Goal: Task Accomplishment & Management: Manage account settings

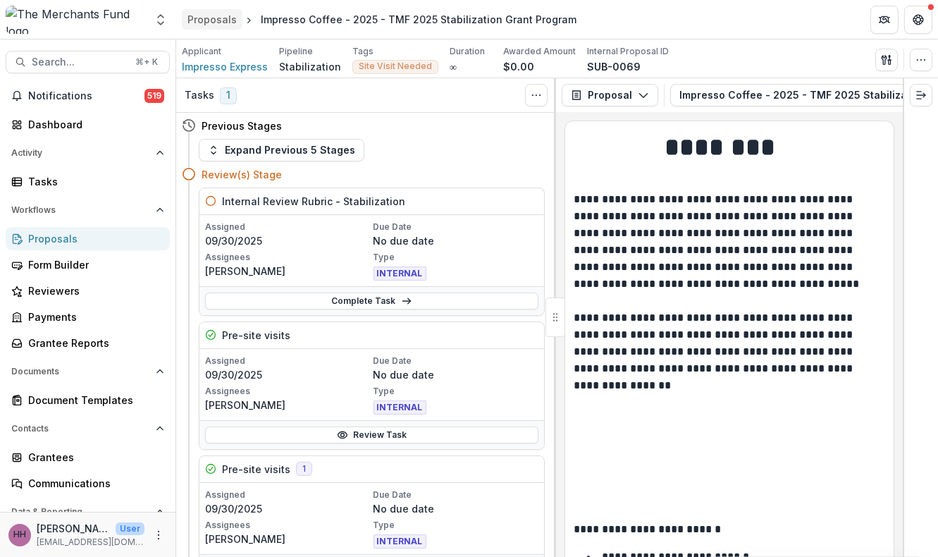
click at [223, 19] on div "Proposals" at bounding box center [211, 19] width 49 height 15
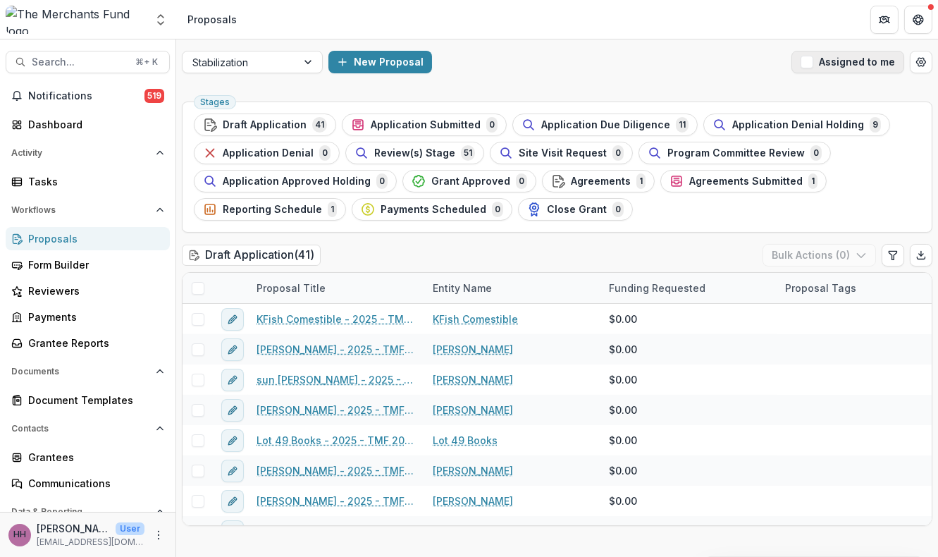
click at [800, 68] on span "button" at bounding box center [806, 62] width 13 height 13
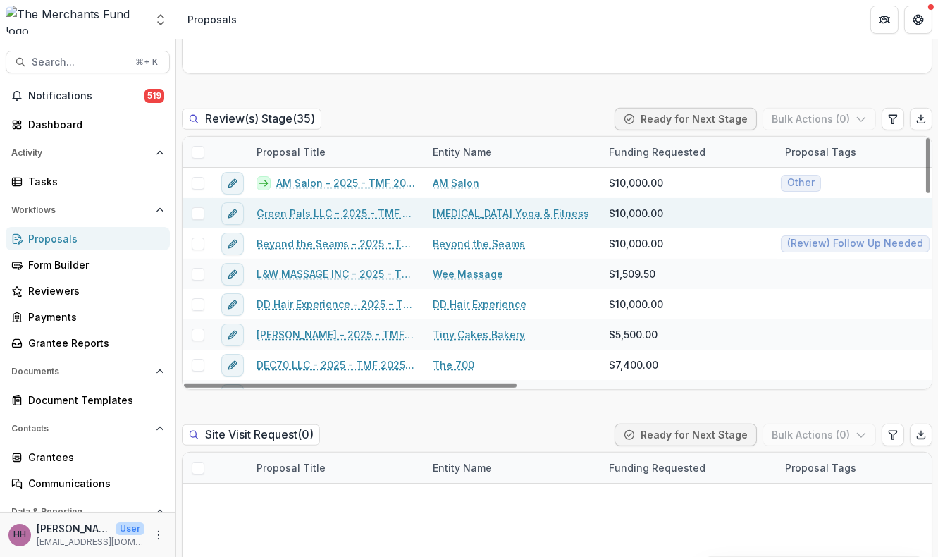
click at [199, 220] on span at bounding box center [198, 213] width 13 height 13
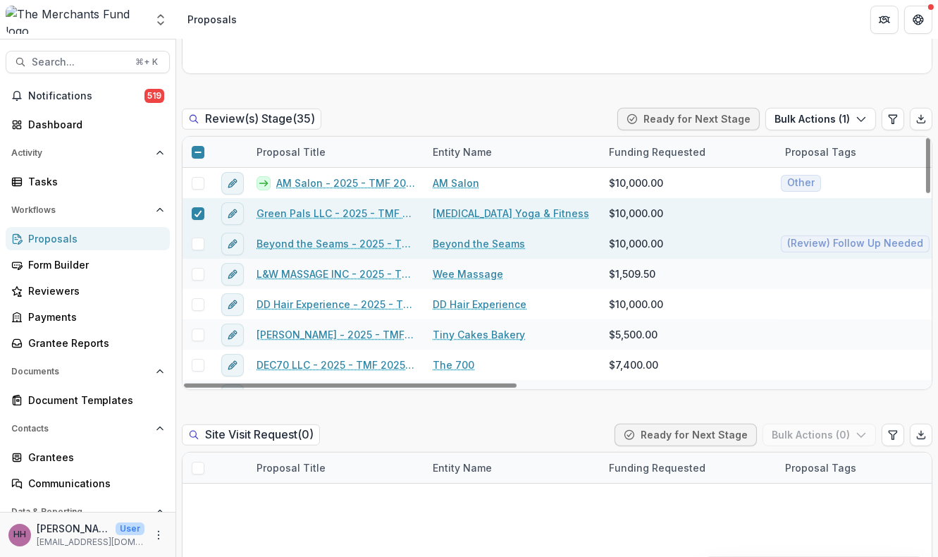
click at [203, 250] on span at bounding box center [198, 243] width 13 height 13
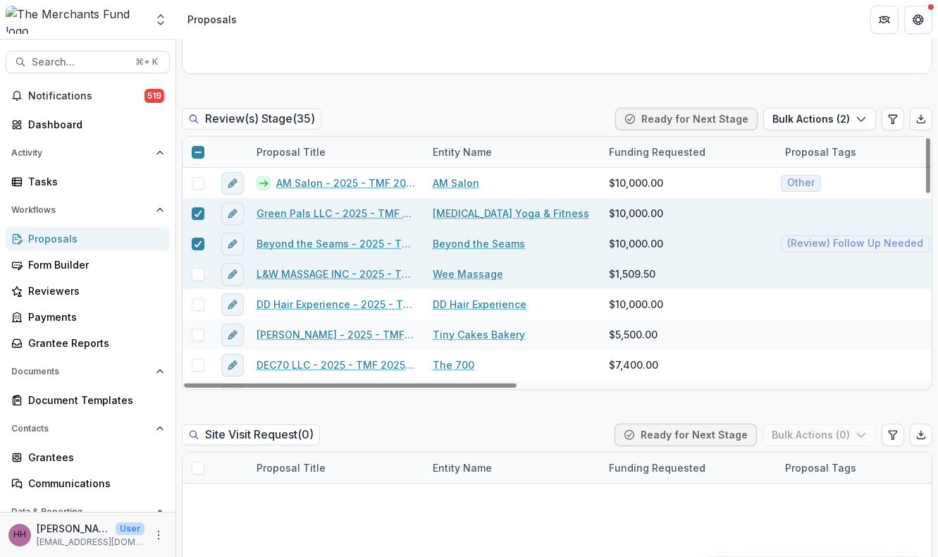
click at [201, 280] on span at bounding box center [198, 274] width 13 height 13
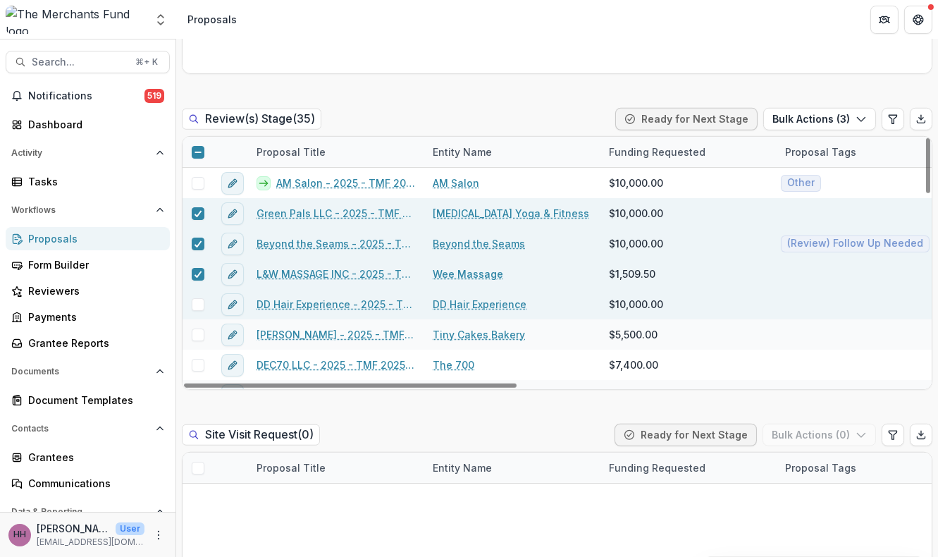
click at [204, 311] on span at bounding box center [198, 304] width 13 height 13
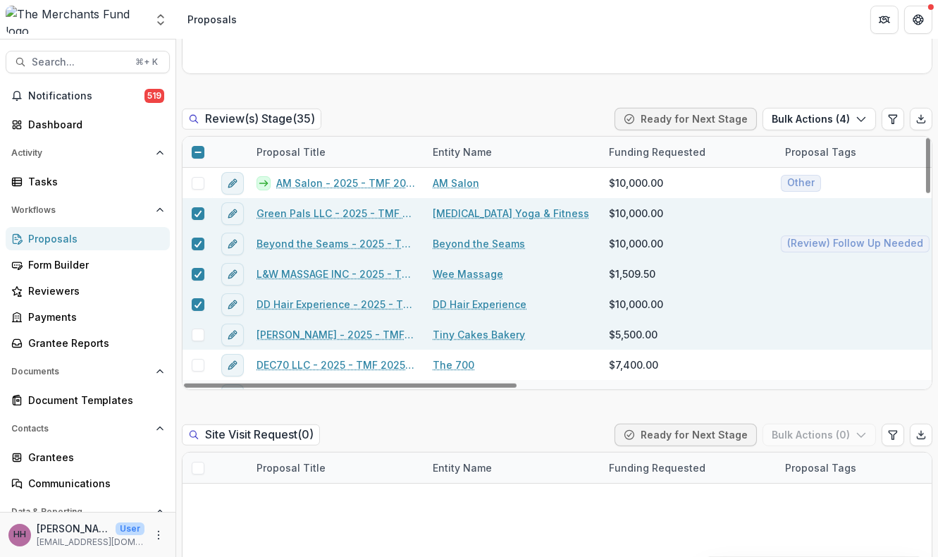
click at [200, 341] on span at bounding box center [198, 334] width 13 height 13
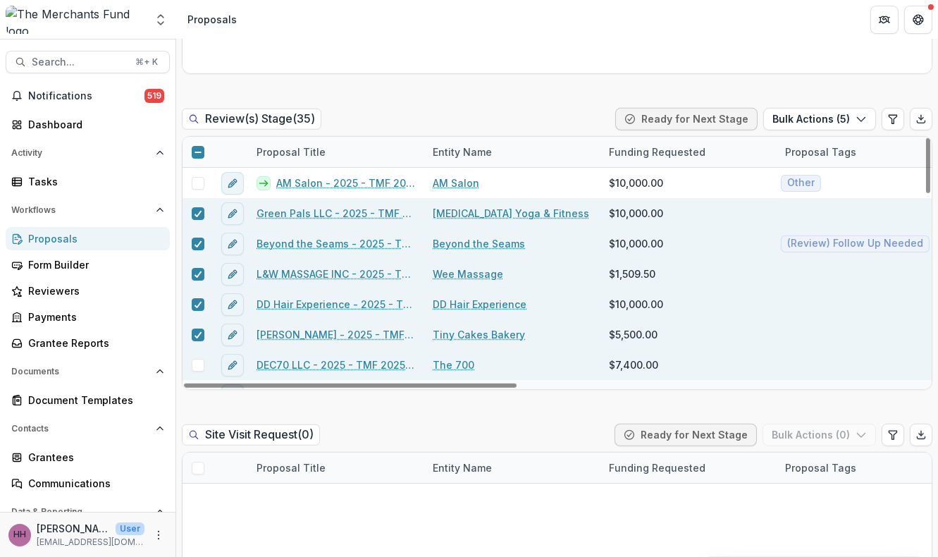
click at [201, 371] on span at bounding box center [198, 365] width 13 height 13
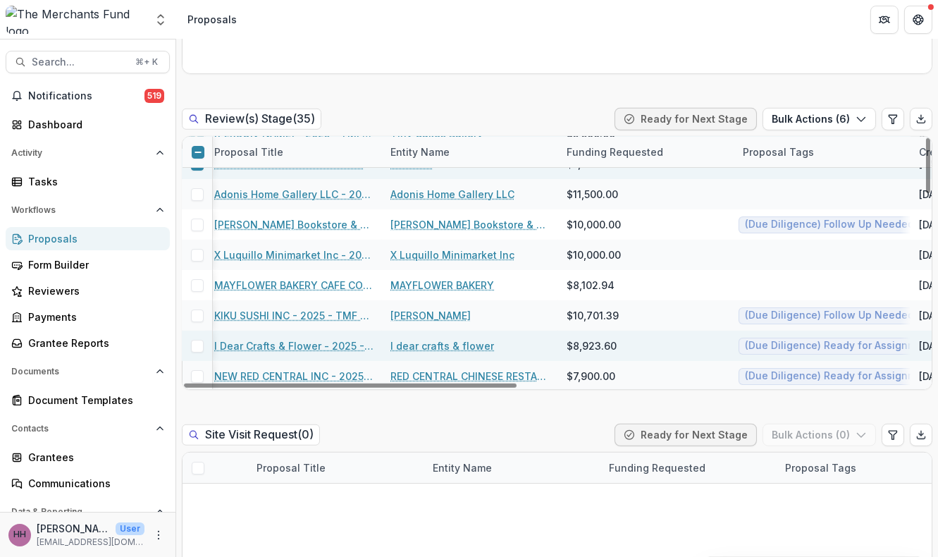
scroll to position [201, 0]
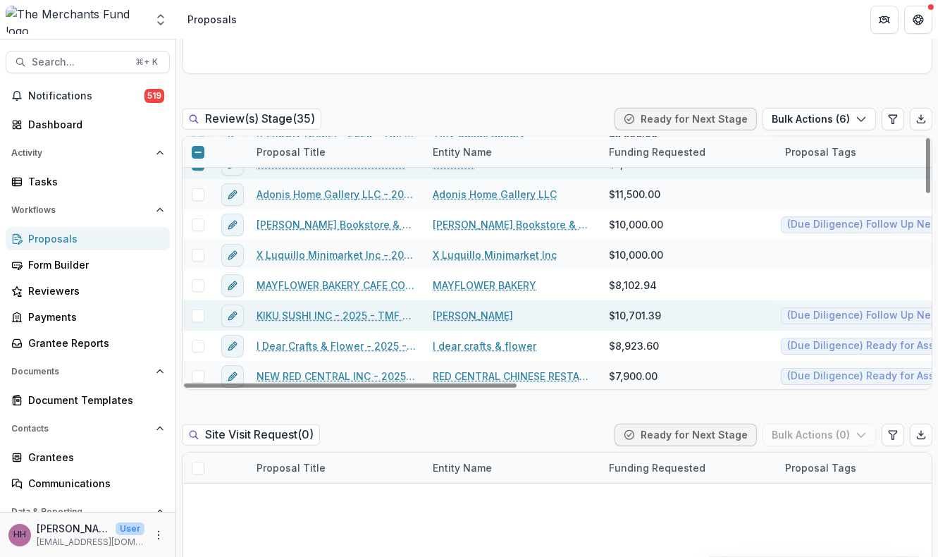
click at [201, 322] on span at bounding box center [198, 315] width 13 height 13
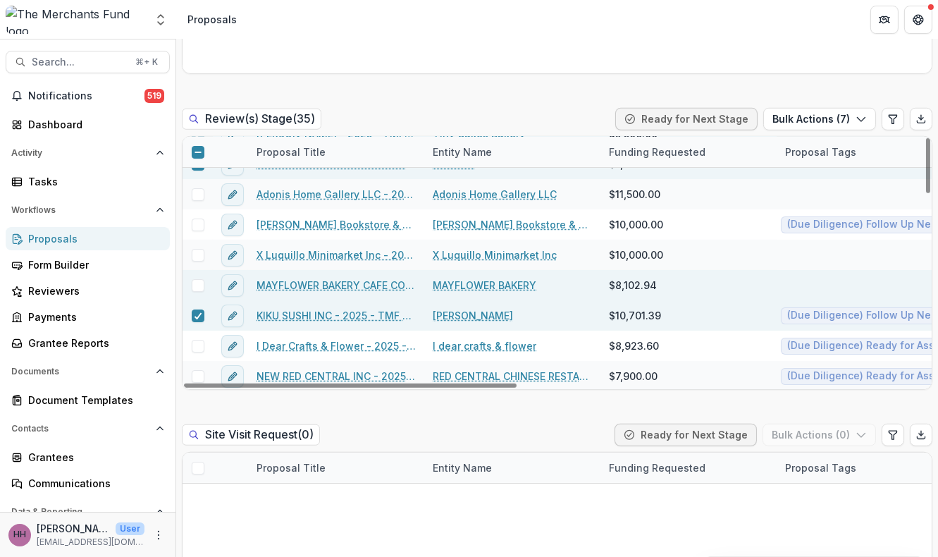
click at [199, 292] on span at bounding box center [198, 285] width 13 height 13
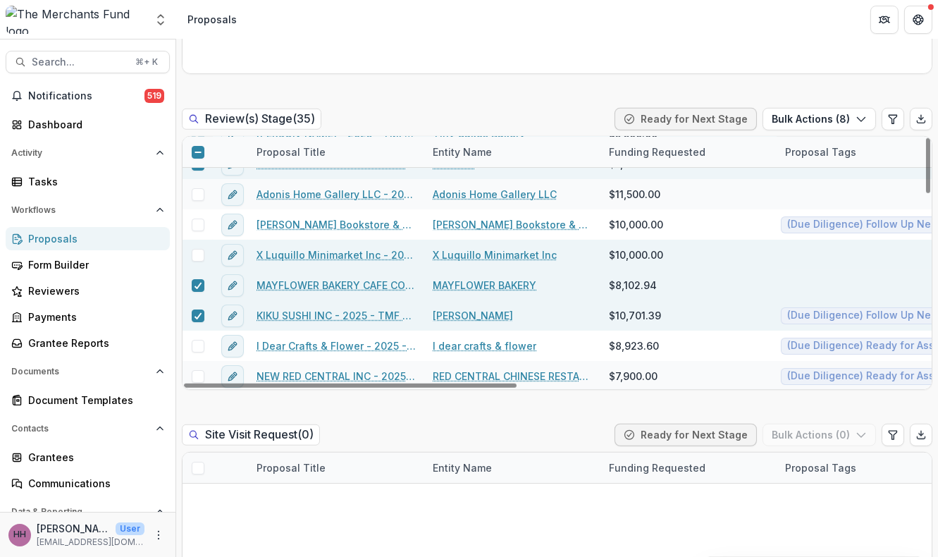
click at [199, 261] on span at bounding box center [198, 255] width 13 height 13
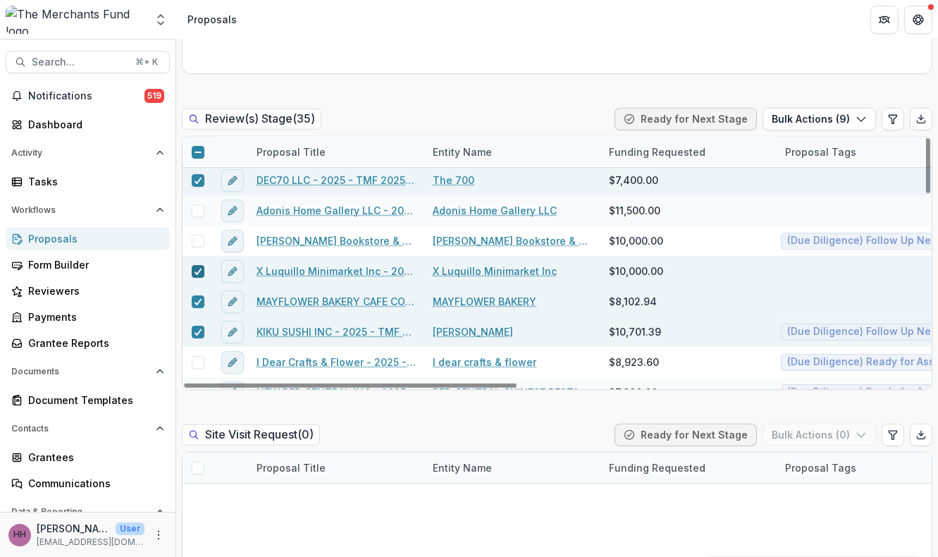
scroll to position [182, 0]
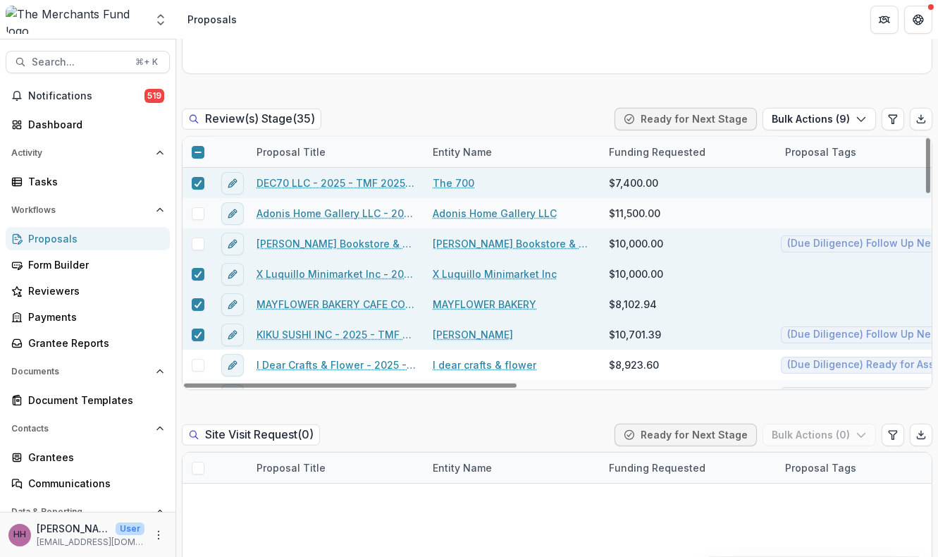
click at [201, 250] on span at bounding box center [198, 243] width 13 height 13
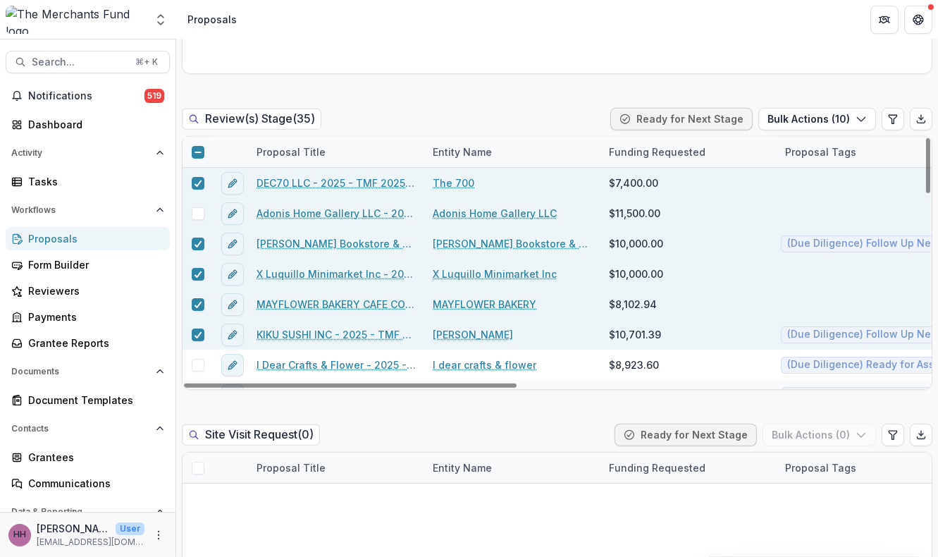
click at [197, 220] on span at bounding box center [198, 213] width 13 height 13
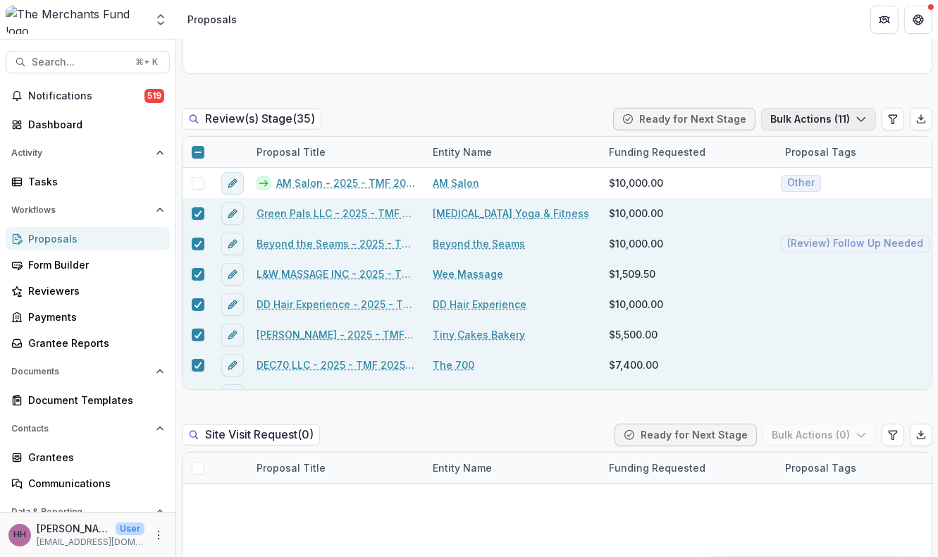
click at [761, 130] on button "Bulk Actions ( 11 )" at bounding box center [818, 119] width 115 height 23
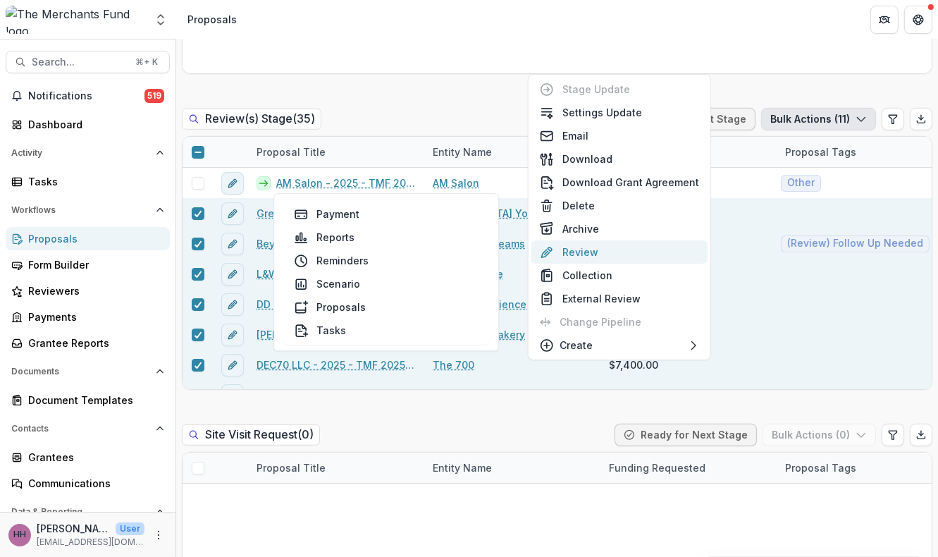
click at [570, 263] on button "Review" at bounding box center [619, 251] width 176 height 23
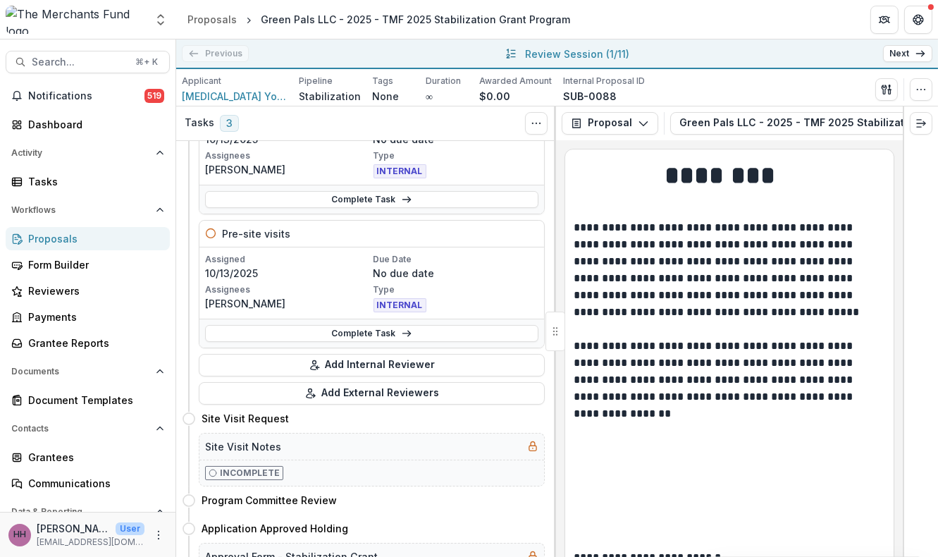
scroll to position [269, 0]
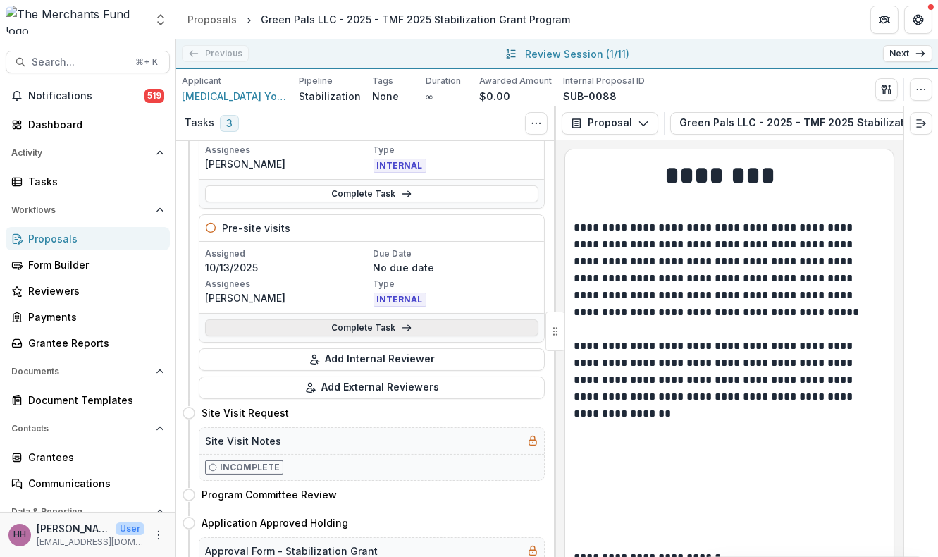
click at [409, 333] on icon at bounding box center [406, 327] width 11 height 11
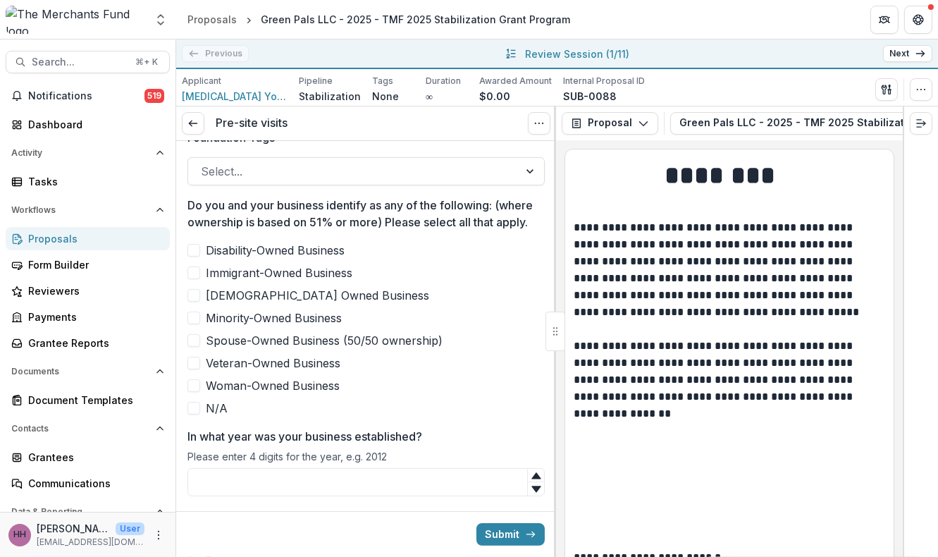
scroll to position [673, 0]
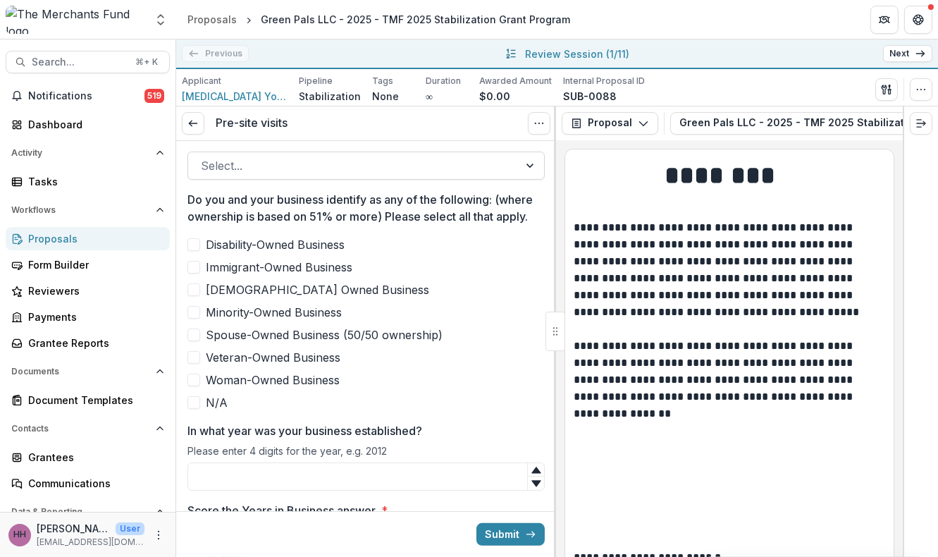
click at [328, 177] on div "Select..." at bounding box center [353, 165] width 330 height 23
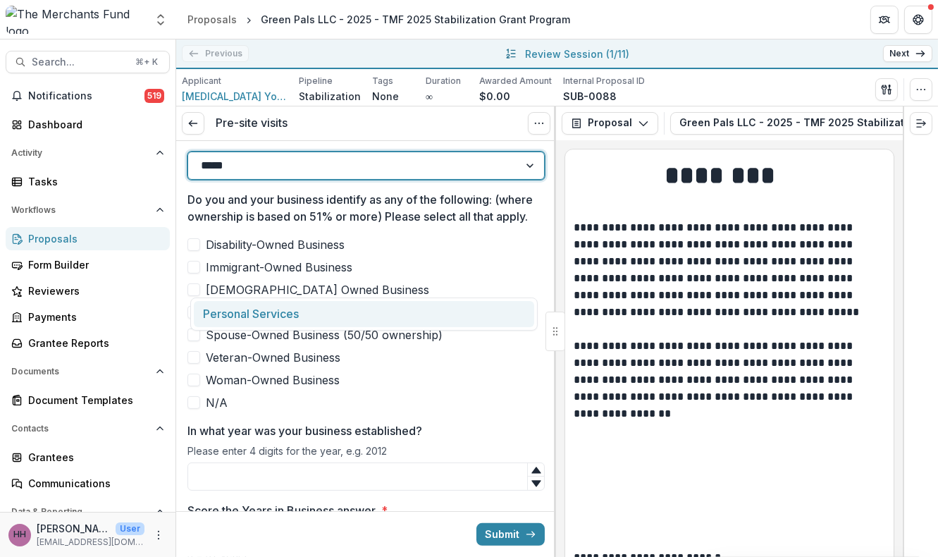
type input "******"
click at [317, 322] on div "Personal Services" at bounding box center [364, 314] width 340 height 26
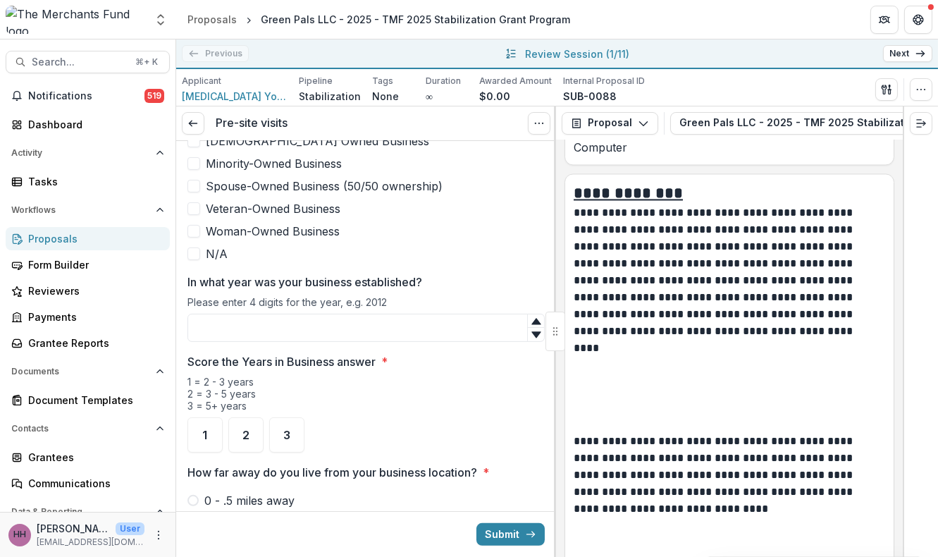
scroll to position [852, 0]
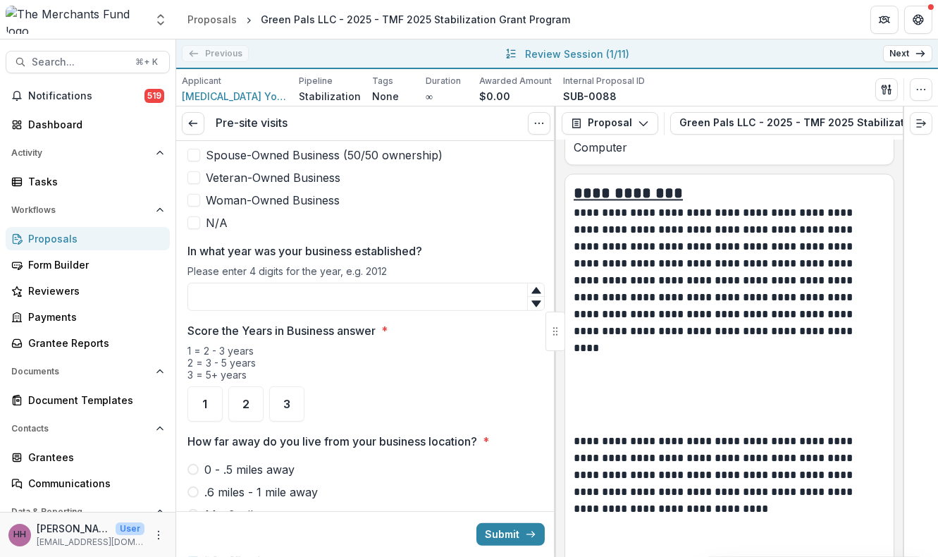
click at [198, 206] on span at bounding box center [193, 200] width 13 height 13
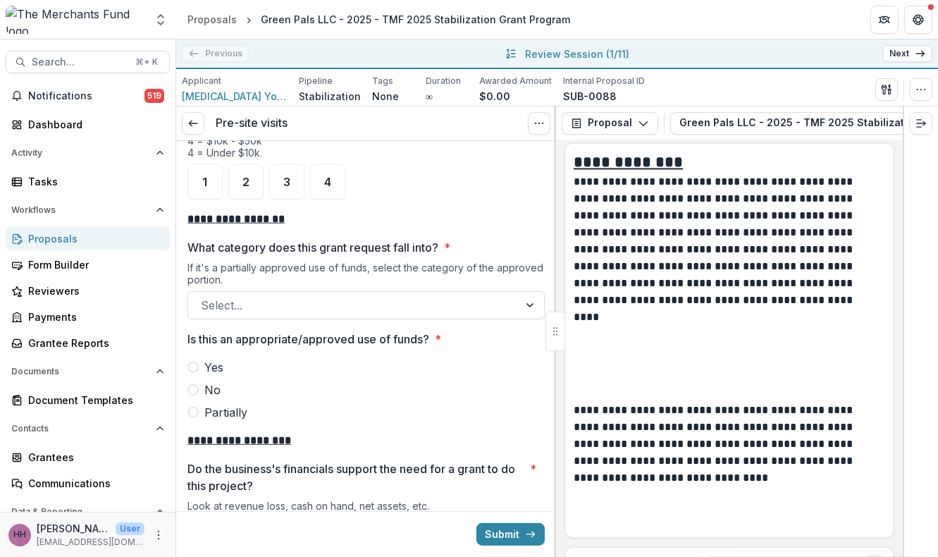
scroll to position [2151, 0]
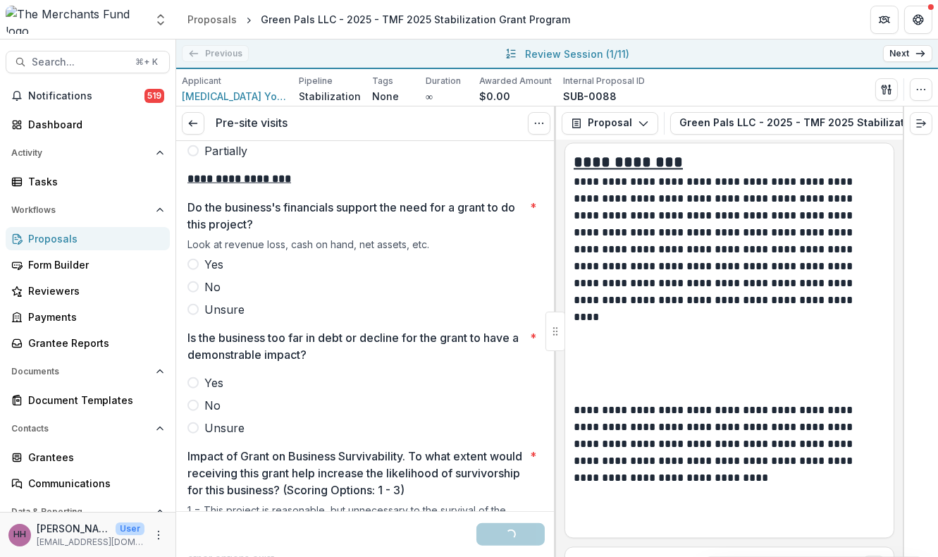
scroll to position [2351, 0]
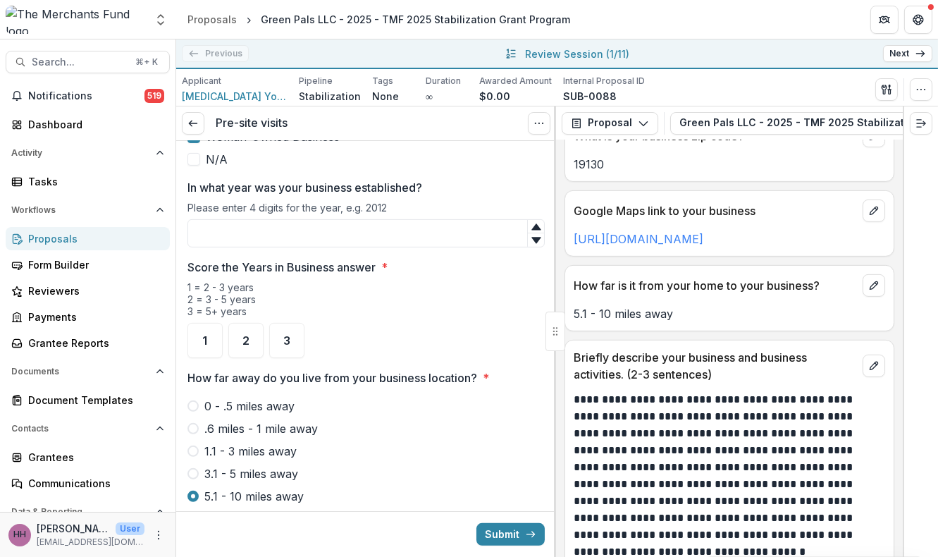
scroll to position [911, 0]
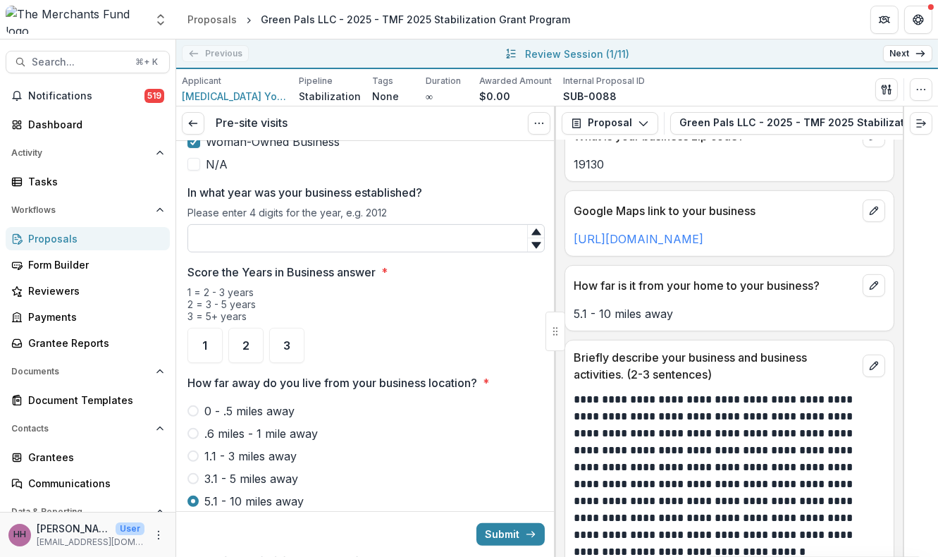
click at [259, 252] on input "In what year was your business established?" at bounding box center [365, 238] width 357 height 28
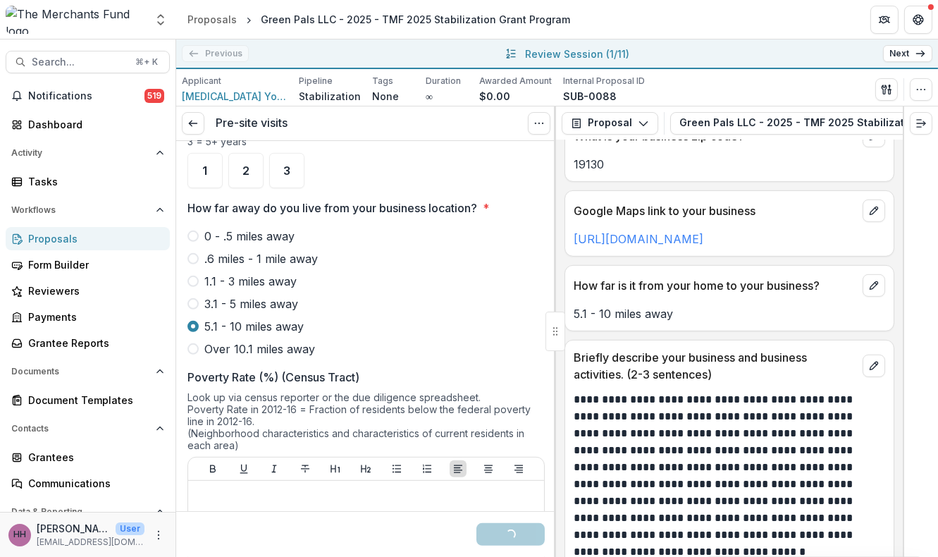
scroll to position [1089, 0]
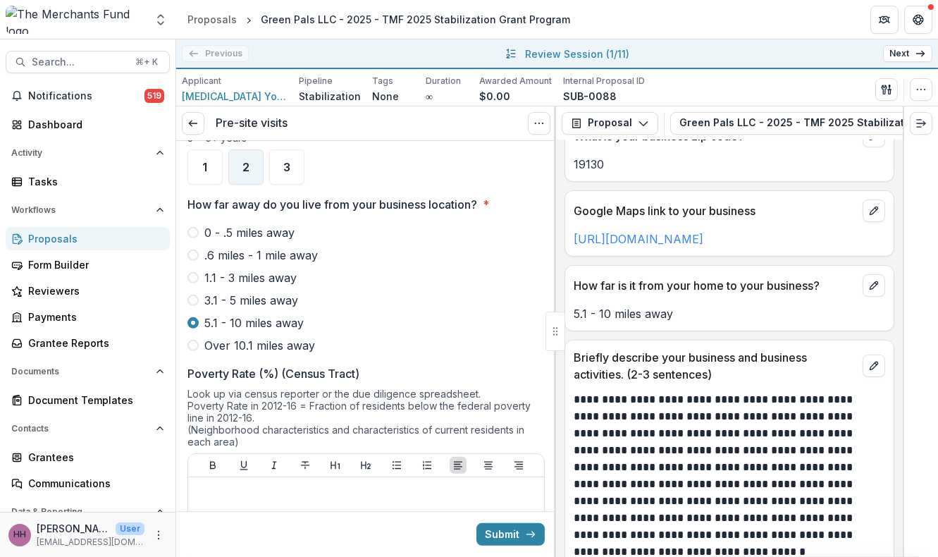
type input "****"
click at [256, 185] on div "2" at bounding box center [245, 166] width 35 height 35
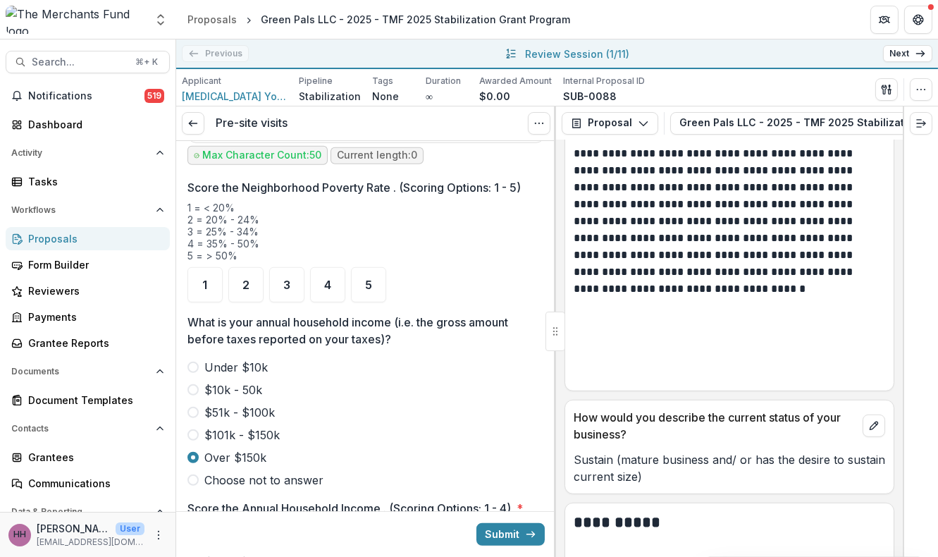
scroll to position [1684, 0]
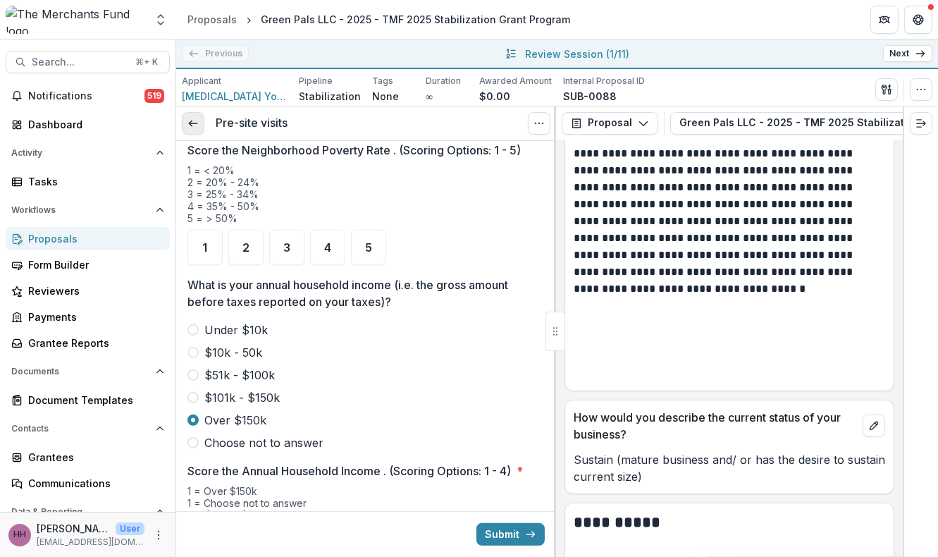
click at [199, 129] on icon at bounding box center [192, 123] width 11 height 11
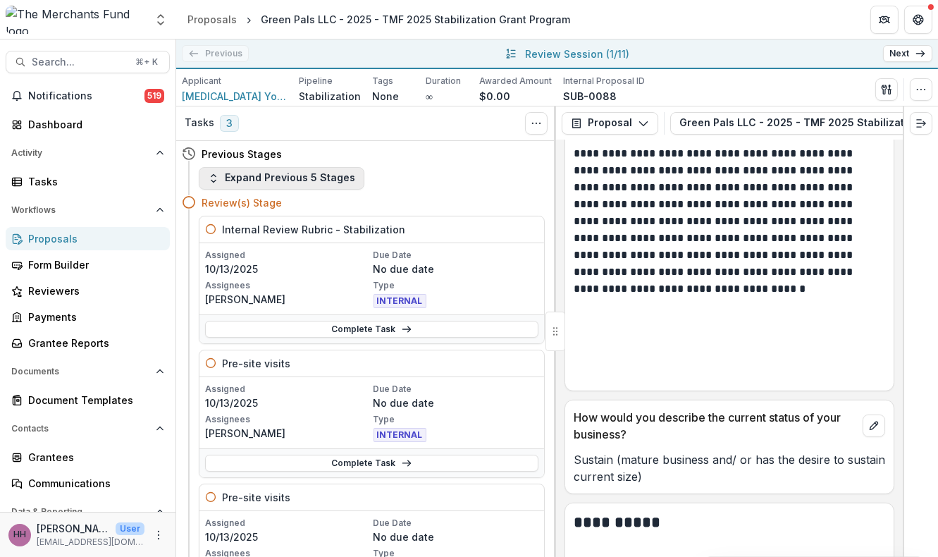
click at [326, 190] on button "Expand Previous 5 Stages" at bounding box center [282, 178] width 166 height 23
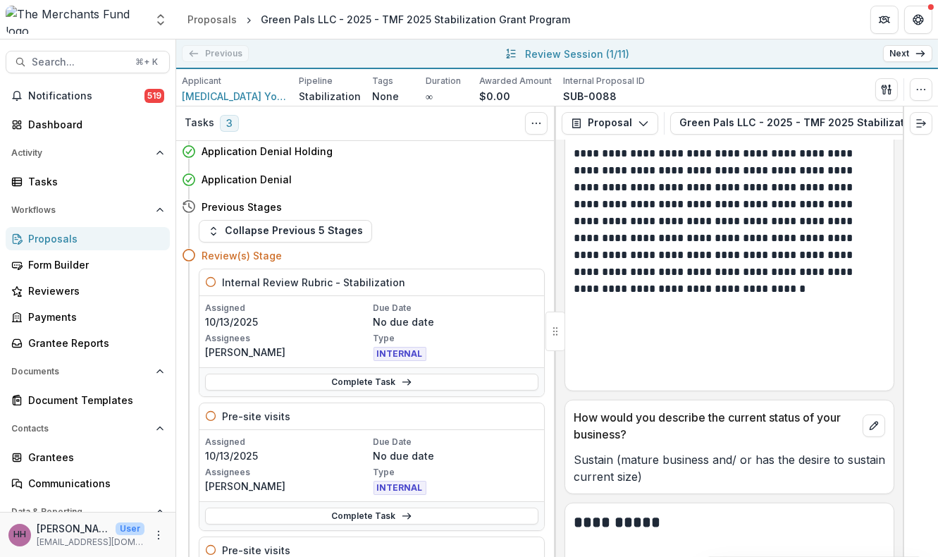
scroll to position [168, 0]
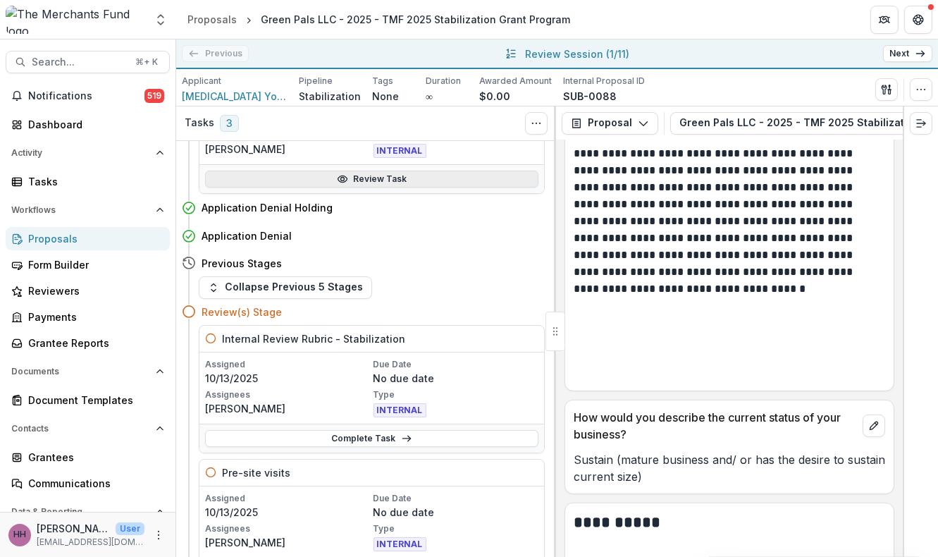
click at [345, 187] on link "Review Task" at bounding box center [371, 178] width 333 height 17
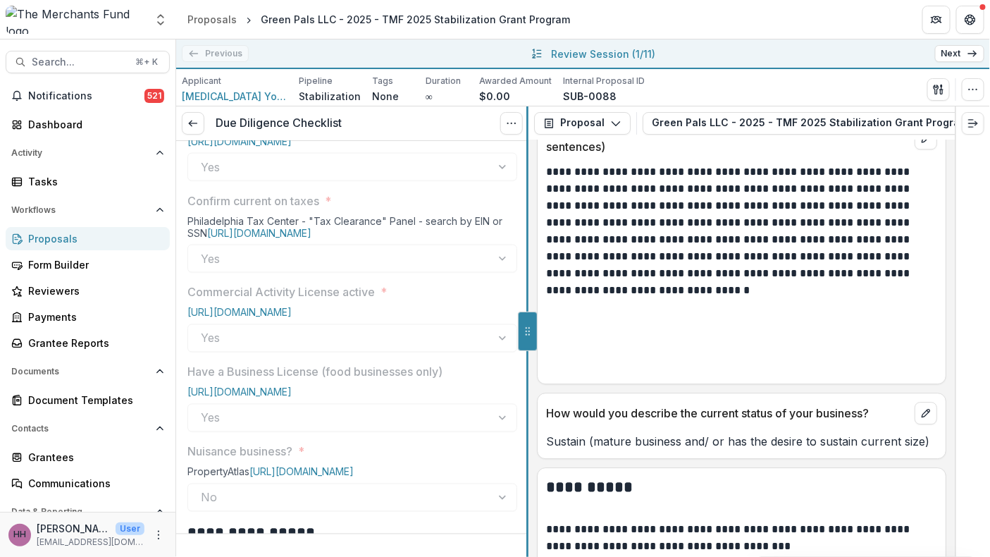
scroll to position [1273, 0]
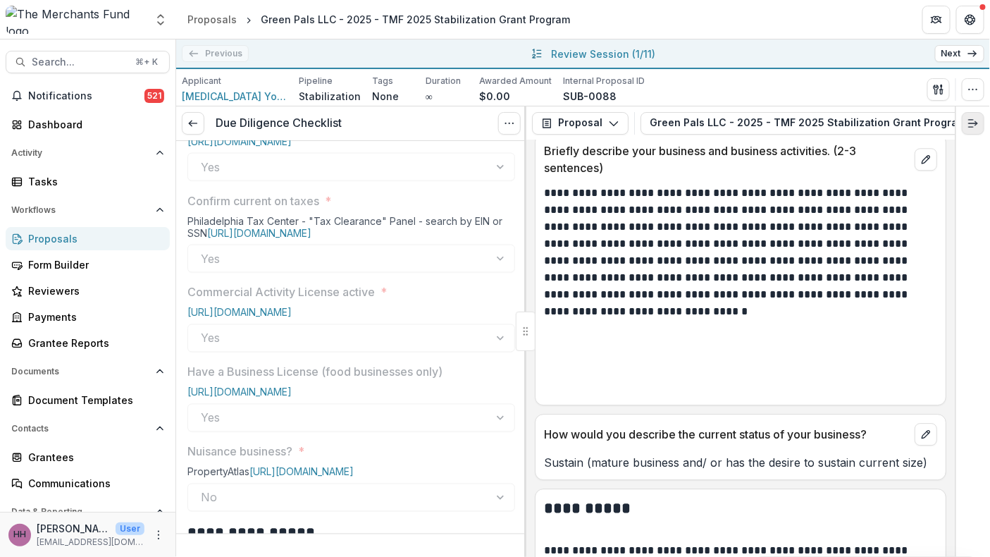
click at [937, 129] on icon "Expand right" at bounding box center [972, 123] width 11 height 11
click at [937, 135] on button "Expand right" at bounding box center [973, 123] width 23 height 23
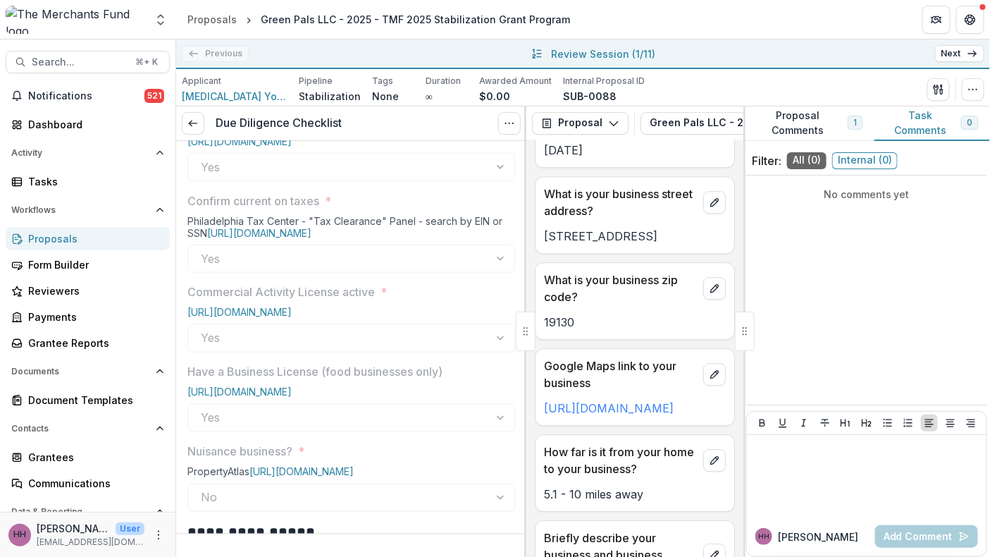
scroll to position [1913, 0]
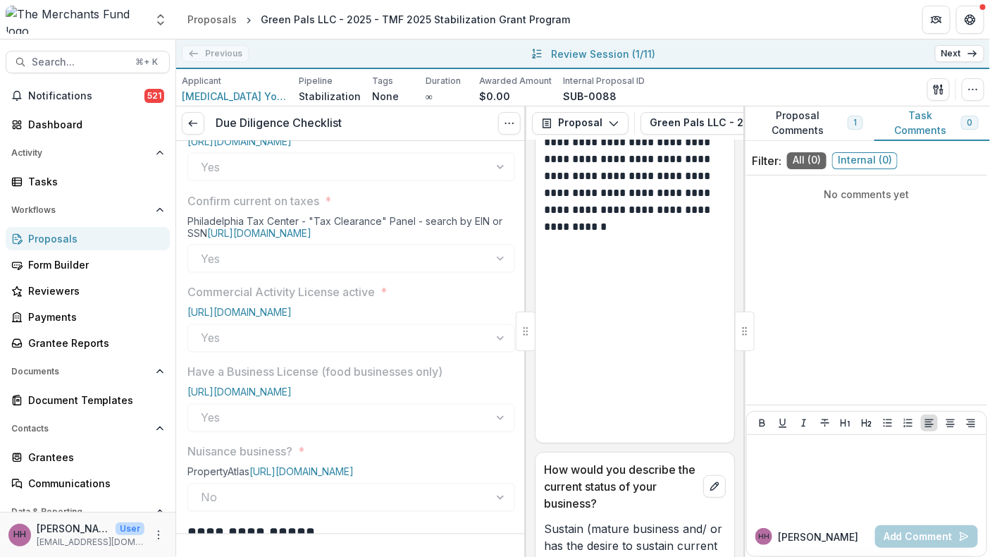
click at [797, 132] on button "Proposal Comments 1" at bounding box center [808, 123] width 131 height 35
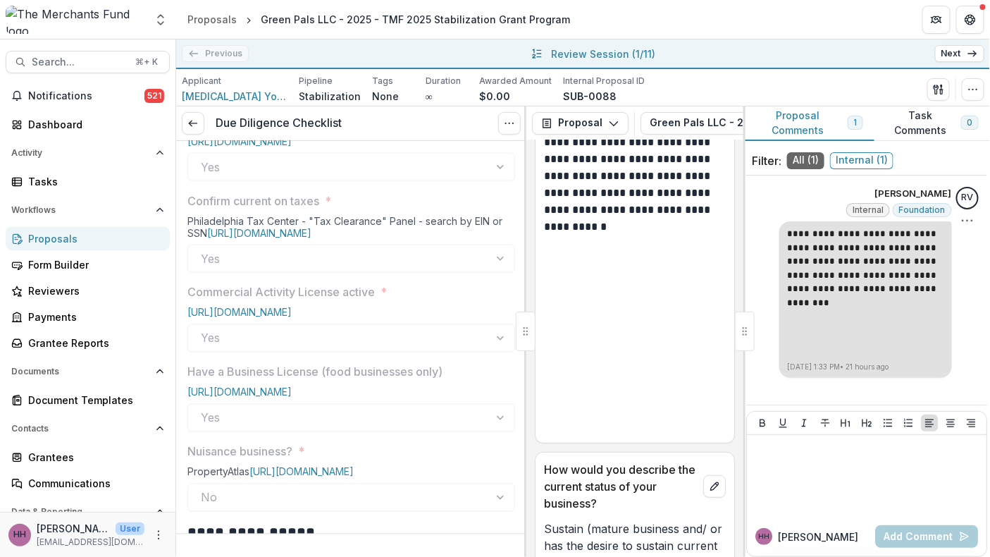
scroll to position [69, 0]
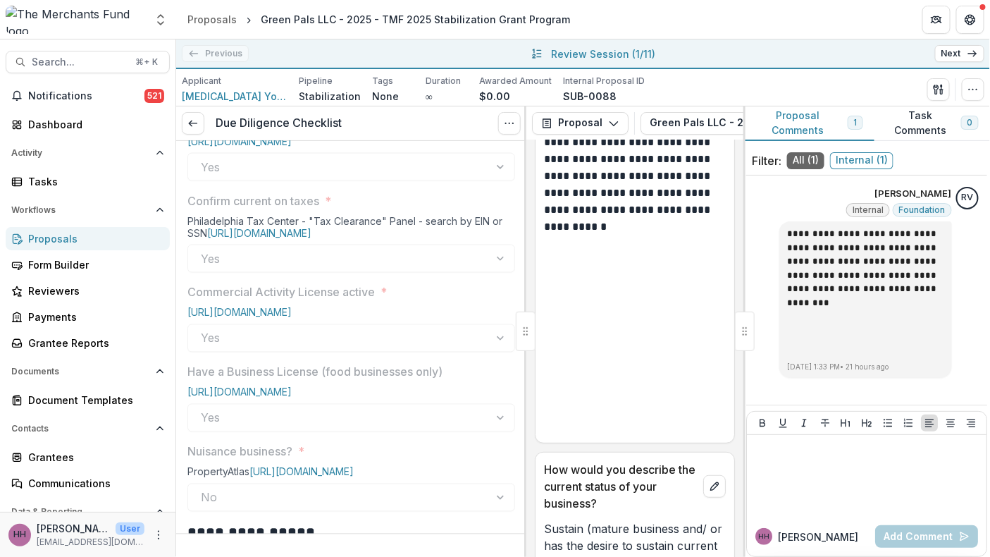
click at [741, 337] on div at bounding box center [745, 330] width 20 height 39
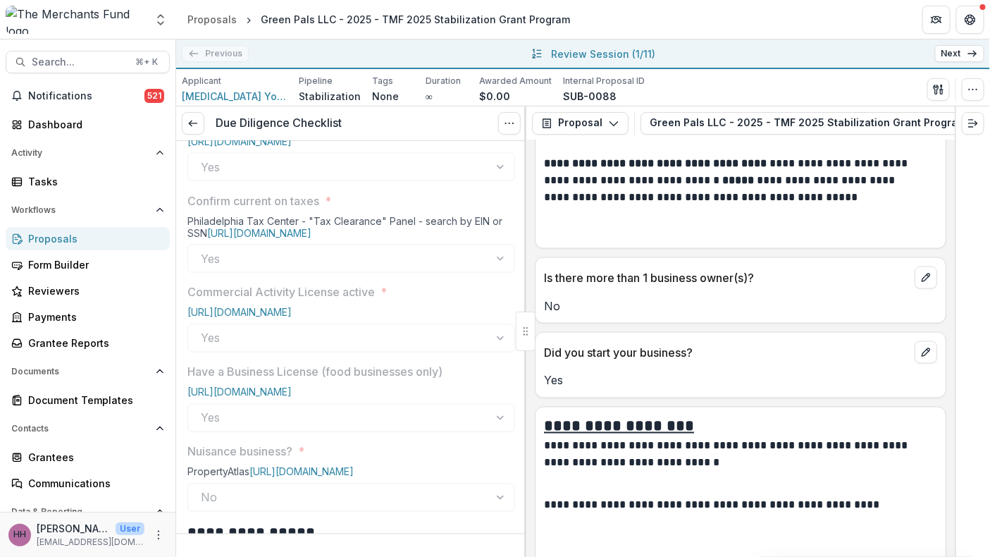
scroll to position [2440, 0]
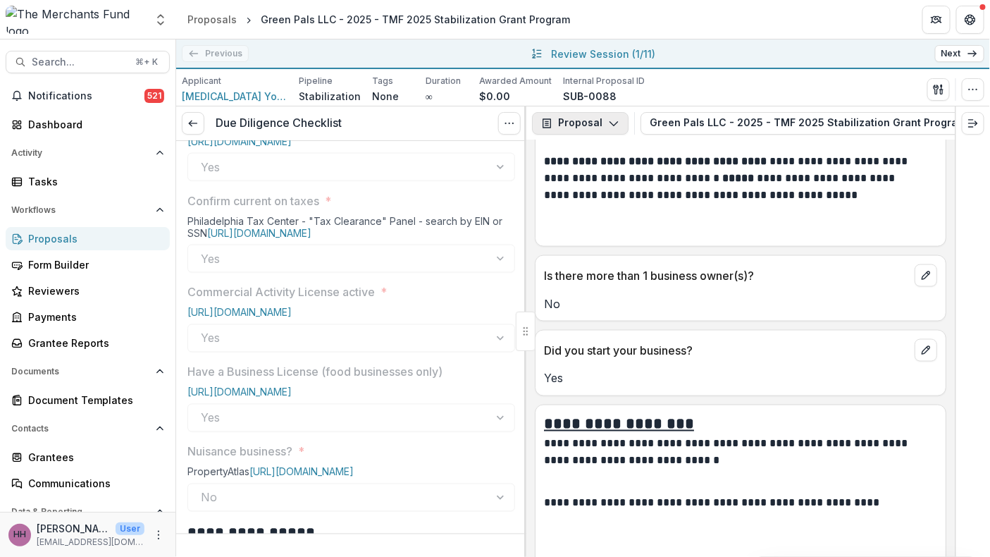
click at [601, 135] on button "Proposal" at bounding box center [580, 123] width 97 height 23
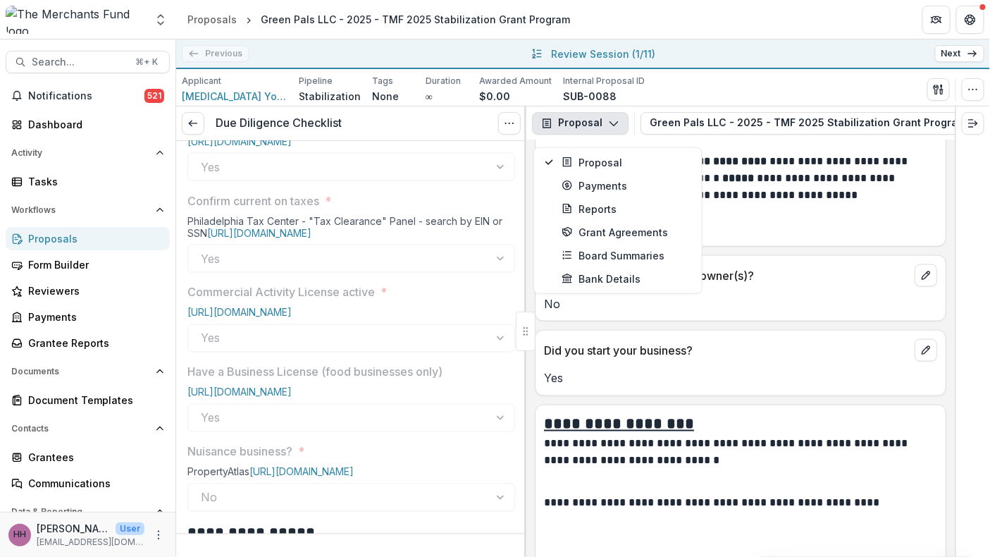
click at [601, 135] on button "Proposal" at bounding box center [580, 123] width 97 height 23
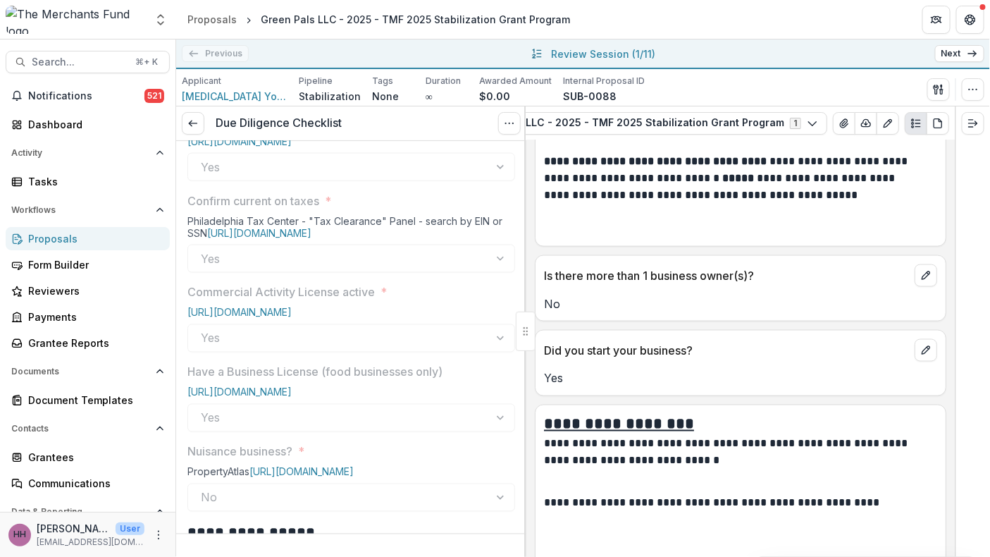
scroll to position [0, 304]
click at [932, 129] on icon "PDF view" at bounding box center [937, 123] width 11 height 11
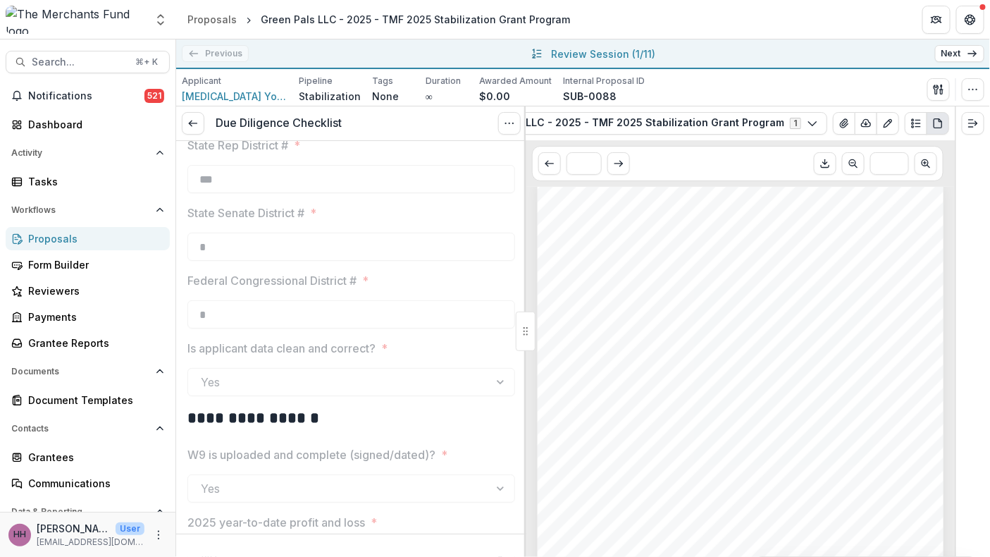
scroll to position [1787, 0]
click at [204, 135] on link at bounding box center [193, 123] width 23 height 23
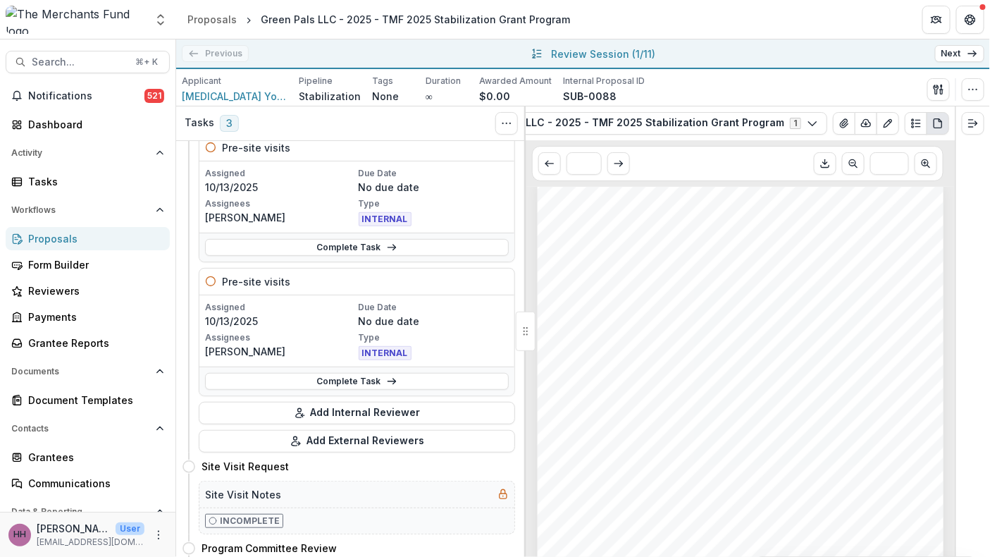
scroll to position [370, 0]
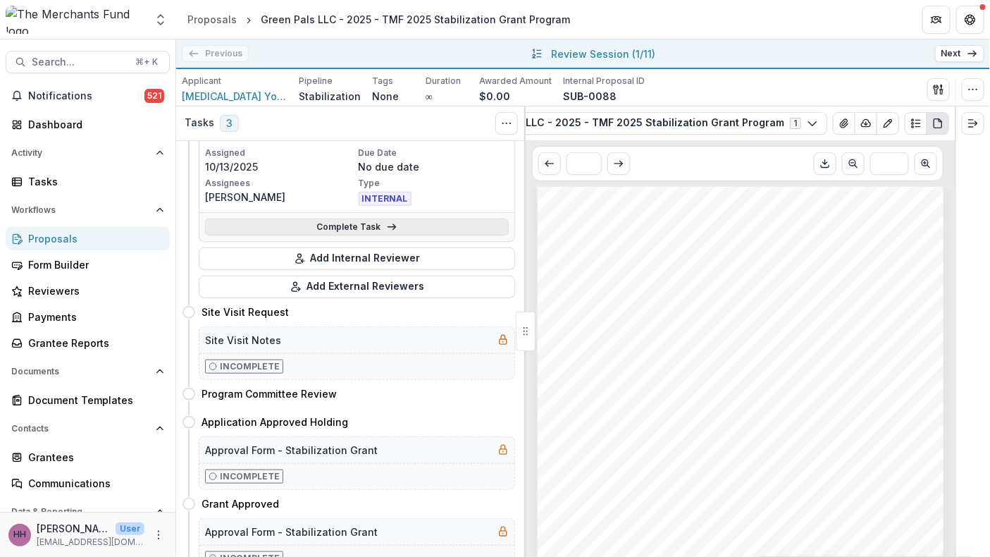
click at [316, 235] on link "Complete Task" at bounding box center [357, 226] width 304 height 17
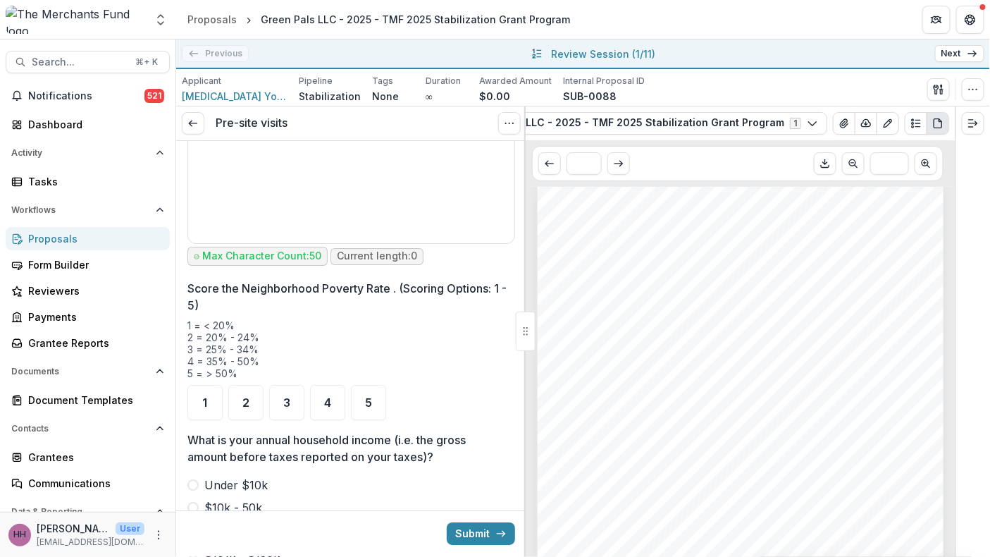
scroll to position [1565, 0]
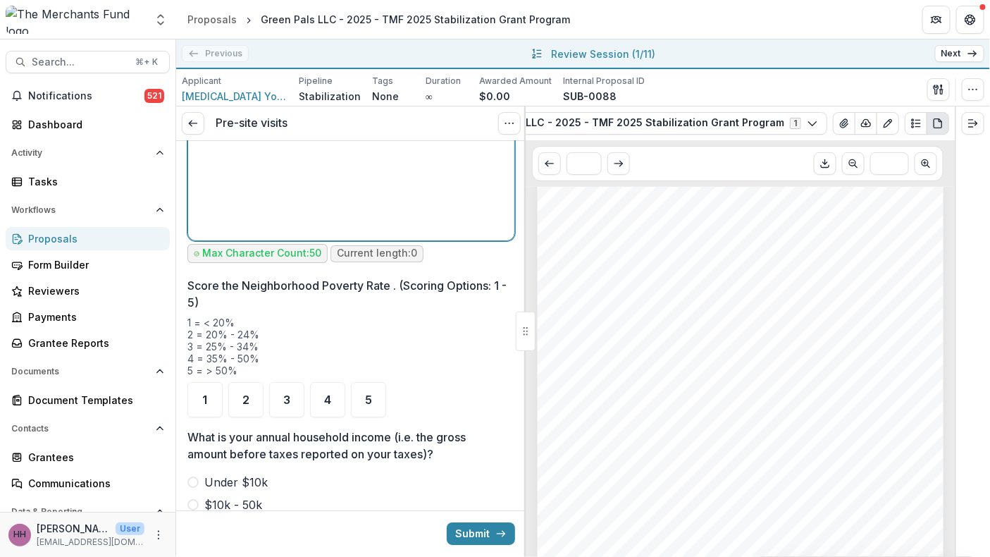
click at [337, 235] on div at bounding box center [351, 128] width 315 height 211
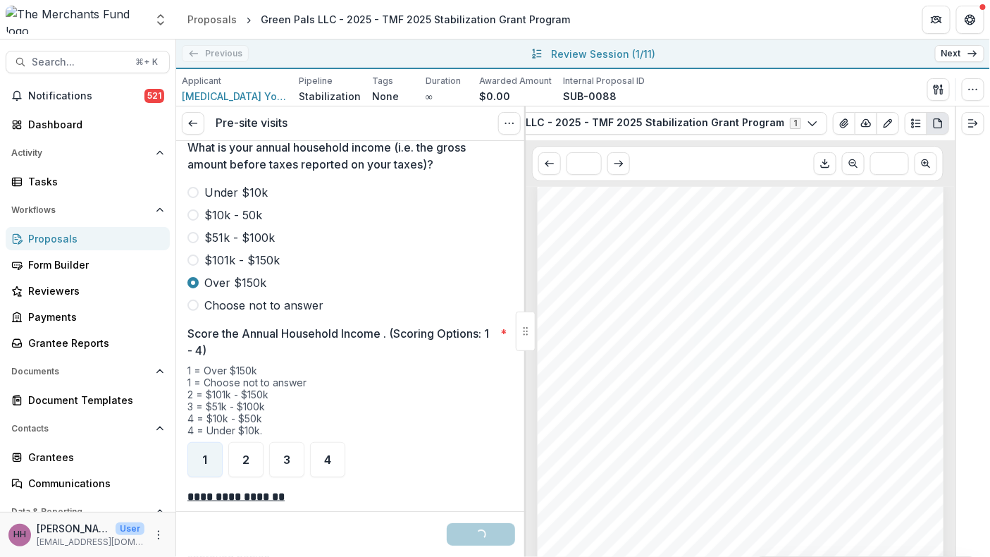
scroll to position [1904, 0]
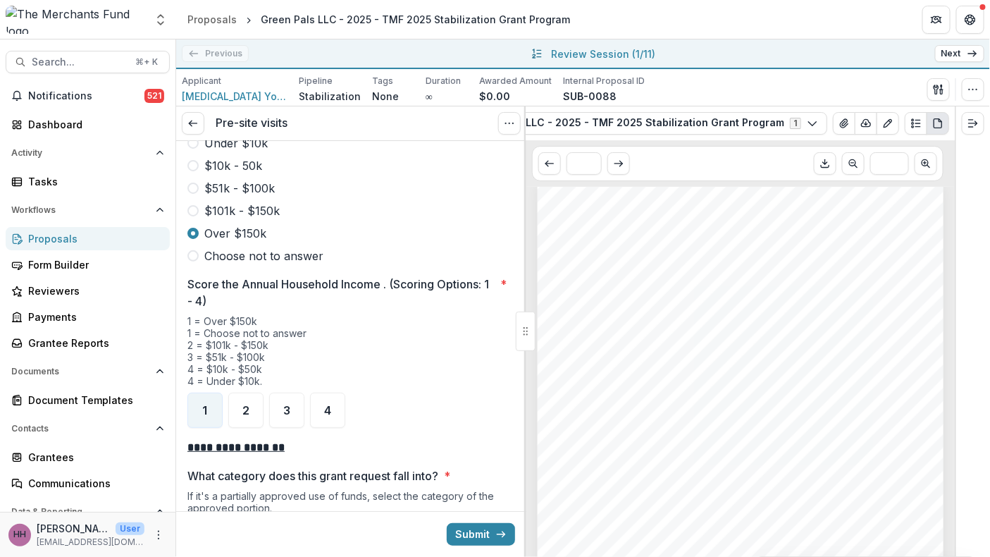
click at [208, 66] on span "1" at bounding box center [205, 60] width 5 height 11
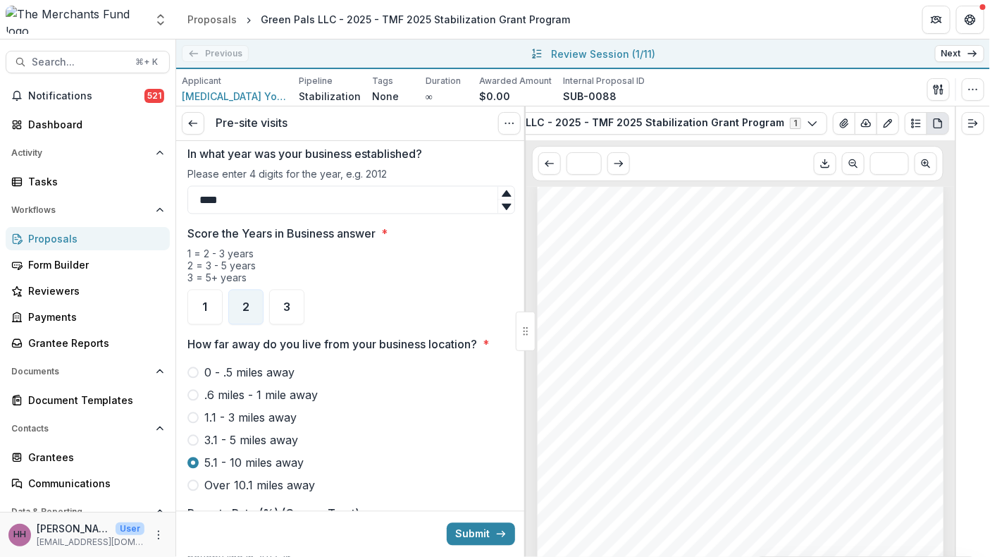
scroll to position [931, 0]
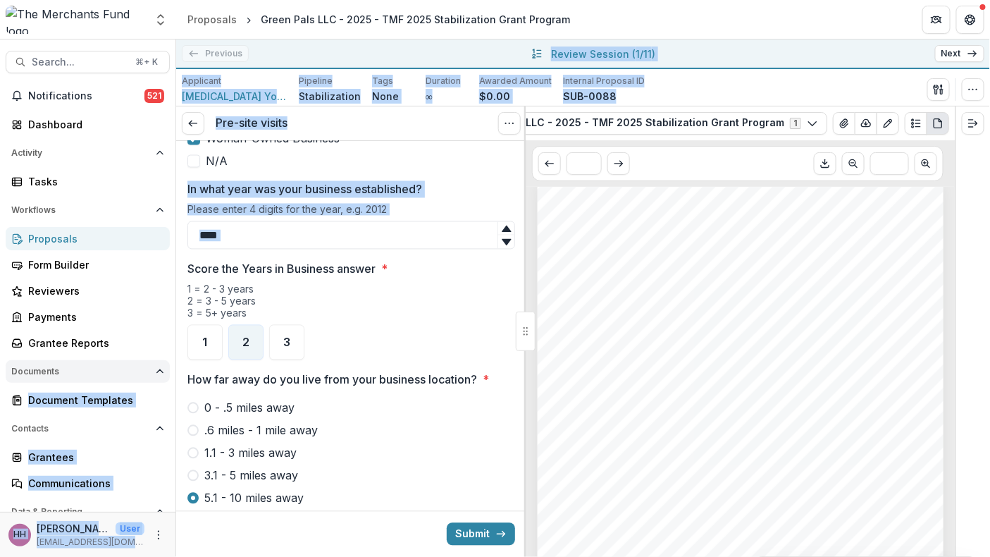
drag, startPoint x: 176, startPoint y: 457, endPoint x: 159, endPoint y: 457, distance: 16.9
click at [159, 457] on main "Search... ⌘ + K Notifications 521 Dashboard Activity Tasks Workflows Proposals …" at bounding box center [495, 297] width 990 height 517
click at [159, 383] on button "Documents" at bounding box center [88, 371] width 164 height 23
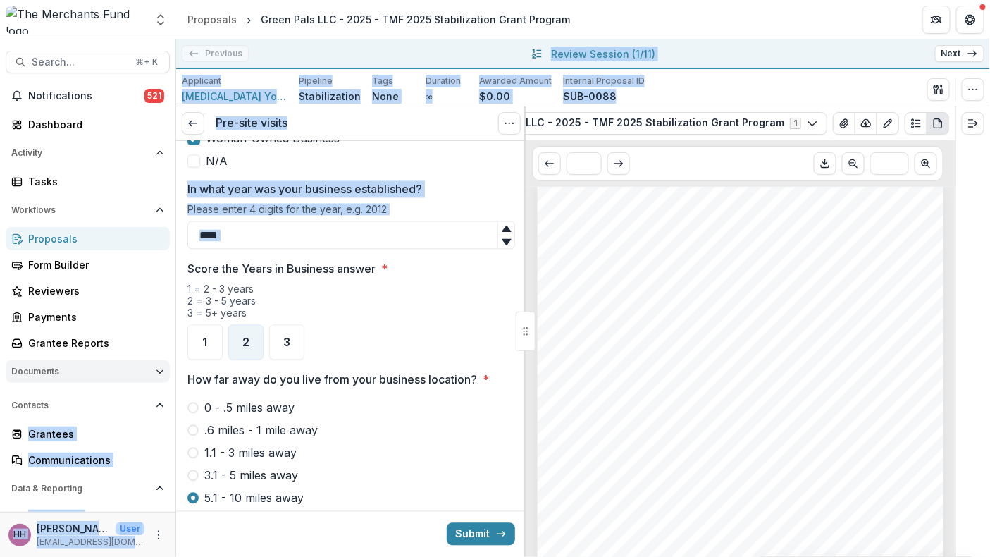
click at [159, 383] on button "Documents" at bounding box center [88, 371] width 164 height 23
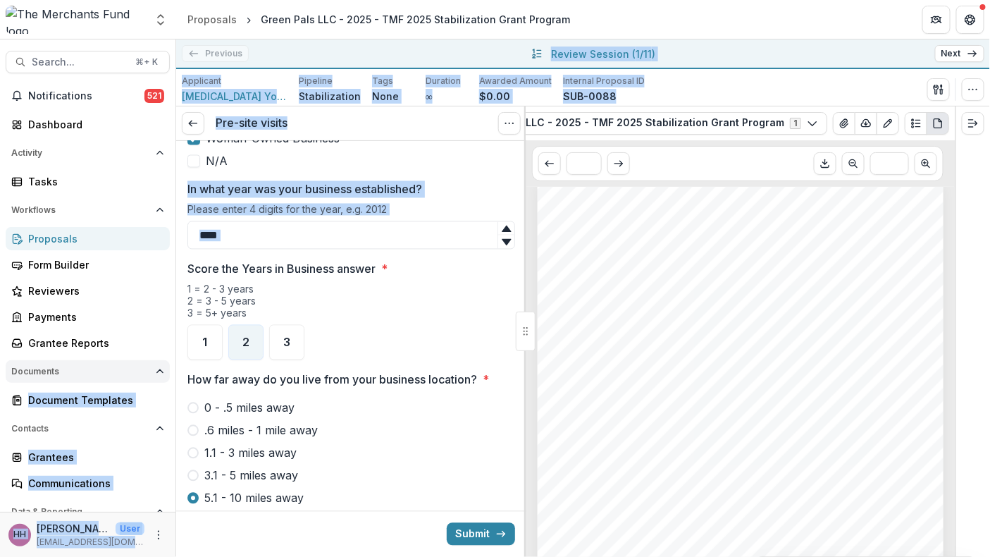
click at [159, 383] on button "Documents" at bounding box center [88, 371] width 164 height 23
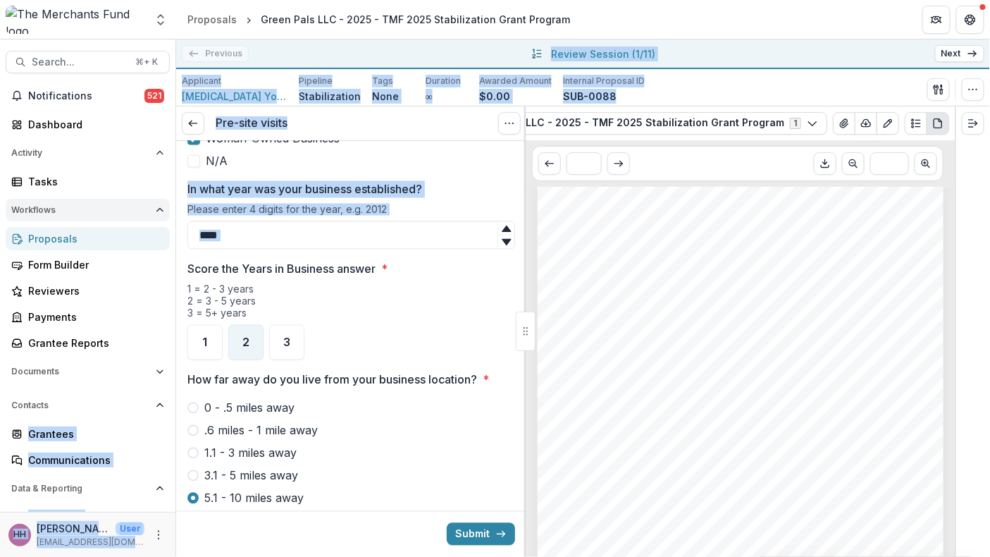
click at [156, 214] on icon "Open Workflows" at bounding box center [160, 210] width 8 height 8
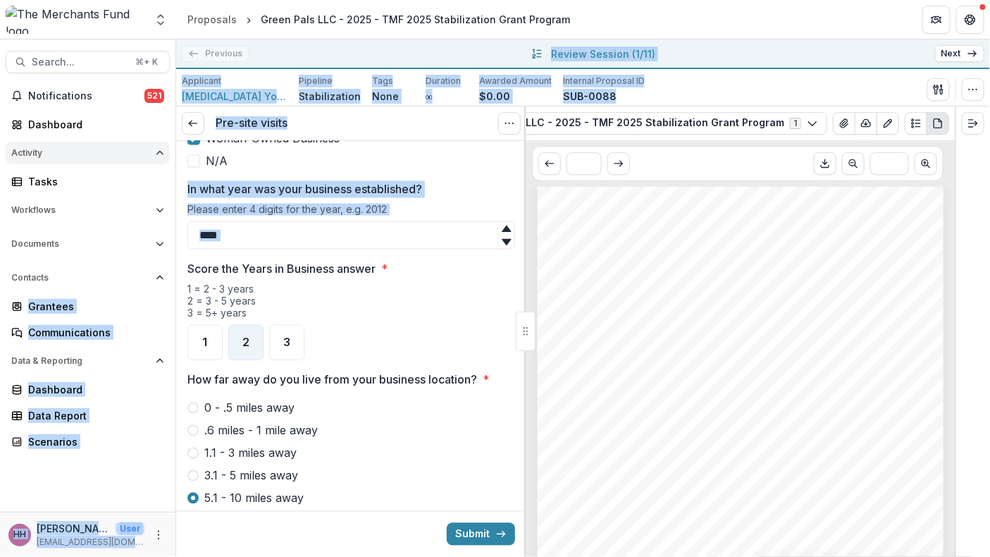
click at [151, 164] on button "Activity" at bounding box center [88, 153] width 164 height 23
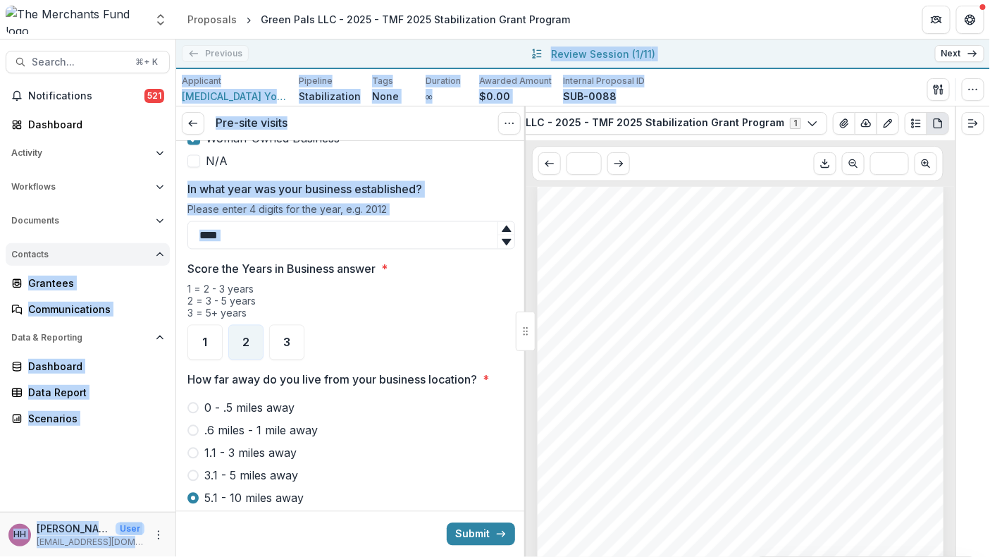
click at [156, 259] on icon "Open Contacts" at bounding box center [160, 254] width 8 height 8
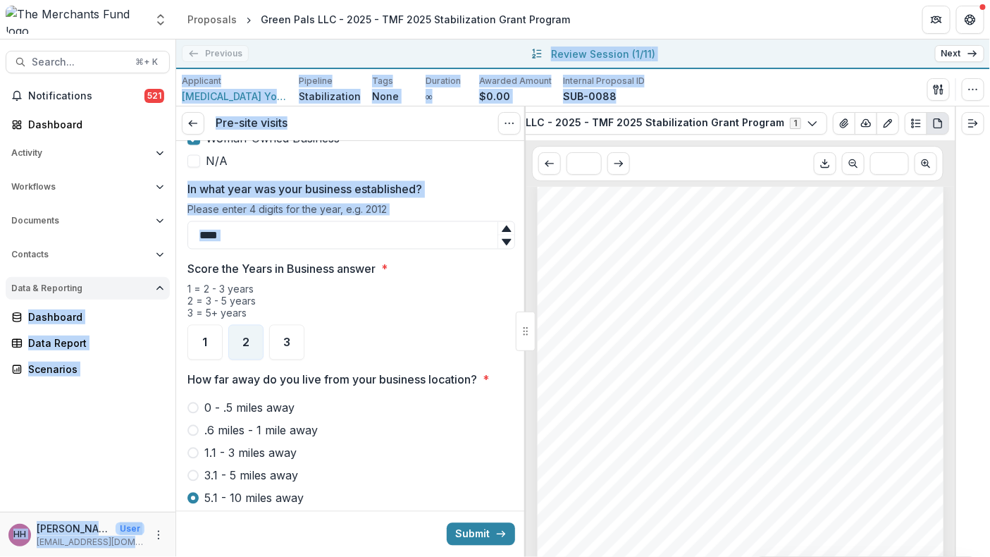
click at [156, 292] on icon "Open Data & Reporting" at bounding box center [160, 288] width 8 height 8
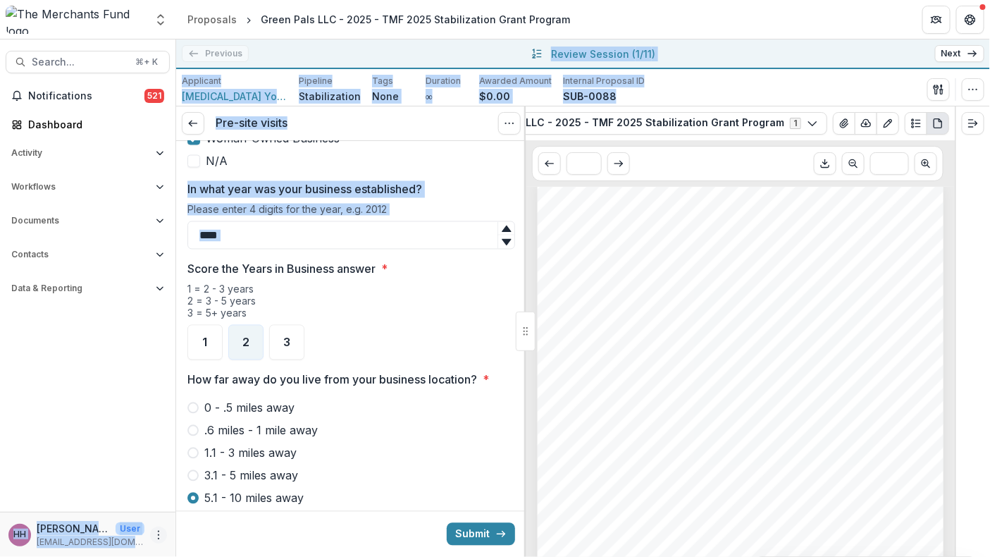
click at [156, 530] on icon "More" at bounding box center [158, 534] width 11 height 11
click at [154, 27] on icon "Open entity switcher" at bounding box center [161, 20] width 14 height 14
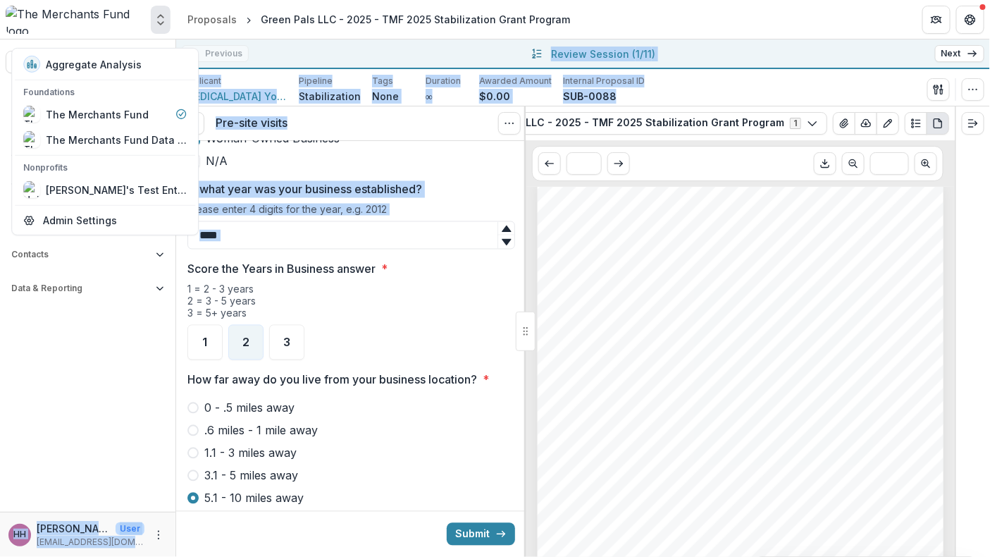
click at [154, 26] on icon "Open entity switcher" at bounding box center [161, 20] width 14 height 14
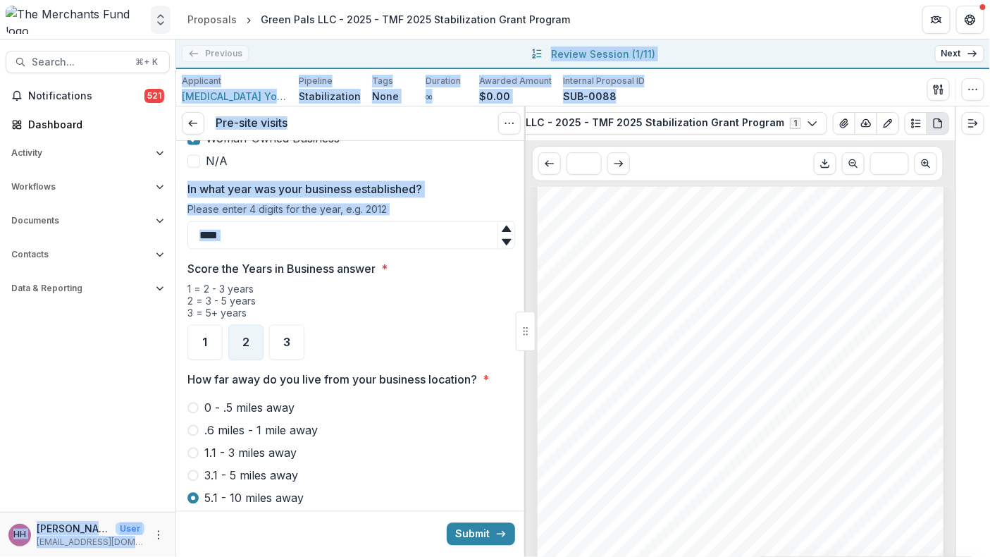
click at [155, 17] on icon "Open entity switcher" at bounding box center [161, 20] width 14 height 14
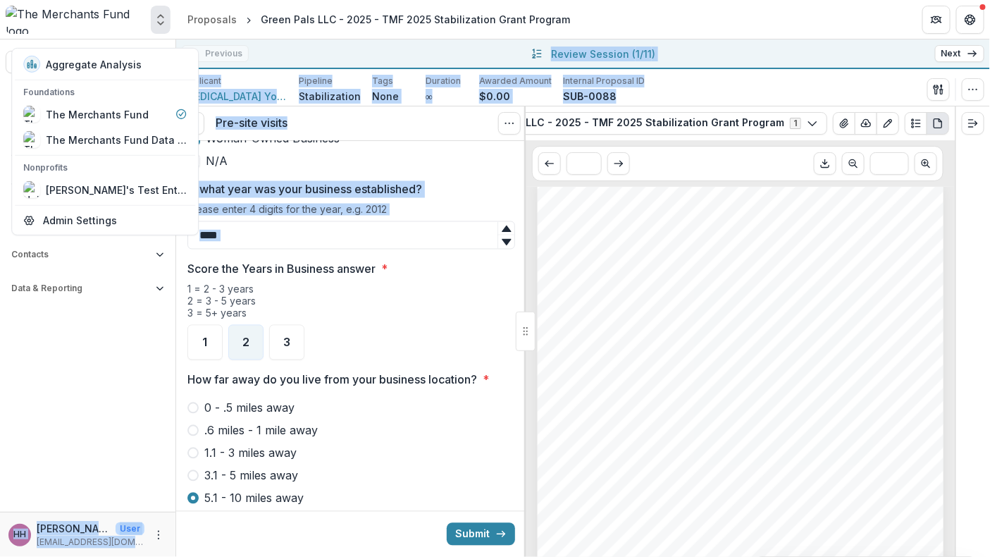
click at [155, 17] on icon "Open entity switcher" at bounding box center [161, 20] width 14 height 14
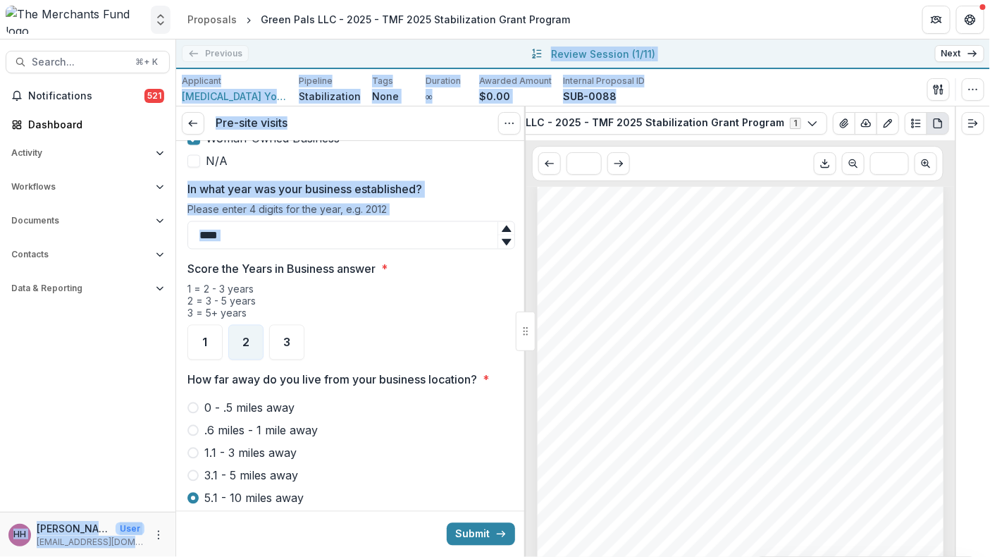
click at [155, 17] on icon "Open entity switcher" at bounding box center [161, 20] width 14 height 14
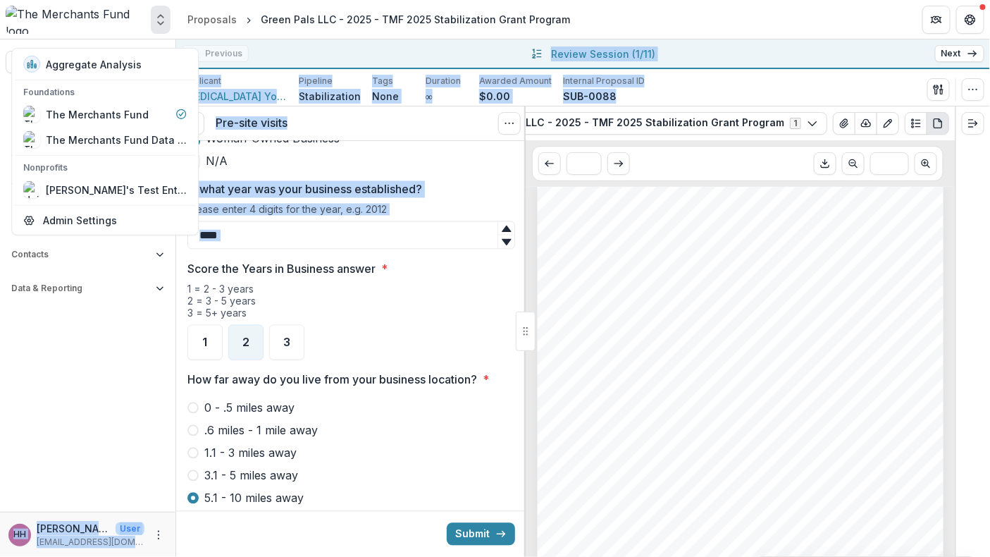
click at [155, 17] on icon "Open entity switcher" at bounding box center [161, 20] width 14 height 14
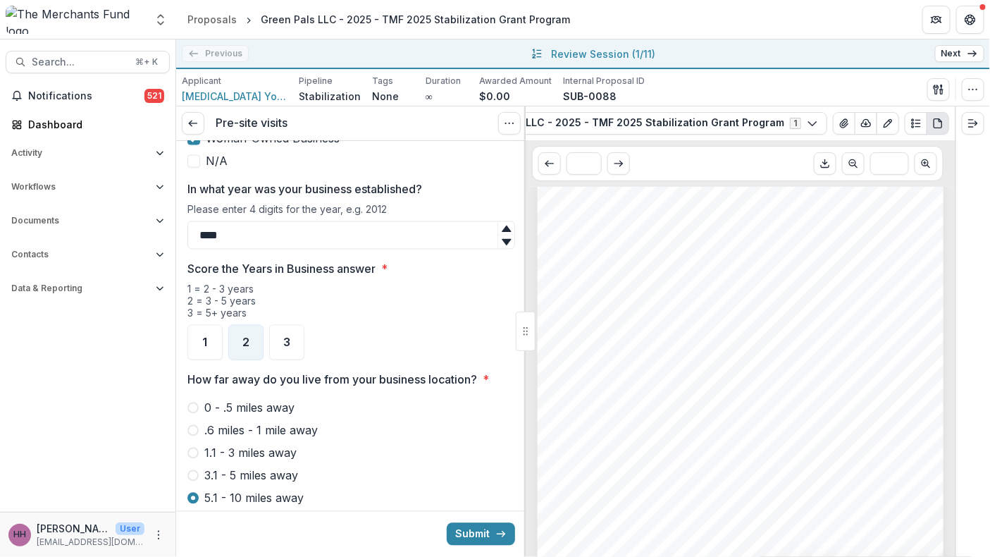
click at [720, 55] on div "Previous All Proposals Green Pals LLC - 2025 - TMF 2025 Stabilization Grant Pro…" at bounding box center [583, 54] width 814 height 30
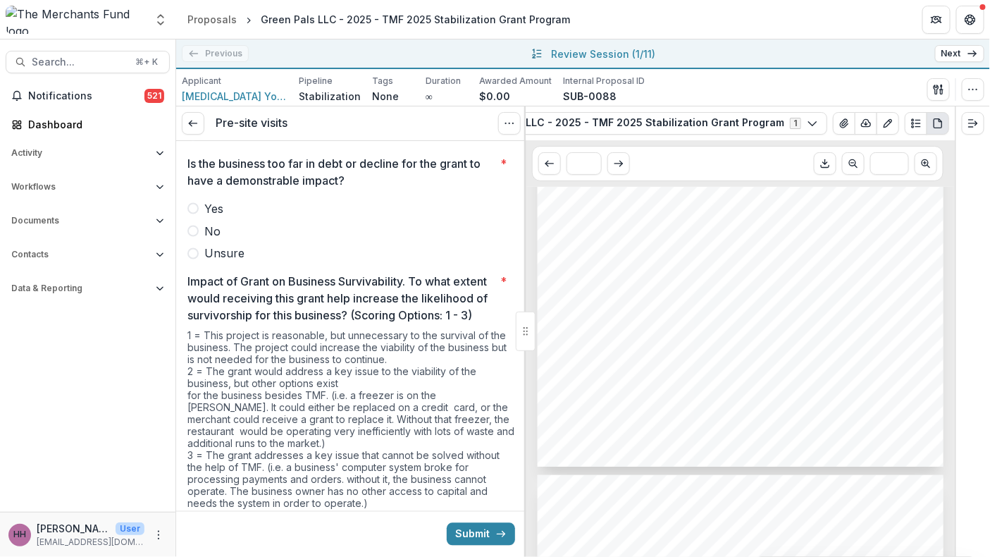
scroll to position [2574, 0]
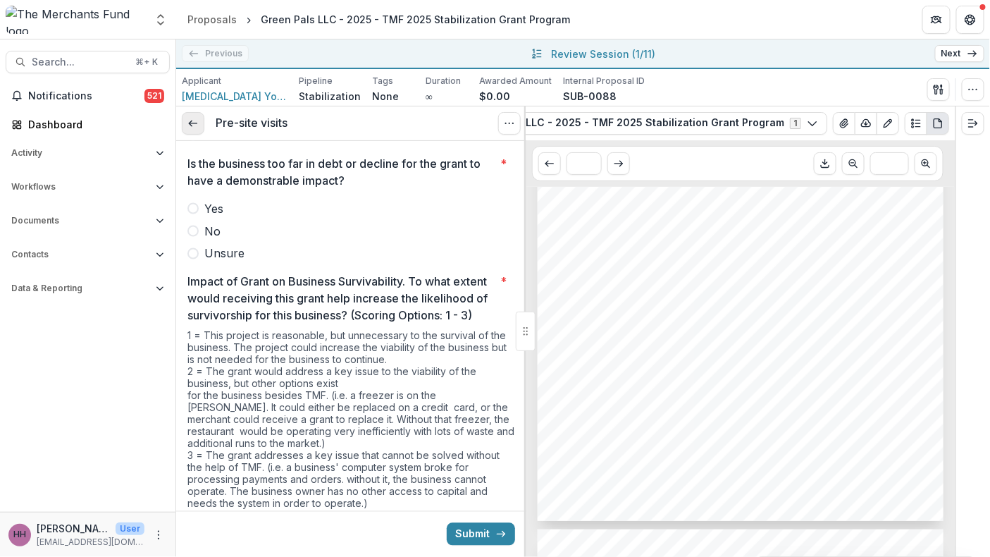
click at [185, 135] on link at bounding box center [193, 123] width 23 height 23
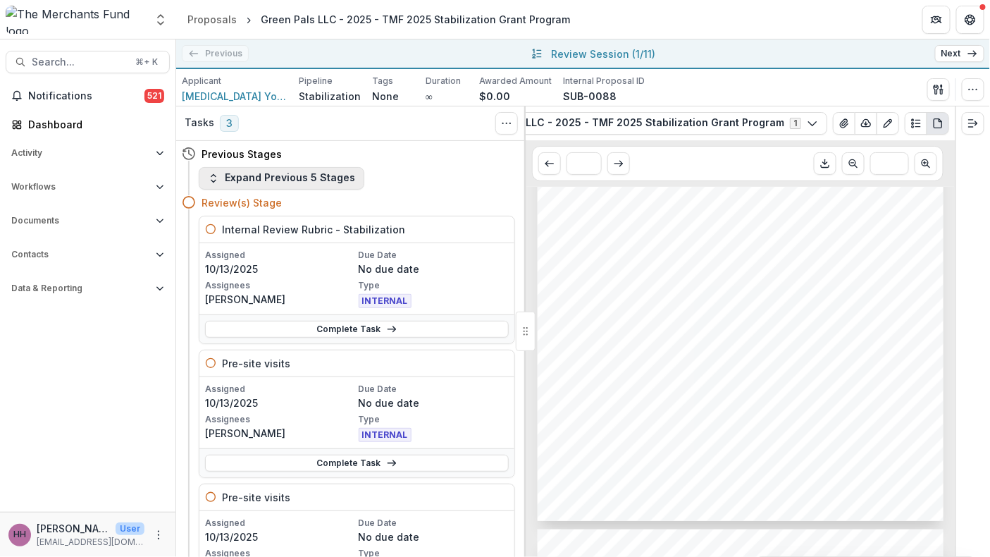
click at [311, 190] on button "Expand Previous 5 Stages" at bounding box center [282, 178] width 166 height 23
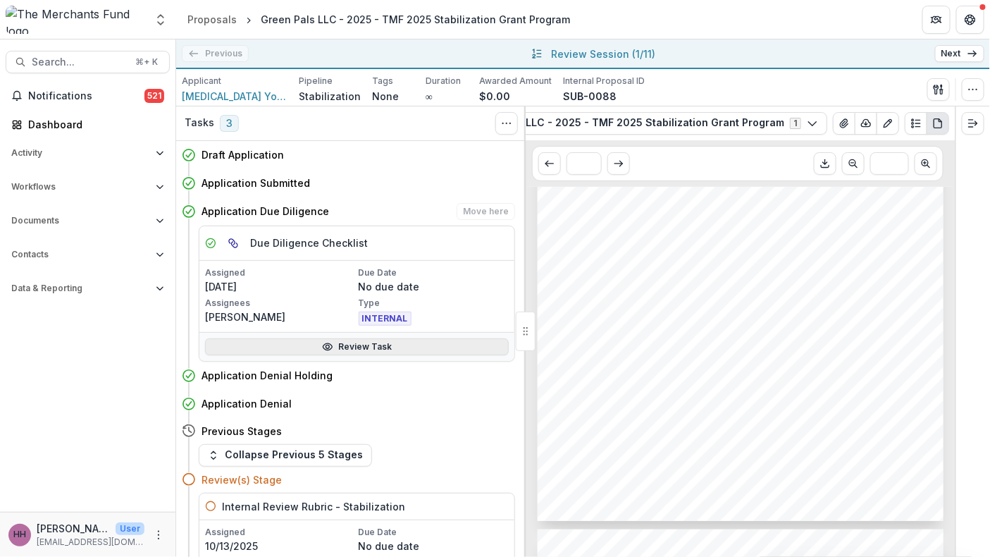
scroll to position [1, 0]
click at [342, 354] on link "Review Task" at bounding box center [357, 345] width 304 height 17
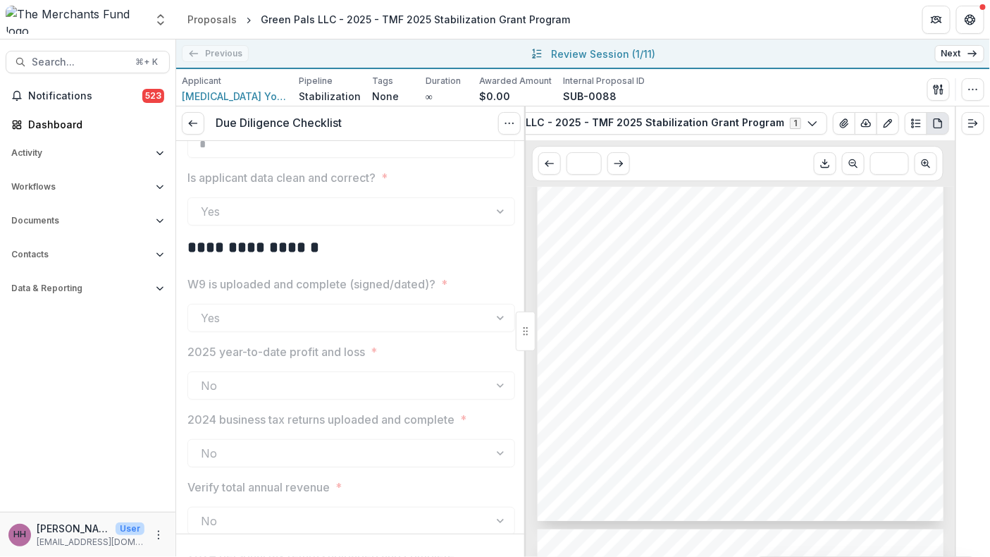
scroll to position [1967, 0]
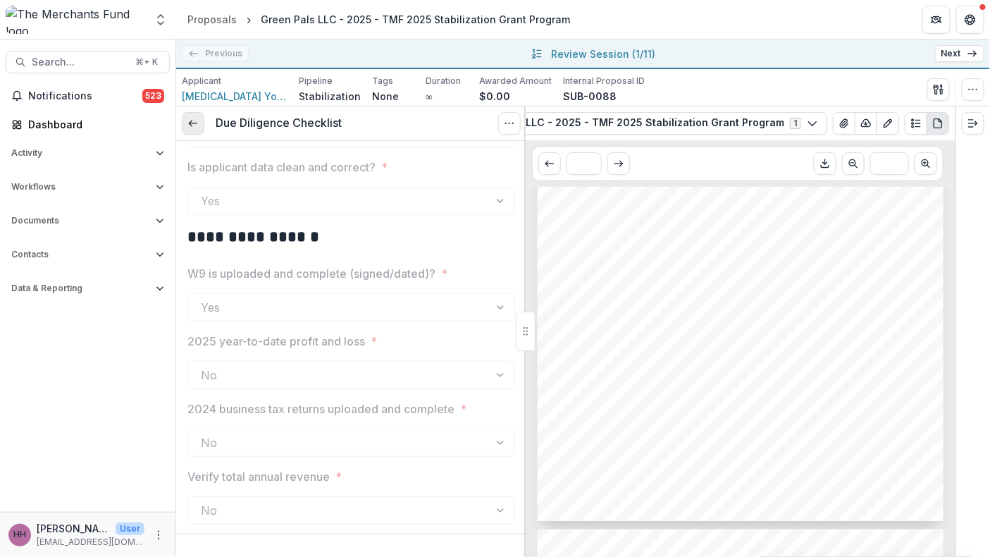
click at [204, 135] on link at bounding box center [193, 123] width 23 height 23
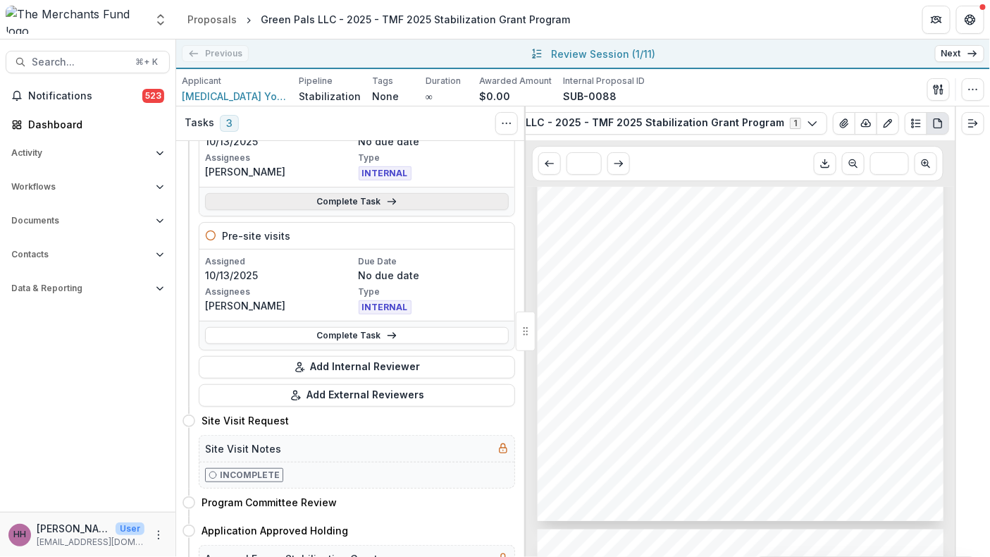
scroll to position [262, 0]
click at [311, 343] on link "Complete Task" at bounding box center [357, 334] width 304 height 17
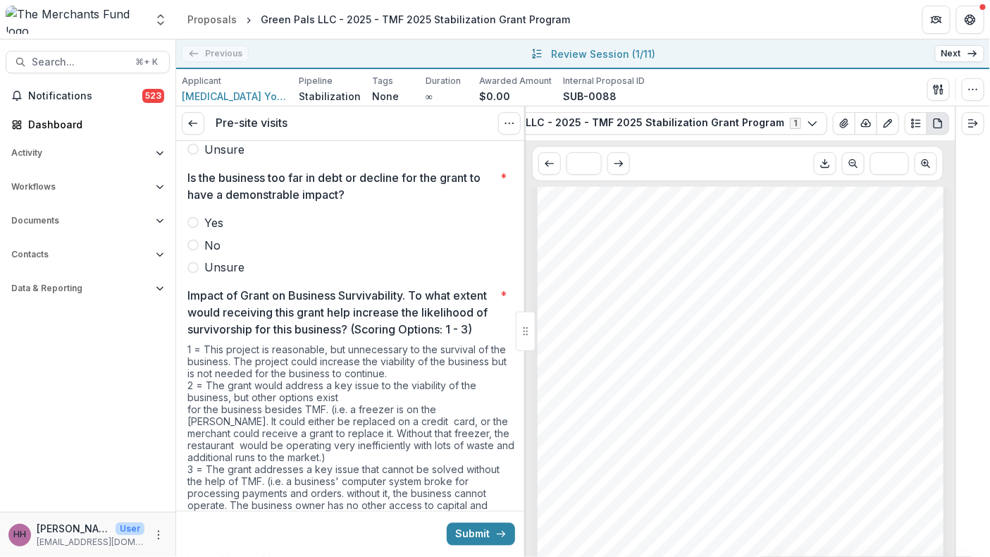
scroll to position [1348, 0]
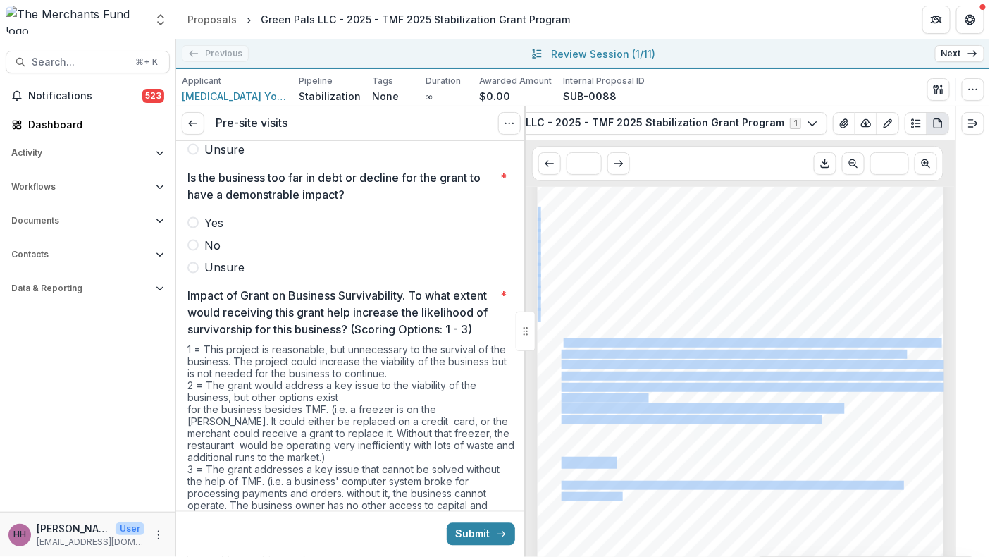
drag, startPoint x: 564, startPoint y: 387, endPoint x: 722, endPoint y: 437, distance: 165.8
click at [722, 437] on div "Page: 3 Green Pals LLC - 2025 - TMF 2025 Stabilization Grant Program Basic Busi…" at bounding box center [741, 293] width 406 height 576
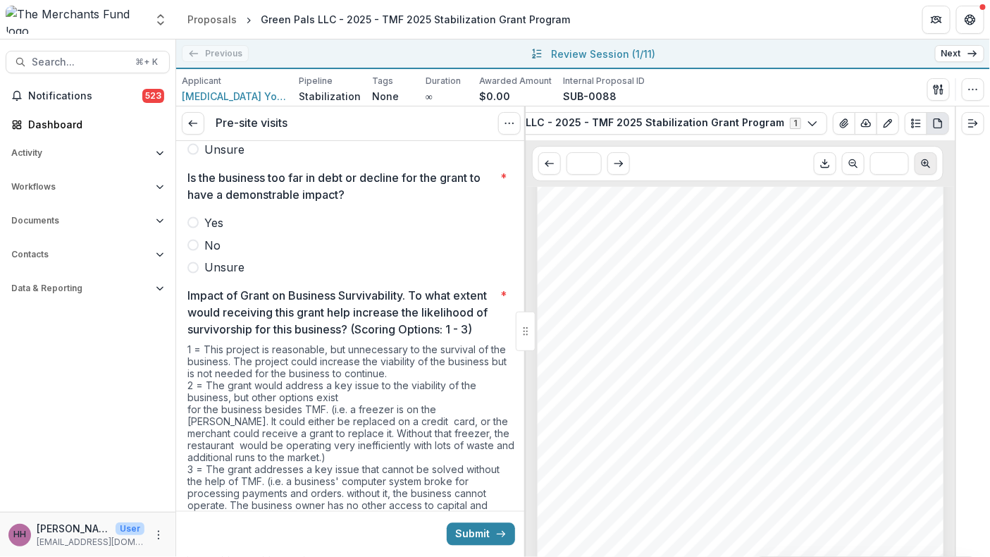
click at [927, 175] on button "Scroll to next page" at bounding box center [925, 163] width 23 height 23
type input "***"
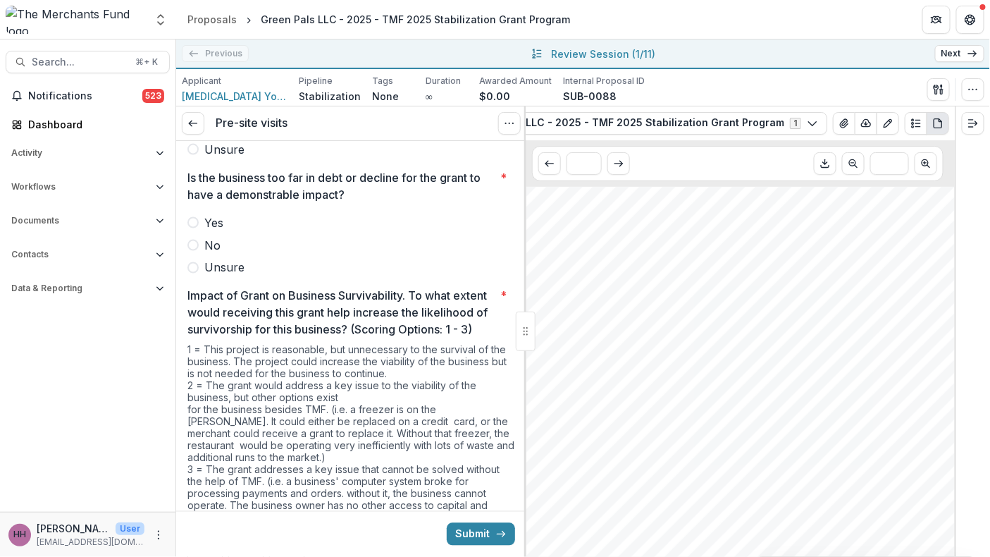
scroll to position [1478, 22]
click at [915, 135] on button "Plaintext view" at bounding box center [916, 123] width 23 height 23
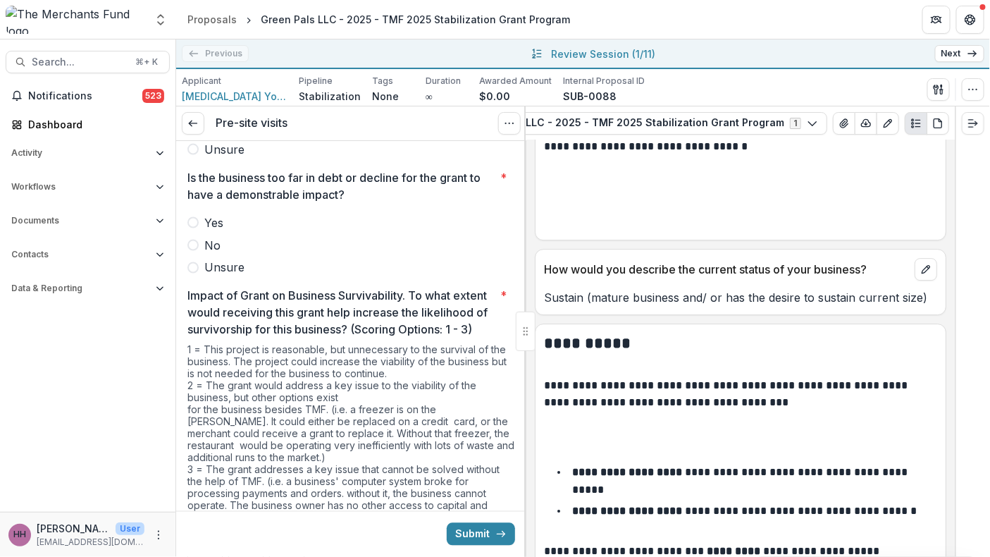
scroll to position [1439, 0]
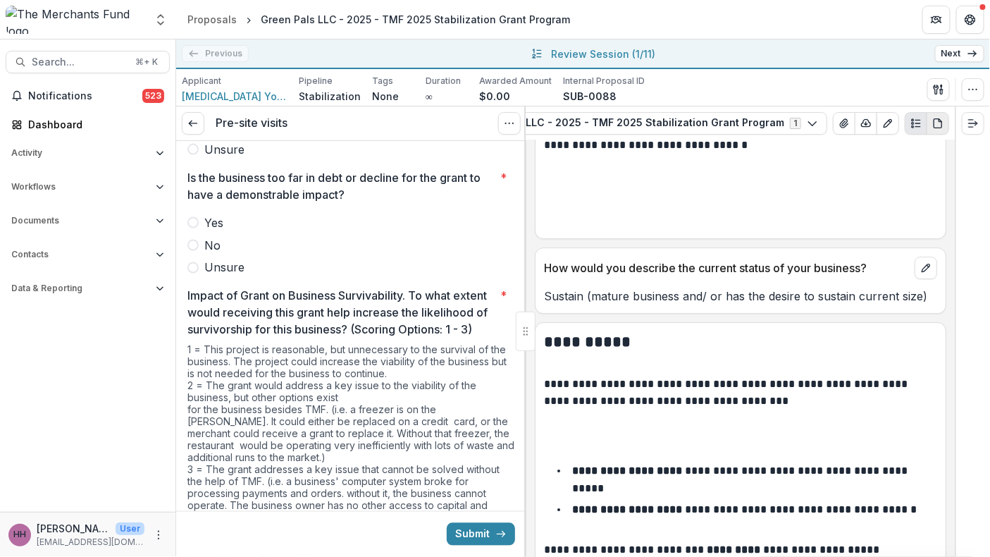
click at [937, 128] on icon "PDF view" at bounding box center [937, 122] width 8 height 9
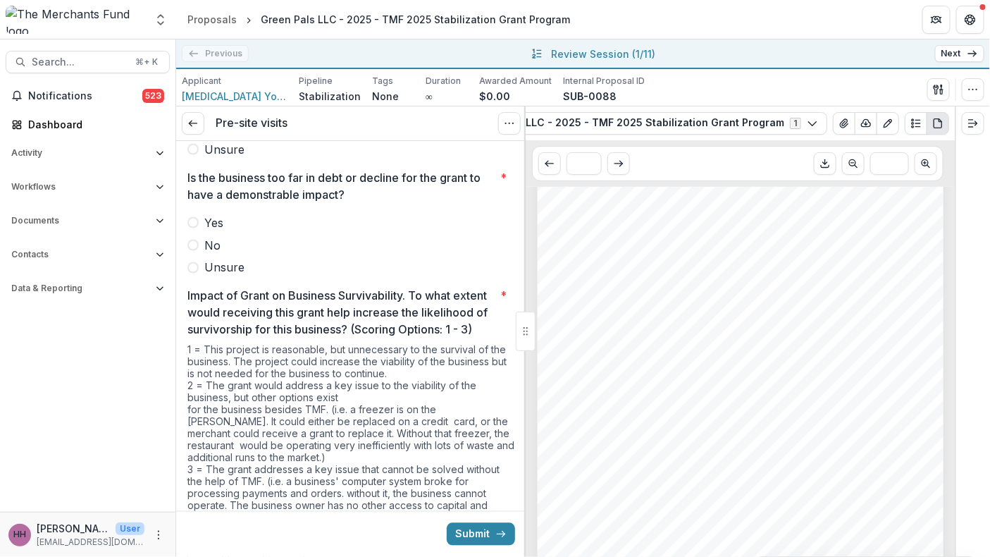
scroll to position [756, 0]
click at [905, 135] on button "Plaintext view" at bounding box center [916, 123] width 23 height 23
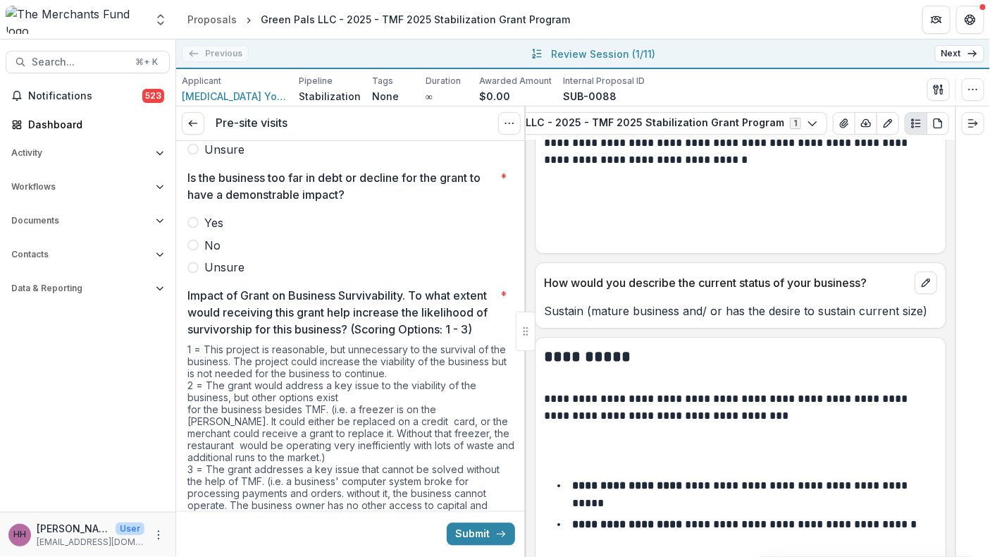
scroll to position [1428, 0]
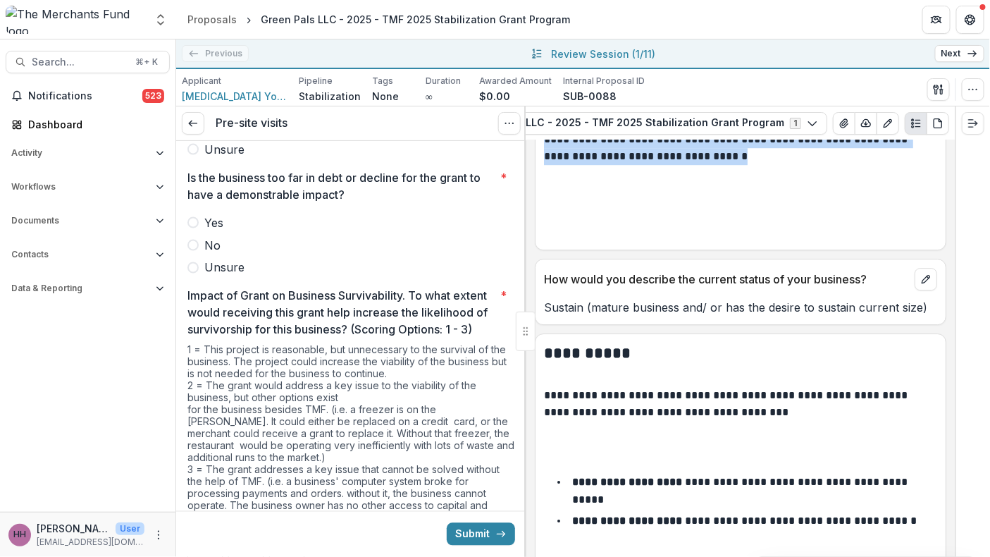
drag, startPoint x: 740, startPoint y: 509, endPoint x: 547, endPoint y: 306, distance: 280.6
click at [547, 241] on div "**********" at bounding box center [740, 135] width 410 height 211
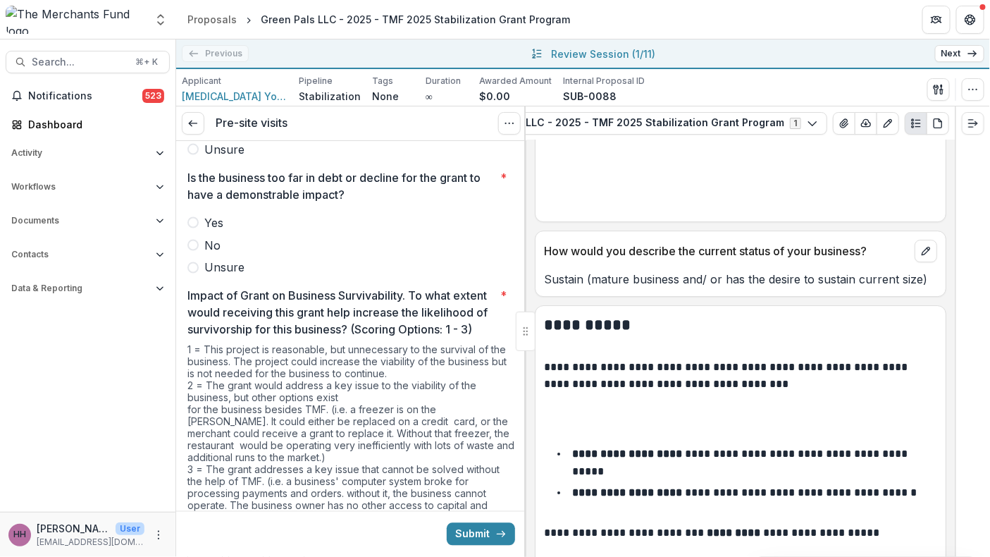
scroll to position [1511, 0]
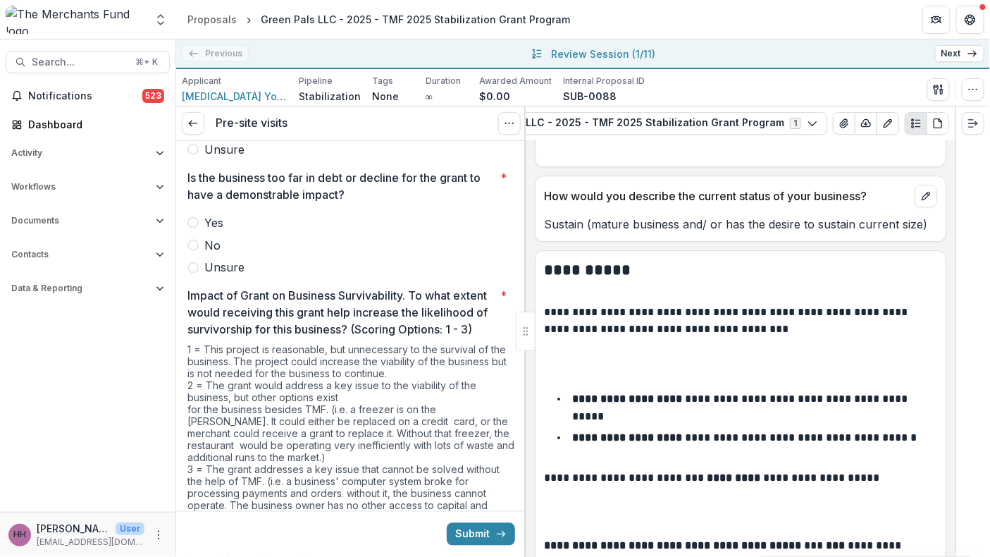
click at [824, 158] on p "**********" at bounding box center [735, 51] width 382 height 211
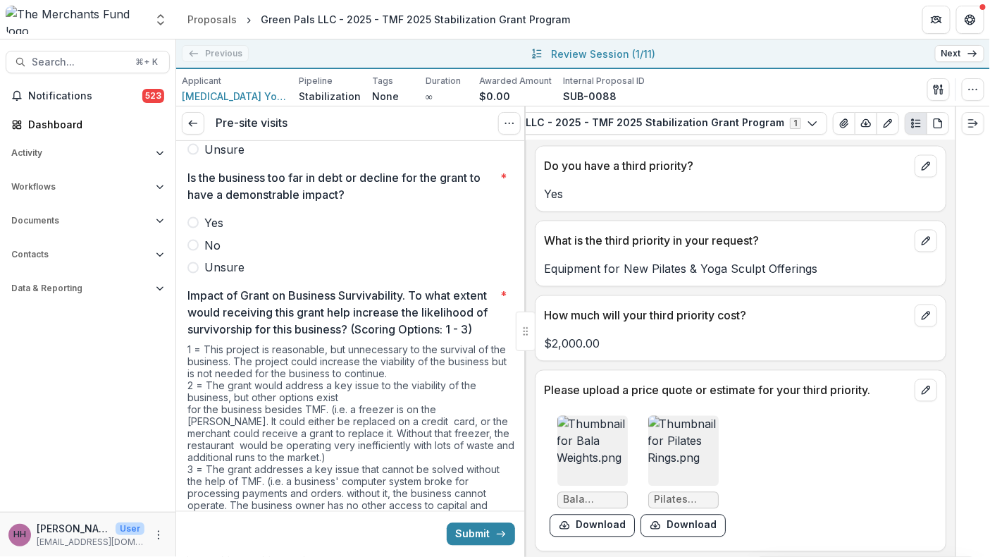
scroll to position [6274, 0]
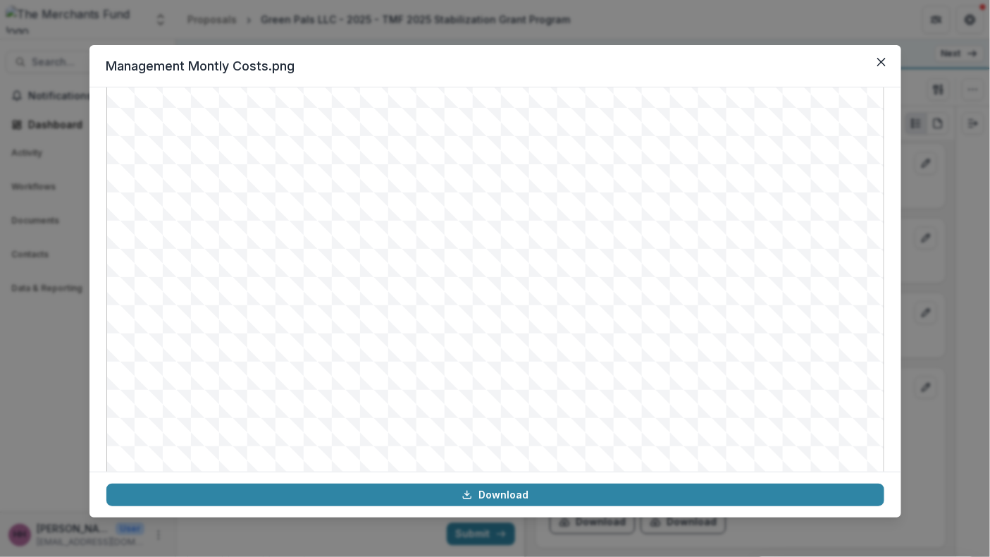
scroll to position [201, 0]
click at [886, 66] on icon "Close" at bounding box center [881, 62] width 8 height 8
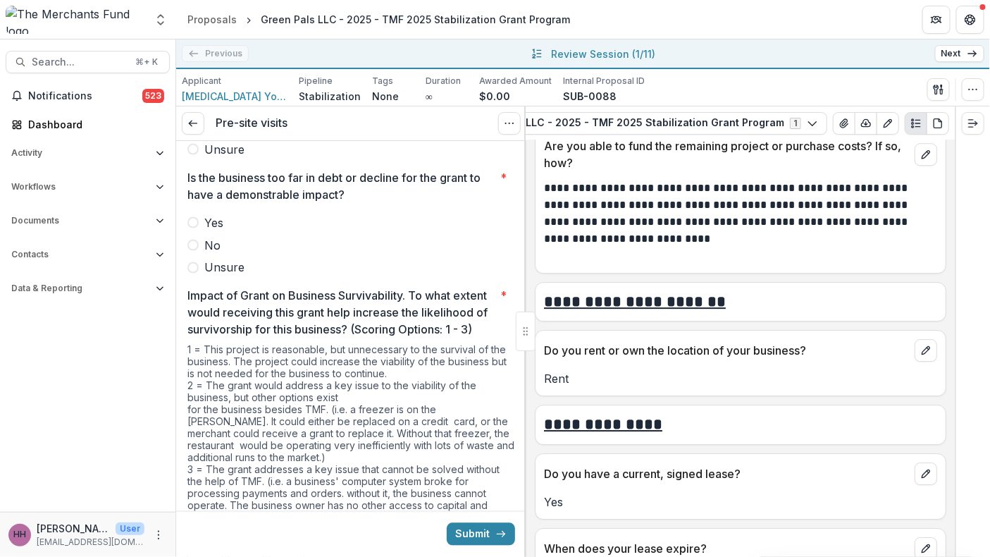
scroll to position [6764, 0]
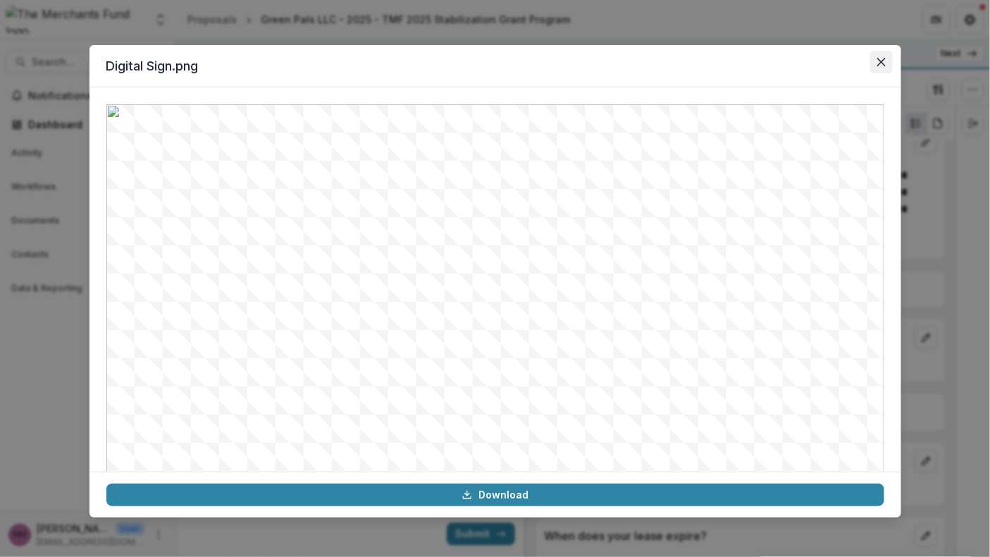
click at [893, 73] on button "Close" at bounding box center [881, 62] width 23 height 23
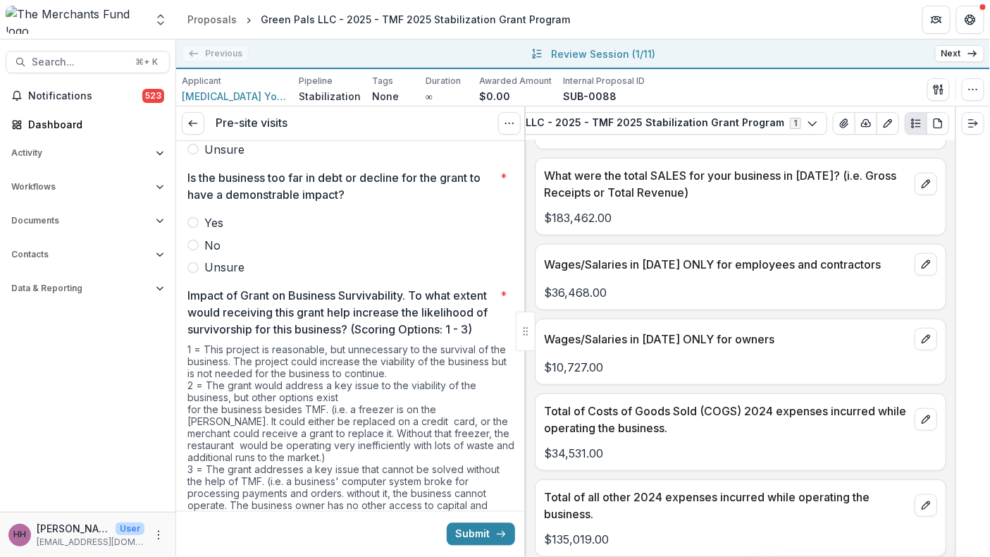
scroll to position [7407, 0]
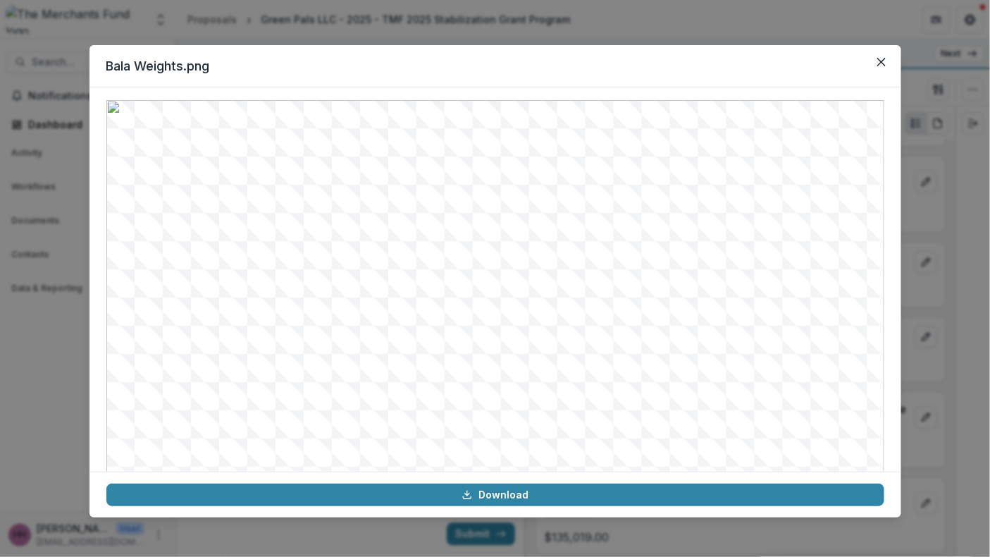
scroll to position [0, 0]
click at [885, 66] on icon "Close" at bounding box center [880, 62] width 8 height 8
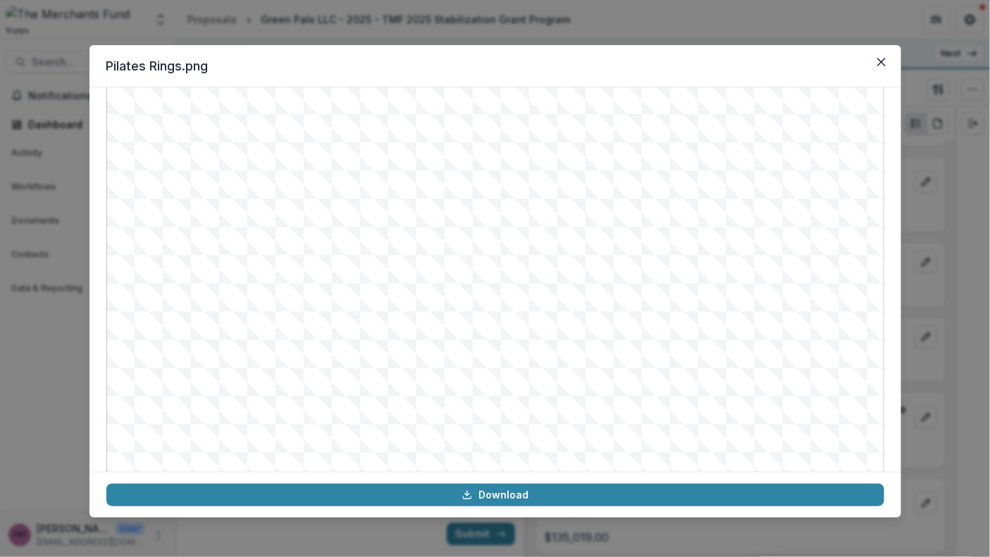
scroll to position [61, 0]
click at [893, 73] on button "Close" at bounding box center [881, 62] width 23 height 23
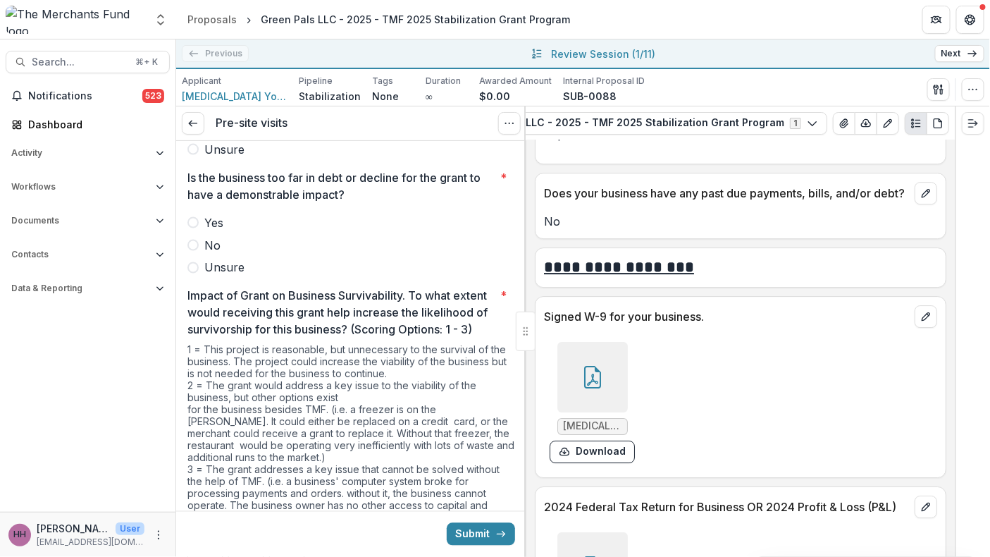
scroll to position [8561, 0]
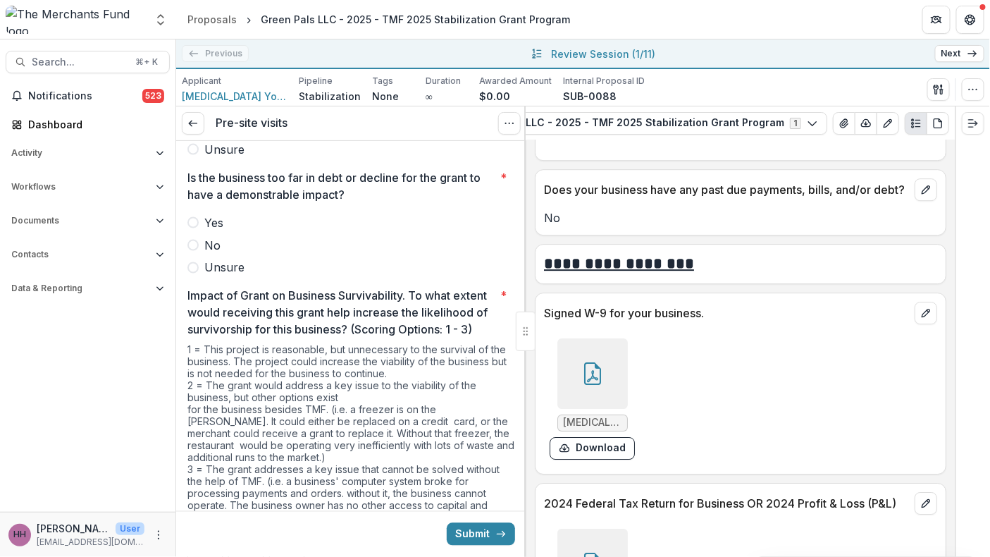
drag, startPoint x: 658, startPoint y: 311, endPoint x: 569, endPoint y: 285, distance: 93.2
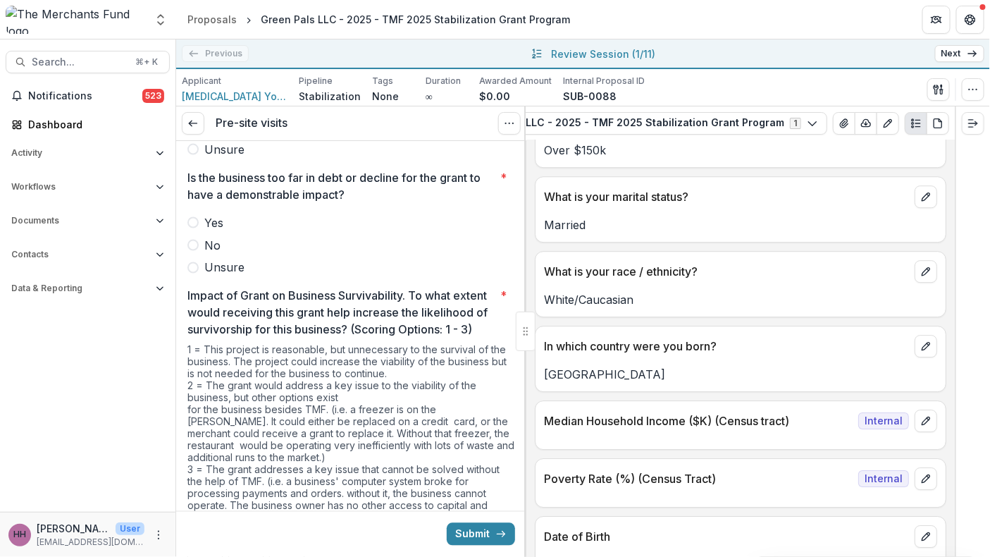
scroll to position [10266, 0]
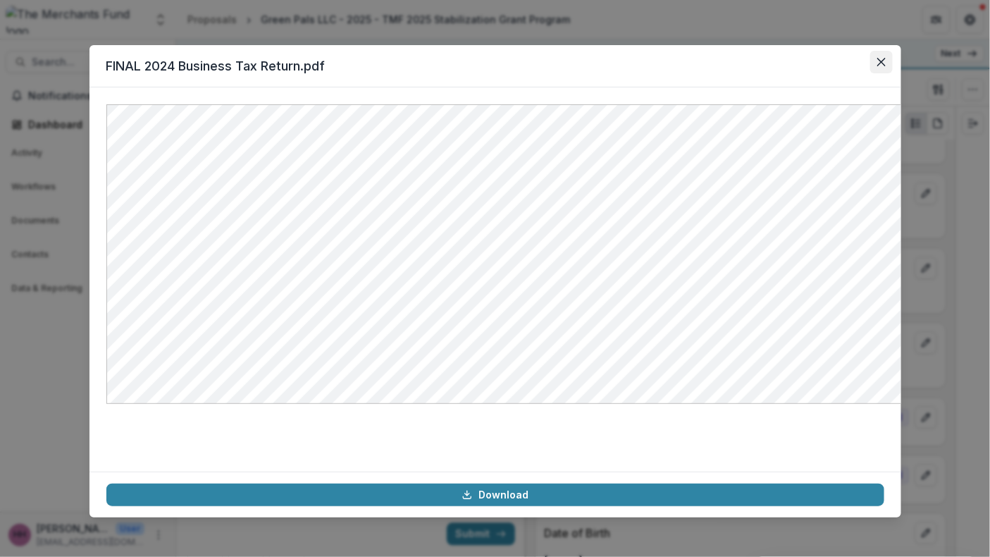
click at [886, 66] on icon "Close" at bounding box center [881, 62] width 8 height 8
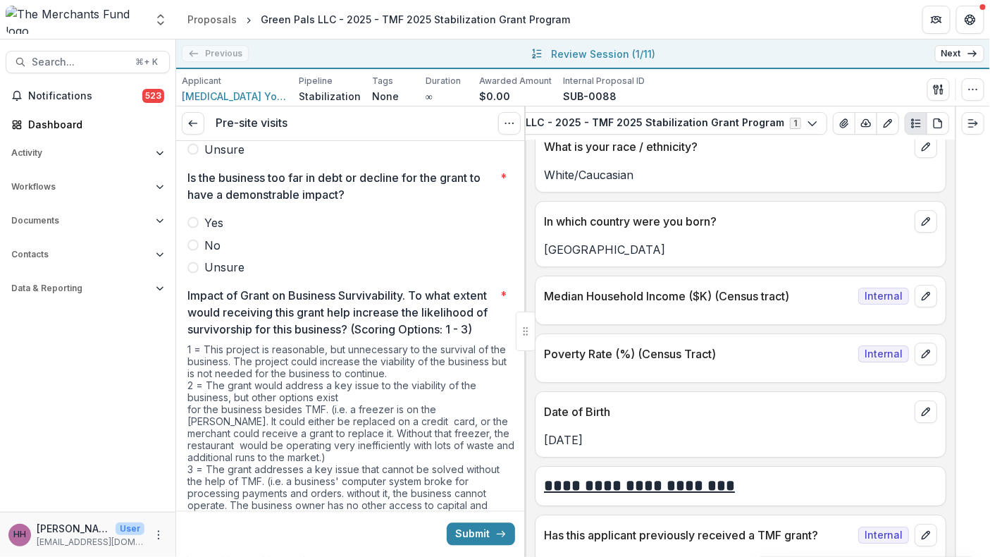
scroll to position [10400, 0]
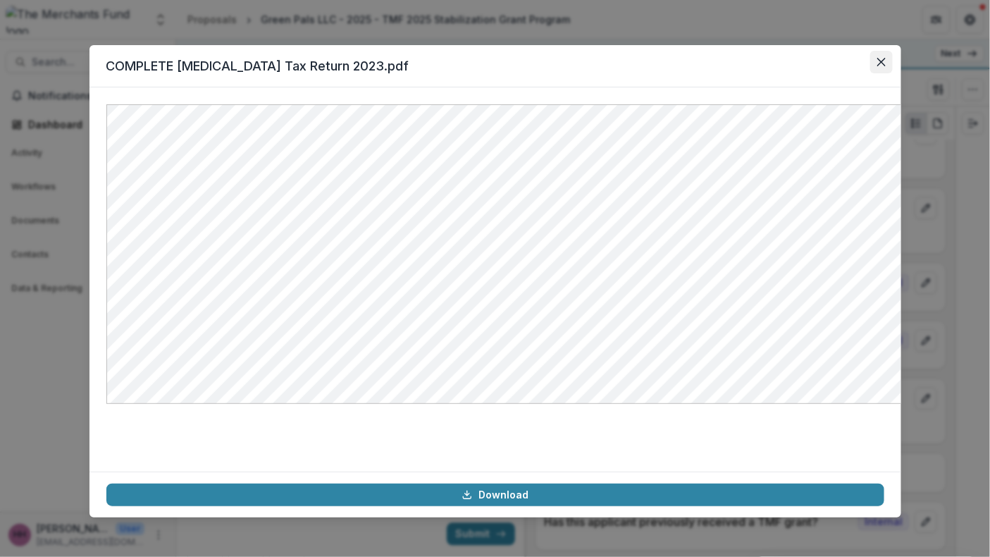
click at [893, 73] on button "Close" at bounding box center [881, 62] width 23 height 23
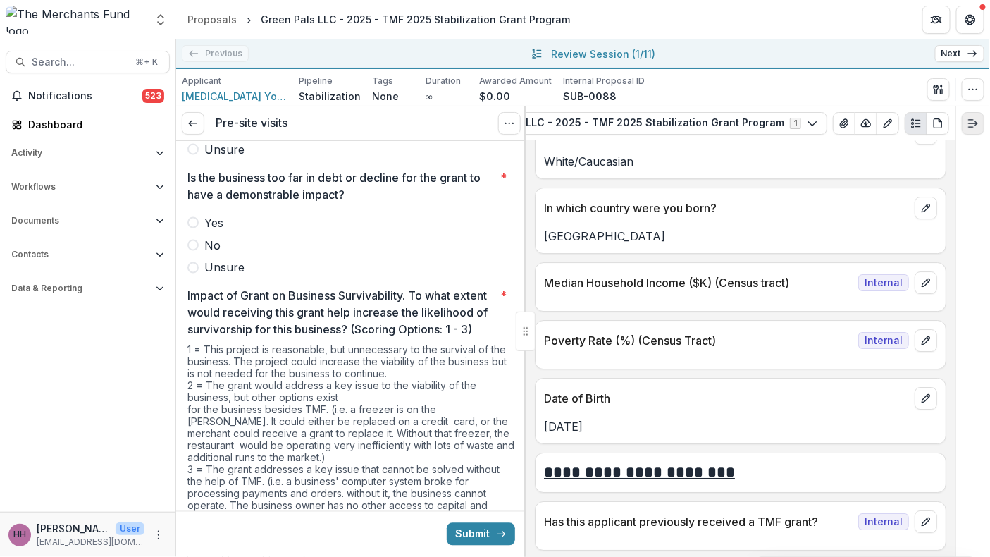
click at [937, 129] on icon "Expand right" at bounding box center [972, 123] width 11 height 11
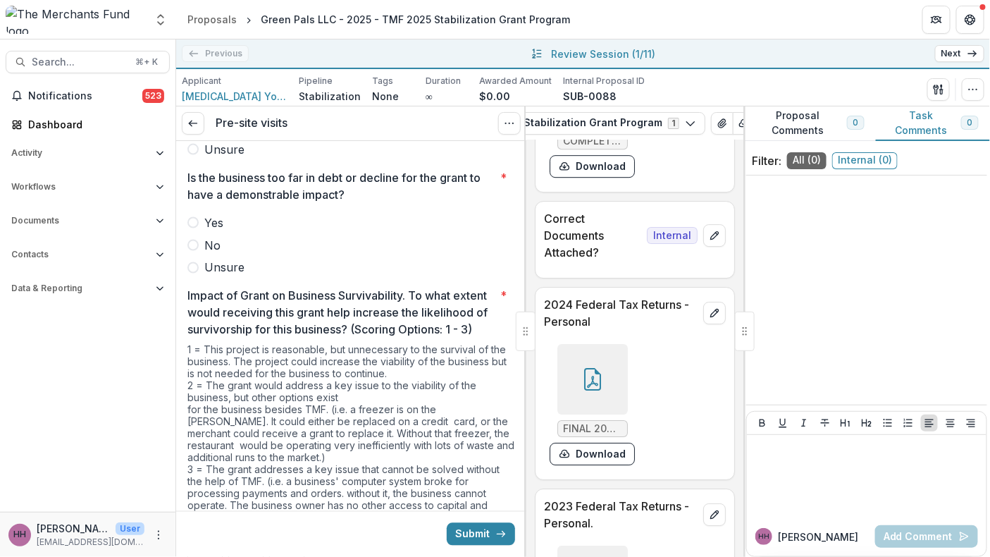
scroll to position [17434, 0]
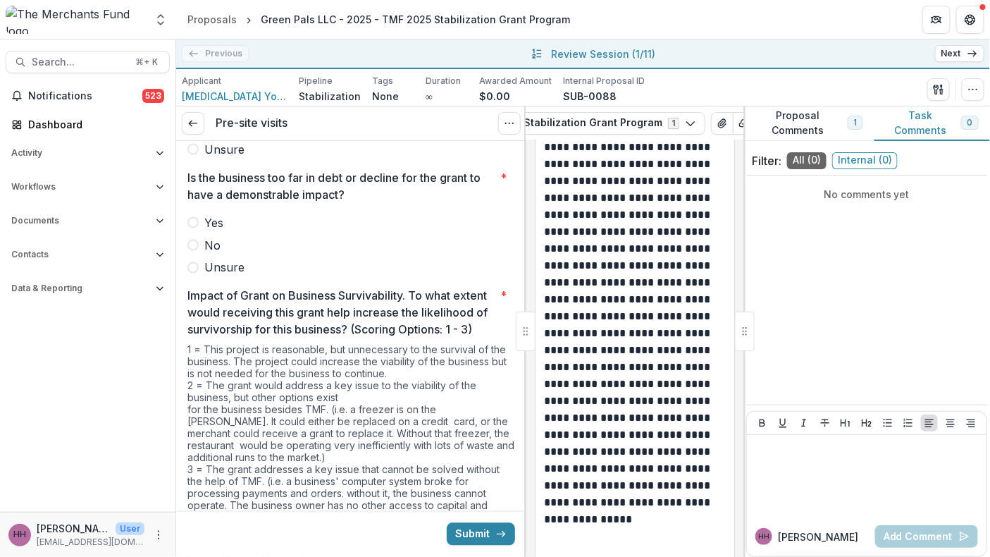
click at [804, 133] on button "Proposal Comments 1" at bounding box center [808, 123] width 131 height 35
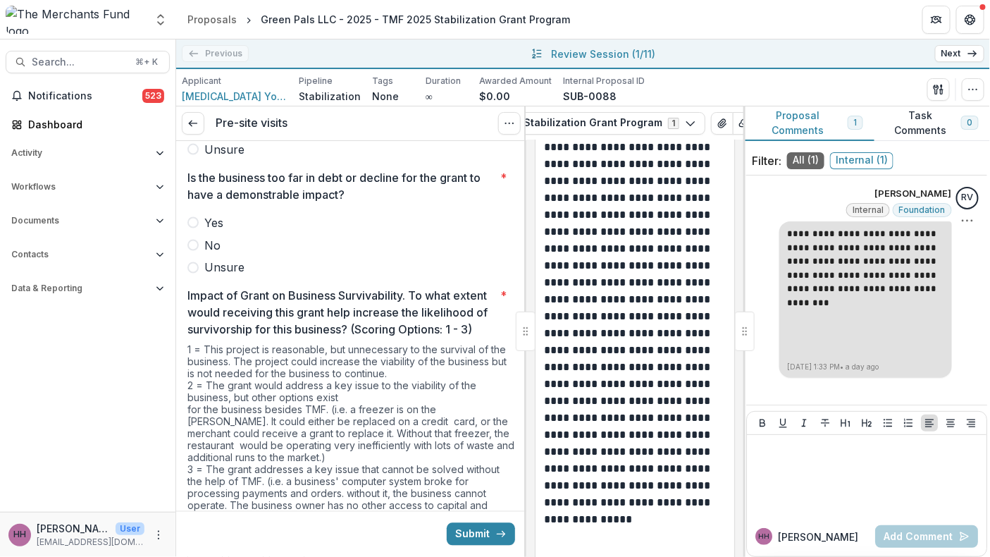
scroll to position [44, 0]
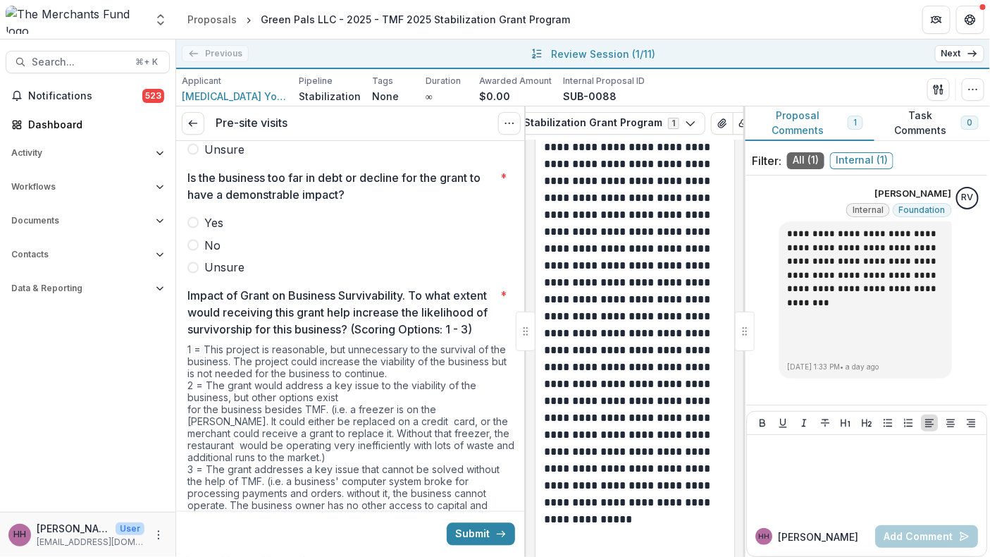
click at [744, 342] on div at bounding box center [745, 330] width 20 height 39
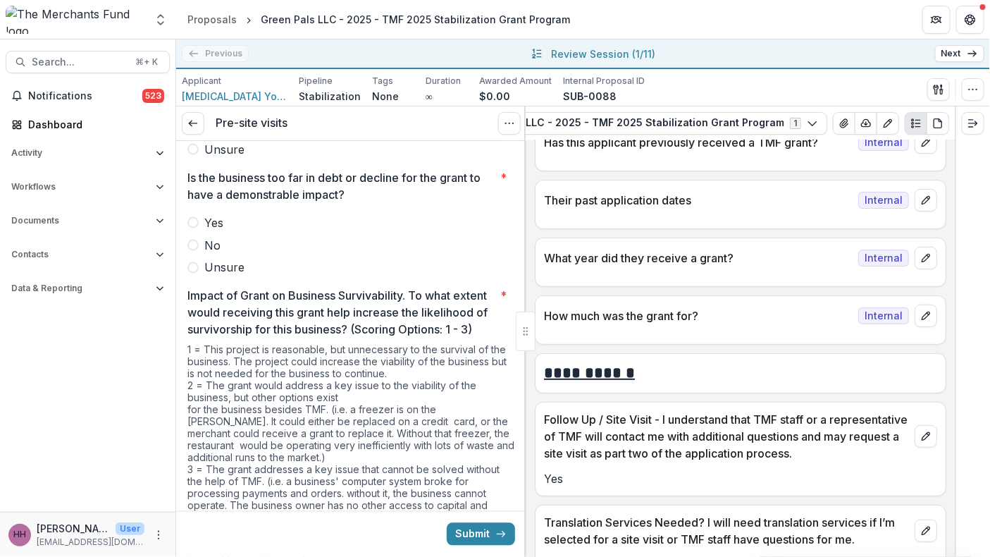
scroll to position [10801, 0]
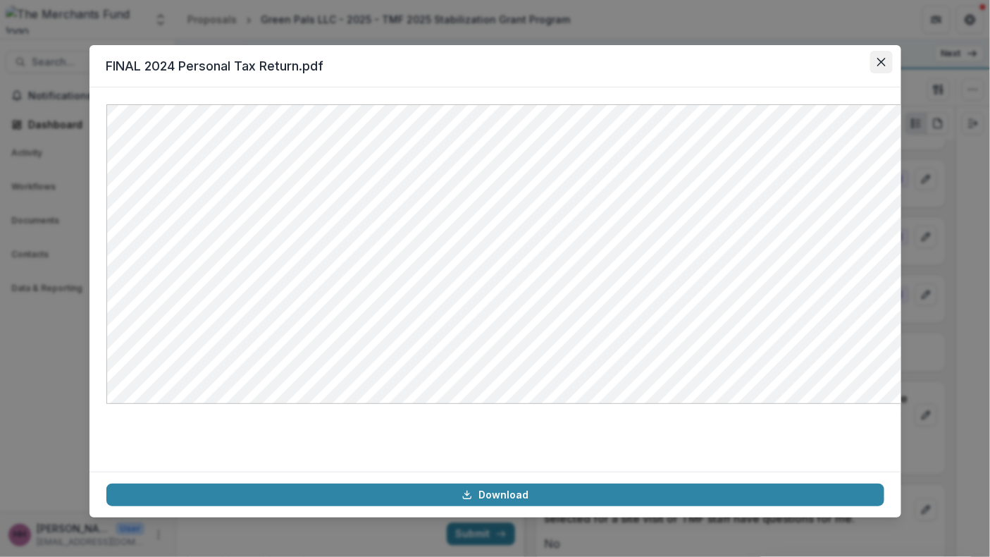
click at [893, 73] on button "Close" at bounding box center [881, 62] width 23 height 23
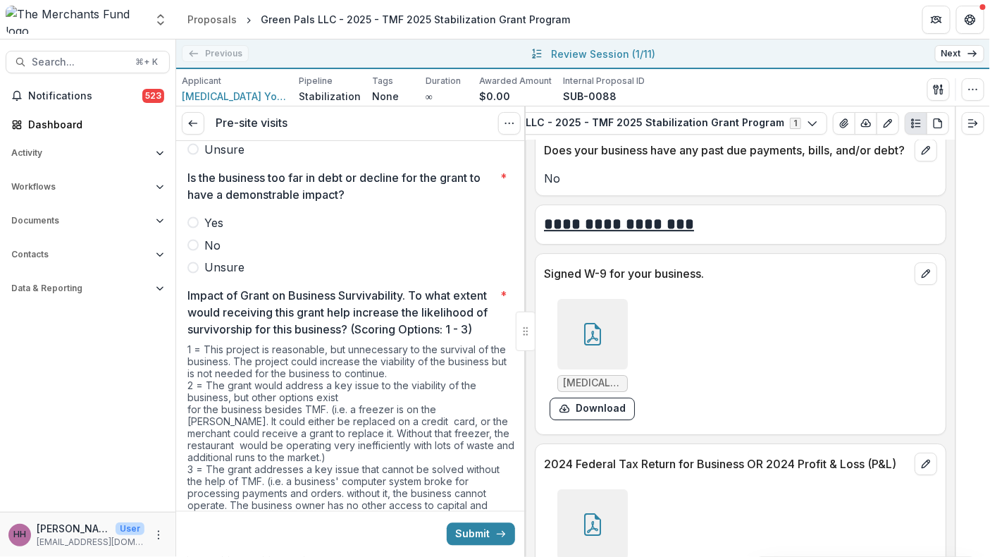
scroll to position [8595, 0]
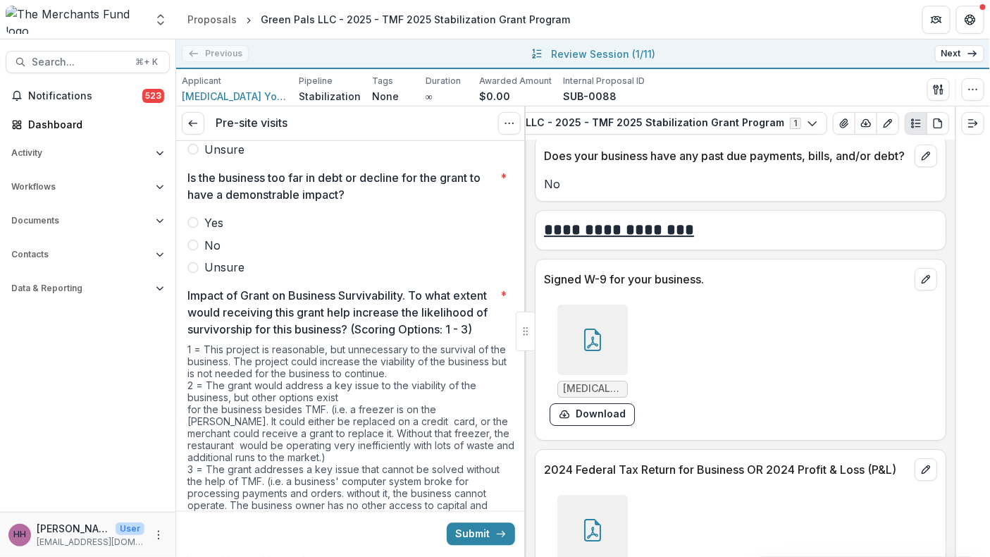
drag, startPoint x: 631, startPoint y: 367, endPoint x: 540, endPoint y: 357, distance: 92.1
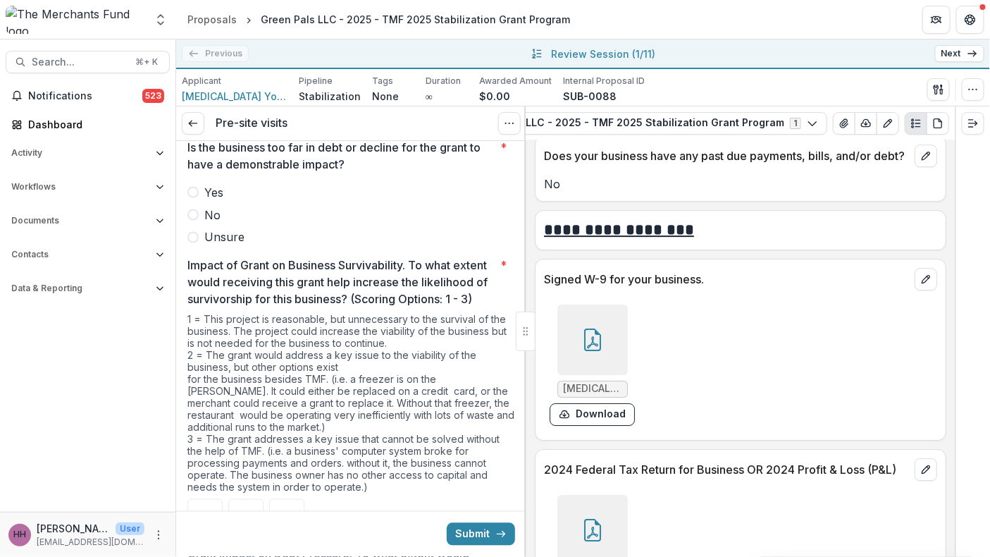
scroll to position [2591, 0]
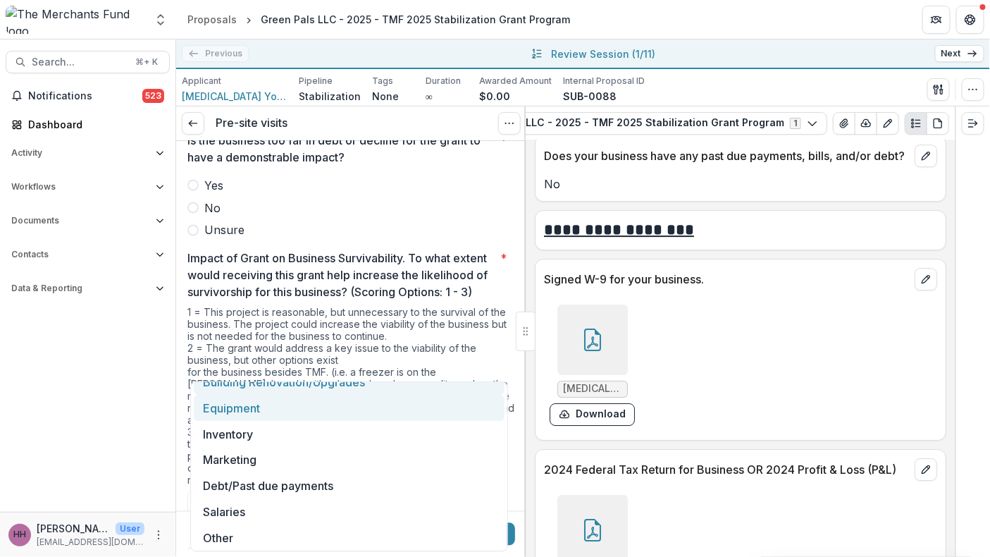
scroll to position [14, 0]
click at [359, 414] on div "Equipment" at bounding box center [349, 409] width 311 height 26
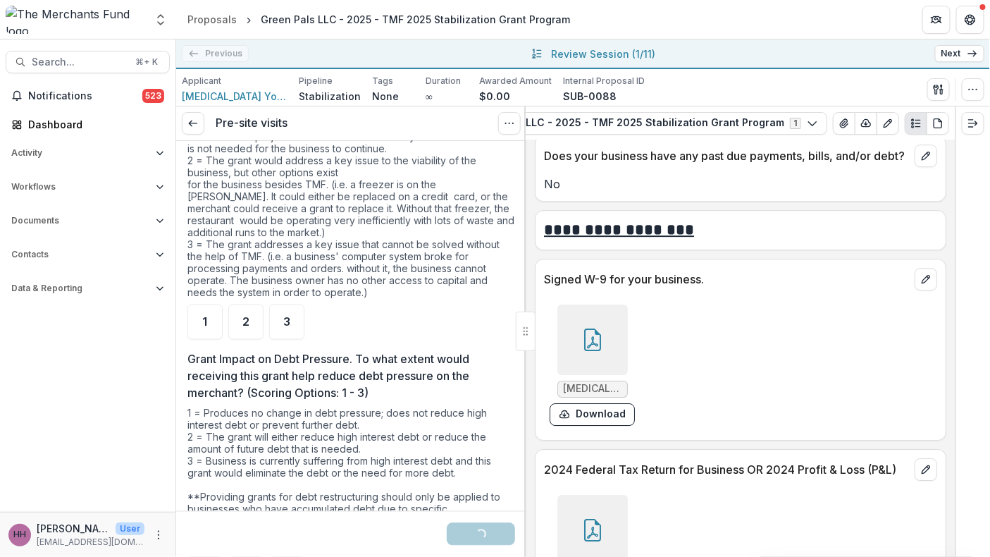
scroll to position [2783, 0]
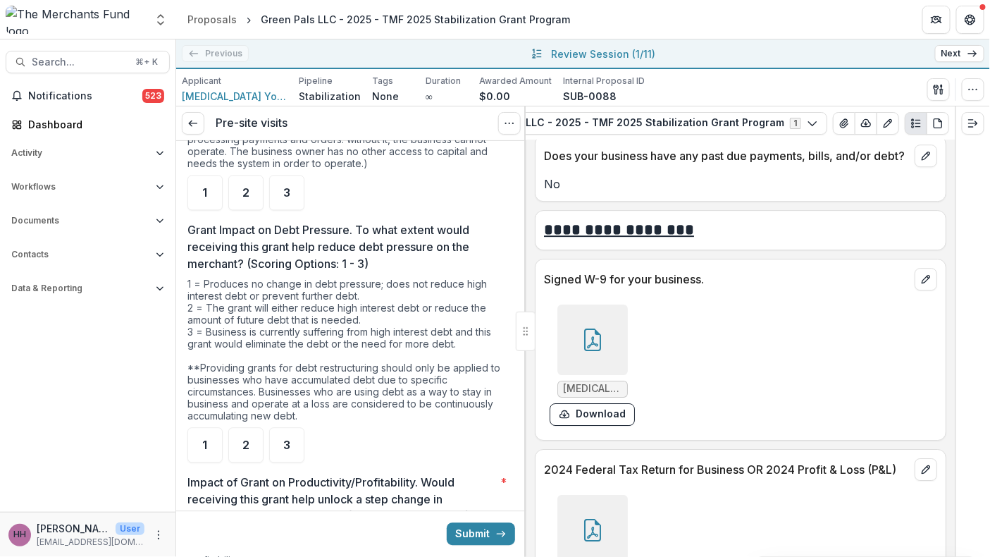
scroll to position [2917, 0]
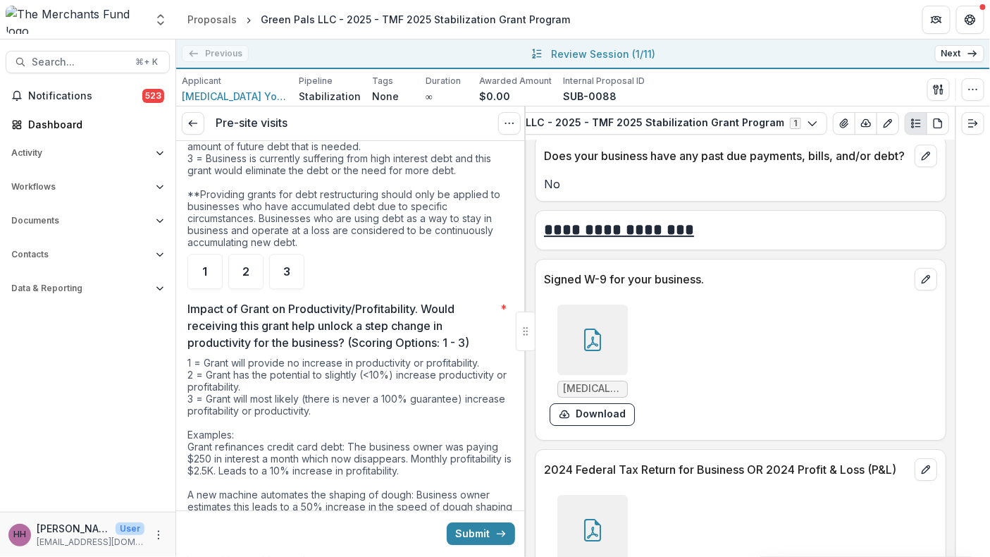
scroll to position [3086, 0]
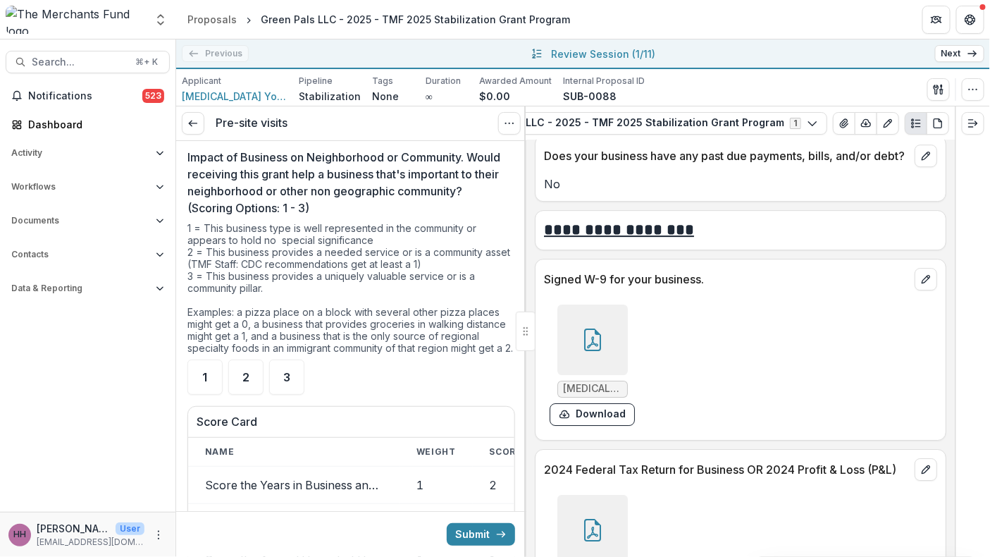
scroll to position [3506, 0]
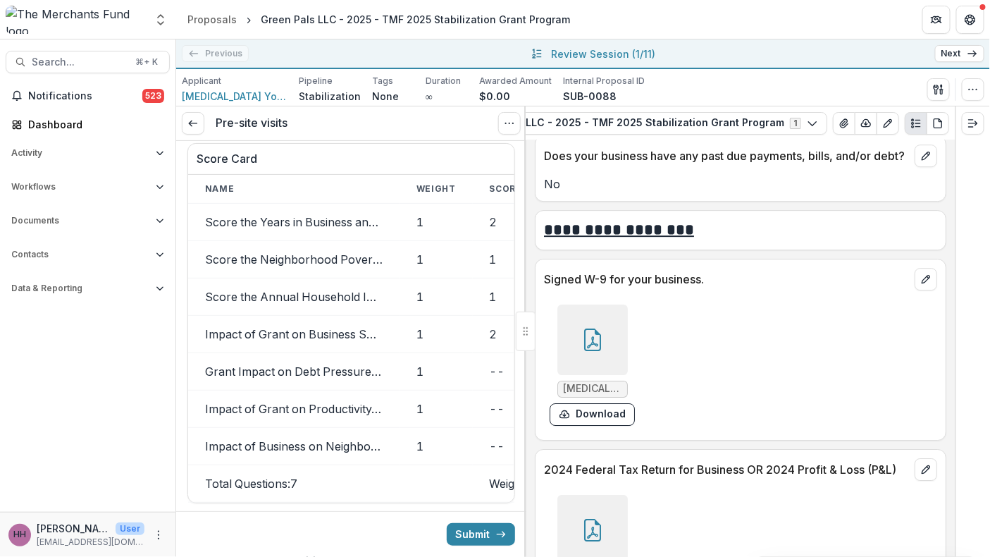
scroll to position [3784, 0]
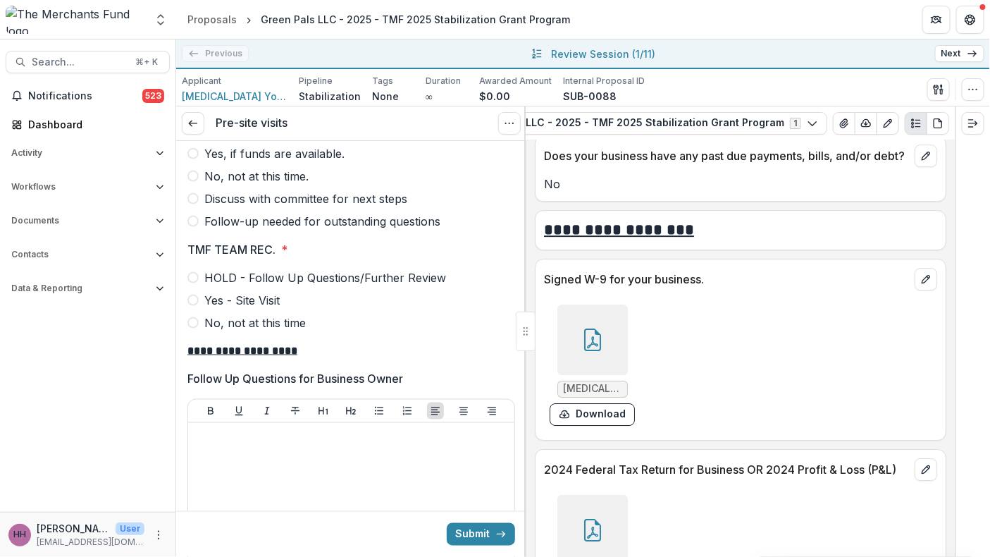
scroll to position [4223, 0]
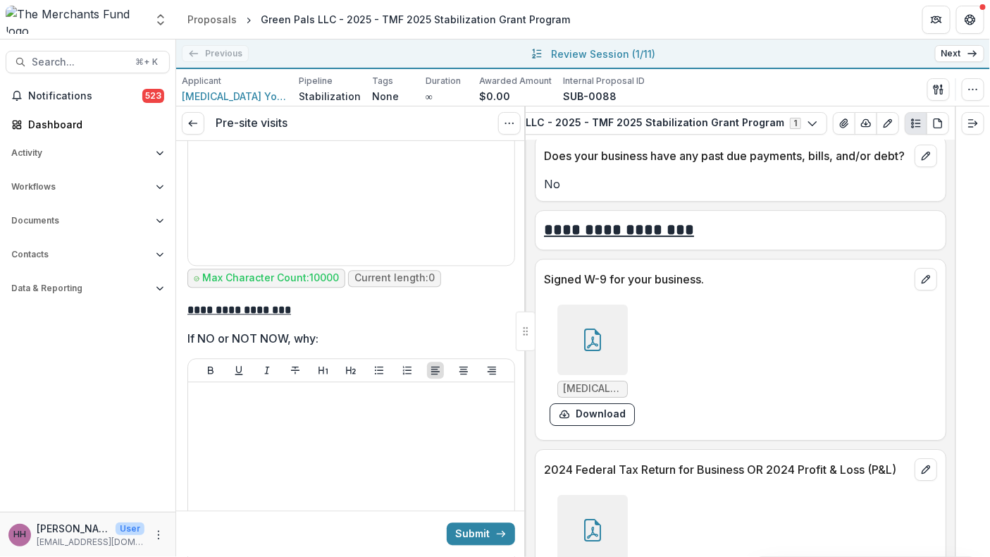
scroll to position [4606, 0]
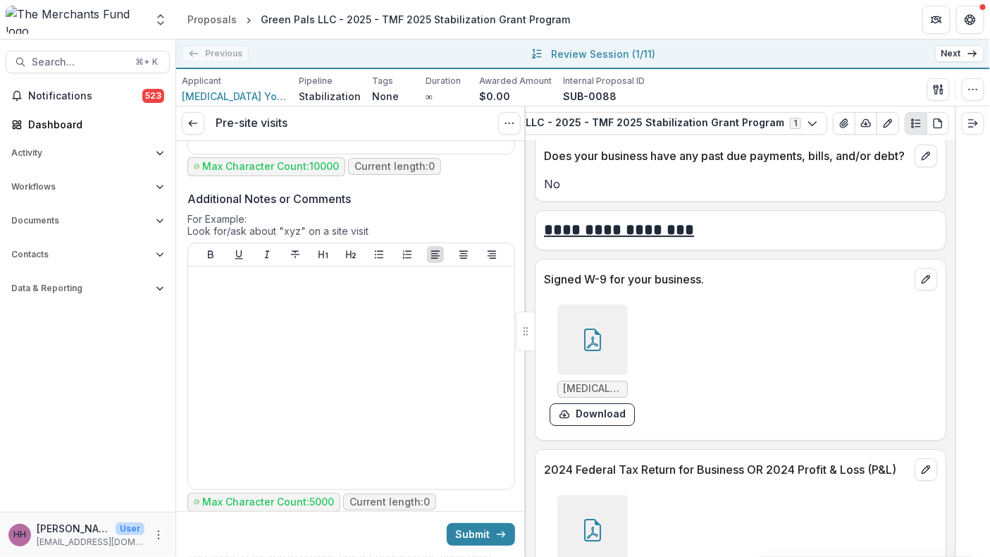
scroll to position [5393, 0]
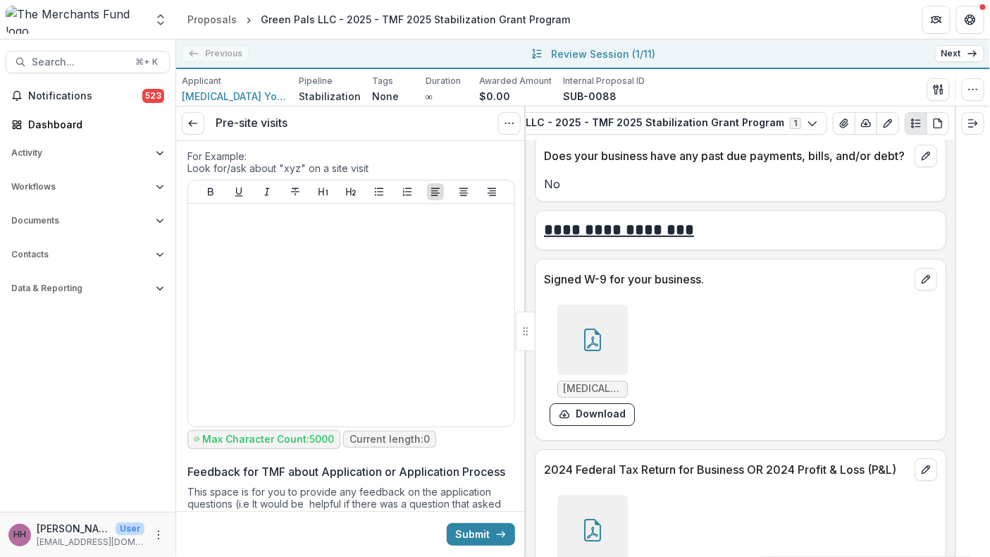
scroll to position [5455, 0]
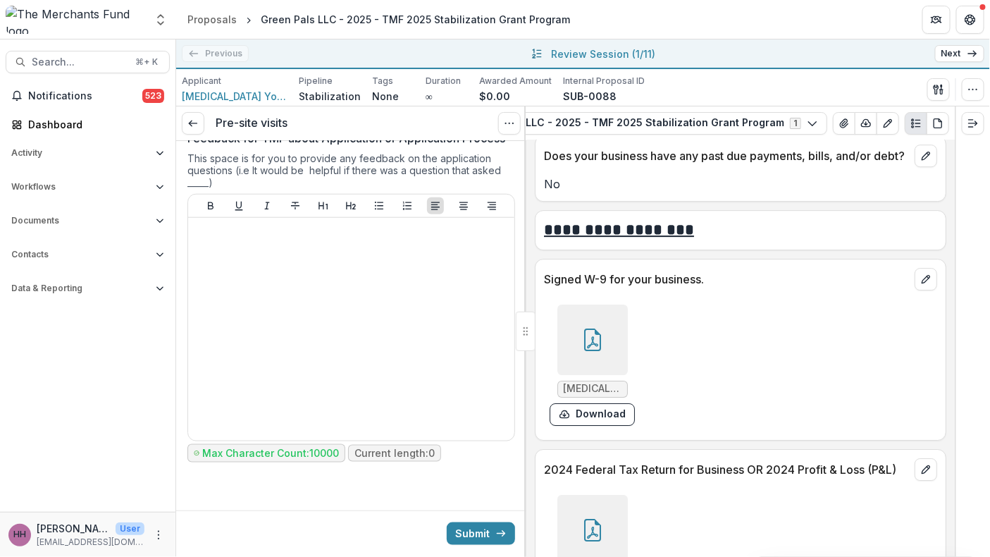
scroll to position [6124, 0]
click at [468, 522] on button "Submit" at bounding box center [481, 533] width 68 height 23
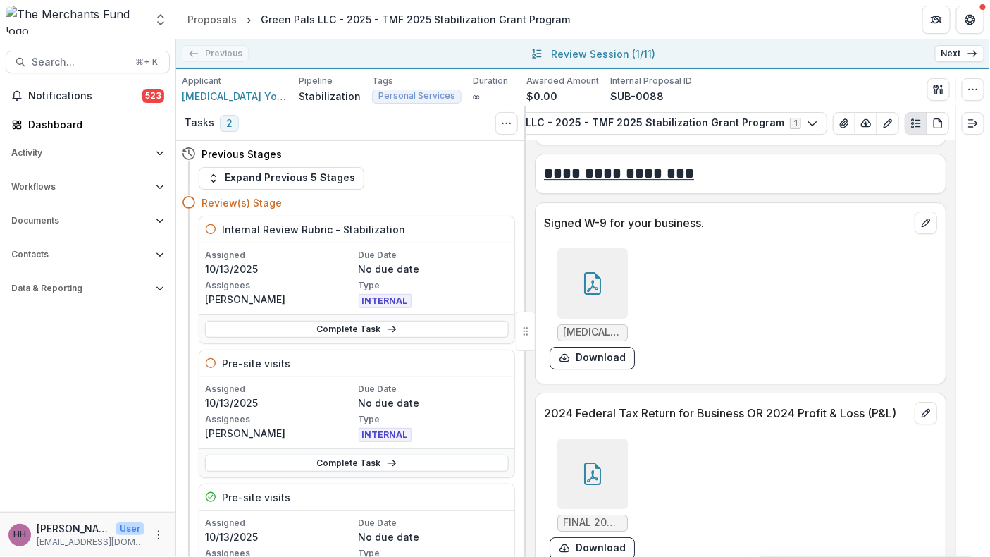
scroll to position [8689, 0]
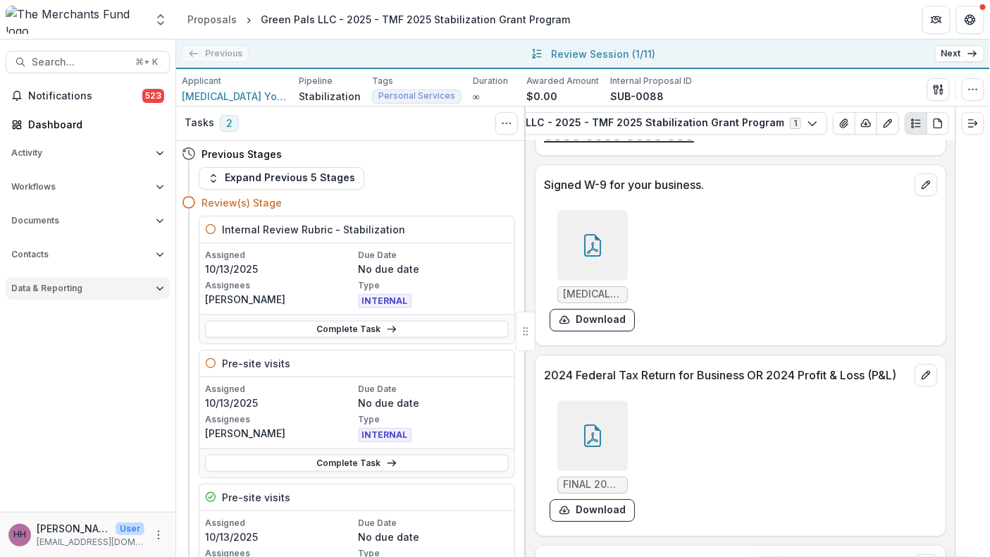
click at [132, 293] on span "Data & Reporting" at bounding box center [80, 288] width 139 height 10
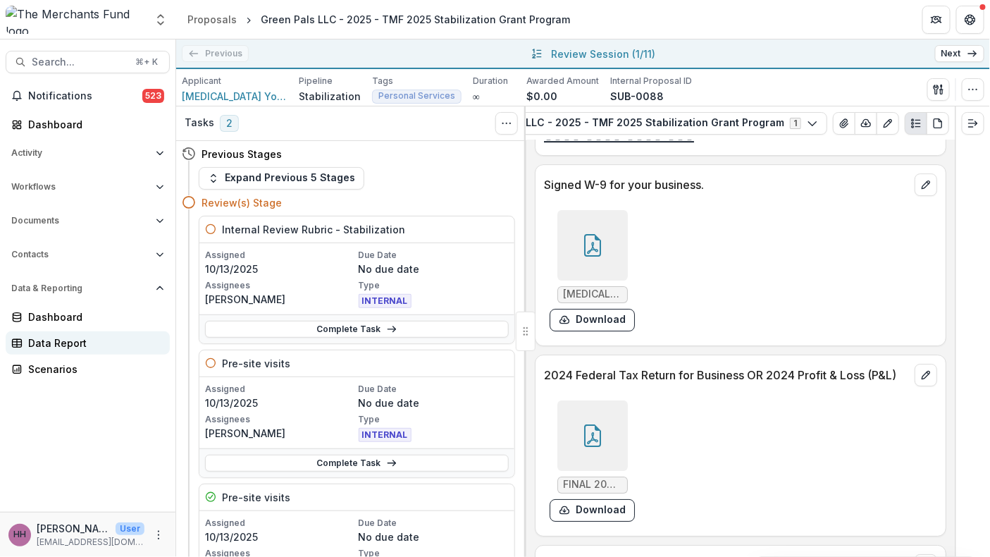
click at [116, 350] on div "Data Report" at bounding box center [93, 342] width 130 height 15
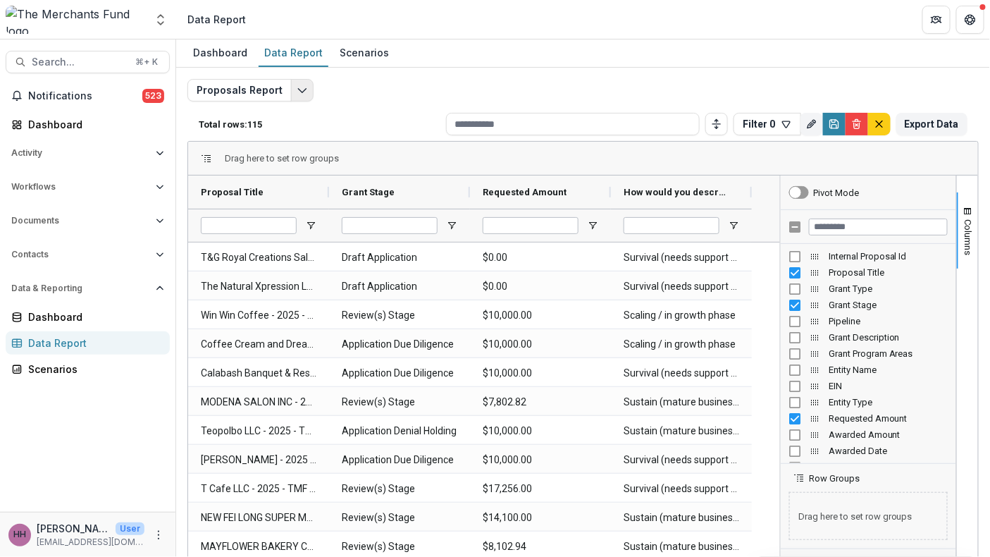
click at [306, 93] on polyline "Edit selected report" at bounding box center [302, 91] width 8 height 4
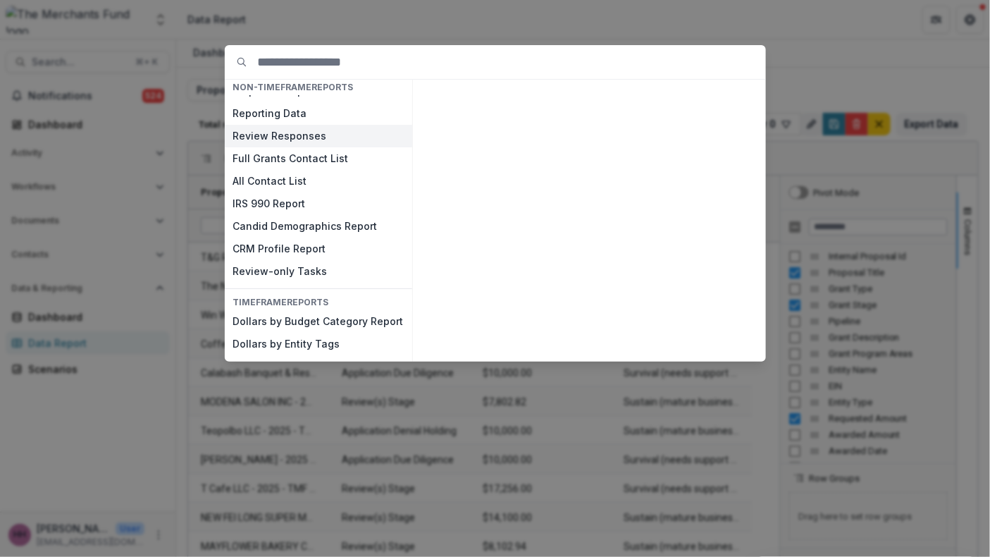
scroll to position [124, 0]
click at [433, 70] on input at bounding box center [512, 62] width 508 height 34
click at [430, 38] on div "NON-TIMEFRAME Reports Payments Report Proposals Report Reporting Data Review Re…" at bounding box center [495, 278] width 990 height 557
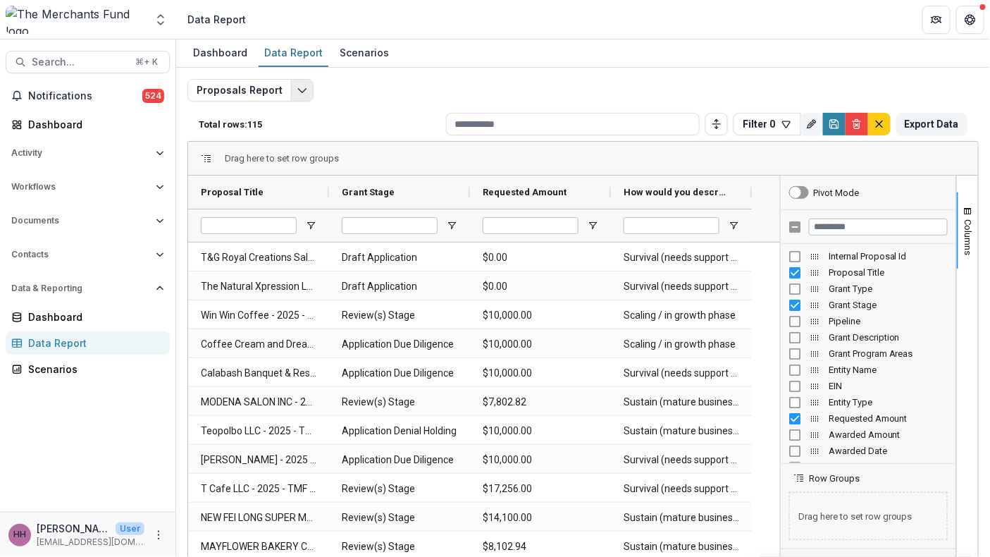
click at [308, 96] on icon "Edit selected report" at bounding box center [302, 90] width 11 height 11
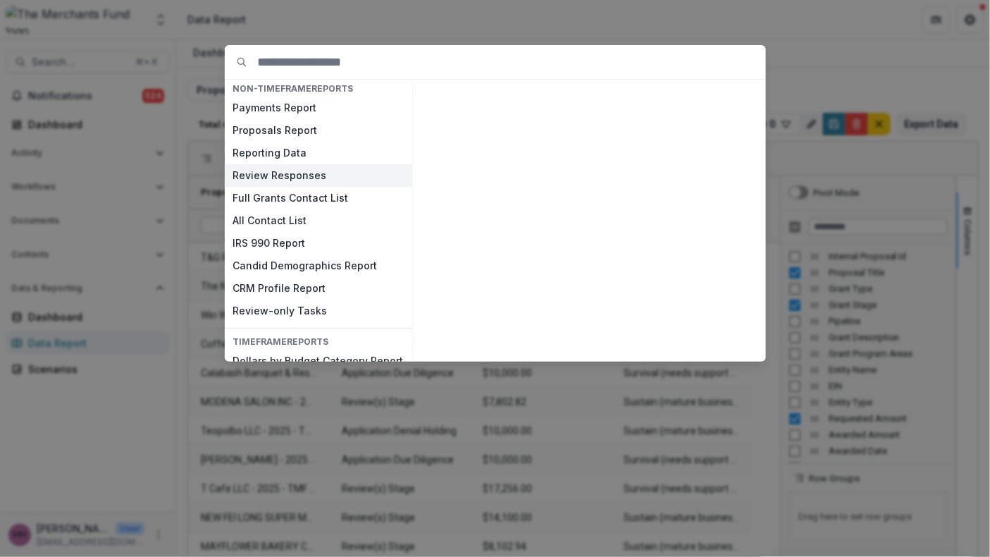
scroll to position [0, 0]
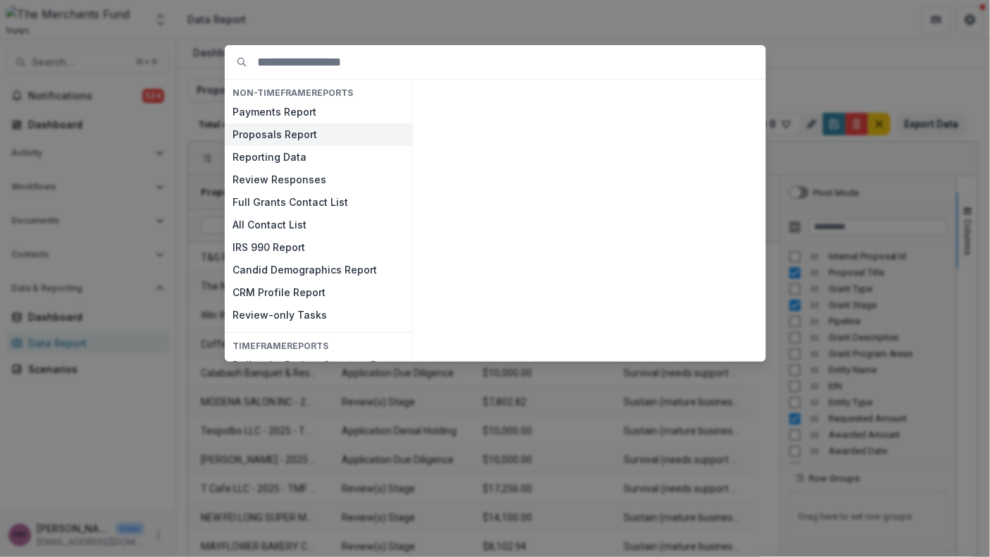
click at [272, 146] on button "Proposals Report" at bounding box center [318, 134] width 187 height 23
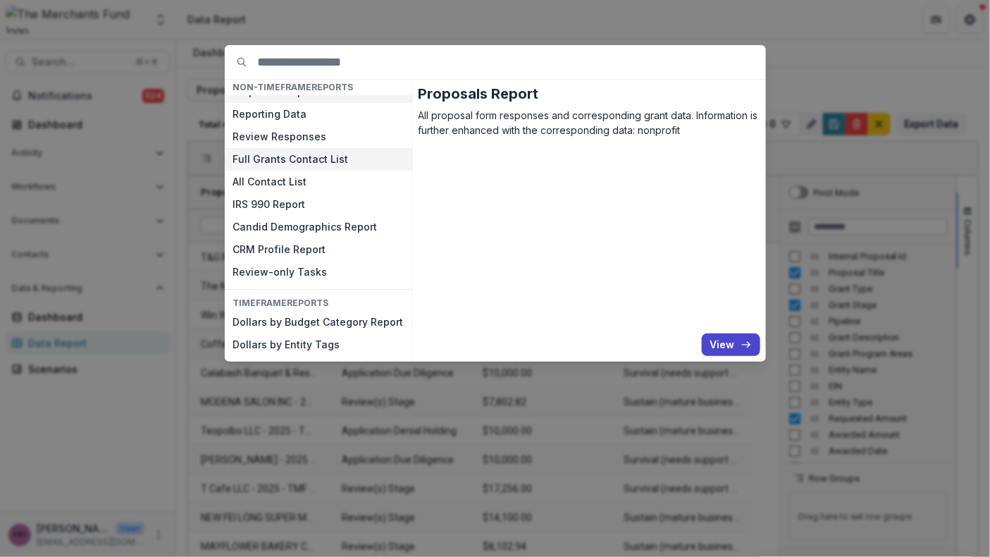
scroll to position [61, 0]
click at [225, 147] on button "Review Responses" at bounding box center [318, 136] width 187 height 23
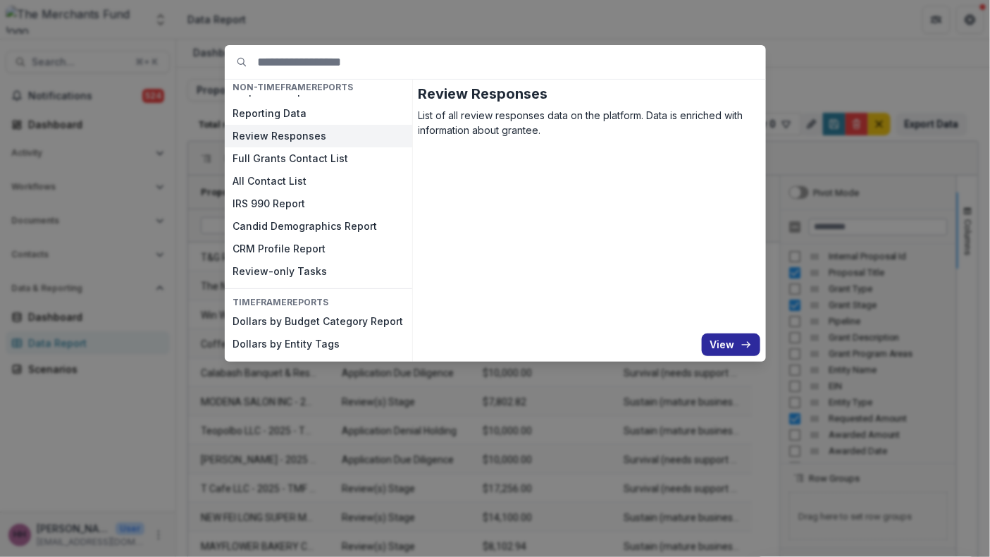
click at [760, 356] on button "View" at bounding box center [731, 344] width 58 height 23
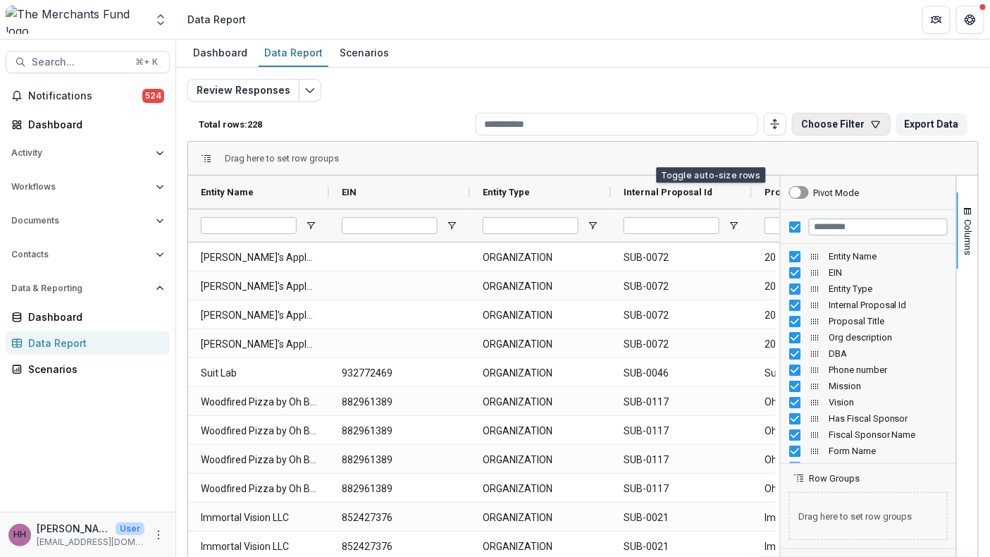
click at [792, 135] on button "Choose Filter" at bounding box center [841, 124] width 99 height 23
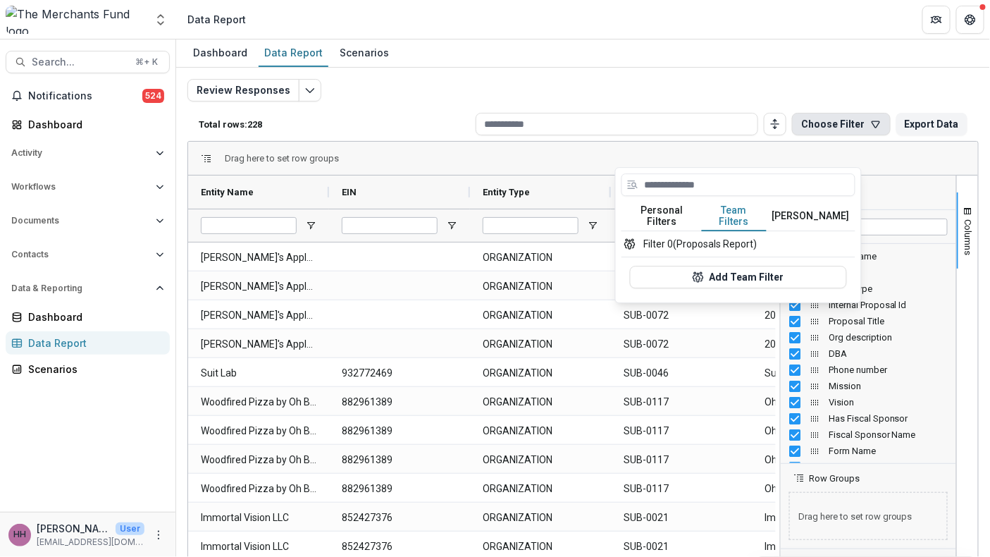
click at [750, 231] on button "Team Filters" at bounding box center [734, 216] width 65 height 30
click at [738, 288] on button "Add Team Filter" at bounding box center [738, 277] width 217 height 23
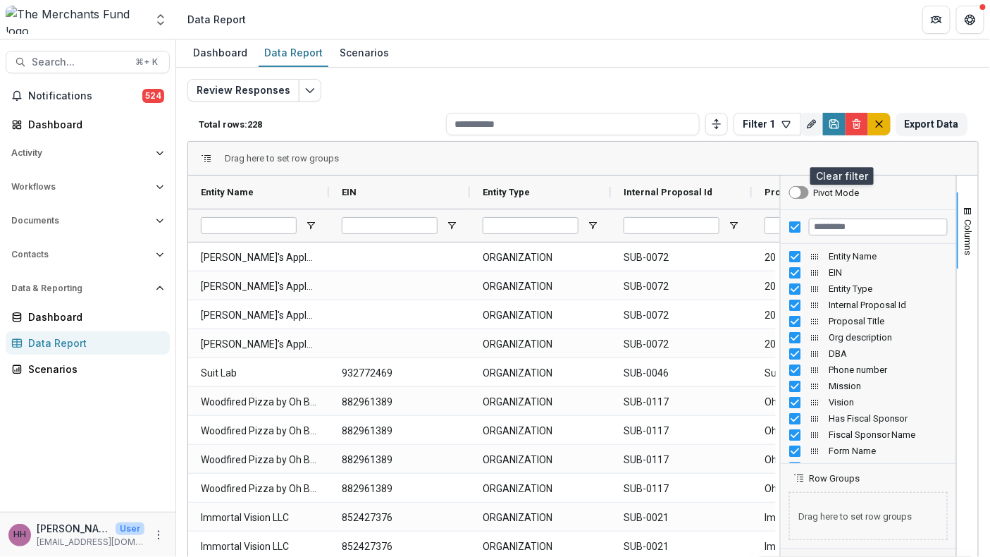
click at [868, 135] on button "default" at bounding box center [879, 124] width 23 height 23
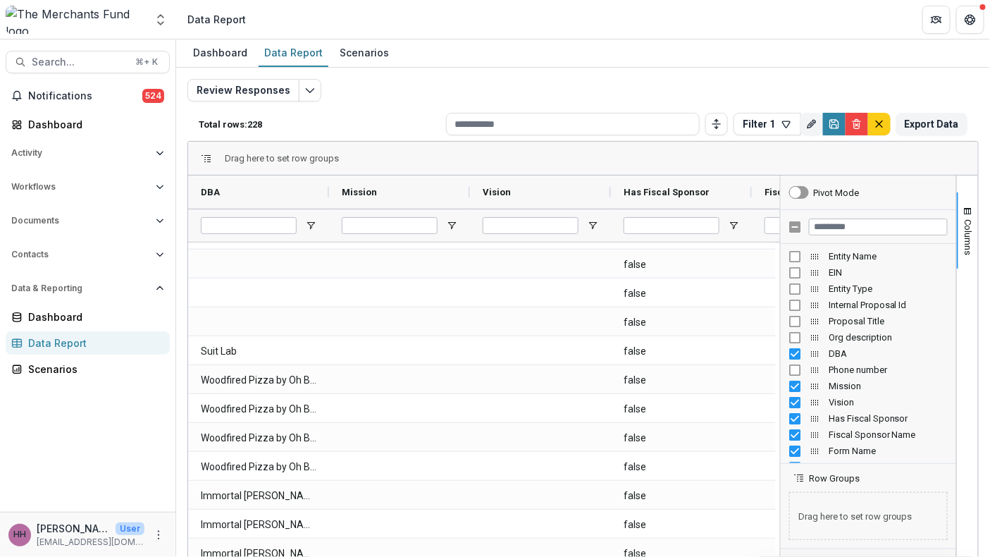
click at [789, 394] on div "Mission" at bounding box center [868, 386] width 159 height 16
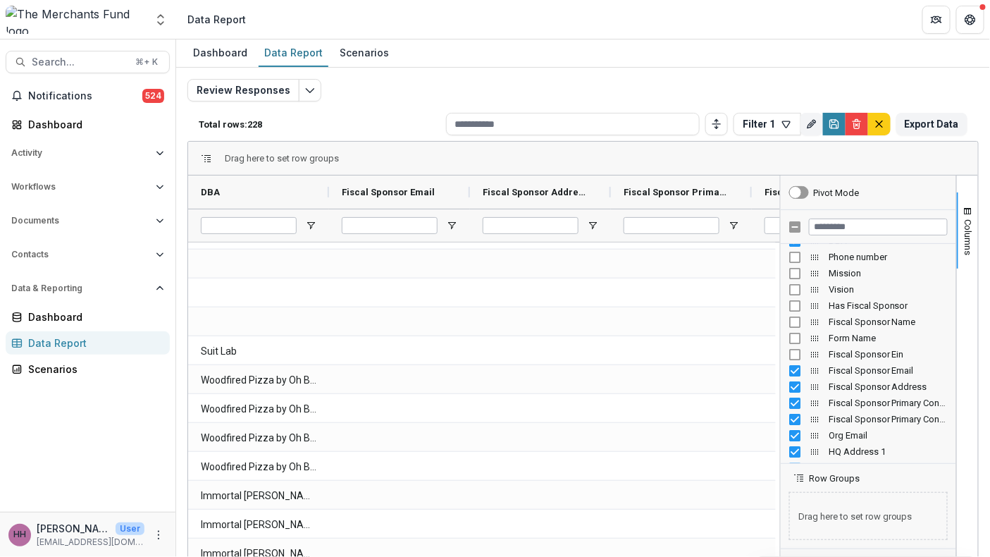
scroll to position [110, 0]
click at [789, 397] on div "Fiscal Sponsor Address" at bounding box center [868, 389] width 159 height 16
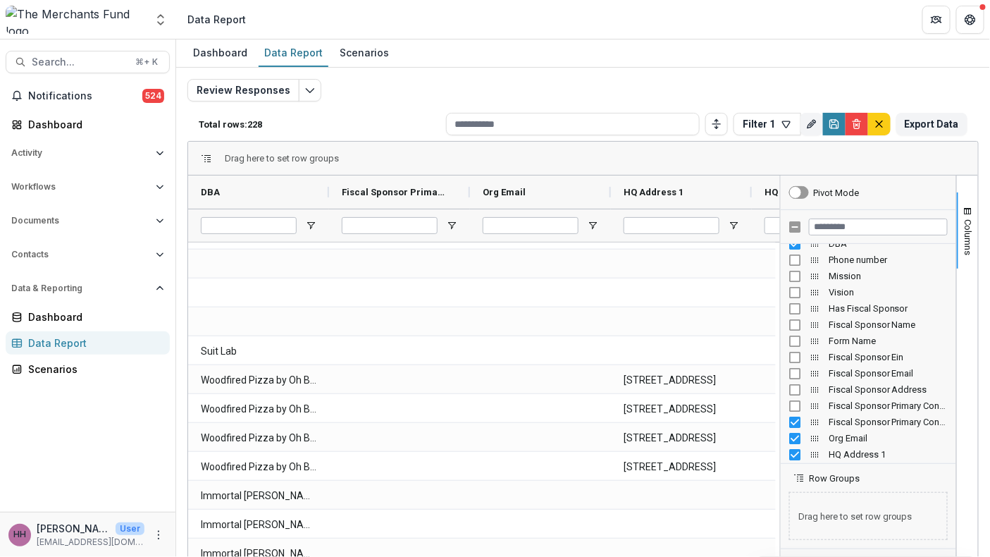
click at [790, 430] on div "Fiscal Sponsor Primary Contact Email" at bounding box center [868, 422] width 159 height 16
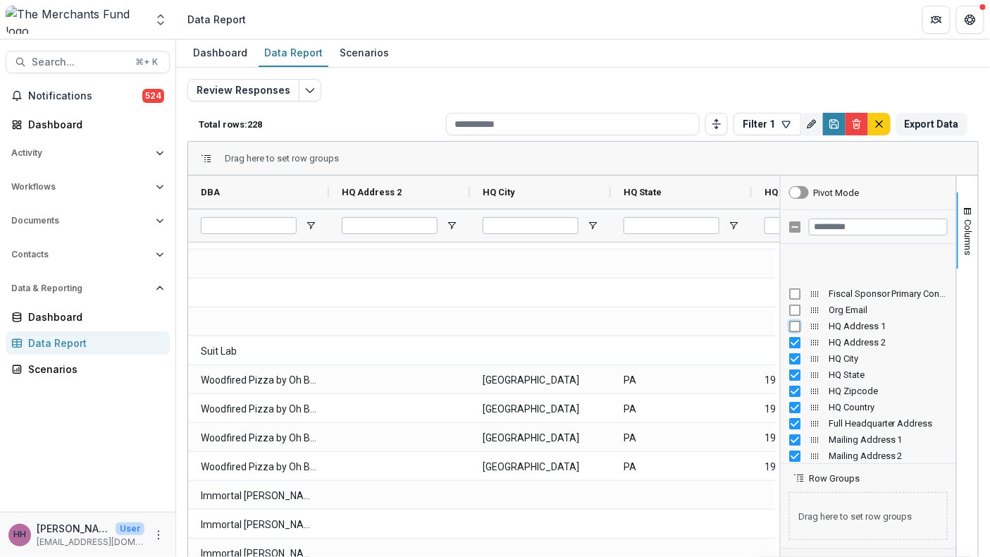
scroll to position [302, 0]
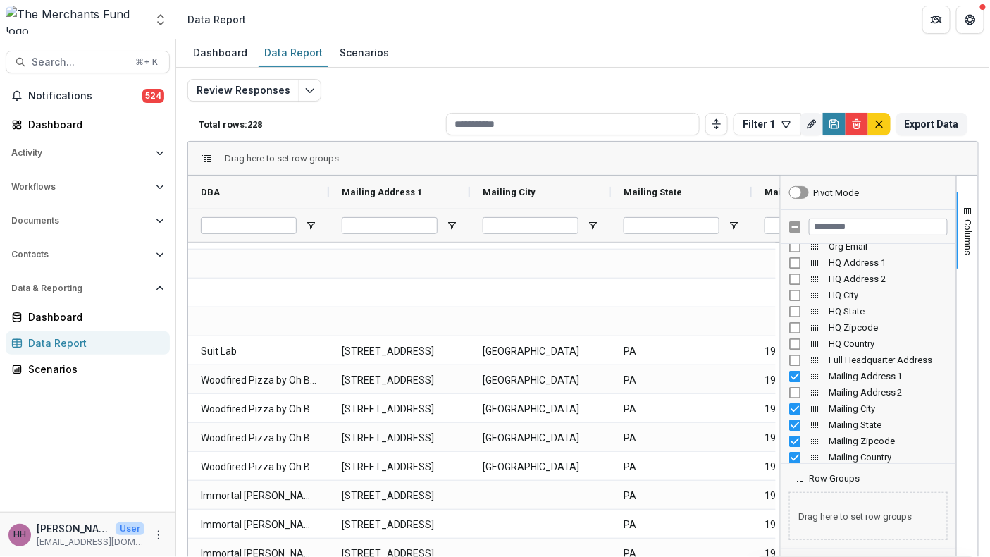
click at [790, 433] on div "Mailing State" at bounding box center [868, 424] width 159 height 16
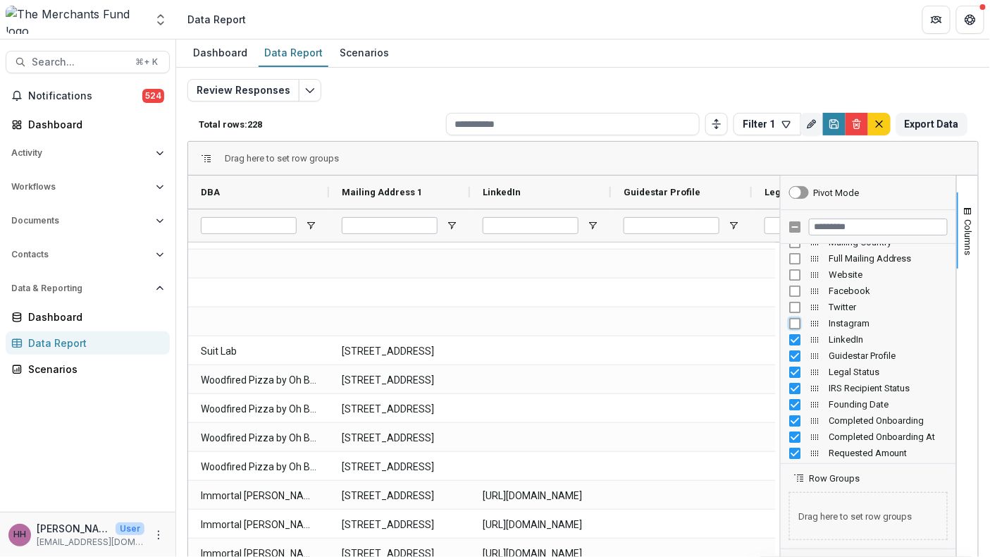
scroll to position [523, 0]
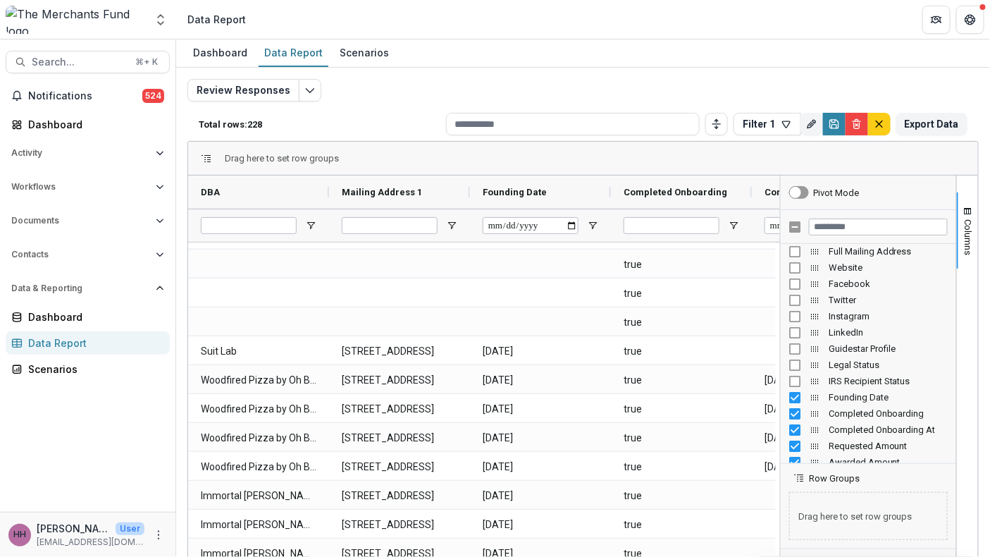
click at [789, 405] on div "Founding Date" at bounding box center [868, 397] width 159 height 16
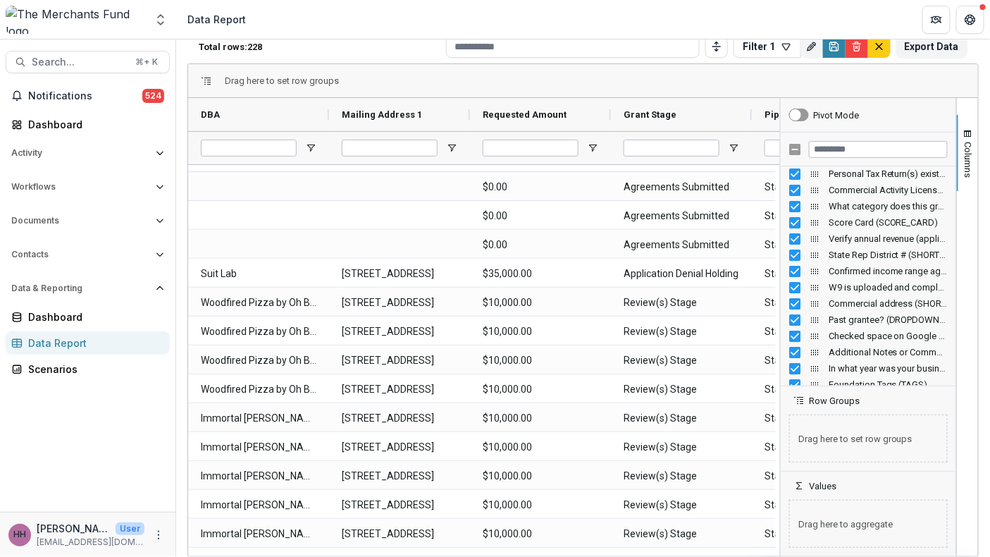
scroll to position [104, 0]
click at [835, 533] on span "Drag here to aggregate" at bounding box center [868, 523] width 159 height 48
click at [814, 490] on span "Values" at bounding box center [822, 485] width 27 height 11
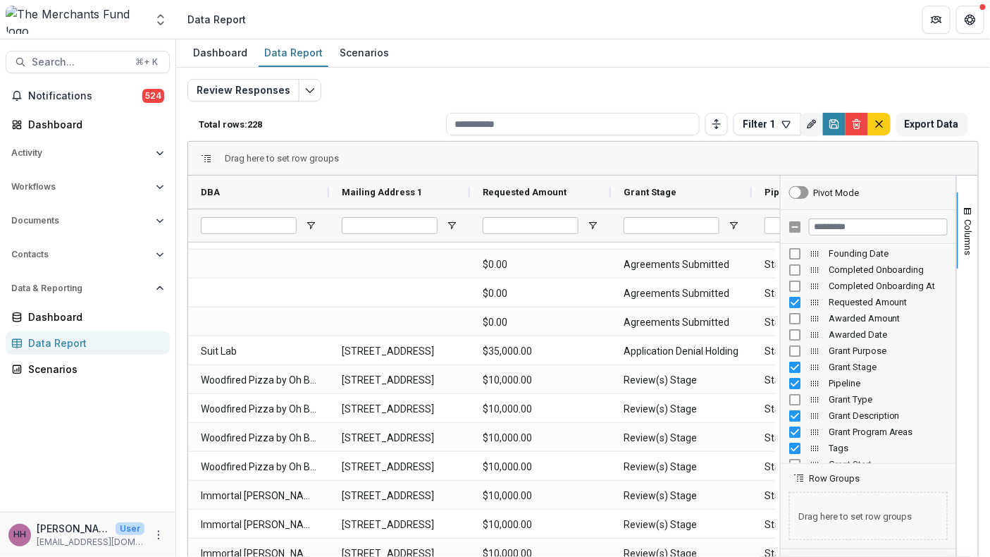
scroll to position [673, 0]
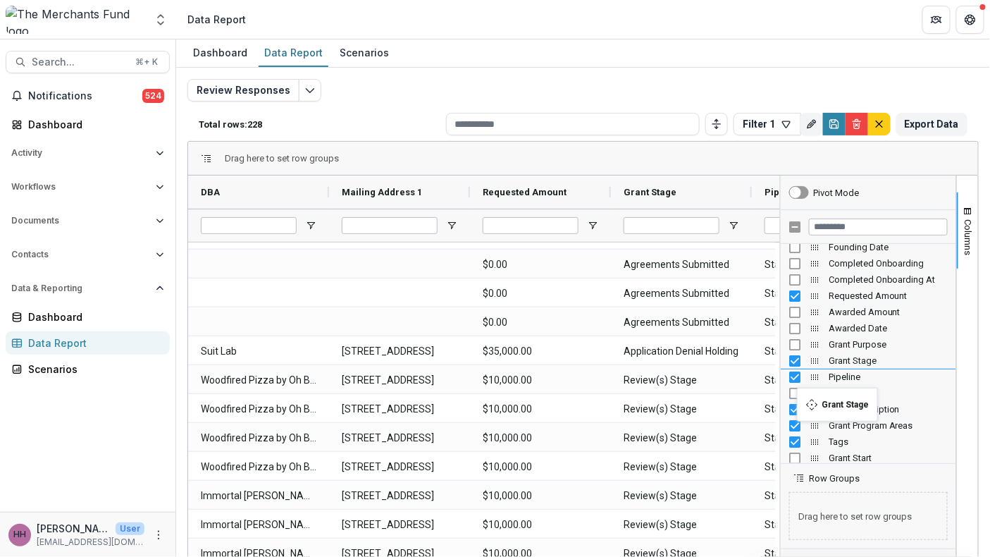
drag, startPoint x: 809, startPoint y: 388, endPoint x: 803, endPoint y: 396, distance: 10.0
click at [809, 383] on span "Pipeline Column" at bounding box center [814, 376] width 11 height 11
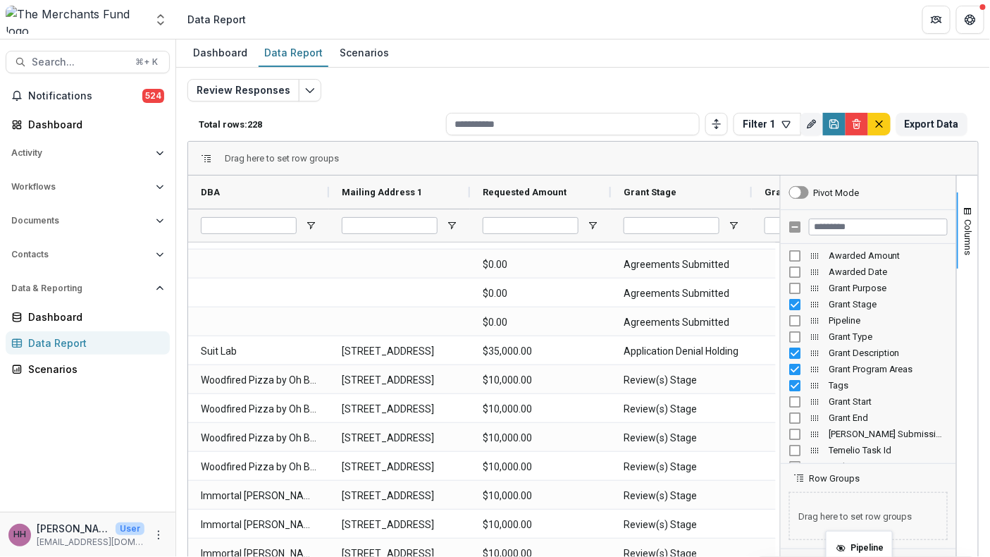
drag, startPoint x: 809, startPoint y: 405, endPoint x: 833, endPoint y: 556, distance: 152.7
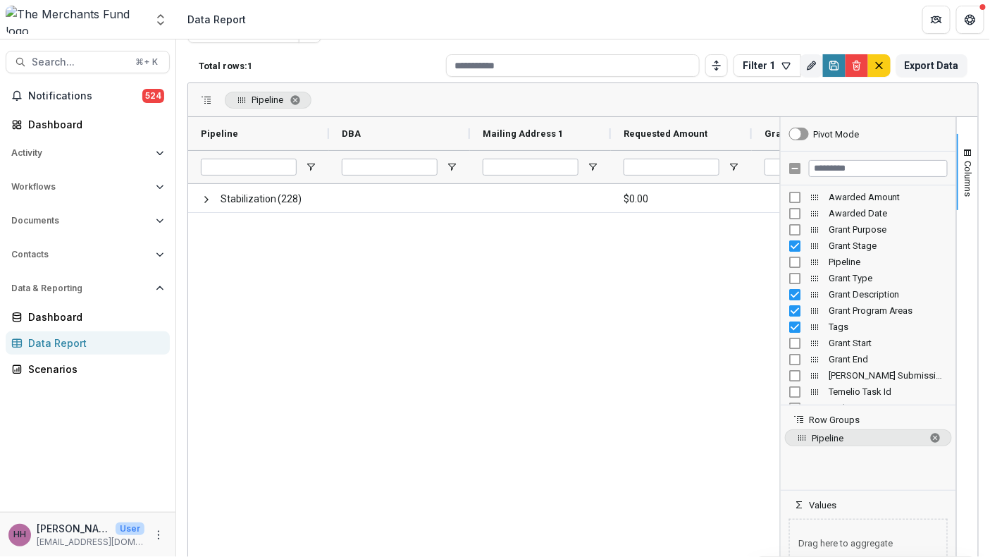
scroll to position [104, 0]
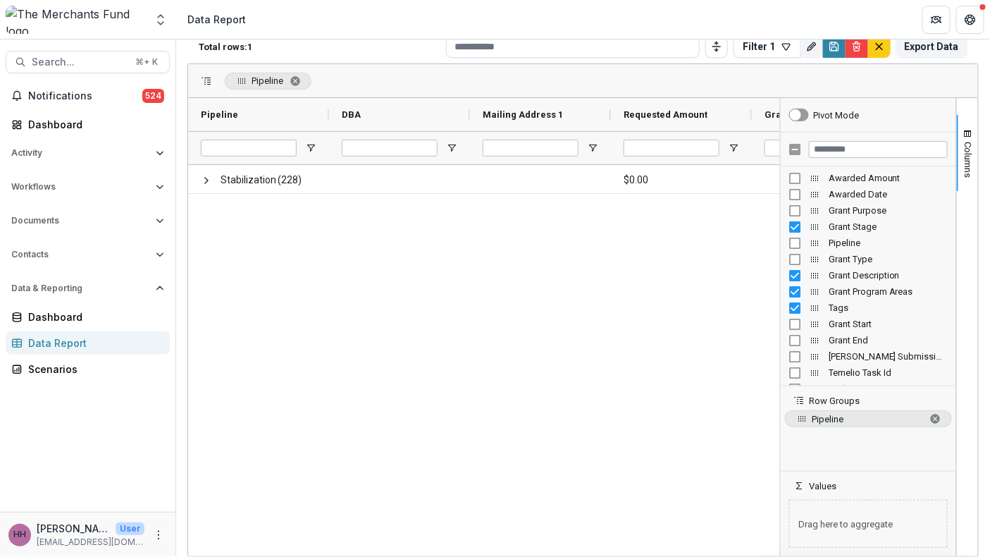
drag, startPoint x: 855, startPoint y: 415, endPoint x: 857, endPoint y: 531, distance: 116.3
click at [857, 531] on div "Pivot Mode Awarded Amount Awarded Date Grant Purpose Grant Stage" at bounding box center [868, 327] width 175 height 458
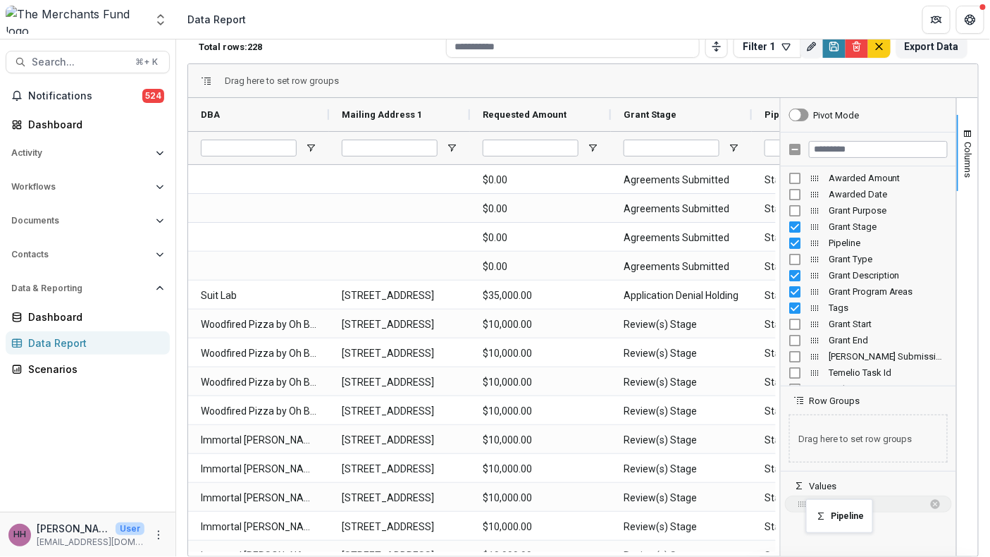
drag, startPoint x: 795, startPoint y: 417, endPoint x: 813, endPoint y: 504, distance: 89.1
click at [838, 504] on span "sum(Pipeline)" at bounding box center [868, 504] width 112 height 11
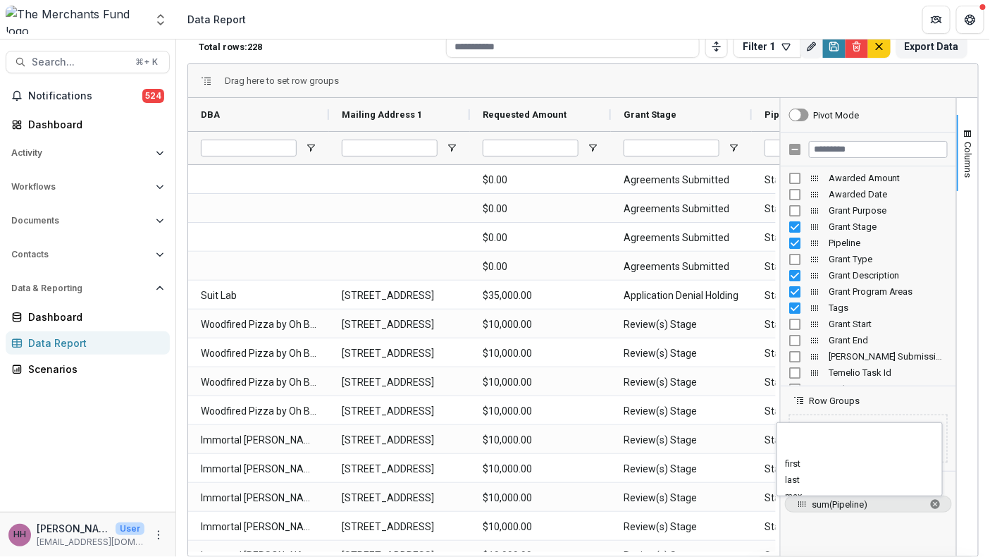
click at [838, 504] on span "sum(Pipeline)" at bounding box center [868, 504] width 112 height 11
click at [930, 505] on span "sum of Pipeline. Press ENTER to change the aggregation type. Press DELETE to re…" at bounding box center [935, 503] width 11 height 11
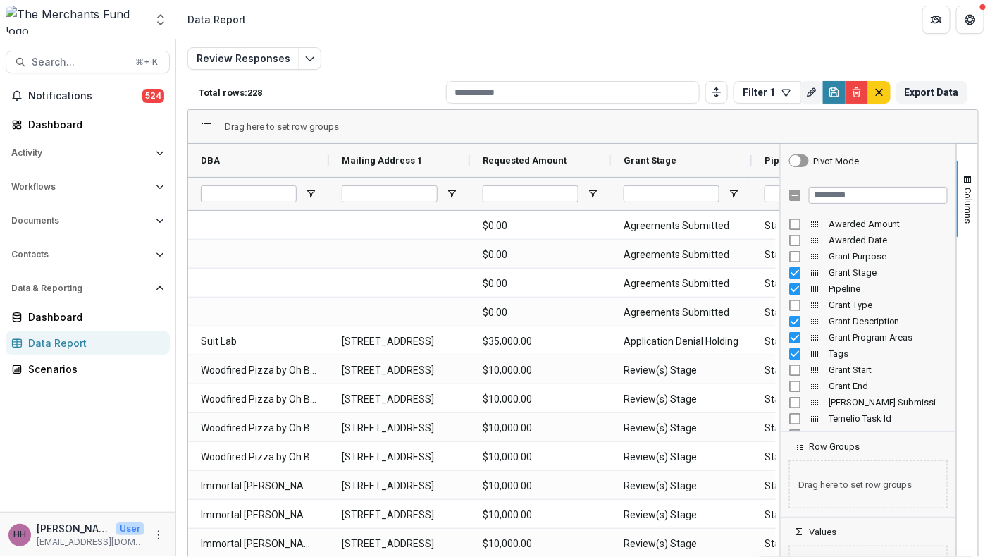
scroll to position [16, 0]
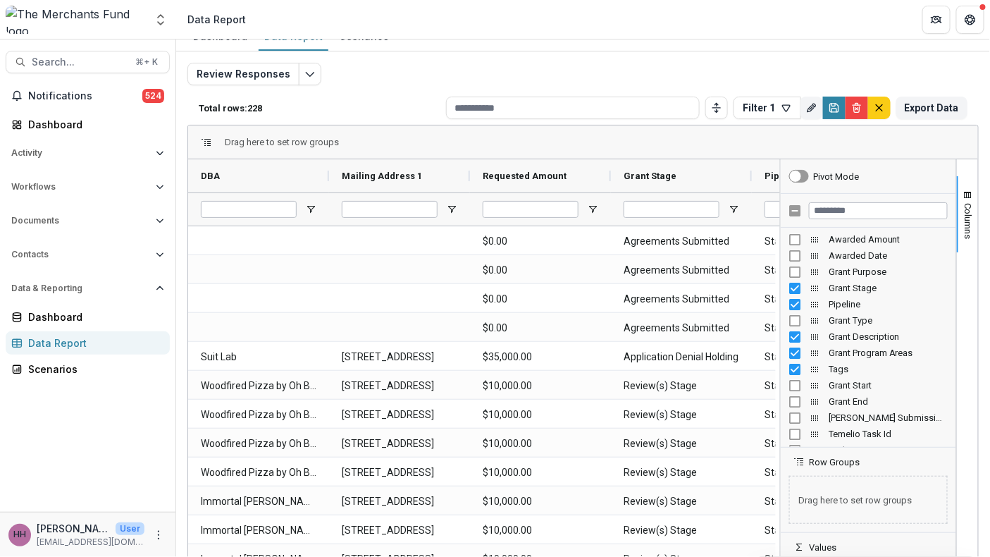
click at [280, 147] on span "Drag here to set row groups" at bounding box center [282, 142] width 114 height 11
click at [609, 119] on input at bounding box center [573, 108] width 254 height 23
click at [711, 113] on icon "Toggle auto height" at bounding box center [716, 107] width 11 height 11
click at [733, 119] on button "Filter 1" at bounding box center [767, 108] width 68 height 23
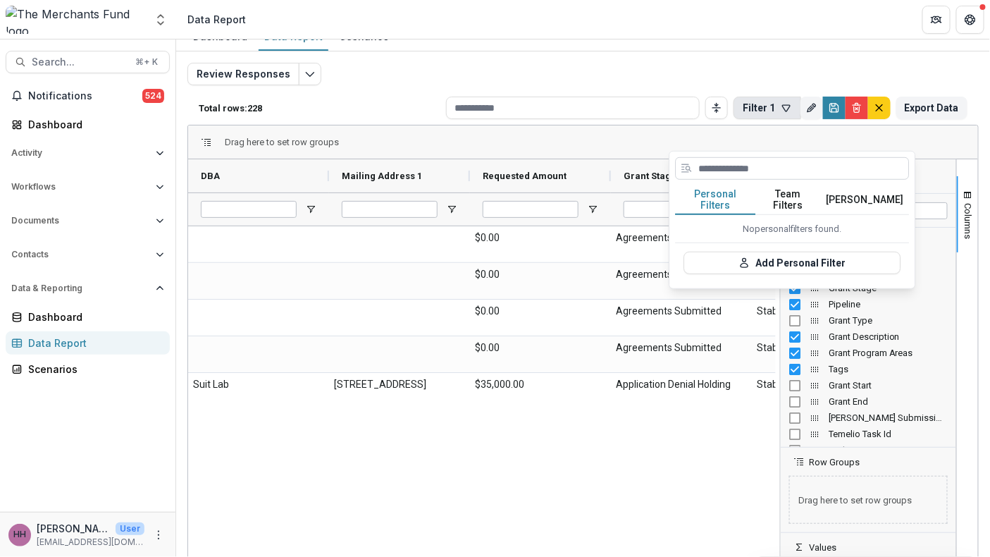
click at [743, 174] on input at bounding box center [792, 168] width 234 height 23
click at [867, 215] on button "Temelio Filters" at bounding box center [864, 200] width 89 height 30
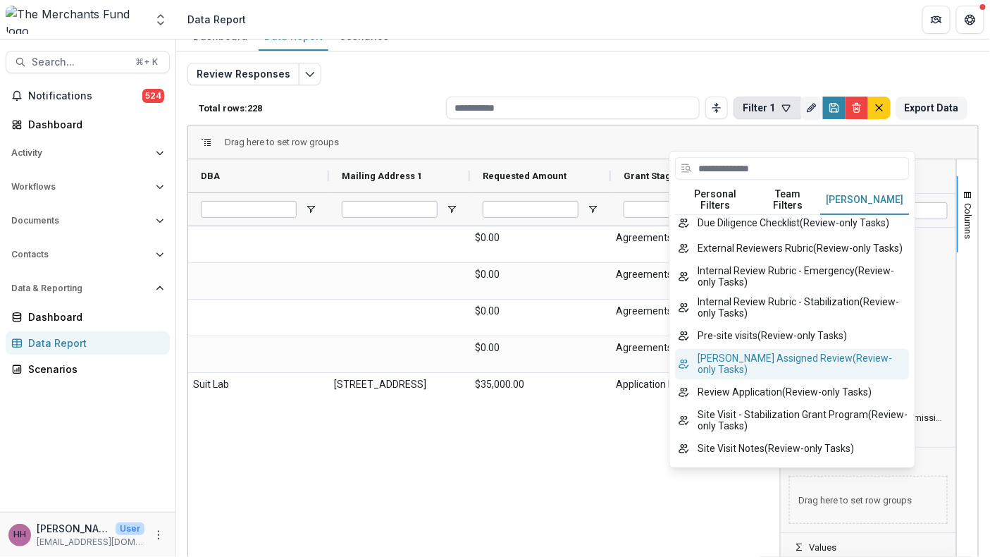
scroll to position [1267, 0]
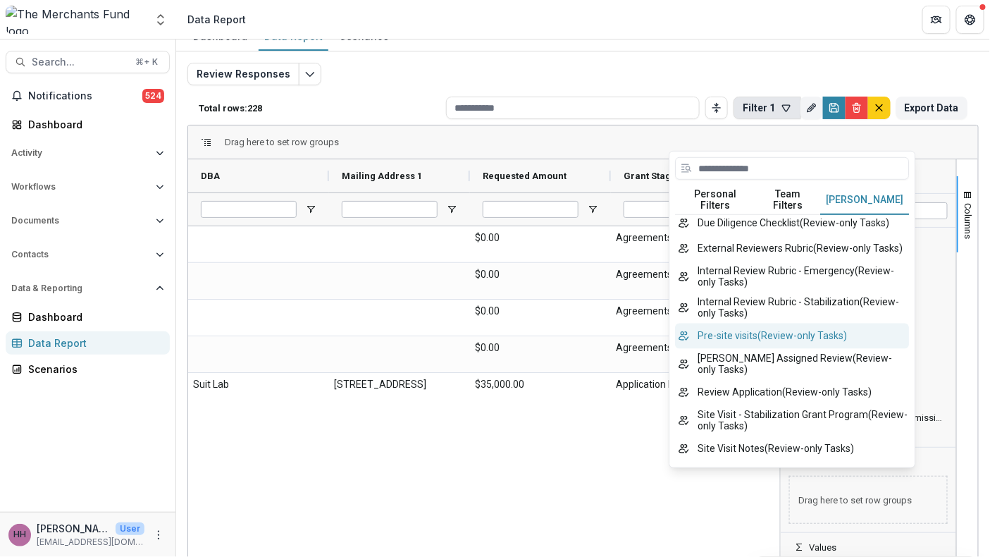
click at [758, 335] on button "Pre-site visits ( Review-only Tasks )" at bounding box center [792, 335] width 234 height 25
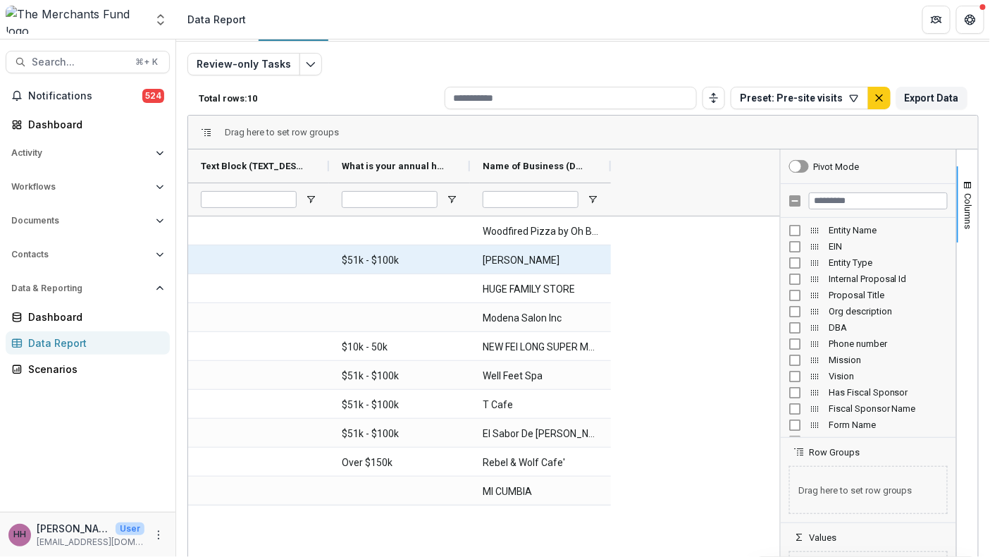
scroll to position [15, 0]
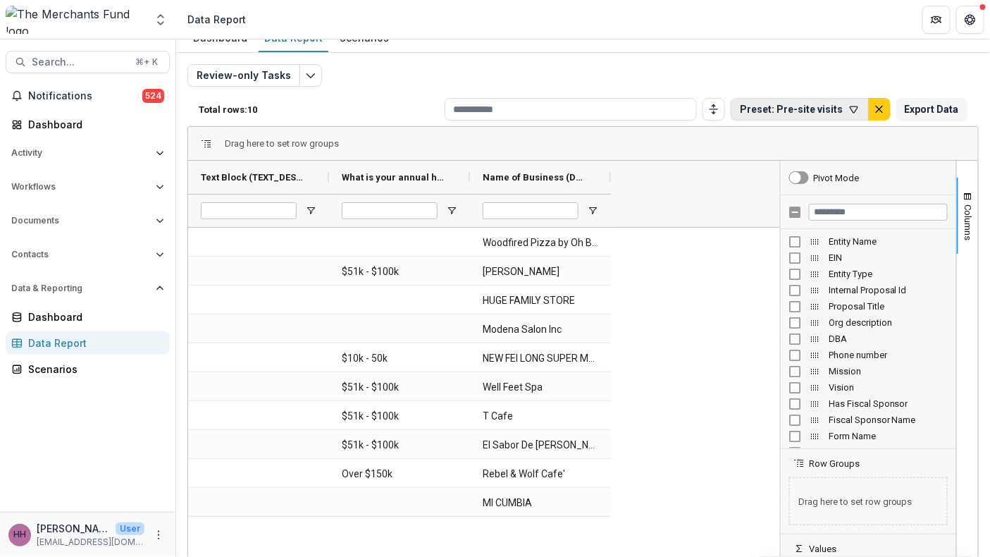
click at [850, 113] on icon "button" at bounding box center [854, 109] width 8 height 6
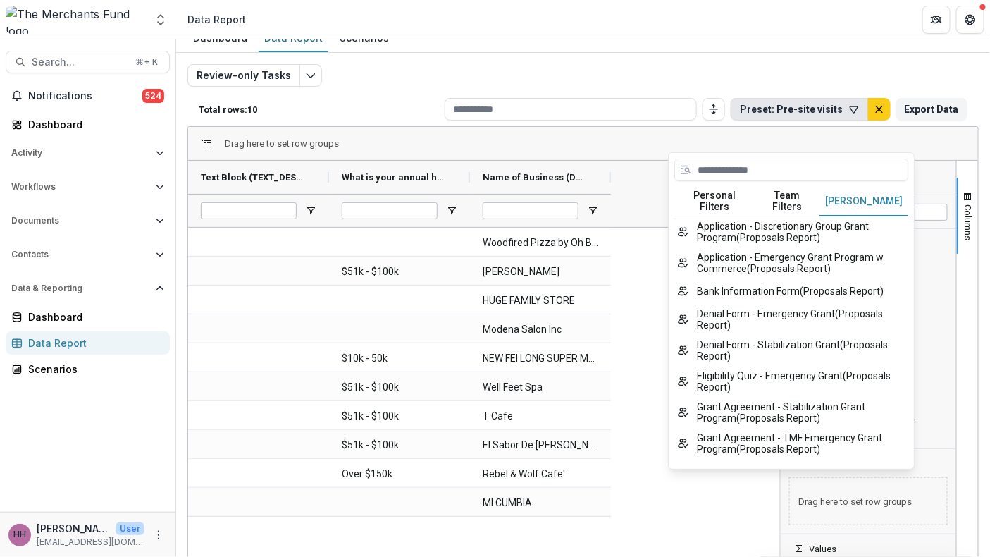
click at [871, 208] on button "Temelio Filters" at bounding box center [863, 202] width 89 height 30
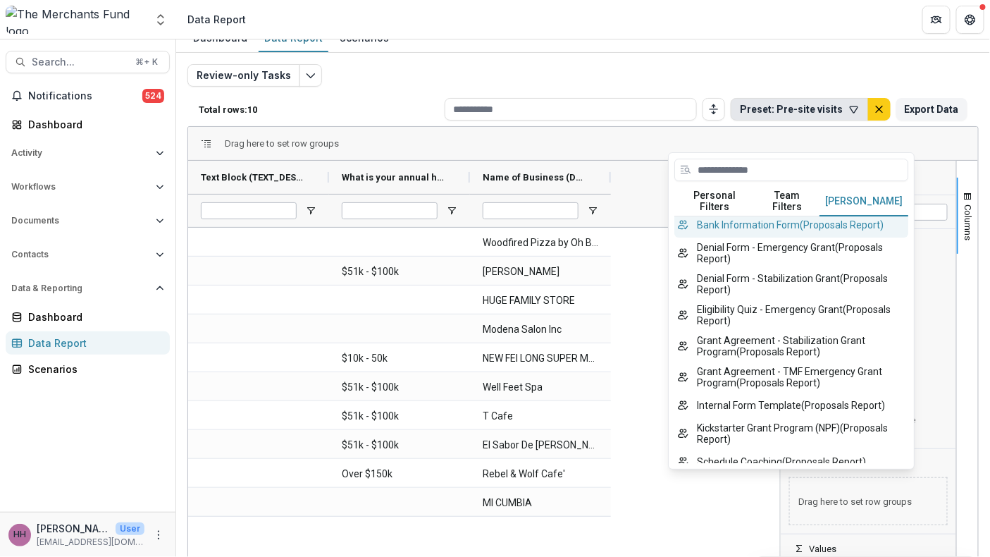
scroll to position [0, 0]
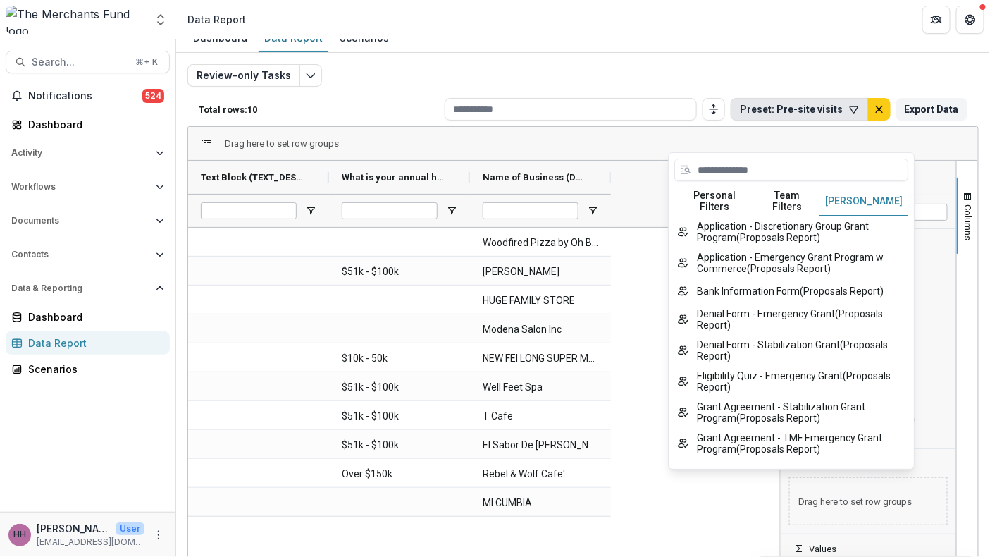
click at [454, 161] on div "Drag here to set row groups" at bounding box center [583, 144] width 790 height 34
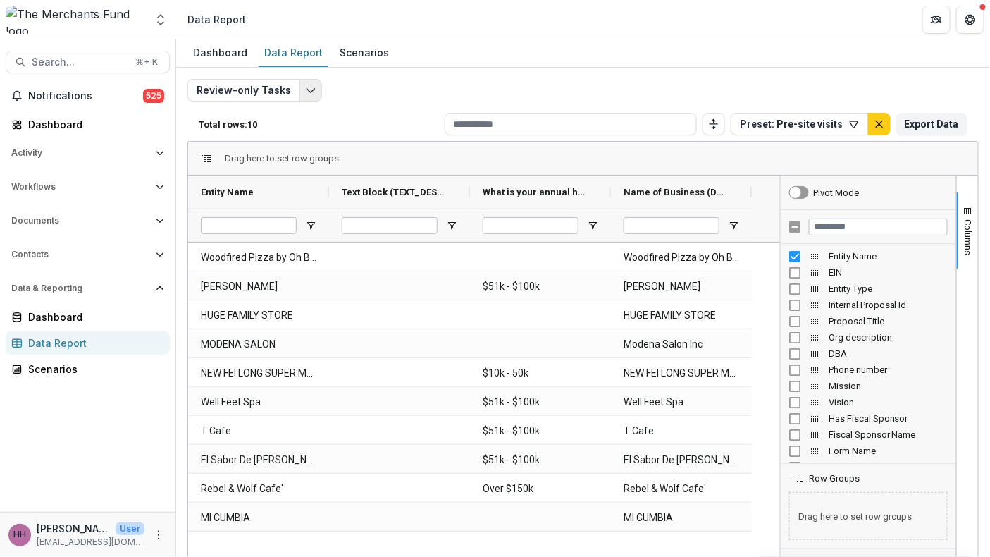
click at [316, 96] on icon "Edit selected report" at bounding box center [310, 90] width 11 height 11
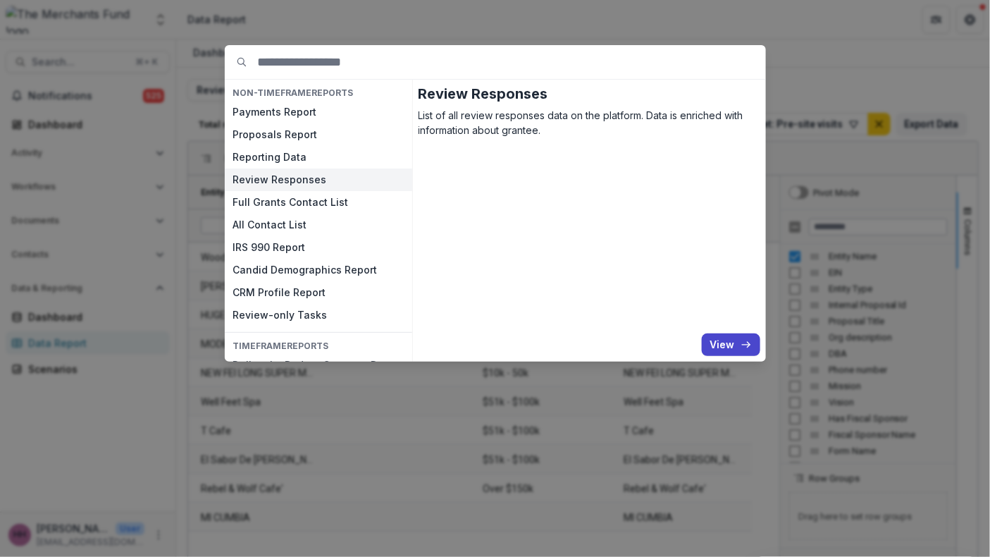
click at [574, 58] on input at bounding box center [512, 62] width 508 height 34
click at [247, 146] on button "Proposals Report" at bounding box center [318, 134] width 187 height 23
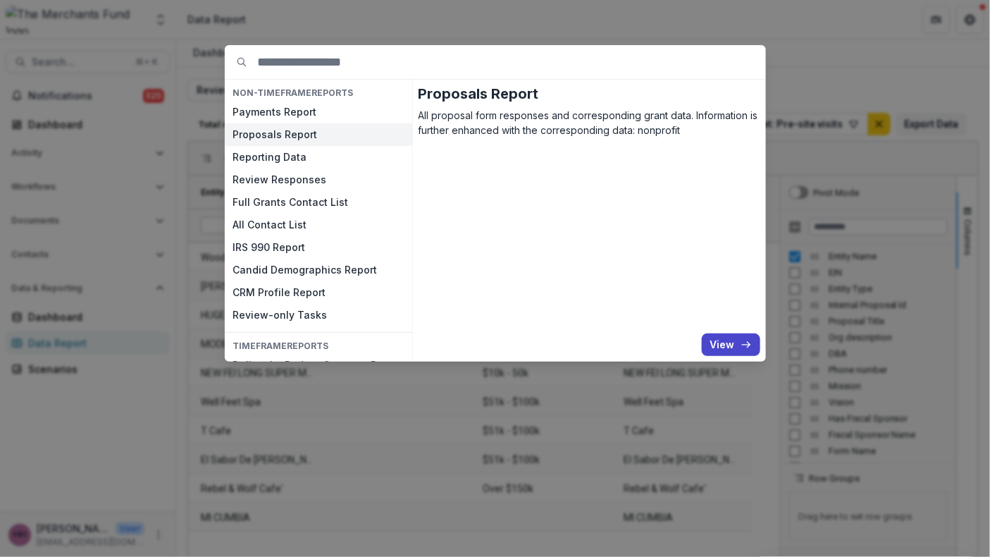
click at [766, 361] on div "Proposals Report All proposal form responses and corresponding grant data. Info…" at bounding box center [589, 221] width 353 height 282
click at [760, 356] on button "View" at bounding box center [731, 344] width 58 height 23
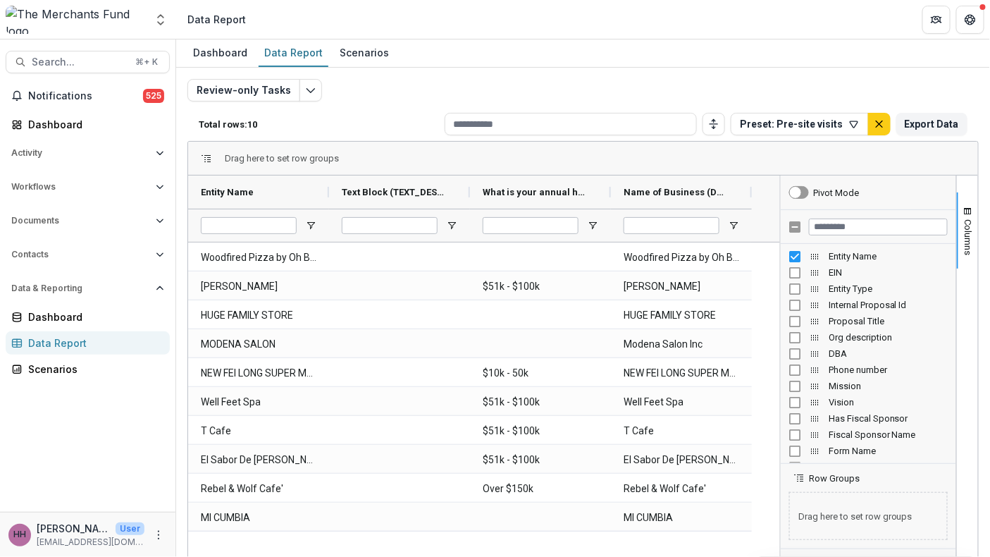
click at [316, 96] on icon "Edit selected report" at bounding box center [310, 90] width 11 height 11
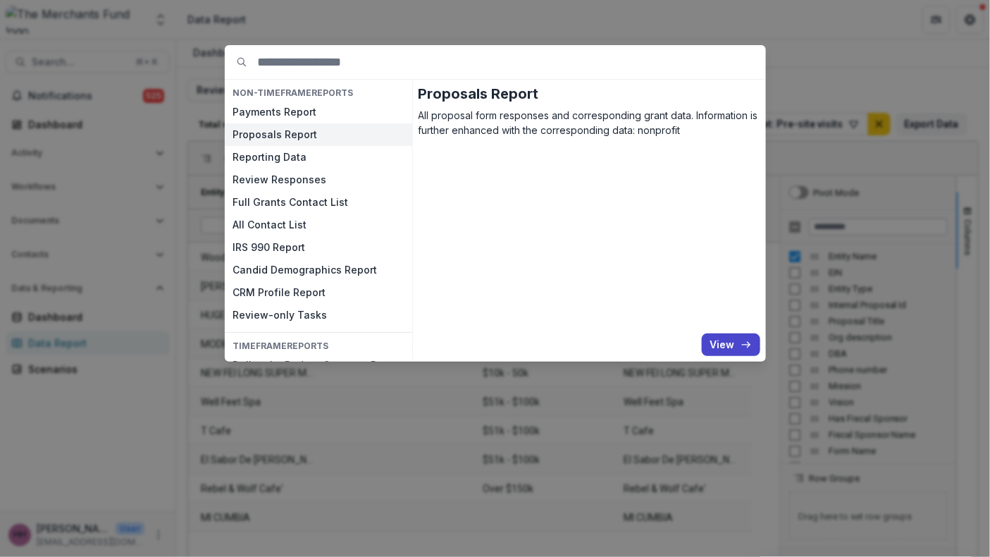
click at [248, 146] on button "Proposals Report" at bounding box center [318, 134] width 187 height 23
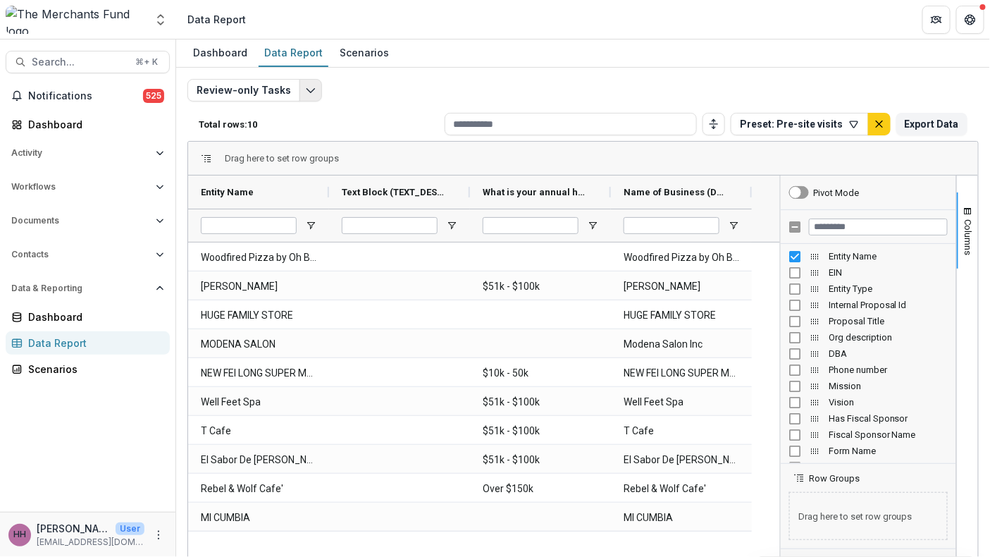
click at [316, 96] on icon "Edit selected report" at bounding box center [310, 90] width 11 height 11
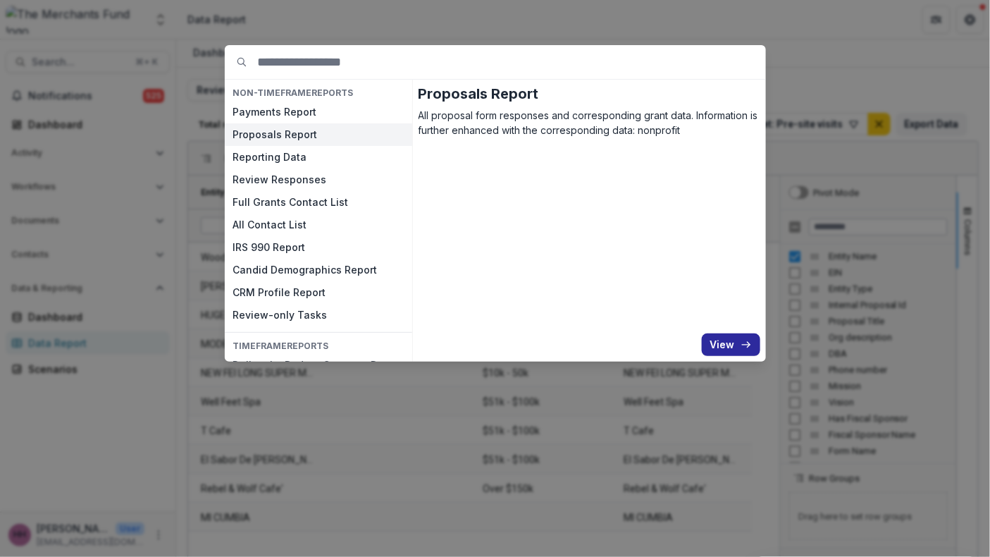
click at [760, 356] on button "View" at bounding box center [731, 344] width 58 height 23
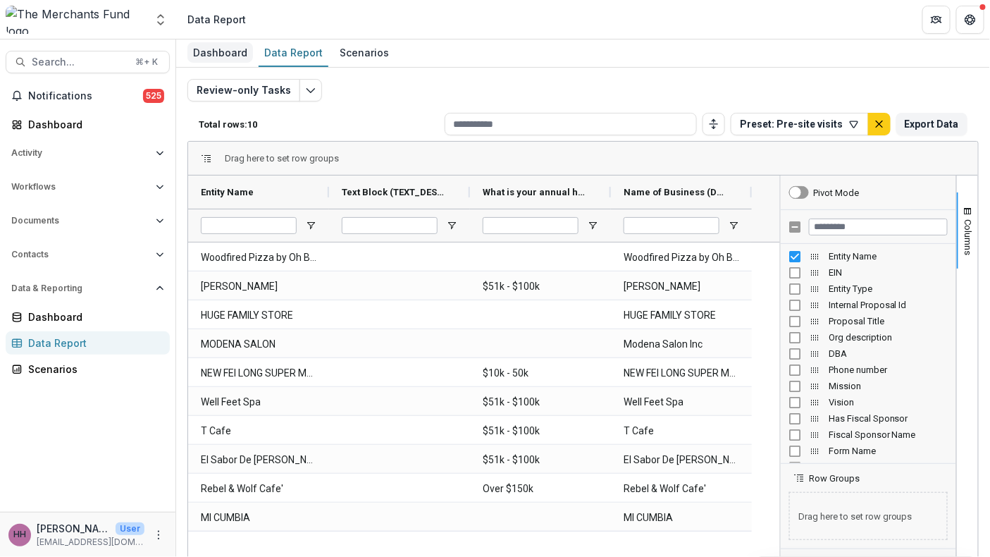
click at [233, 54] on div "Dashboard" at bounding box center [220, 52] width 66 height 20
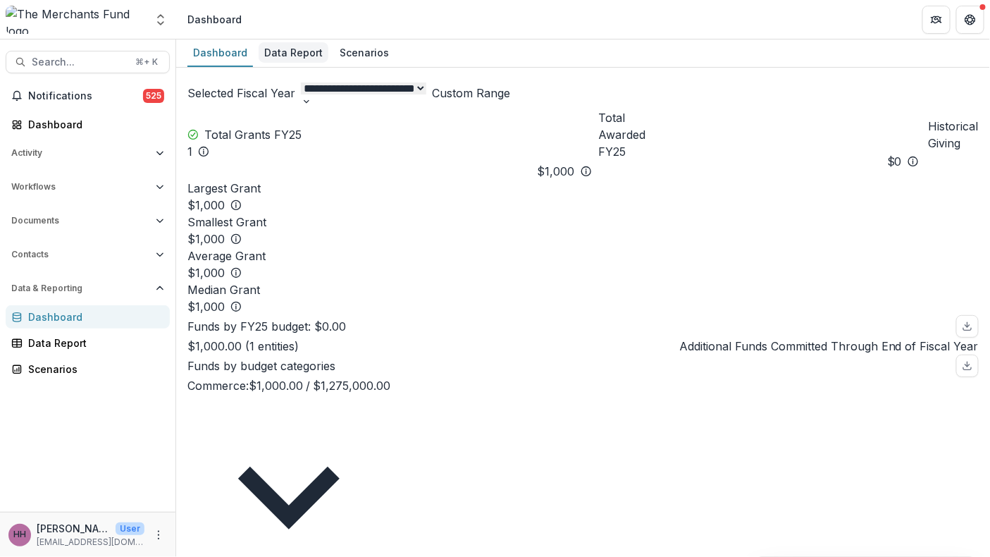
click at [328, 61] on div "Data Report" at bounding box center [294, 52] width 70 height 20
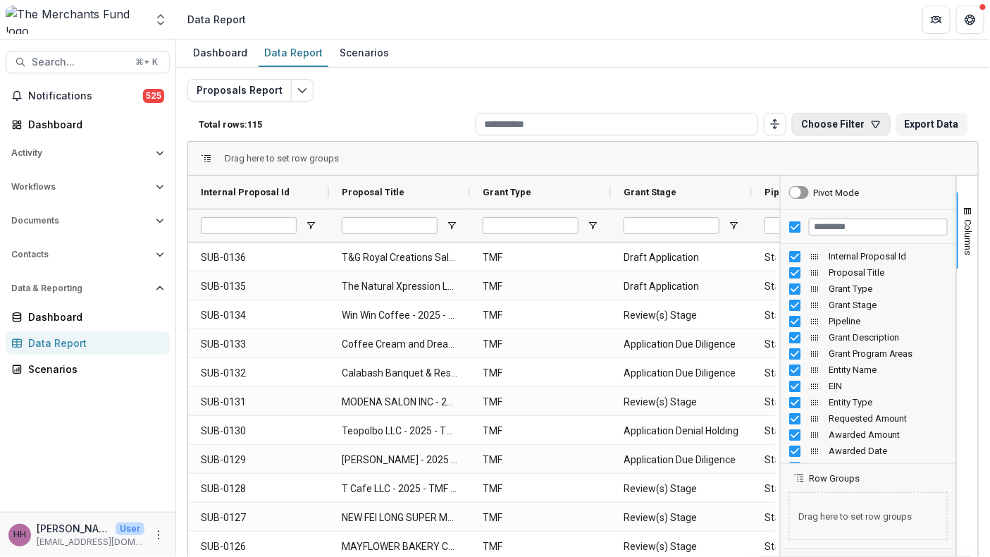
click at [810, 135] on button "Choose Filter" at bounding box center [841, 124] width 99 height 23
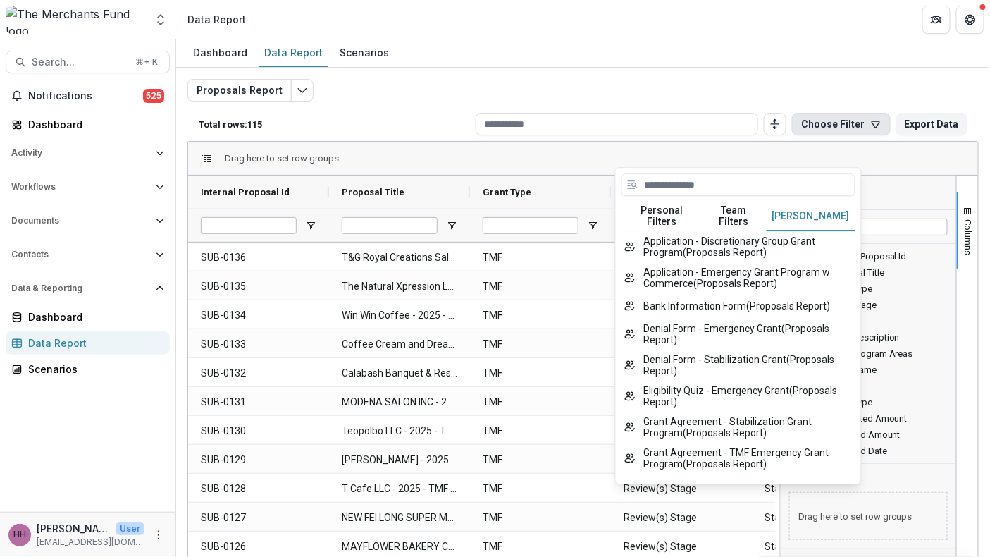
click at [824, 222] on button "[PERSON_NAME]" at bounding box center [810, 216] width 89 height 30
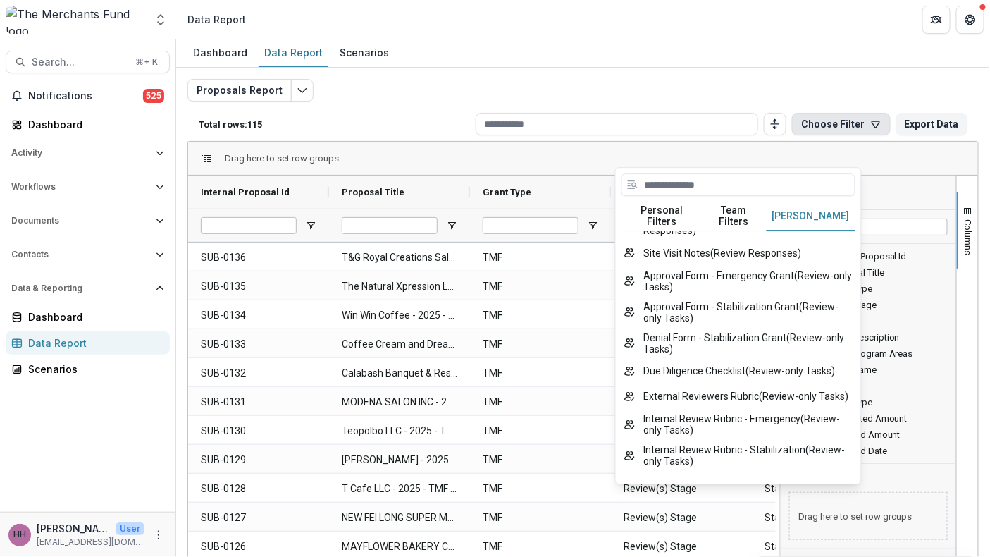
scroll to position [761, 0]
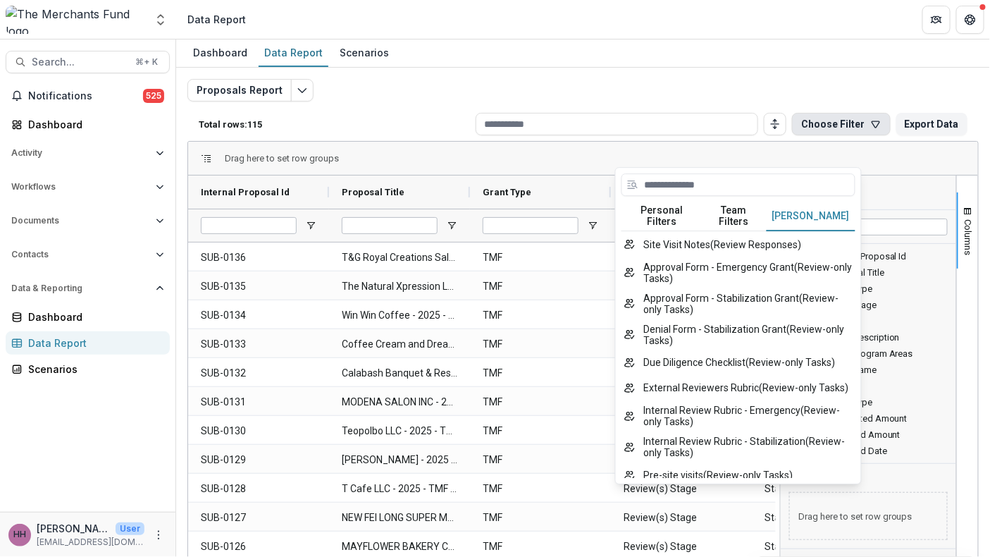
click at [800, 144] on button "Pre-site visits ( Review Responses )" at bounding box center [738, 130] width 234 height 25
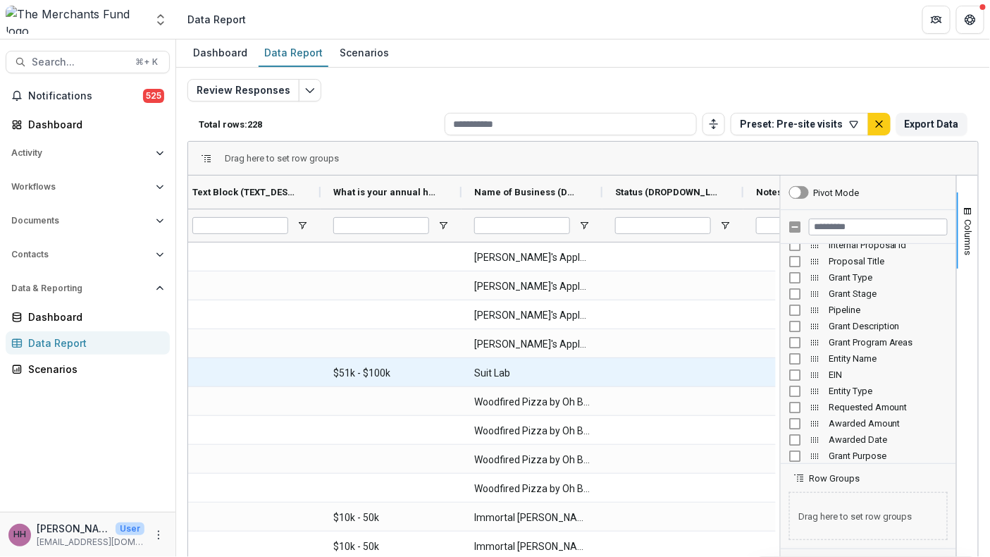
scroll to position [0, 0]
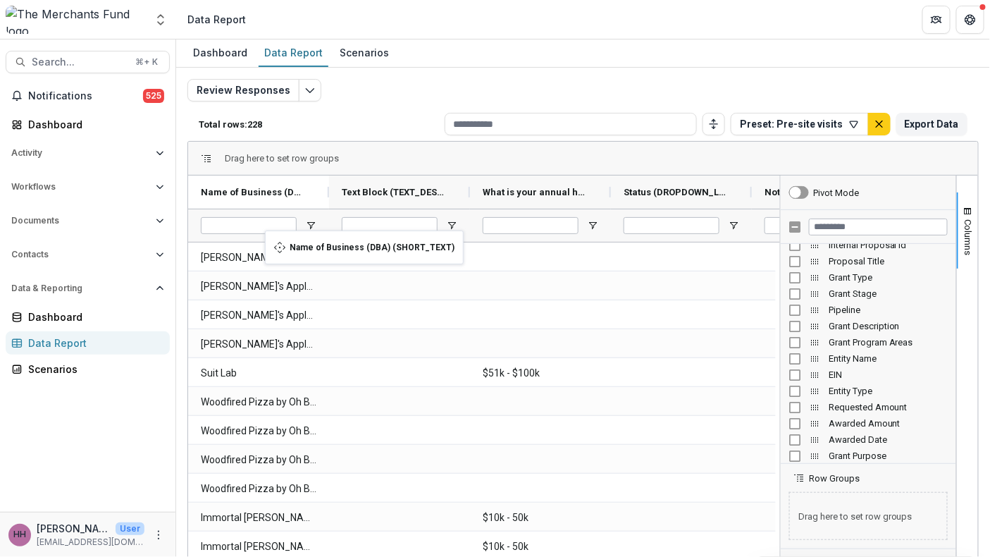
drag, startPoint x: 546, startPoint y: 223, endPoint x: 258, endPoint y: 237, distance: 288.5
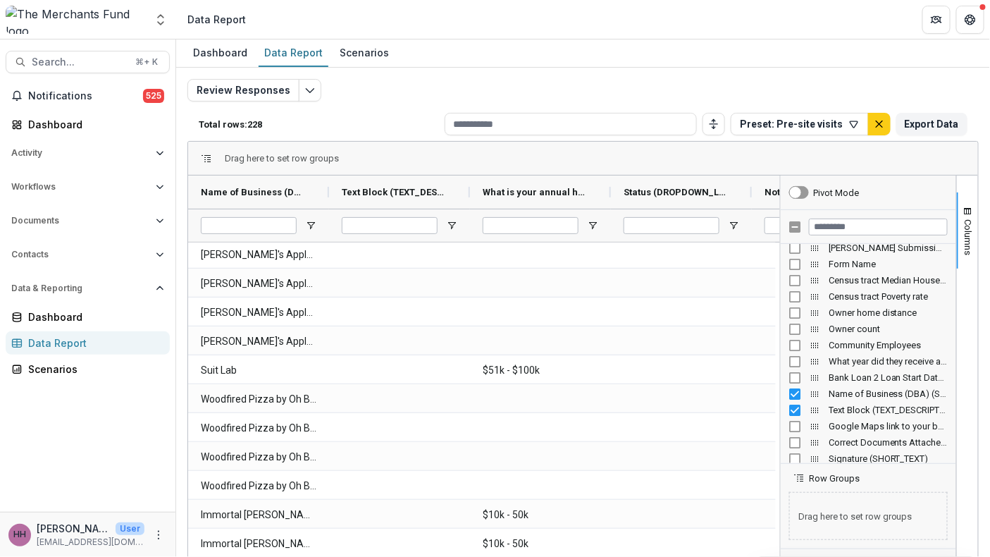
scroll to position [903, 0]
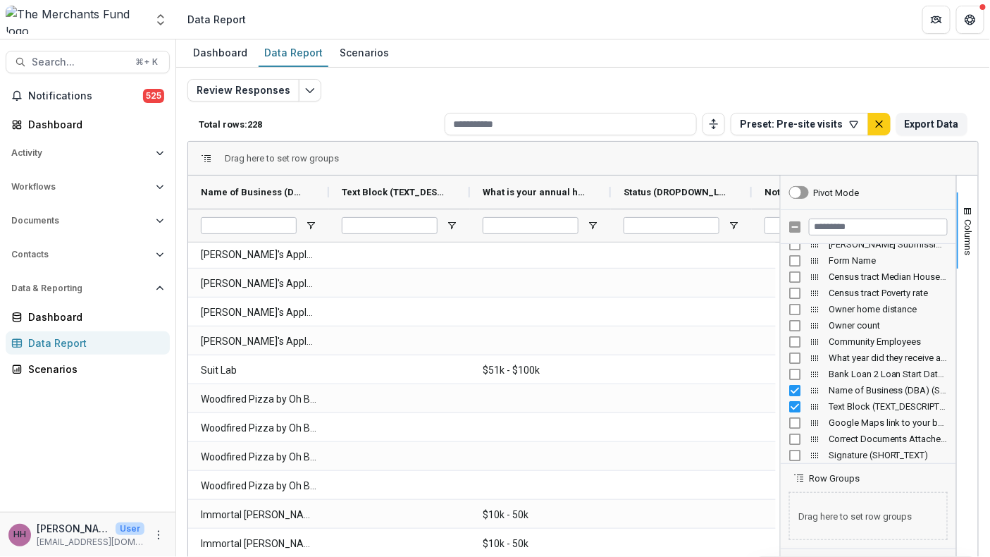
click at [858, 411] on span "Text Block (TEXT_DESCRIPTION)" at bounding box center [887, 406] width 119 height 11
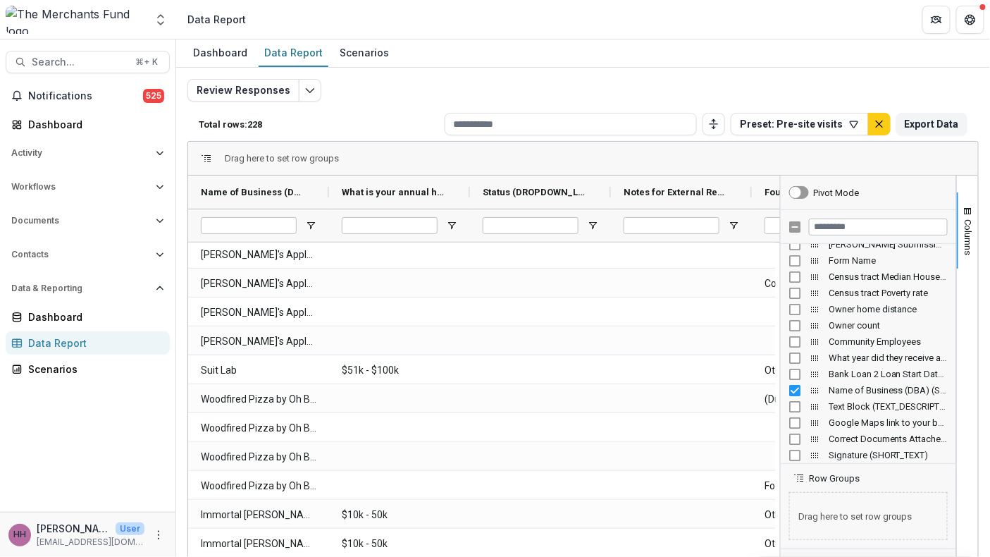
click at [884, 411] on span "Text Block (TEXT_DESCRIPTION)" at bounding box center [887, 406] width 119 height 11
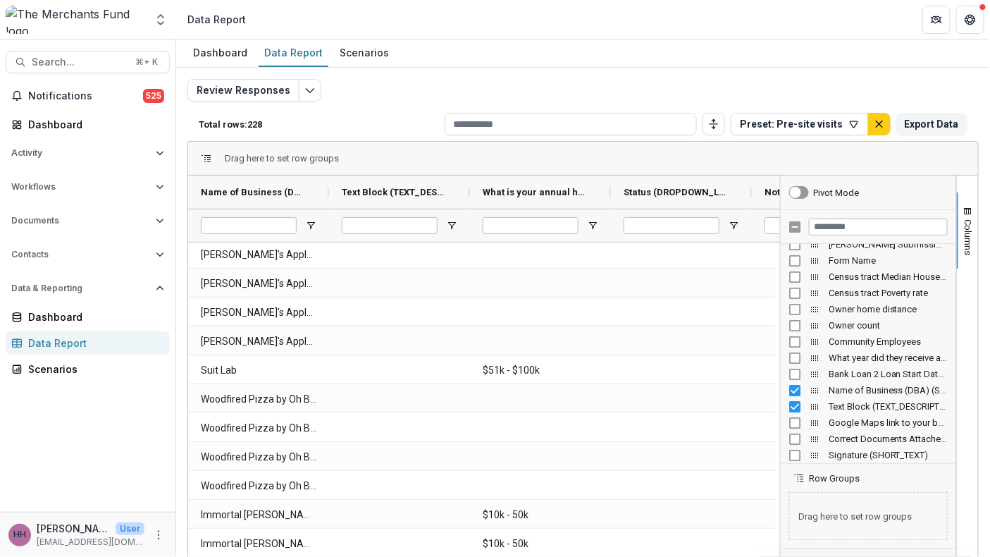
click at [883, 411] on span "Text Block (TEXT_DESCRIPTION)" at bounding box center [887, 406] width 119 height 11
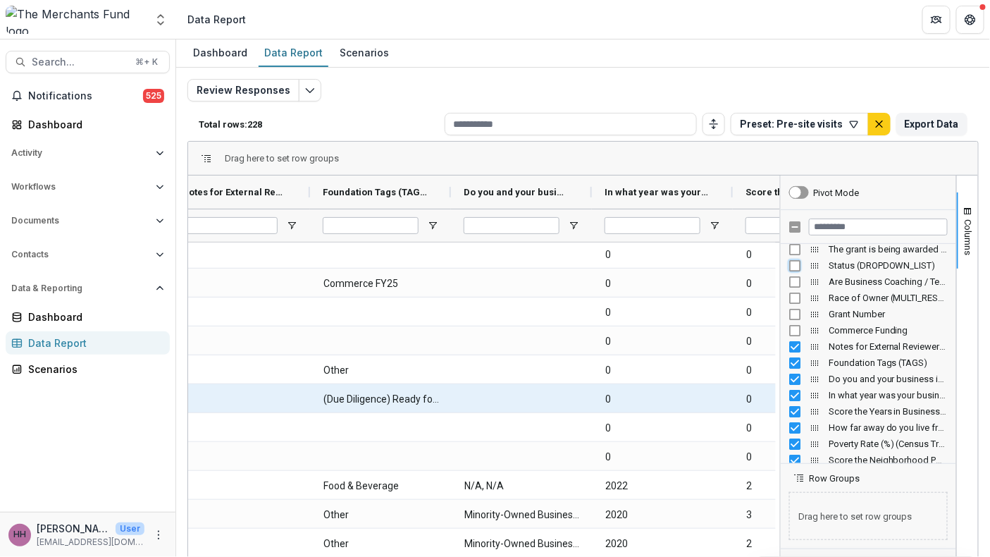
scroll to position [0, 0]
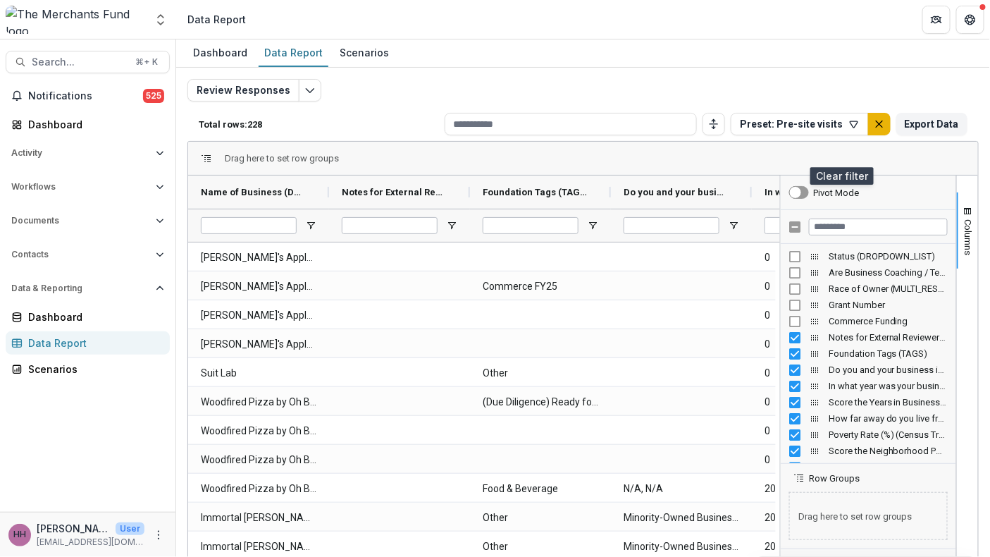
click at [874, 130] on icon "default" at bounding box center [879, 123] width 11 height 11
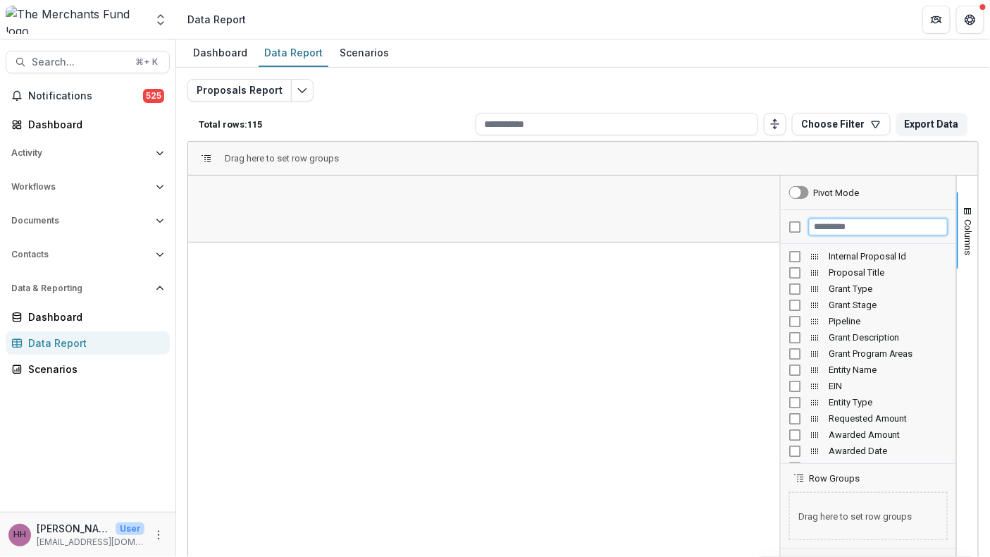
click at [852, 235] on input "Filter Columns Input" at bounding box center [878, 226] width 139 height 17
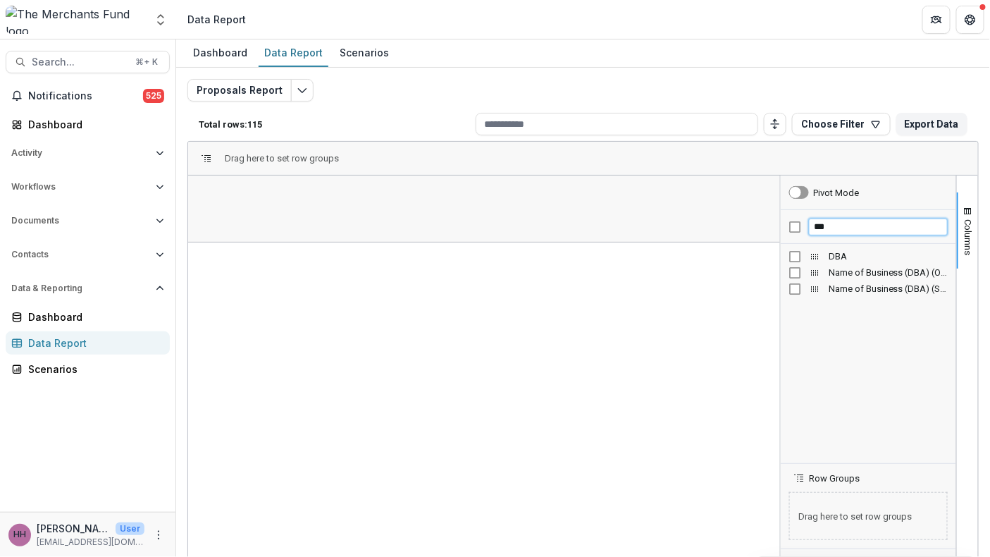
type input "***"
click at [789, 280] on div "Name of Business (DBA) (ORG_DBA)" at bounding box center [868, 272] width 159 height 16
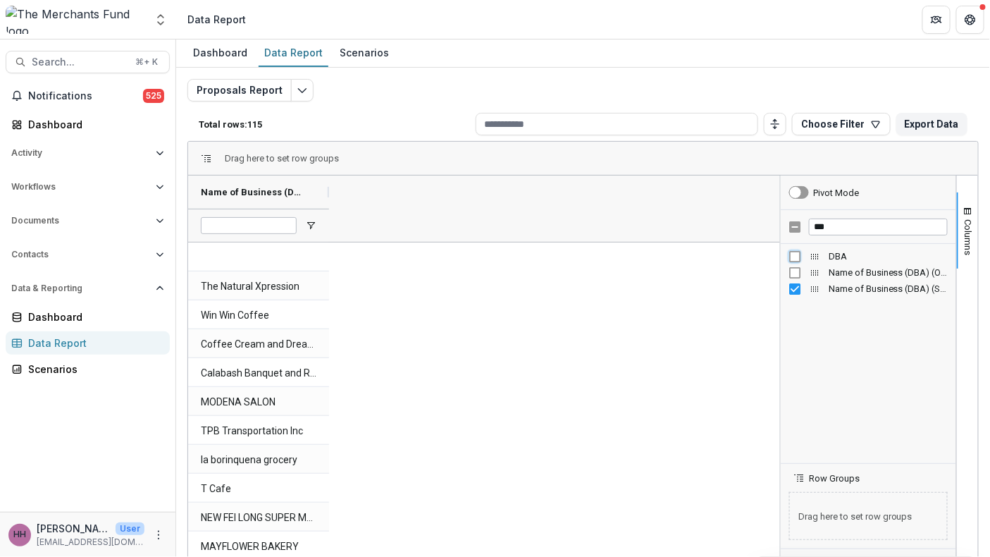
scroll to position [2, 0]
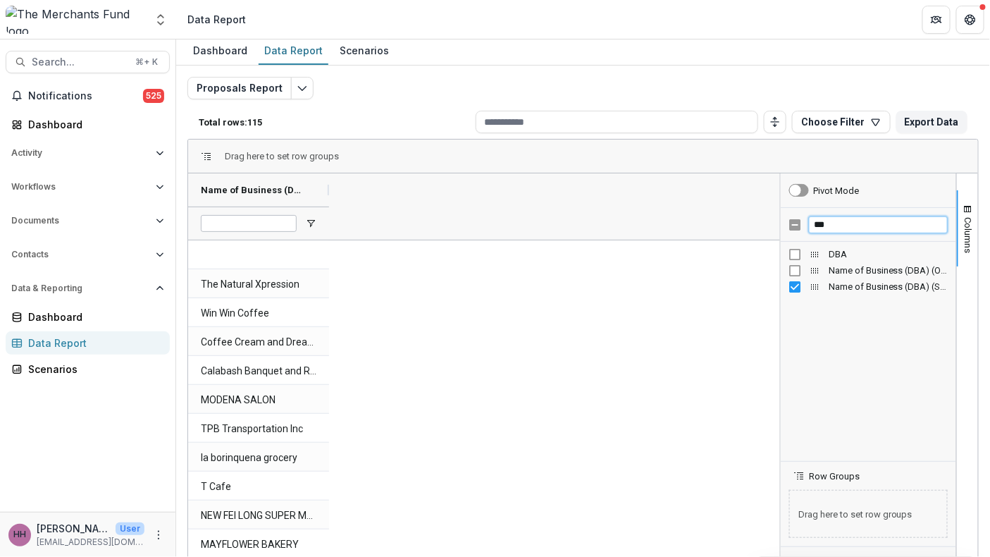
click at [838, 233] on input "***" at bounding box center [878, 224] width 139 height 17
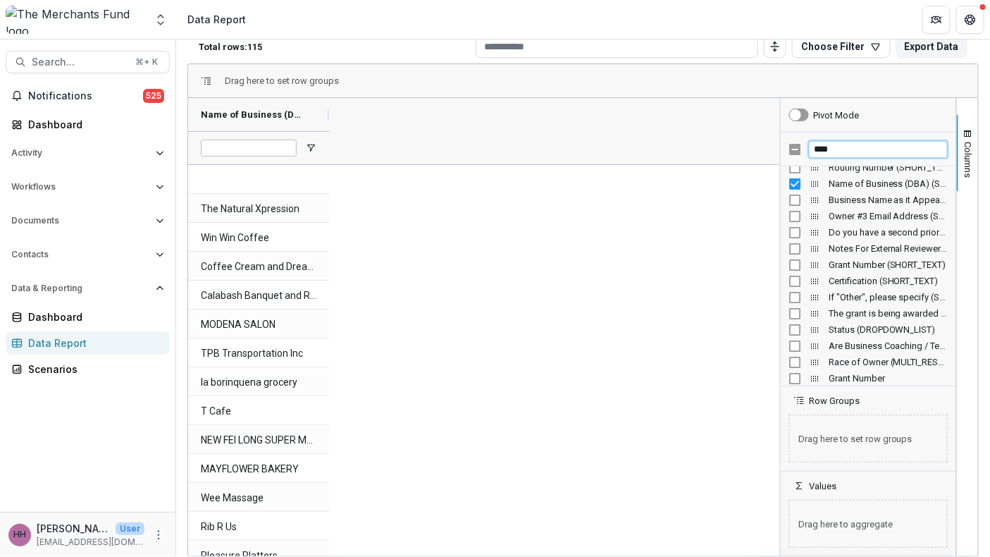
scroll to position [0, 0]
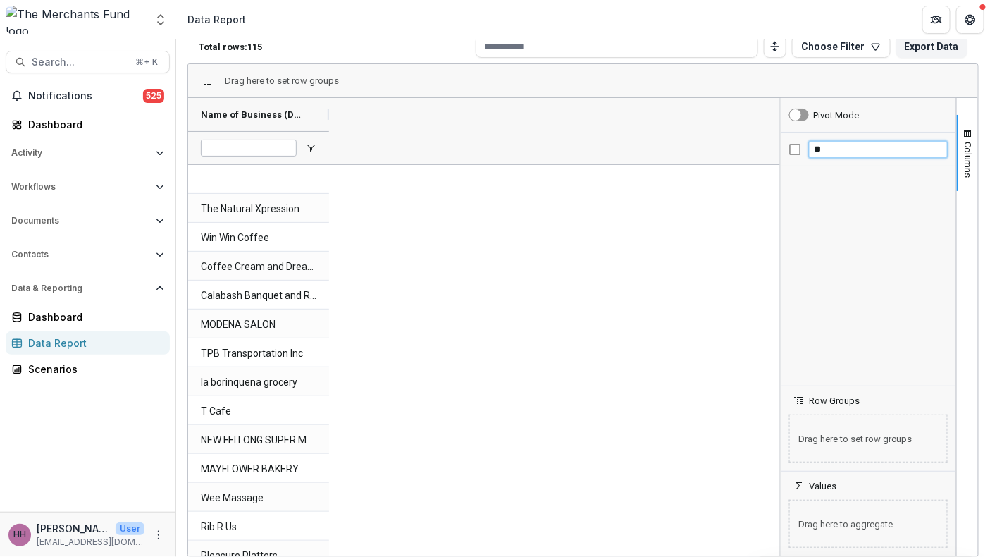
type input "*"
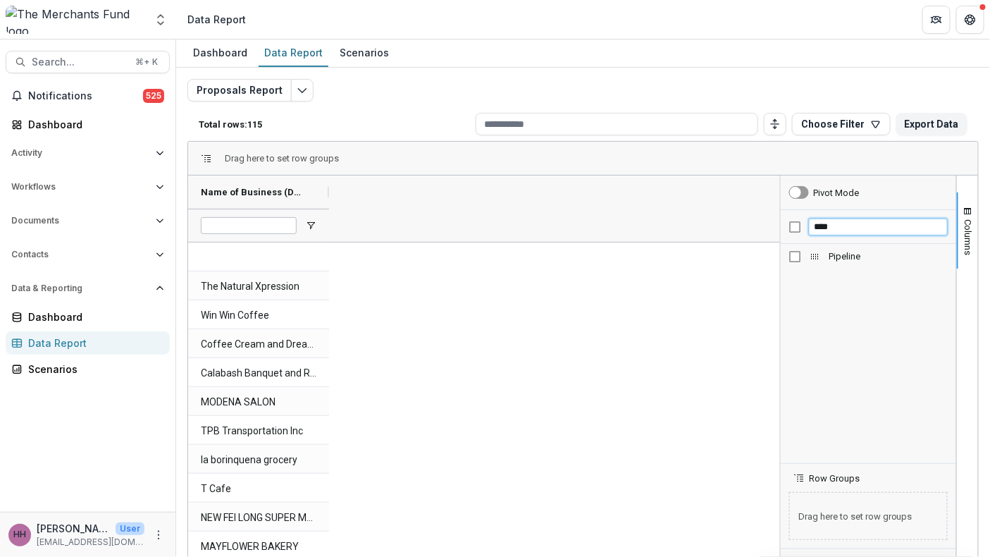
type input "****"
click at [845, 261] on span "Pipeline" at bounding box center [887, 256] width 119 height 11
drag, startPoint x: 806, startPoint y: 285, endPoint x: 817, endPoint y: 529, distance: 244.7
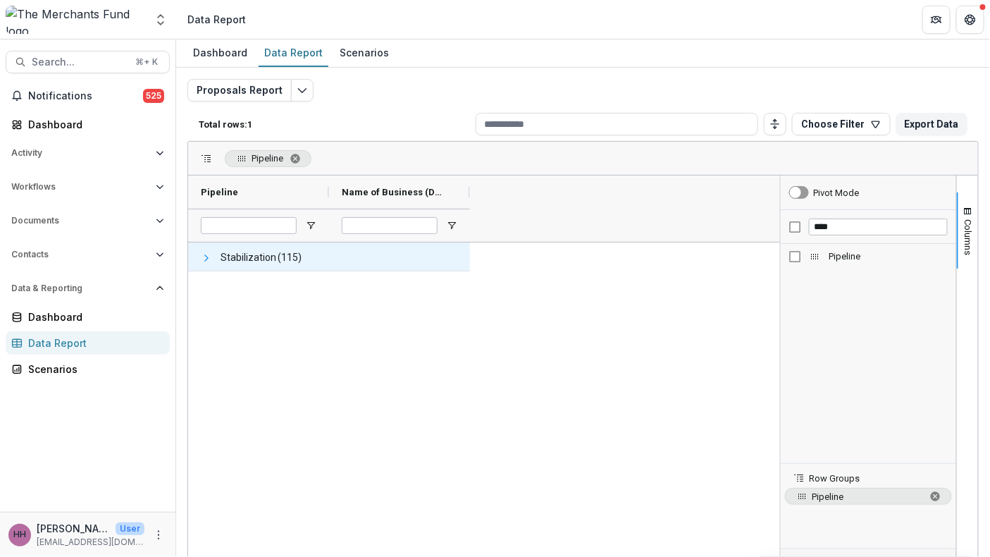
click at [209, 263] on span at bounding box center [206, 257] width 11 height 11
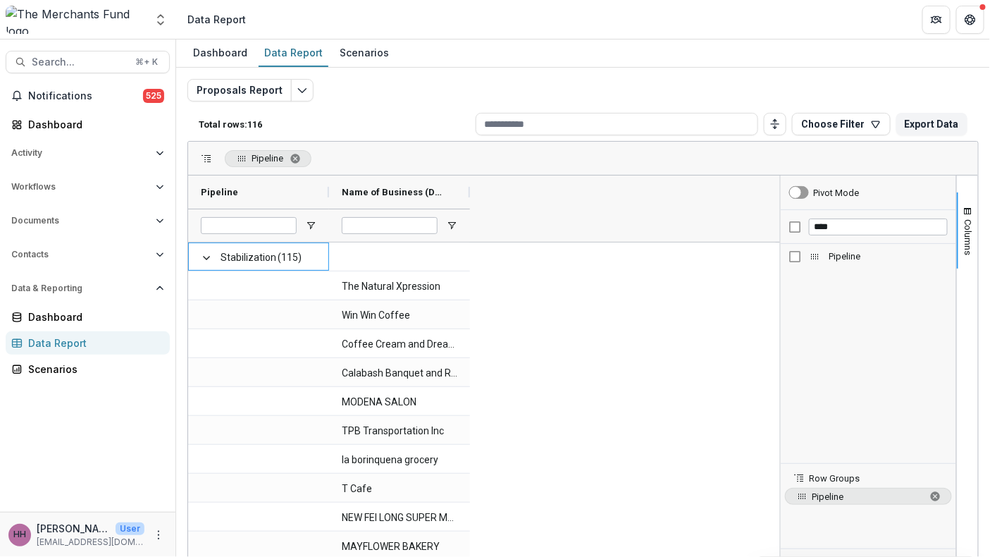
scroll to position [27, 0]
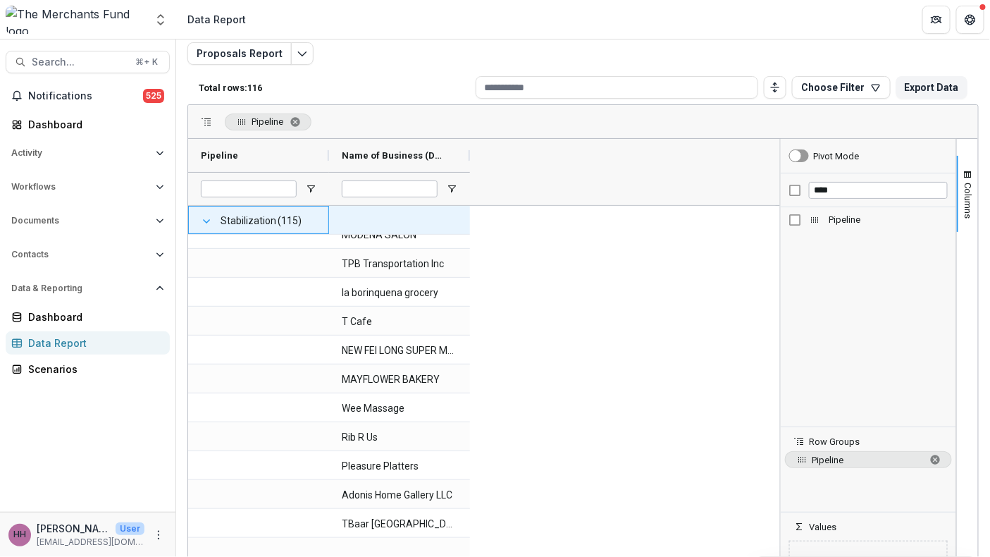
click at [204, 227] on span at bounding box center [206, 221] width 11 height 11
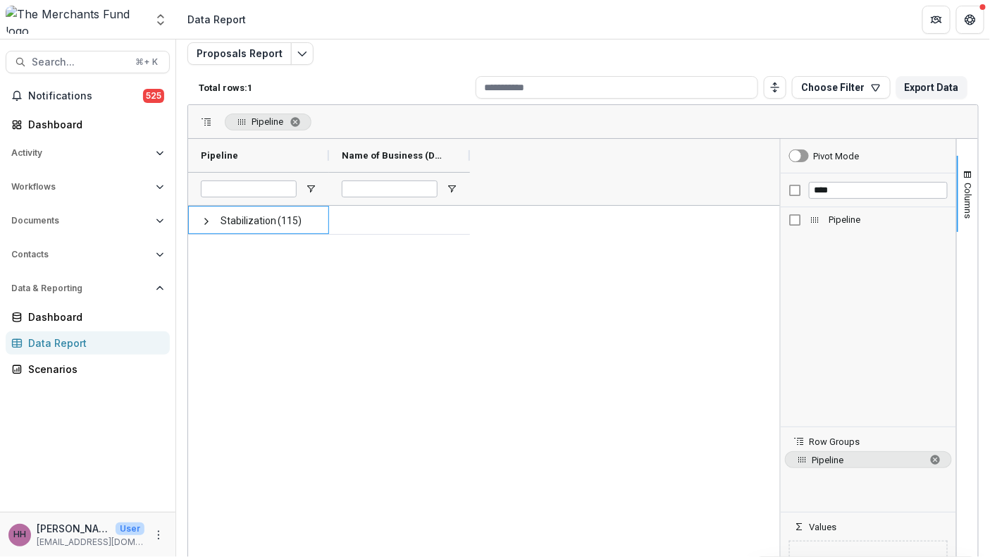
click at [204, 227] on span at bounding box center [206, 221] width 11 height 11
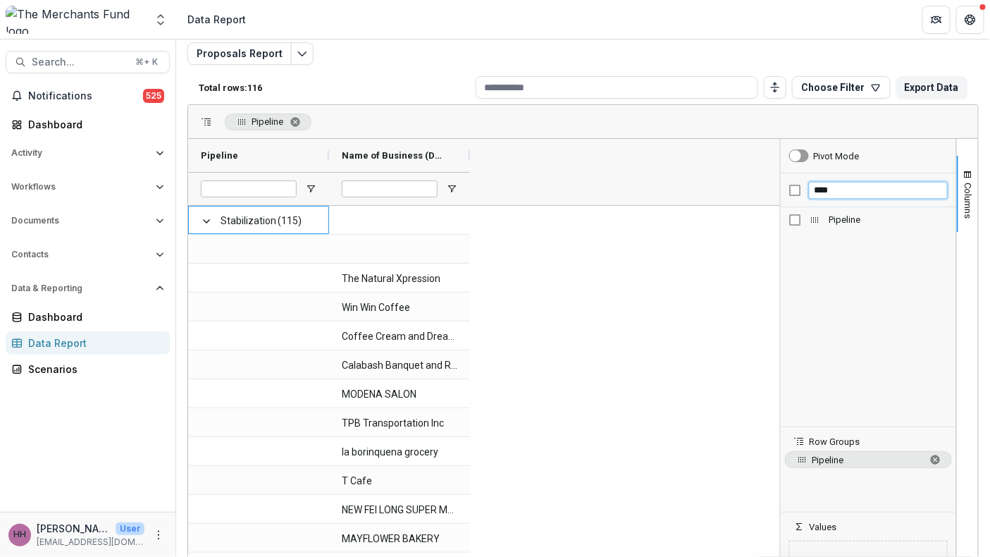
click at [833, 199] on input "****" at bounding box center [878, 190] width 139 height 17
type input "*"
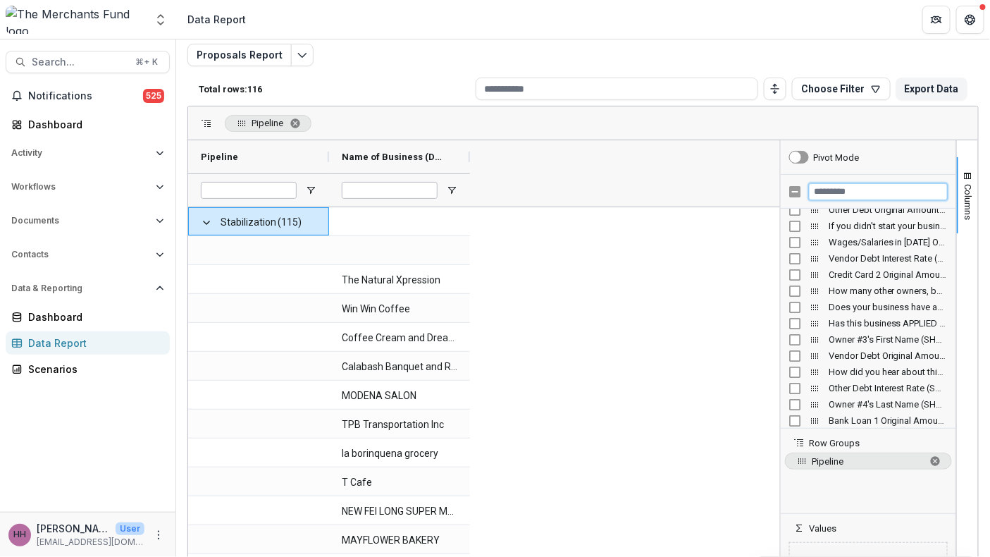
scroll to position [0, 0]
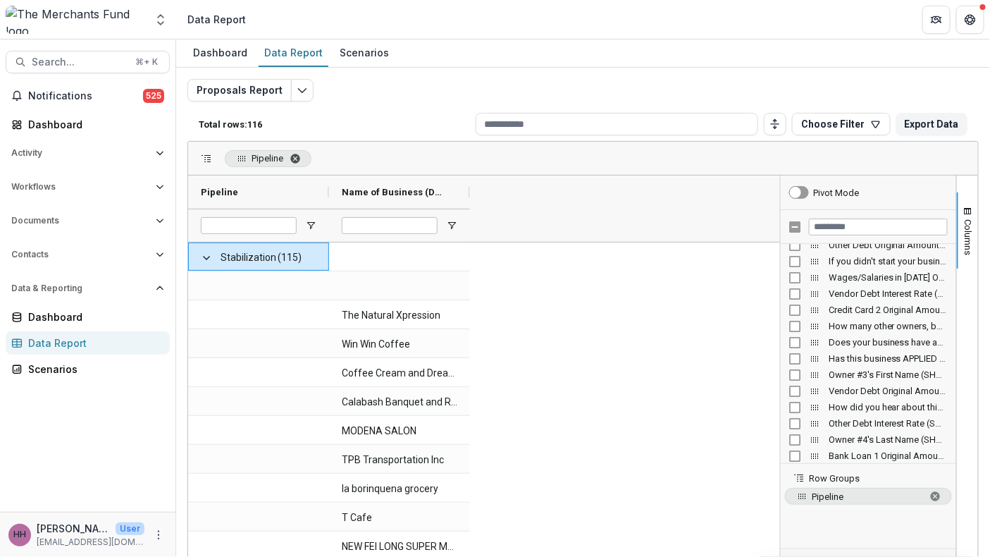
click at [300, 164] on span "Pipeline. Press ENTER to sort. Press DELETE to remove" at bounding box center [295, 158] width 11 height 11
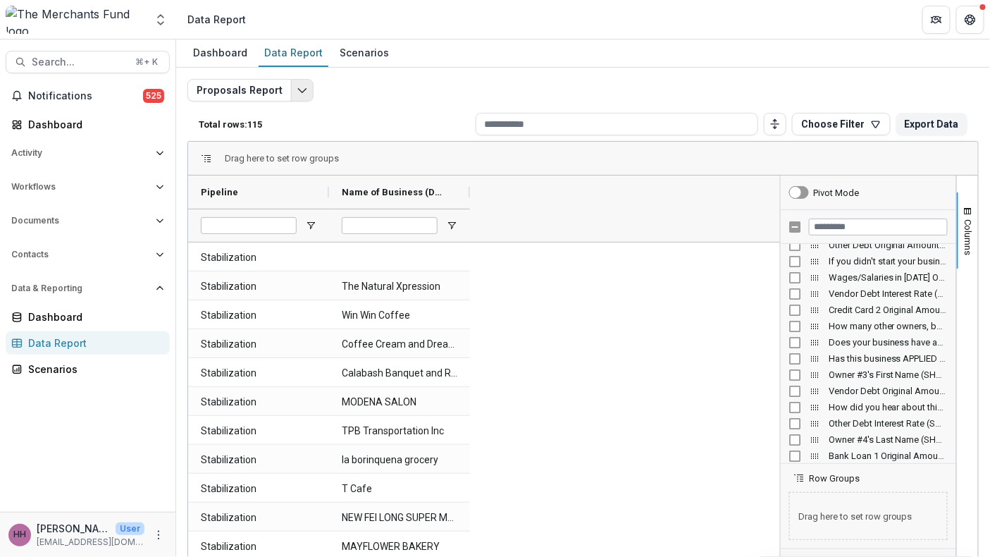
click at [314, 97] on button "Edit selected report" at bounding box center [302, 90] width 23 height 23
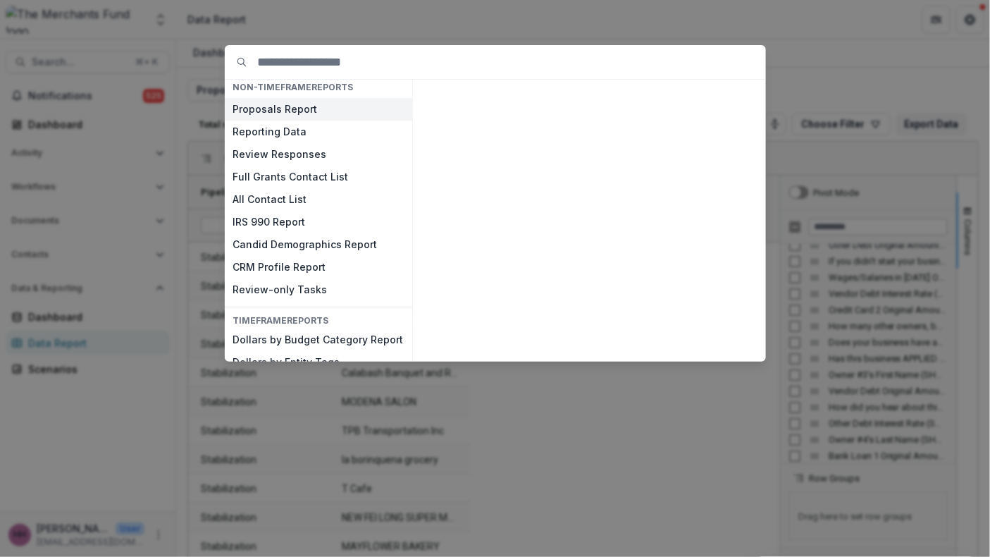
scroll to position [36, 0]
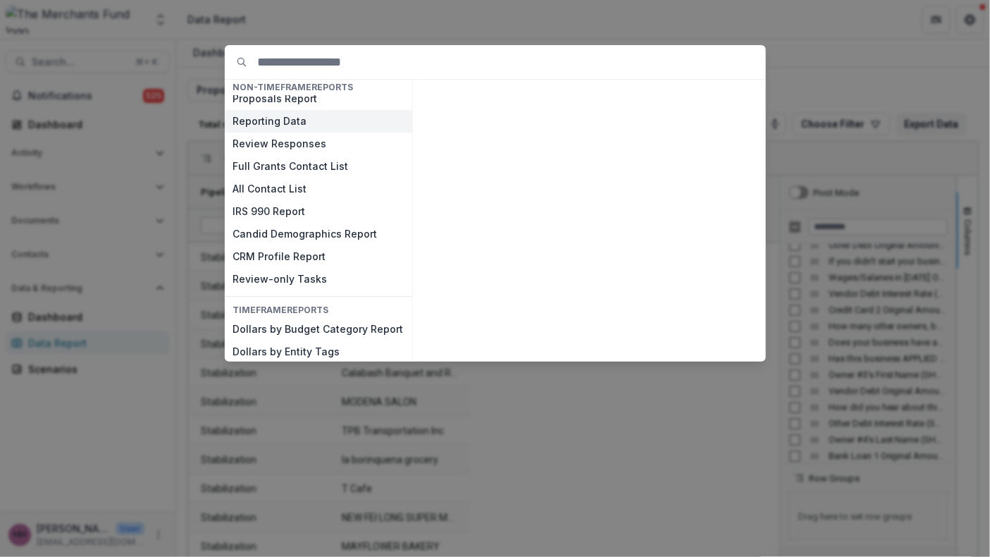
click at [262, 132] on button "Reporting Data" at bounding box center [318, 121] width 187 height 23
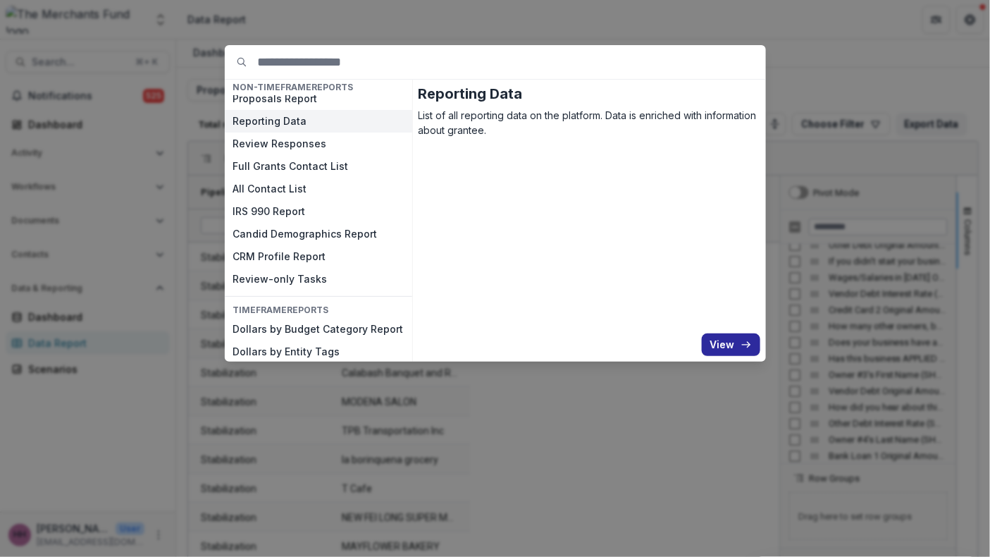
click at [760, 346] on button "View" at bounding box center [731, 344] width 58 height 23
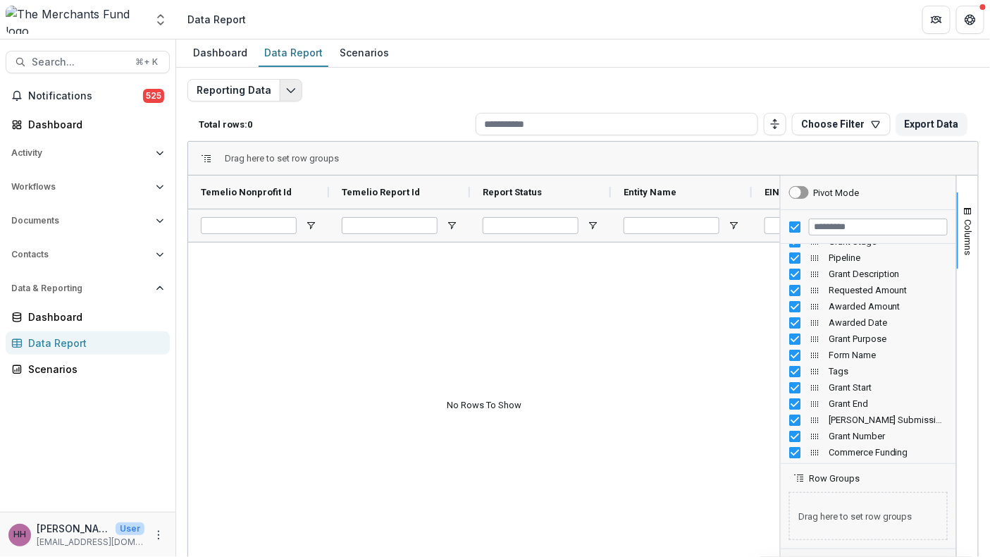
click at [297, 96] on icon "Edit selected report" at bounding box center [290, 90] width 11 height 11
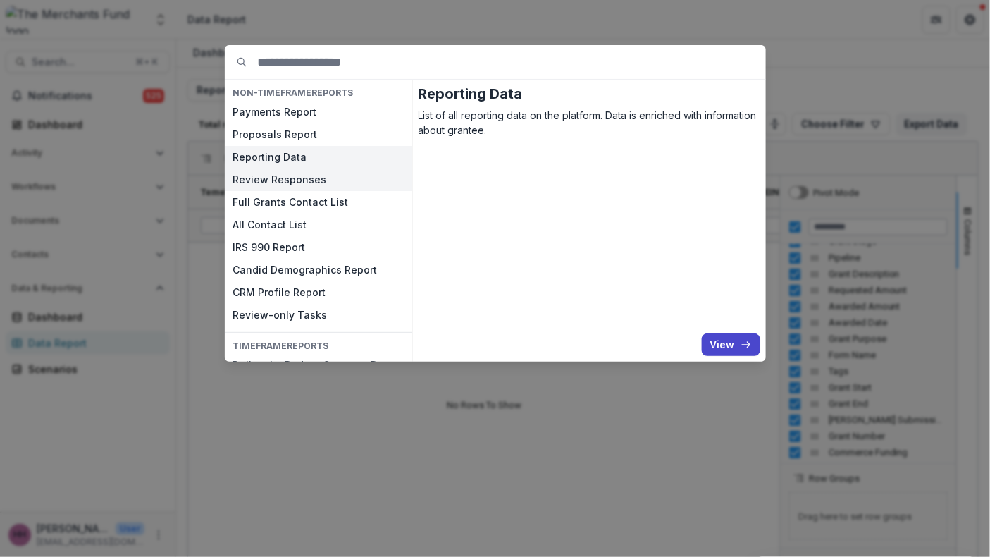
click at [248, 191] on button "Review Responses" at bounding box center [318, 179] width 187 height 23
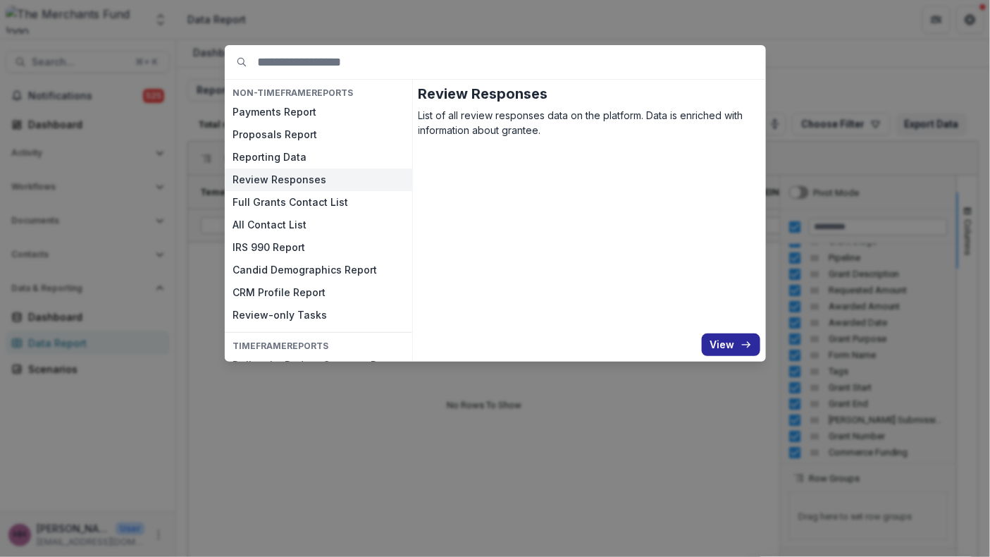
click at [752, 350] on icon "button" at bounding box center [745, 344] width 11 height 11
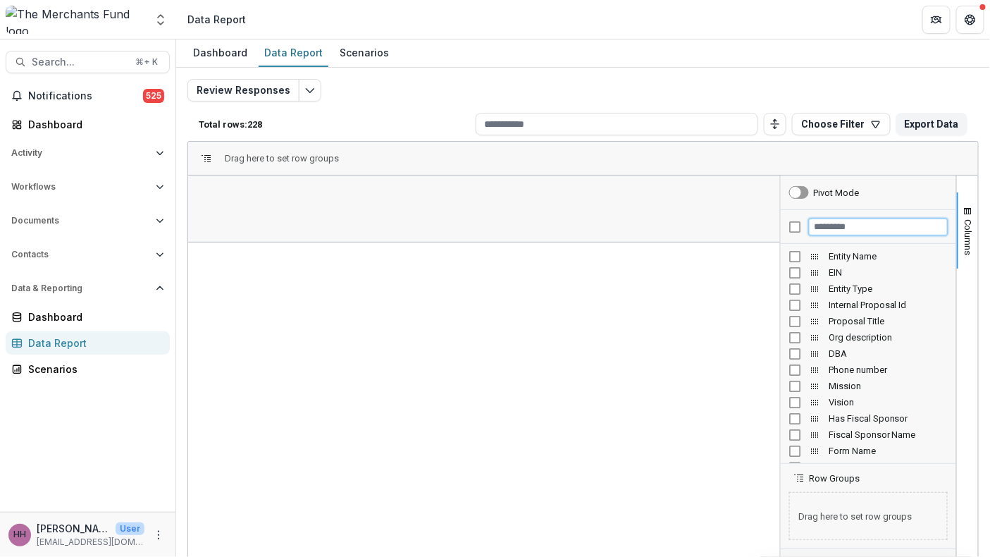
click at [831, 235] on input "Filter Columns Input" at bounding box center [878, 226] width 139 height 17
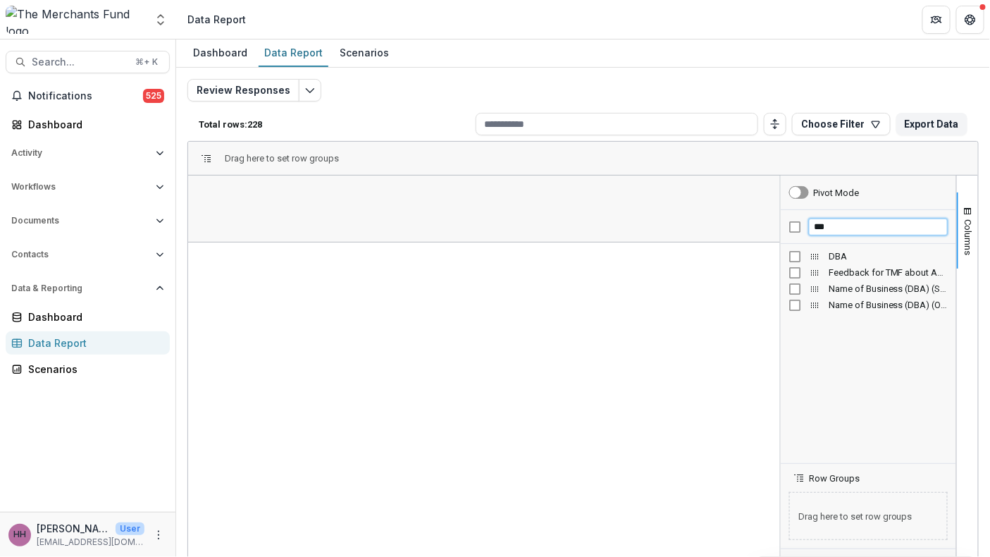
click at [826, 235] on input "***" at bounding box center [878, 226] width 139 height 17
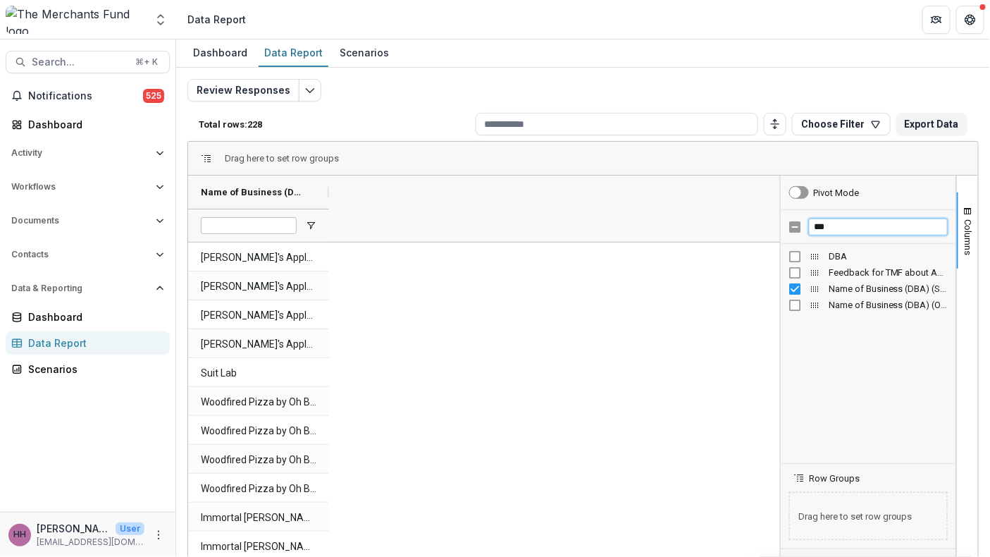
click at [862, 235] on input "***" at bounding box center [878, 226] width 139 height 17
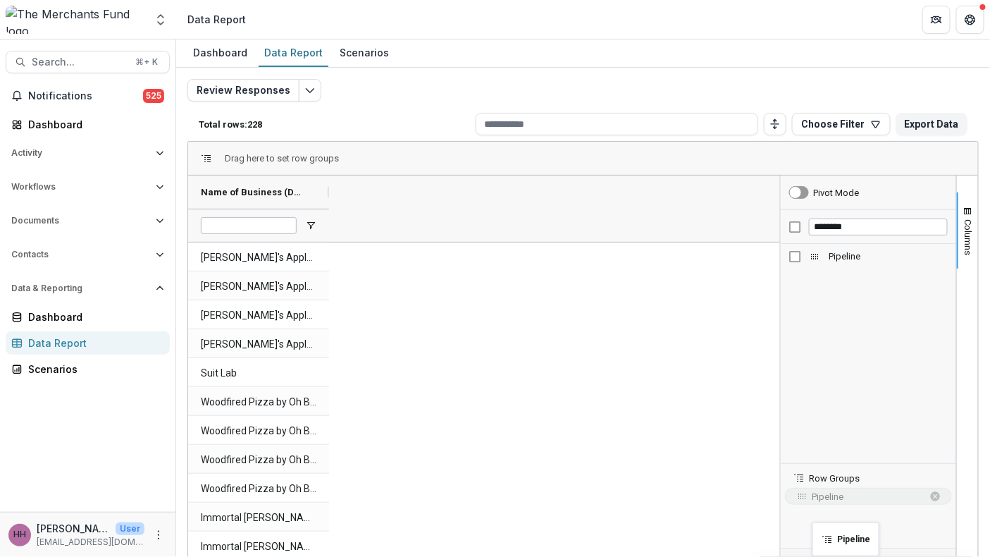
drag, startPoint x: 808, startPoint y: 283, endPoint x: 819, endPoint y: 530, distance: 247.5
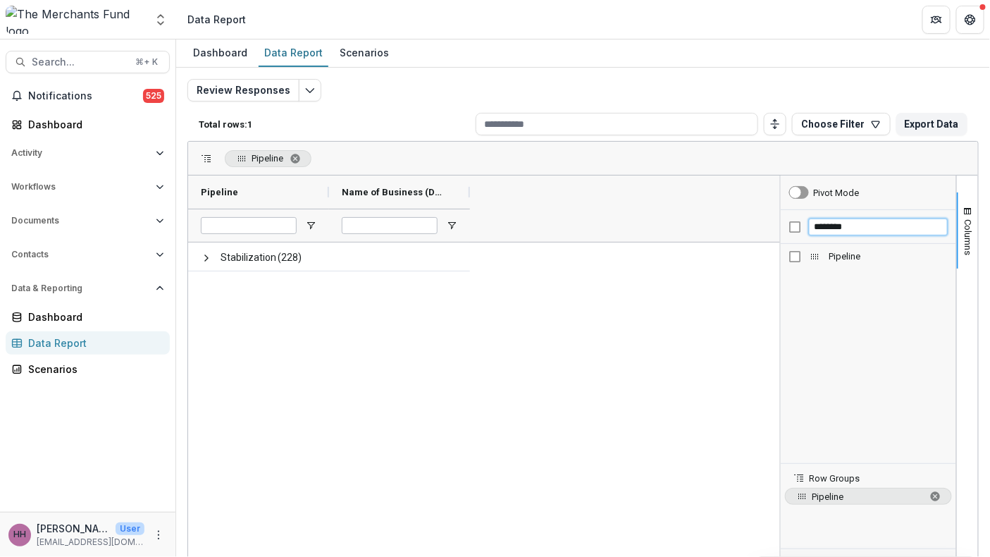
click at [852, 235] on input "********" at bounding box center [878, 226] width 139 height 17
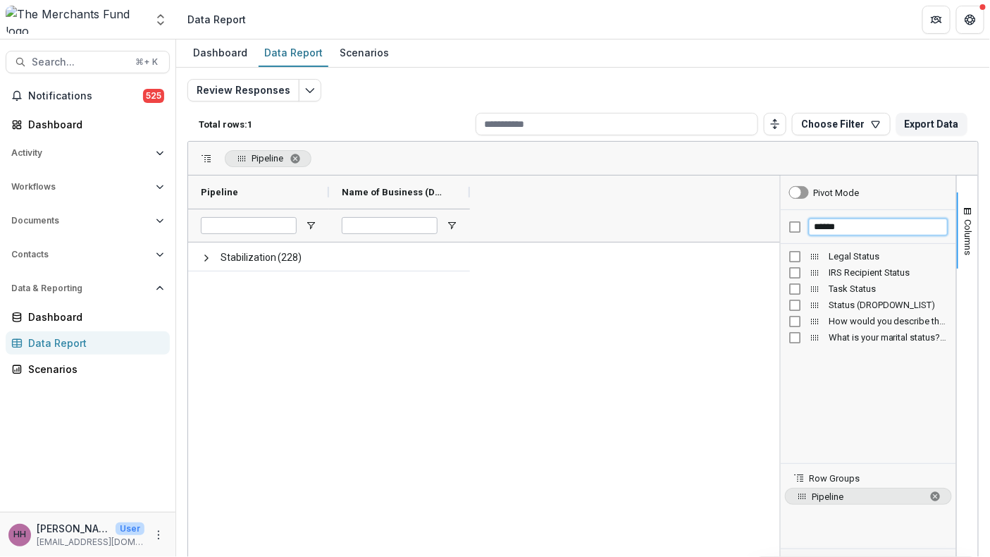
type input "******"
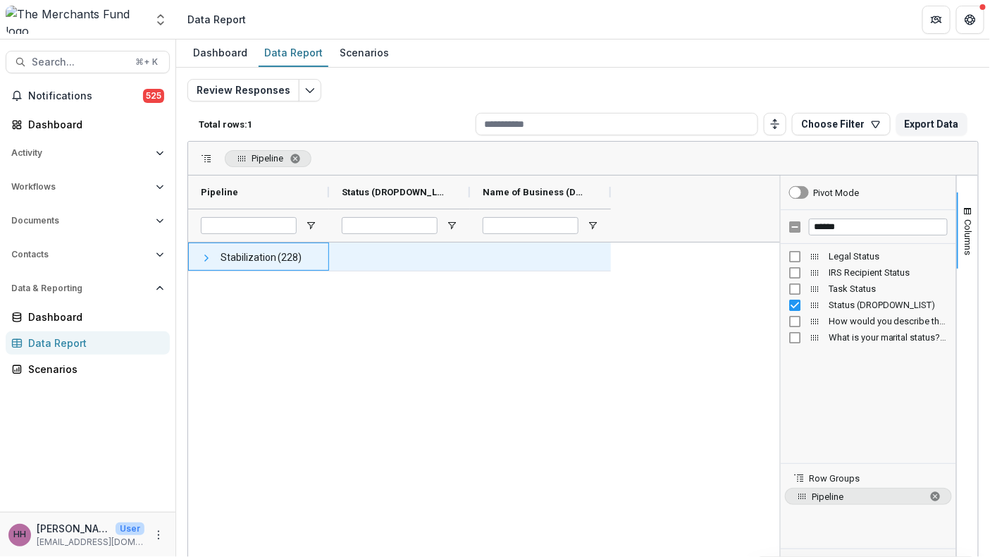
click at [209, 263] on span at bounding box center [206, 257] width 11 height 11
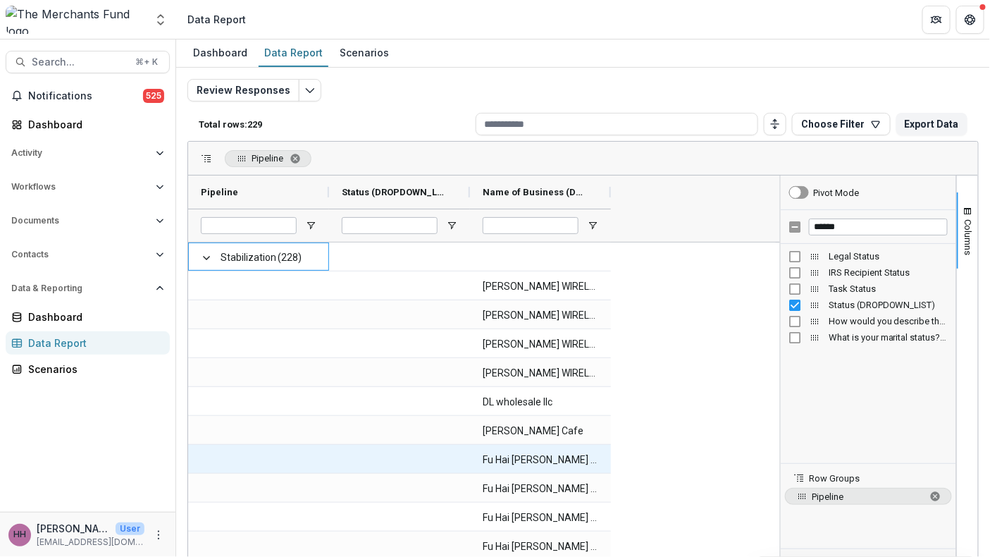
scroll to position [921, 0]
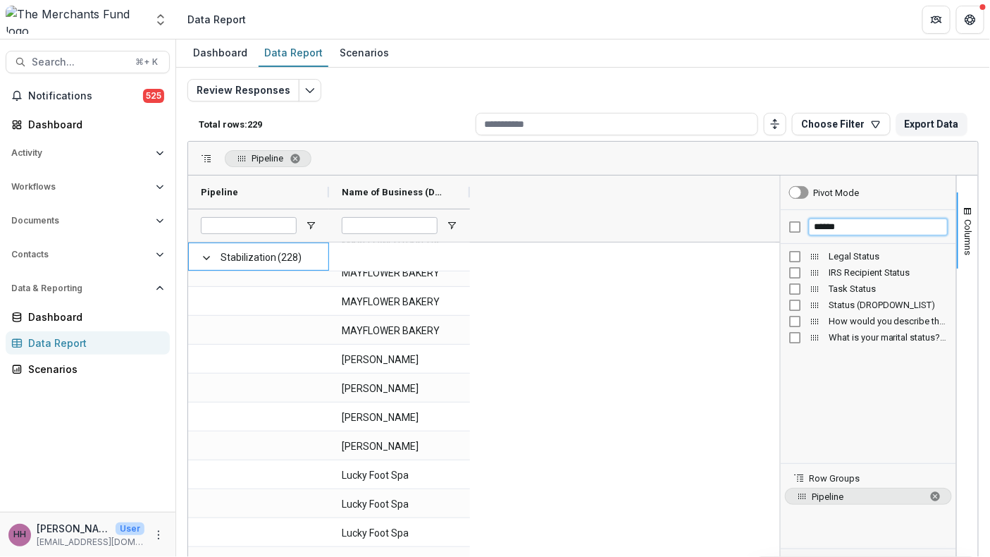
click at [834, 235] on input "******" at bounding box center [878, 226] width 139 height 17
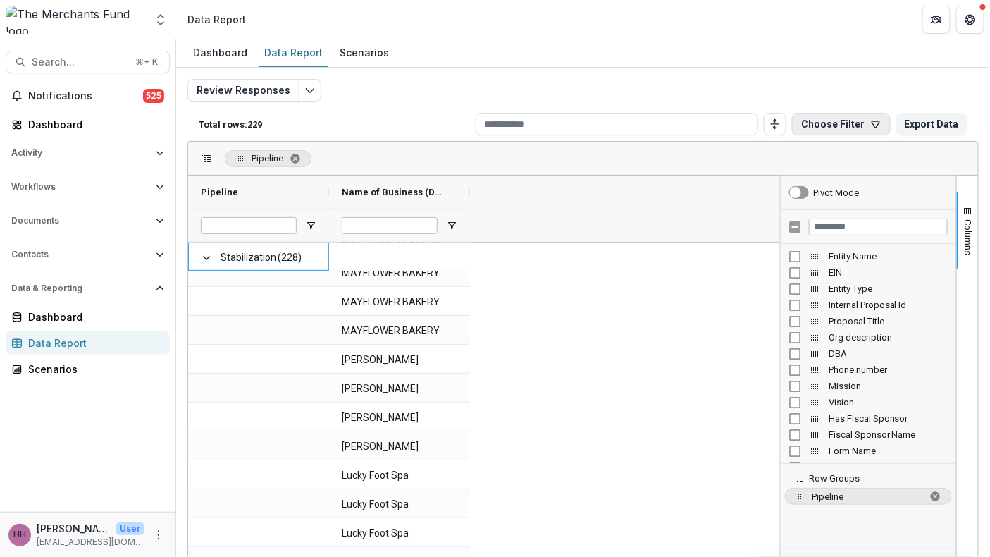
click at [816, 135] on button "Choose Filter" at bounding box center [841, 124] width 99 height 23
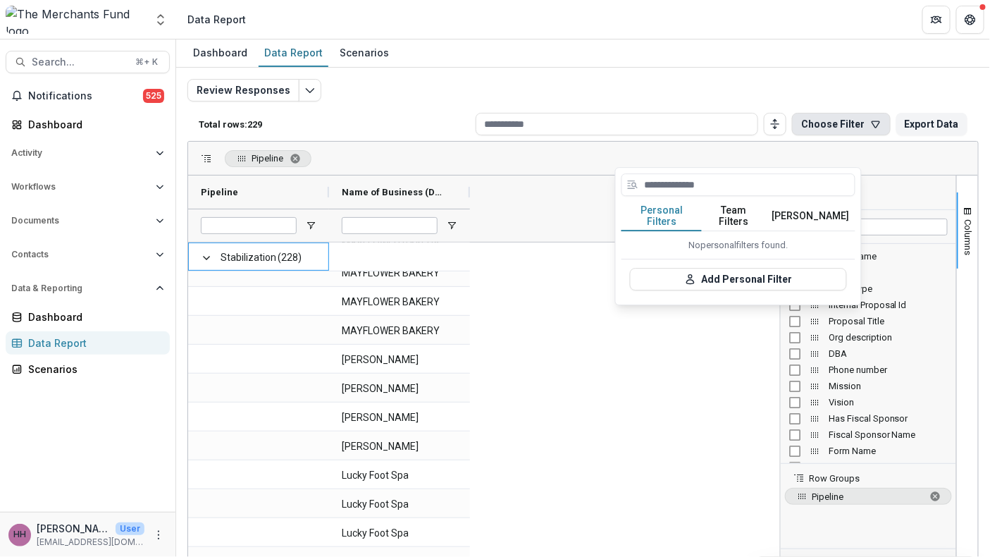
click at [831, 229] on button "Temelio Filters" at bounding box center [810, 216] width 89 height 30
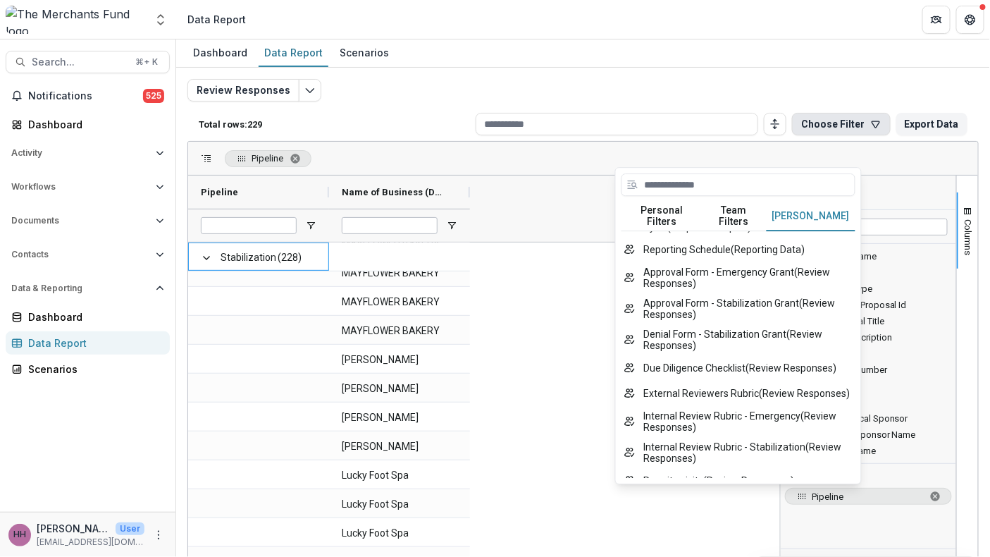
click at [795, 206] on button "TMF 2025 Stabilization Grant Program ( Proposals Report )" at bounding box center [738, 190] width 234 height 31
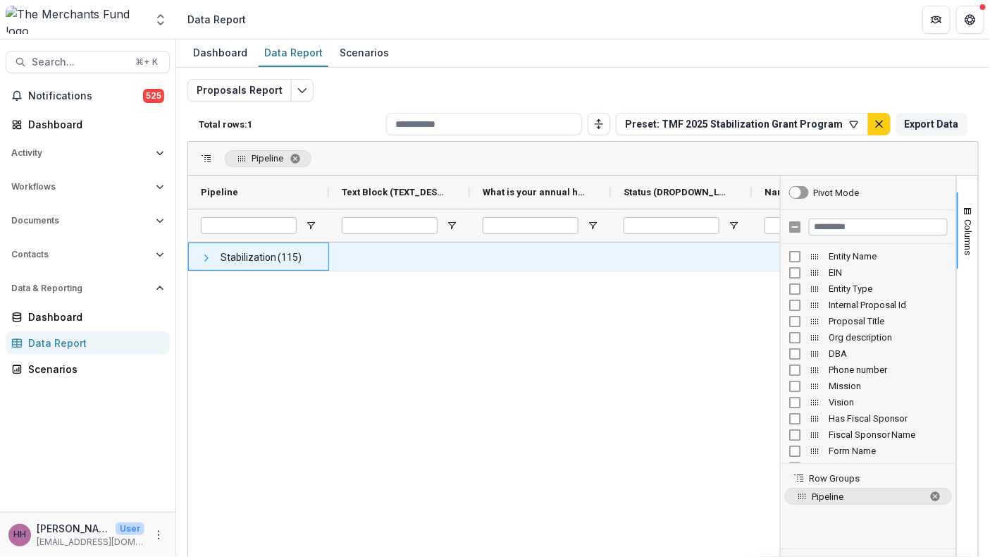
click at [209, 263] on span at bounding box center [206, 257] width 11 height 11
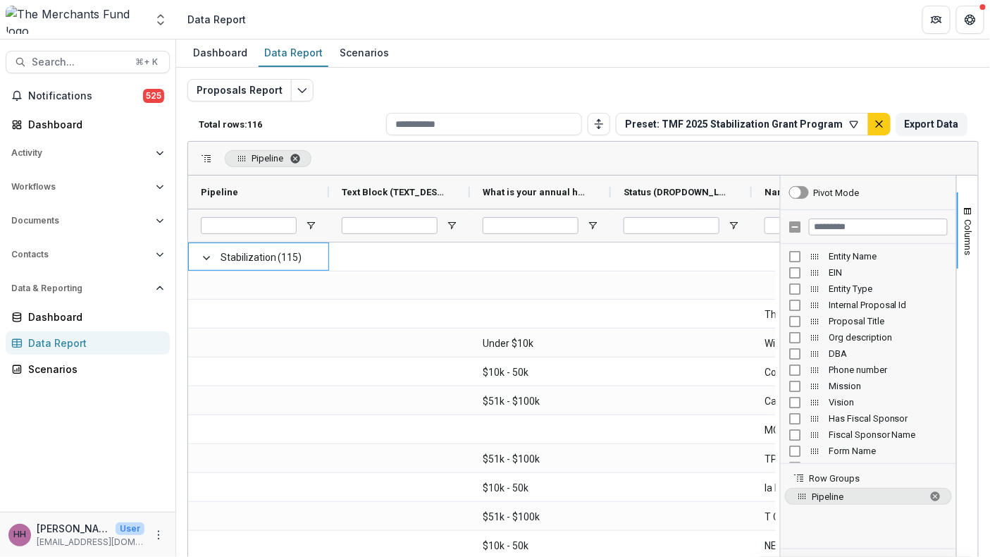
click at [299, 164] on span "Pipeline. Press ENTER to sort. Press DELETE to remove" at bounding box center [295, 158] width 11 height 11
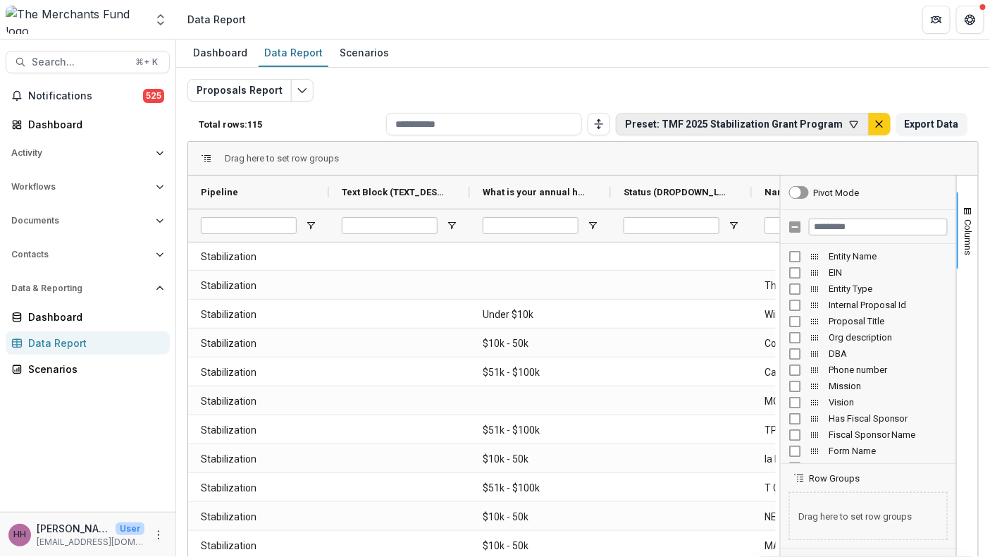
click at [848, 130] on icon "button" at bounding box center [853, 123] width 11 height 11
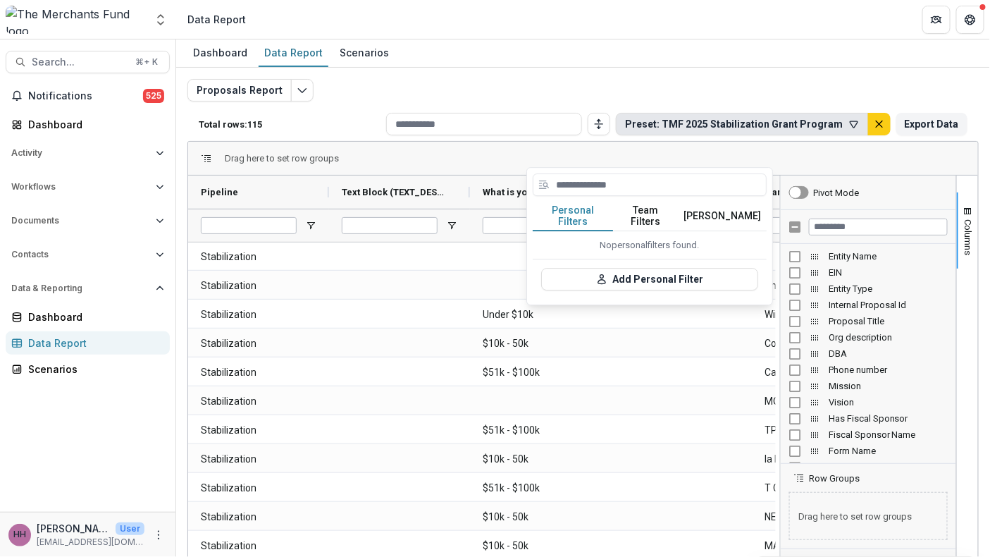
click at [724, 231] on button "Temelio Filters" at bounding box center [722, 216] width 89 height 30
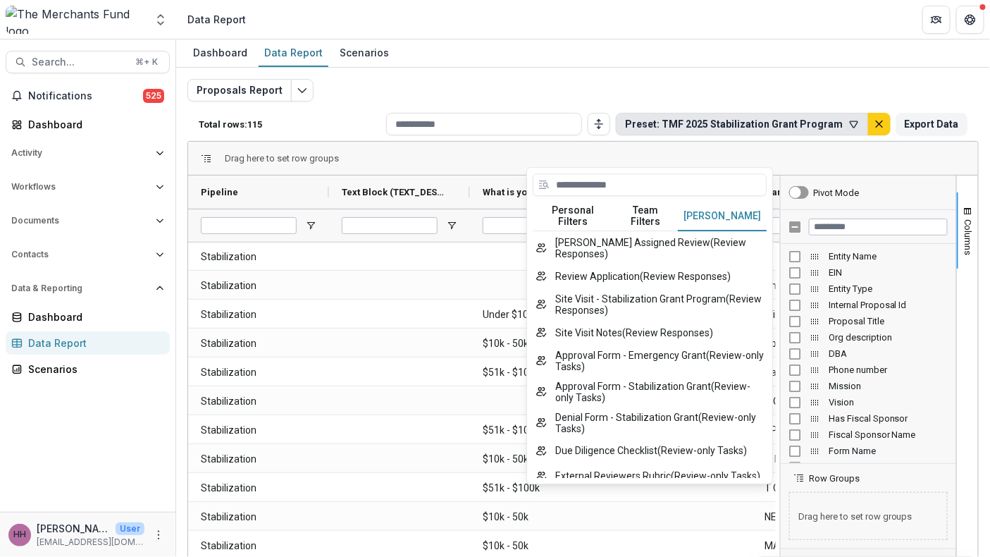
click at [686, 145] on button "External Reviewers Rubric ( Review Responses )" at bounding box center [650, 132] width 234 height 25
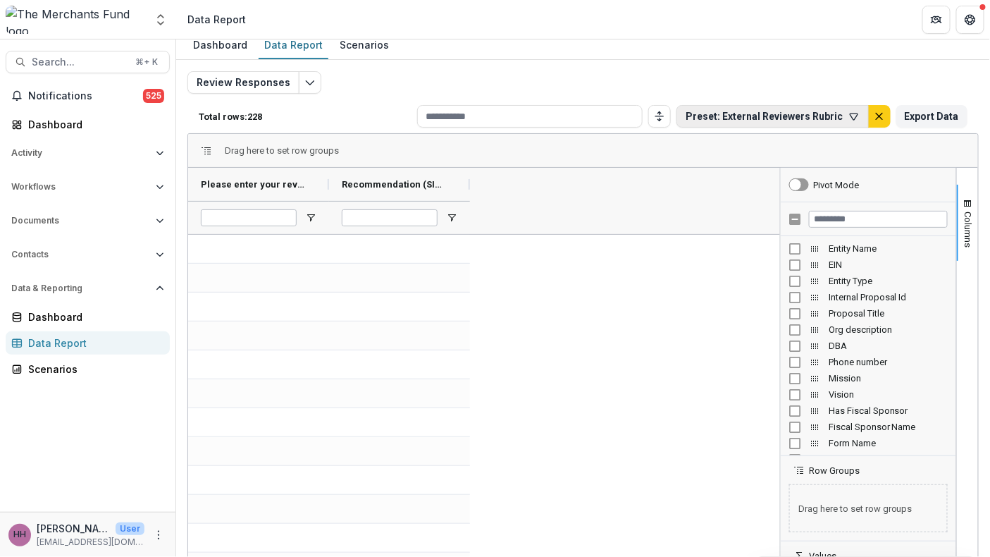
click at [848, 122] on icon "button" at bounding box center [853, 116] width 11 height 11
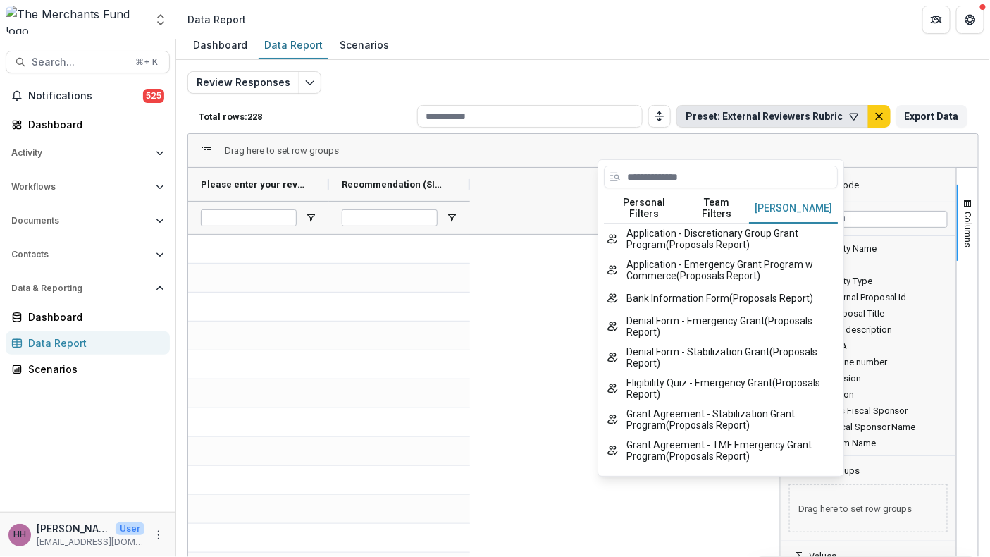
click at [791, 214] on button "Temelio Filters" at bounding box center [793, 209] width 89 height 30
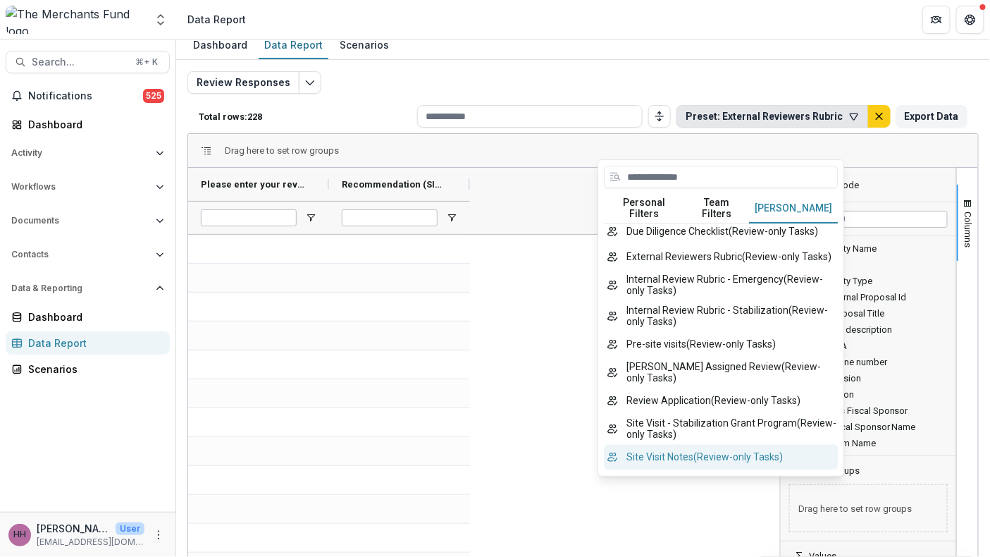
click at [755, 470] on button "Site Visit Notes ( Review-only Tasks )" at bounding box center [721, 457] width 234 height 25
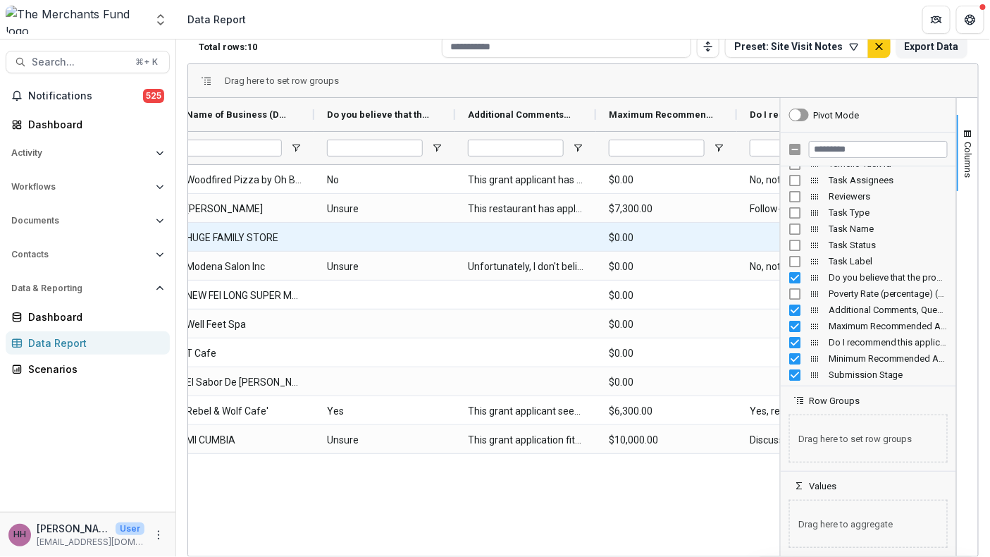
scroll to position [0, 16]
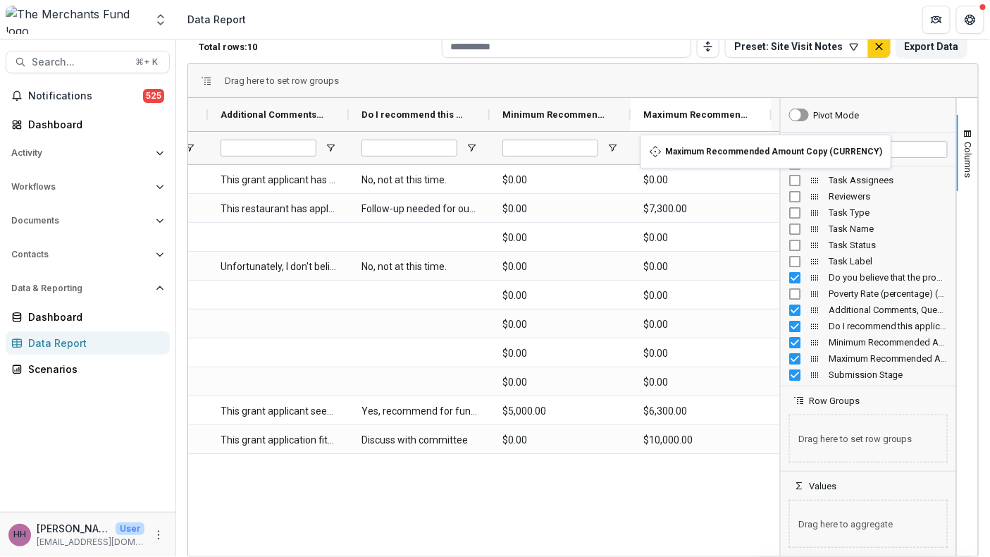
drag, startPoint x: 248, startPoint y: 111, endPoint x: 647, endPoint y: 143, distance: 400.8
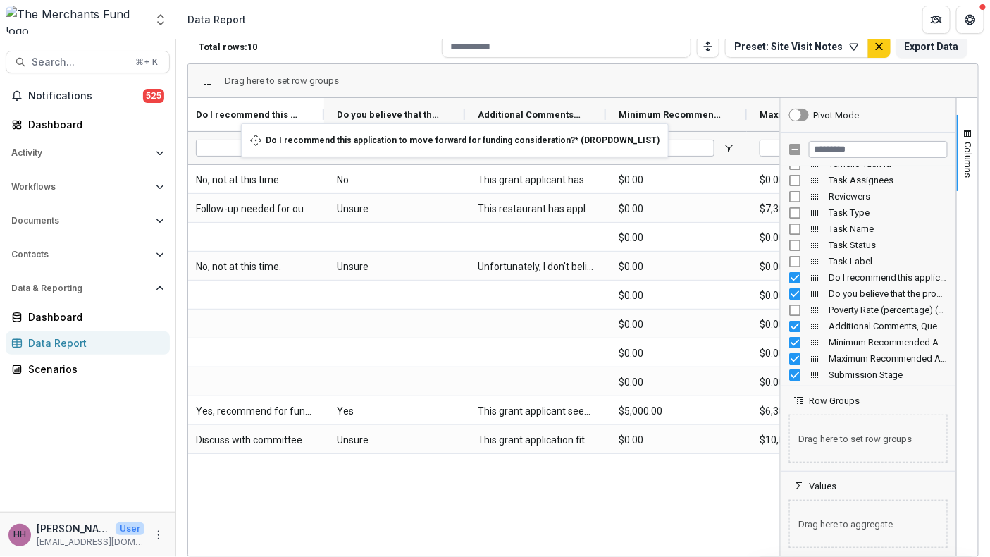
drag, startPoint x: 416, startPoint y: 113, endPoint x: 248, endPoint y: 132, distance: 169.4
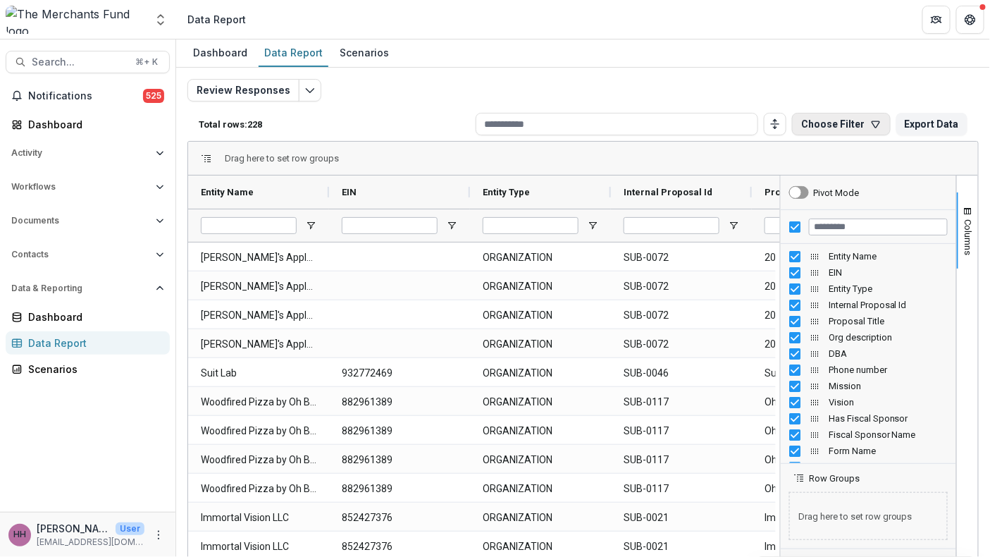
click at [836, 135] on button "Choose Filter" at bounding box center [841, 124] width 99 height 23
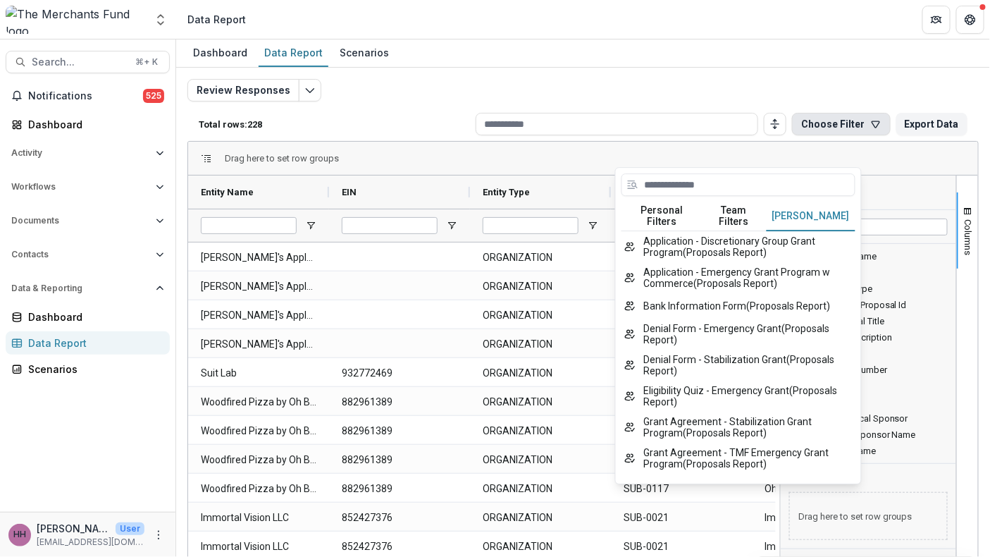
click at [819, 231] on button "Temelio Filters" at bounding box center [810, 216] width 89 height 30
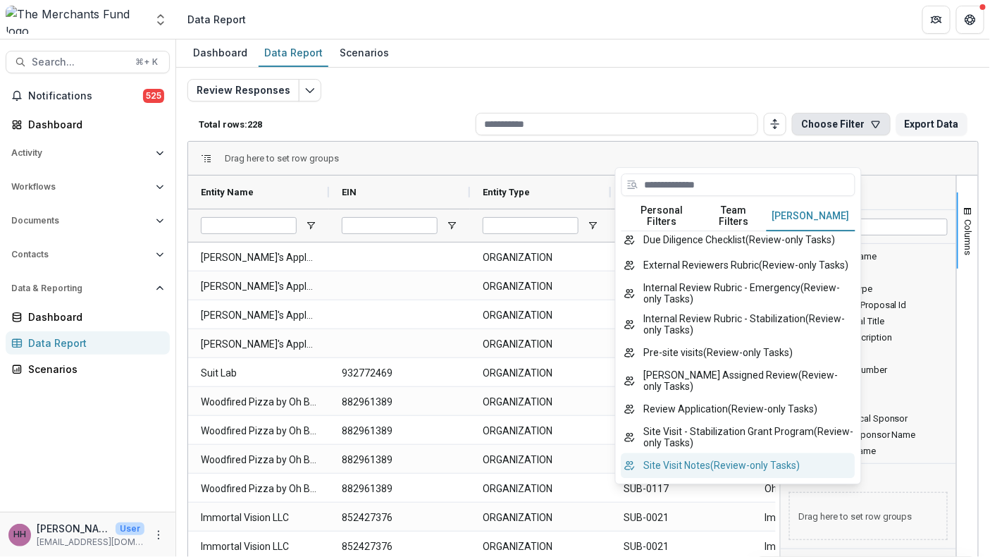
click at [806, 478] on button "Site Visit Notes ( Review-only Tasks )" at bounding box center [738, 464] width 234 height 25
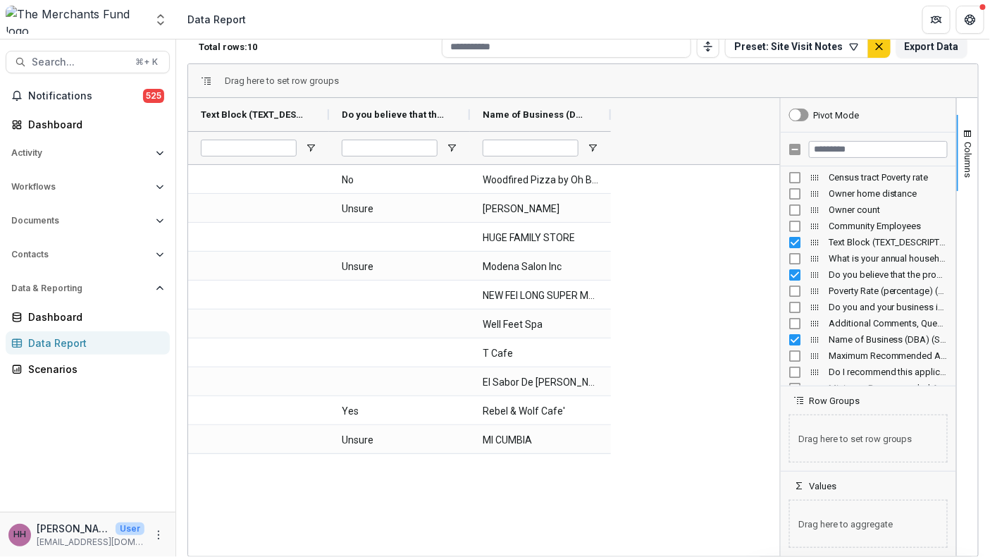
click at [789, 248] on div "Text Block (TEXT_DESCRIPTION)" at bounding box center [868, 242] width 159 height 16
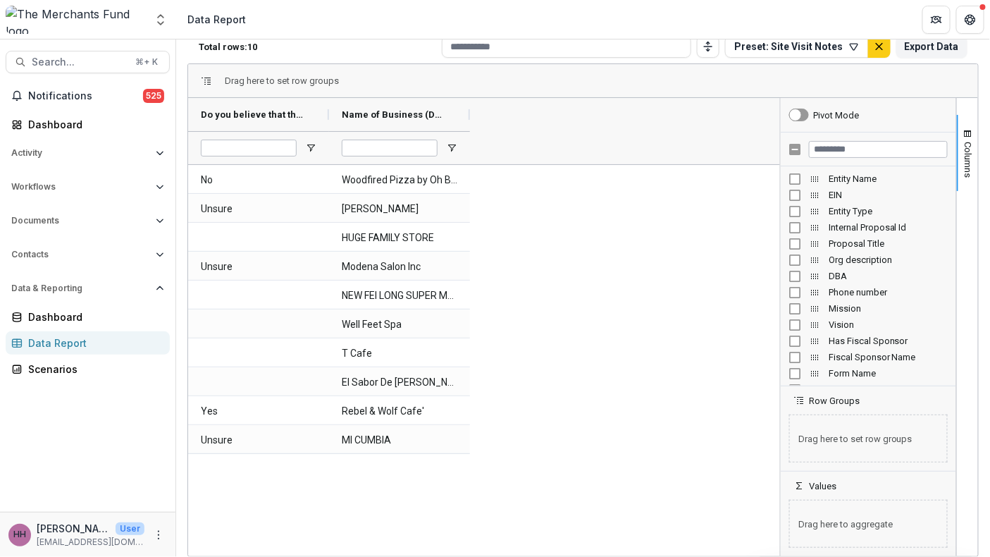
scroll to position [79, 0]
click at [840, 158] on input "Filter Columns Input" at bounding box center [878, 149] width 139 height 17
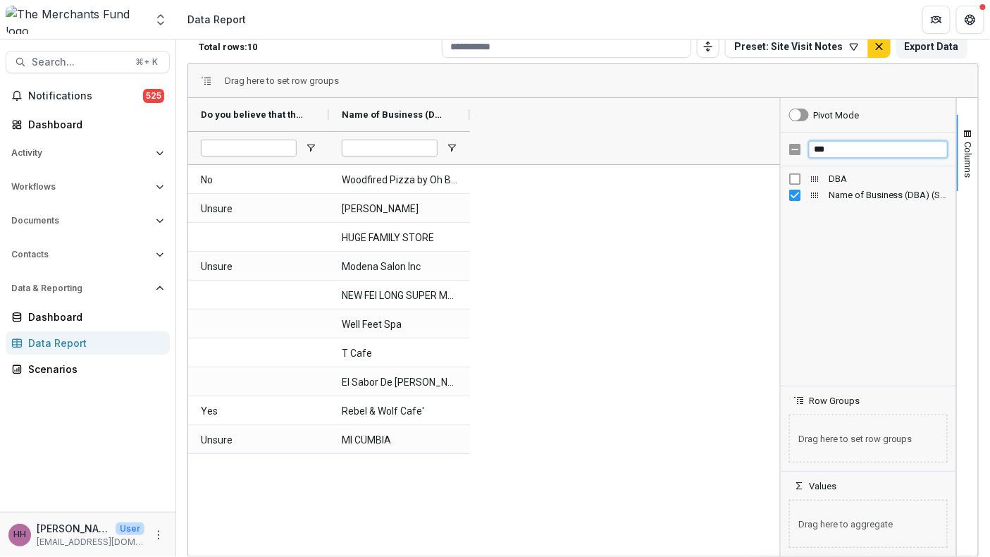
type input "***"
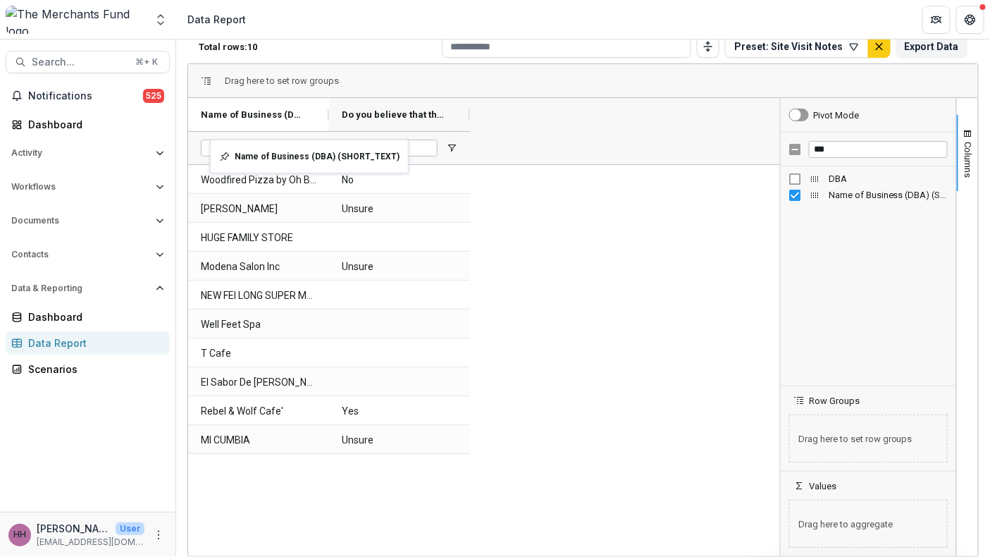
drag, startPoint x: 385, startPoint y: 138, endPoint x: 217, endPoint y: 148, distance: 168.7
click at [840, 158] on input "***" at bounding box center [878, 149] width 139 height 17
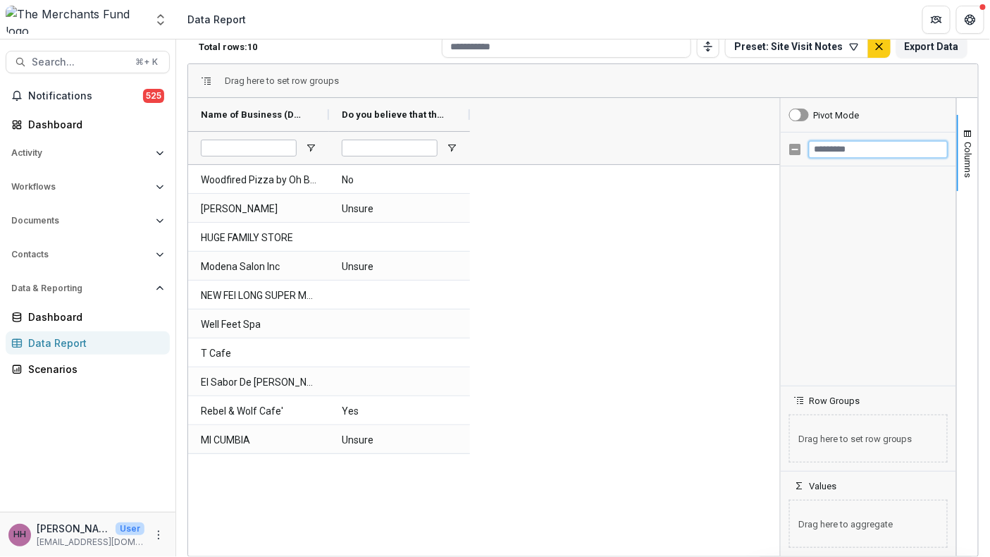
scroll to position [890, 0]
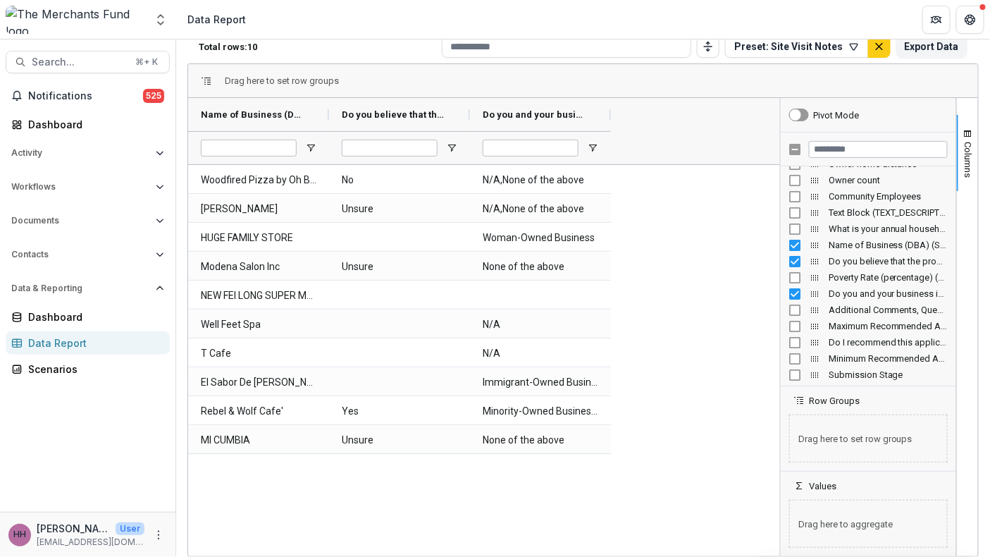
click at [789, 302] on div "Do you and your business identify as any of the following: (where ownership is …" at bounding box center [868, 293] width 159 height 16
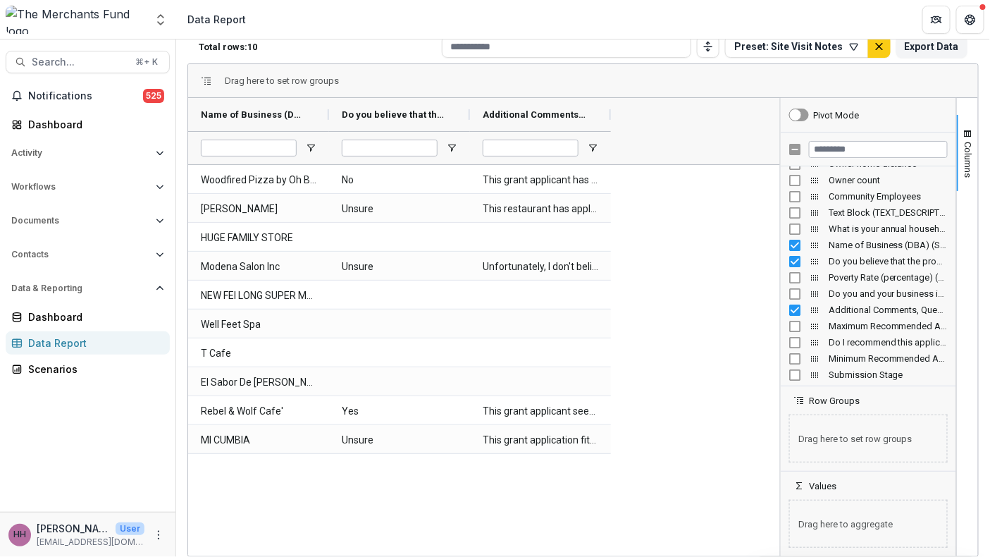
click at [789, 350] on div "Do I recommend this application to move forward for funding consideration?* (DR…" at bounding box center [868, 342] width 159 height 16
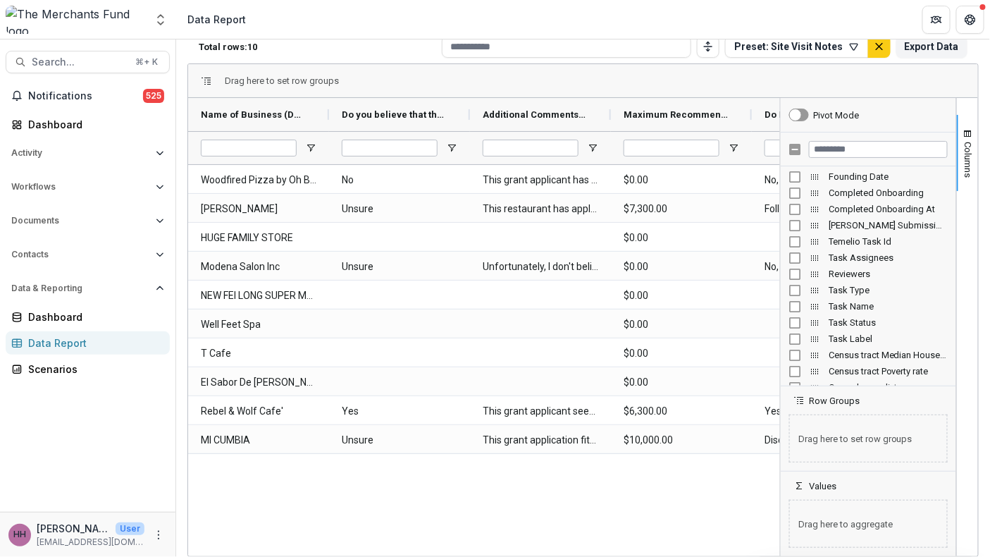
scroll to position [658, 0]
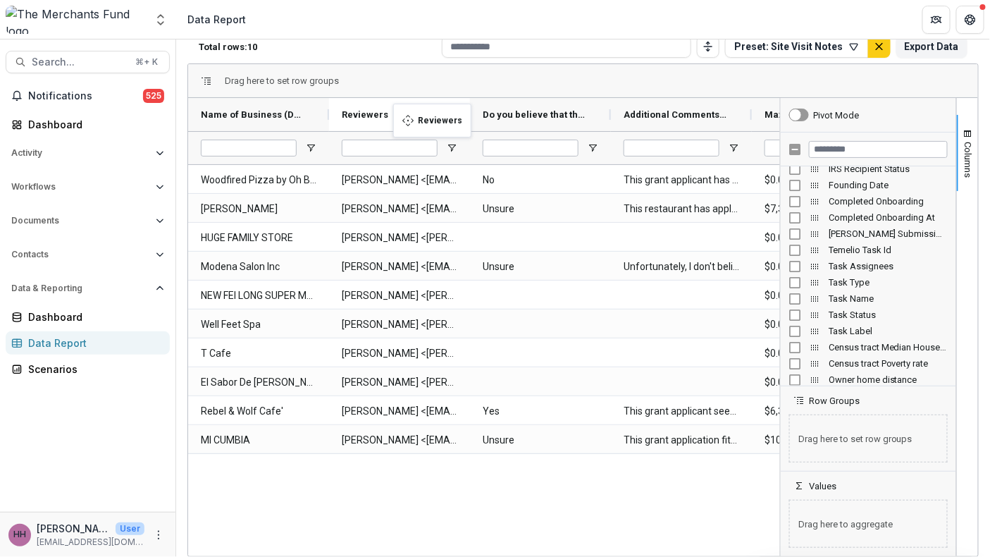
drag, startPoint x: 313, startPoint y: 110, endPoint x: 400, endPoint y: 112, distance: 87.4
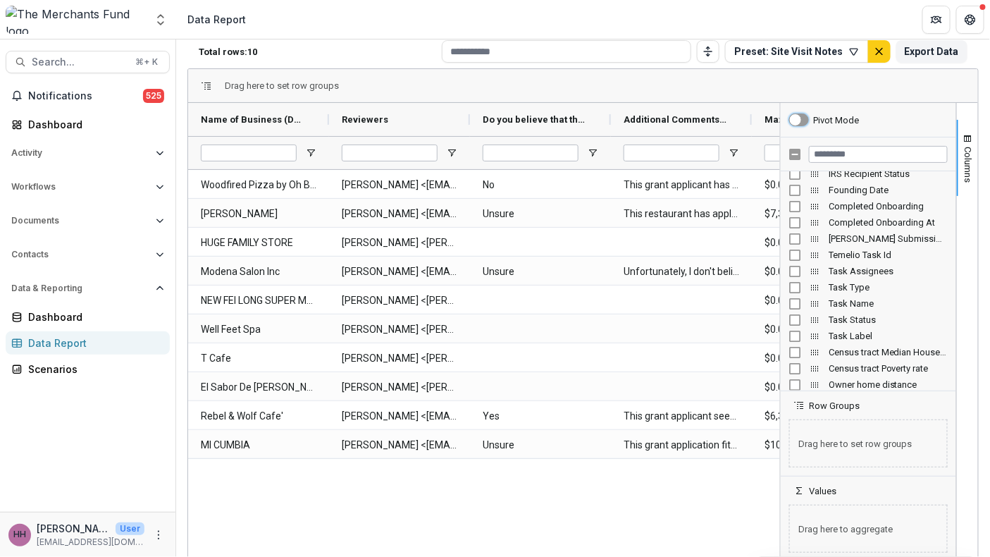
scroll to position [66, 0]
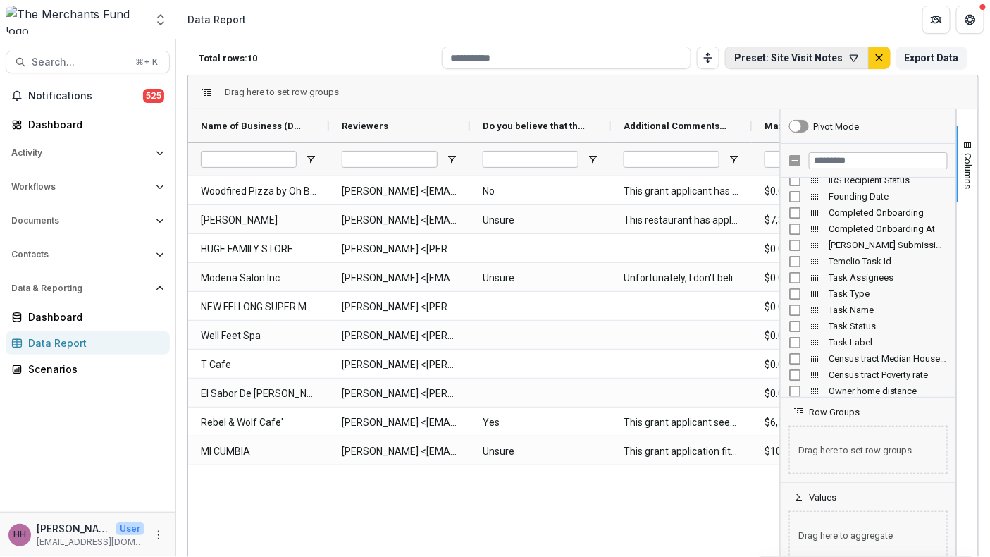
click at [848, 63] on icon "button" at bounding box center [853, 57] width 11 height 11
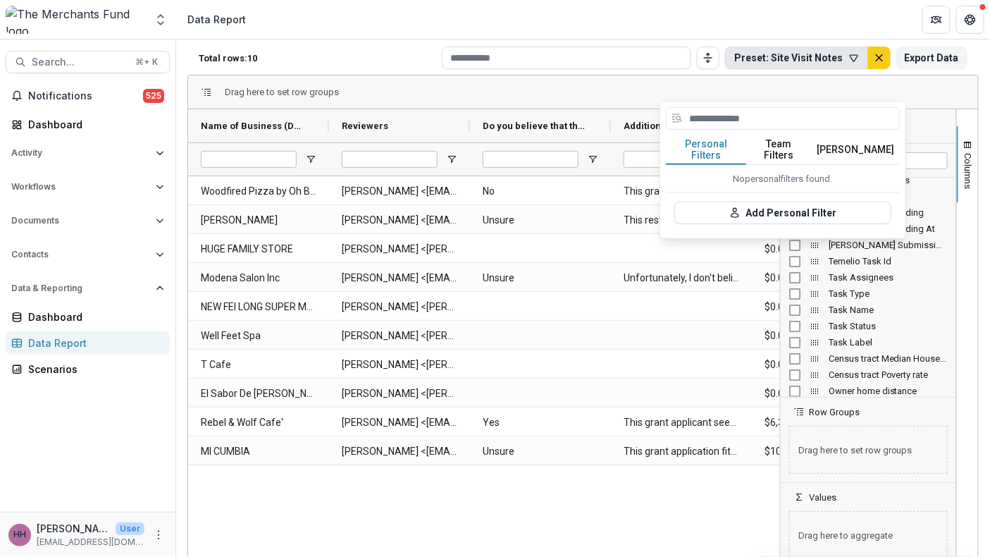
click at [931, 109] on div "Drag here to set row groups" at bounding box center [583, 92] width 790 height 34
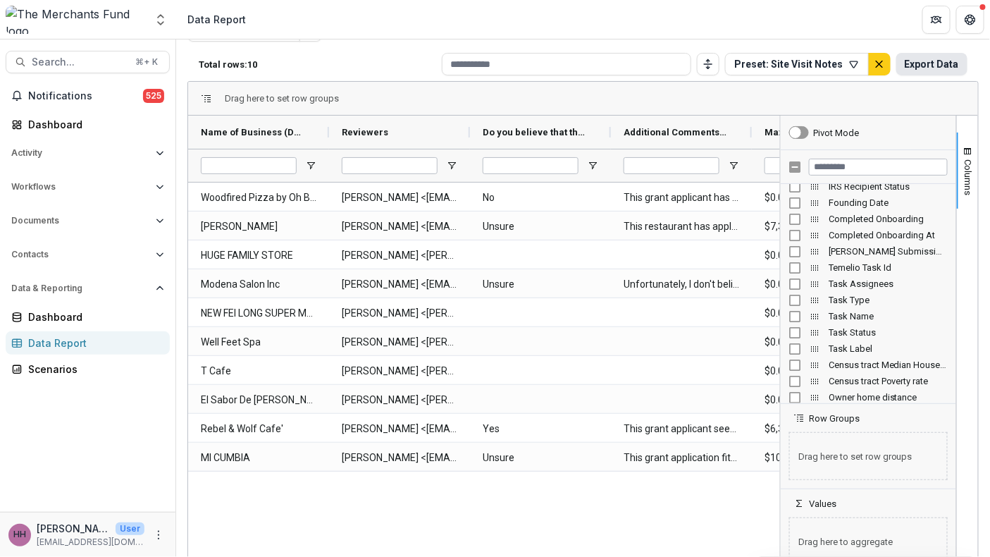
scroll to position [104, 0]
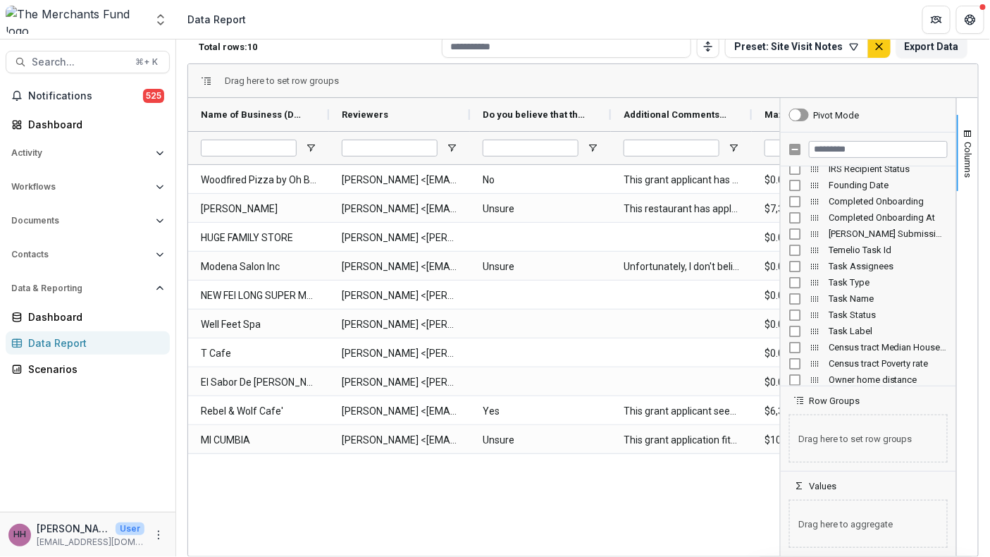
click at [819, 457] on span "Drag here to set row groups" at bounding box center [868, 438] width 159 height 48
click at [809, 396] on span "Row Groups" at bounding box center [834, 400] width 51 height 11
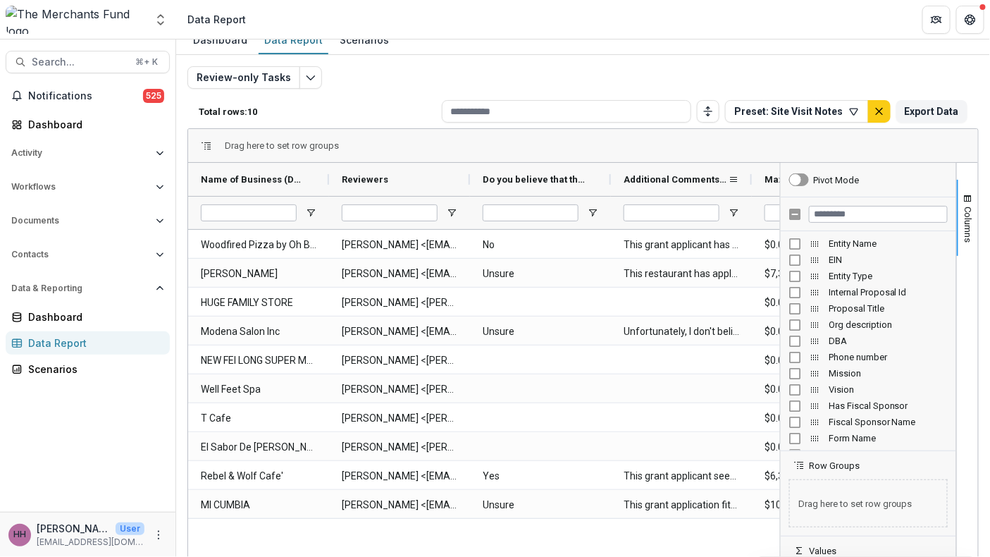
scroll to position [0, 0]
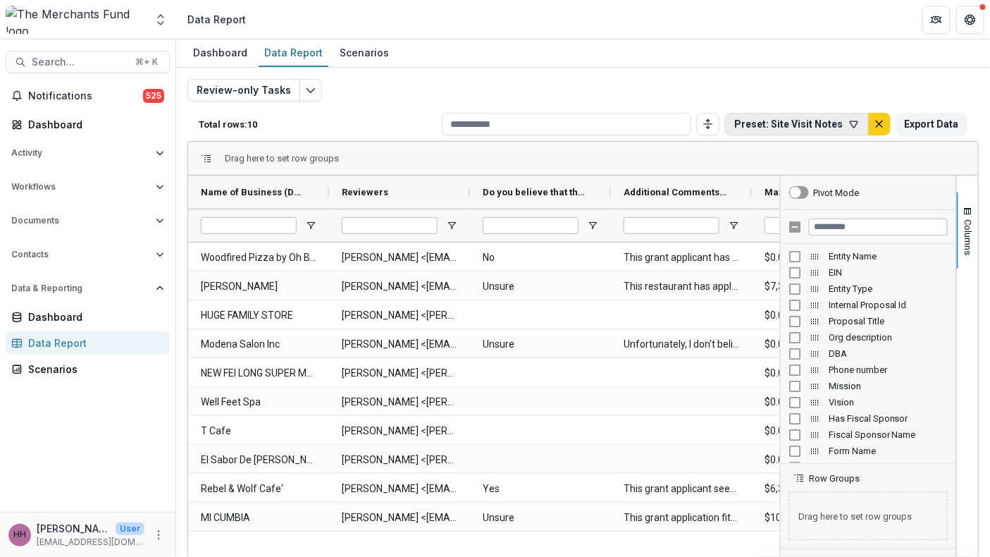
click at [725, 135] on button "Preset: Site Visit Notes" at bounding box center [797, 124] width 144 height 23
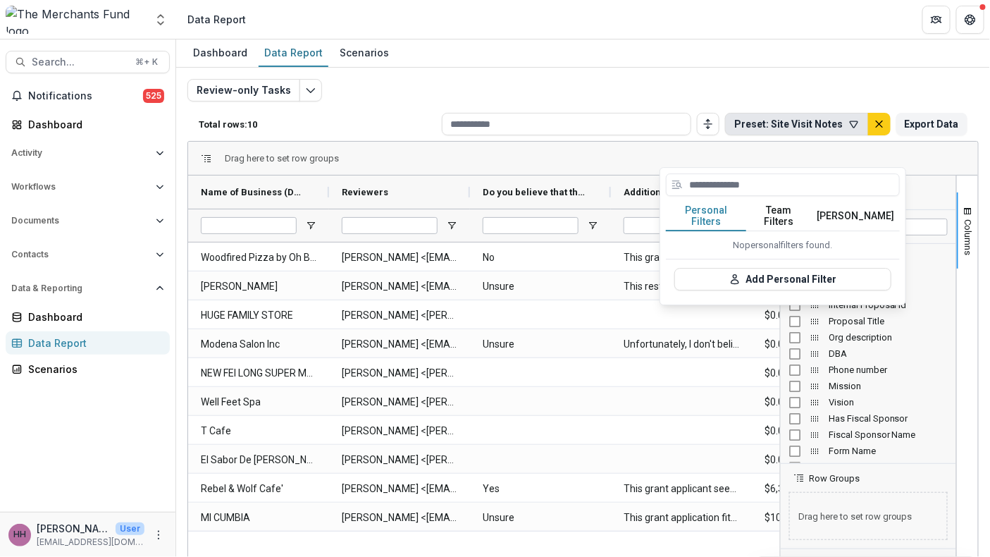
click at [872, 226] on button "Temelio Filters" at bounding box center [855, 216] width 89 height 30
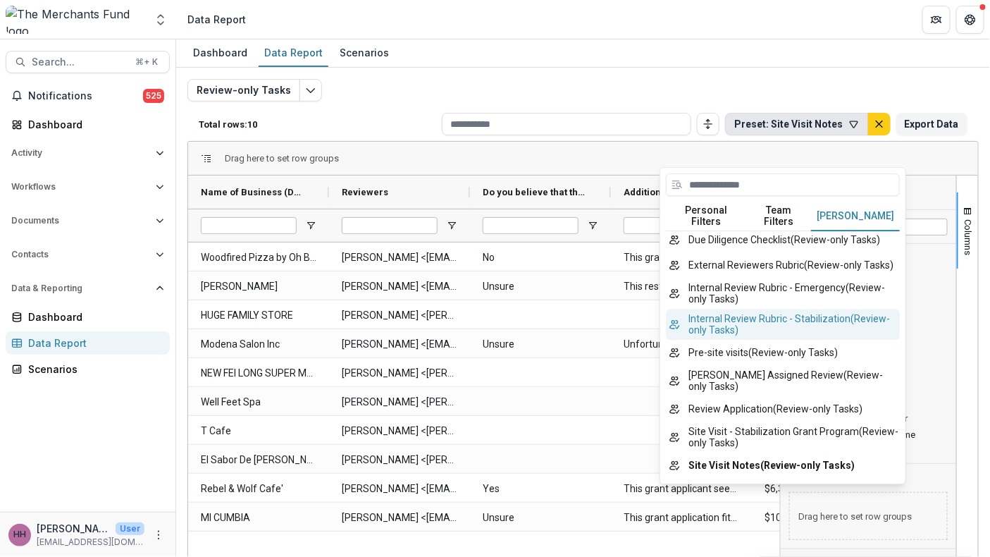
scroll to position [1300, 0]
click at [585, 56] on div "Dashboard Data Report Scenarios" at bounding box center [583, 53] width 814 height 28
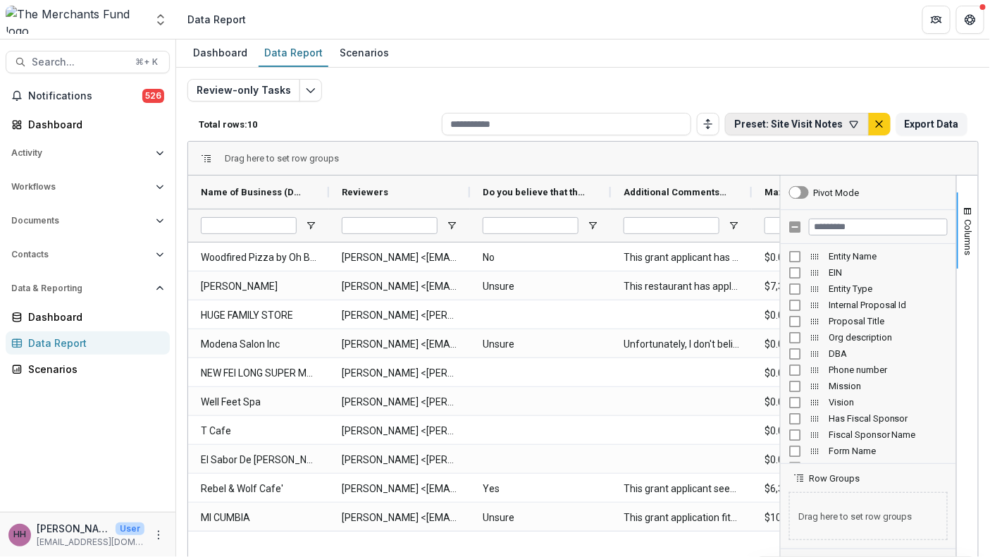
click at [805, 135] on button "Preset: Site Visit Notes" at bounding box center [797, 124] width 144 height 23
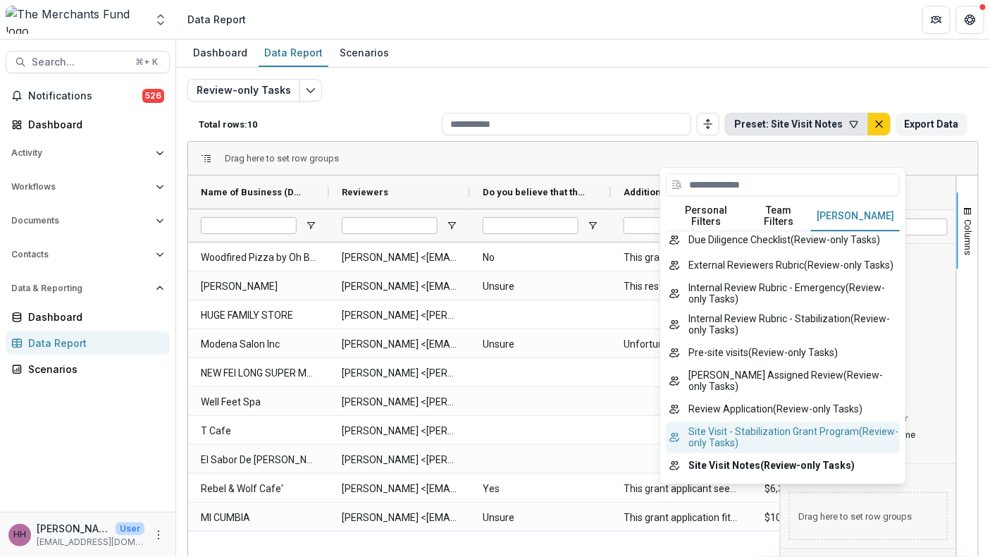
click at [824, 434] on button "Site Visit - Stabilization Grant Program ( Review-only Tasks )" at bounding box center [783, 436] width 234 height 31
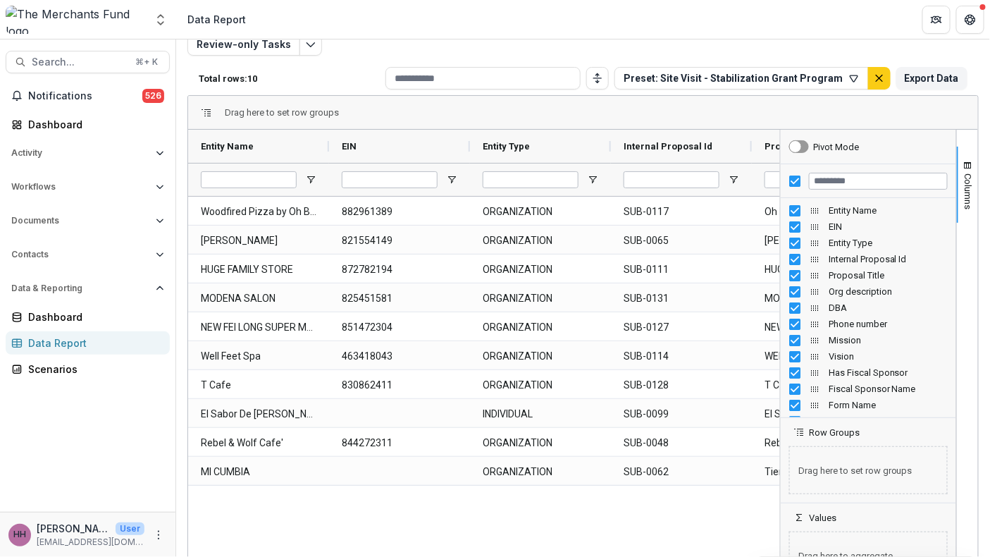
scroll to position [0, 0]
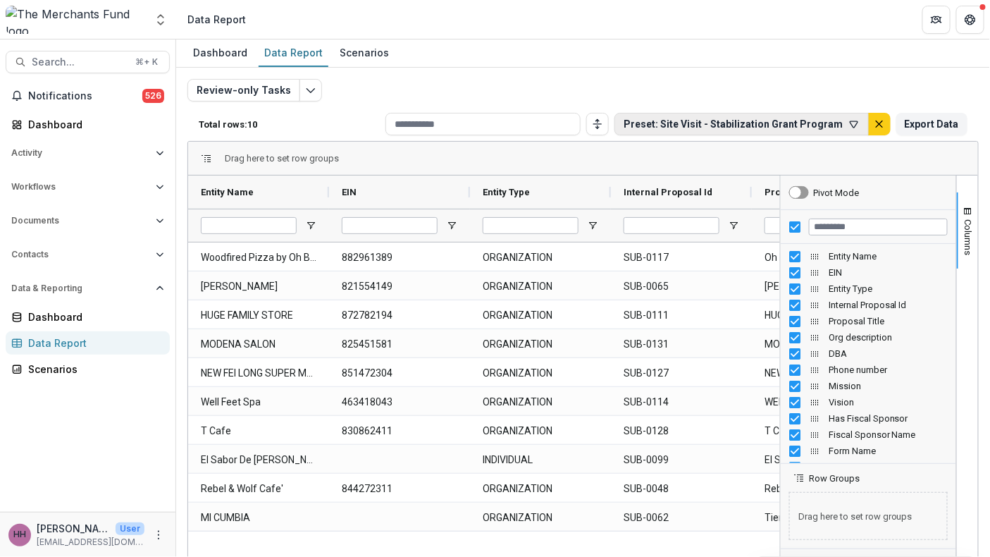
click at [781, 135] on button "Preset: Site Visit - Stabilization Grant Program" at bounding box center [741, 124] width 254 height 23
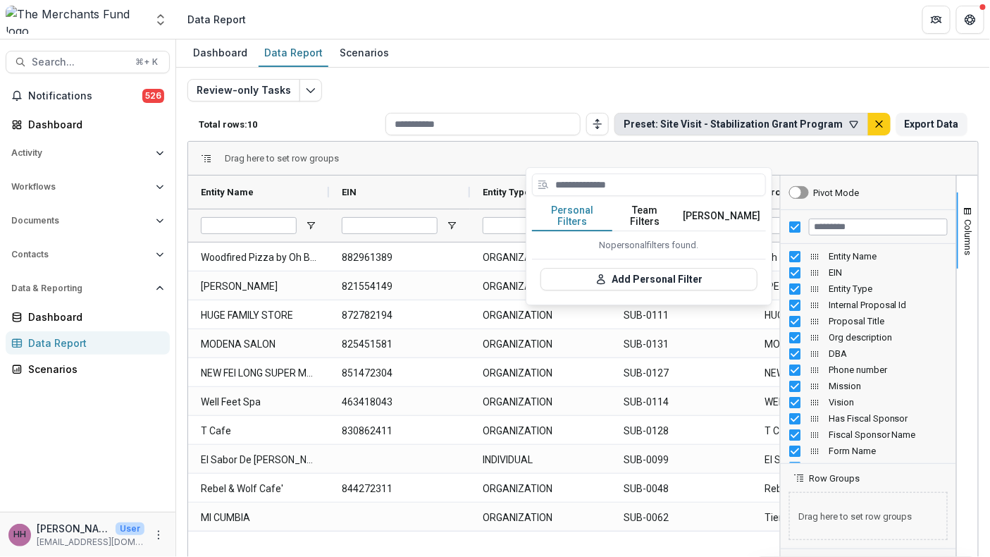
click at [733, 231] on button "Temelio Filters" at bounding box center [721, 216] width 89 height 30
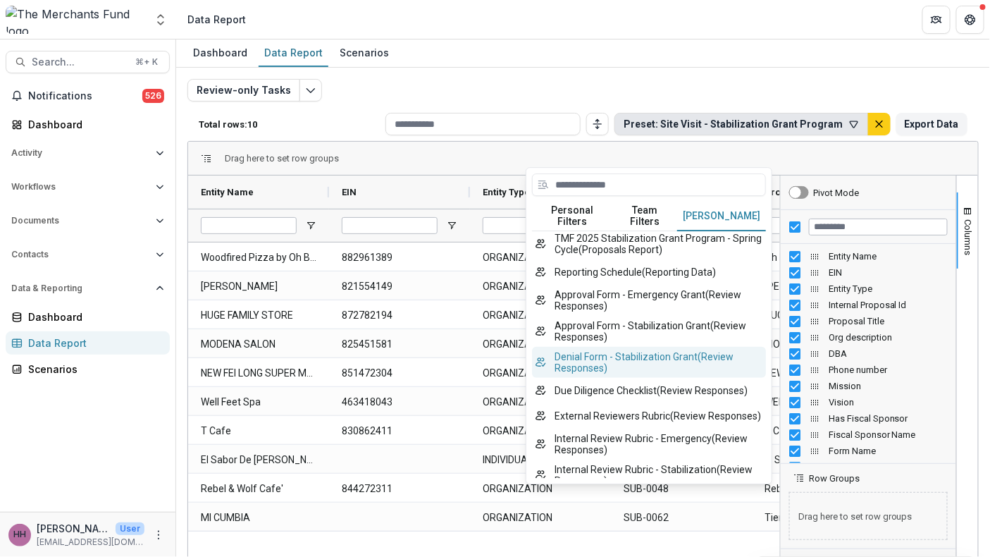
scroll to position [1293, 0]
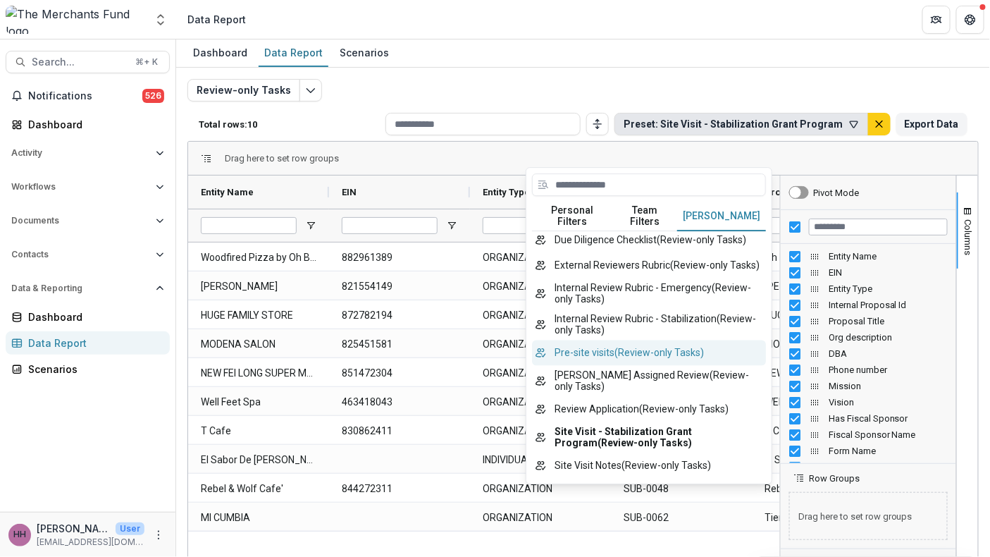
click at [681, 340] on button "Pre-site visits ( Review-only Tasks )" at bounding box center [649, 352] width 234 height 25
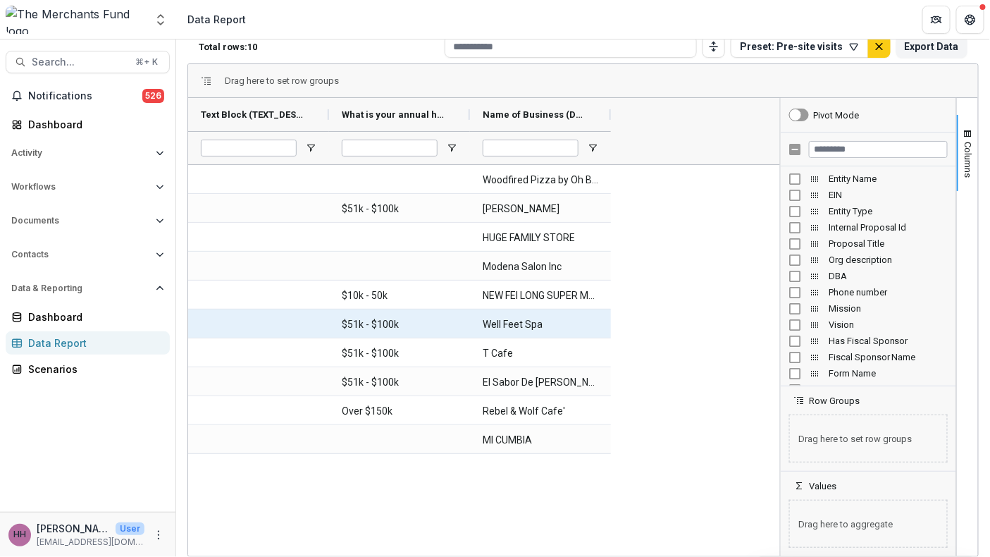
scroll to position [0, 0]
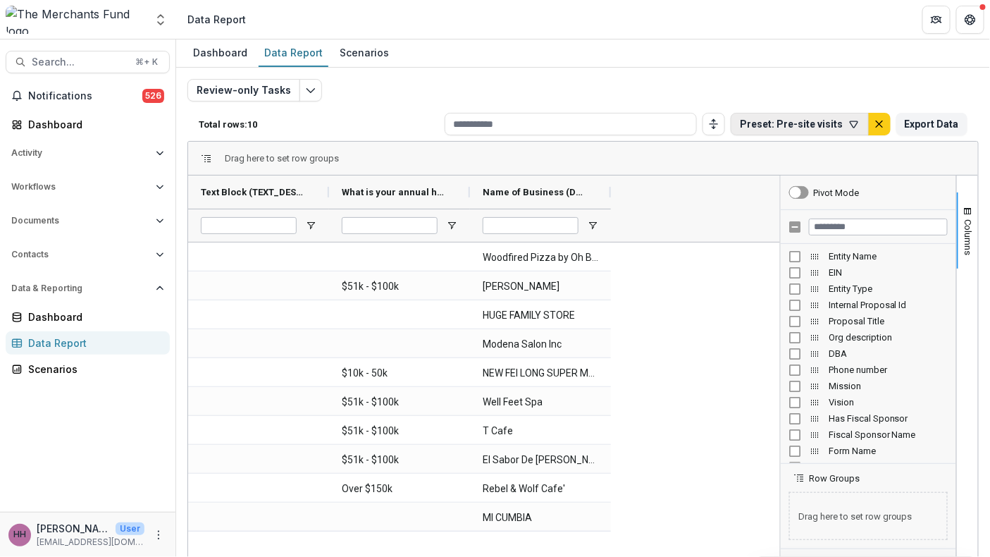
click at [771, 135] on button "Preset: Pre-site visits" at bounding box center [800, 124] width 138 height 23
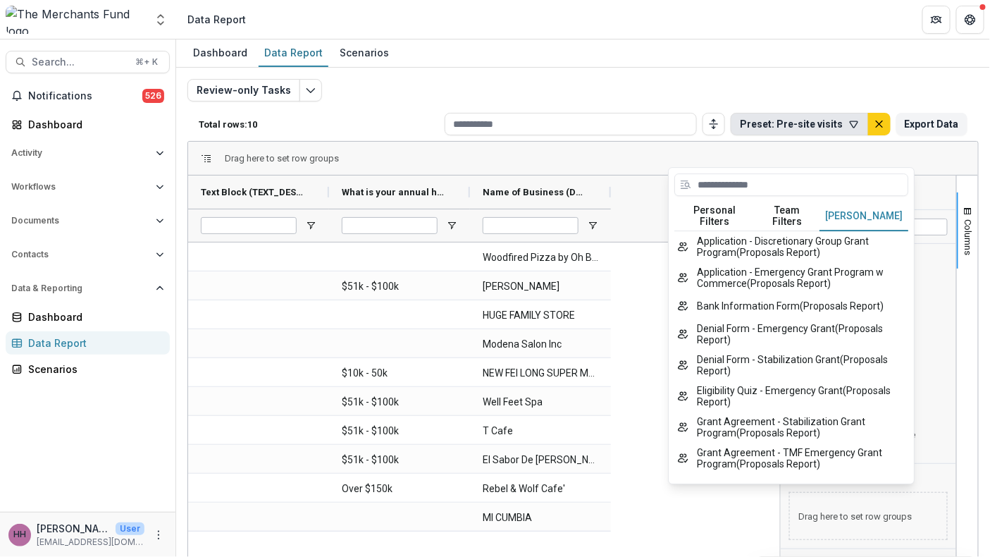
click at [874, 231] on button "Temelio Filters" at bounding box center [863, 216] width 89 height 30
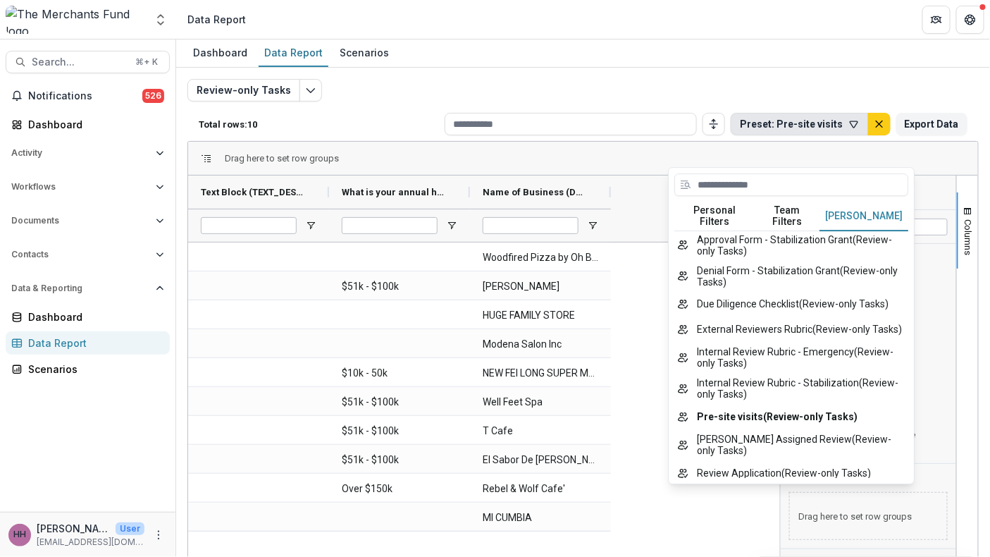
scroll to position [824, 0]
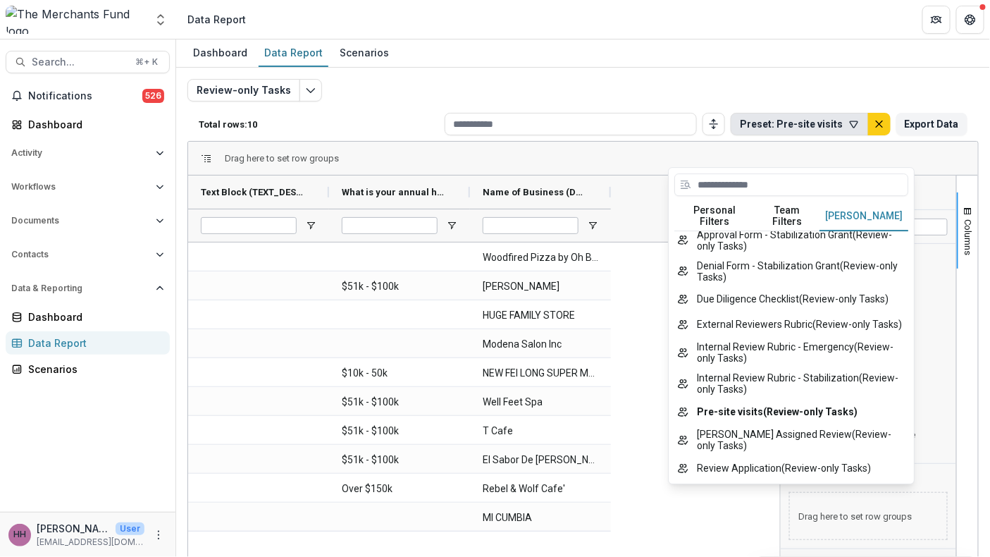
click at [809, 111] on button "Rachel Assigned Review ( Review Responses )" at bounding box center [791, 95] width 234 height 31
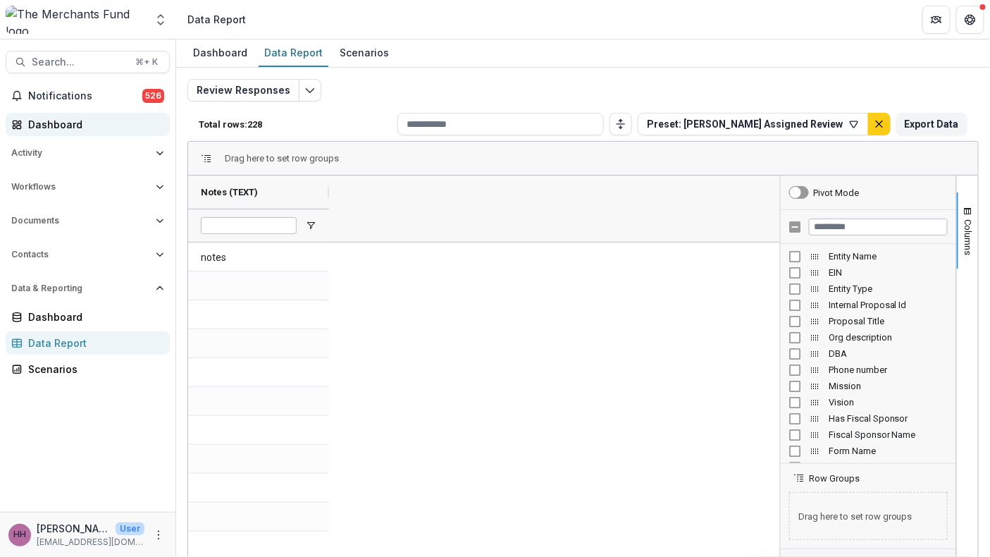
click at [71, 132] on div "Dashboard" at bounding box center [93, 124] width 130 height 15
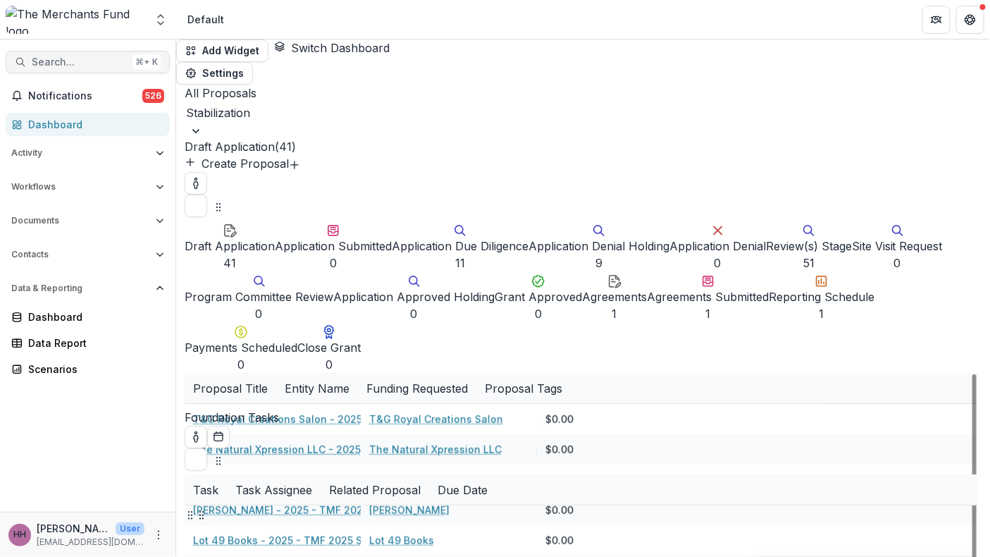
click at [76, 65] on span "Search..." at bounding box center [79, 62] width 95 height 12
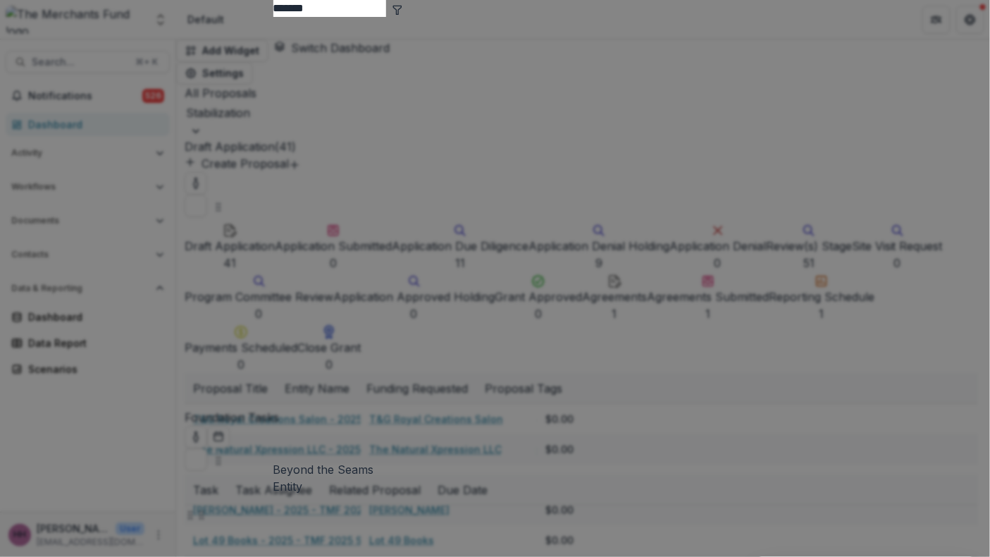
type input "******"
click at [273, 461] on div "Beyond the Seams" at bounding box center [495, 469] width 444 height 17
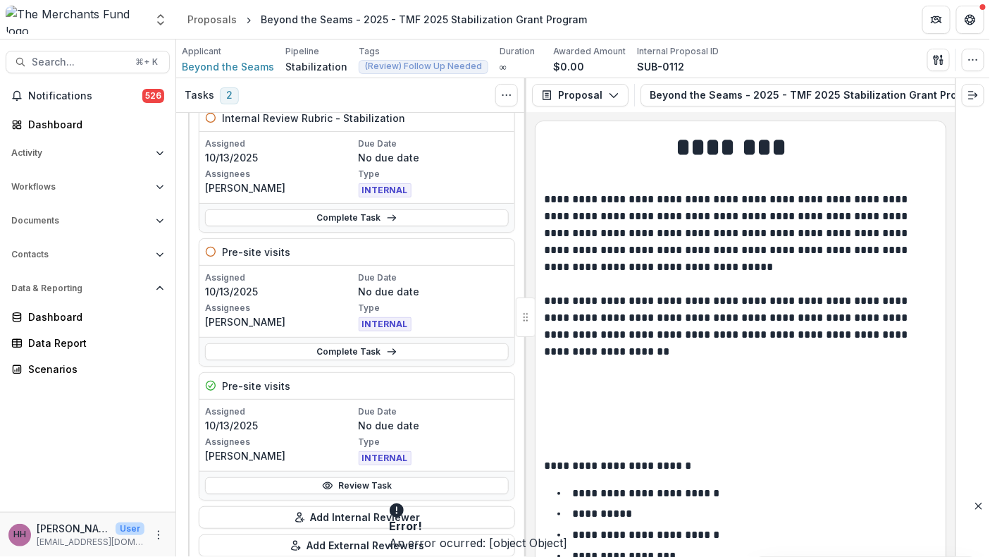
scroll to position [180, 0]
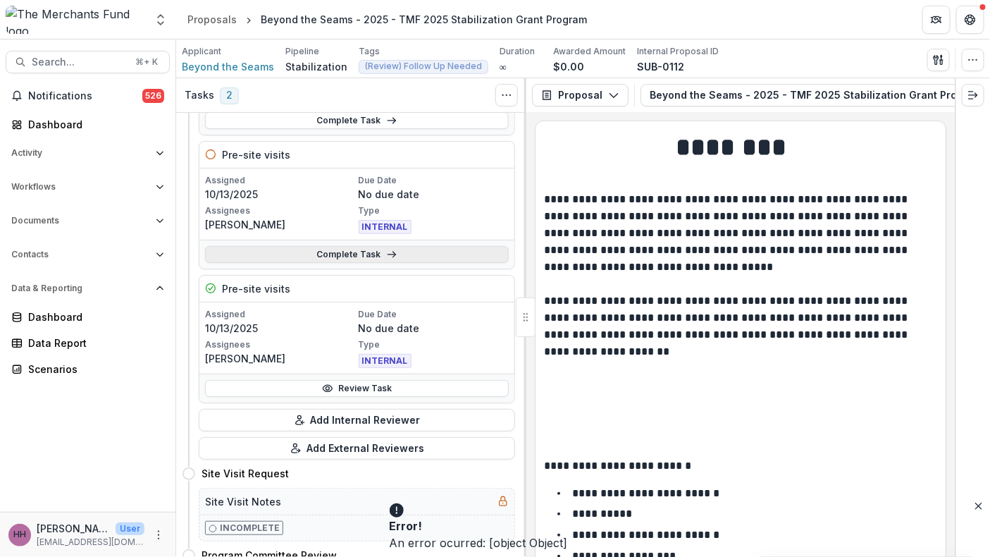
click at [375, 263] on link "Complete Task" at bounding box center [357, 254] width 304 height 17
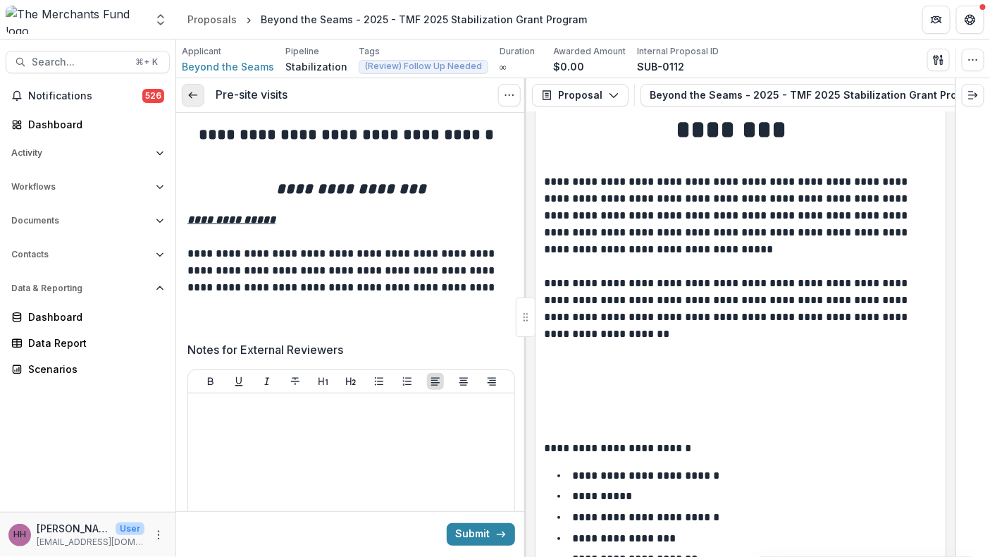
click at [204, 106] on link at bounding box center [193, 95] width 23 height 23
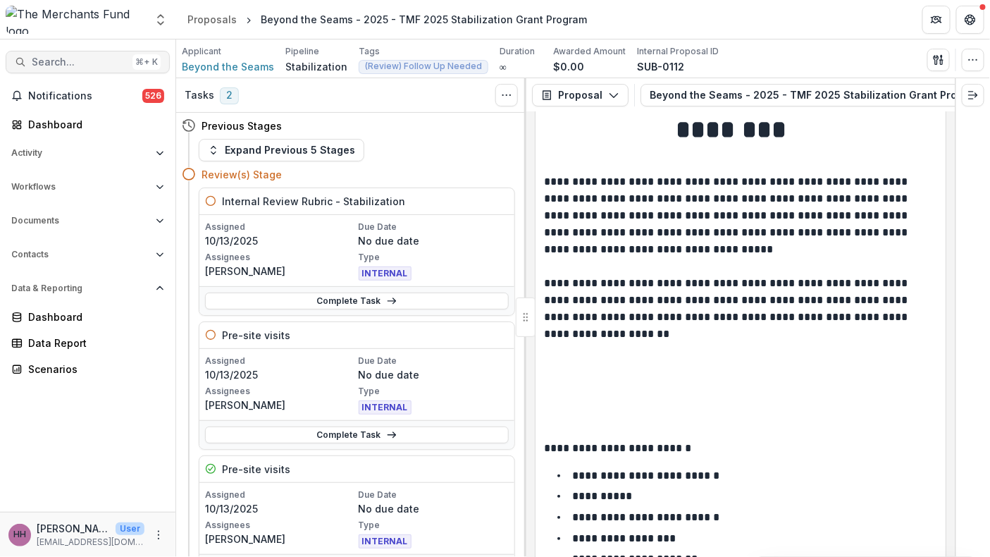
click at [56, 68] on span "Search..." at bounding box center [79, 62] width 95 height 12
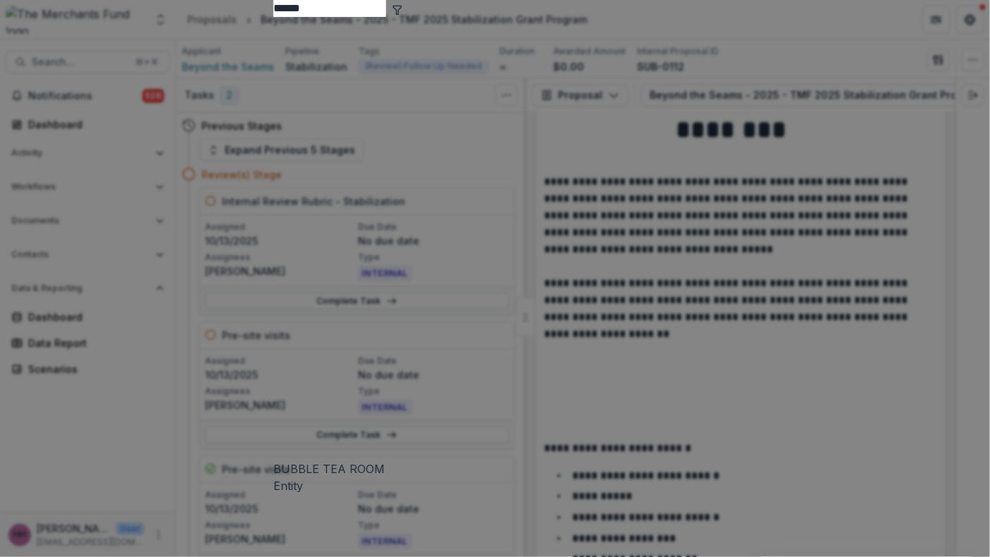
type input "******"
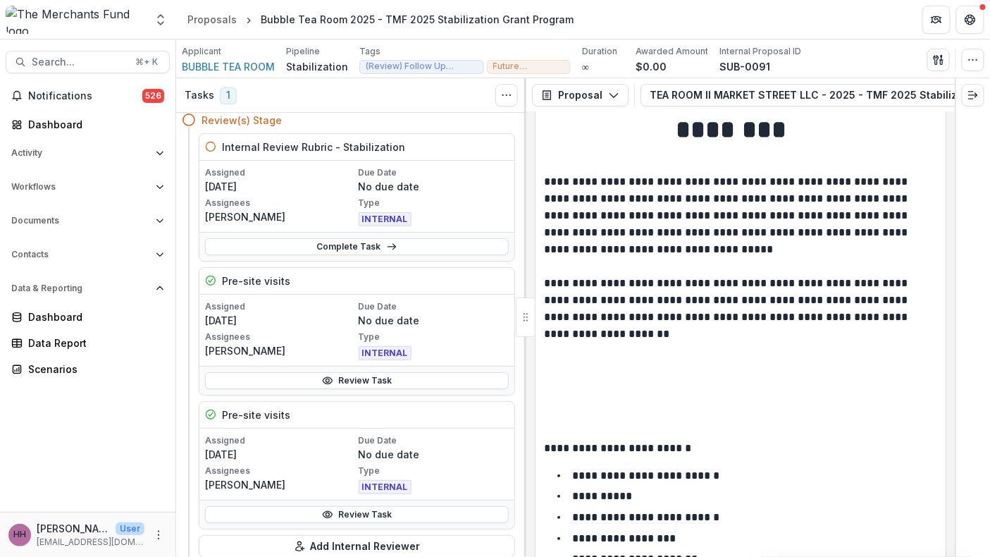
scroll to position [61, 0]
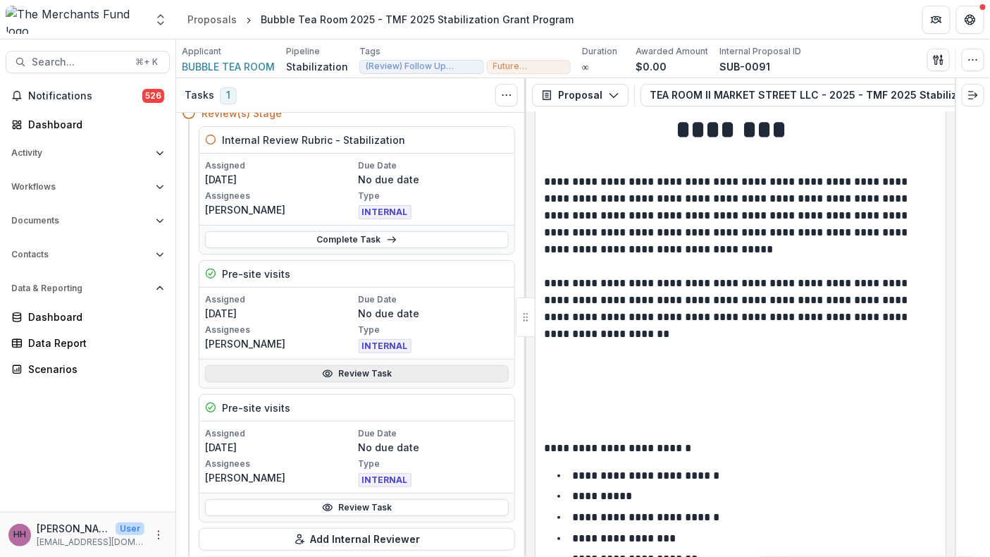
click at [375, 382] on link "Review Task" at bounding box center [357, 373] width 304 height 17
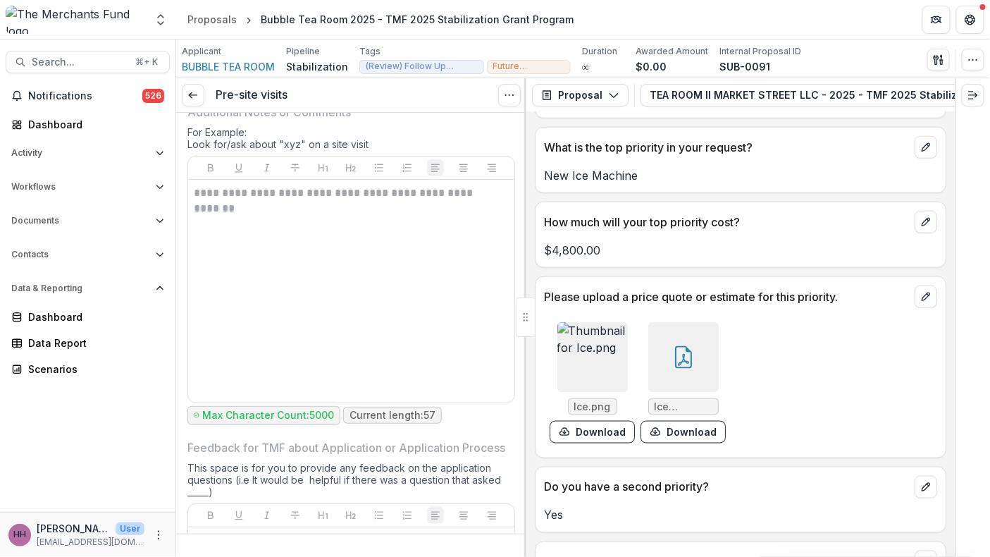
scroll to position [5557, 0]
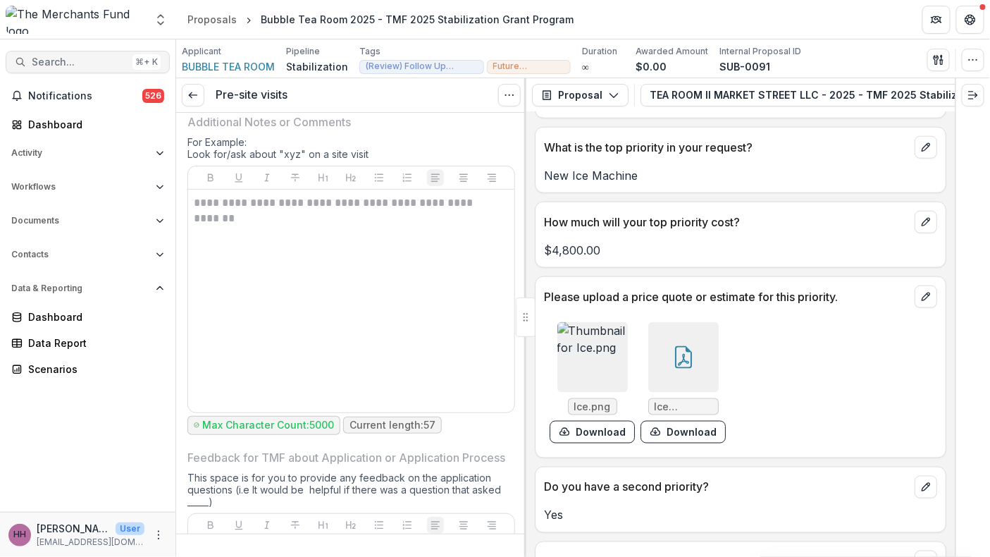
click at [95, 68] on span "Search..." at bounding box center [79, 62] width 95 height 12
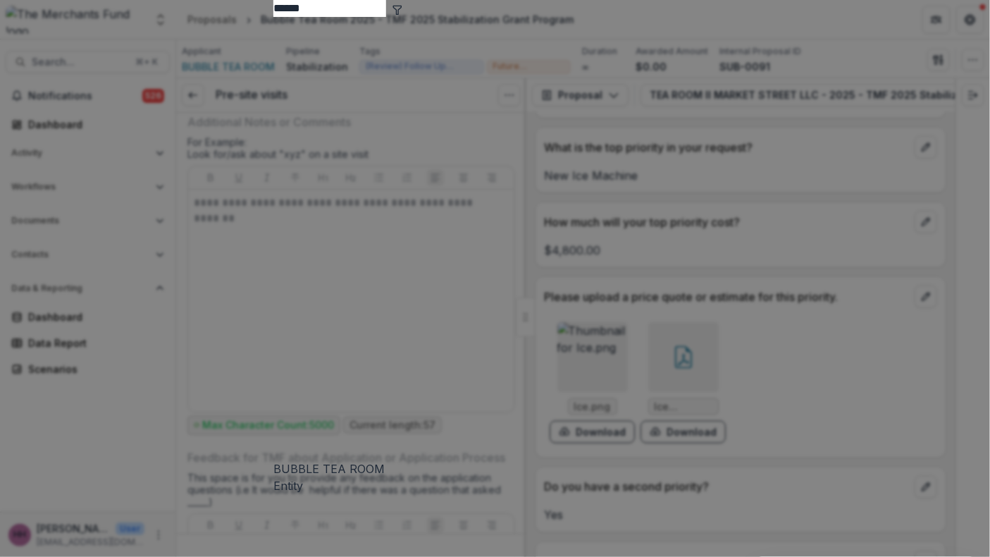
click at [273, 17] on input "******" at bounding box center [329, 8] width 113 height 17
type input "*****"
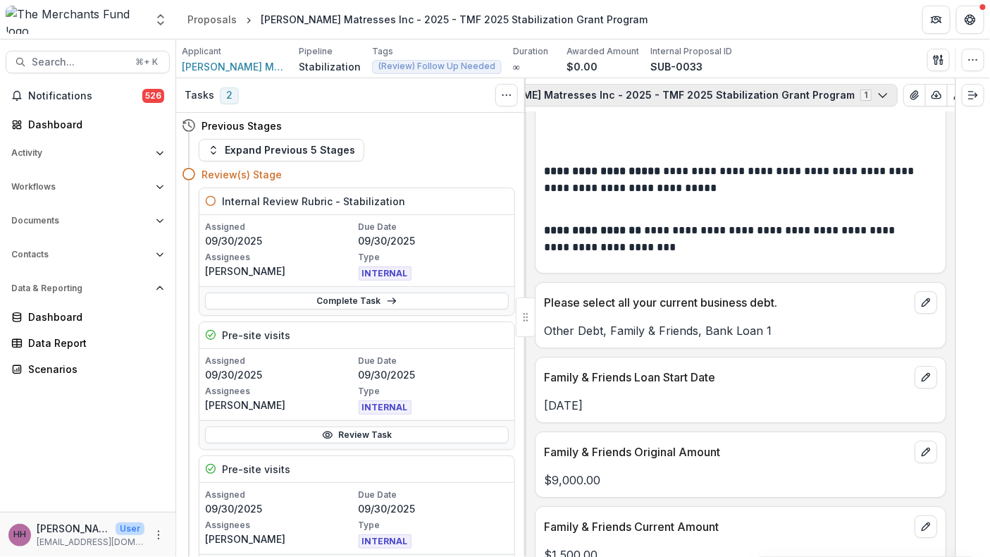
scroll to position [0, 345]
click at [840, 99] on icon "View Attached Files" at bounding box center [844, 95] width 8 height 8
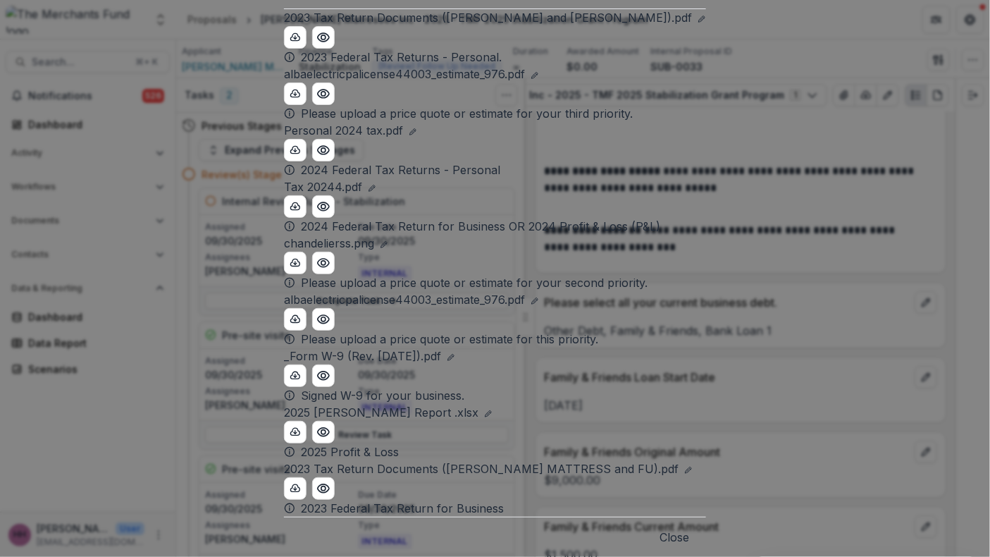
scroll to position [611, 0]
click at [689, 528] on button "Close" at bounding box center [674, 536] width 30 height 17
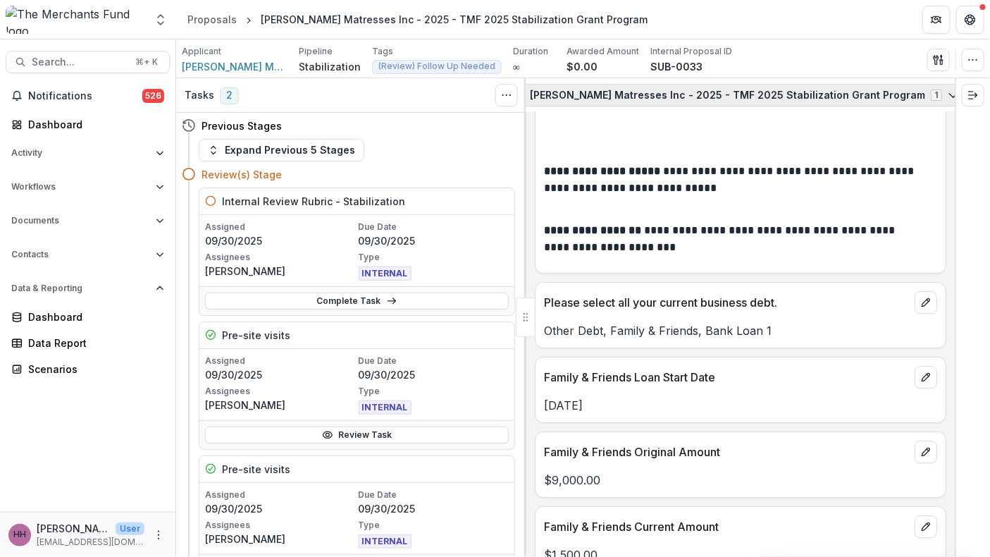
scroll to position [0, 137]
click at [683, 106] on button "Castillo Matresses Inc - 2025 - TMF 2025 Stabilization Grant Program 1" at bounding box center [726, 95] width 447 height 23
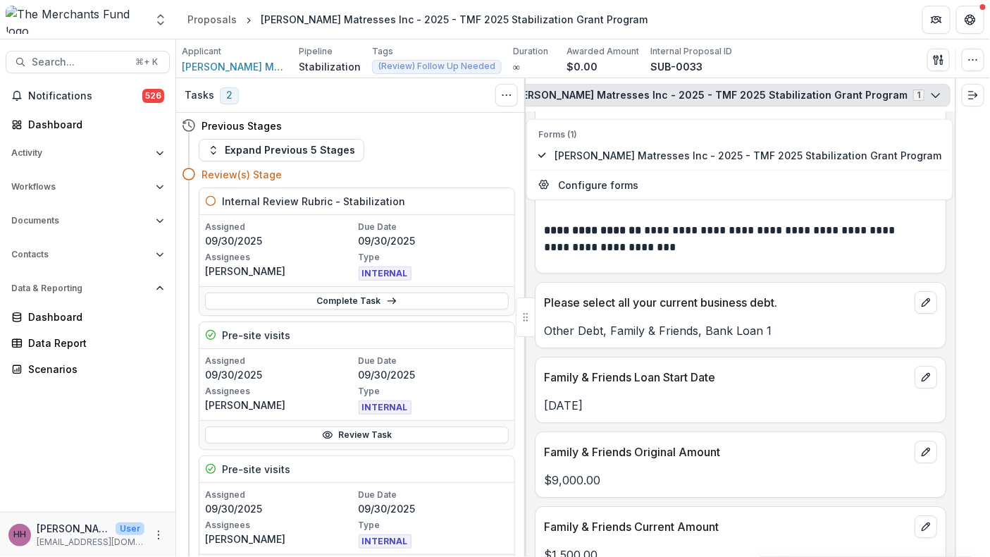
click at [679, 106] on button "Castillo Matresses Inc - 2025 - TMF 2025 Stabilization Grant Program 1" at bounding box center [726, 95] width 447 height 23
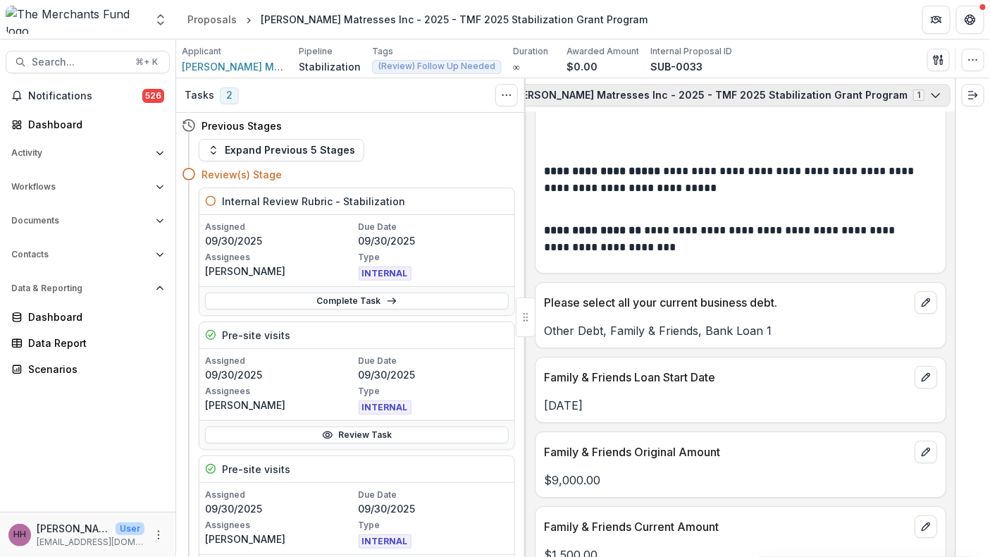
scroll to position [0, 0]
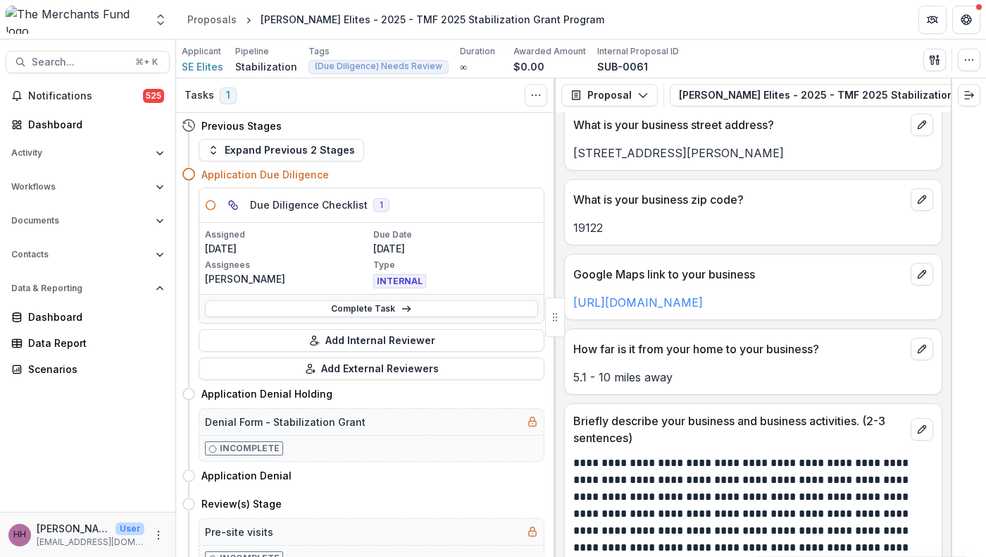
scroll to position [983, 0]
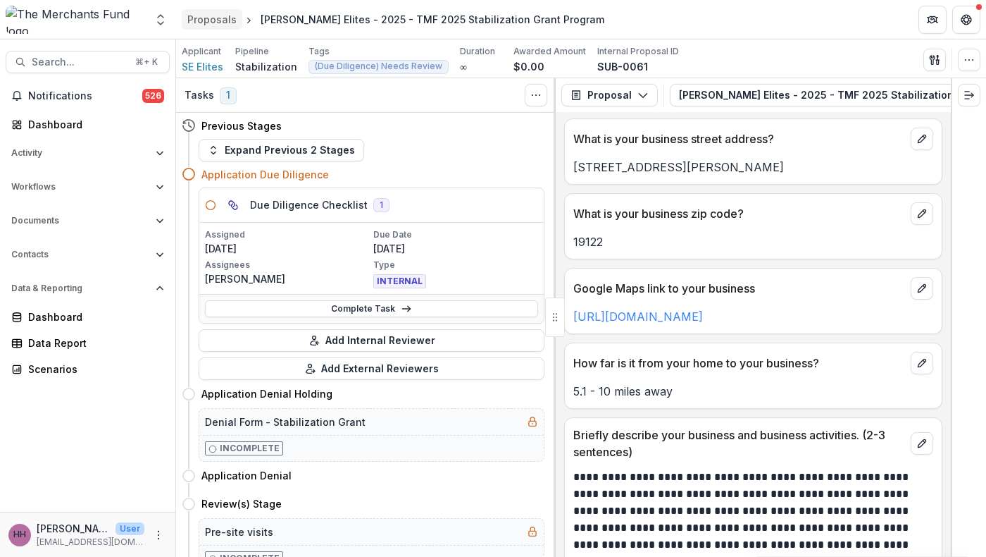
click at [221, 9] on link "Proposals" at bounding box center [212, 19] width 61 height 20
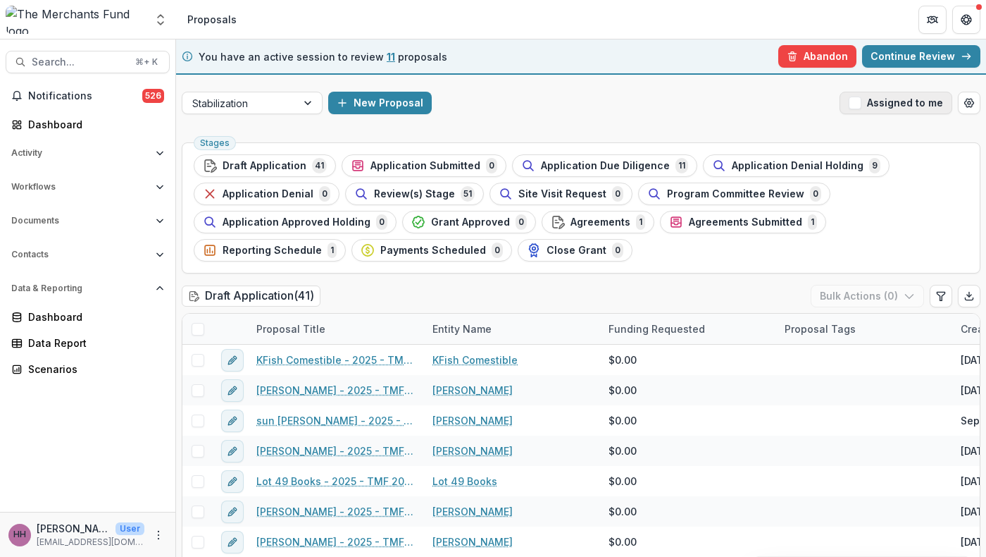
click at [849, 109] on span "button" at bounding box center [855, 103] width 13 height 13
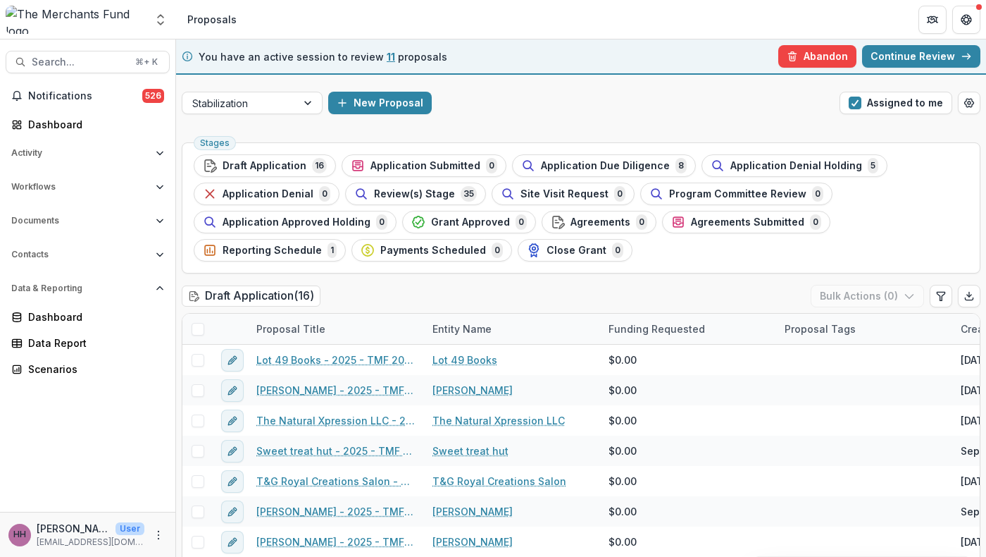
click at [395, 63] on span "11" at bounding box center [391, 57] width 8 height 12
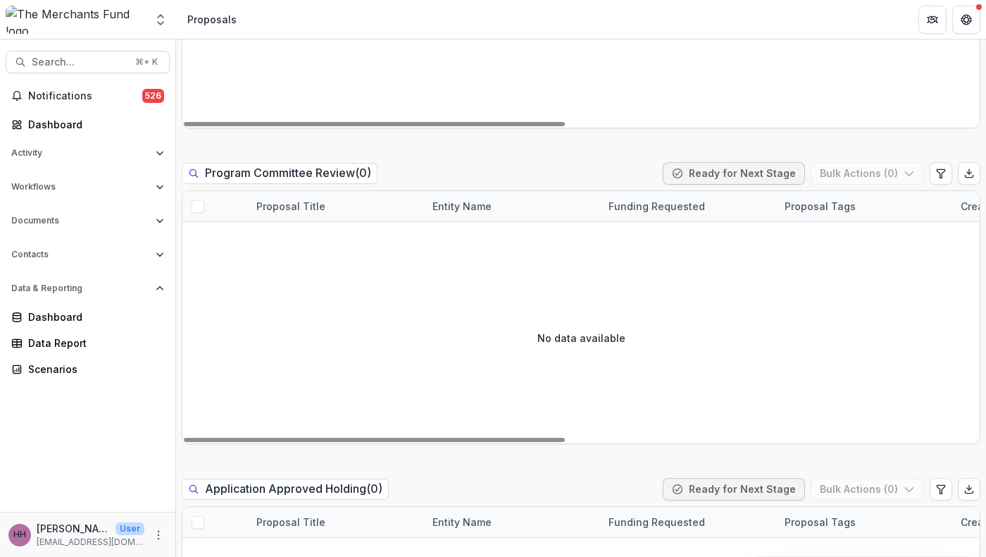
scroll to position [2354, 0]
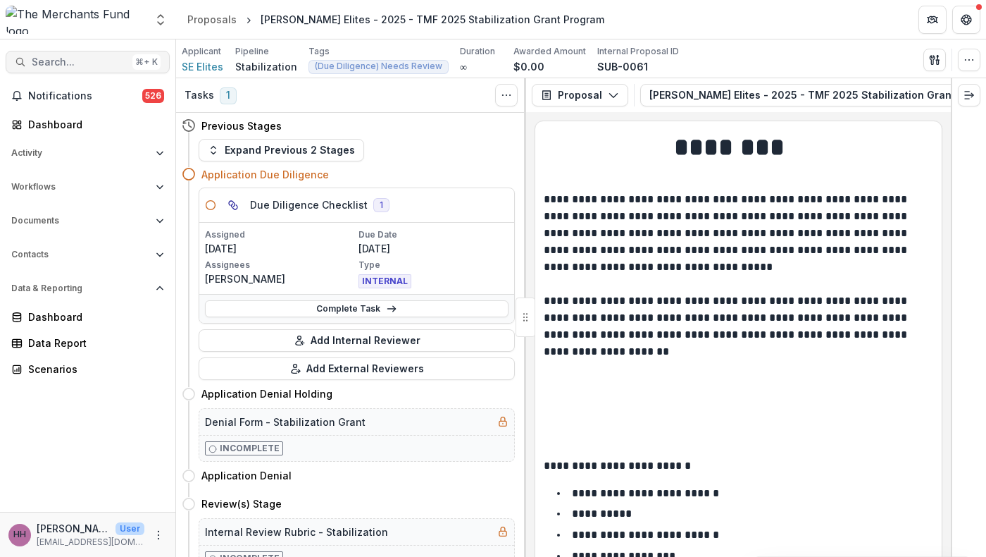
click at [100, 68] on span "Search..." at bounding box center [79, 62] width 95 height 12
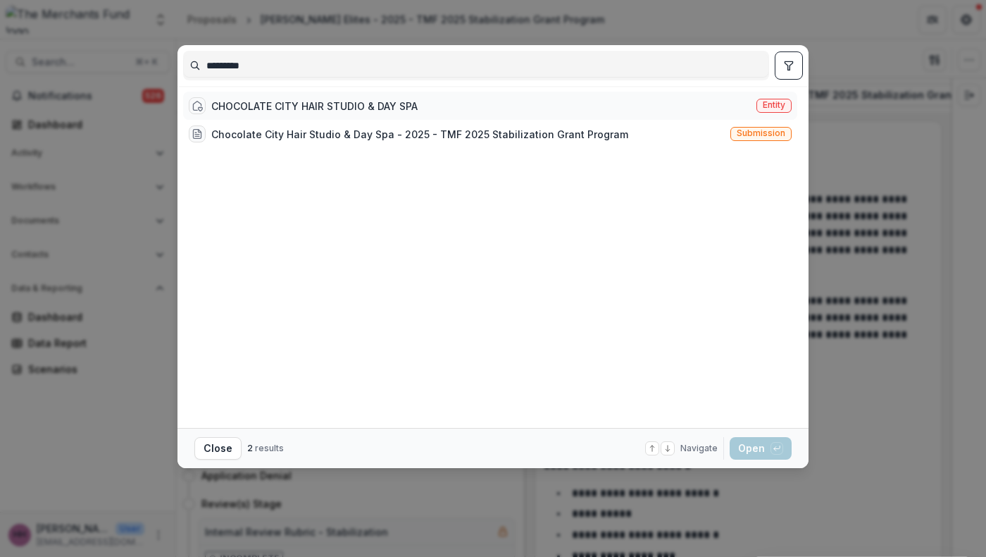
type input "*********"
click at [230, 113] on div "CHOCOLATE CITY HAIR STUDIO & DAY SPA" at bounding box center [314, 106] width 206 height 15
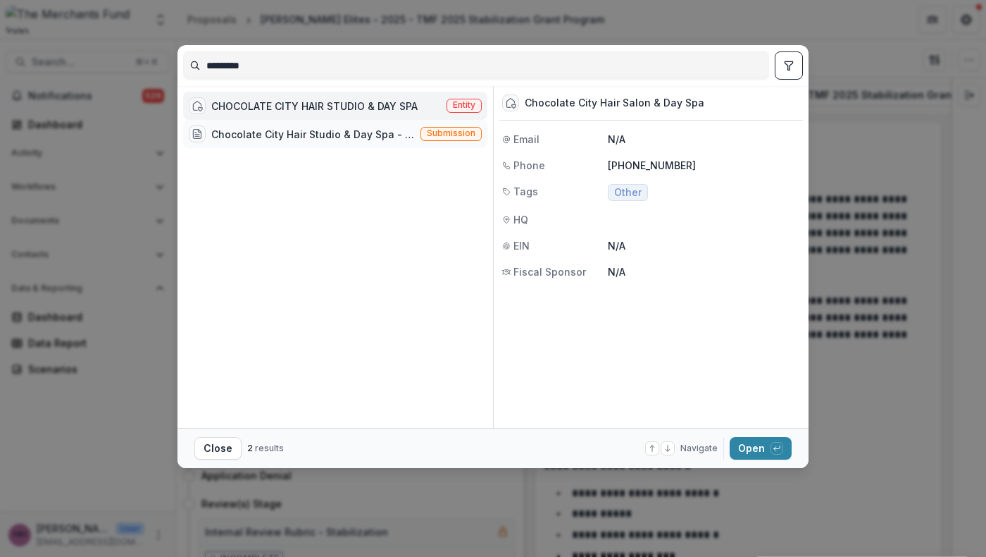
click at [294, 142] on div "Chocolate City Hair Studio & Day Spa - 2025 - TMF 2025 Stabilization Grant Prog…" at bounding box center [313, 134] width 204 height 15
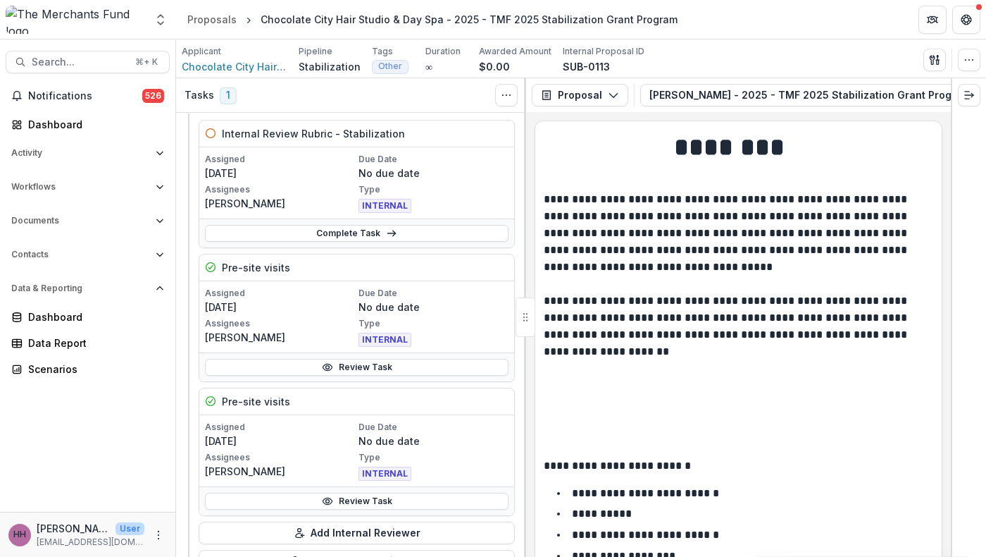
scroll to position [87, 0]
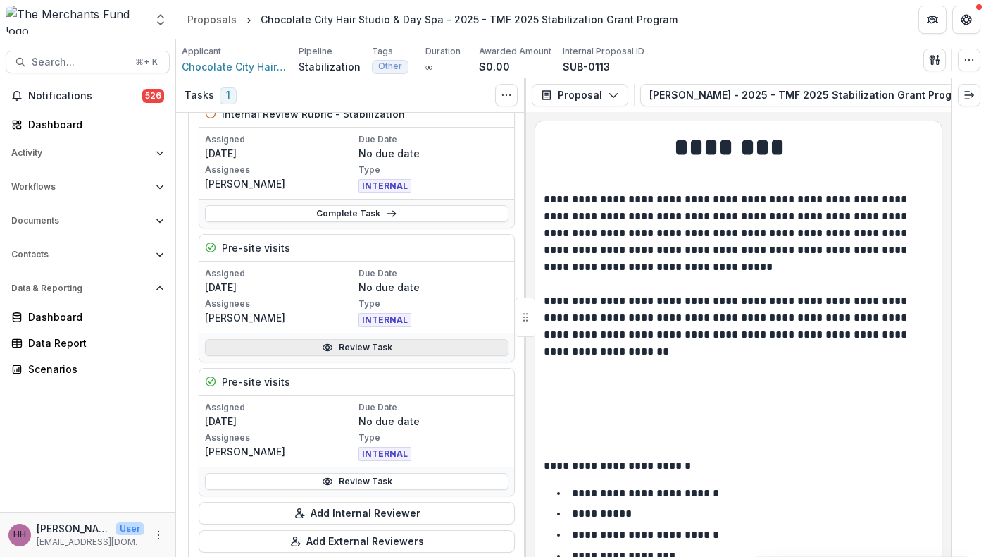
click at [386, 356] on link "Review Task" at bounding box center [357, 347] width 304 height 17
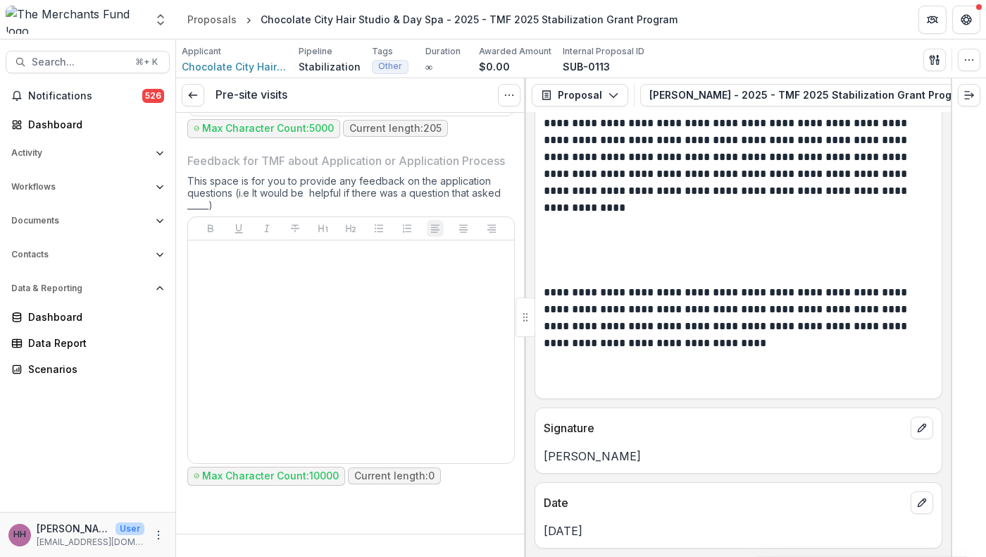
scroll to position [7445, 0]
click at [69, 68] on span "Search..." at bounding box center [79, 62] width 95 height 12
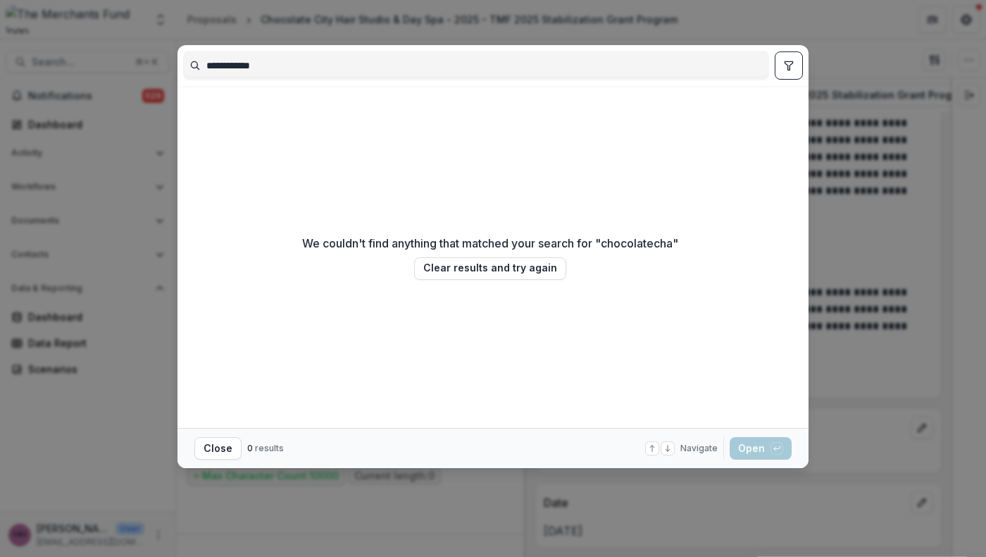
click at [209, 77] on input "**********" at bounding box center [476, 65] width 585 height 23
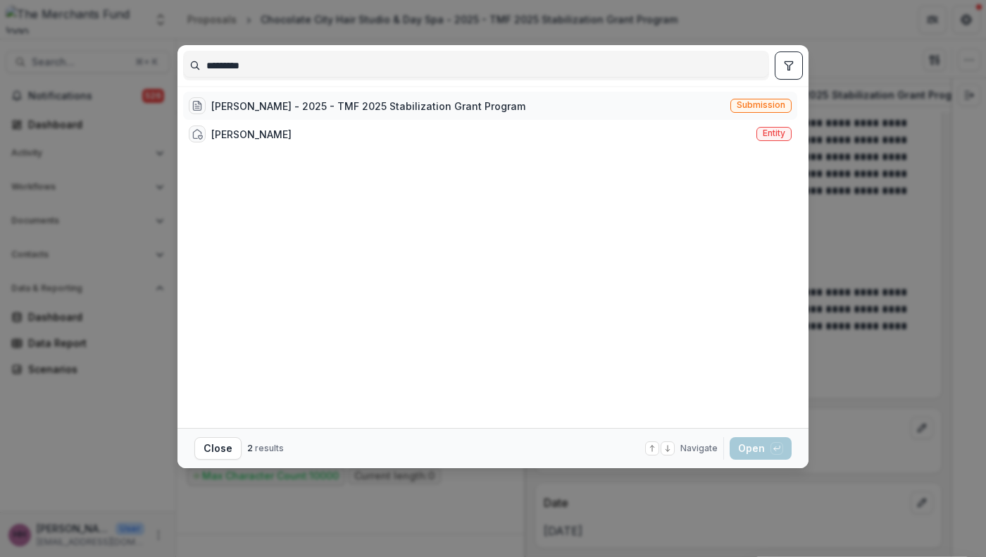
type input "*********"
click at [222, 113] on div "[PERSON_NAME] - 2025 - TMF 2025 Stabilization Grant Program" at bounding box center [368, 106] width 314 height 15
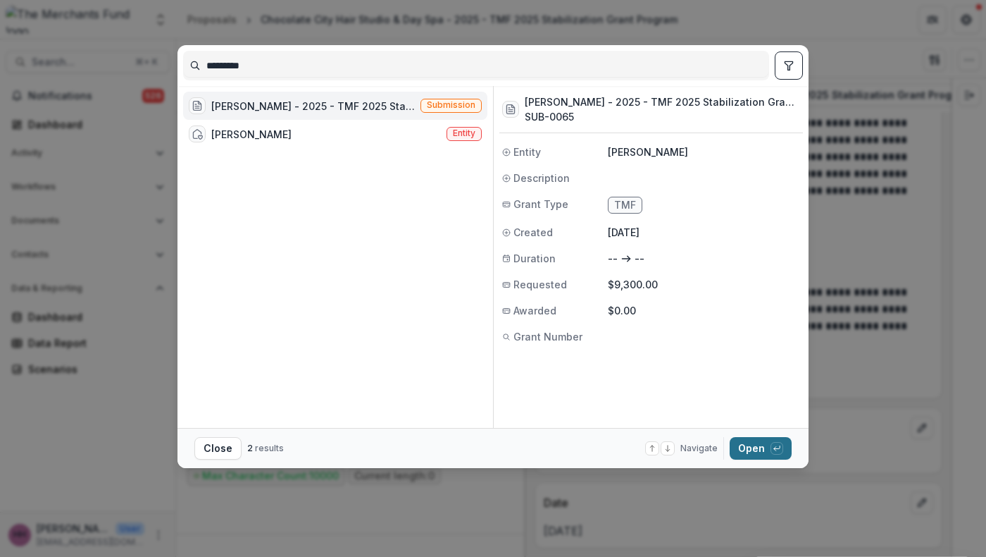
click at [792, 457] on button "Open with enter key" at bounding box center [761, 448] width 62 height 23
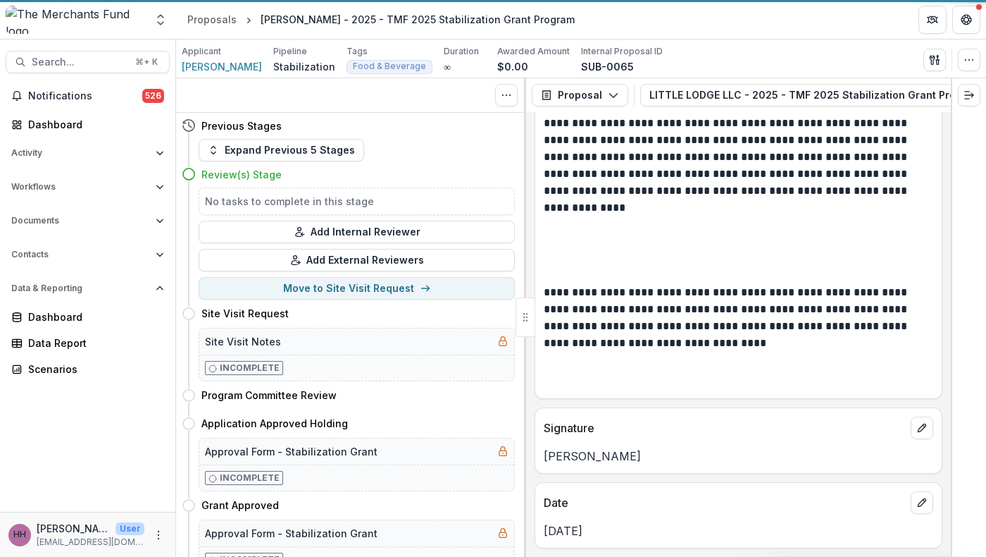
scroll to position [12306, 0]
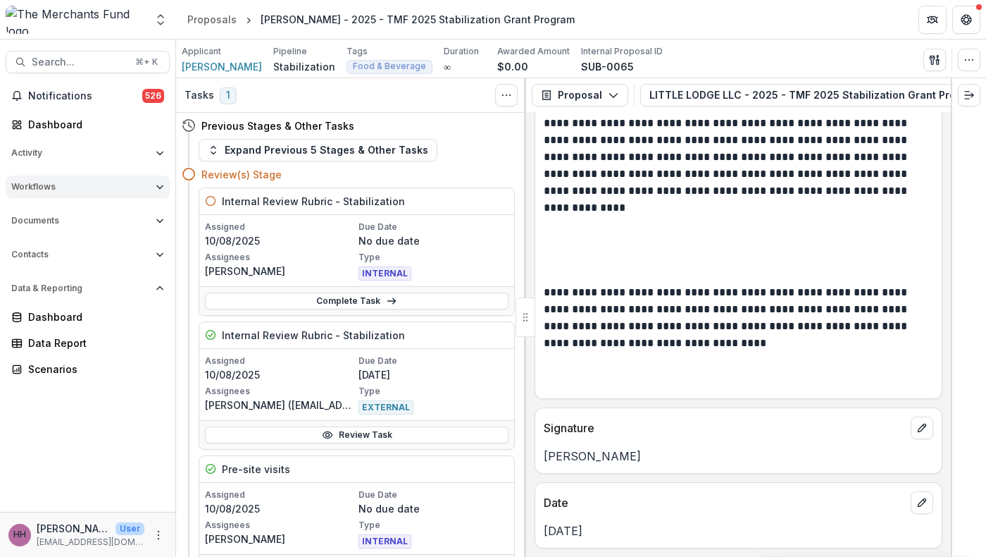
click at [73, 192] on span "Workflows" at bounding box center [80, 187] width 139 height 10
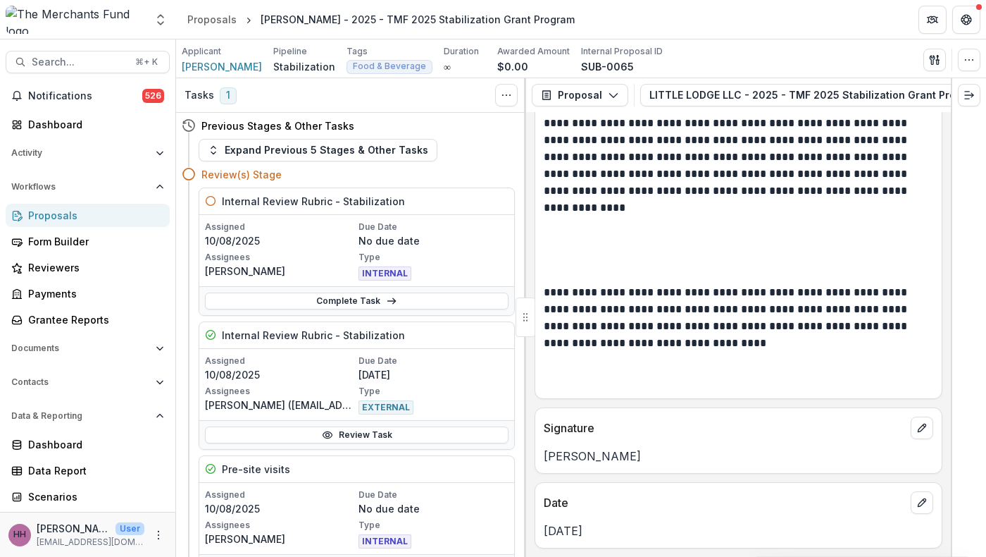
click at [94, 223] on div "Proposals" at bounding box center [93, 215] width 130 height 15
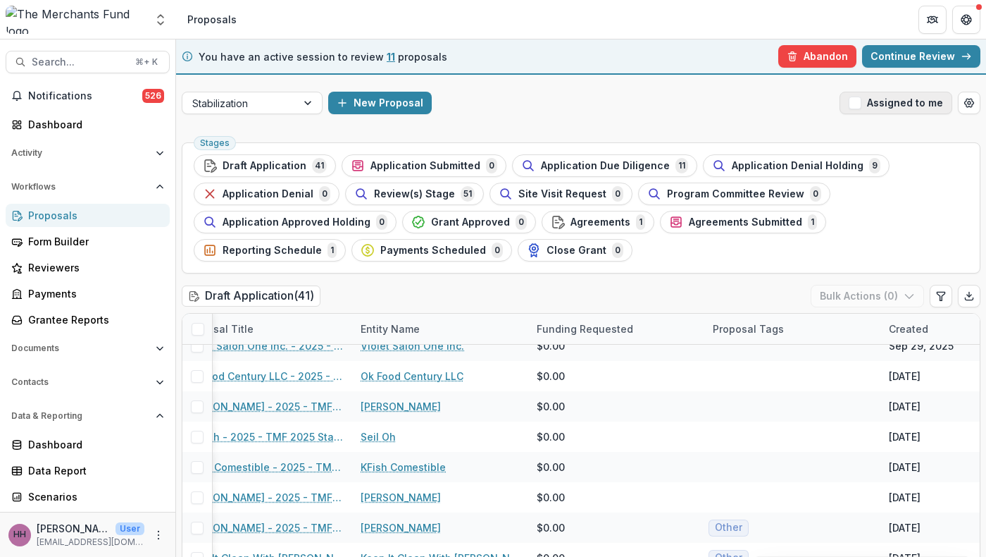
click at [840, 114] on button "Assigned to me" at bounding box center [896, 103] width 113 height 23
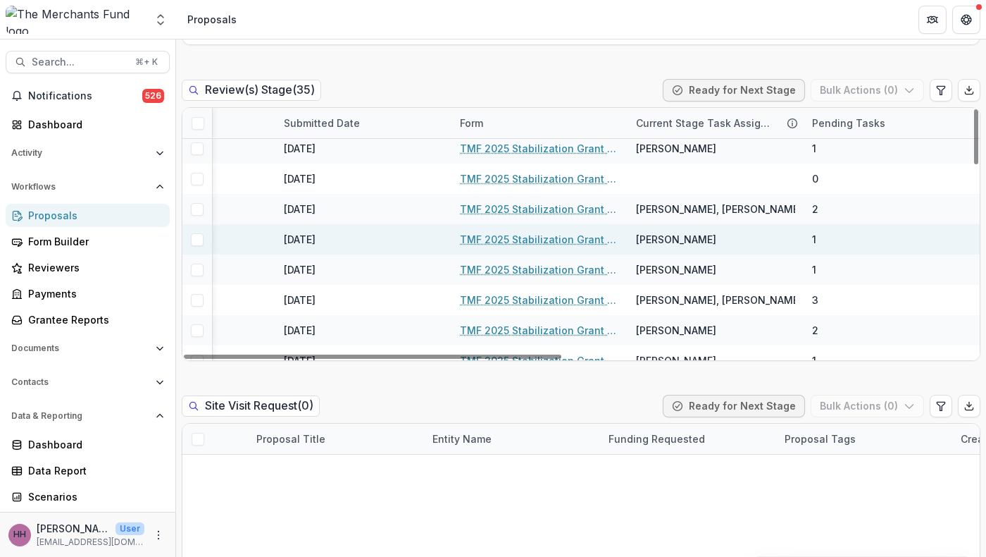
scroll to position [0, 859]
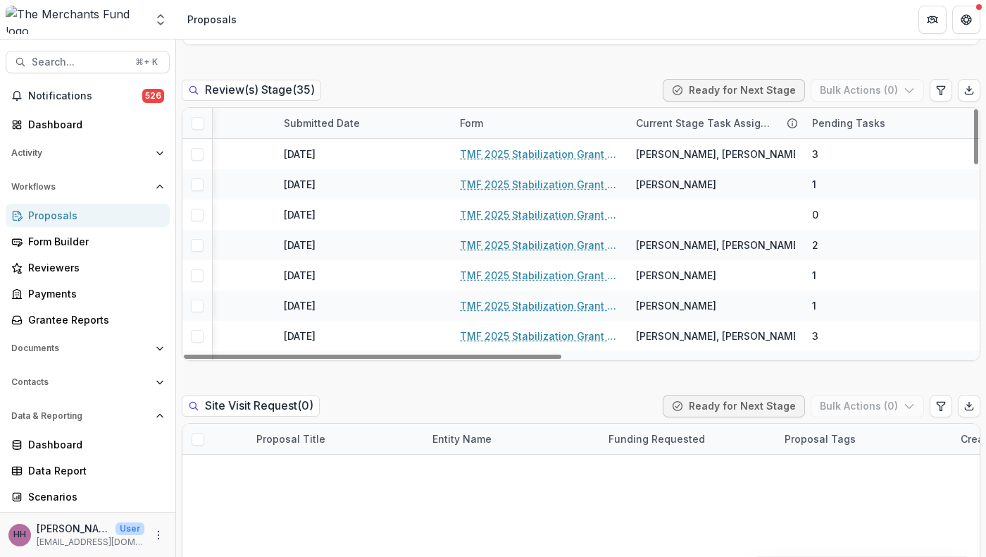
click at [714, 130] on div "Current Stage Task Assignees" at bounding box center [705, 123] width 154 height 15
click at [719, 362] on button "Sort Descending" at bounding box center [710, 356] width 169 height 23
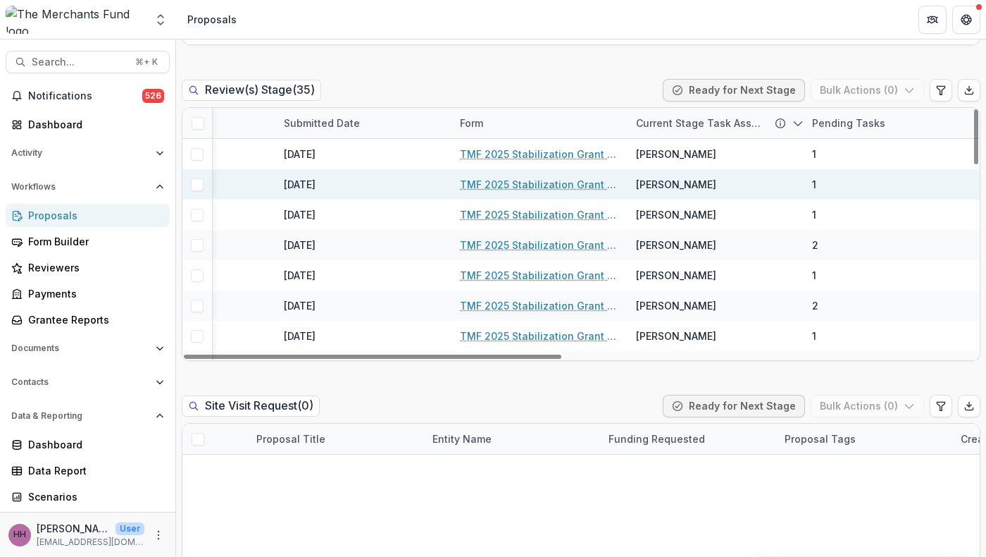
click at [862, 199] on div "1" at bounding box center [892, 184] width 176 height 30
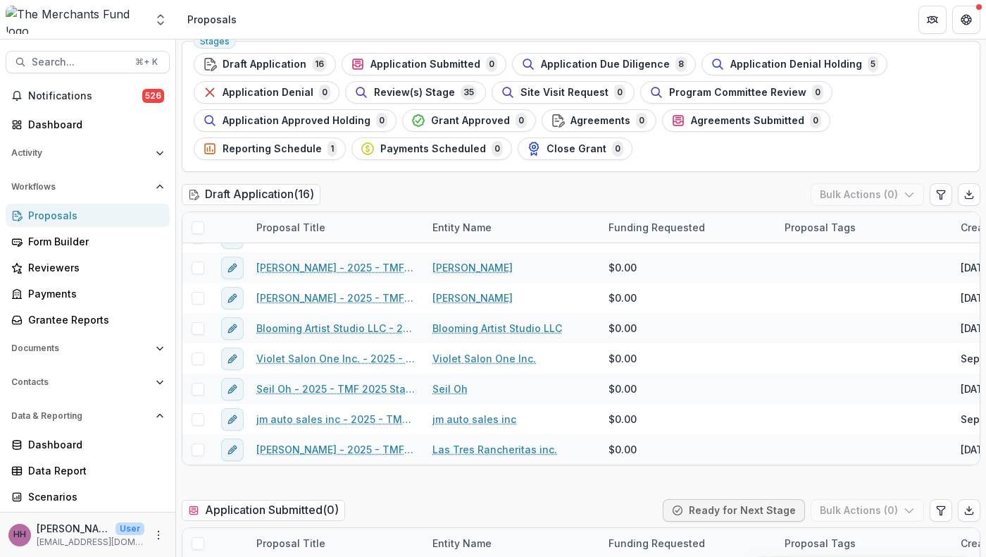
scroll to position [0, 0]
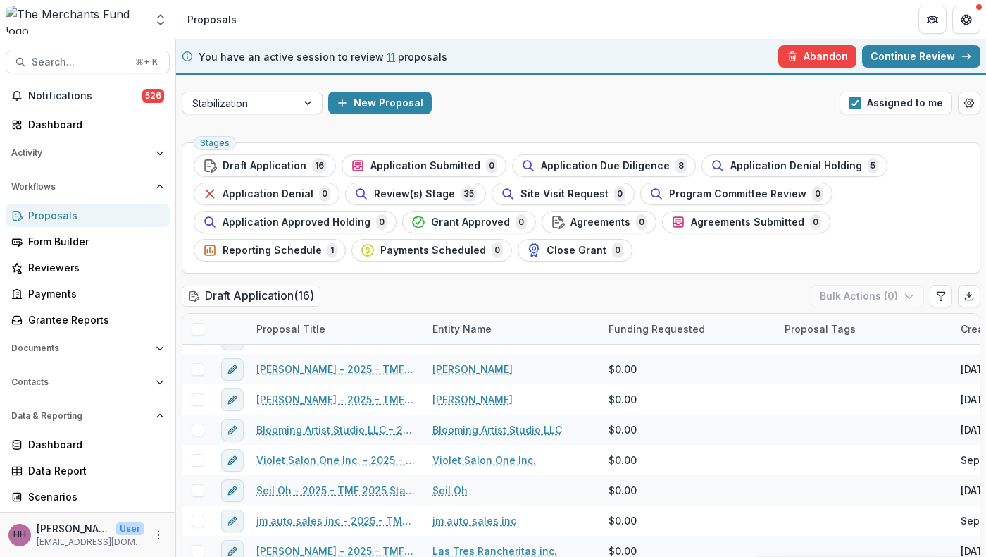
click at [897, 66] on link "Continue Review" at bounding box center [921, 56] width 118 height 23
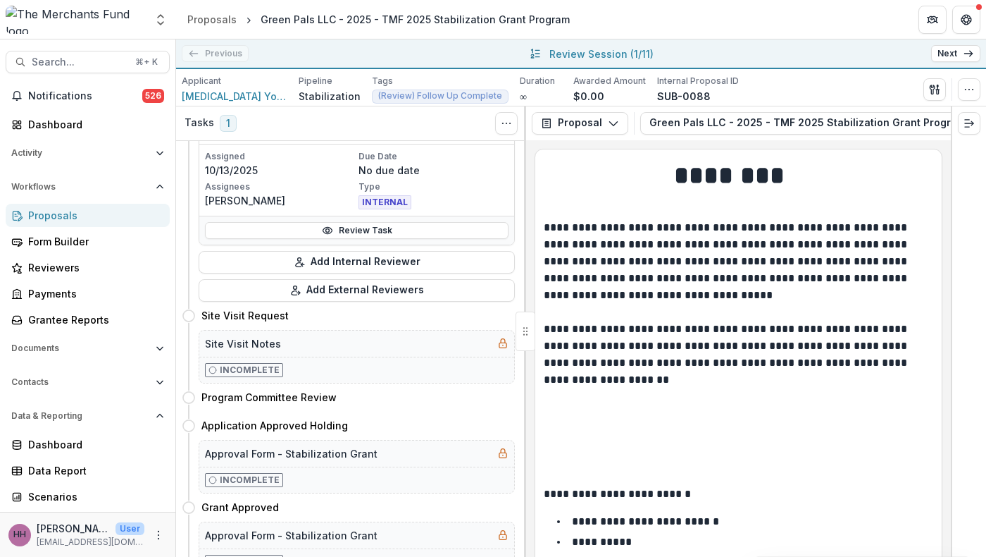
scroll to position [368, 0]
click at [943, 62] on link "Next" at bounding box center [955, 53] width 49 height 17
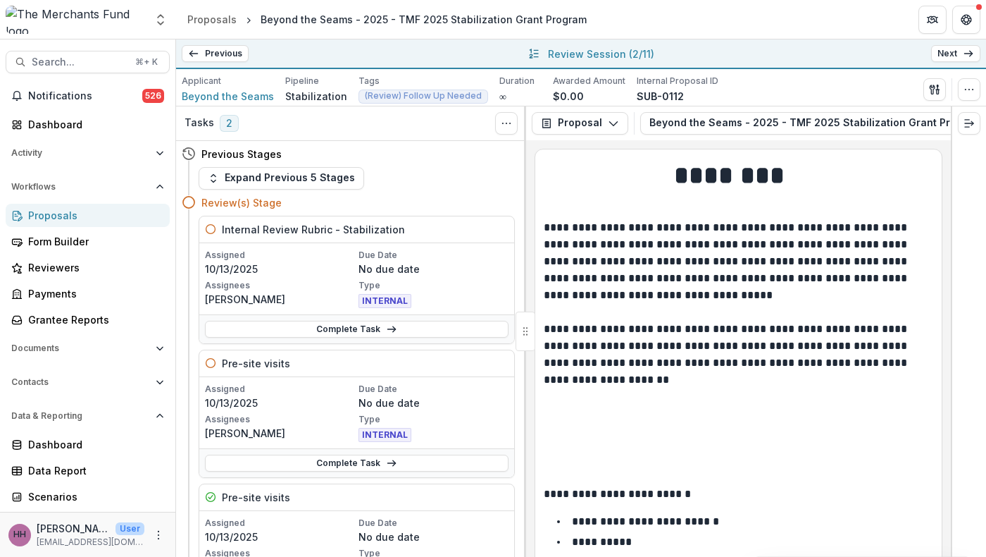
click at [235, 62] on link "Previous" at bounding box center [215, 53] width 67 height 17
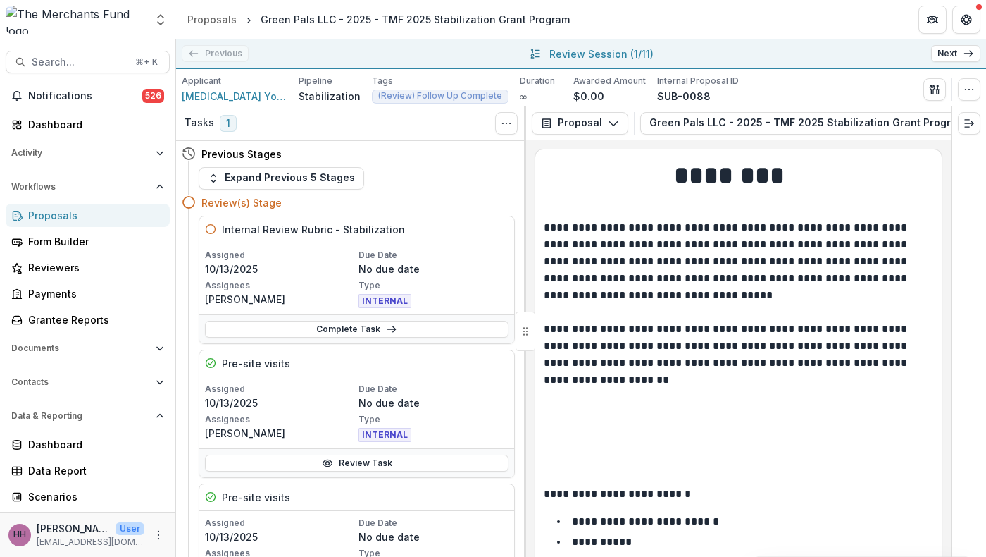
click at [945, 57] on link "Next" at bounding box center [955, 53] width 49 height 17
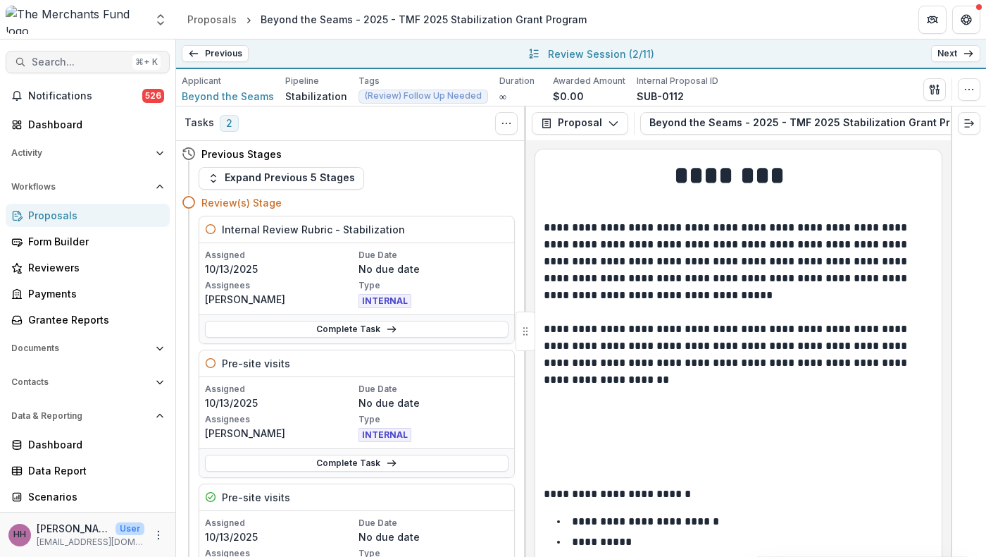
click at [104, 66] on span "Search..." at bounding box center [79, 62] width 95 height 12
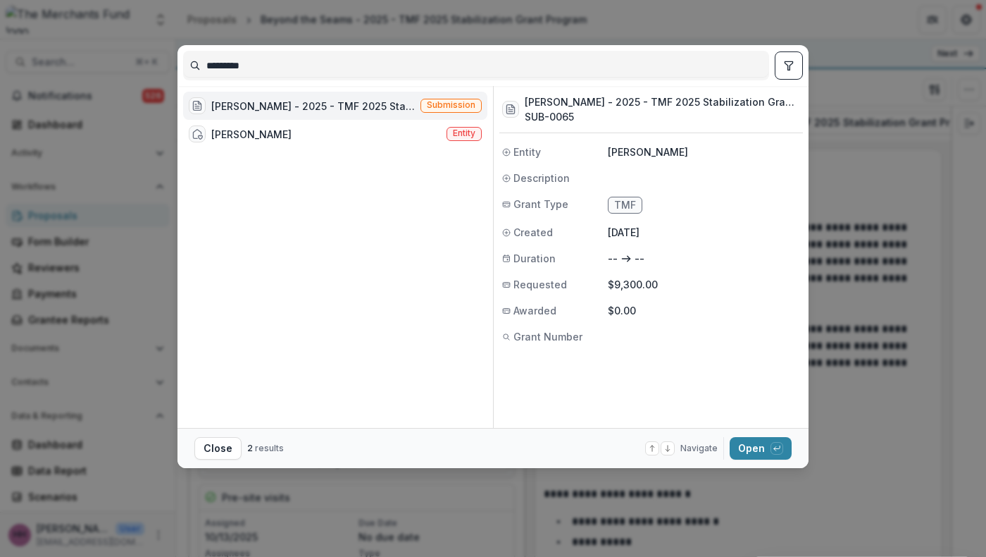
click at [184, 77] on input "*********" at bounding box center [476, 65] width 585 height 23
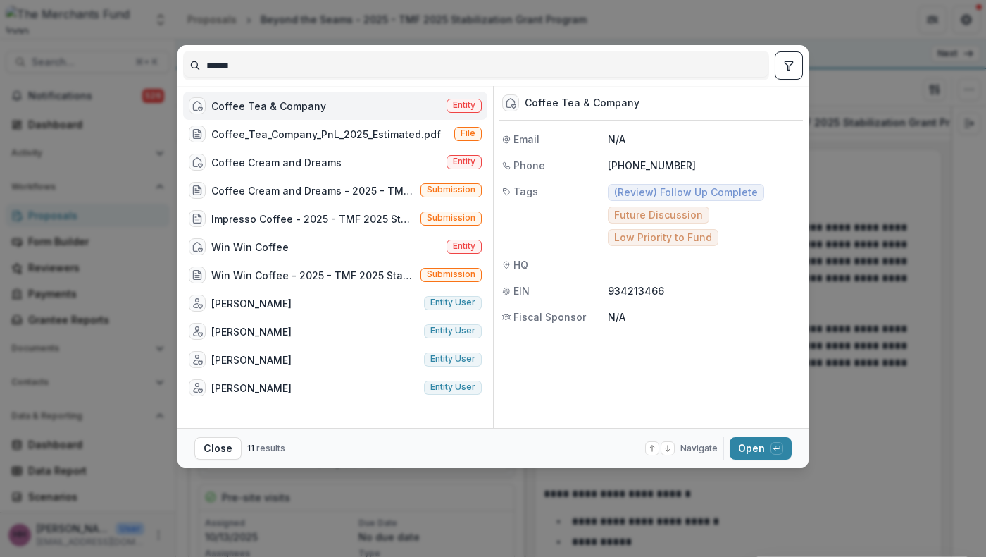
type input "******"
click at [211, 113] on div "Coffee Tea & Company" at bounding box center [268, 106] width 115 height 15
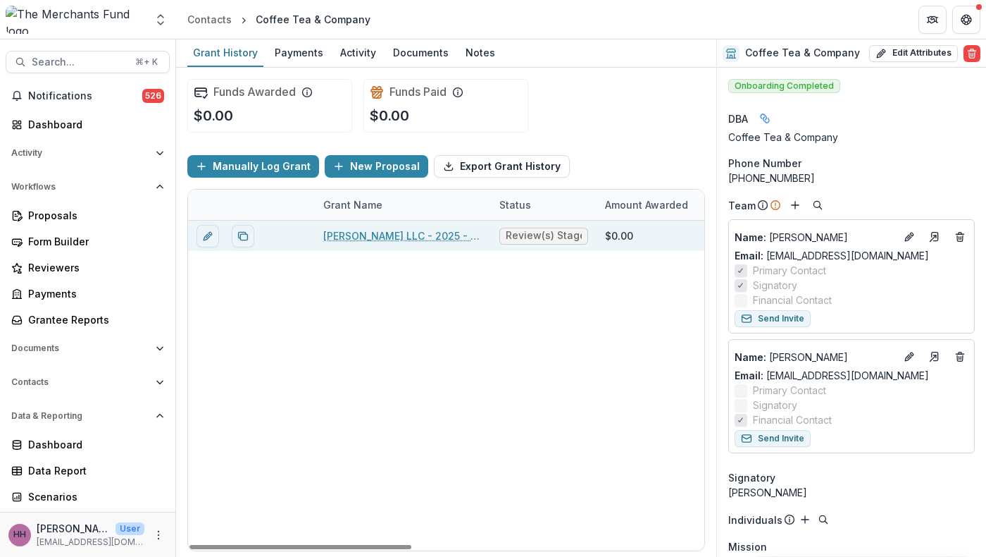
click at [418, 243] on link "Allen Joseph LLC - 2025 - TMF 2025 Stabilization Grant Program" at bounding box center [402, 235] width 159 height 15
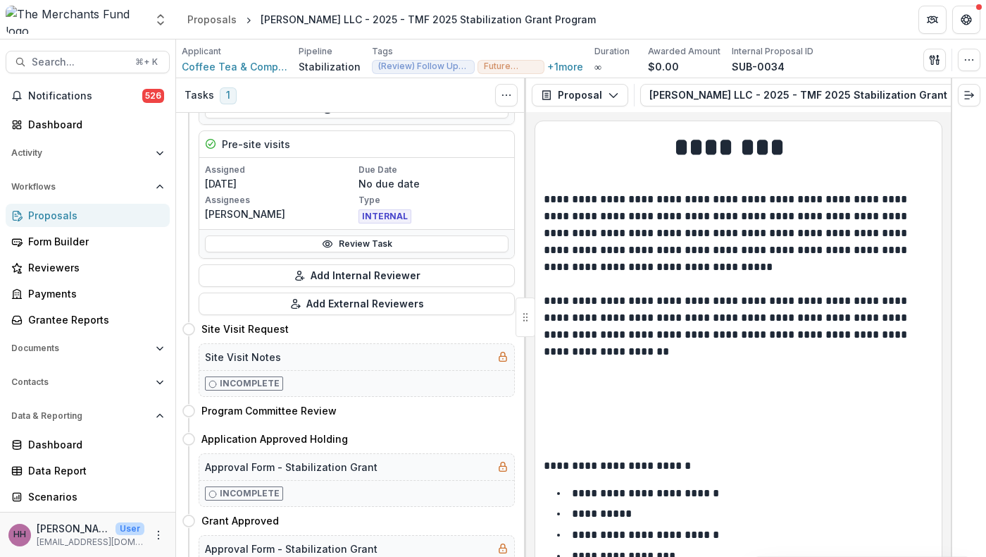
scroll to position [335, 0]
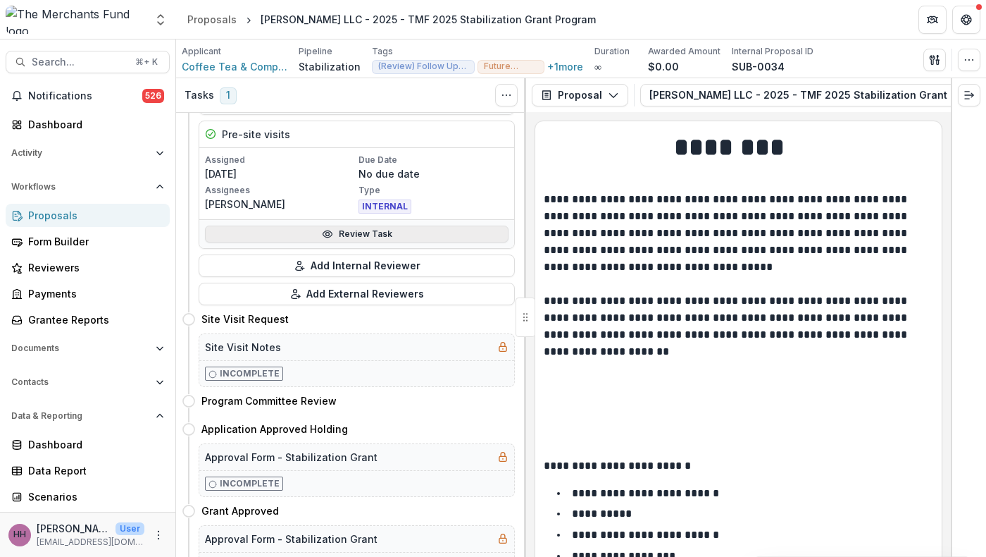
click at [420, 242] on link "Review Task" at bounding box center [357, 233] width 304 height 17
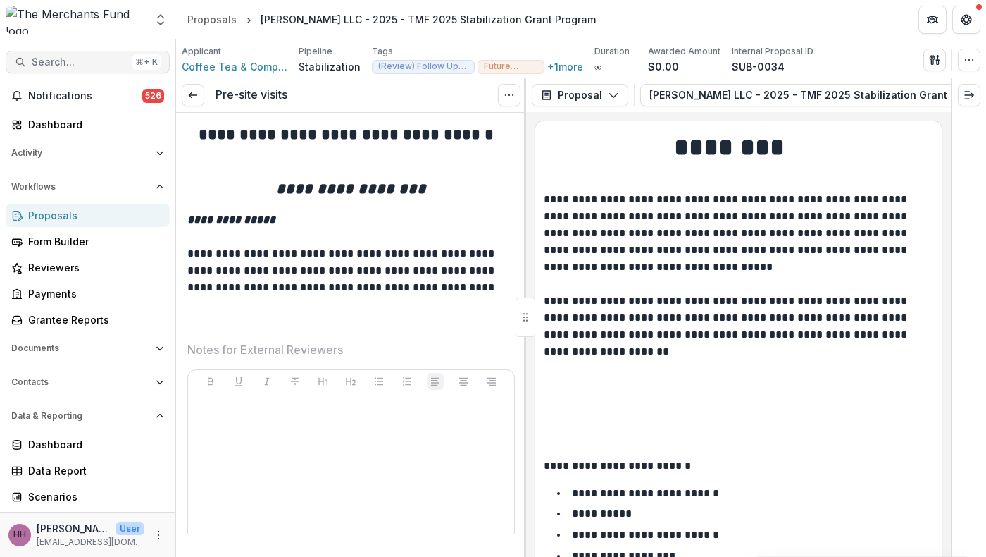
click at [70, 66] on span "Search..." at bounding box center [79, 62] width 95 height 12
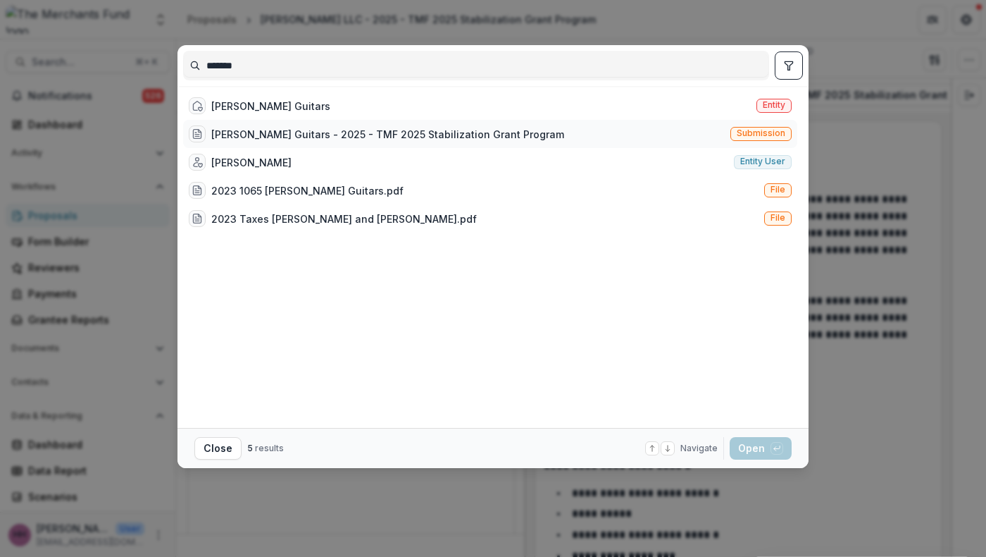
type input "*******"
click at [230, 142] on div "DIPinto Guitars - 2025 - TMF 2025 Stabilization Grant Program" at bounding box center [387, 134] width 353 height 15
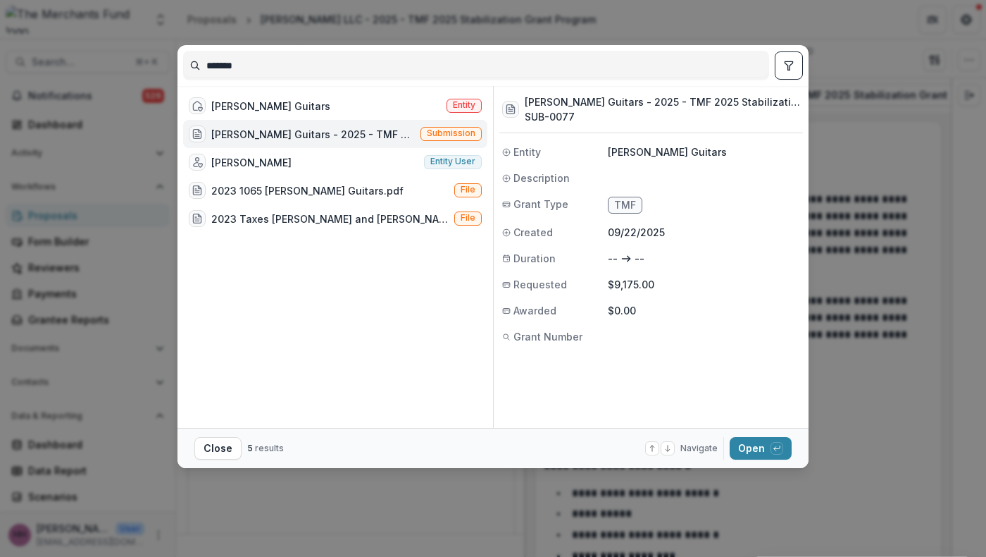
click at [230, 142] on div "DIPinto Guitars - 2025 - TMF 2025 Stabilization Grant Program" at bounding box center [313, 134] width 204 height 15
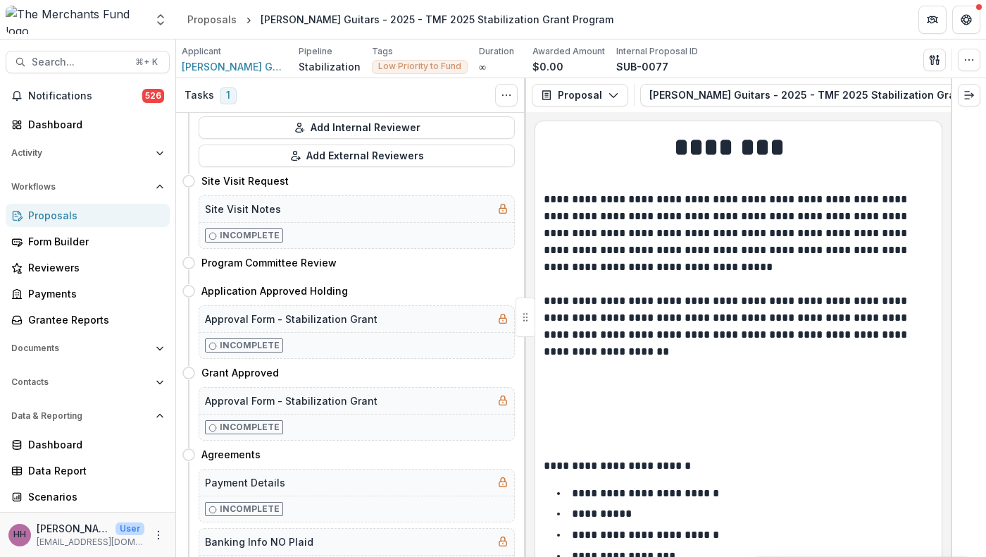
scroll to position [478, 0]
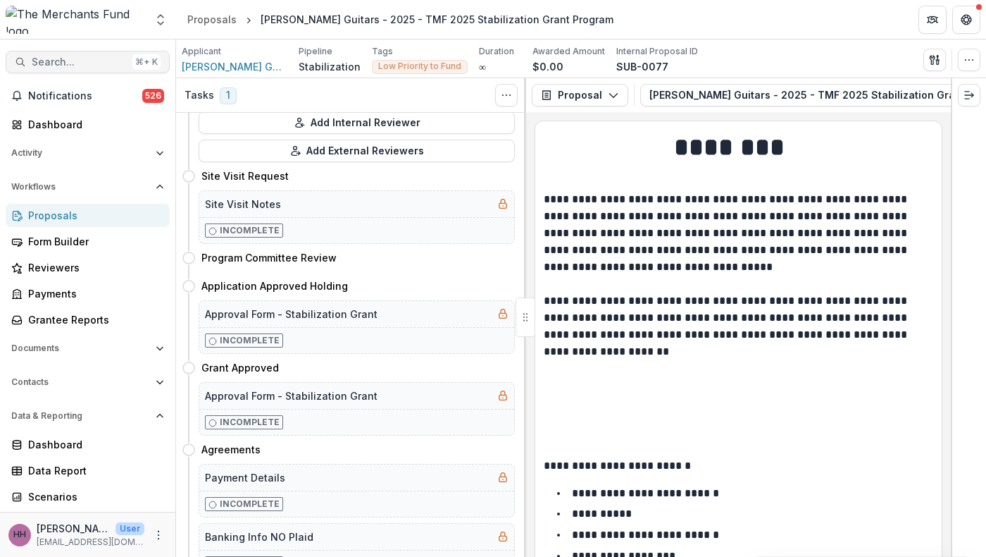
click at [94, 68] on span "Search..." at bounding box center [79, 62] width 95 height 12
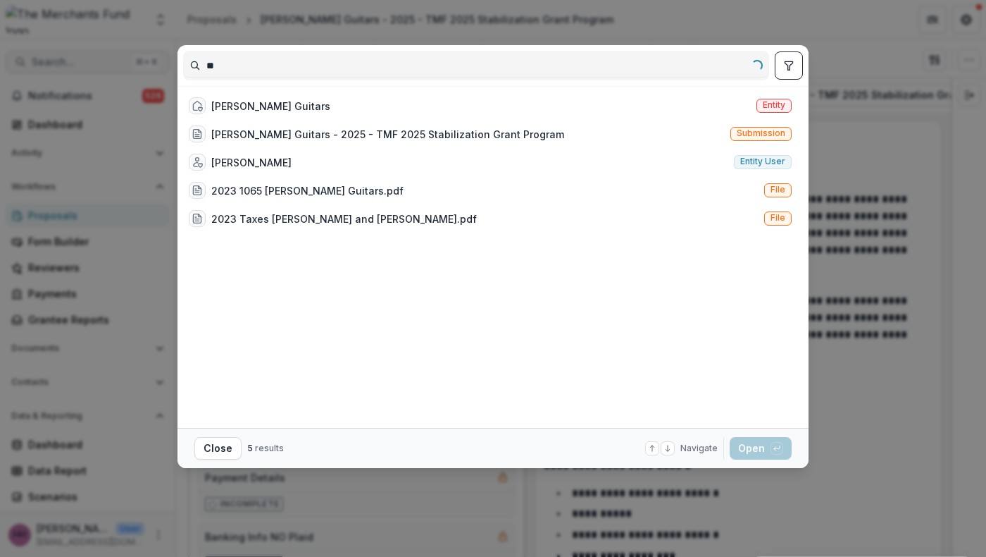
type input "*"
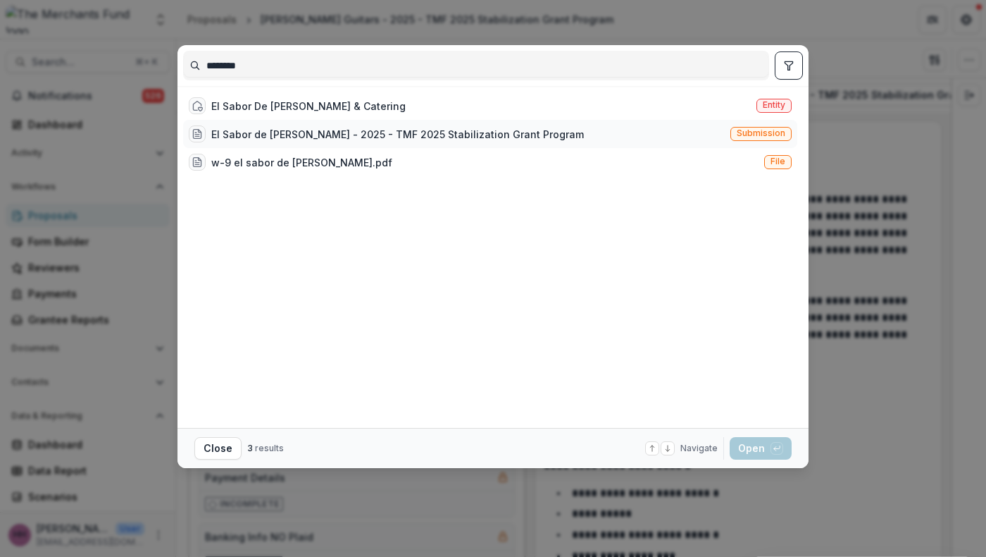
type input "********"
click at [211, 142] on div "El Sabor de Maria - 2025 - TMF 2025 Stabilization Grant Program" at bounding box center [397, 134] width 373 height 15
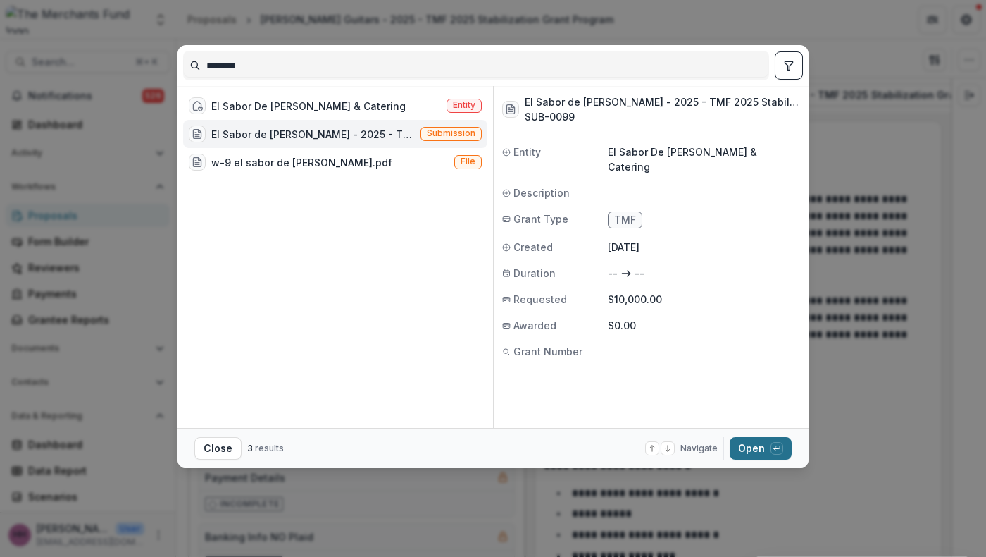
click at [792, 458] on button "Open with enter key" at bounding box center [761, 448] width 62 height 23
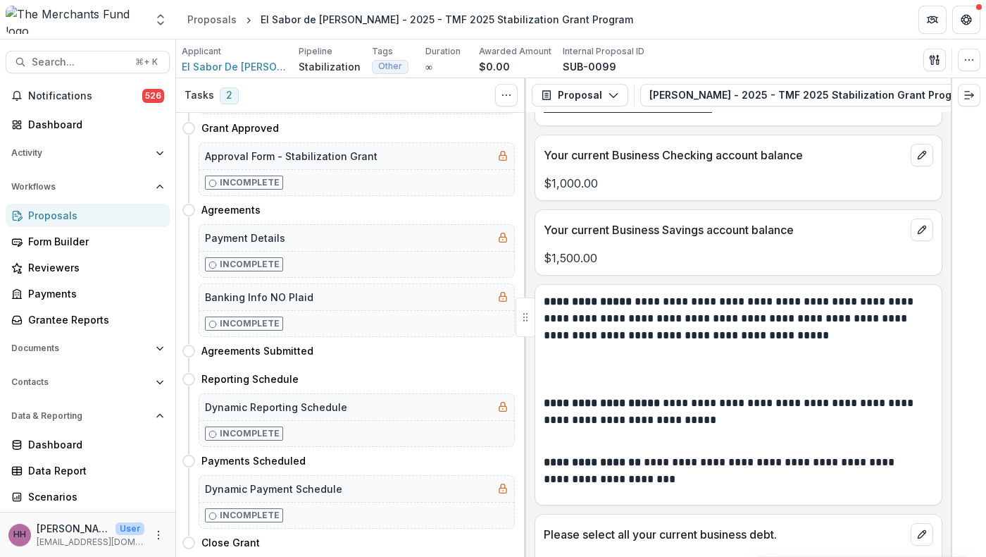
scroll to position [6053, 0]
click at [74, 68] on span "Search..." at bounding box center [79, 62] width 95 height 12
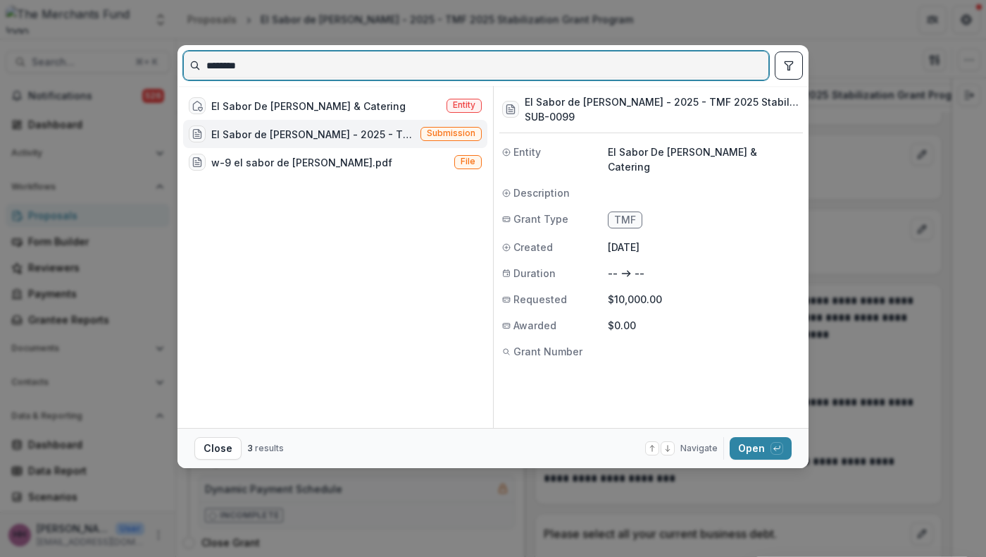
click at [227, 77] on input "********" at bounding box center [476, 65] width 585 height 23
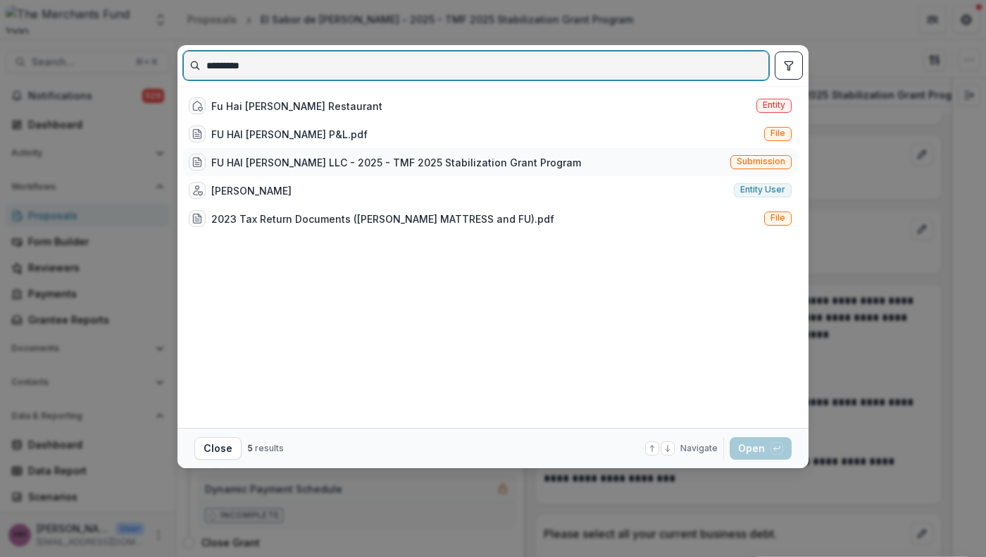
type input "*********"
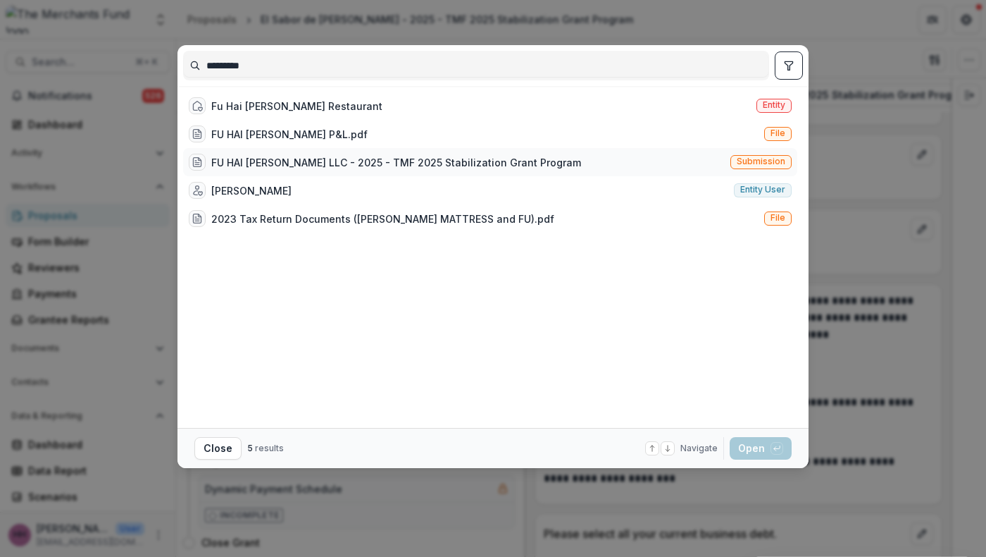
click at [244, 170] on div "FU HAI LOU LLC - 2025 - TMF 2025 Stabilization Grant Program" at bounding box center [396, 162] width 370 height 15
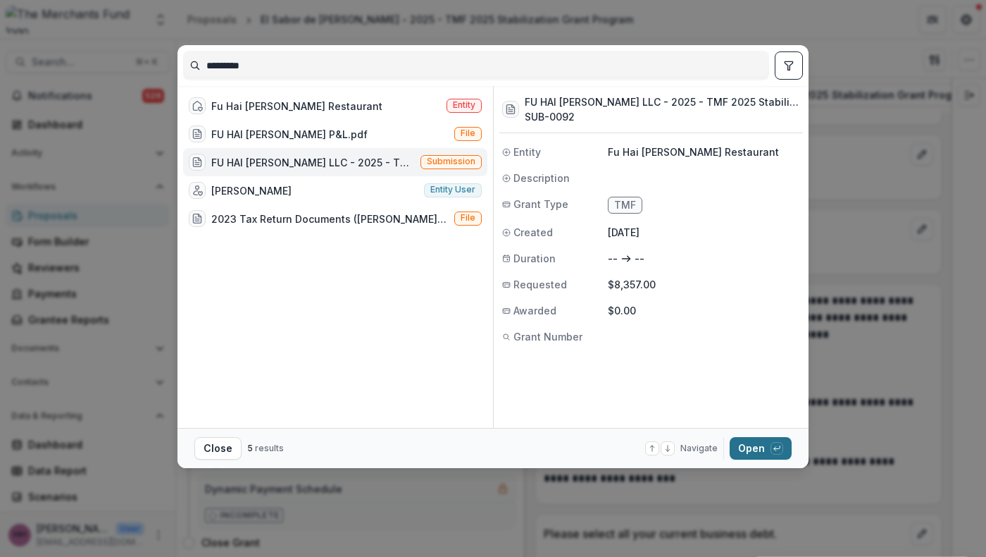
click at [792, 459] on button "Open with enter key" at bounding box center [761, 448] width 62 height 23
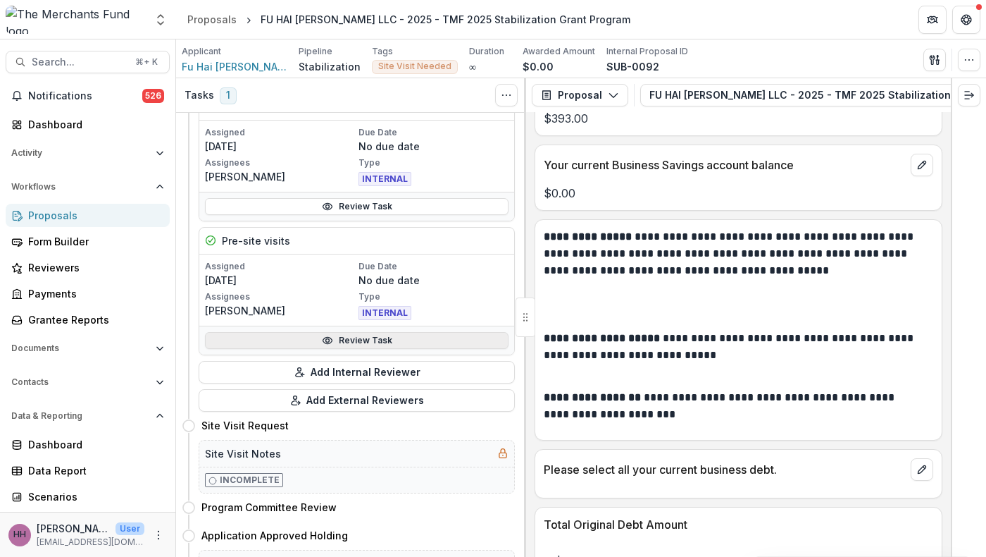
scroll to position [241, 0]
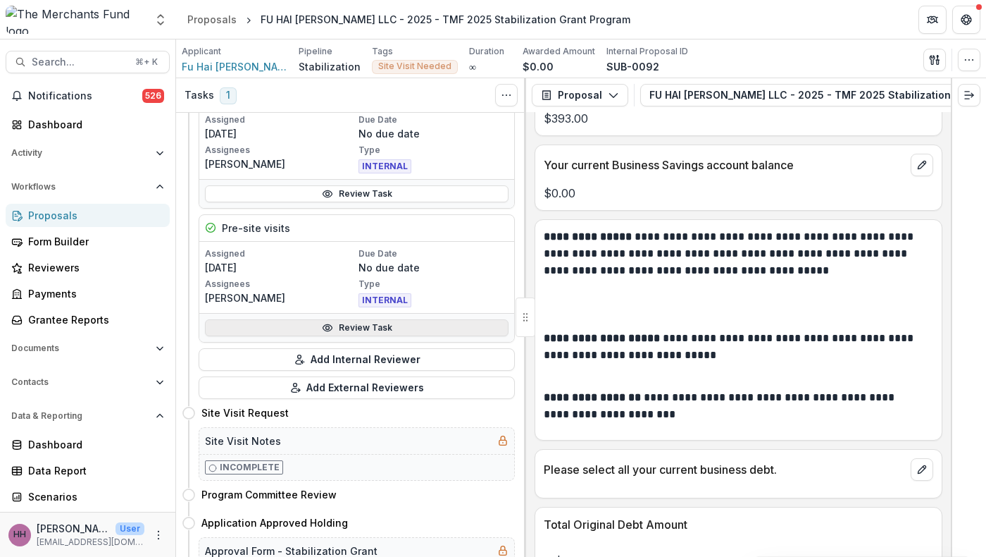
click at [379, 336] on link "Review Task" at bounding box center [357, 327] width 304 height 17
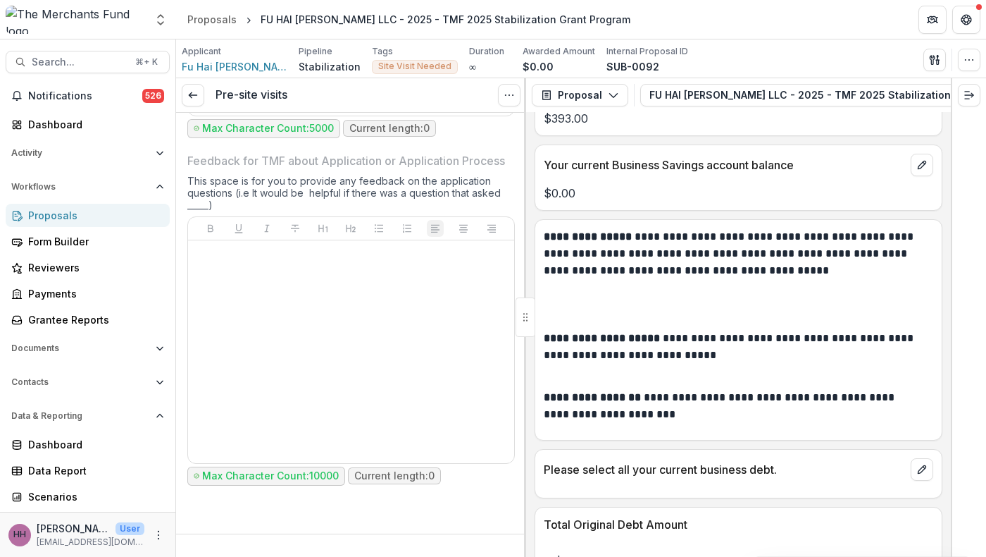
scroll to position [6593, 0]
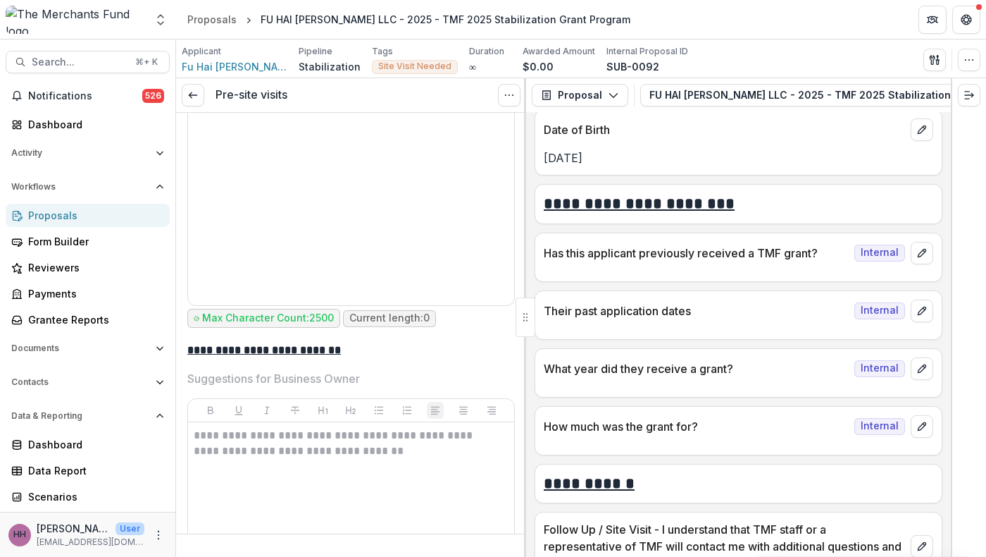
scroll to position [4987, 0]
click at [199, 101] on icon at bounding box center [192, 94] width 11 height 11
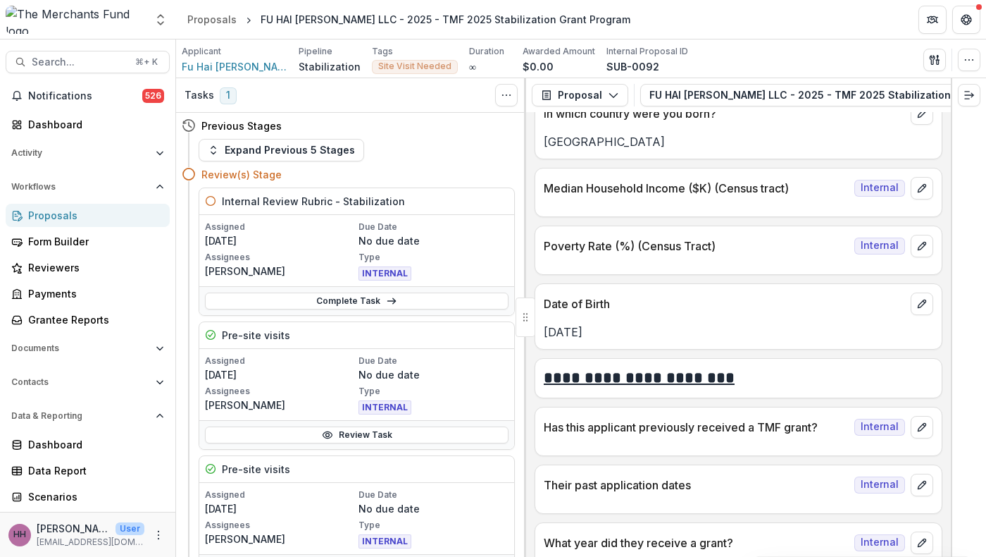
scroll to position [8596, 0]
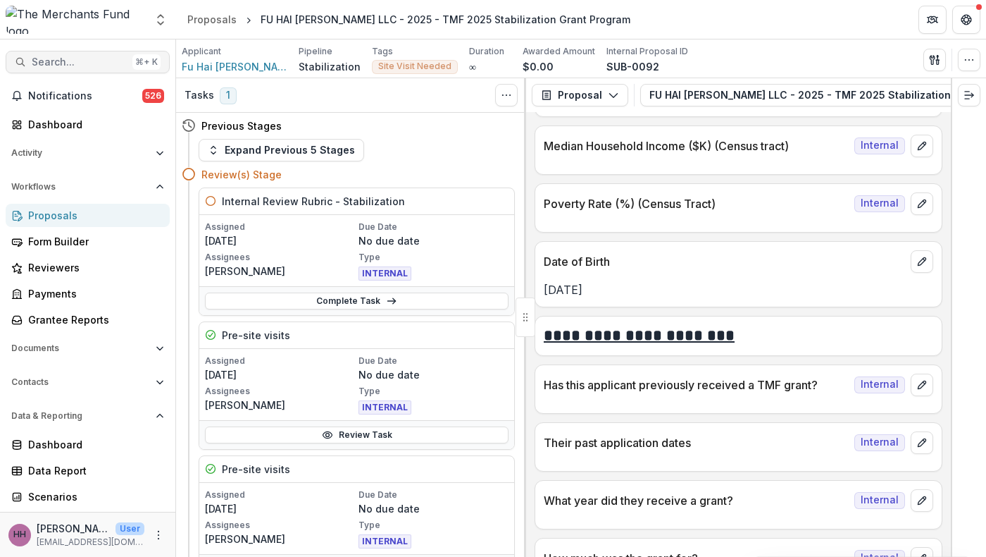
click at [80, 67] on span "Search..." at bounding box center [79, 62] width 95 height 12
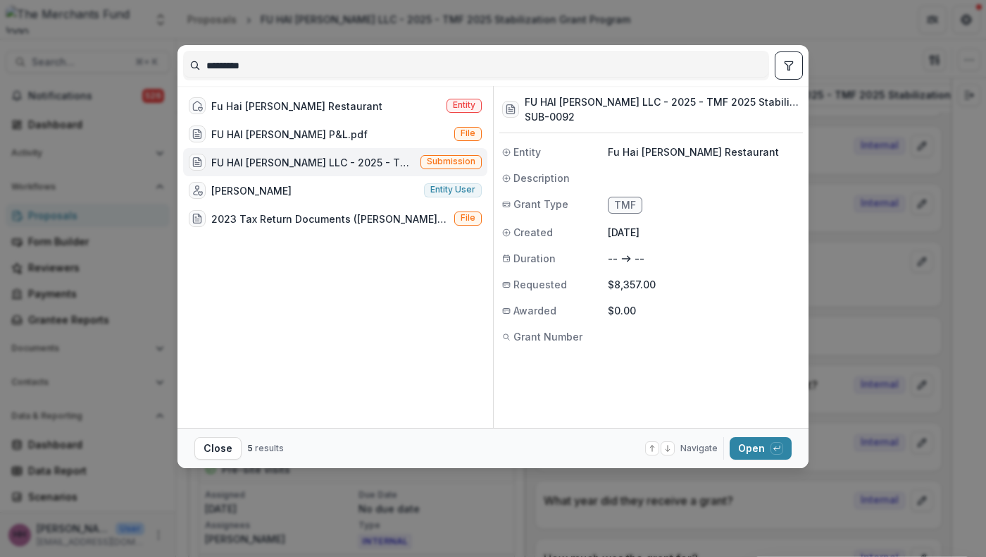
click at [207, 77] on input "*********" at bounding box center [476, 65] width 585 height 23
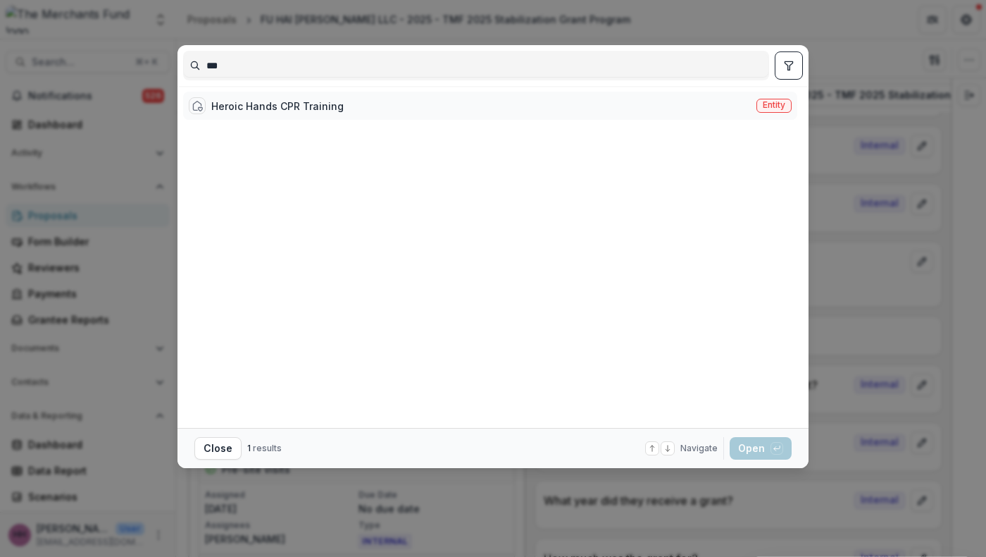
type input "***"
click at [255, 113] on div "Heroic Hands CPR Training" at bounding box center [277, 106] width 132 height 15
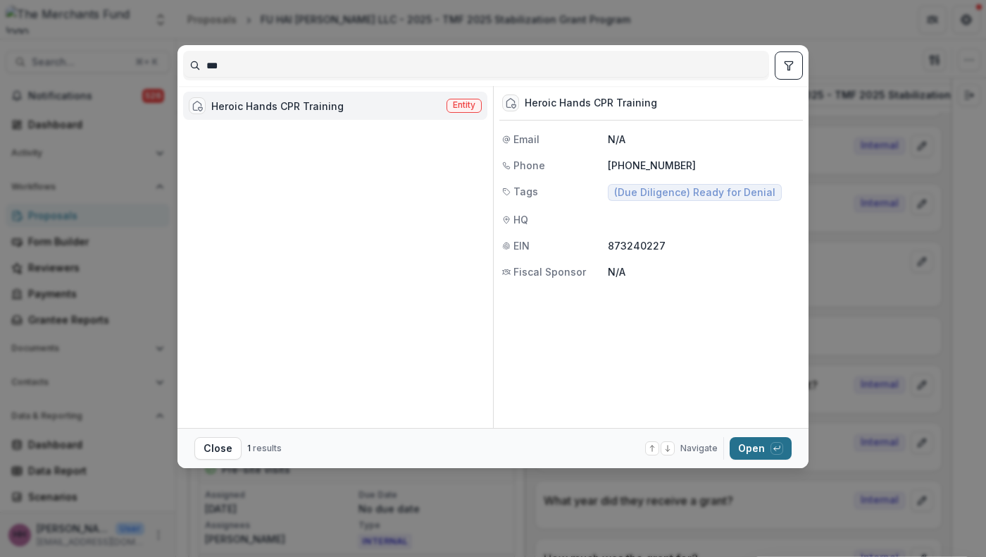
click at [792, 452] on button "Open with enter key" at bounding box center [761, 448] width 62 height 23
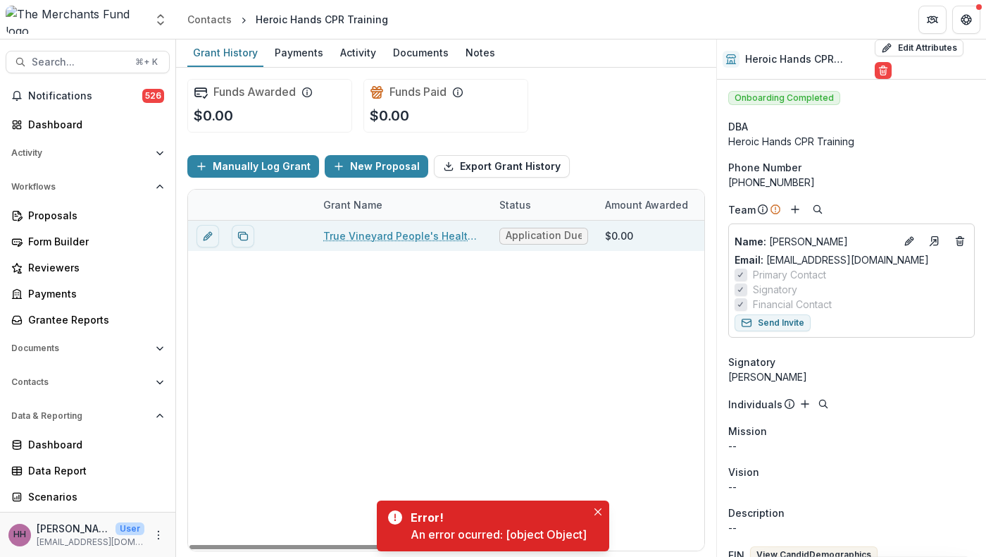
click at [440, 243] on link "True Vineyard People's Health Coalition - 2025 - TMF 2025 Stabilization Grant P…" at bounding box center [402, 235] width 159 height 15
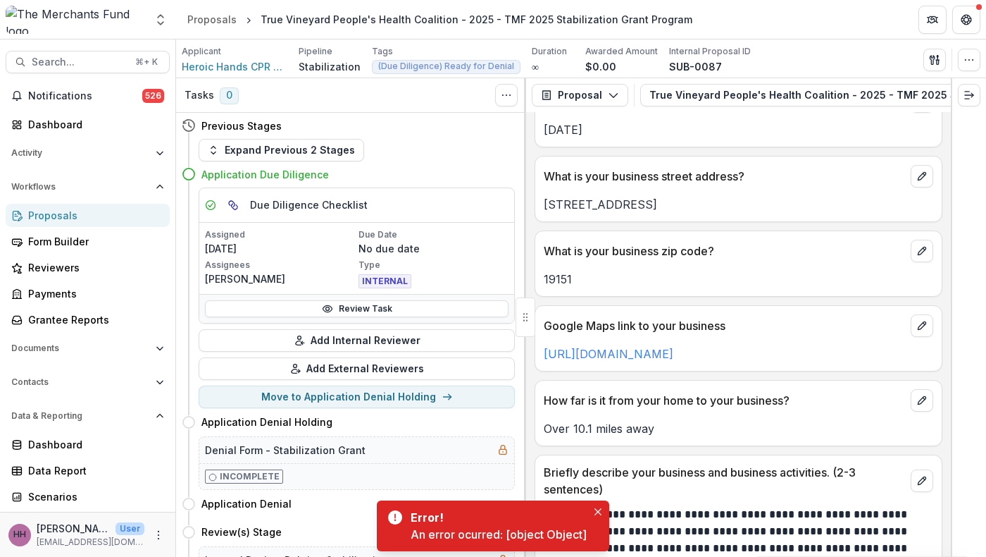
scroll to position [961, 0]
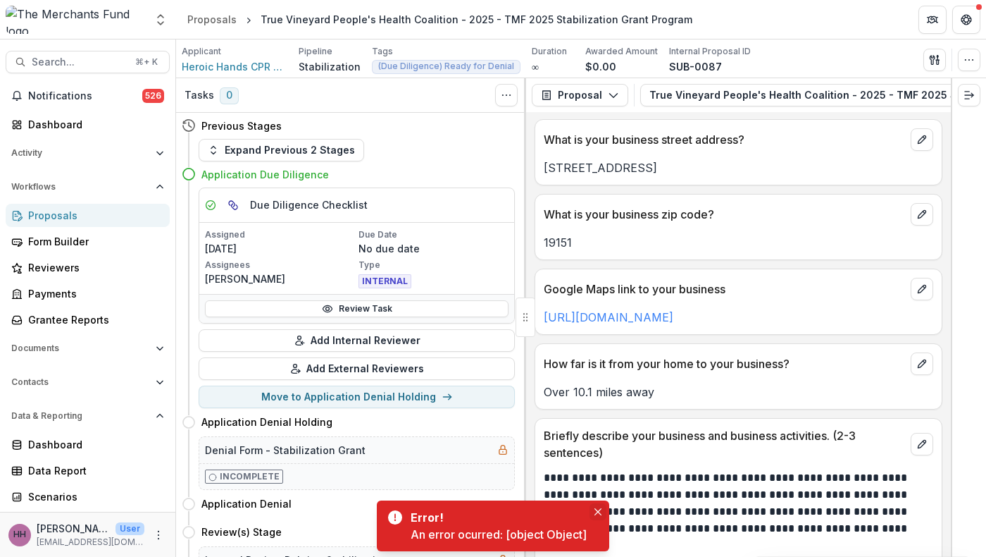
click at [607, 503] on button "Close" at bounding box center [598, 511] width 17 height 17
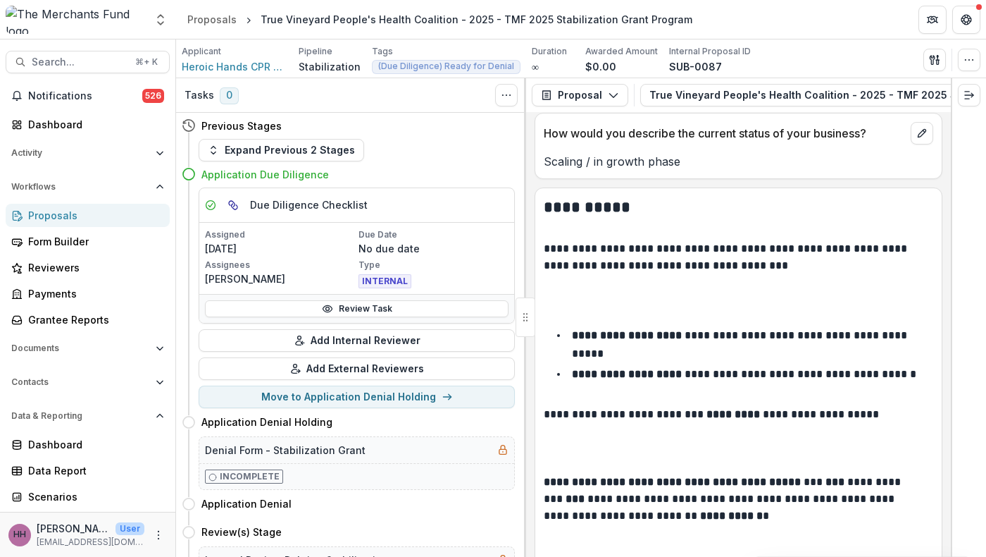
scroll to position [1465, 0]
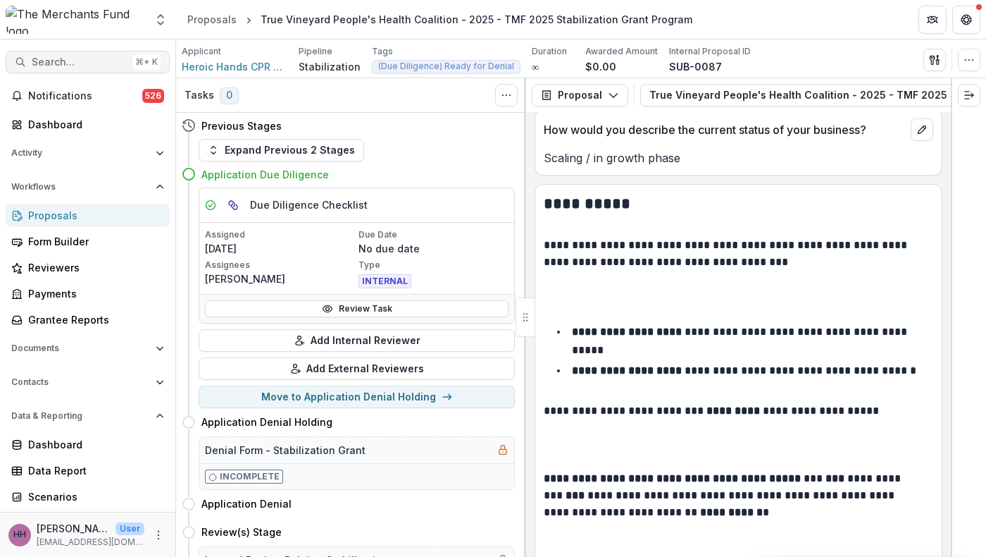
click at [101, 68] on span "Search..." at bounding box center [79, 62] width 95 height 12
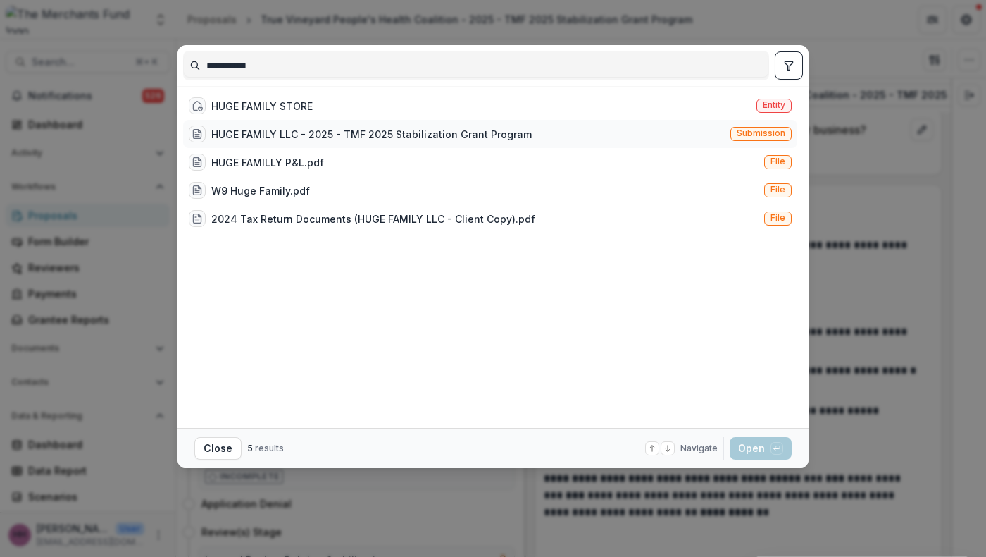
type input "**********"
click at [241, 142] on div "HUGE FAMILY LLC - 2025 - TMF 2025 Stabilization Grant Program" at bounding box center [371, 134] width 321 height 15
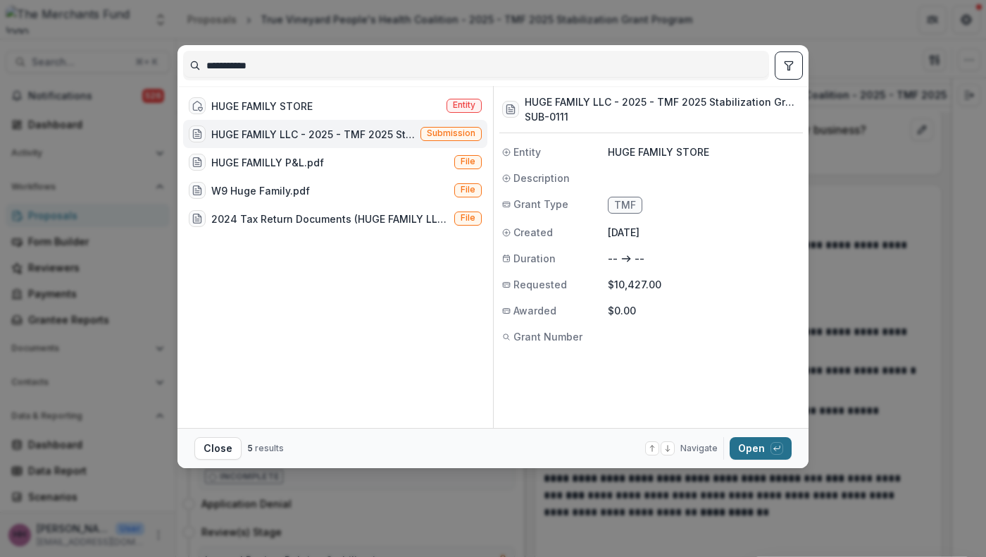
click at [792, 448] on button "Open with enter key" at bounding box center [761, 448] width 62 height 23
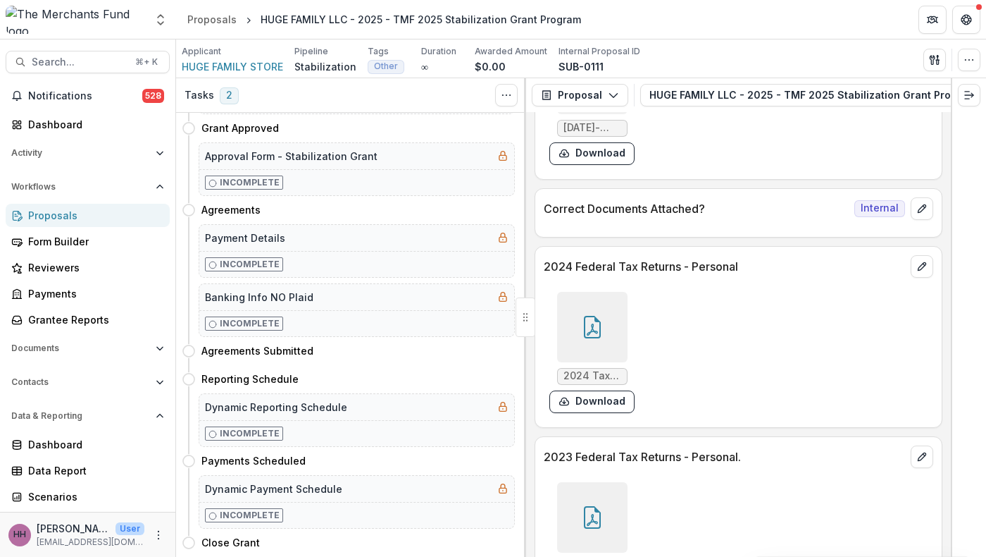
scroll to position [8496, 0]
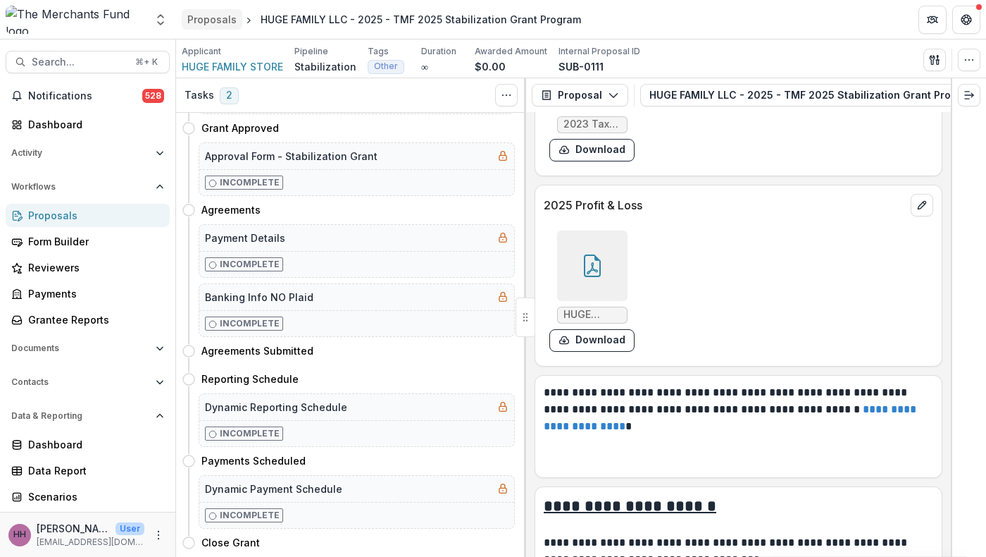
click at [211, 20] on div "Proposals" at bounding box center [211, 19] width 49 height 15
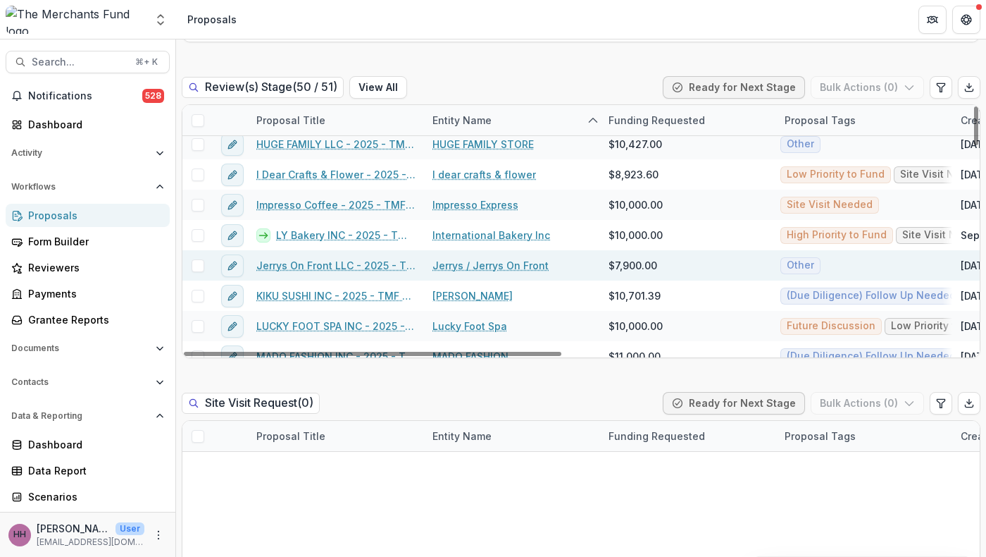
scroll to position [526, 0]
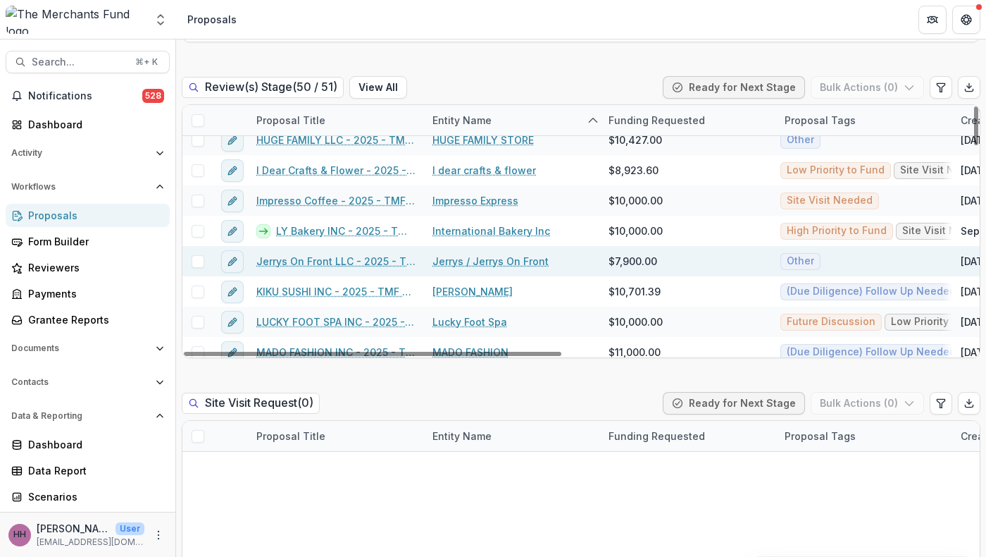
click at [345, 268] on link "Jerrys On Front LLC - 2025 - TMF 2025 Stabilization Grant Program" at bounding box center [335, 261] width 159 height 15
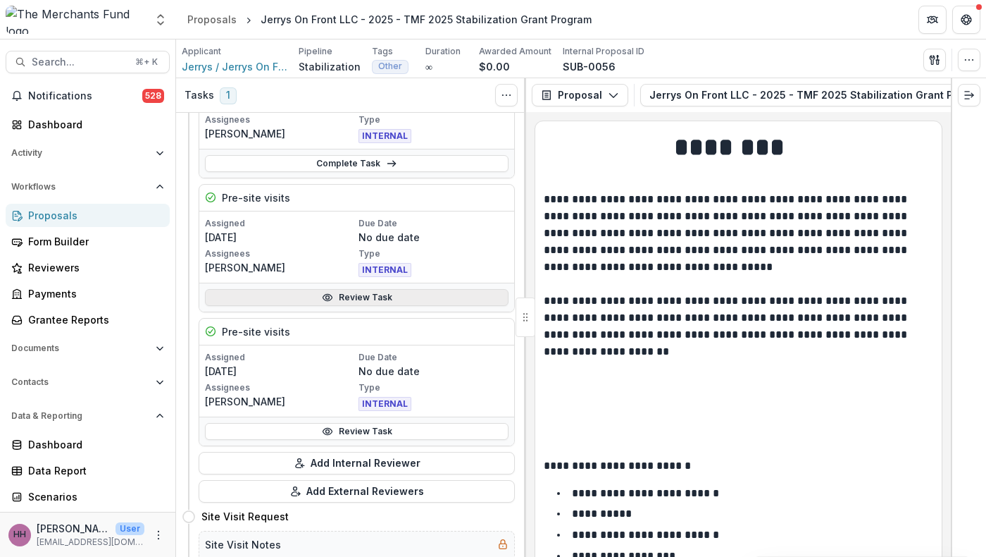
scroll to position [162, 0]
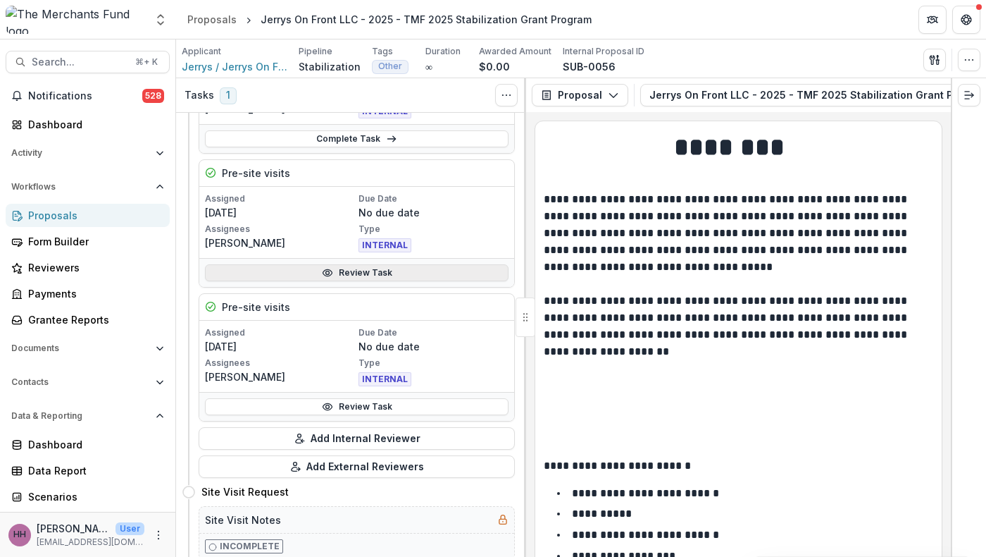
click at [371, 281] on link "Review Task" at bounding box center [357, 272] width 304 height 17
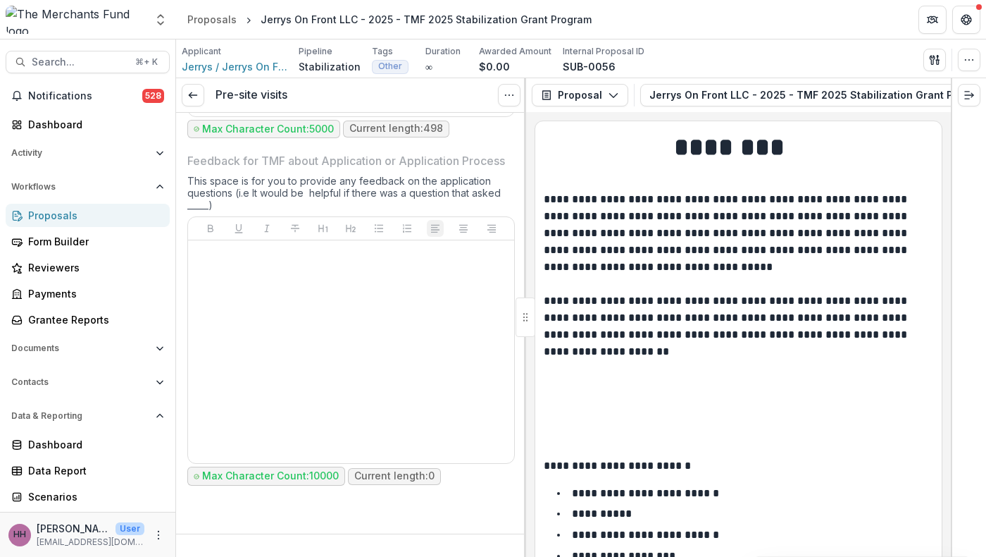
scroll to position [7120, 0]
click at [266, 26] on link "**********" at bounding box center [339, 6] width 291 height 42
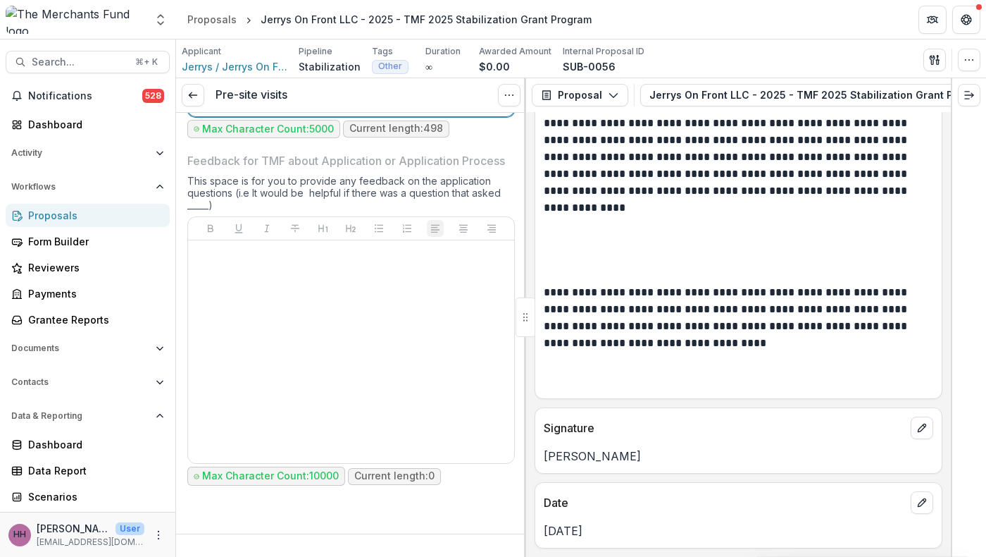
scroll to position [14119, 0]
click at [195, 101] on icon at bounding box center [192, 94] width 11 height 11
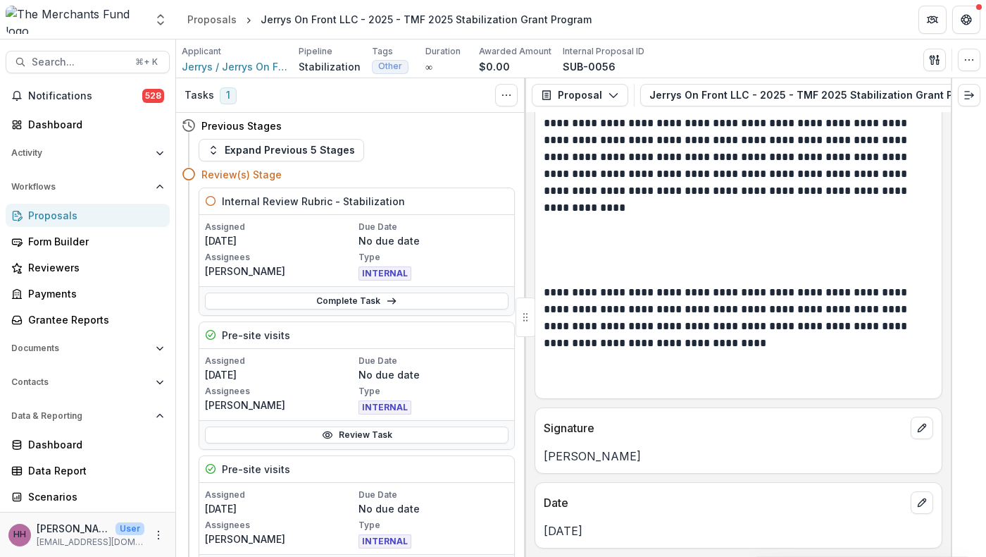
click at [99, 223] on div "Proposals" at bounding box center [93, 215] width 130 height 15
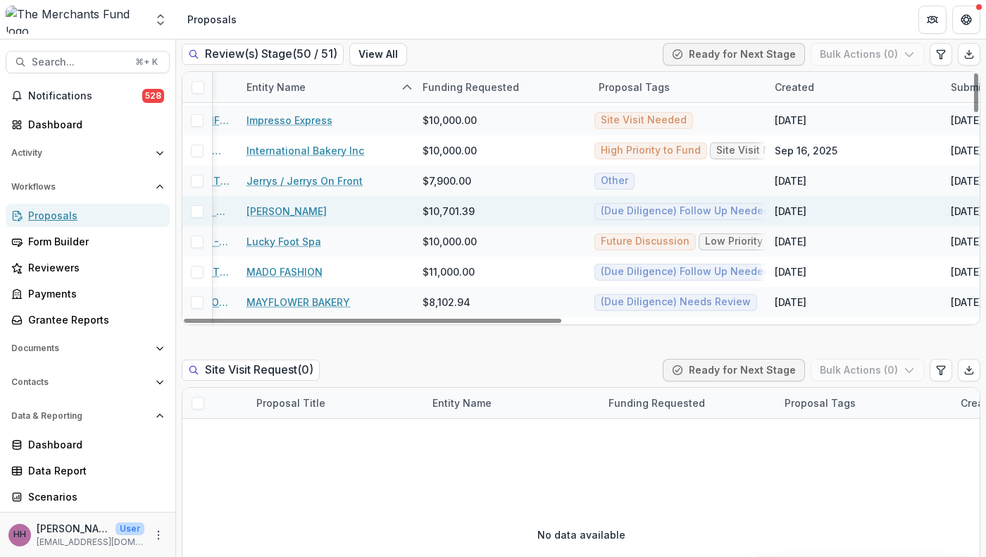
scroll to position [573, 83]
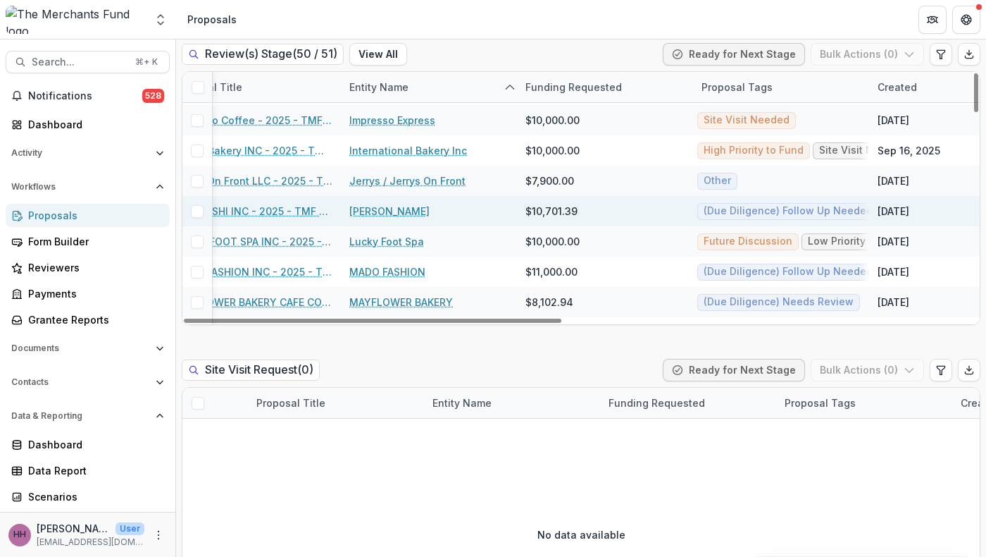
click at [400, 218] on link "[PERSON_NAME]" at bounding box center [389, 211] width 80 height 15
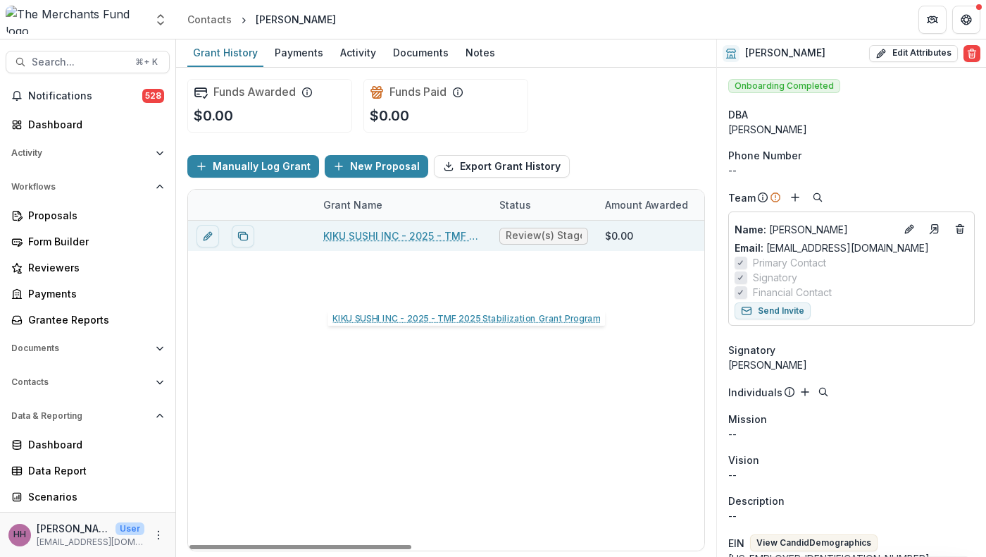
click at [416, 243] on link "KIKU SUSHI INC - 2025 - TMF 2025 Stabilization Grant Program" at bounding box center [402, 235] width 159 height 15
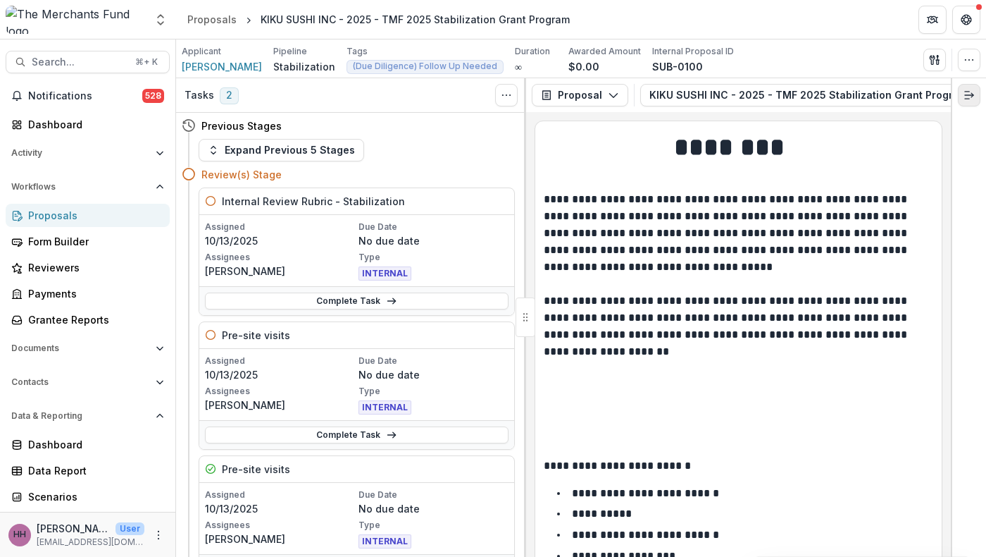
click at [967, 95] on line "Expand right" at bounding box center [969, 95] width 8 height 0
click at [741, 326] on p "**********" at bounding box center [733, 307] width 378 height 232
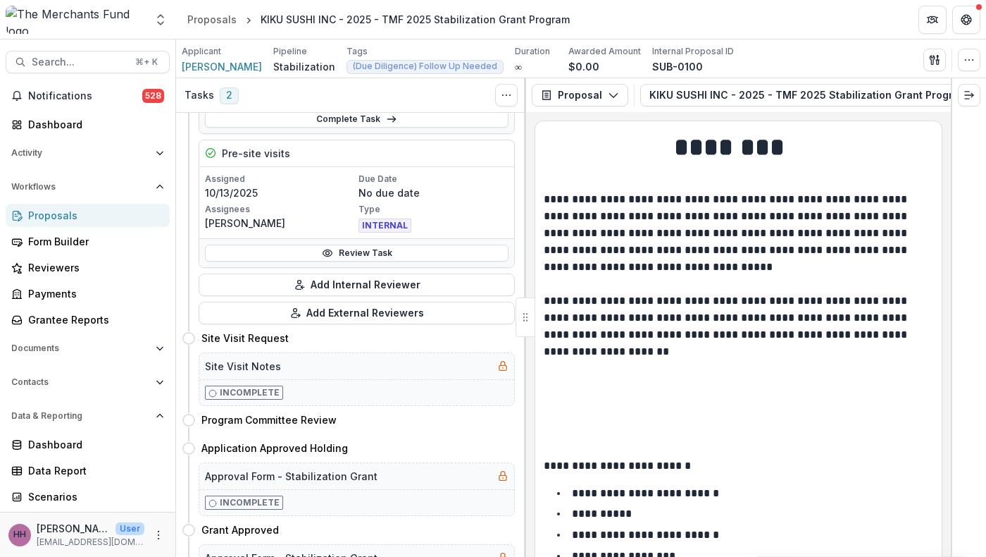
scroll to position [414, 0]
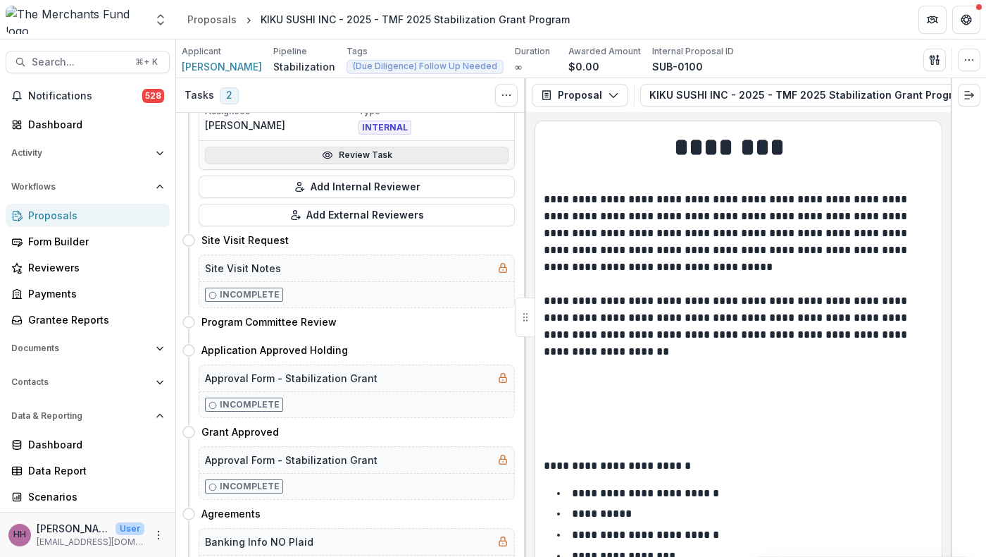
click at [377, 163] on link "Review Task" at bounding box center [357, 155] width 304 height 17
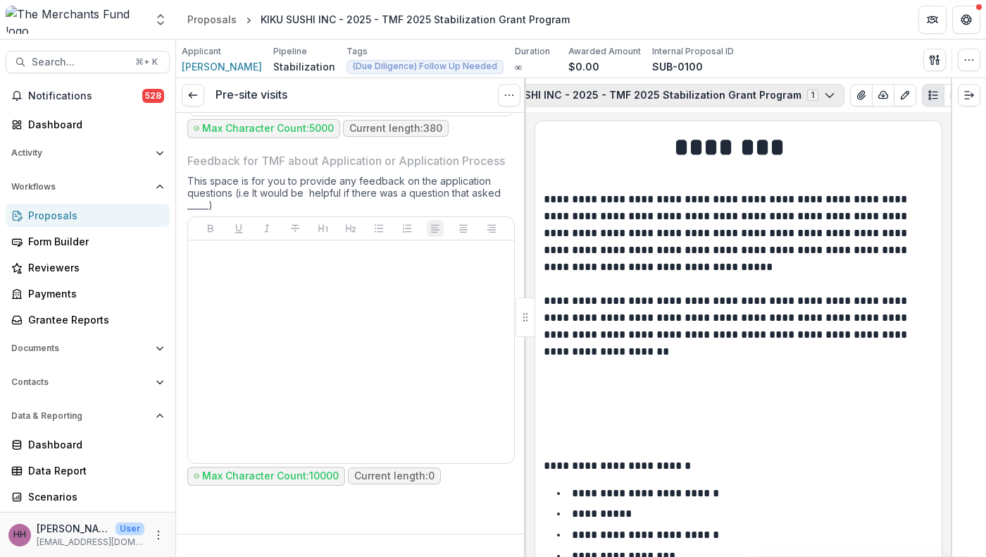
scroll to position [0, 314]
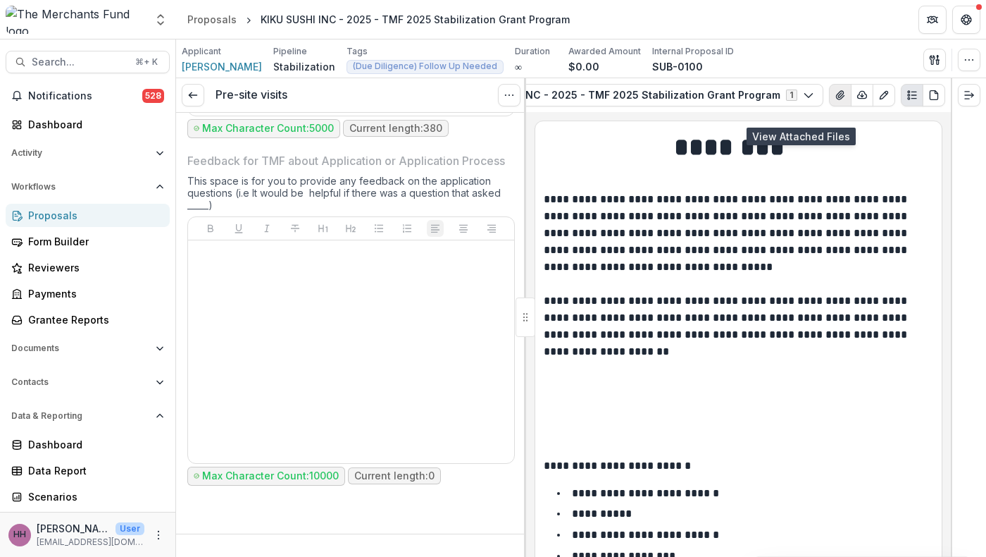
click at [836, 99] on icon "View Attached Files" at bounding box center [840, 95] width 8 height 8
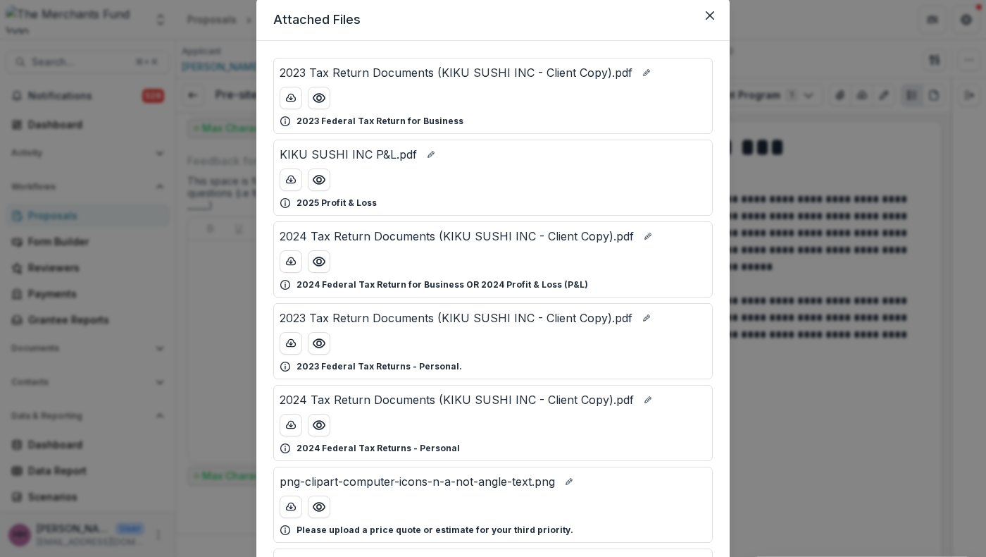
scroll to position [39, 0]
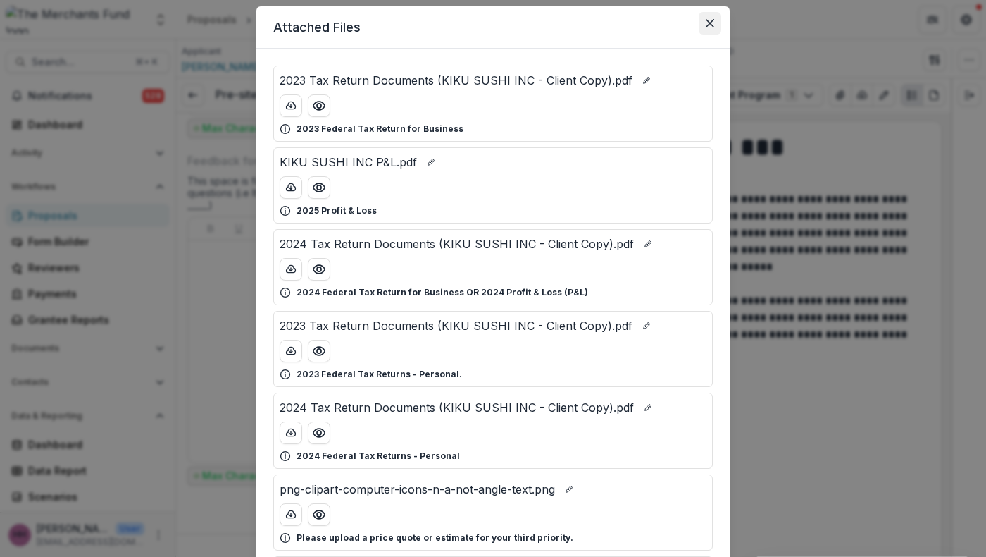
click at [714, 27] on icon "Close" at bounding box center [710, 23] width 8 height 8
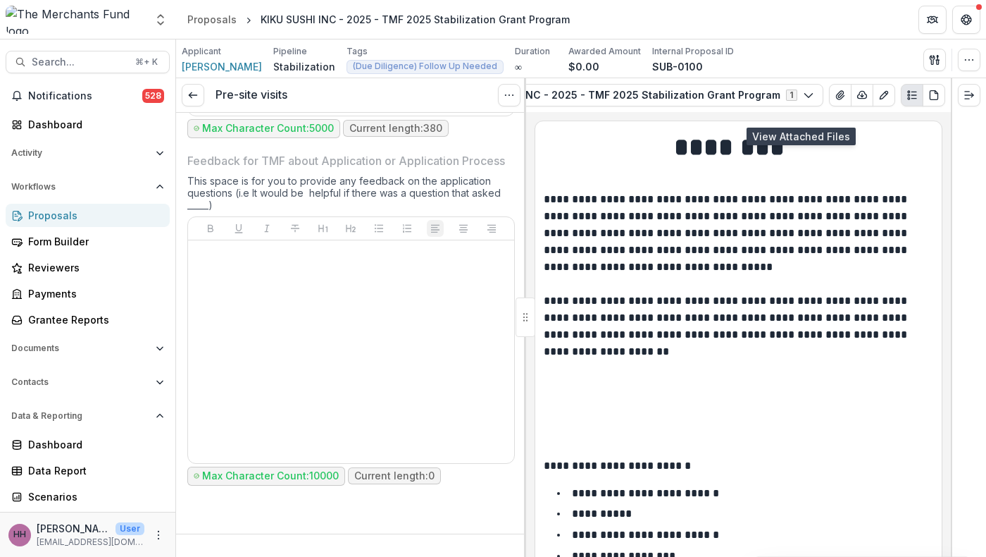
scroll to position [6808, 0]
click at [199, 101] on icon at bounding box center [192, 94] width 11 height 11
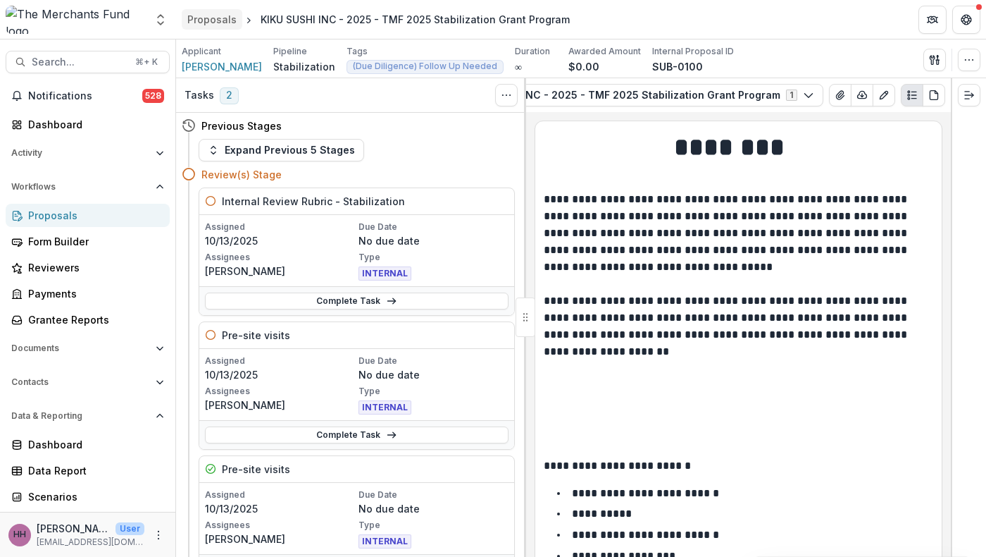
click at [215, 21] on div "Proposals" at bounding box center [211, 19] width 49 height 15
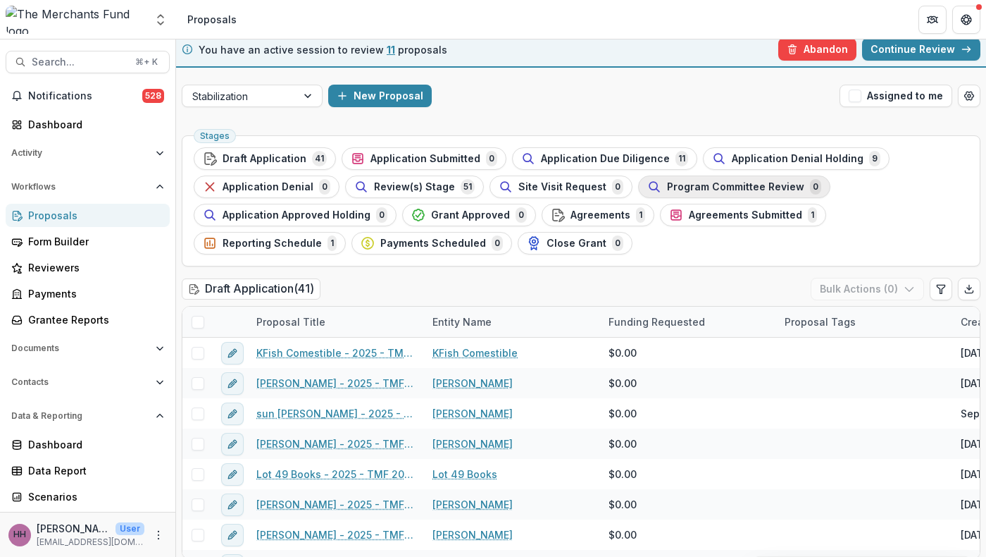
scroll to position [8, 0]
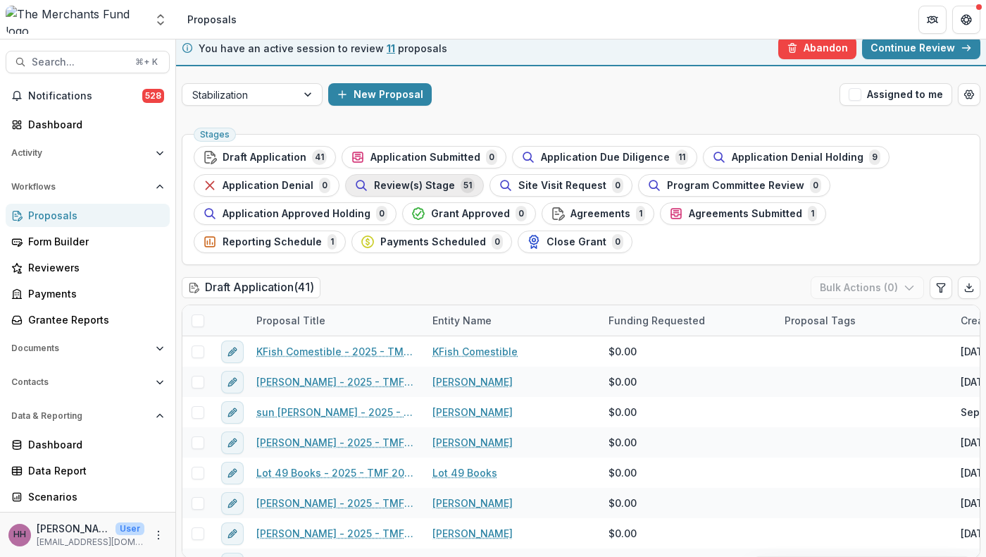
click at [455, 192] on span "Review(s) Stage" at bounding box center [414, 186] width 81 height 12
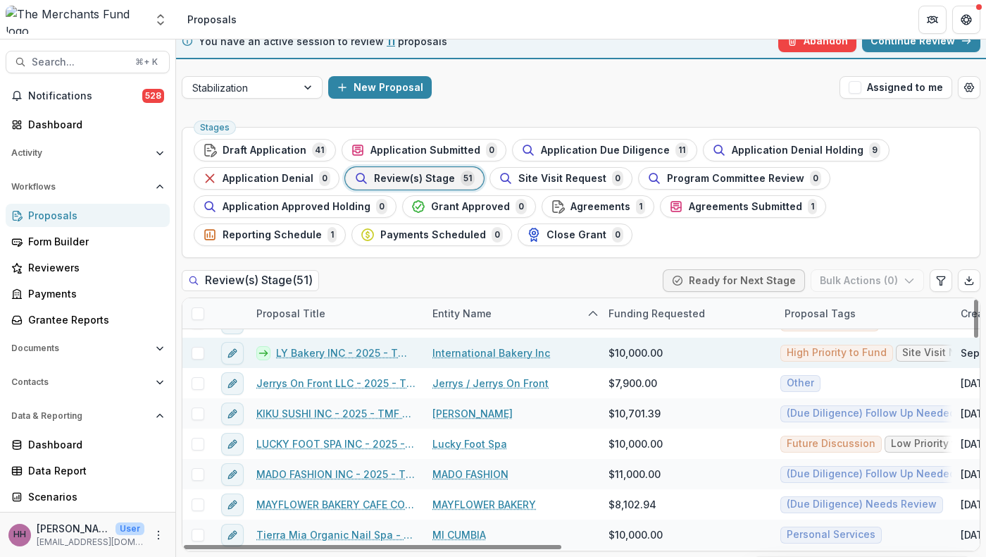
scroll to position [631, 0]
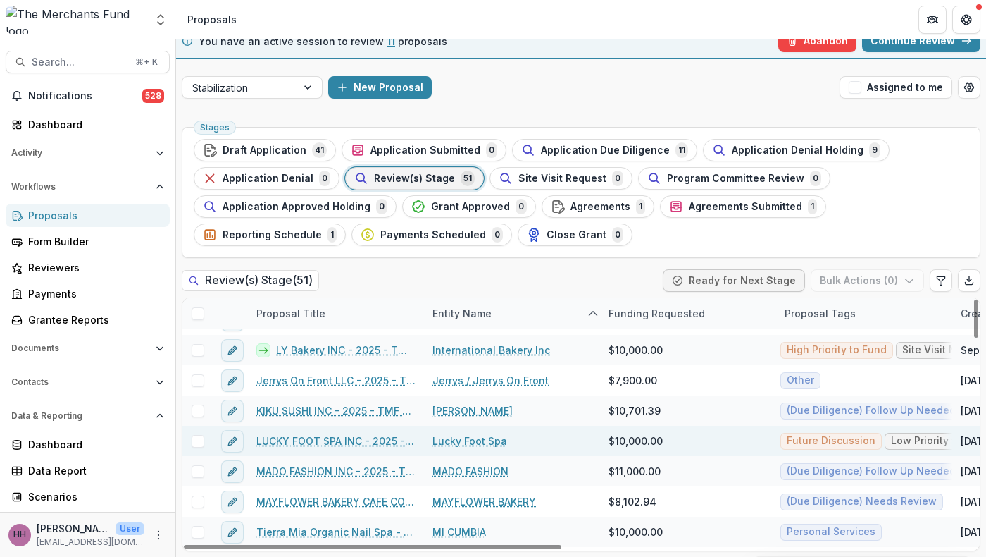
click at [507, 447] on link "Lucky Foot Spa" at bounding box center [470, 440] width 75 height 15
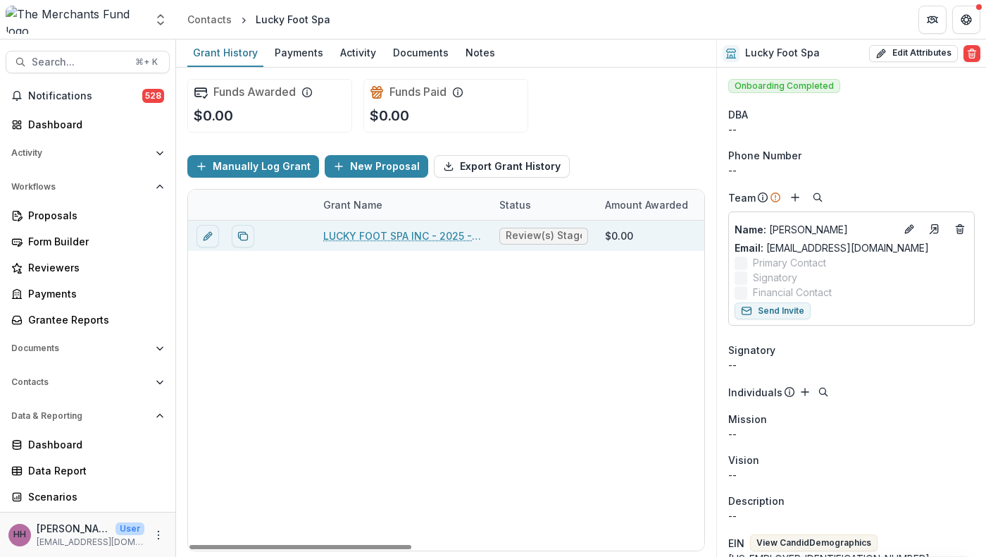
click at [377, 243] on link "LUCKY FOOT SPA INC - 2025 - TMF 2025 Stabilization Grant Program" at bounding box center [402, 235] width 159 height 15
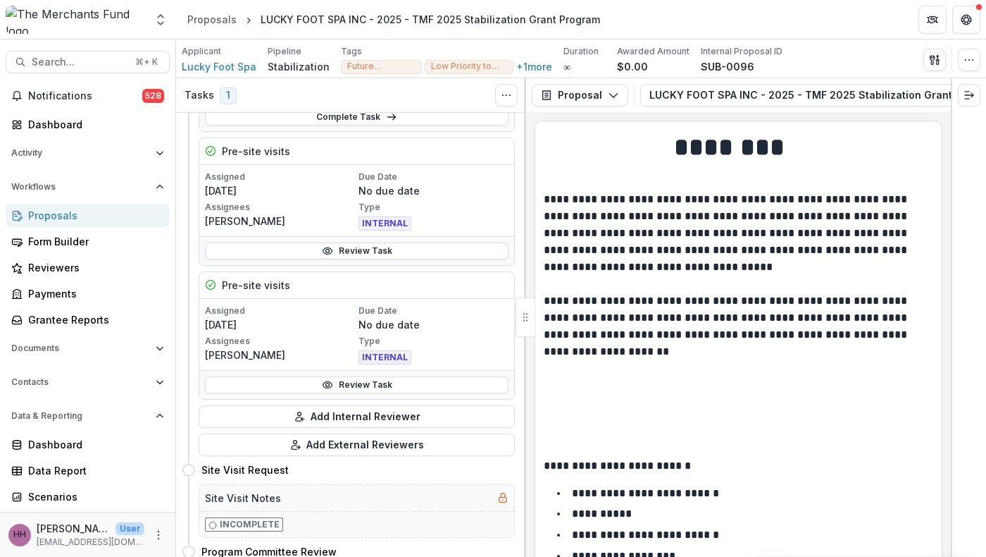
scroll to position [182, 0]
click at [354, 261] on link "Review Task" at bounding box center [357, 252] width 304 height 17
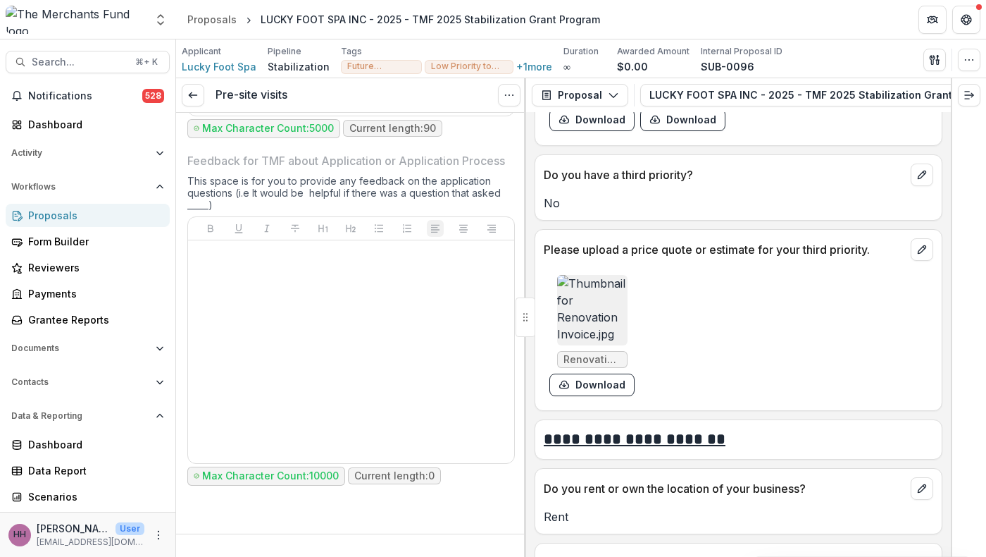
scroll to position [4801, 0]
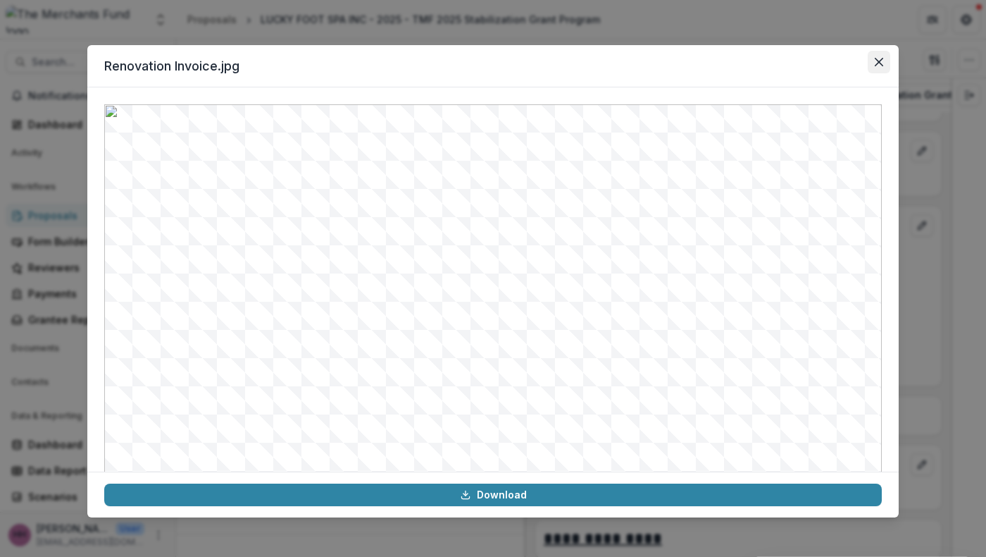
click at [890, 70] on button "Close" at bounding box center [879, 62] width 23 height 23
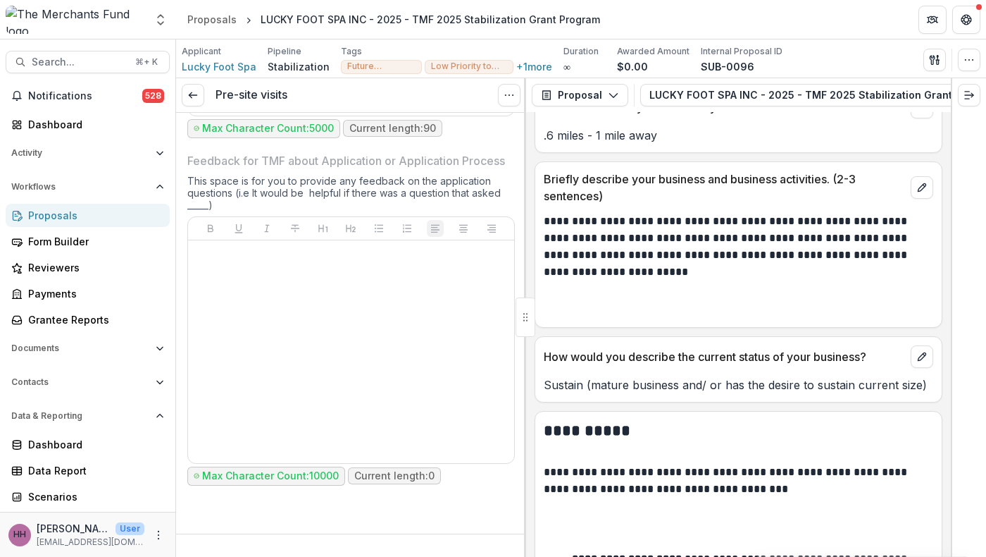
scroll to position [1219, 0]
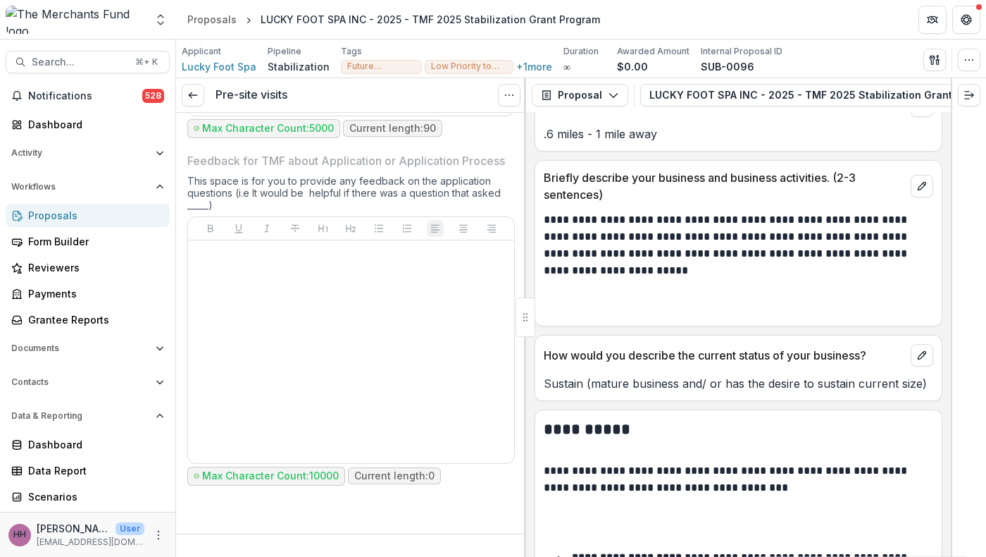
click at [673, 66] on link "https://maps.app.goo.gl/hXiTN6y5gAxNkKGU9" at bounding box center [609, 59] width 130 height 14
click at [199, 101] on icon at bounding box center [192, 94] width 11 height 11
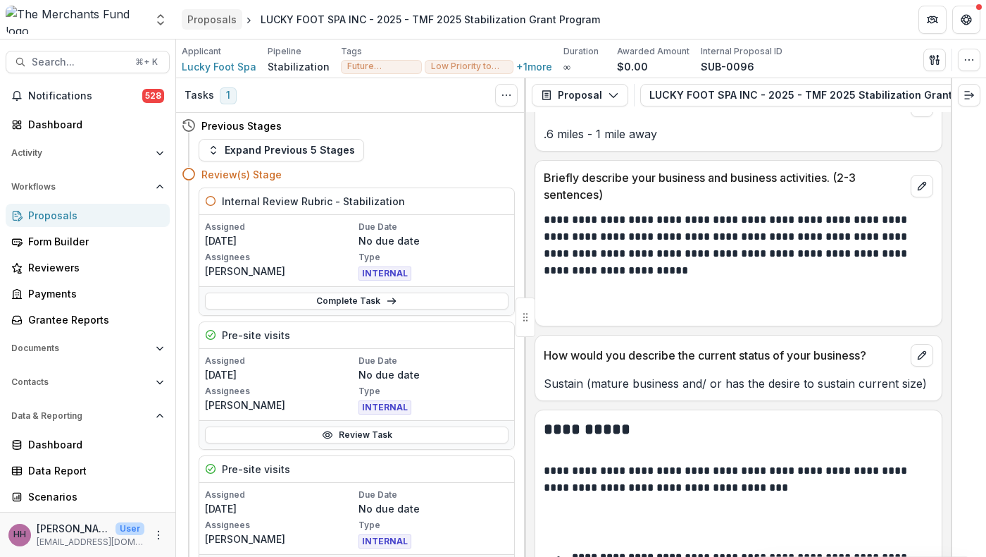
click at [201, 19] on div "Proposals" at bounding box center [211, 19] width 49 height 15
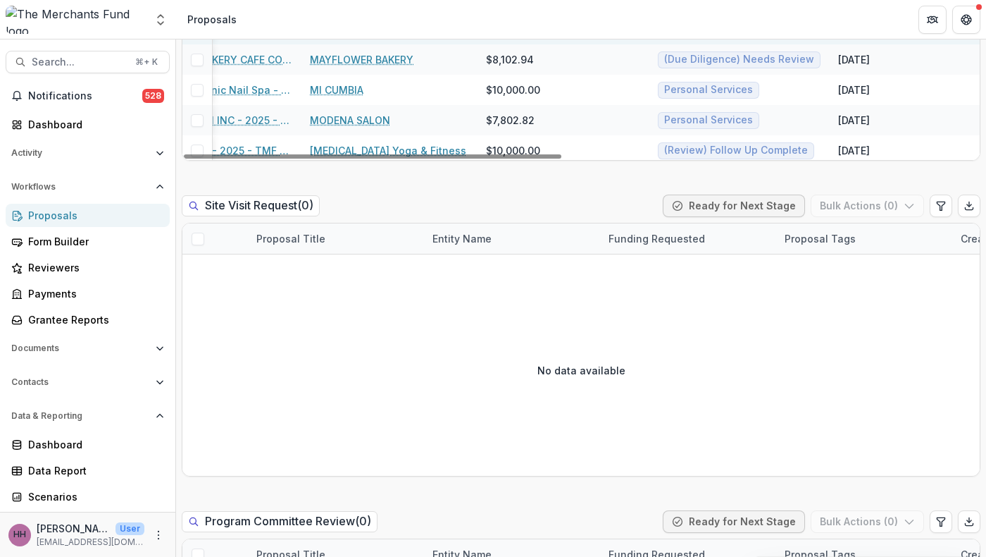
scroll to position [652, 0]
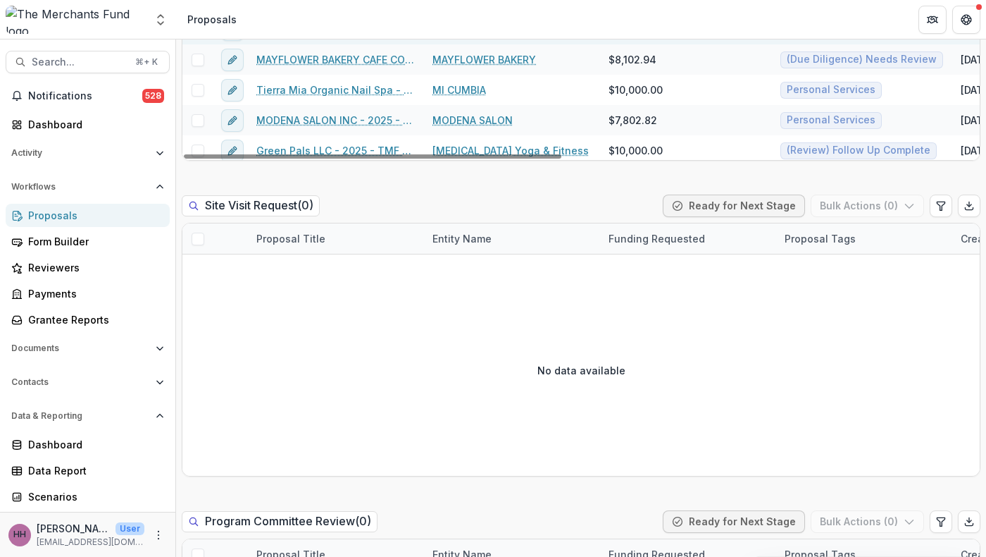
click at [490, 37] on link "MADO FASHION" at bounding box center [471, 29] width 76 height 15
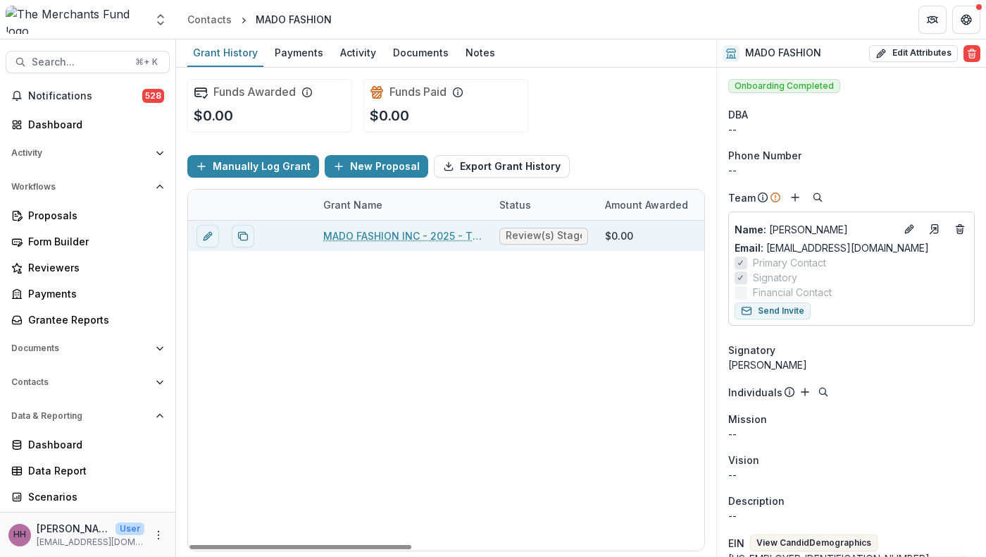
click at [363, 243] on link "MADO FASHION INC - 2025 - TMF 2025 Stabilization Grant Program" at bounding box center [402, 235] width 159 height 15
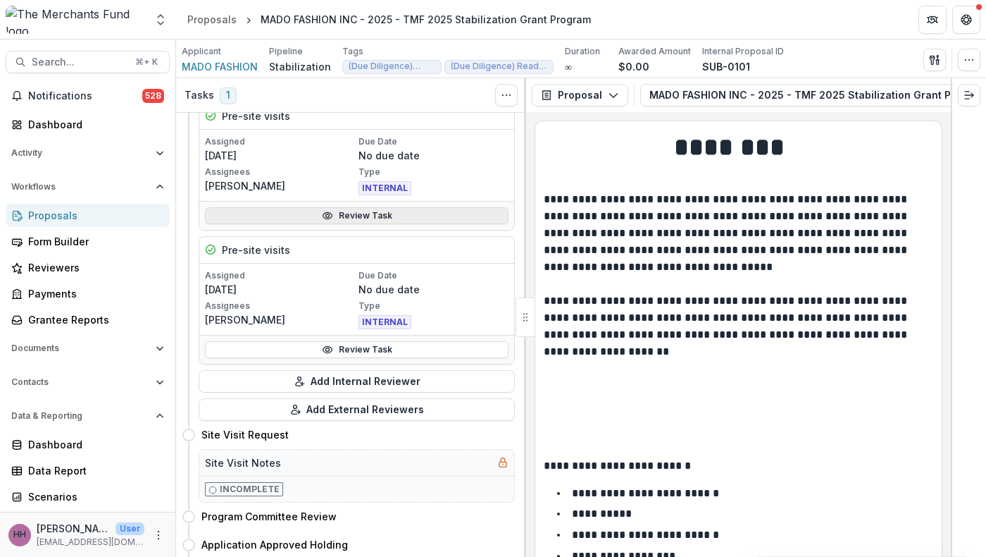
scroll to position [220, 0]
click at [347, 223] on link "Review Task" at bounding box center [357, 214] width 304 height 17
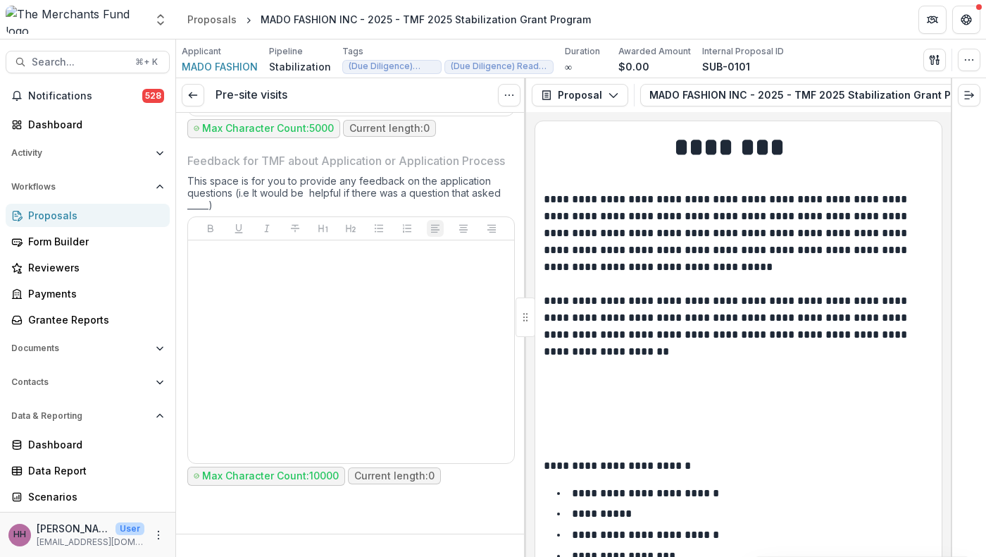
scroll to position [6384, 0]
click at [194, 95] on line at bounding box center [193, 95] width 8 height 0
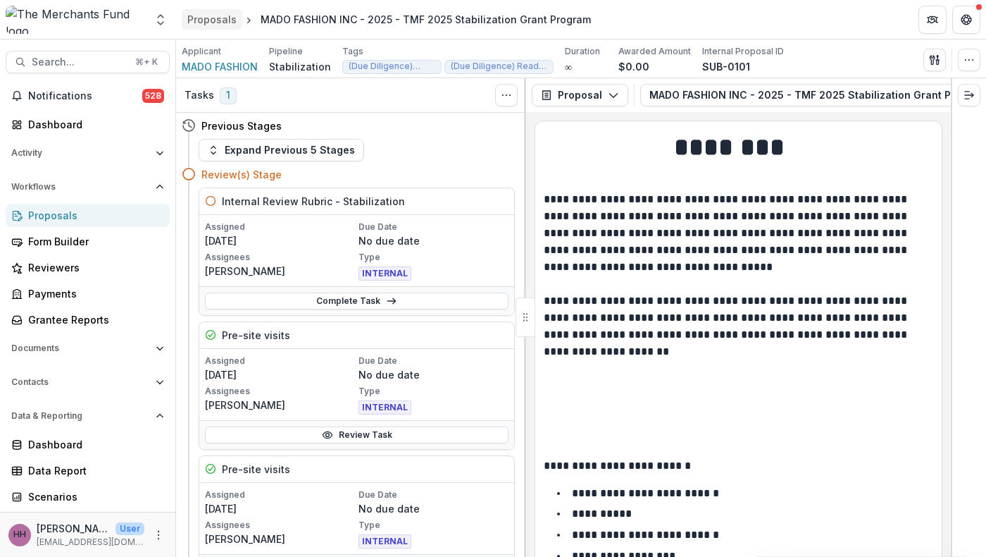
click at [213, 19] on div "Proposals" at bounding box center [211, 19] width 49 height 15
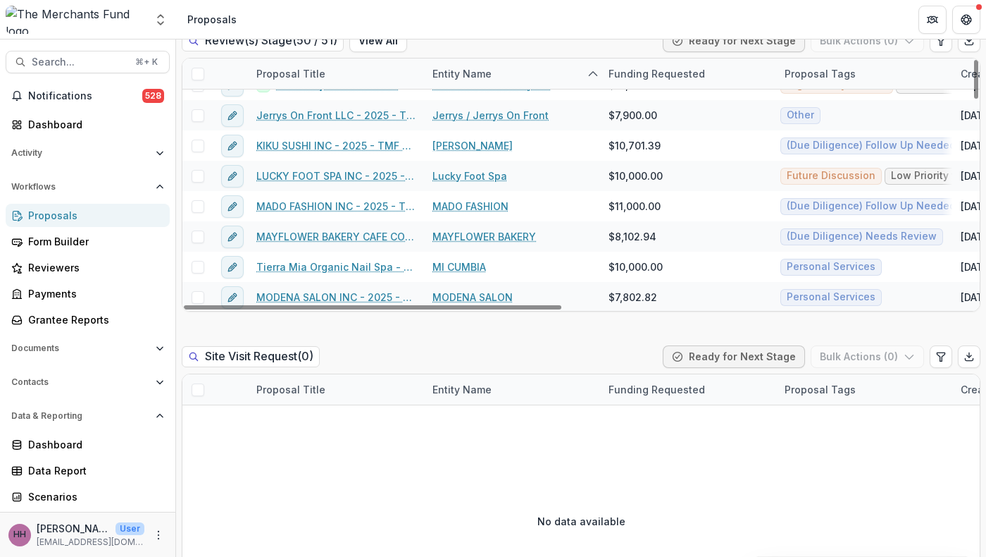
scroll to position [681, 0]
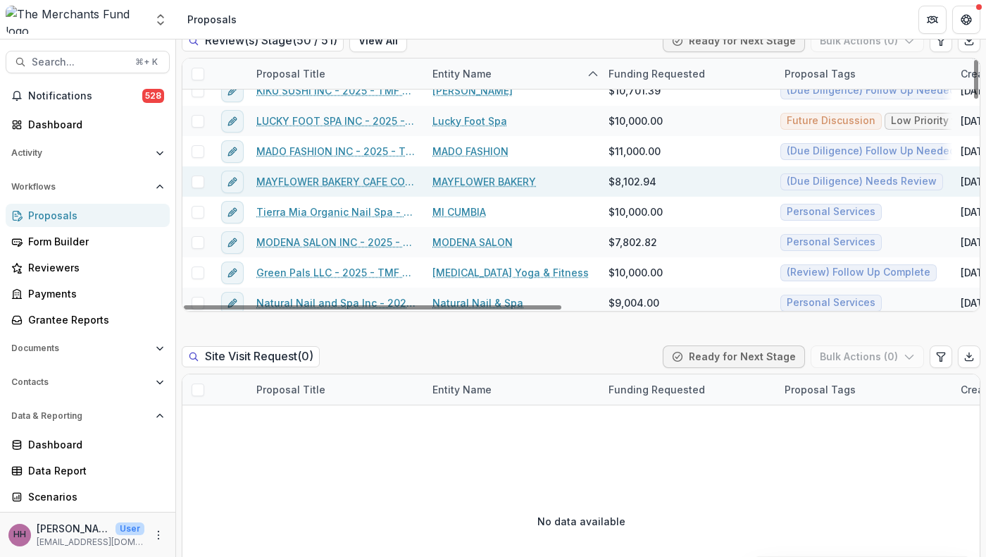
click at [480, 189] on link "MAYFLOWER BAKERY" at bounding box center [485, 181] width 104 height 15
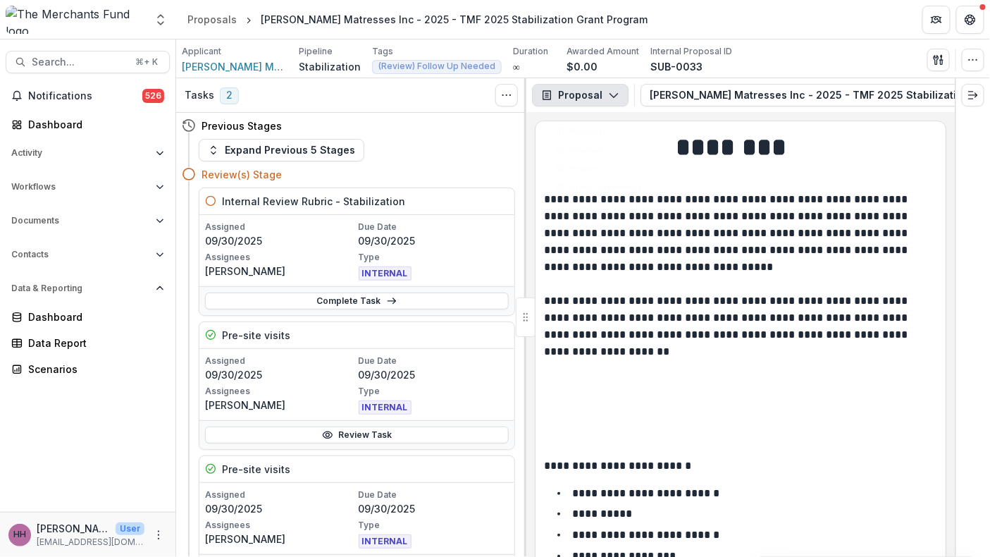
scroll to position [6829, 0]
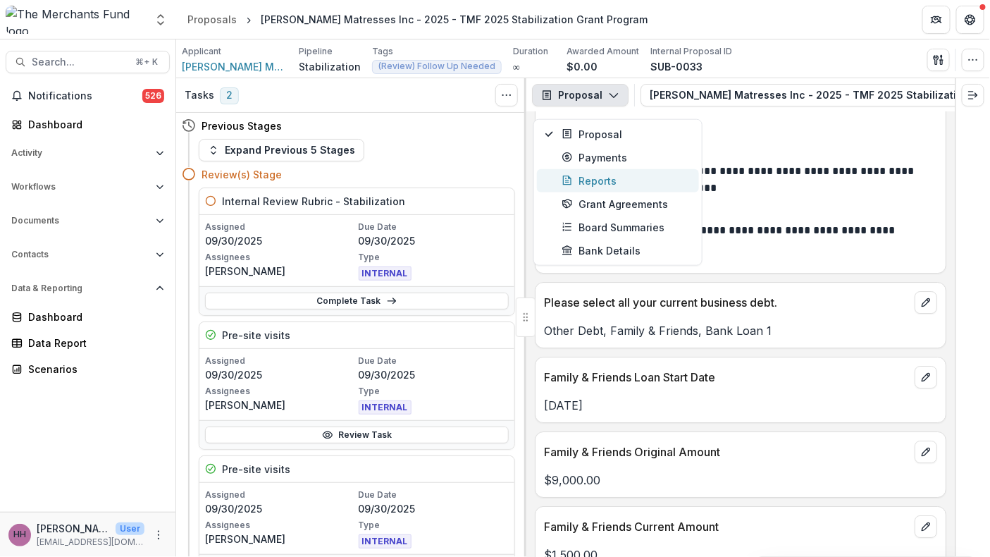
click at [616, 188] on div "Reports" at bounding box center [625, 180] width 129 height 15
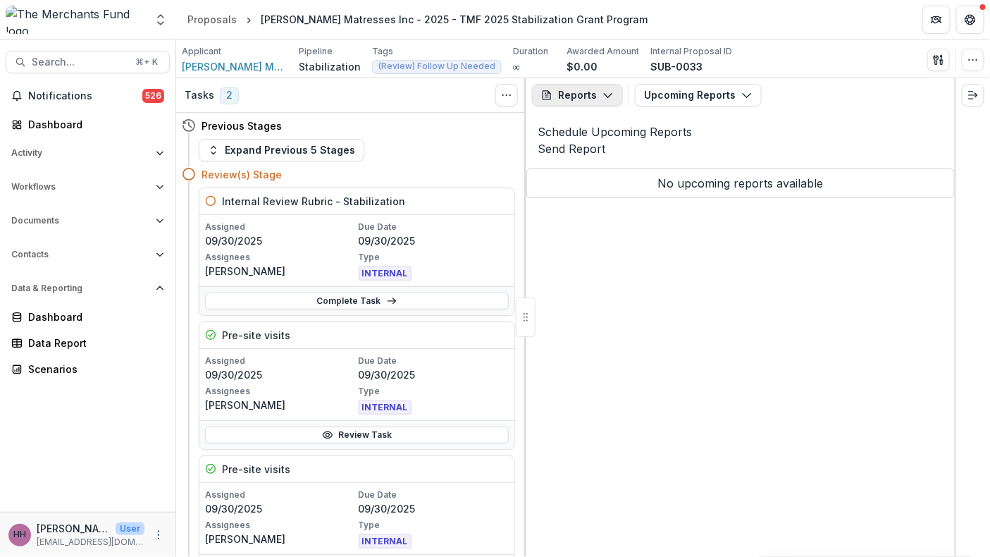
click at [614, 106] on button "Reports" at bounding box center [577, 95] width 91 height 23
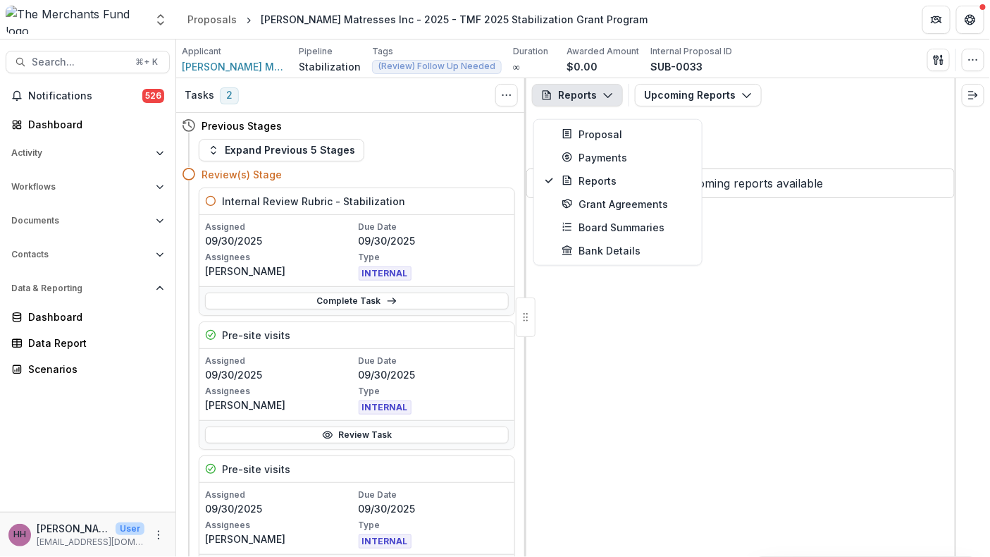
click at [614, 101] on icon "button" at bounding box center [607, 94] width 11 height 11
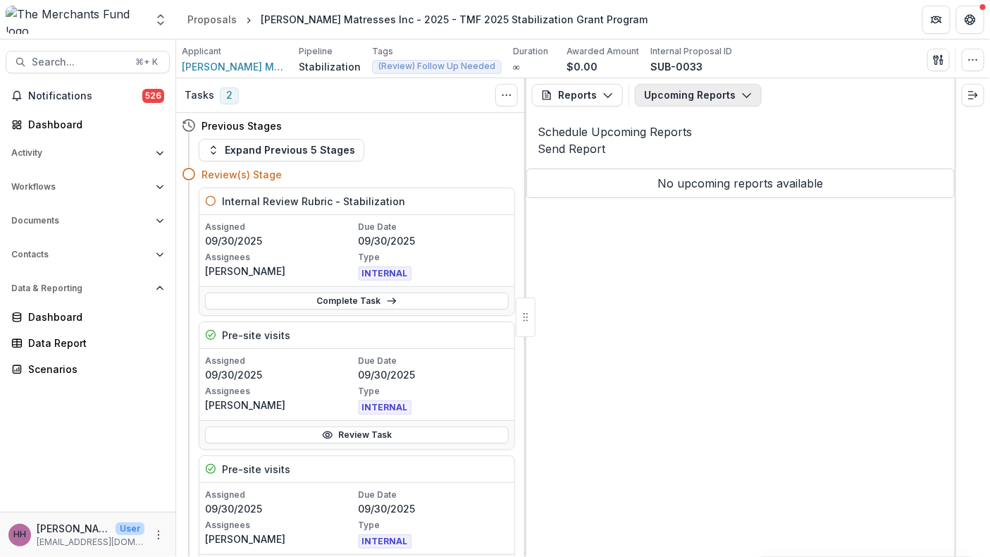
click at [746, 106] on button "Upcoming Reports" at bounding box center [698, 95] width 127 height 23
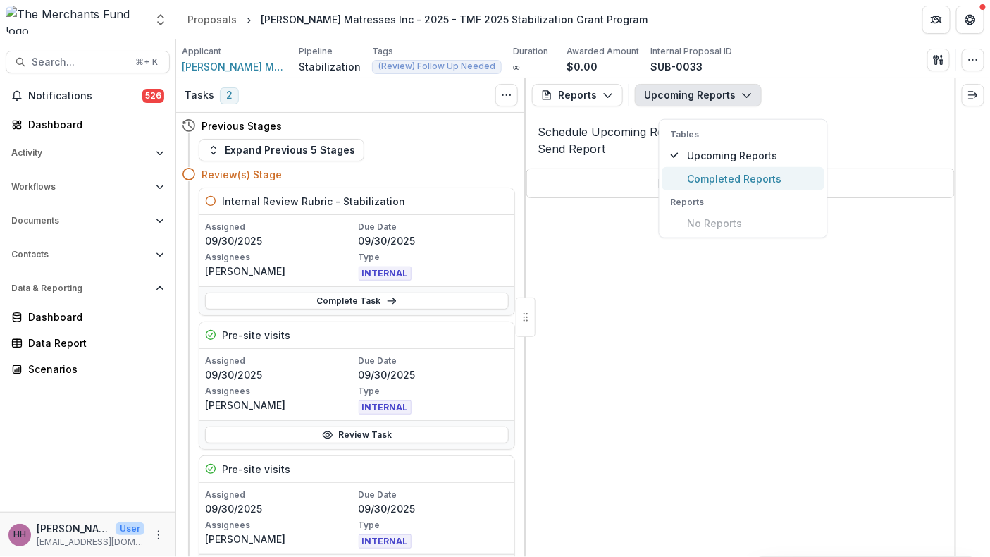
click at [745, 186] on span "Completed Reports" at bounding box center [751, 178] width 129 height 15
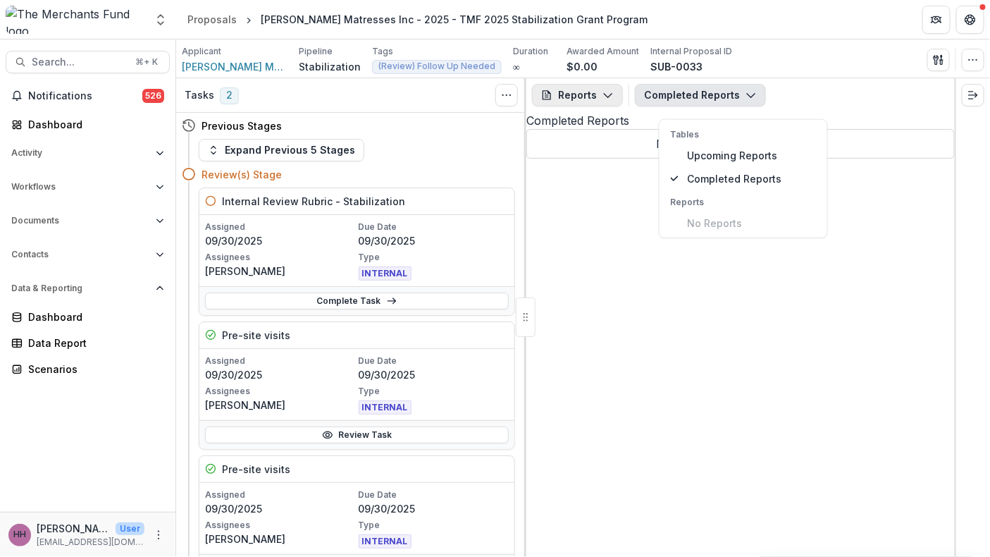
click at [614, 101] on icon "button" at bounding box center [607, 94] width 11 height 11
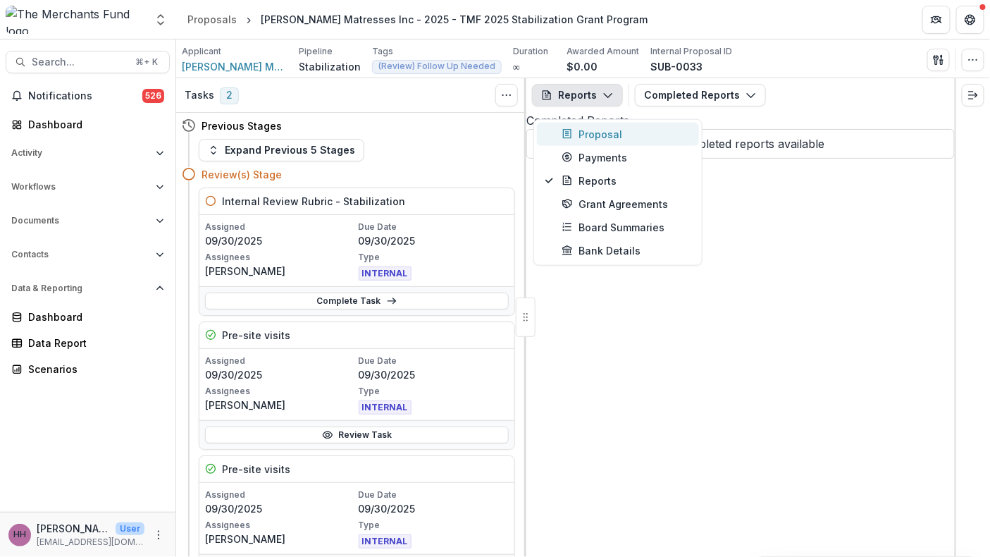
click at [620, 142] on div "Proposal" at bounding box center [625, 134] width 129 height 15
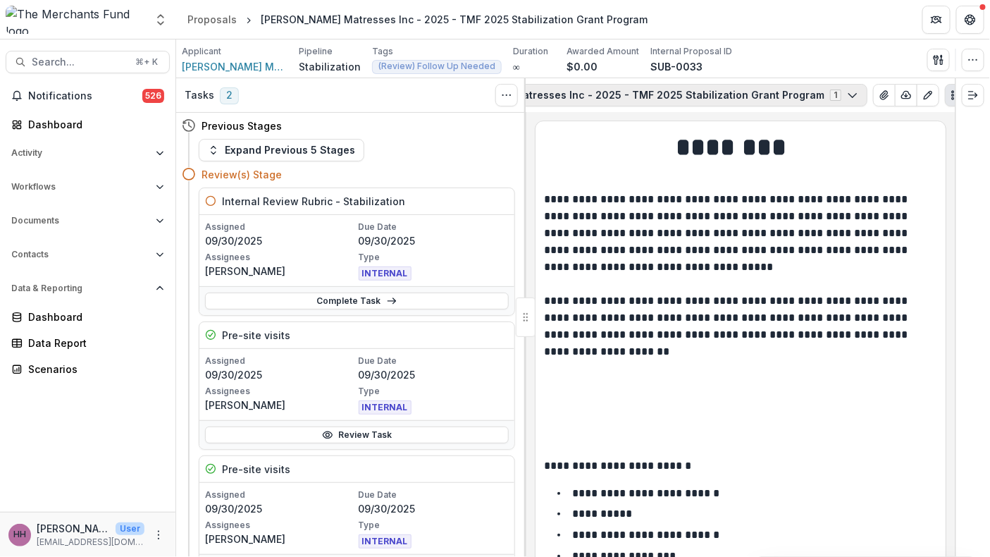
scroll to position [0, 345]
click at [971, 101] on icon "Expand right" at bounding box center [972, 94] width 11 height 11
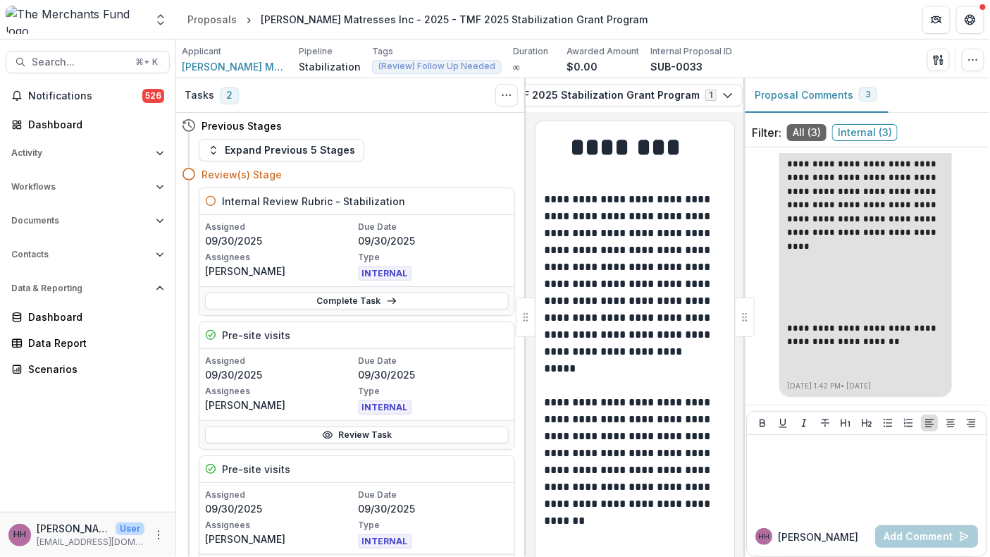
scroll to position [1291, 0]
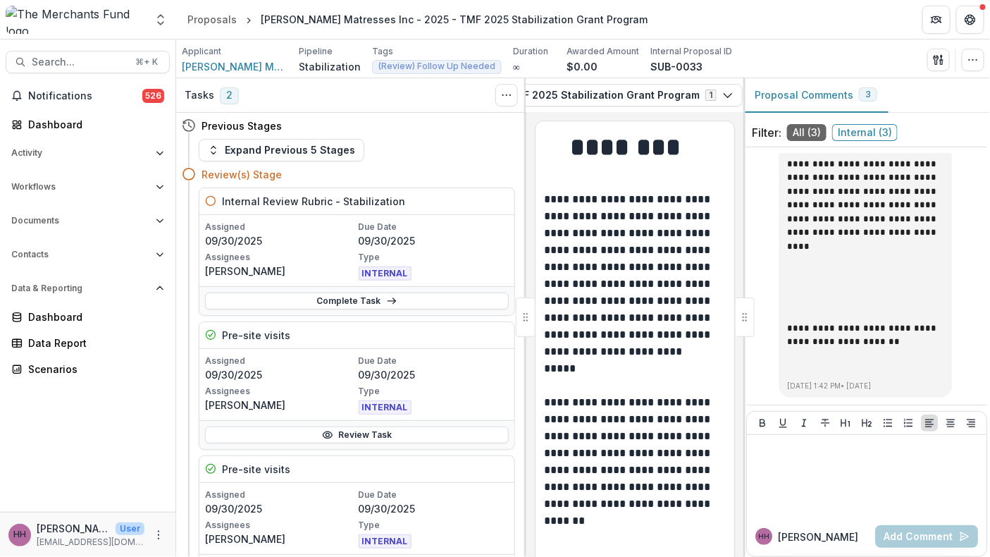
click at [883, 141] on span "Internal ( 3 )" at bounding box center [865, 132] width 66 height 17
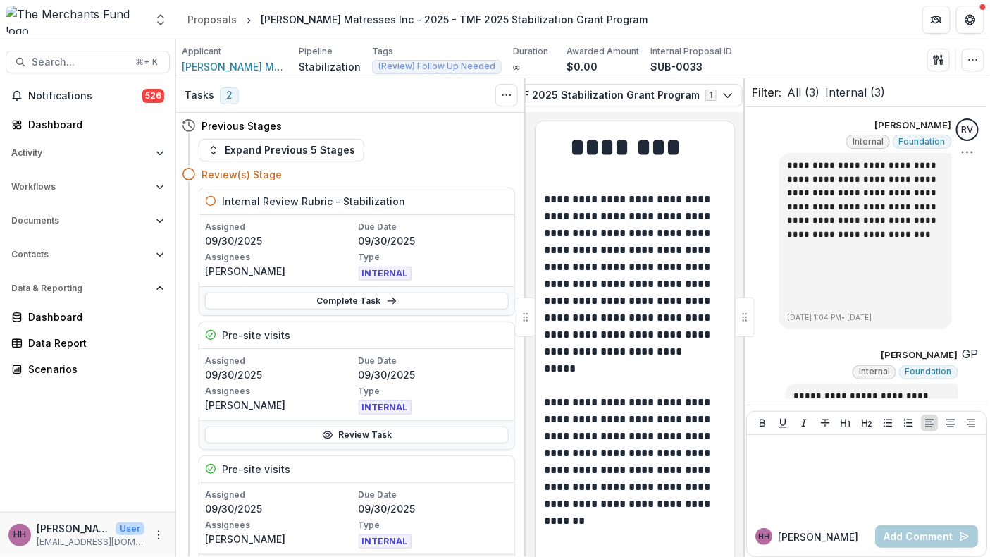
scroll to position [4, 0]
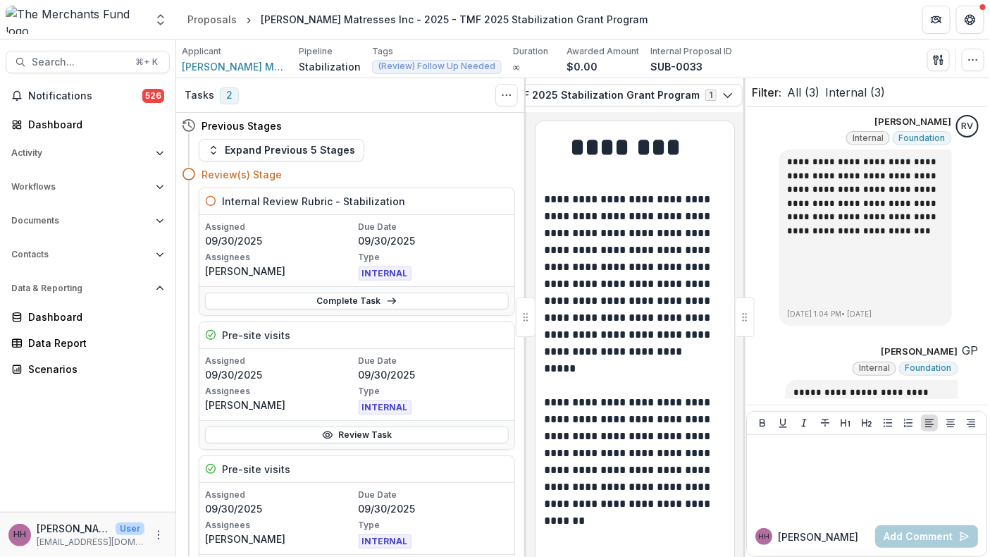
click at [819, 101] on span "All ( 3 )" at bounding box center [803, 92] width 32 height 17
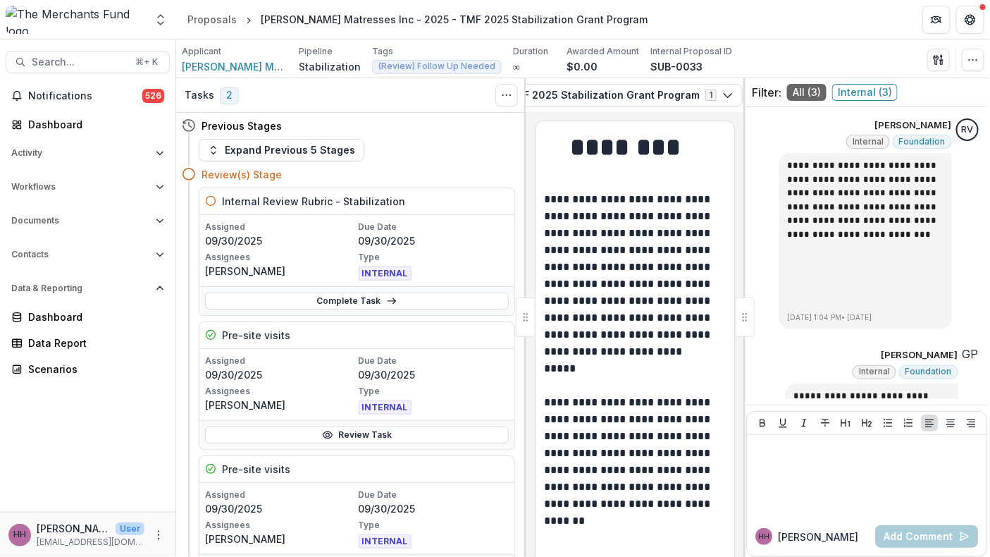
click at [745, 318] on div at bounding box center [745, 316] width 20 height 39
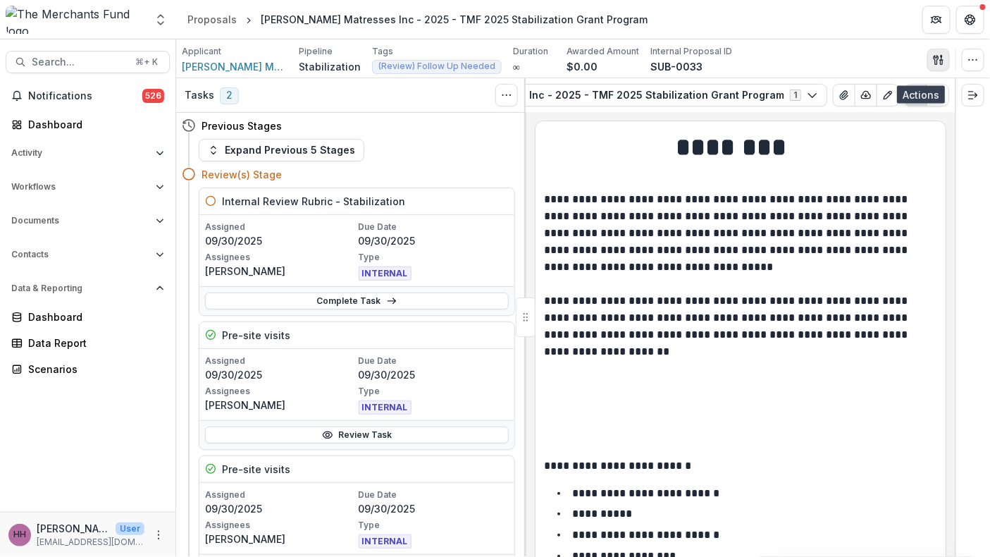
click at [933, 66] on icon "button" at bounding box center [938, 59] width 11 height 11
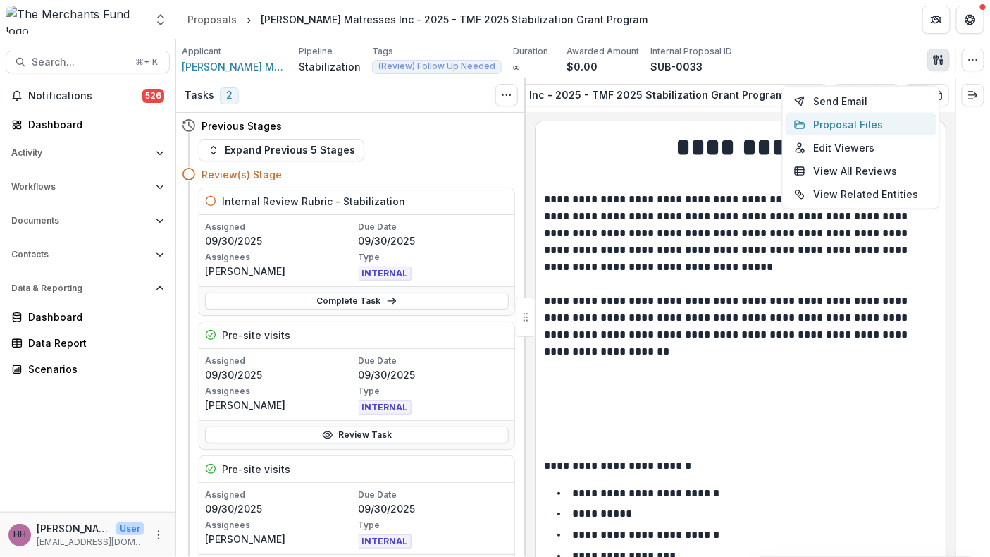
click at [862, 136] on button "Proposal Files" at bounding box center [861, 124] width 151 height 23
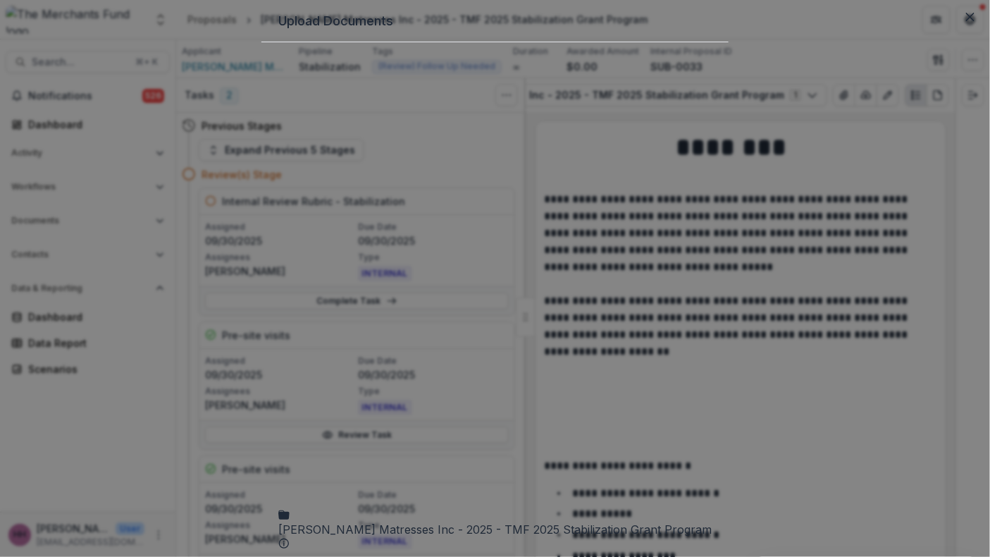
click at [290, 553] on icon "Castillo Matresses Inc - 2025 - TMF 2025 Stabilization Grant Program Options" at bounding box center [283, 558] width 11 height 11
click at [584, 158] on div "Submission Temelio Proposal Attached proposal documents Report Tasks No tasks F…" at bounding box center [491, 149] width 185 height 198
click at [278, 142] on icon at bounding box center [494, 275] width 433 height 433
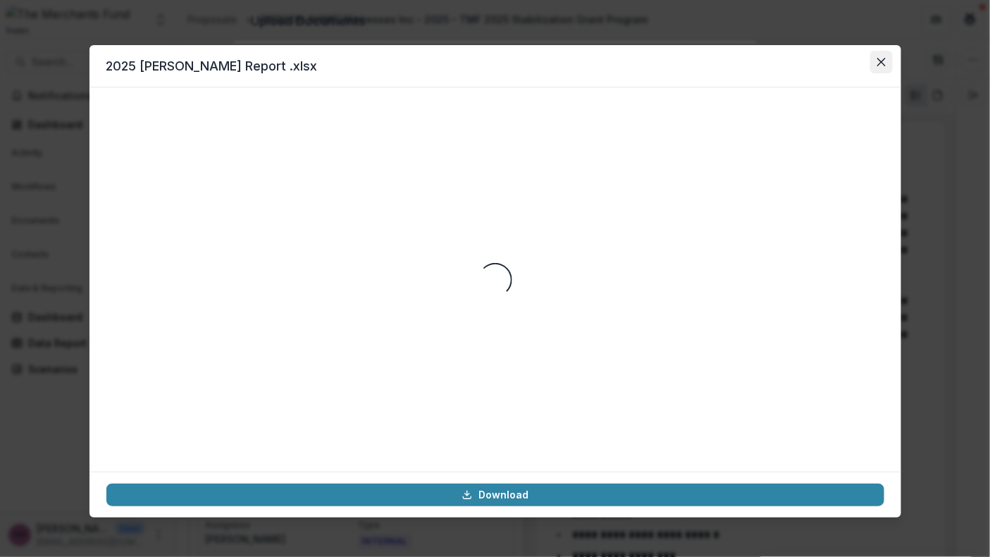
click at [886, 66] on icon "Close" at bounding box center [881, 62] width 8 height 8
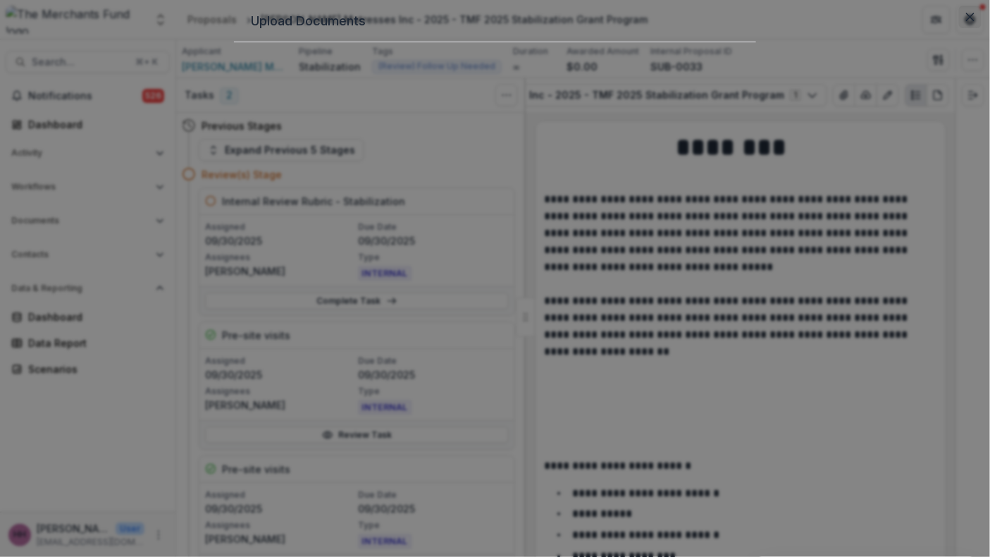
click at [959, 28] on button "Close" at bounding box center [970, 17] width 23 height 23
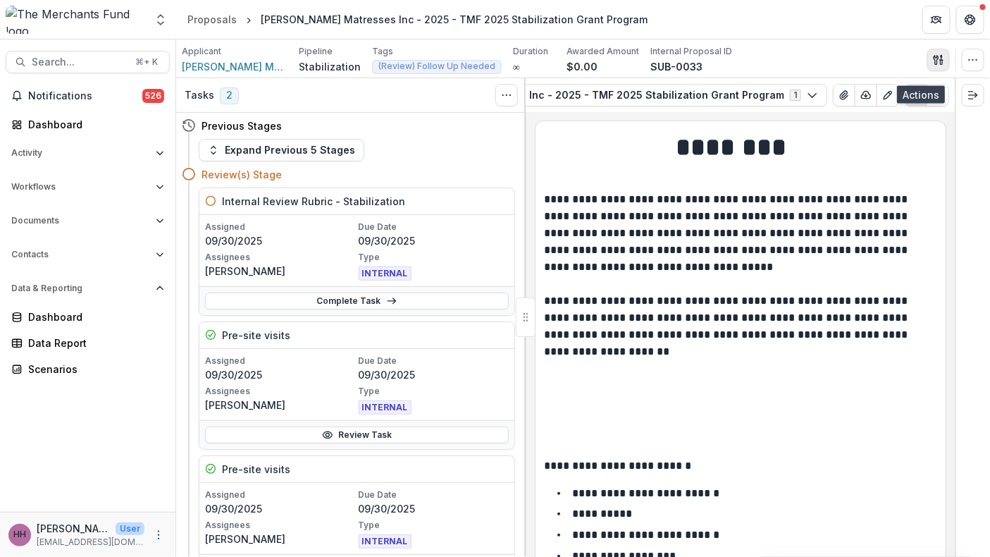
click at [933, 66] on icon "button" at bounding box center [938, 59] width 11 height 11
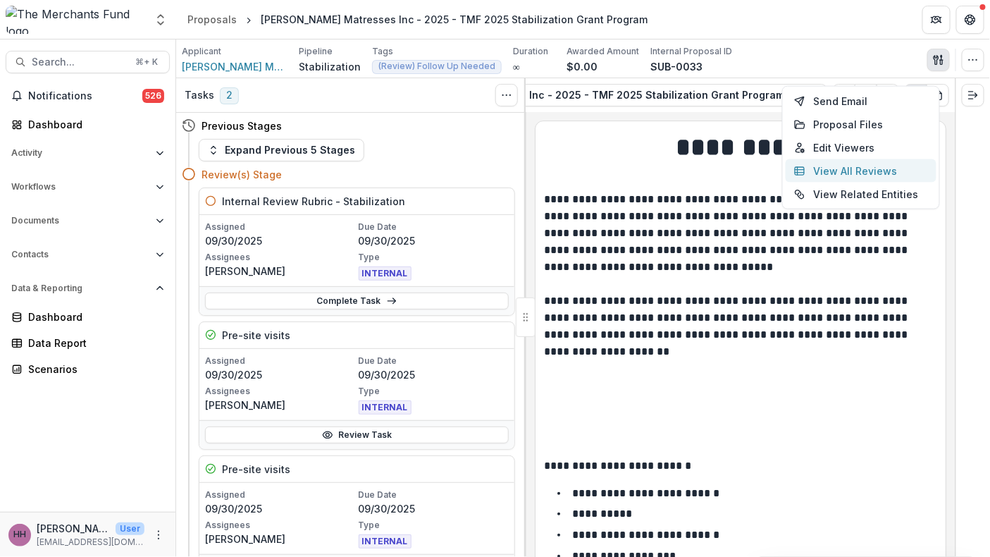
click at [860, 182] on button "View All Reviews" at bounding box center [861, 170] width 151 height 23
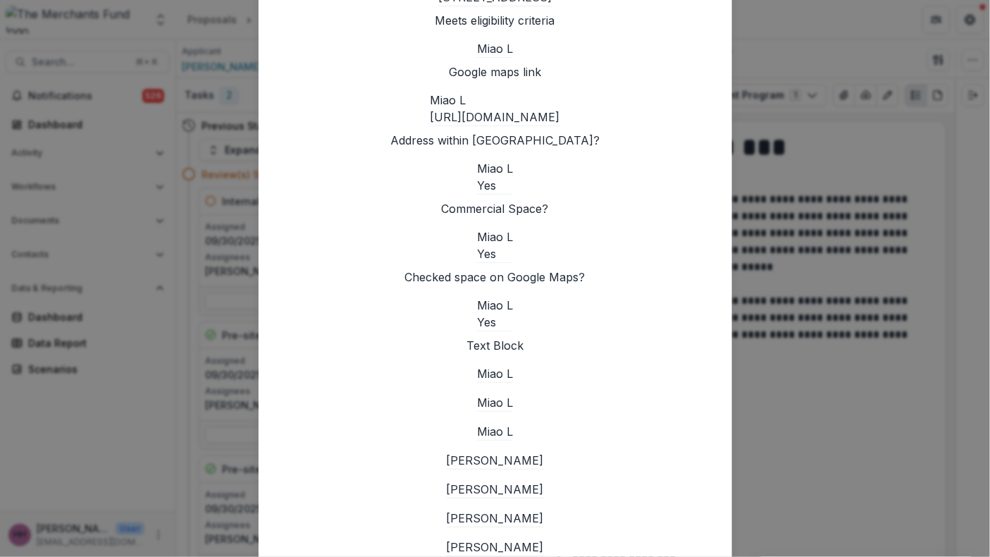
scroll to position [29, 0]
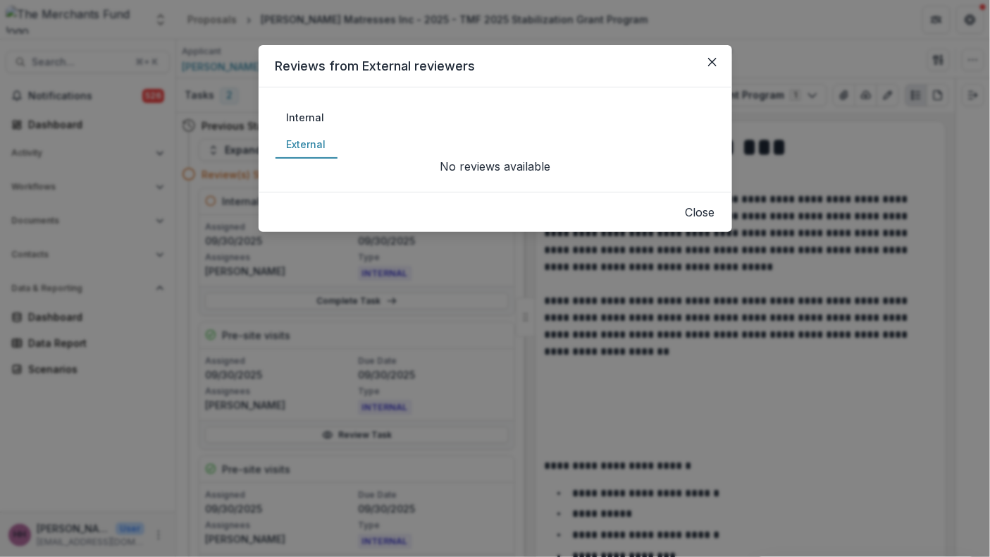
click at [715, 221] on button "Close" at bounding box center [700, 212] width 30 height 17
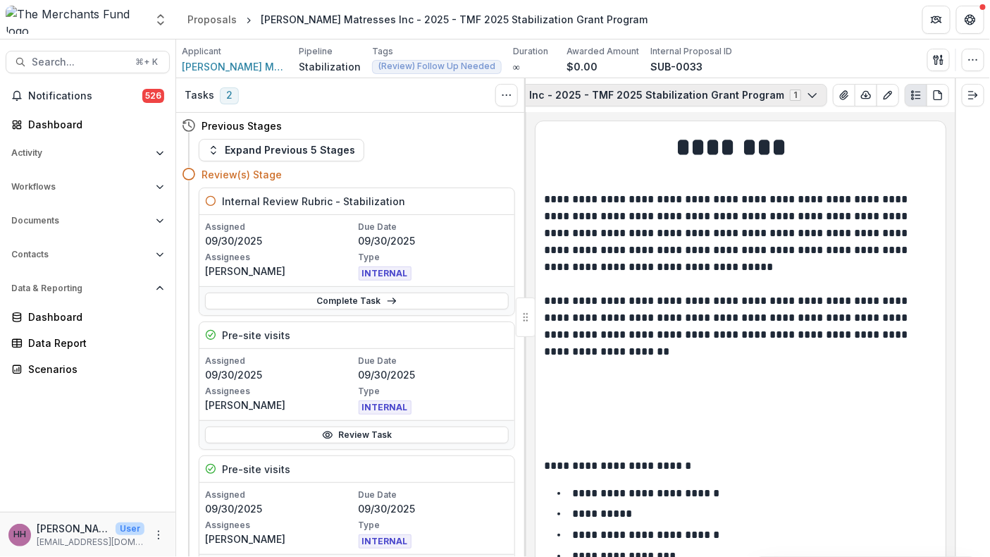
click at [759, 106] on button "[PERSON_NAME] Matresses Inc - 2025 - TMF 2025 Stabilization Grant Program 1" at bounding box center [603, 95] width 447 height 23
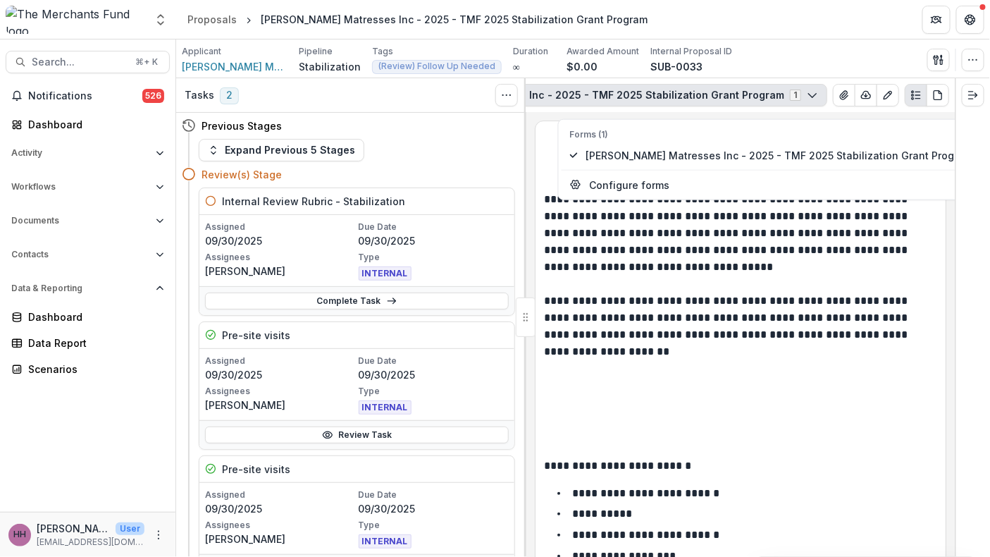
click at [807, 101] on icon "button" at bounding box center [812, 94] width 11 height 11
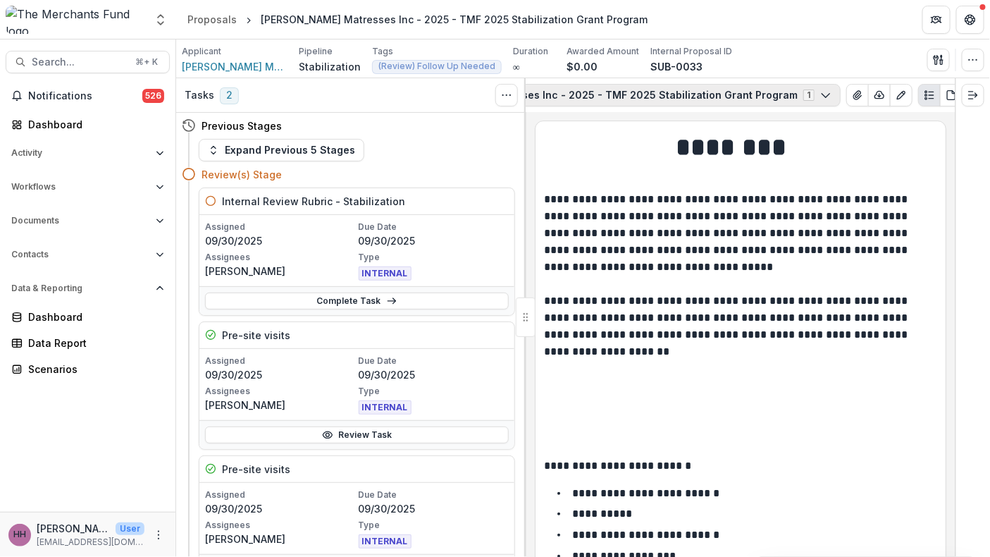
scroll to position [0, 345]
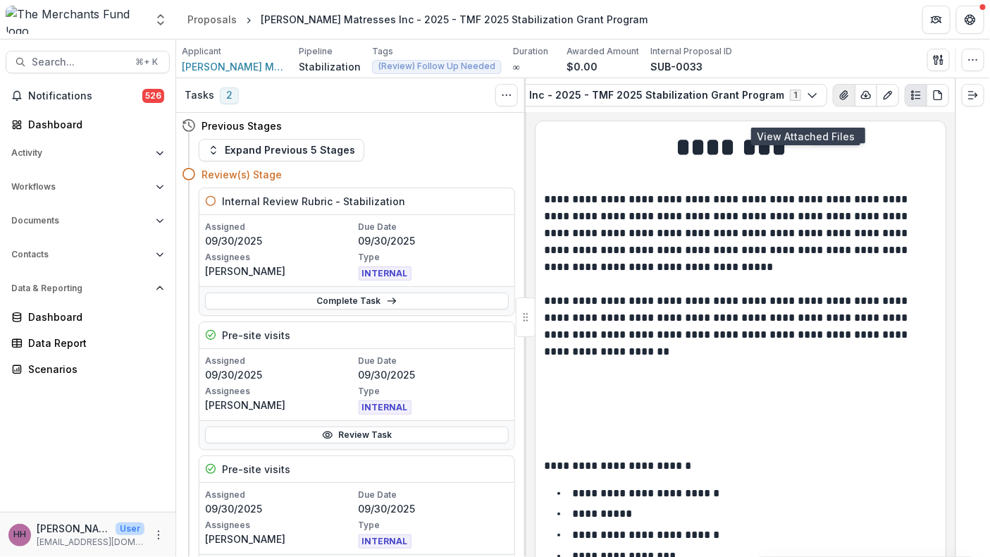
click at [840, 99] on icon "View Attached Files" at bounding box center [844, 95] width 8 height 8
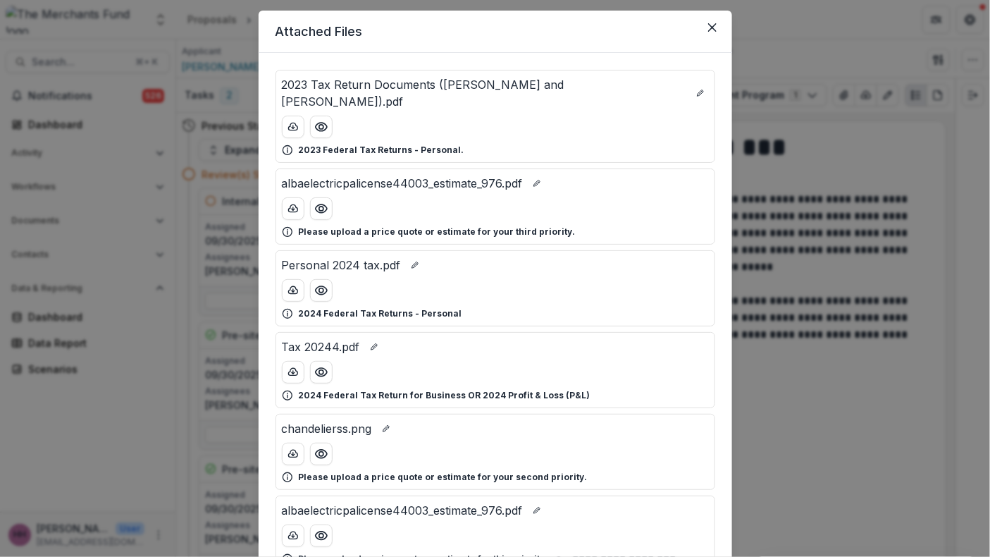
scroll to position [0, 0]
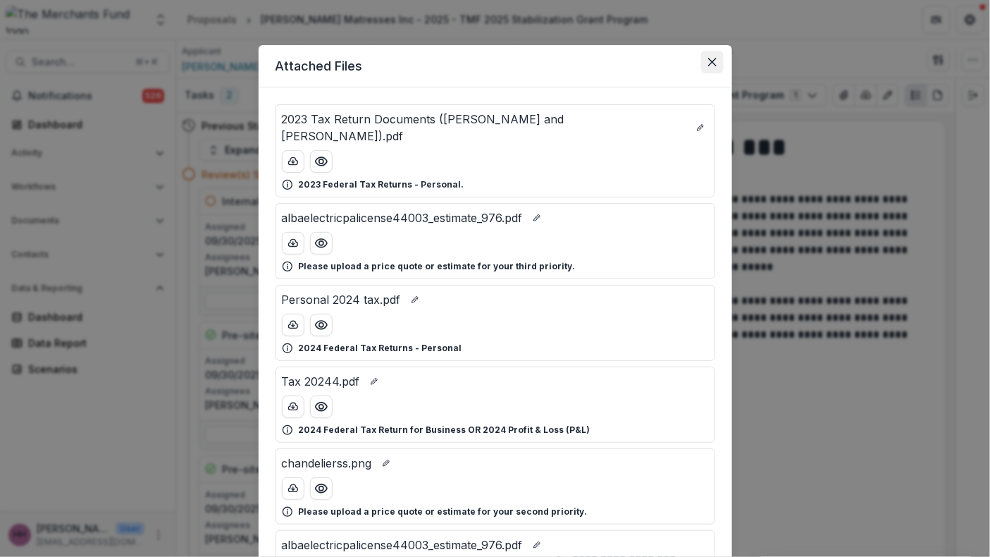
click at [716, 66] on icon "Close" at bounding box center [711, 62] width 8 height 8
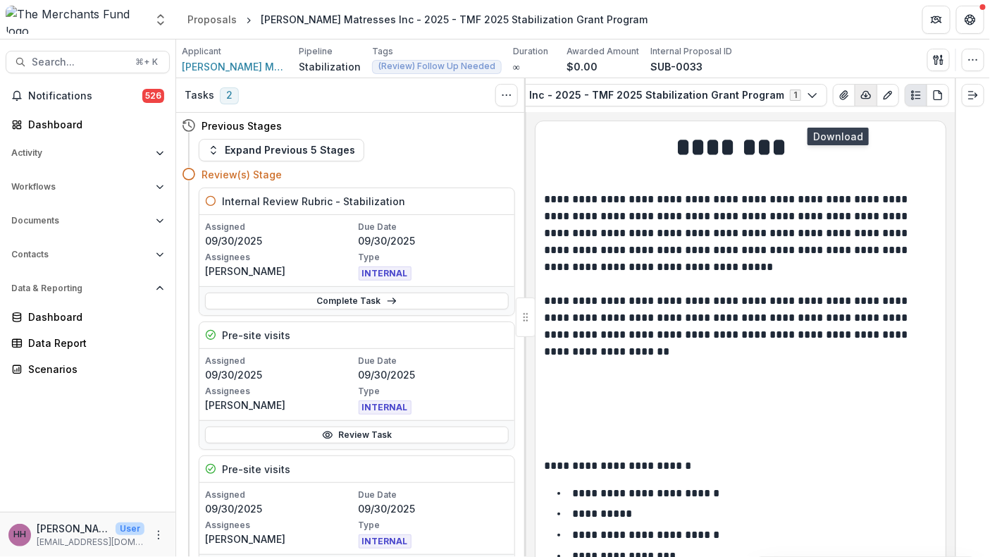
click at [862, 98] on icon "button" at bounding box center [866, 94] width 9 height 7
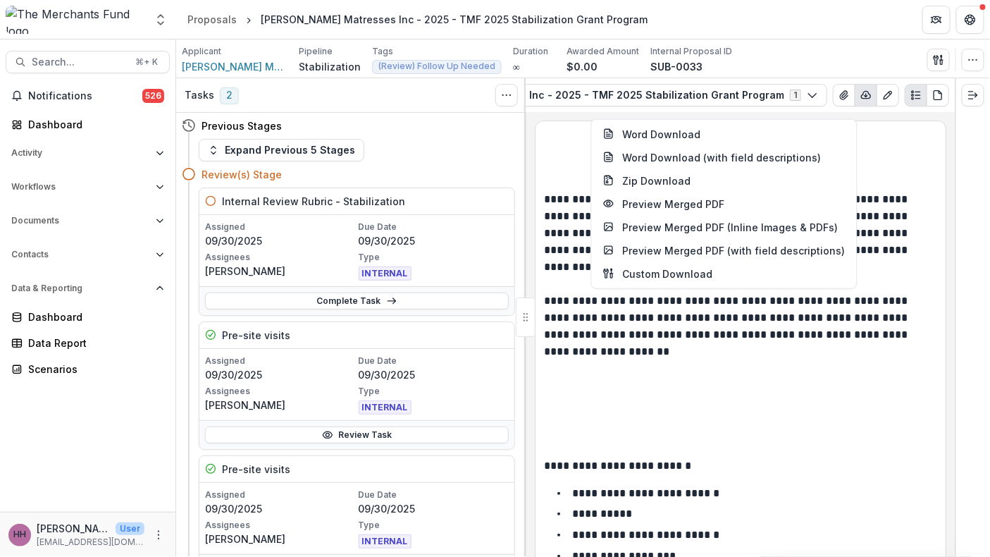
click at [888, 191] on p at bounding box center [740, 182] width 393 height 17
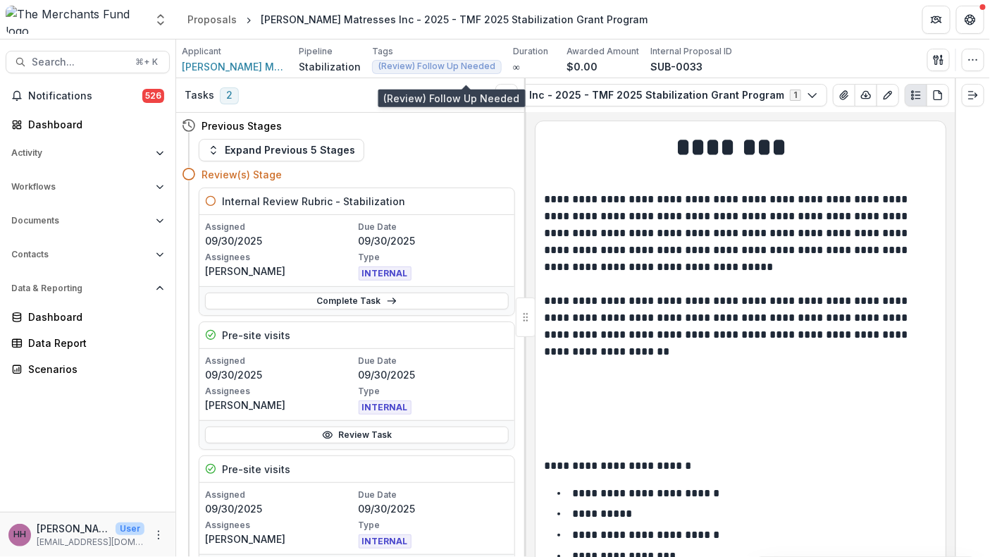
click at [495, 71] on span "(Review) Follow Up Needed" at bounding box center [436, 66] width 117 height 10
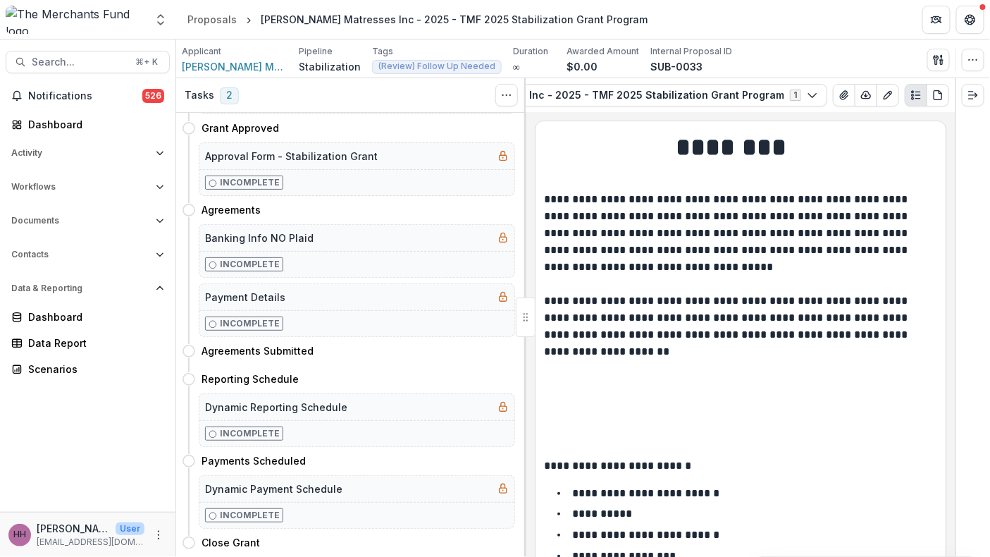
scroll to position [993, 0]
click at [973, 92] on line "Expand right" at bounding box center [971, 92] width 4 height 0
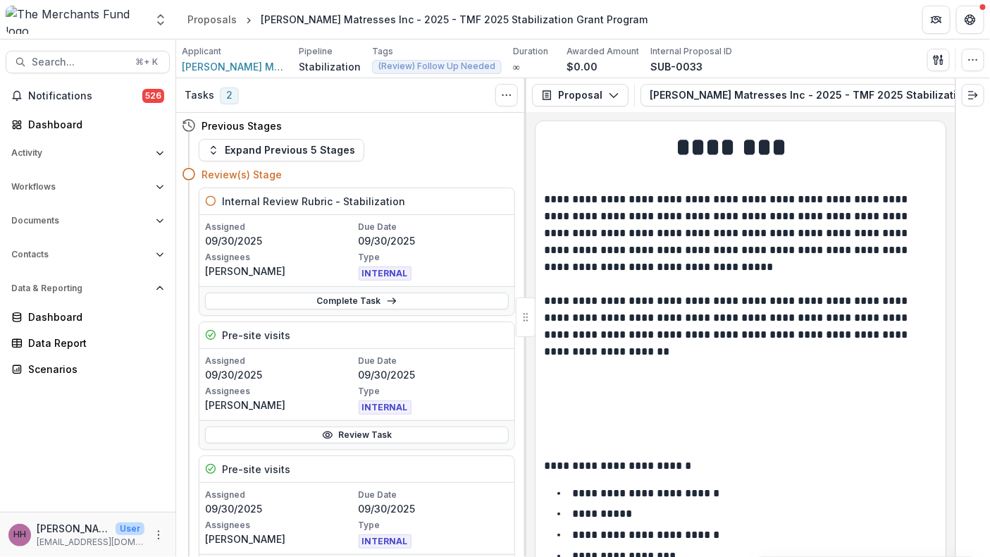
click at [742, 329] on p "**********" at bounding box center [735, 307] width 382 height 232
click at [840, 99] on icon "View Attached Files" at bounding box center [844, 95] width 8 height 8
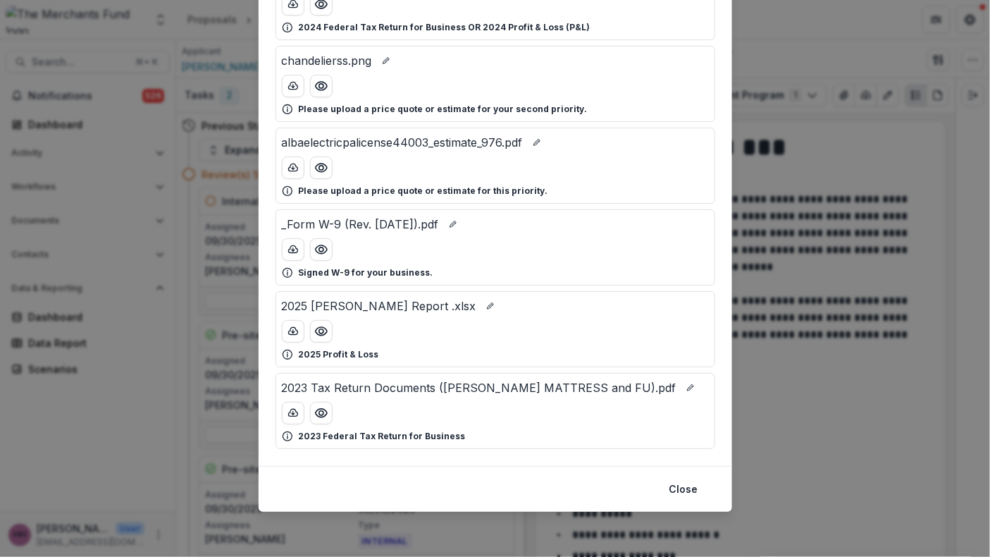
scroll to position [611, 0]
click at [707, 478] on button "Close" at bounding box center [684, 489] width 46 height 23
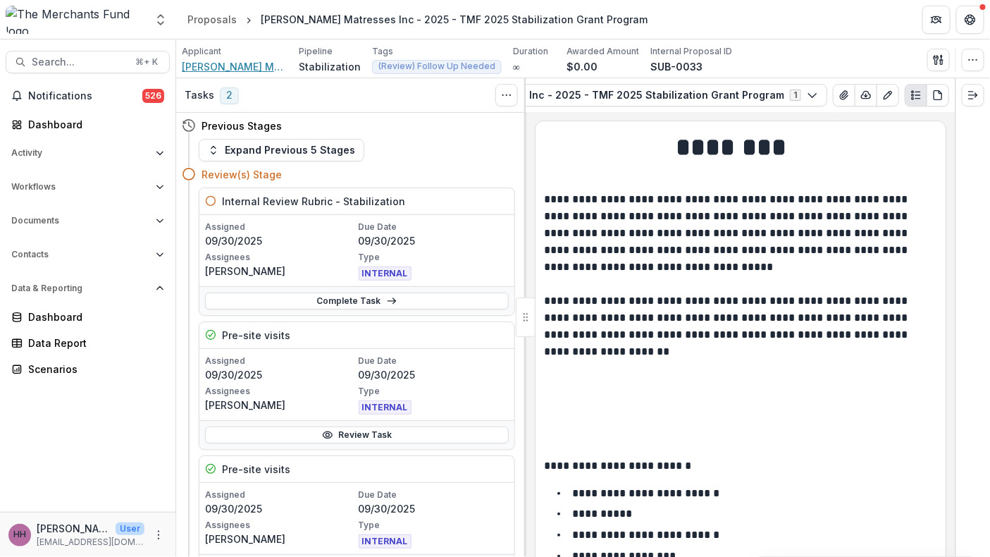
click at [235, 74] on span "[PERSON_NAME] Mattress & Furniture" at bounding box center [235, 66] width 106 height 15
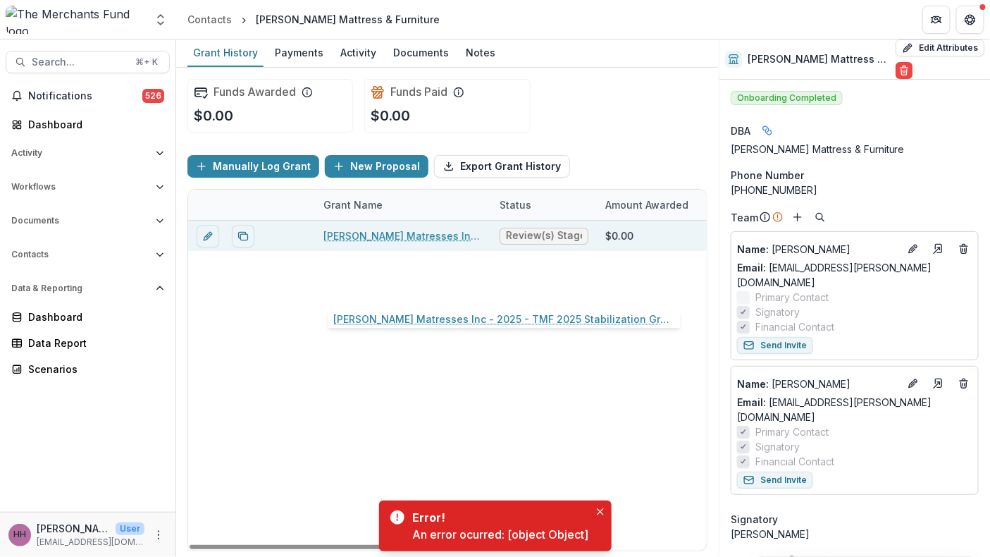
click at [419, 243] on link "[PERSON_NAME] Matresses Inc - 2025 - TMF 2025 Stabilization Grant Program" at bounding box center [402, 235] width 159 height 15
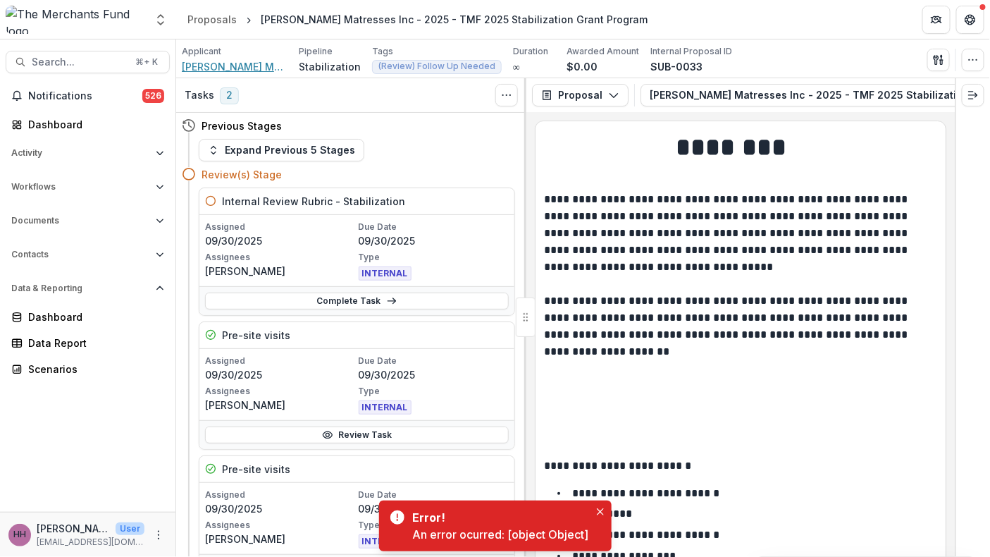
click at [235, 73] on span "[PERSON_NAME] Mattress & Furniture" at bounding box center [235, 66] width 106 height 15
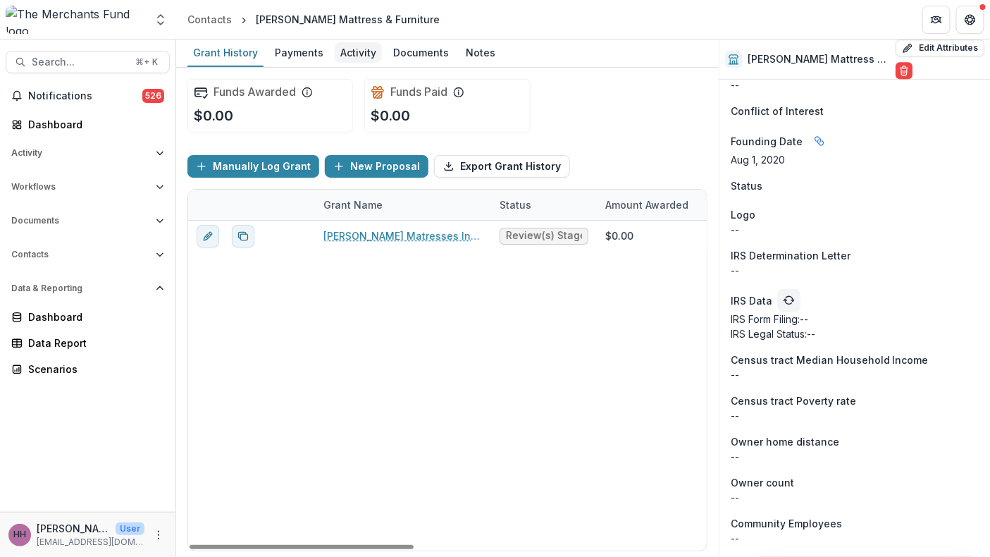
click at [382, 57] on div "Activity" at bounding box center [358, 52] width 47 height 20
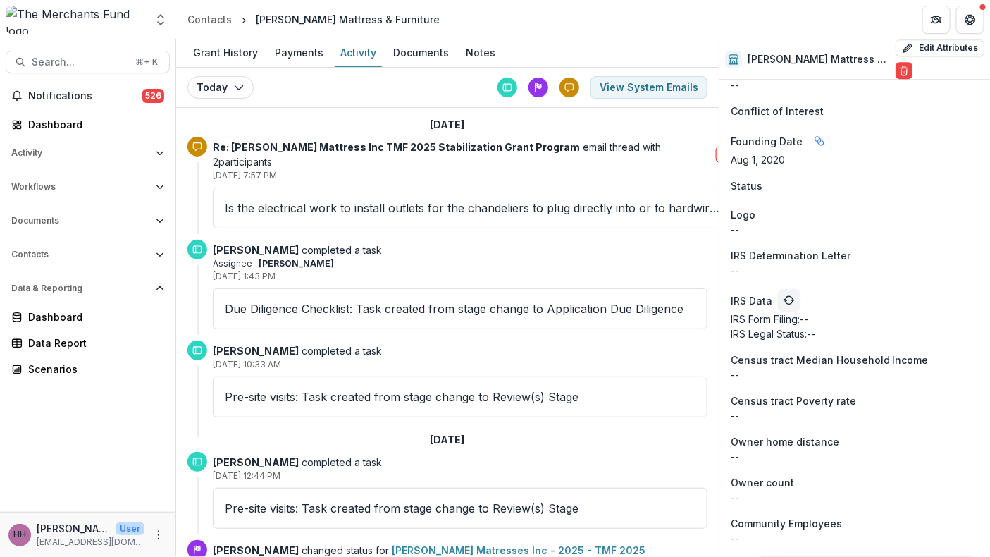
scroll to position [0, 12]
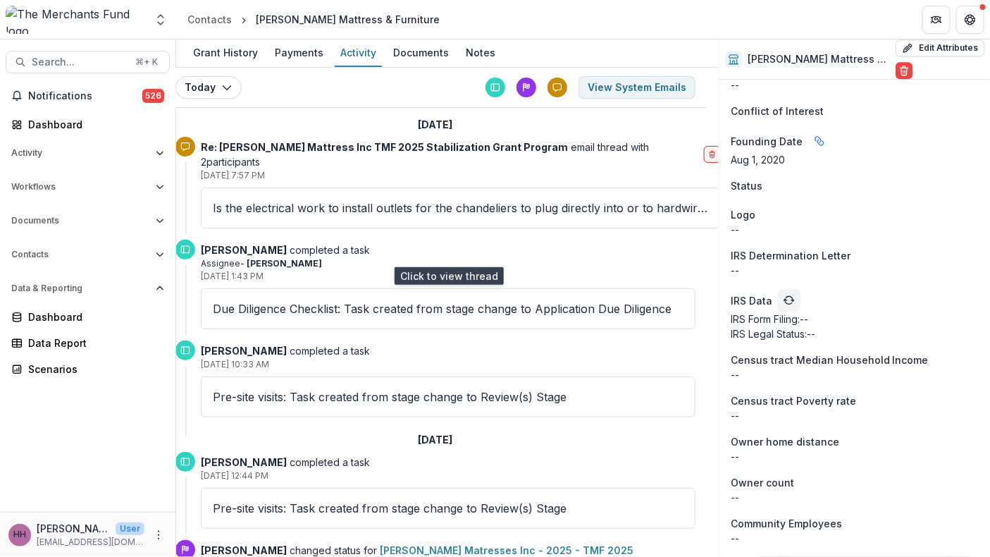
click at [422, 216] on p "Is the electrical work to install outlets for the chandeliers to plug directly …" at bounding box center [461, 207] width 496 height 17
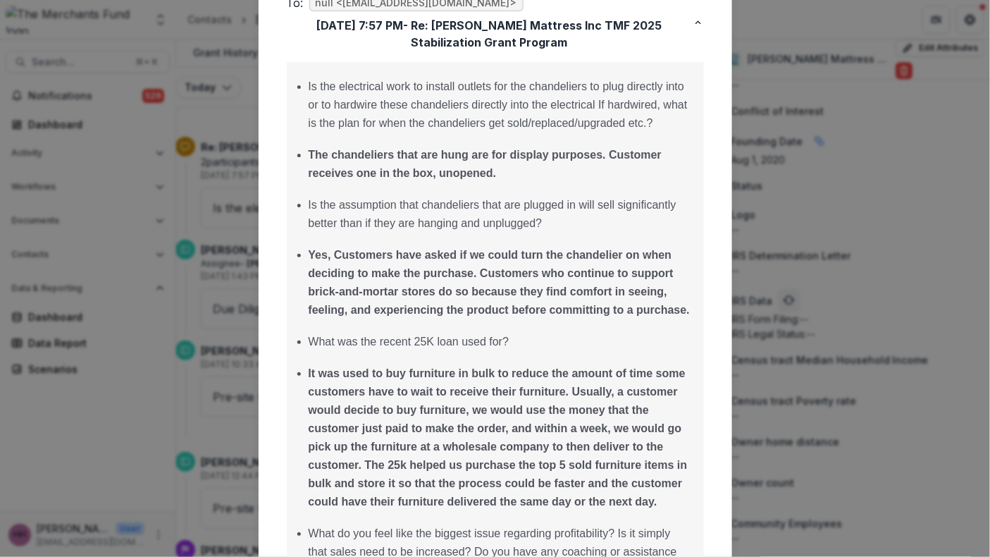
scroll to position [0, 0]
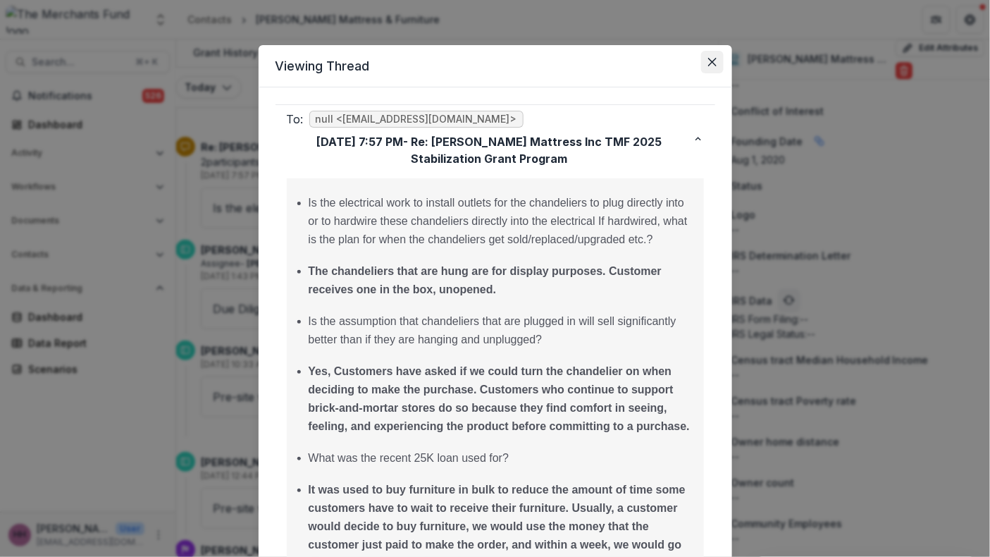
click at [724, 73] on button "Close" at bounding box center [712, 62] width 23 height 23
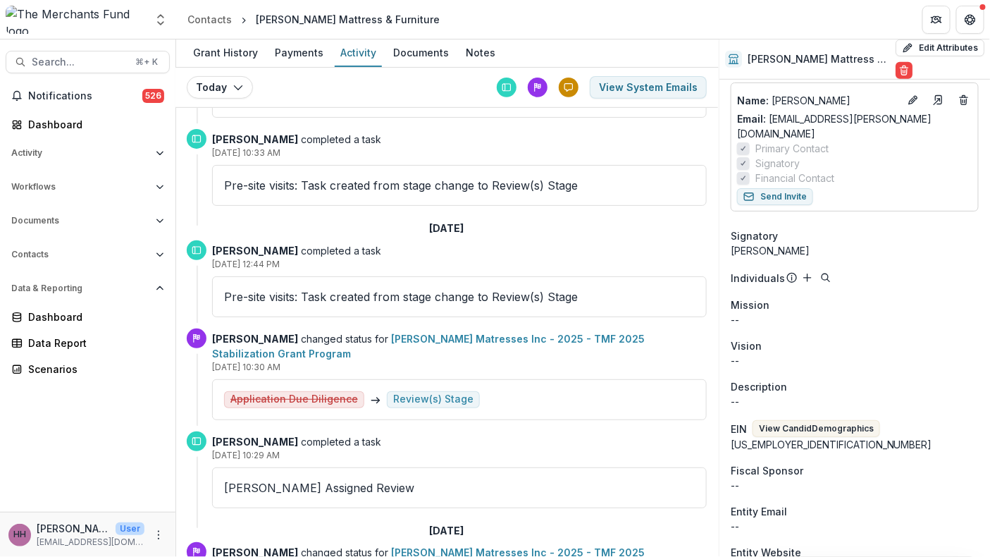
scroll to position [0, 1]
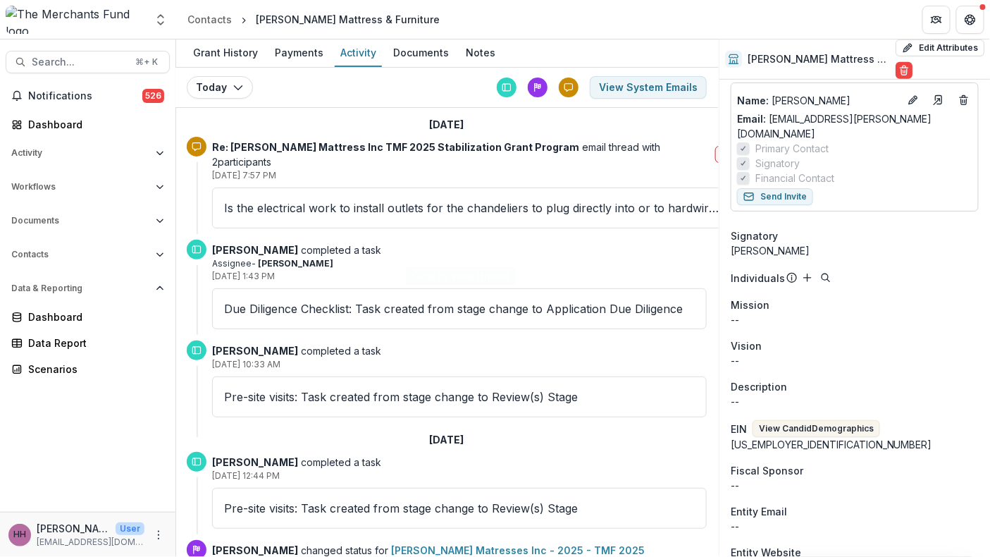
click at [490, 216] on p "Is the electrical work to install outlets for the chandeliers to plug directly …" at bounding box center [472, 207] width 496 height 17
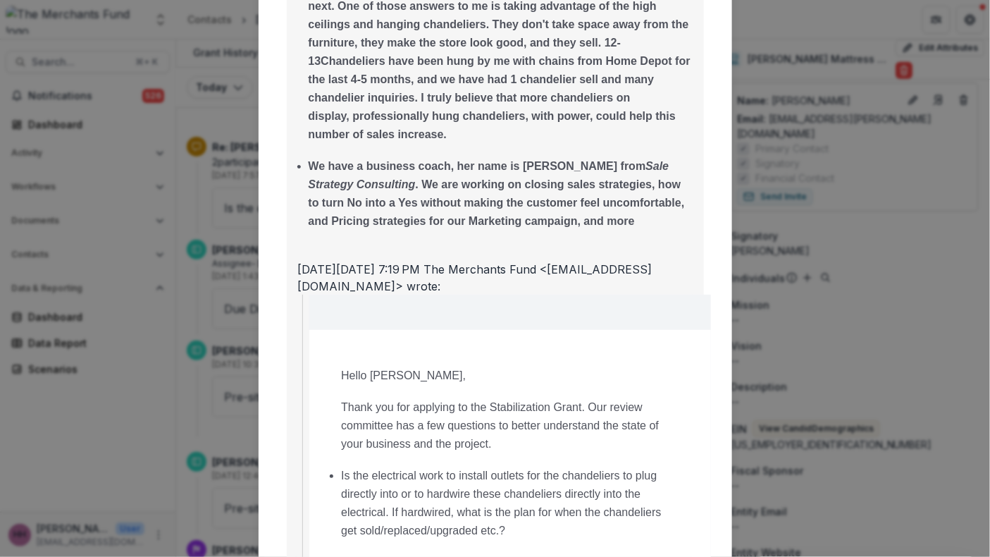
scroll to position [754, 0]
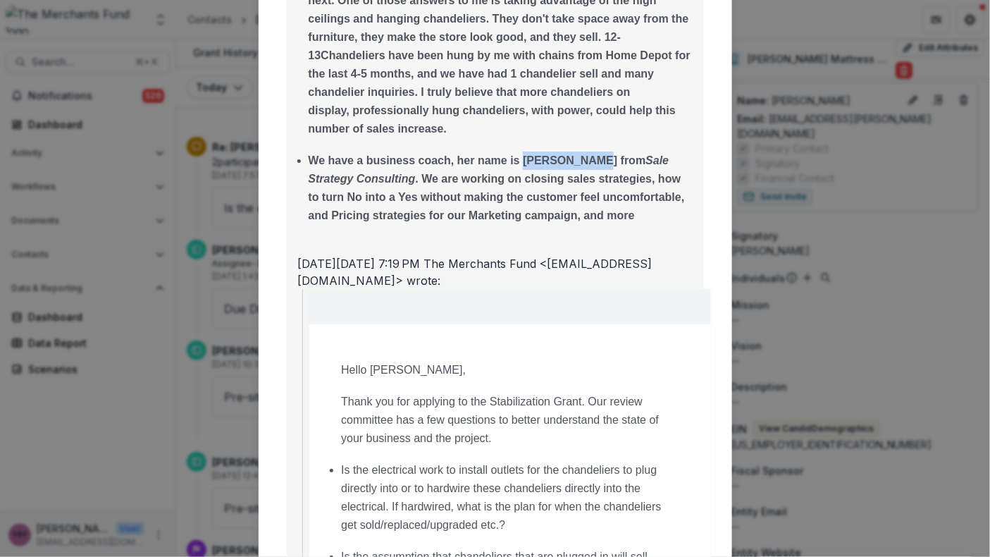
drag, startPoint x: 528, startPoint y: 251, endPoint x: 609, endPoint y: 252, distance: 81.0
click at [609, 221] on b "We have a business coach, her name is [PERSON_NAME] from Sale Strategy Consulti…" at bounding box center [497, 187] width 376 height 67
copy b "[PERSON_NAME]"
click at [840, 192] on div "Viewing Thread To: null <[EMAIL_ADDRESS][DOMAIN_NAME]> [DATE] 7:57 PM - Re: [PE…" at bounding box center [495, 278] width 990 height 557
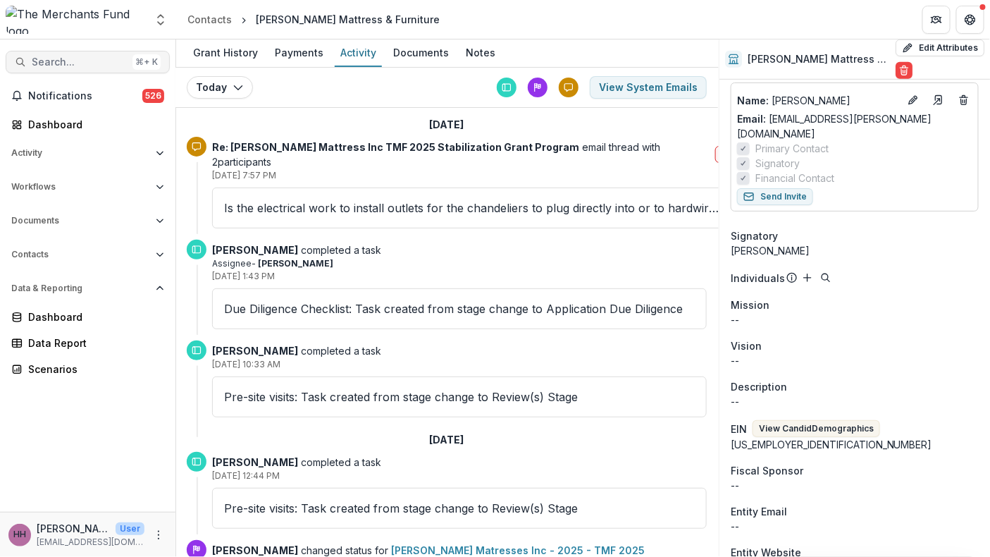
click at [94, 68] on span "Search..." at bounding box center [79, 62] width 95 height 12
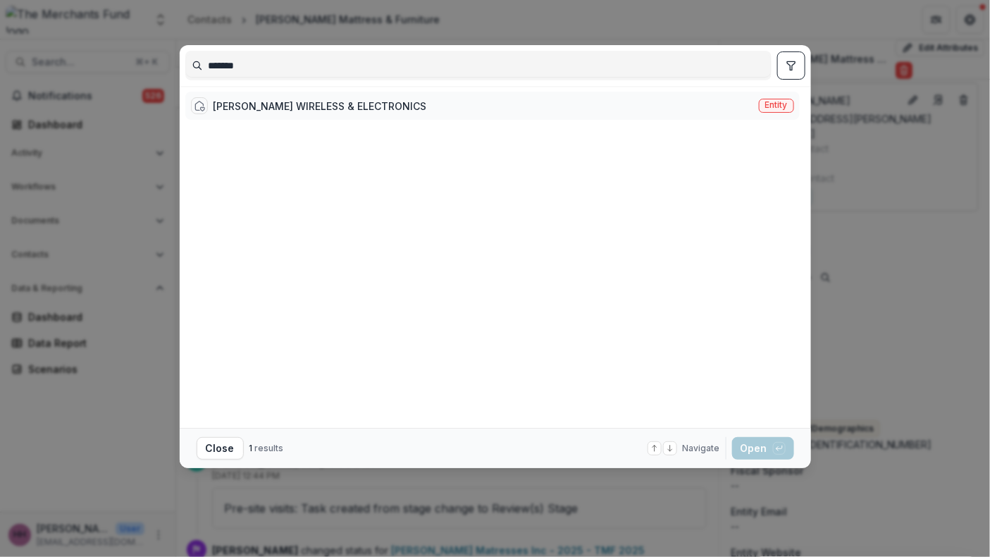
type input "*******"
click at [235, 113] on div "[PERSON_NAME] WIRELESS & ELECTRONICS" at bounding box center [319, 106] width 213 height 15
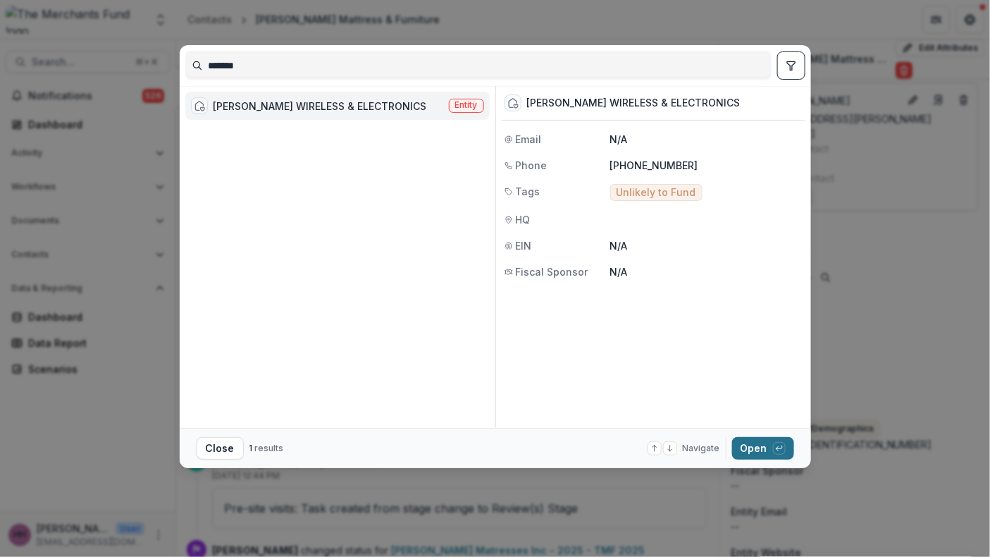
click at [794, 449] on button "Open with enter key" at bounding box center [763, 448] width 62 height 23
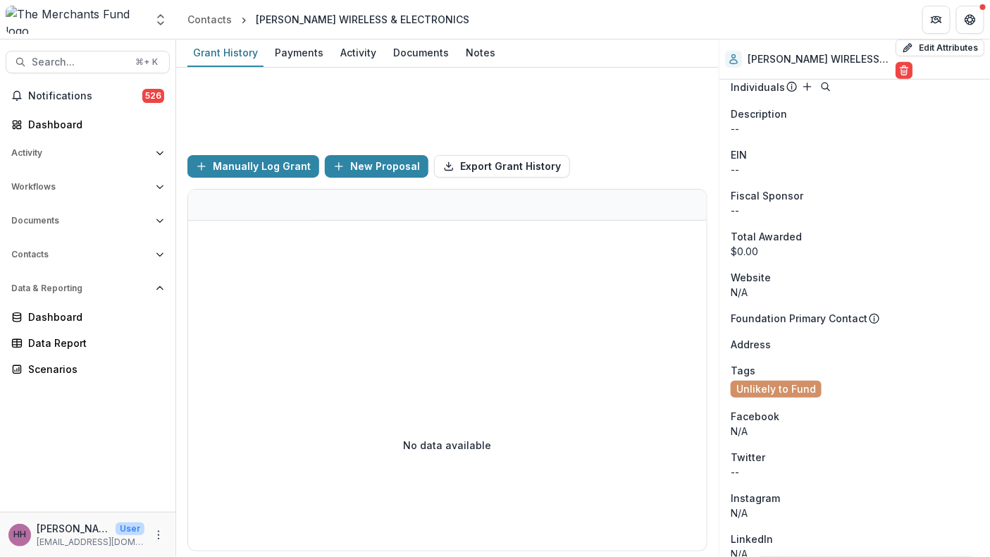
scroll to position [334, 0]
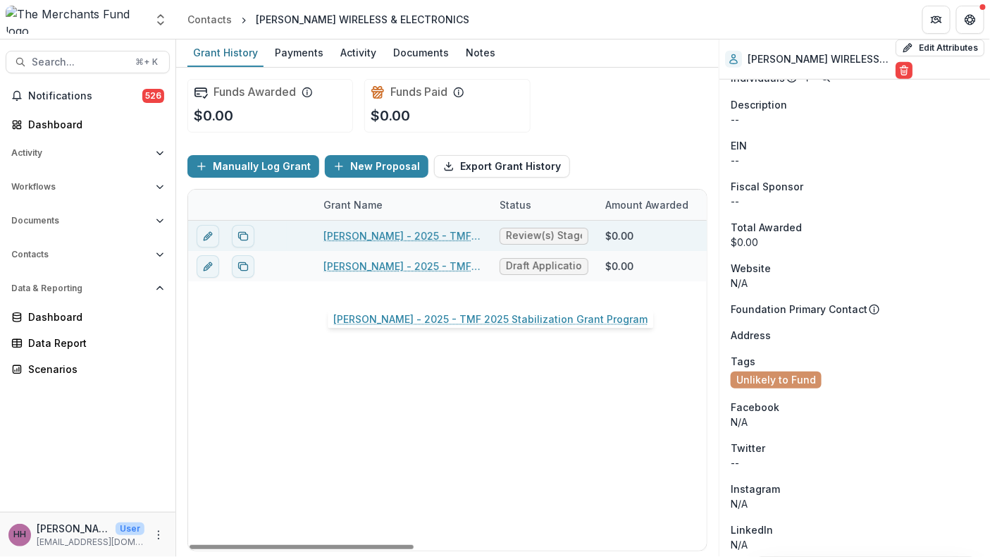
click at [422, 243] on link "[PERSON_NAME] - 2025 - TMF 2025 Stabilization Grant Program" at bounding box center [402, 235] width 159 height 15
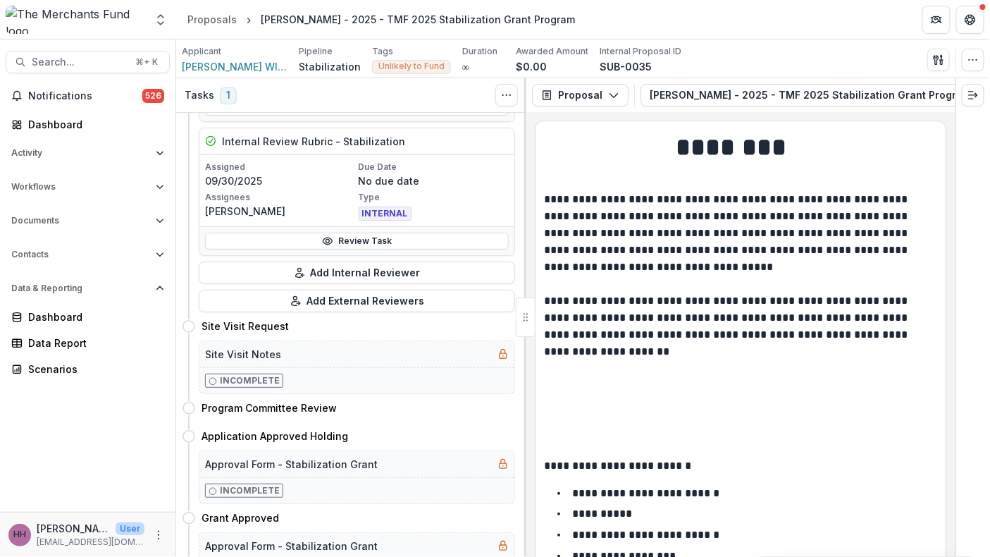
scroll to position [504, 0]
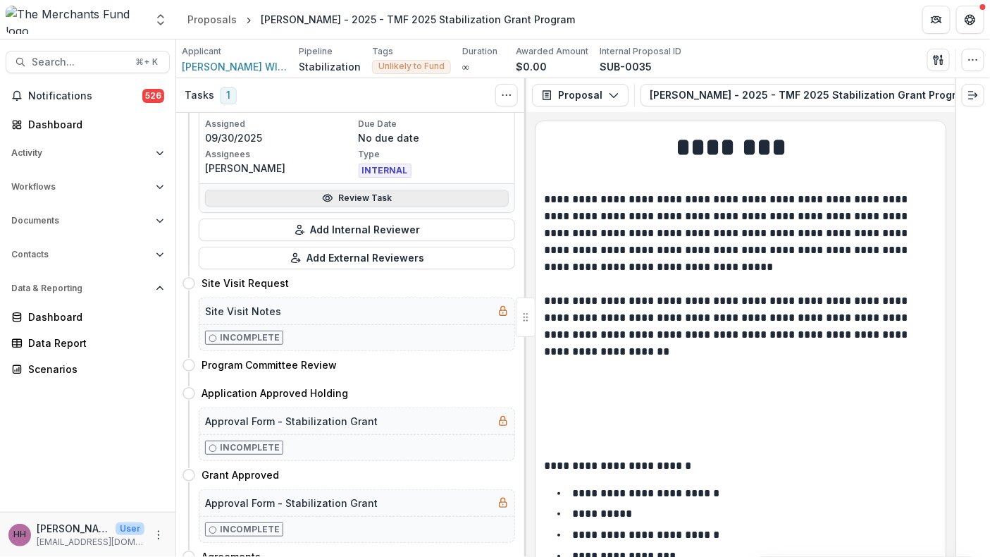
click at [381, 206] on link "Review Task" at bounding box center [357, 198] width 304 height 17
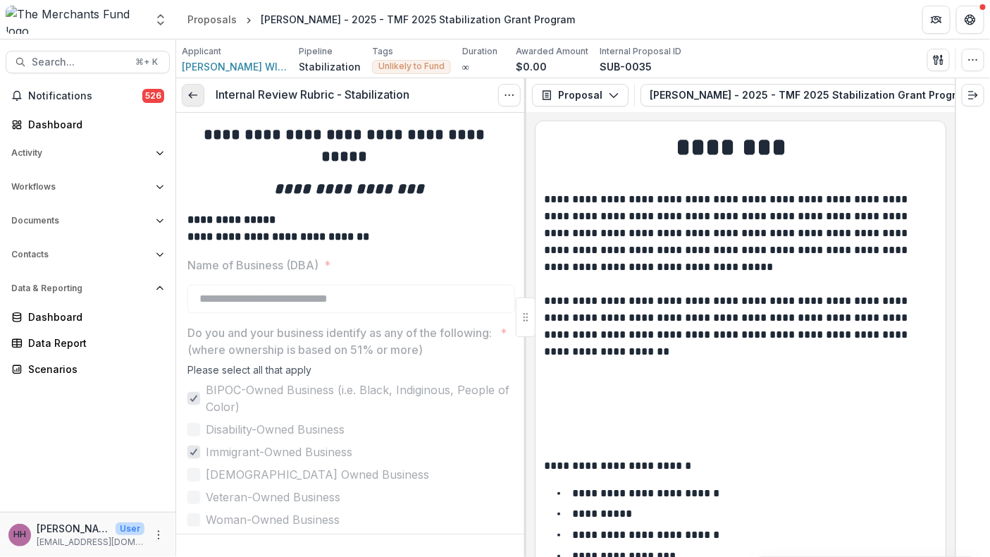
click at [199, 101] on icon at bounding box center [192, 94] width 11 height 11
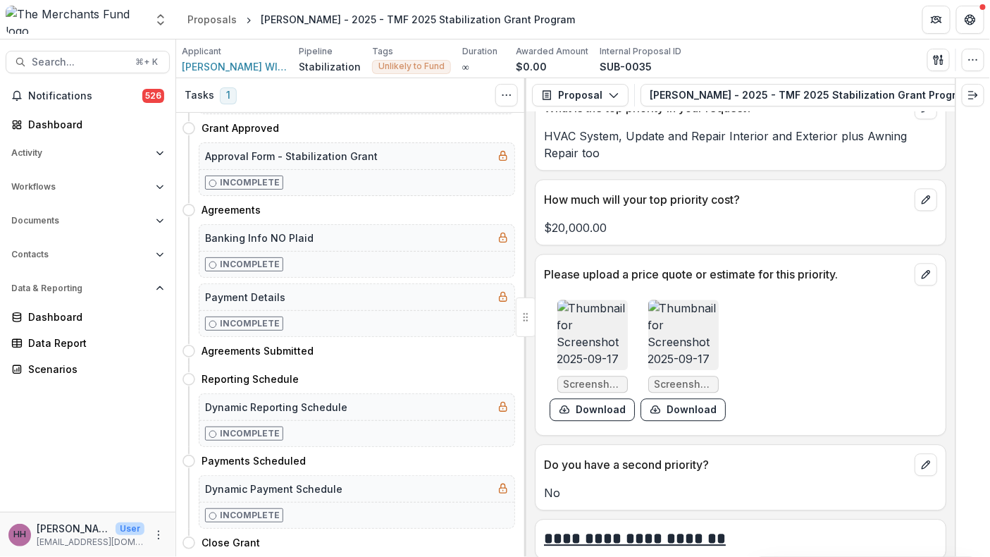
scroll to position [4686, 0]
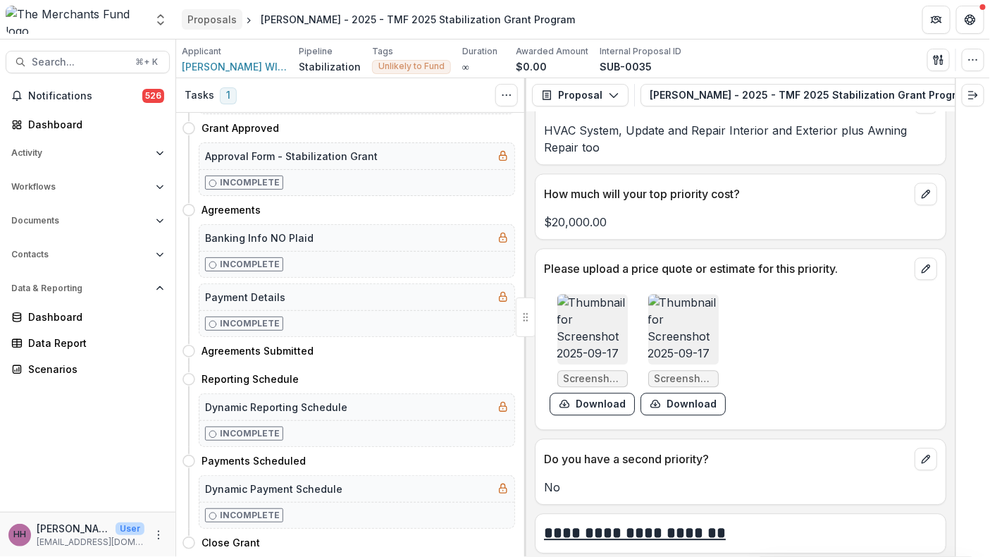
click at [206, 23] on div "Proposals" at bounding box center [211, 19] width 49 height 15
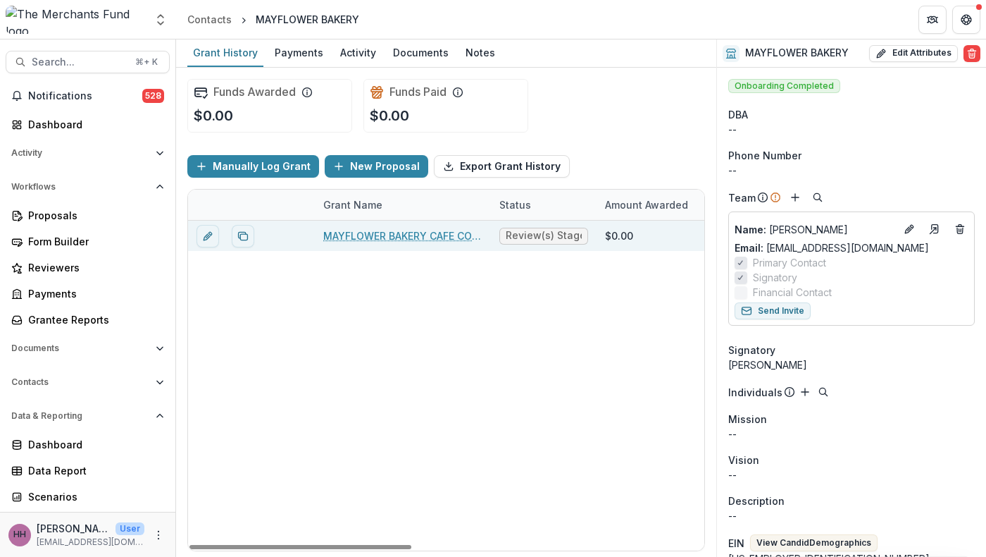
click at [407, 243] on link "MAYFLOWER BAKERY CAFE CO - 2025 - TMF 2025 Stabilization Grant Program" at bounding box center [402, 235] width 159 height 15
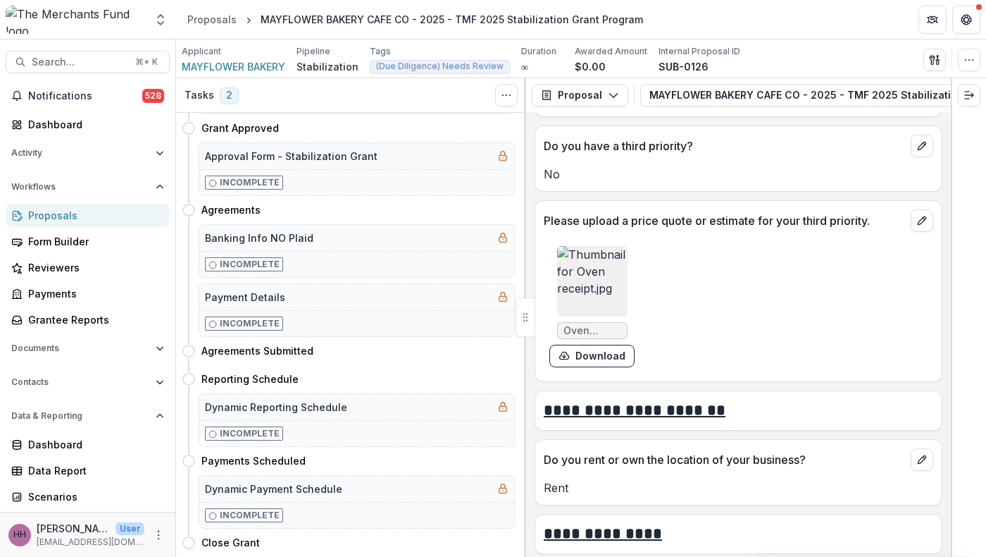
scroll to position [4755, 0]
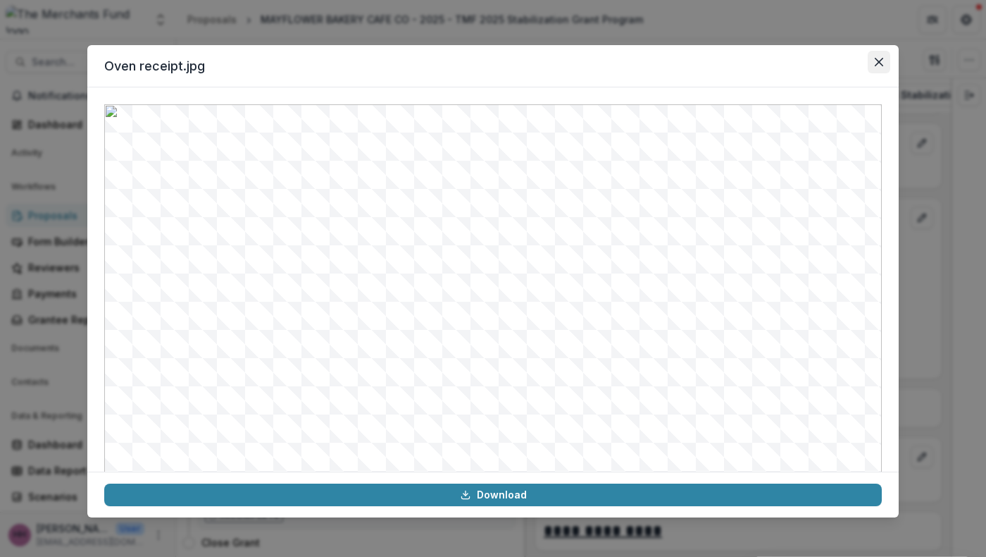
click at [883, 66] on icon "Close" at bounding box center [879, 62] width 8 height 8
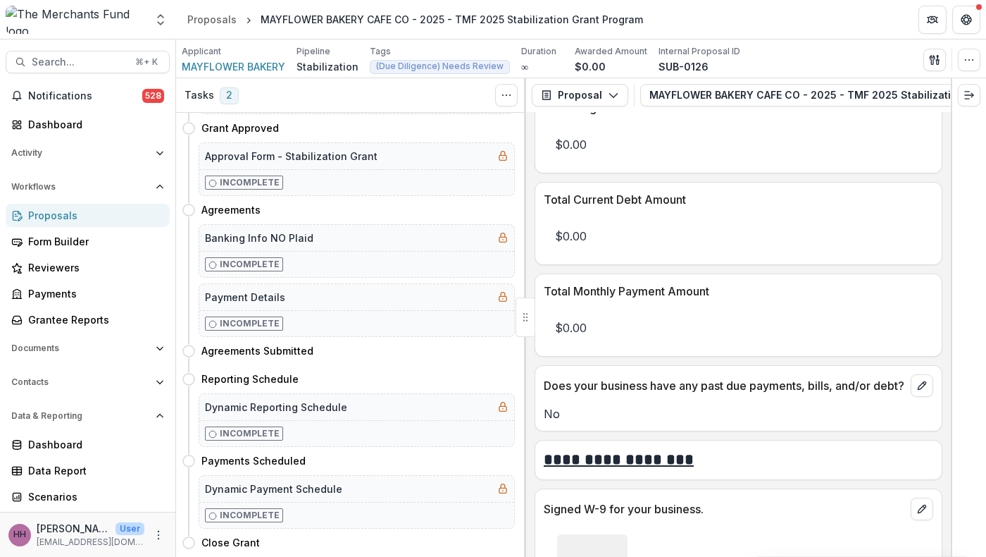
scroll to position [6586, 0]
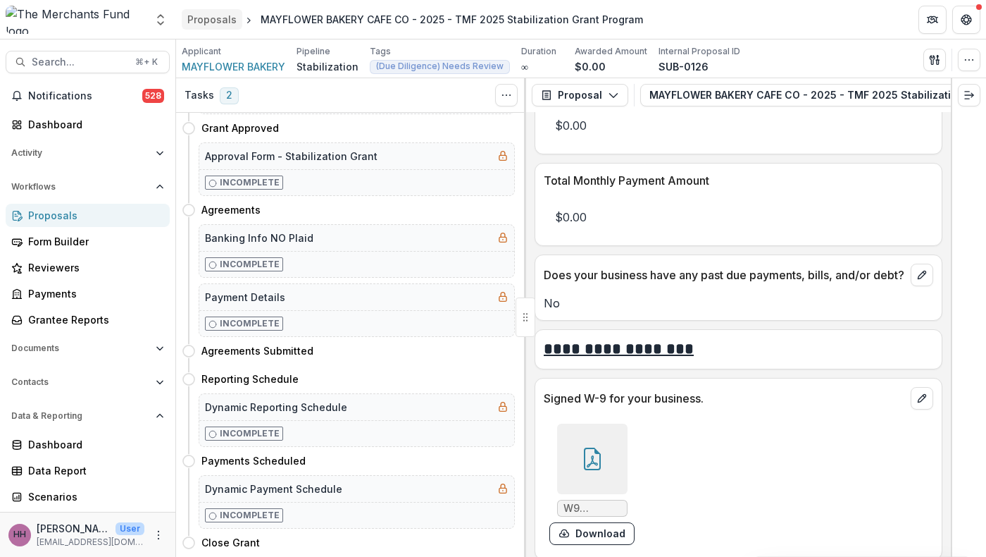
click at [216, 20] on div "Proposals" at bounding box center [211, 19] width 49 height 15
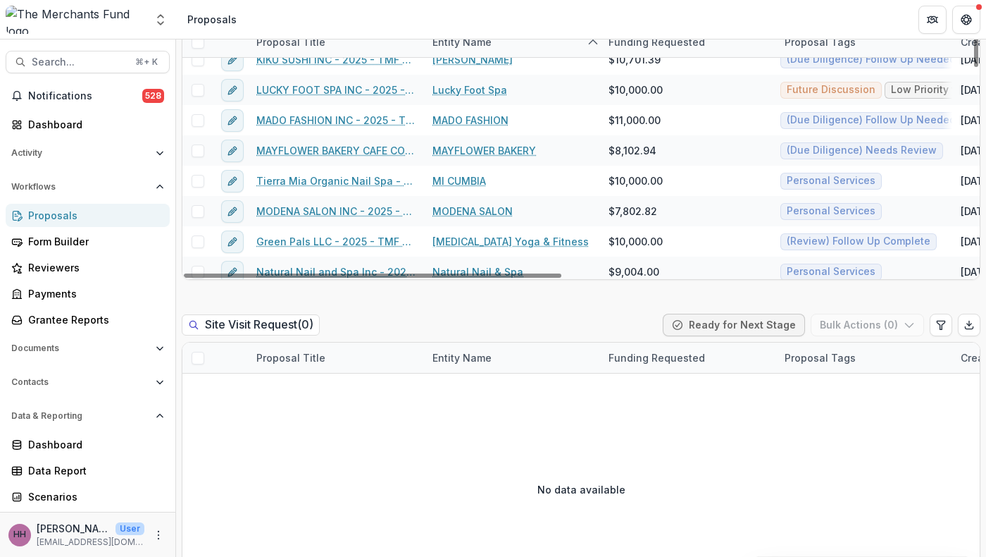
scroll to position [681, 0]
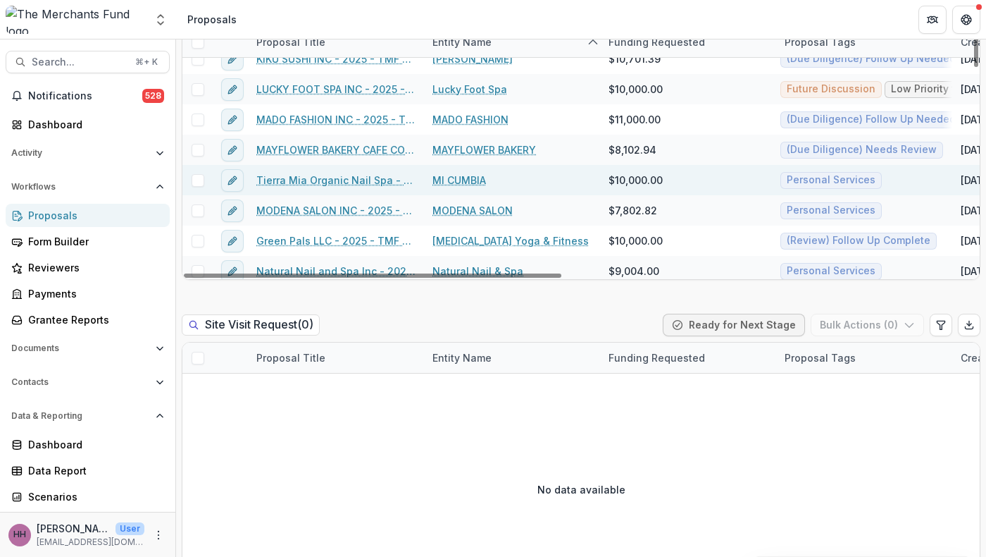
click at [486, 187] on link "MI CUMBIA" at bounding box center [460, 180] width 54 height 15
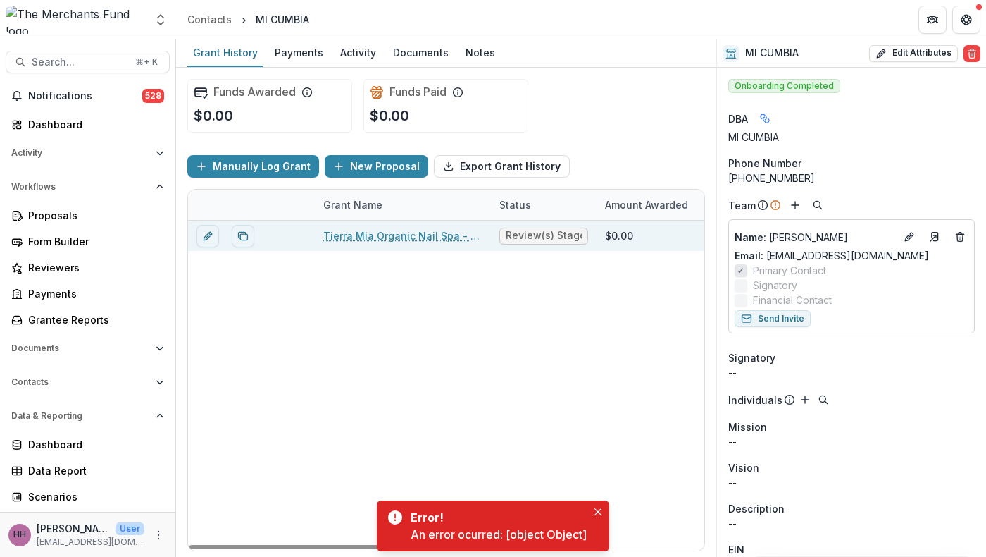
click at [414, 243] on link "Tierra Mia Organic Nail Spa - 2025 - TMF 2025 Stabilization Grant Program" at bounding box center [402, 235] width 159 height 15
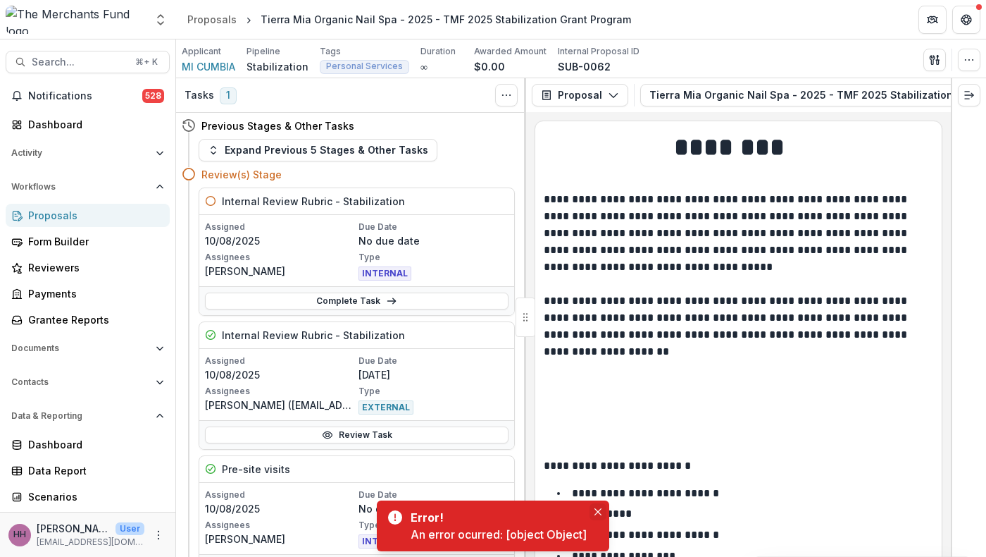
click at [607, 507] on button "Close" at bounding box center [598, 511] width 17 height 17
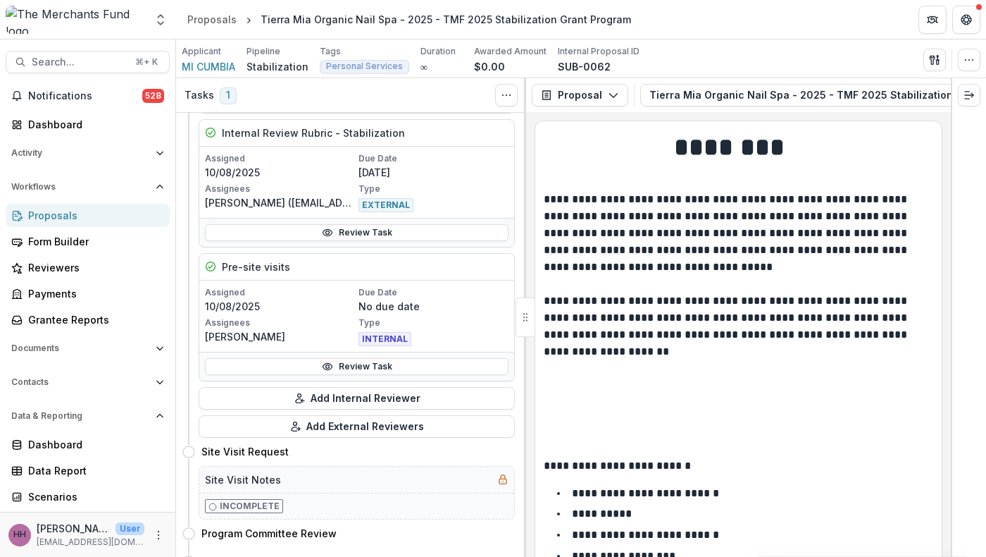
scroll to position [247, 0]
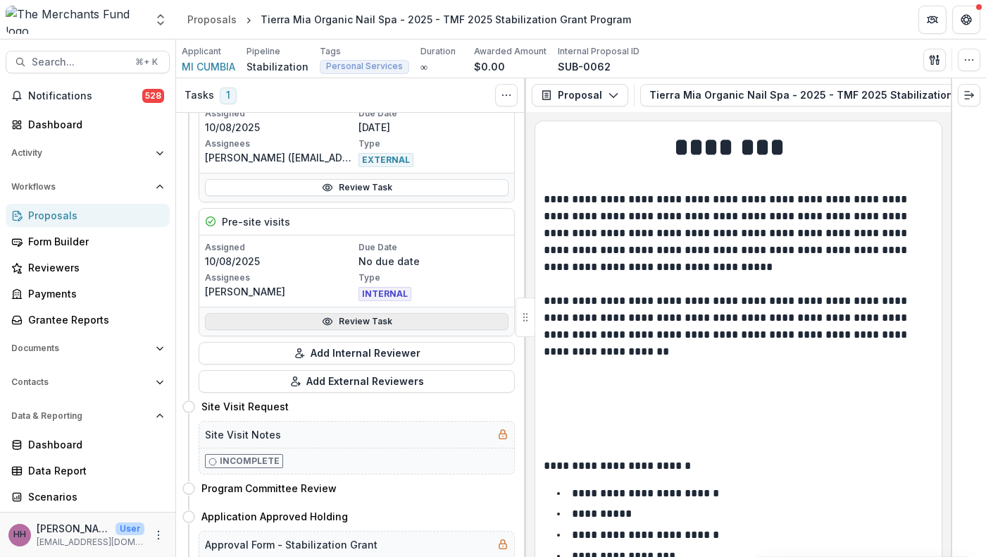
click at [363, 330] on link "Review Task" at bounding box center [357, 321] width 304 height 17
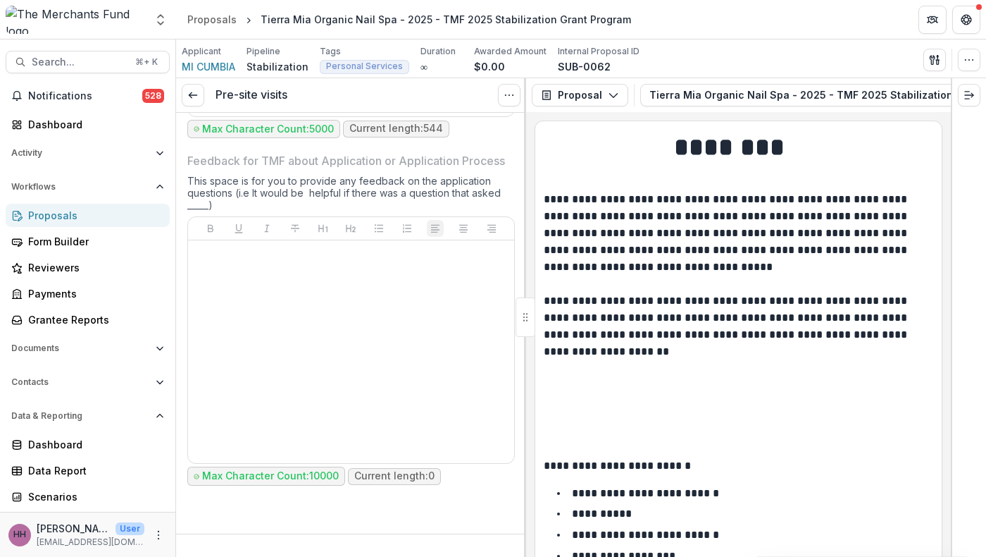
scroll to position [7096, 0]
click at [209, 22] on div "Proposals" at bounding box center [211, 19] width 49 height 15
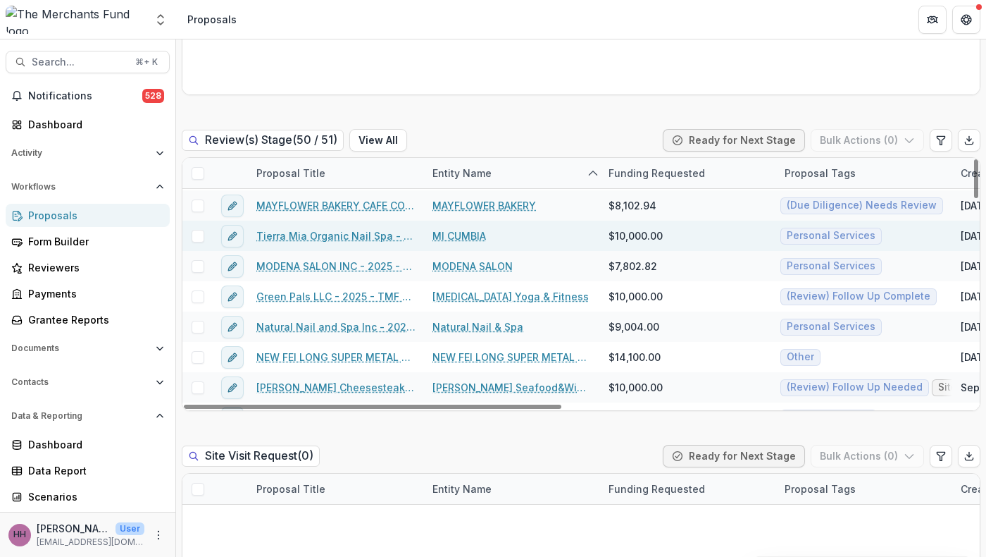
scroll to position [766, 0]
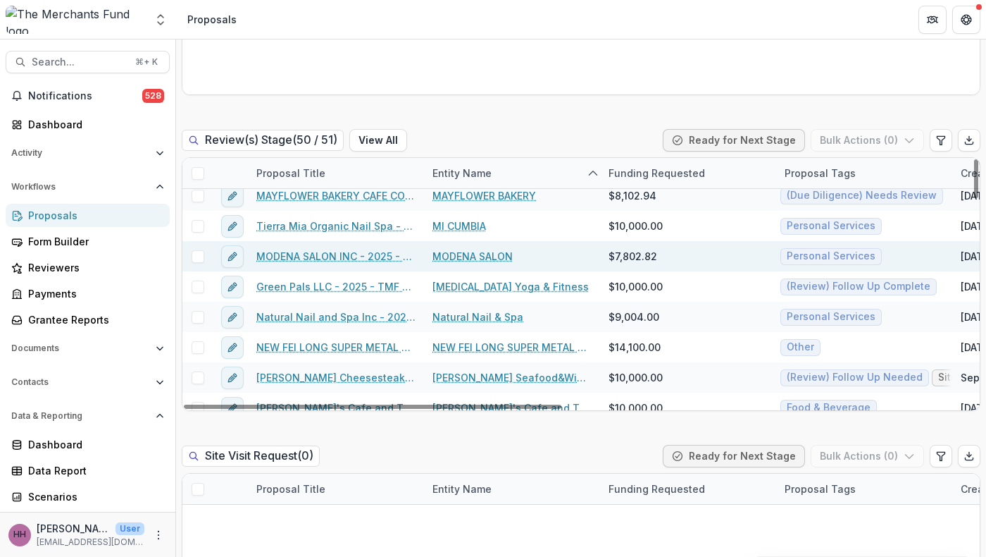
click at [513, 263] on link "MODENA SALON" at bounding box center [473, 256] width 80 height 15
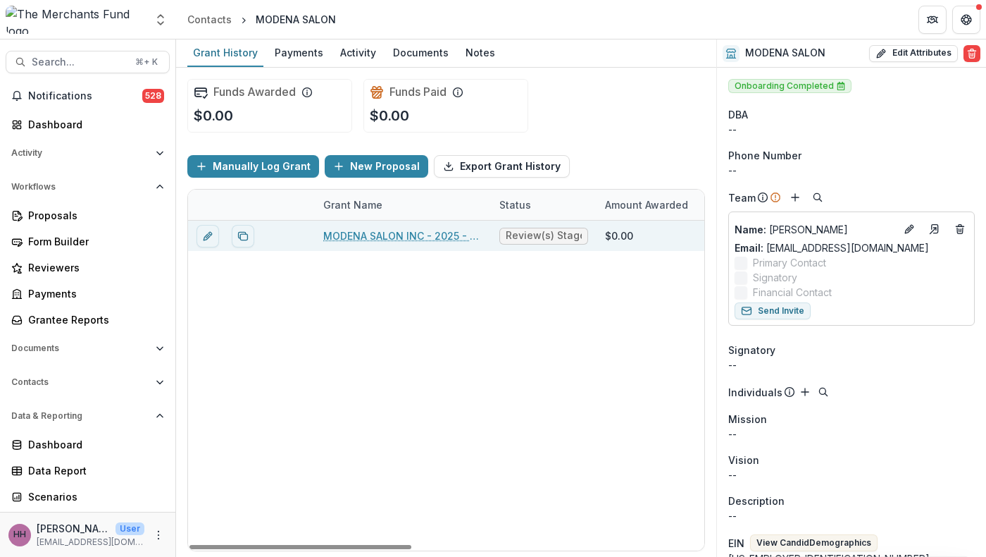
click at [393, 243] on link "MODENA SALON INC - 2025 - TMF 2025 Stabilization Grant Program" at bounding box center [402, 235] width 159 height 15
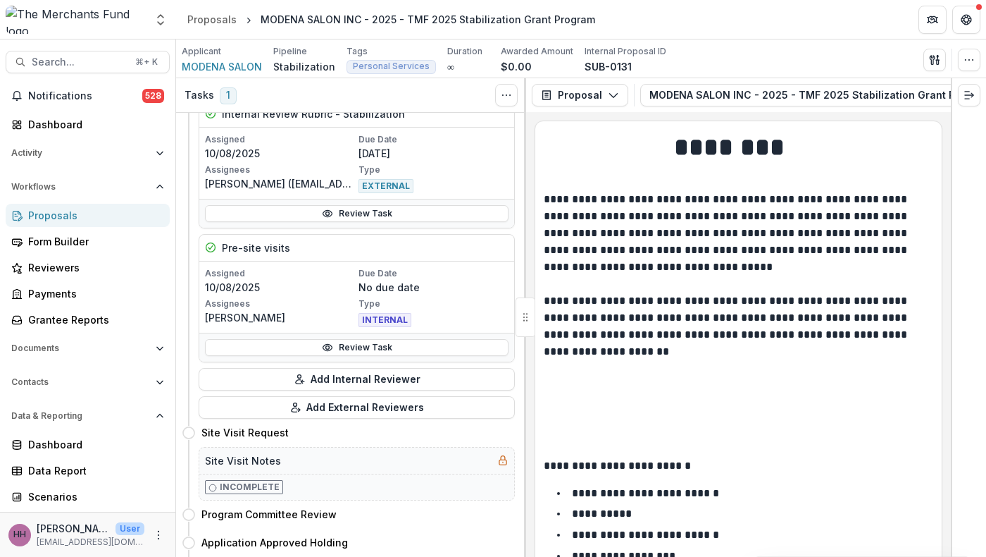
scroll to position [238, 0]
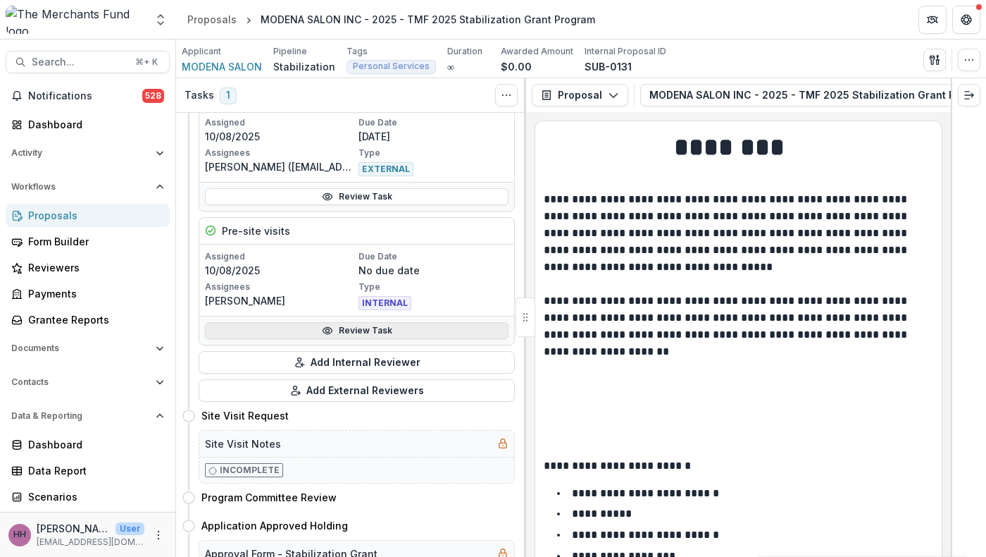
click at [394, 339] on link "Review Task" at bounding box center [357, 330] width 304 height 17
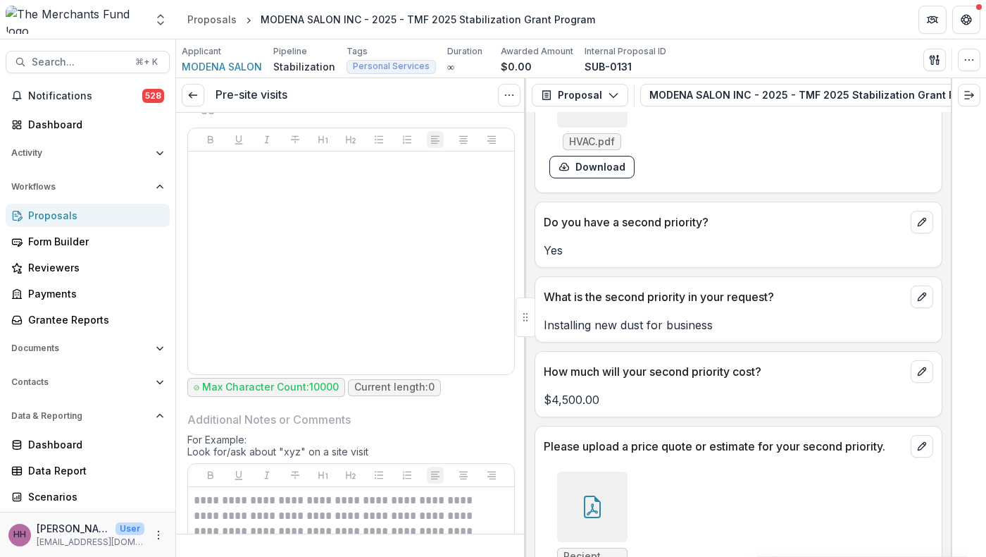
scroll to position [4333, 0]
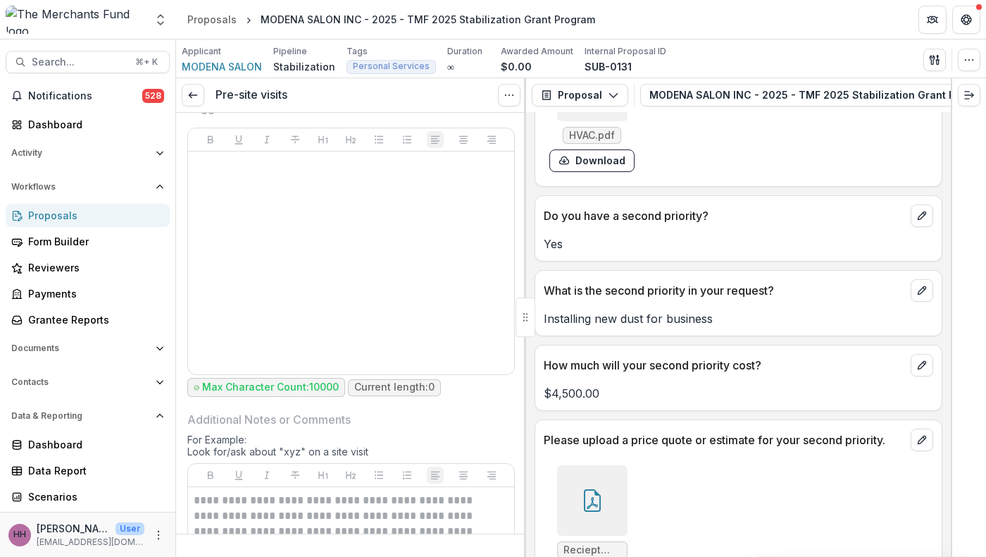
drag, startPoint x: 721, startPoint y: 371, endPoint x: 545, endPoint y: 304, distance: 188.7
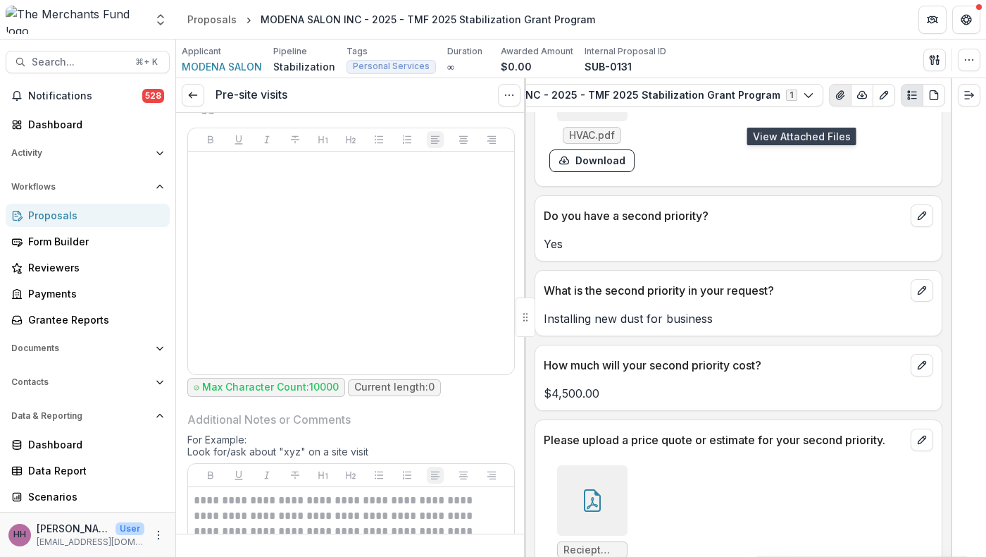
click at [836, 99] on icon "View Attached Files" at bounding box center [840, 95] width 8 height 8
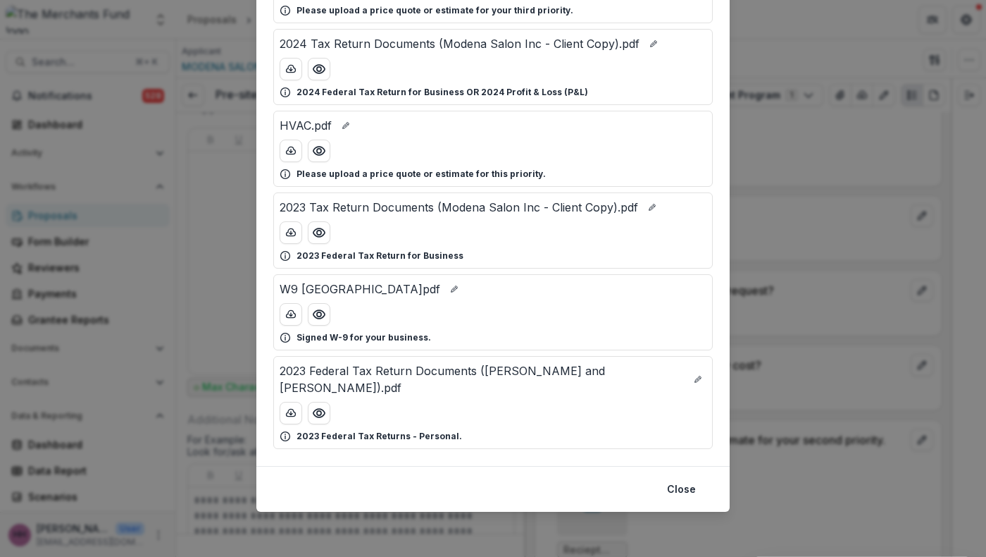
scroll to position [468, 0]
click at [317, 235] on circle "Preview 2023 Tax Return Documents (Modena Salon Inc - Client Copy).pdf" at bounding box center [319, 232] width 4 height 4
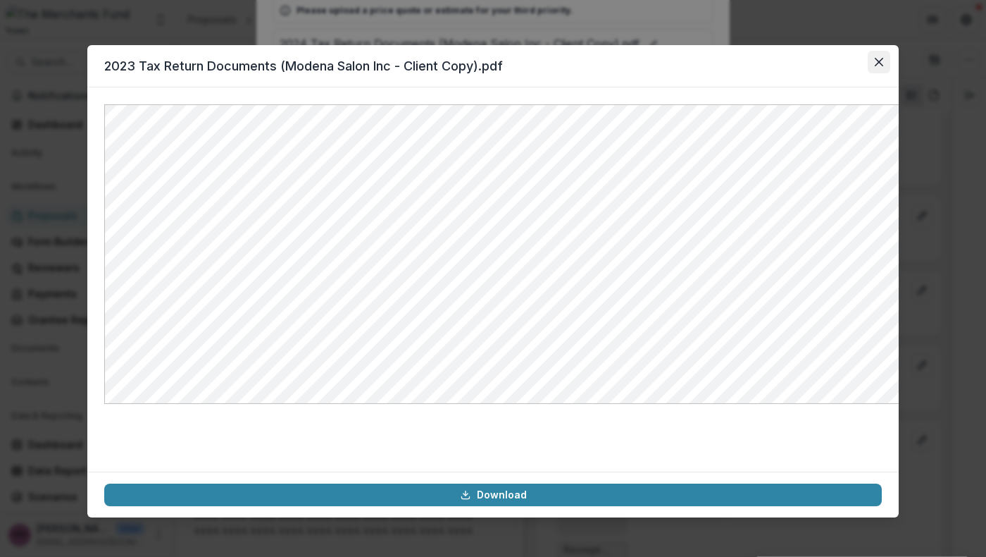
click at [890, 72] on button "Close" at bounding box center [879, 62] width 23 height 23
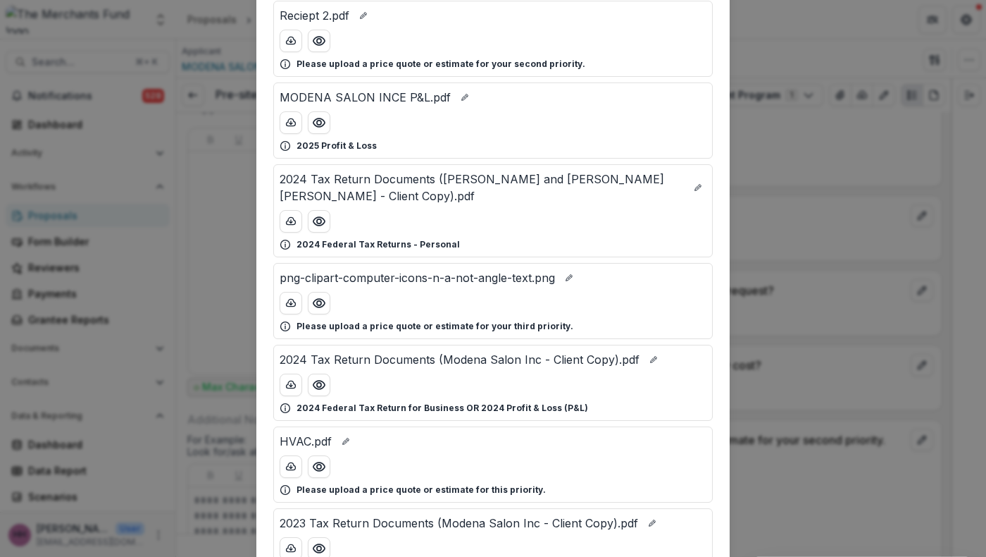
scroll to position [0, 0]
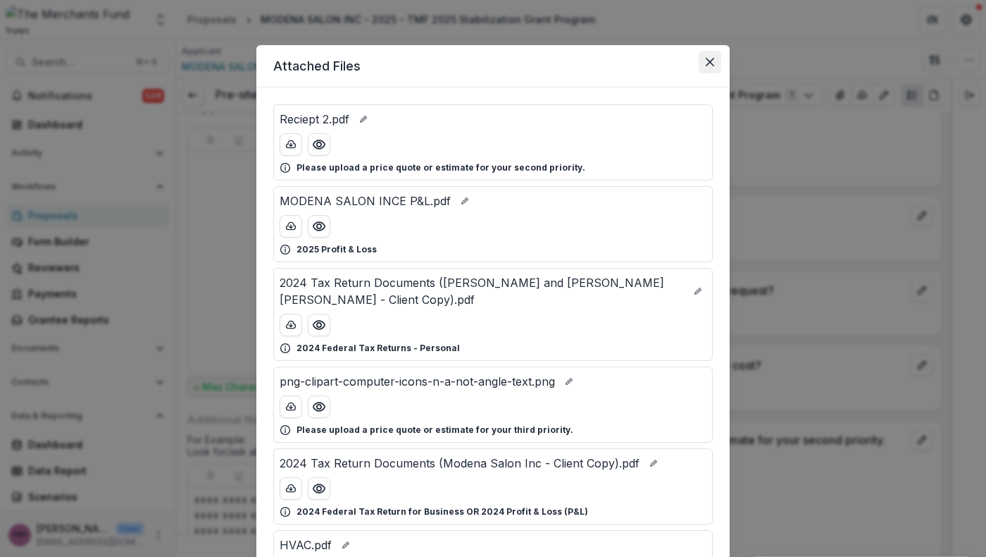
click at [721, 73] on button "Close" at bounding box center [710, 62] width 23 height 23
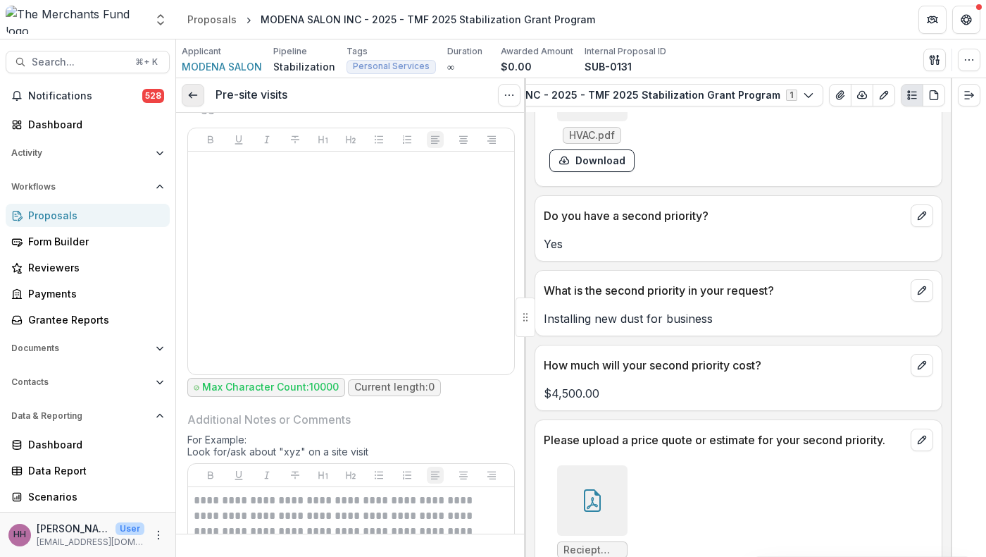
click at [195, 101] on icon at bounding box center [192, 94] width 11 height 11
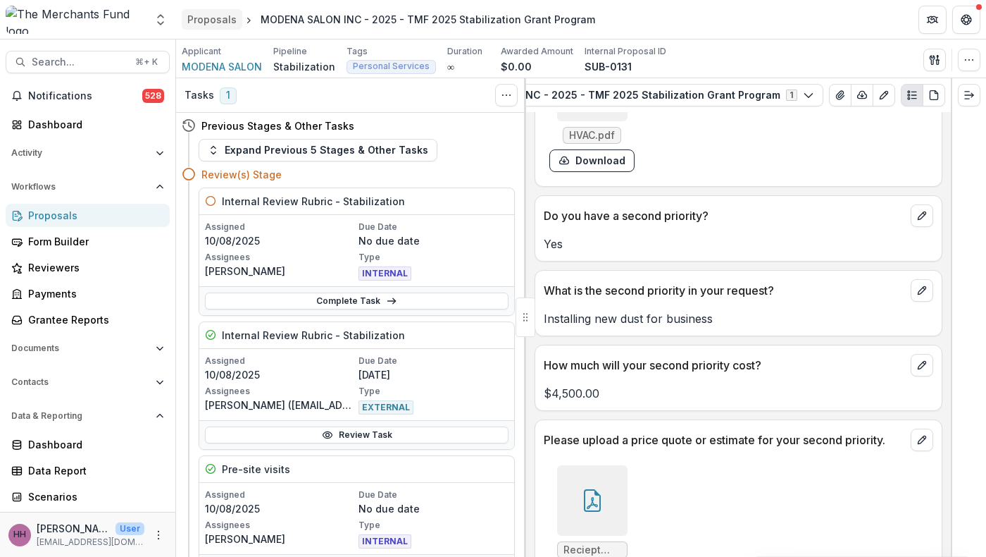
click at [225, 26] on div "Proposals" at bounding box center [211, 19] width 49 height 15
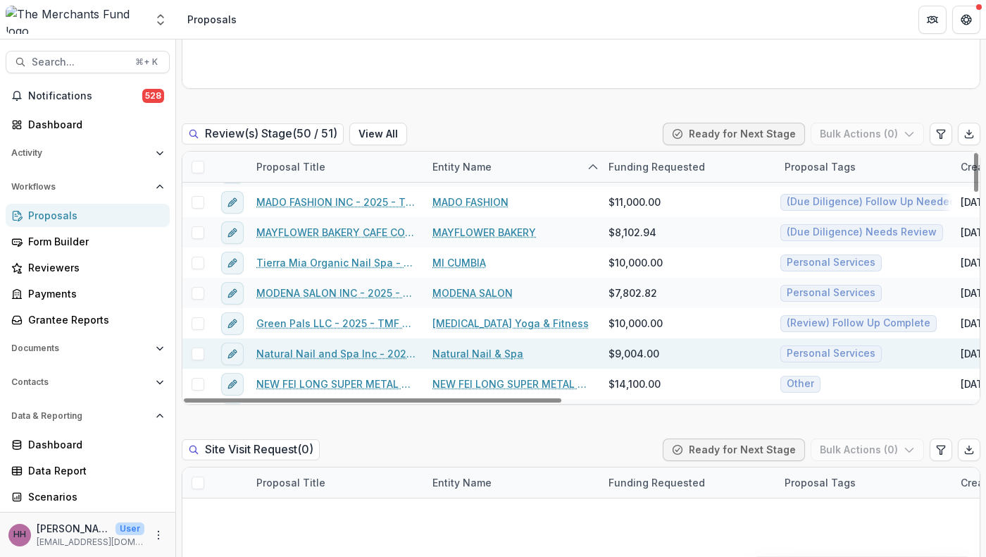
scroll to position [751, 0]
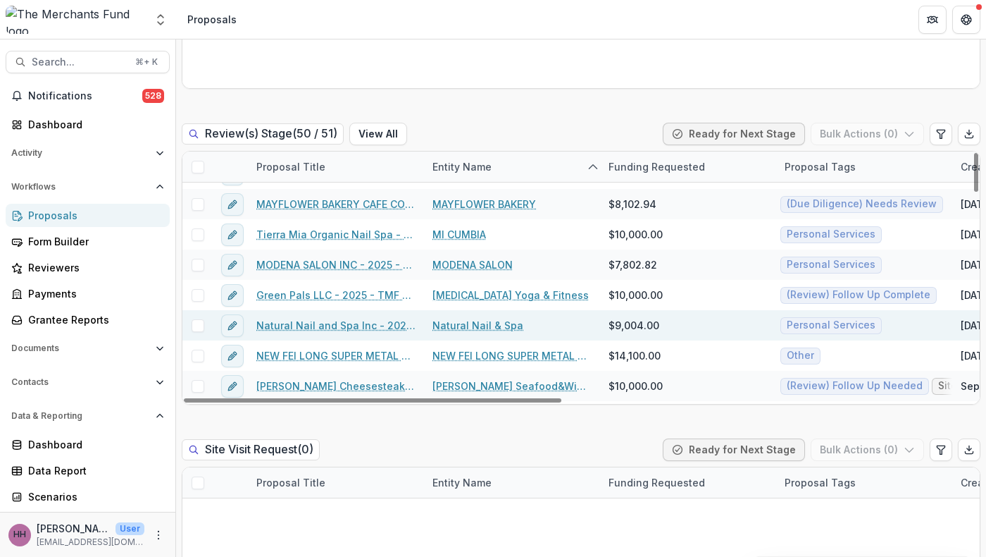
click at [521, 333] on link "Natural Nail & Spa" at bounding box center [478, 325] width 91 height 15
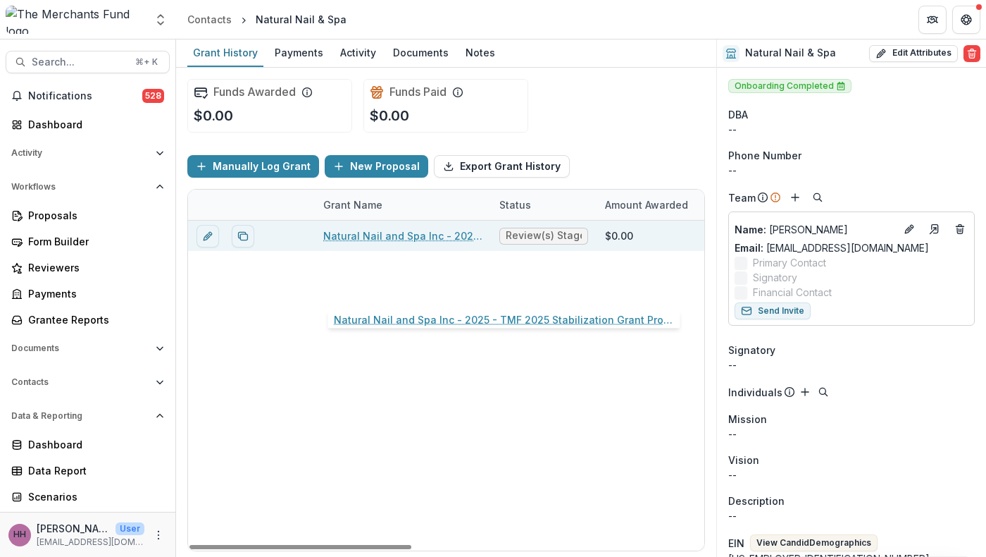
click at [416, 243] on link "Natural Nail and Spa Inc - 2025 - TMF 2025 Stabilization Grant Program" at bounding box center [402, 235] width 159 height 15
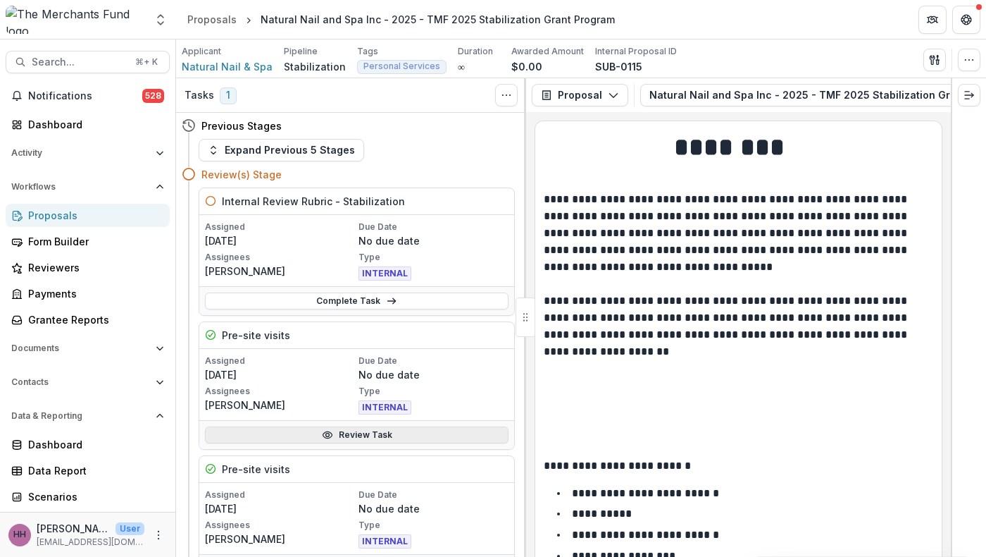
click at [399, 443] on link "Review Task" at bounding box center [357, 434] width 304 height 17
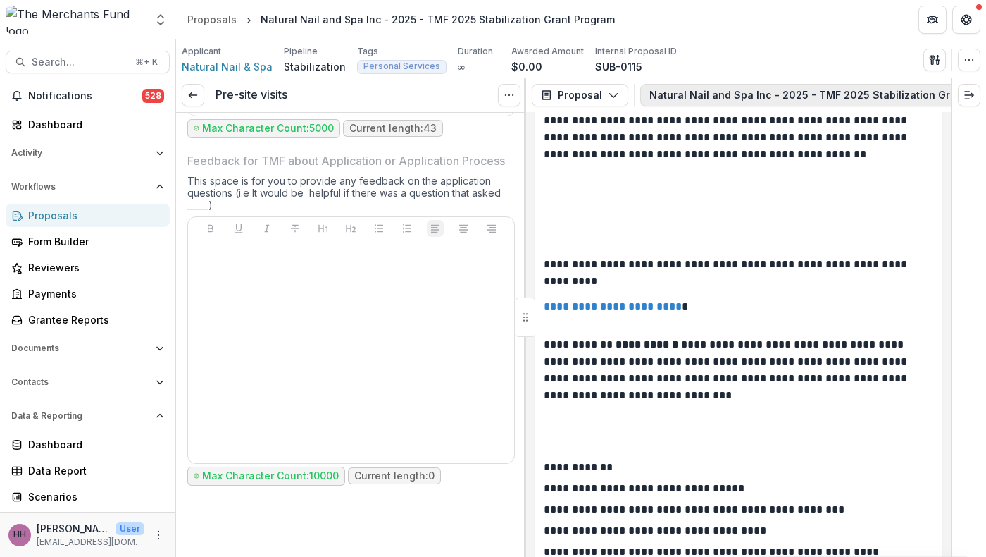
scroll to position [0, 360]
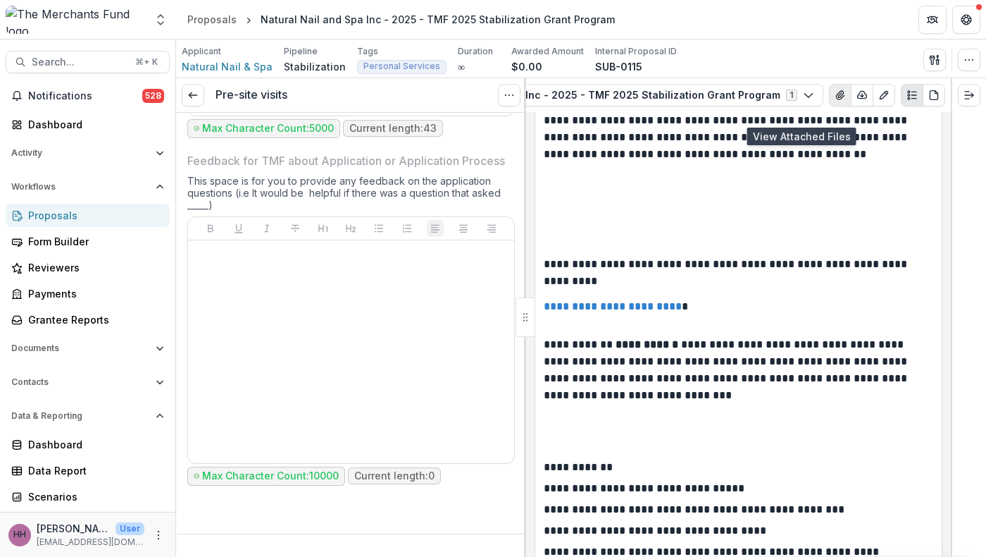
click at [835, 101] on icon "View Attached Files" at bounding box center [840, 94] width 11 height 11
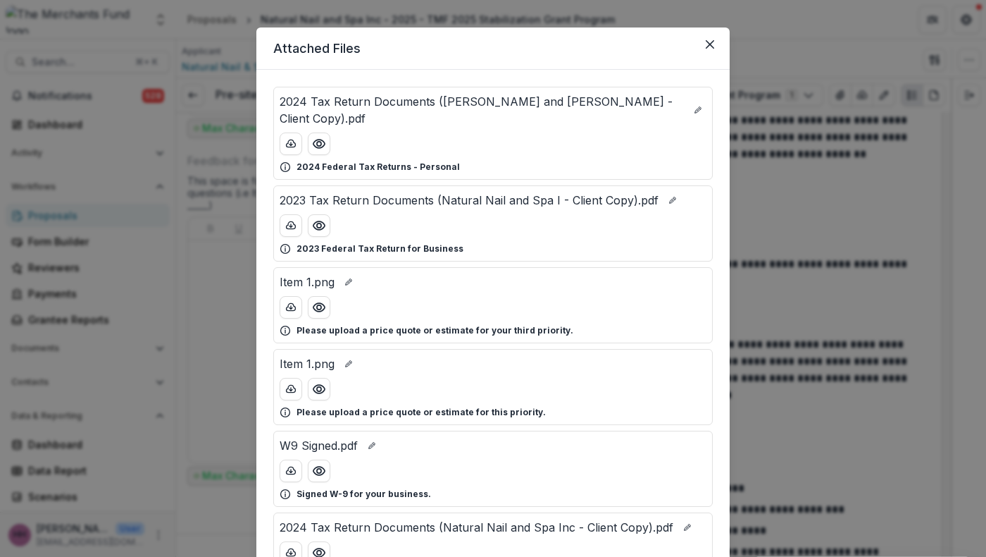
scroll to position [18, 0]
click at [314, 229] on icon "Preview 2023 Tax Return Documents (Natural Nail and Spa I - Client Copy).pdf" at bounding box center [319, 225] width 11 height 8
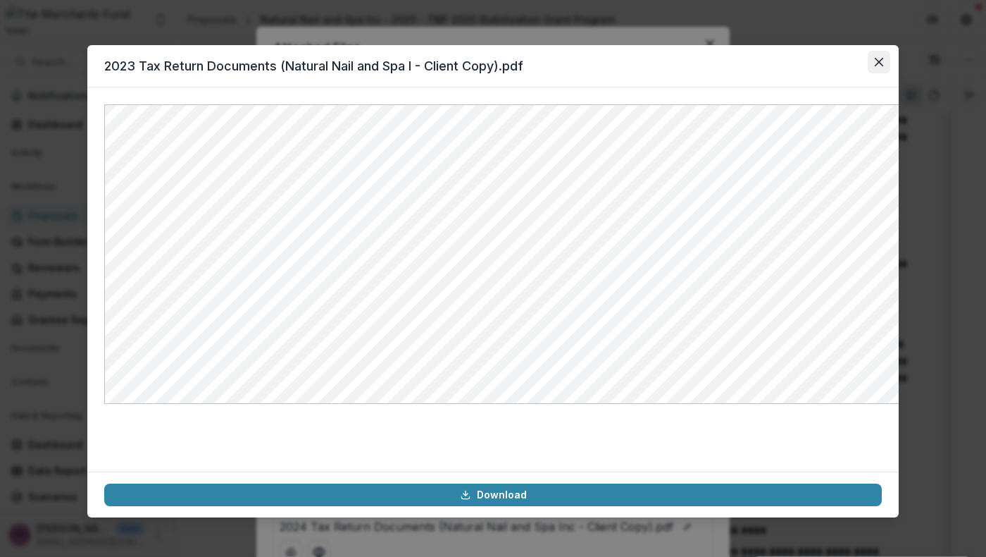
click at [883, 66] on icon "Close" at bounding box center [879, 62] width 8 height 8
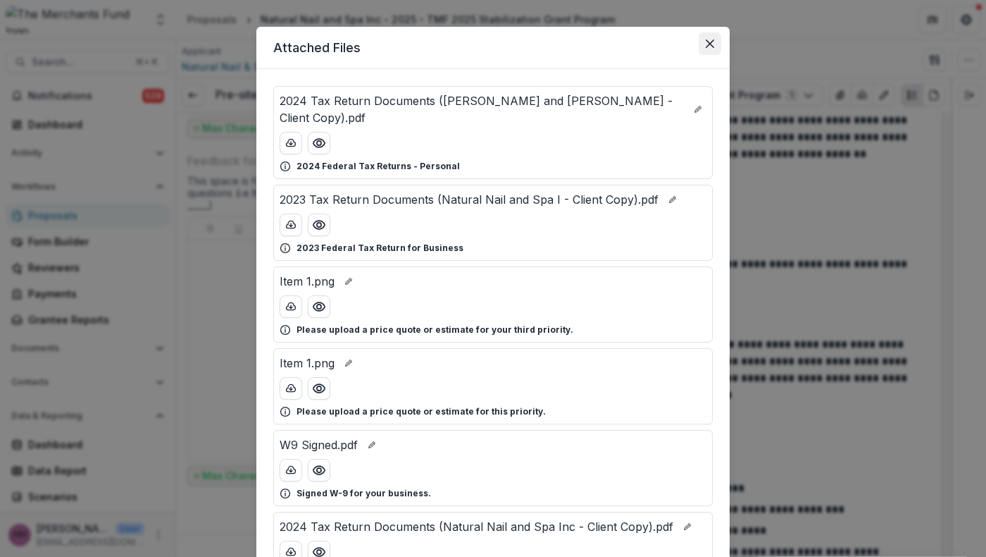
click at [714, 48] on icon "Close" at bounding box center [710, 43] width 8 height 8
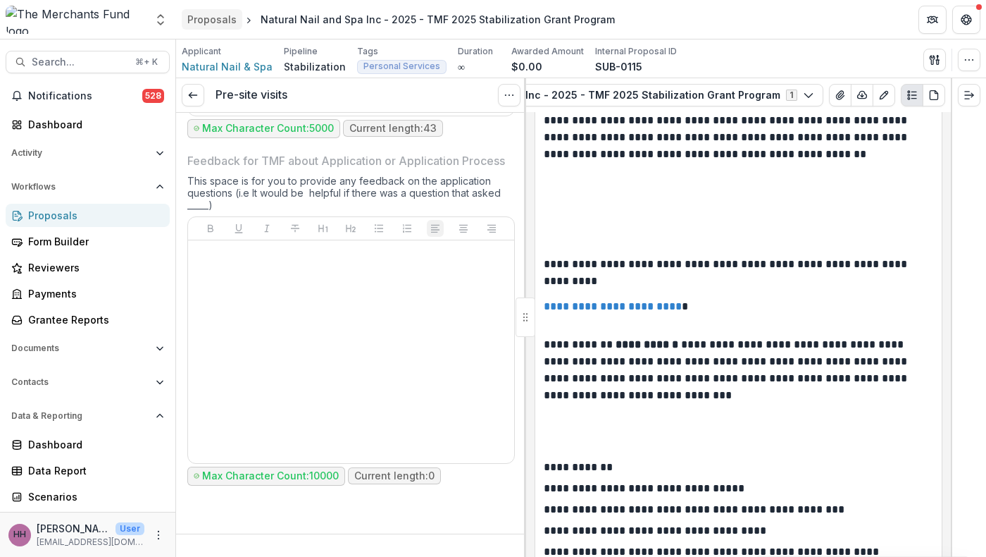
click at [234, 22] on div "Proposals" at bounding box center [211, 19] width 49 height 15
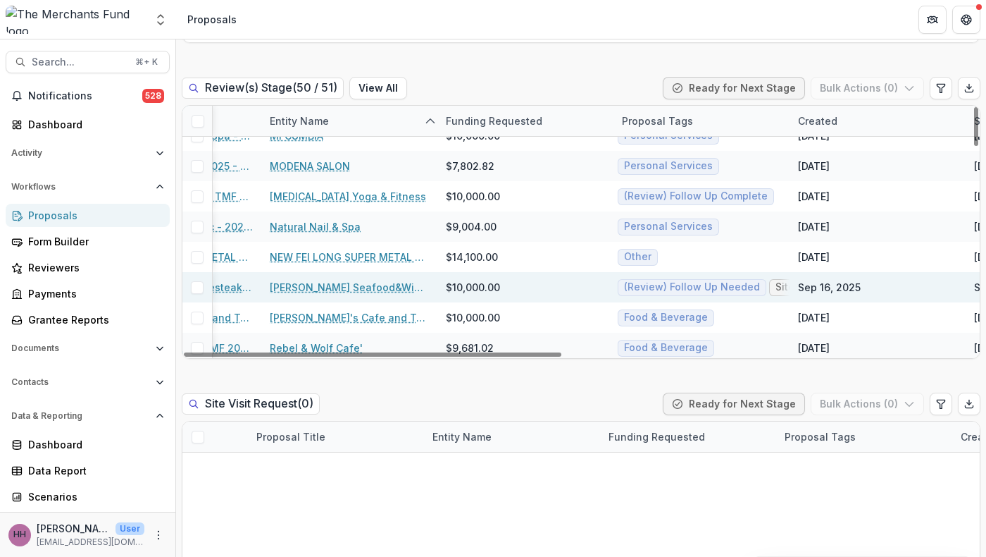
scroll to position [804, 0]
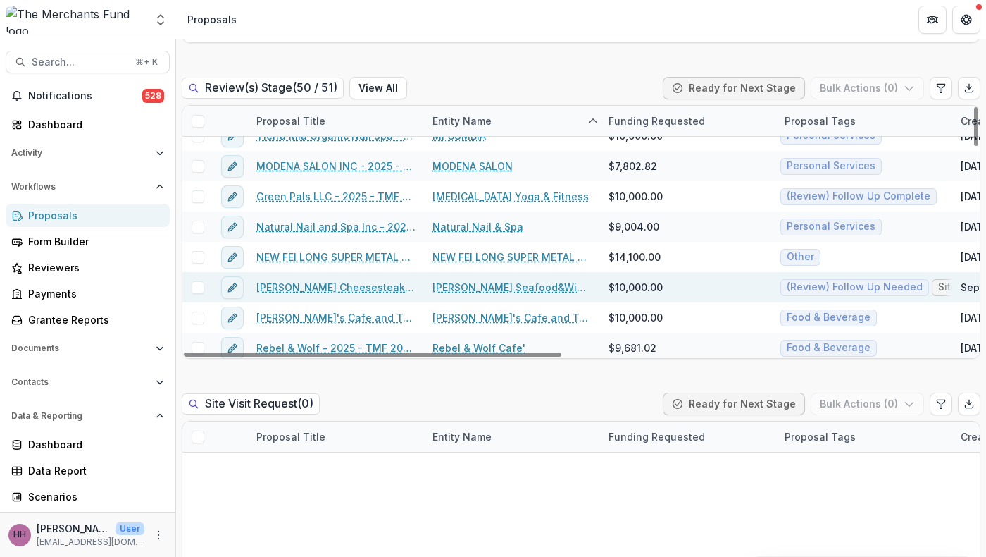
click at [518, 294] on link "[PERSON_NAME] Seafood&Wings" at bounding box center [512, 287] width 159 height 15
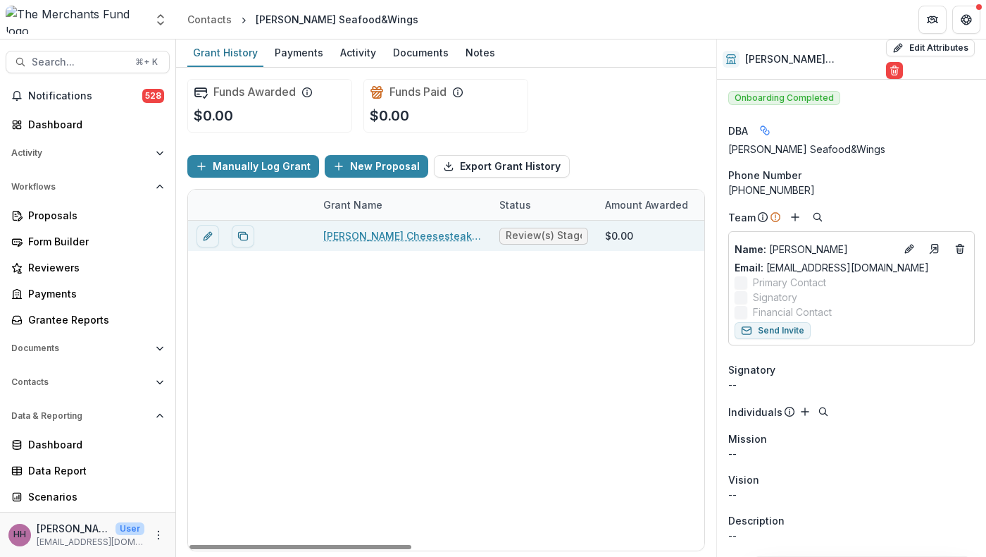
click at [442, 243] on link "[PERSON_NAME] Cheesesteak LLC - 2025 - TMF 2025 Stabilization Grant Program" at bounding box center [402, 235] width 159 height 15
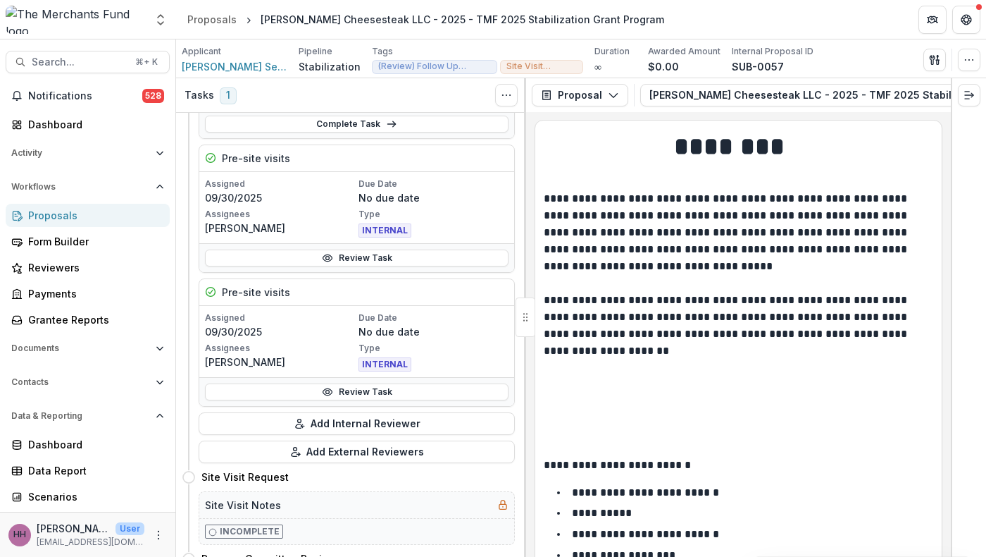
scroll to position [222, 0]
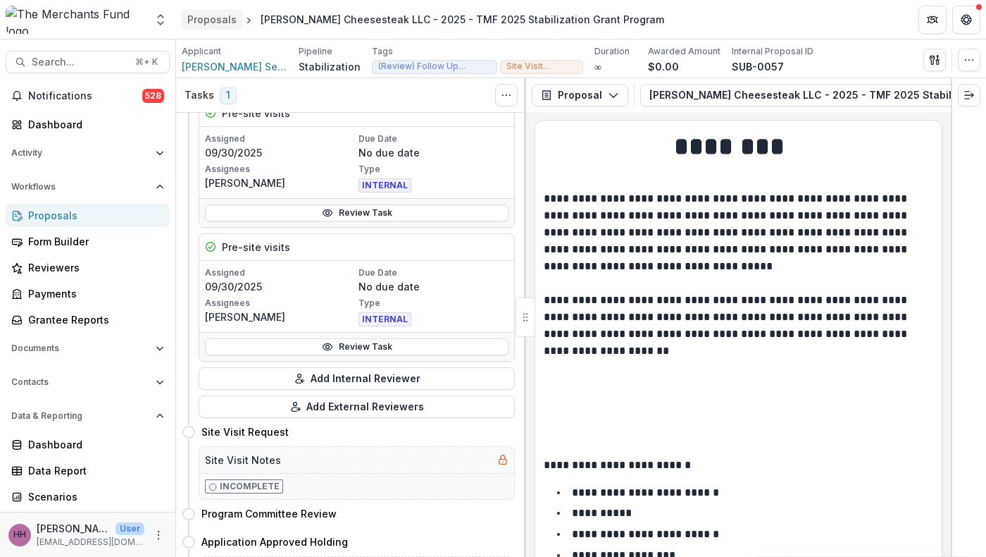
click at [218, 14] on div "Proposals" at bounding box center [211, 19] width 49 height 15
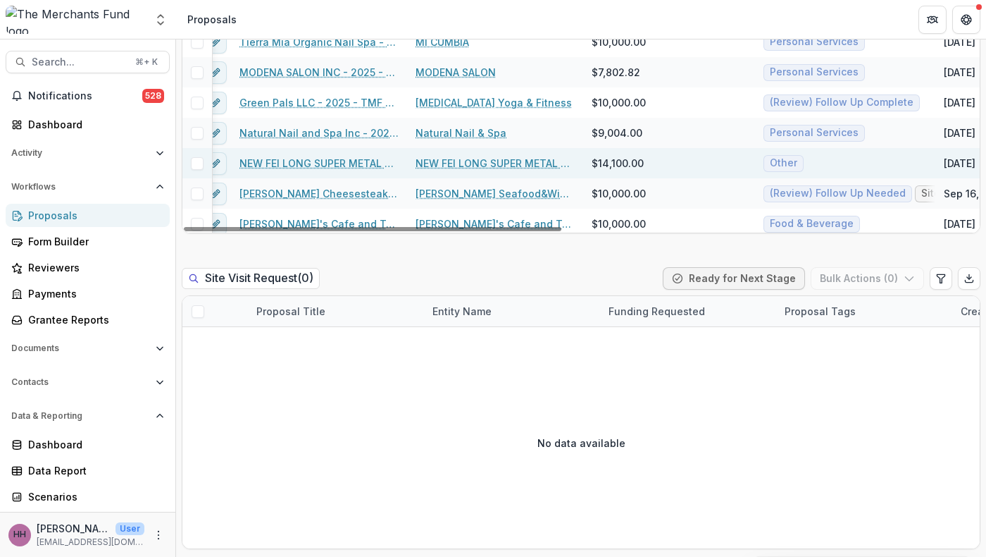
scroll to position [772, 0]
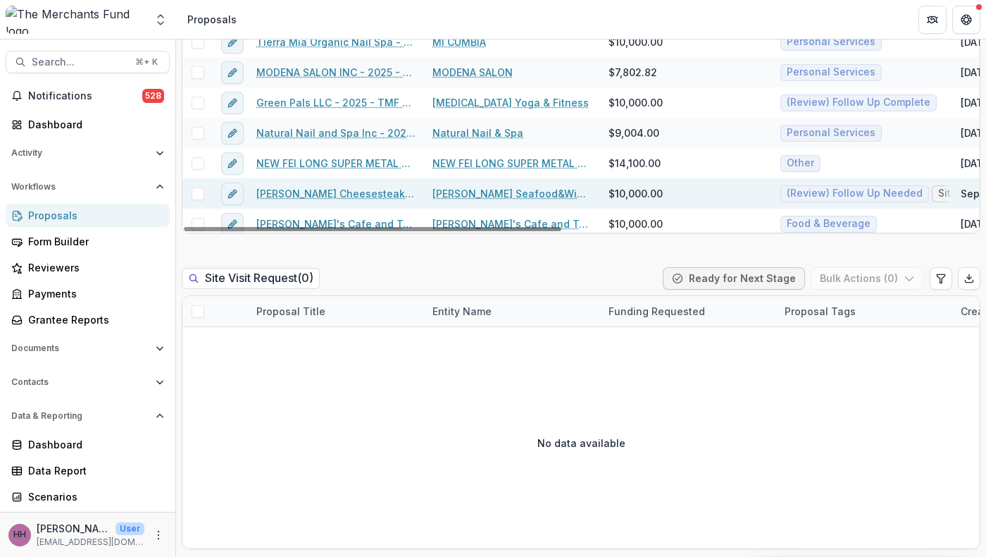
click at [497, 201] on link "[PERSON_NAME] Seafood&Wings" at bounding box center [512, 193] width 159 height 15
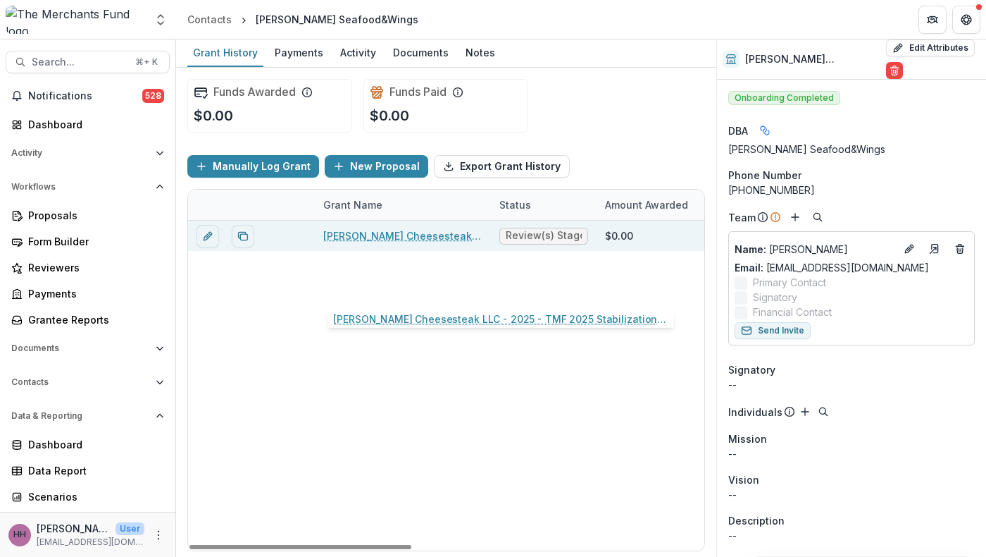
click at [429, 243] on link "[PERSON_NAME] Cheesesteak LLC - 2025 - TMF 2025 Stabilization Grant Program" at bounding box center [402, 235] width 159 height 15
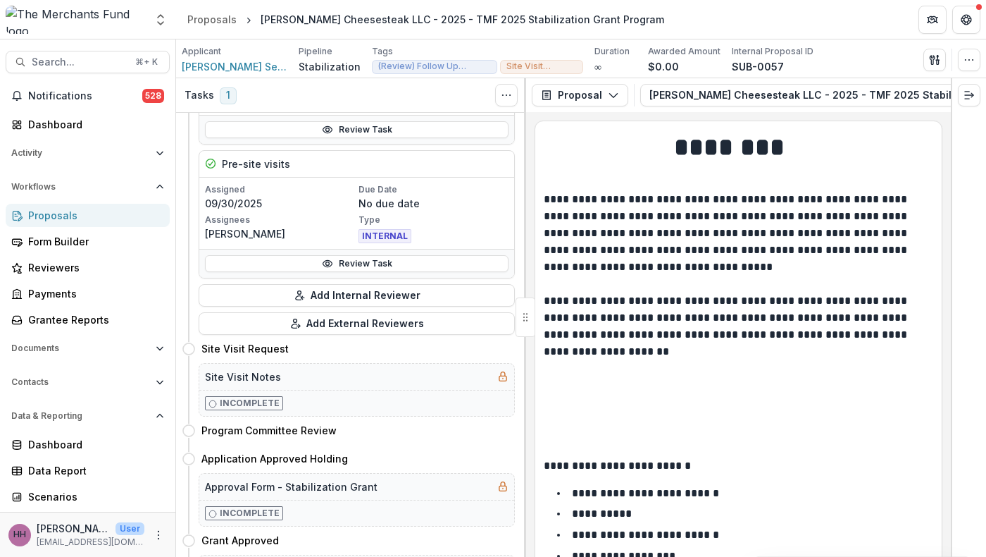
scroll to position [294, 0]
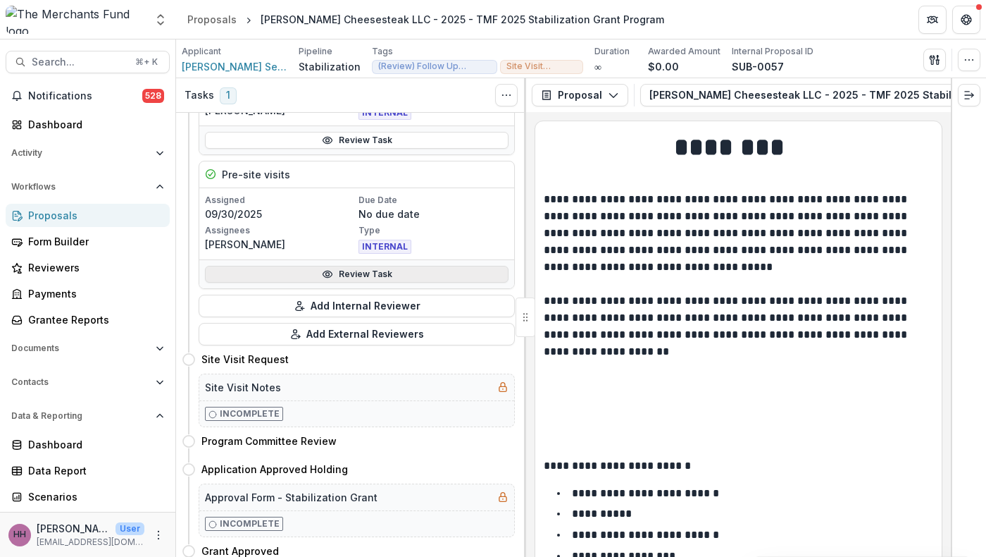
click at [339, 283] on link "Review Task" at bounding box center [357, 274] width 304 height 17
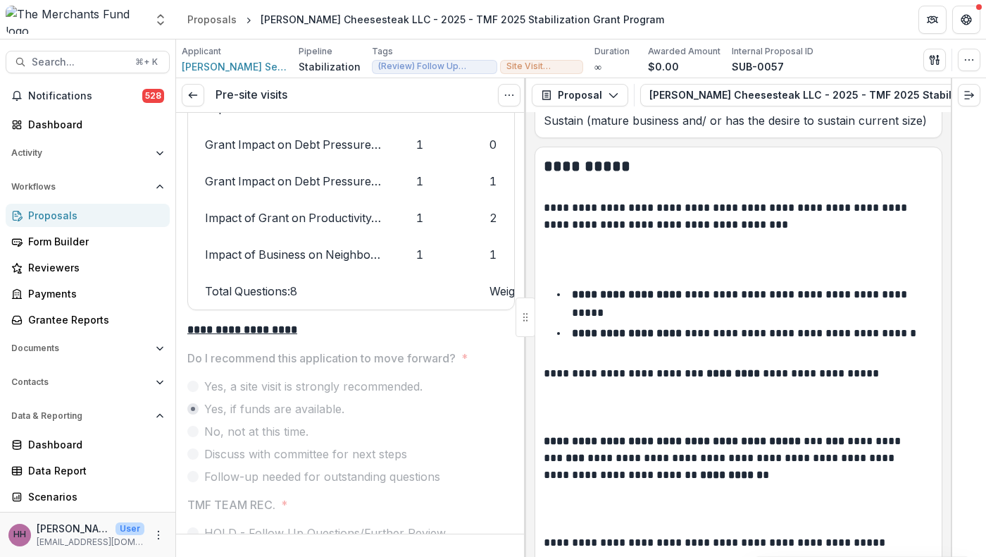
scroll to position [1517, 0]
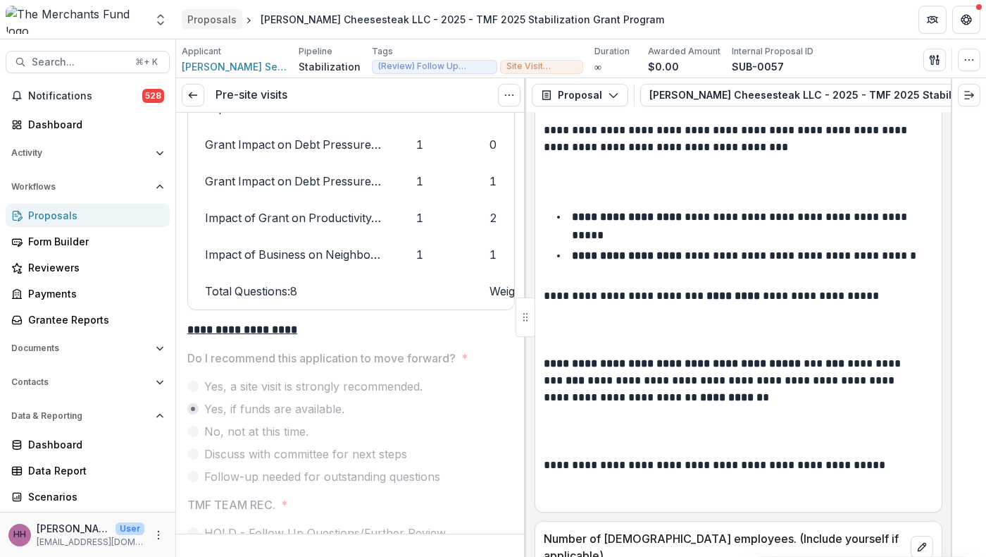
click at [206, 20] on div "Proposals" at bounding box center [211, 19] width 49 height 15
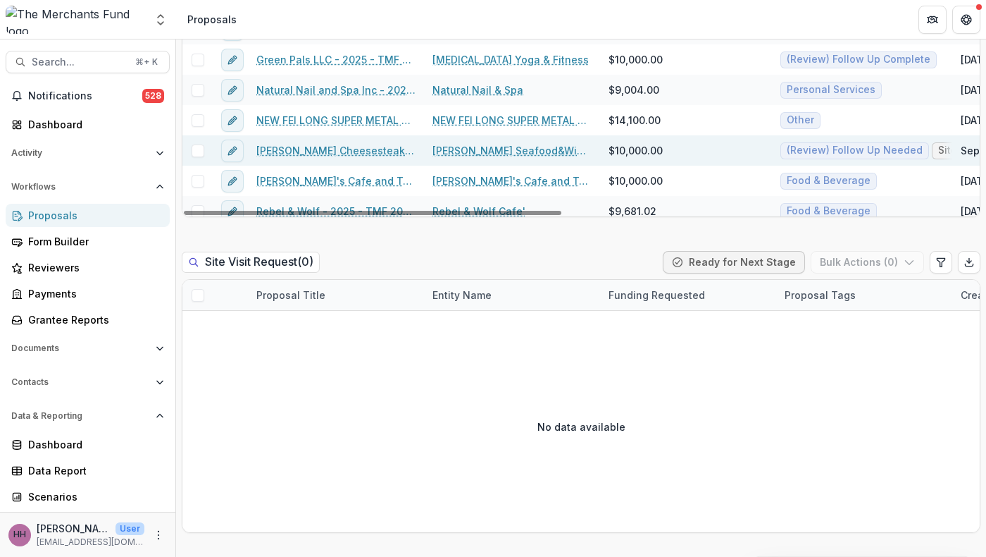
scroll to position [841, 0]
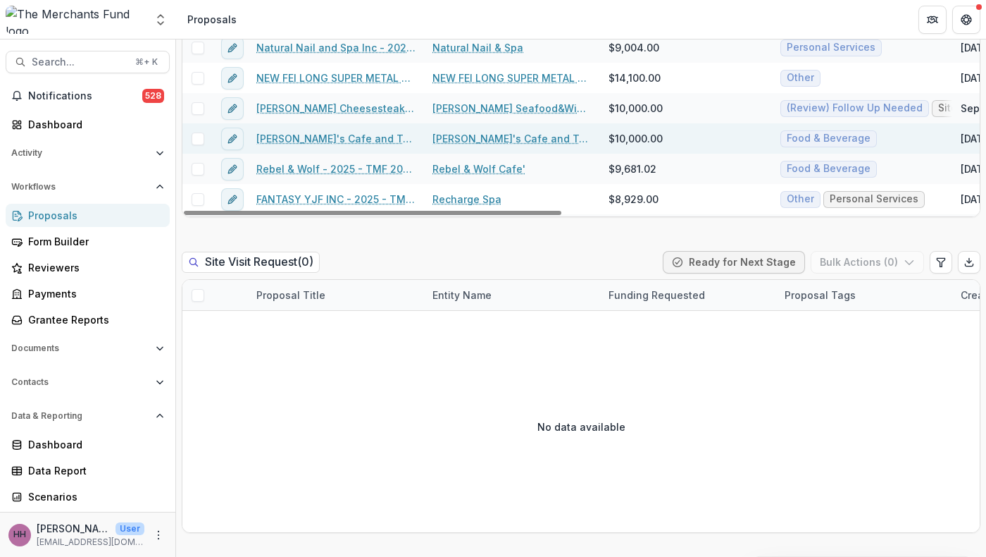
click at [495, 146] on link "Ray's Cafe and Tea House" at bounding box center [512, 138] width 159 height 15
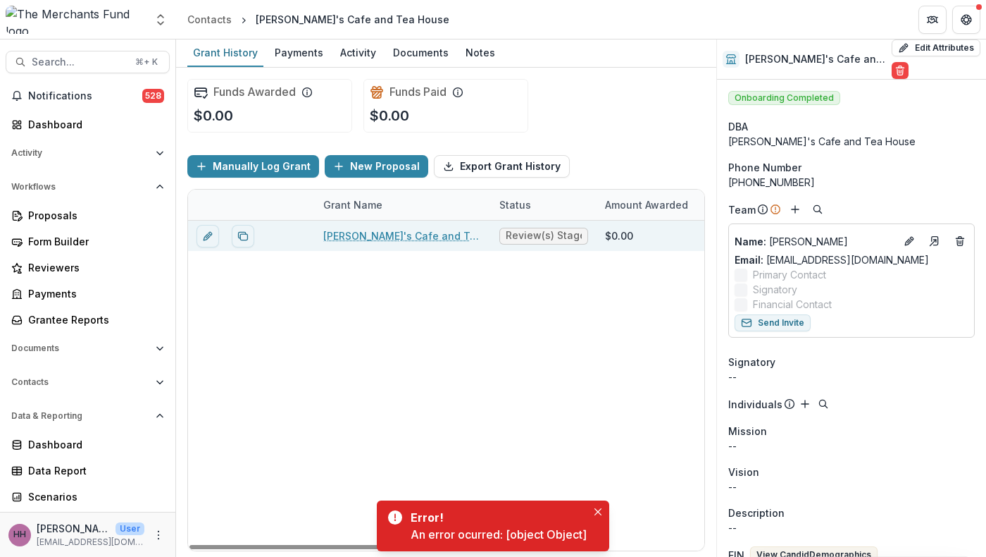
click at [393, 243] on link "Ray's Cafe and Tea House Inc - 2025 - TMF 2025 Stabilization Grant Program" at bounding box center [402, 235] width 159 height 15
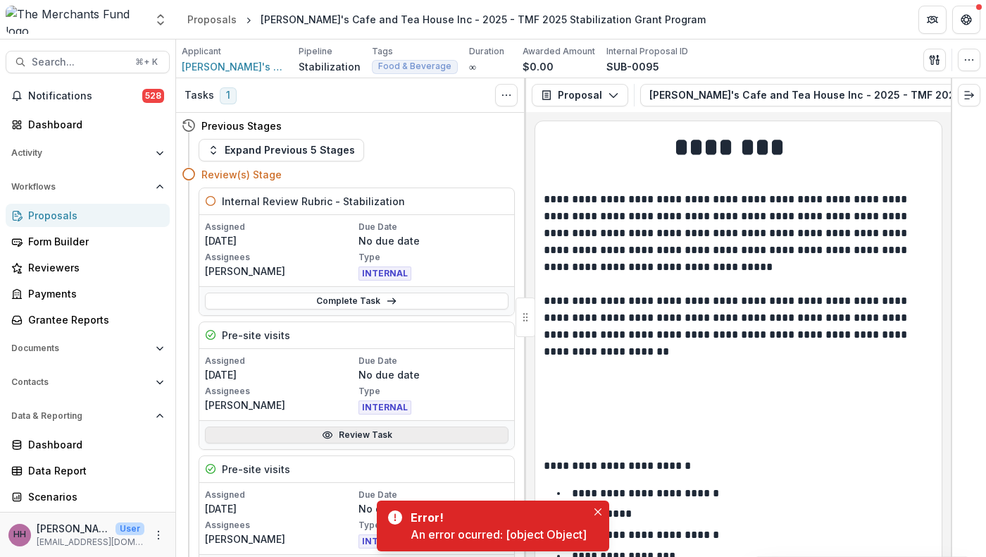
click at [310, 443] on link "Review Task" at bounding box center [357, 434] width 304 height 17
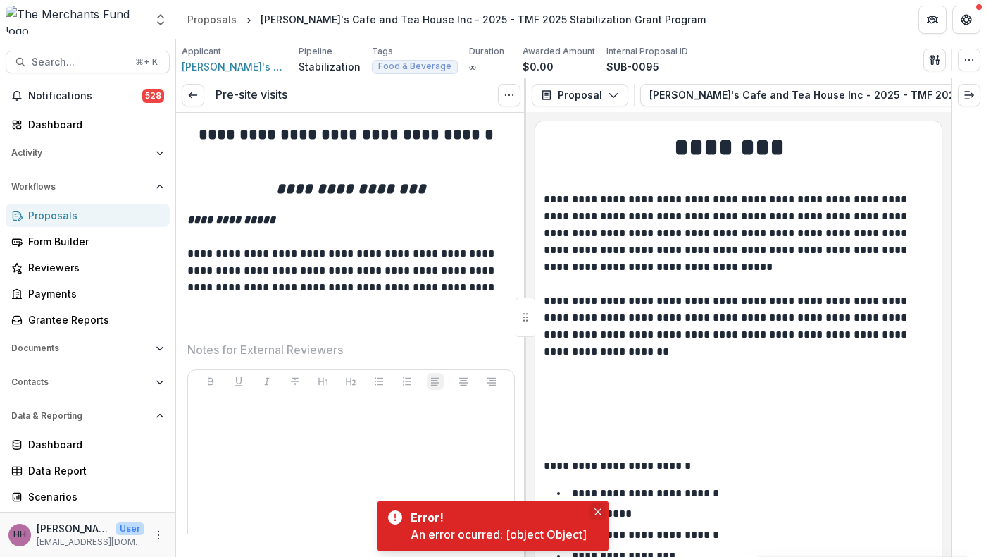
click at [602, 508] on icon "Close" at bounding box center [598, 511] width 7 height 7
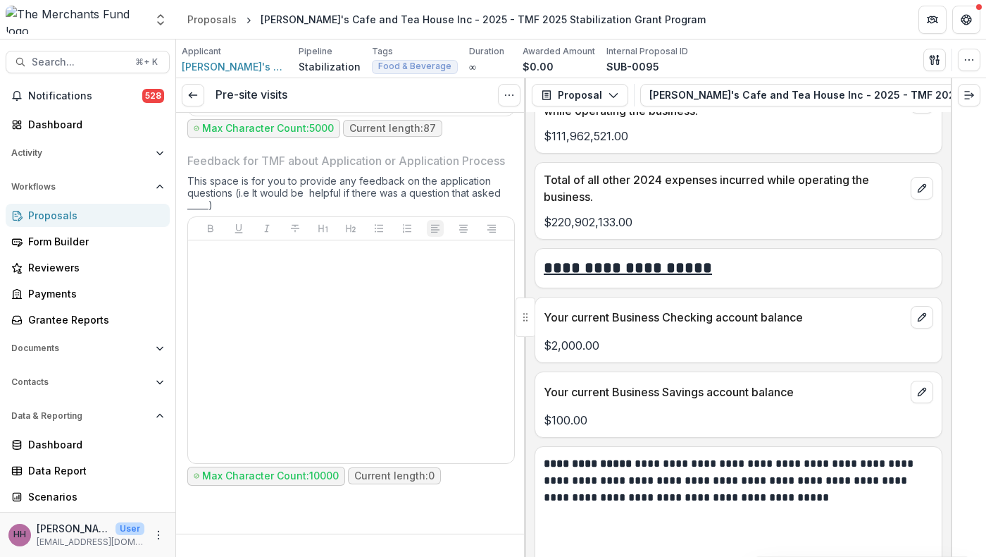
scroll to position [6714, 0]
click at [199, 101] on icon at bounding box center [192, 94] width 11 height 11
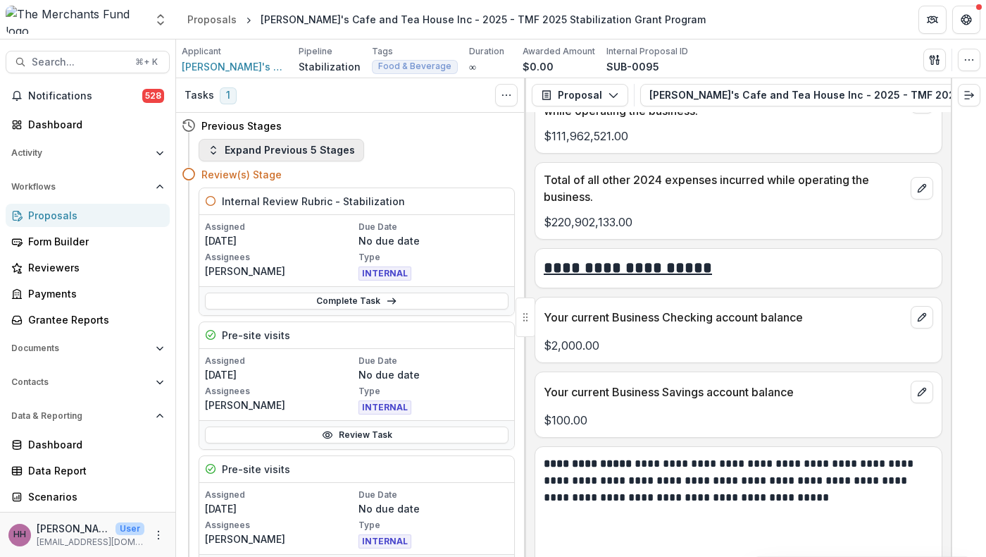
click at [307, 161] on button "Expand Previous 5 Stages" at bounding box center [282, 150] width 166 height 23
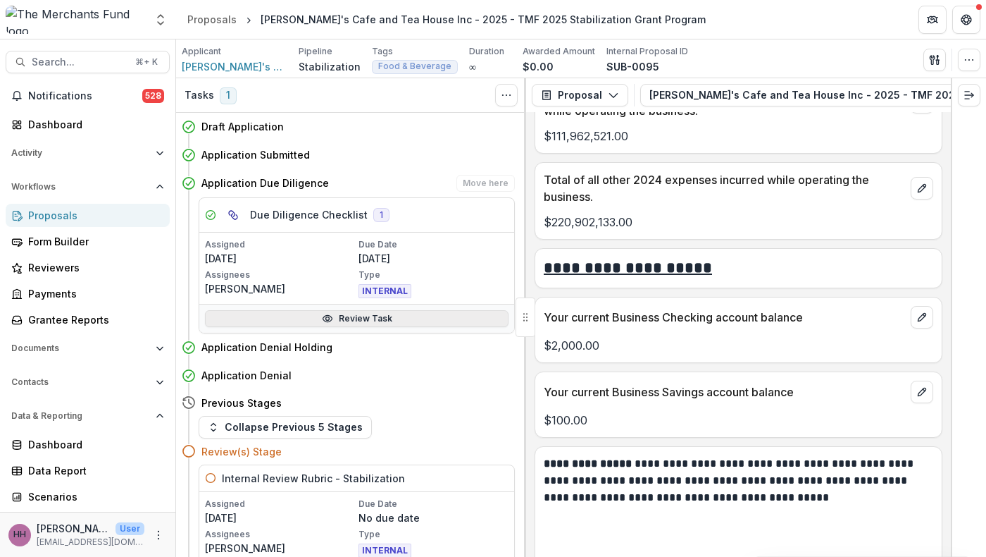
click at [325, 320] on circle at bounding box center [327, 318] width 4 height 4
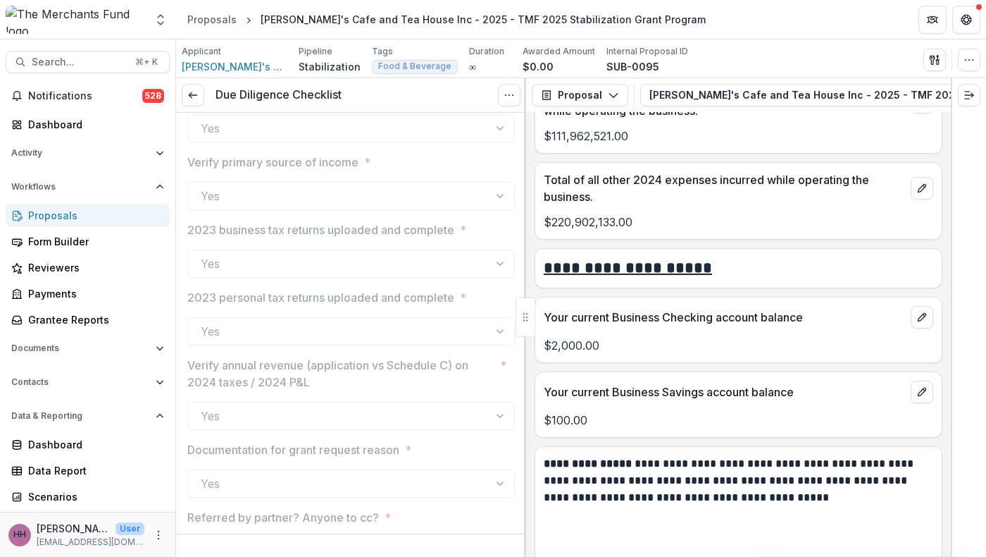
scroll to position [2681, 0]
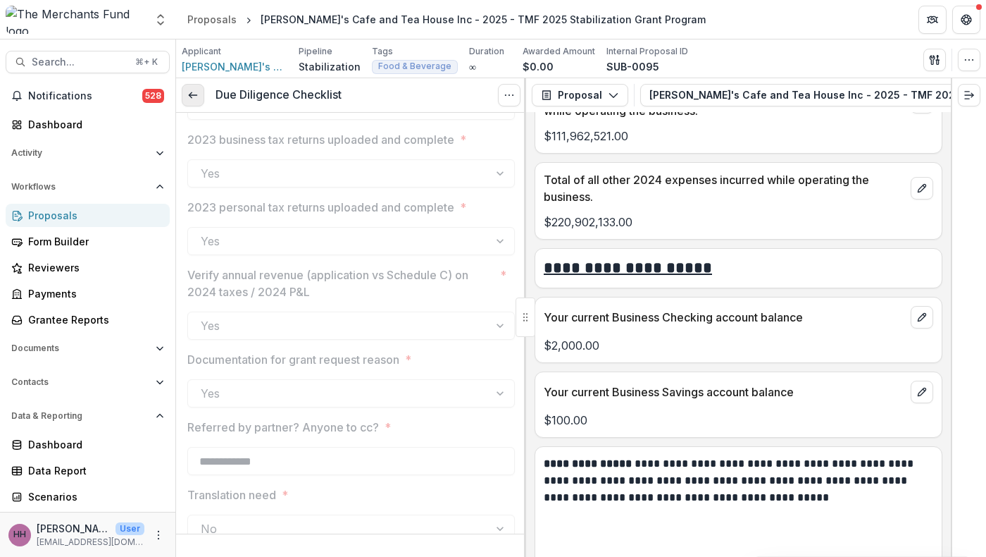
click at [194, 95] on line at bounding box center [193, 95] width 8 height 0
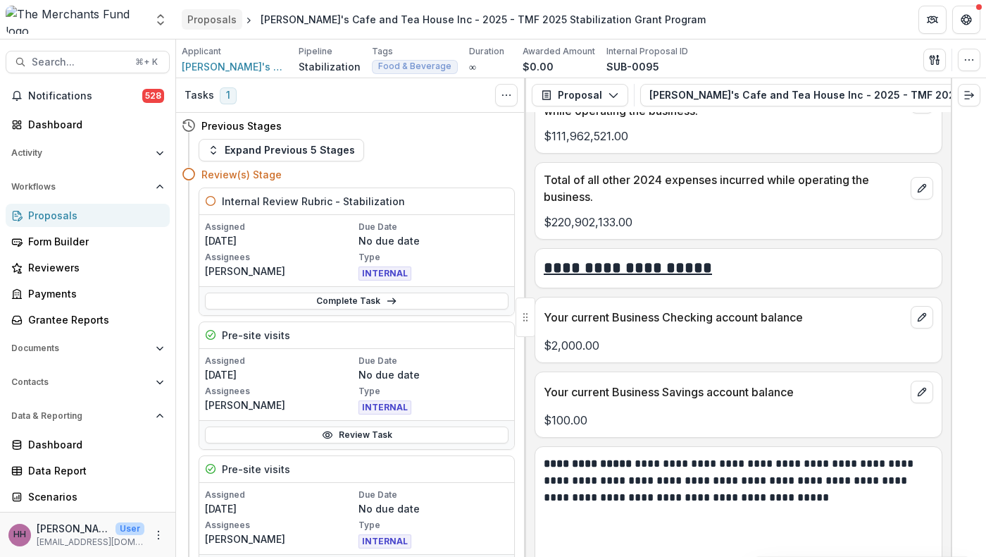
click at [216, 12] on div "Proposals" at bounding box center [211, 19] width 49 height 15
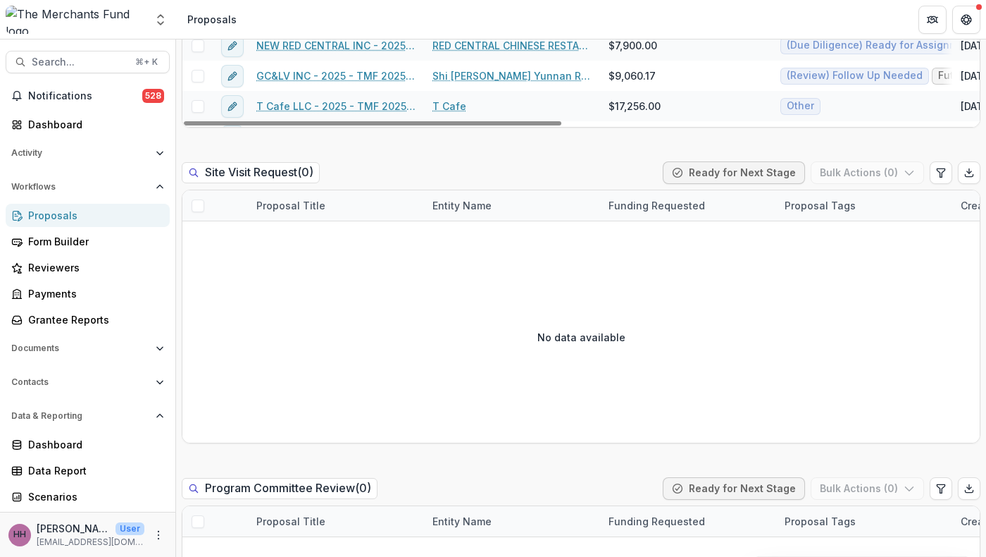
scroll to position [911, 0]
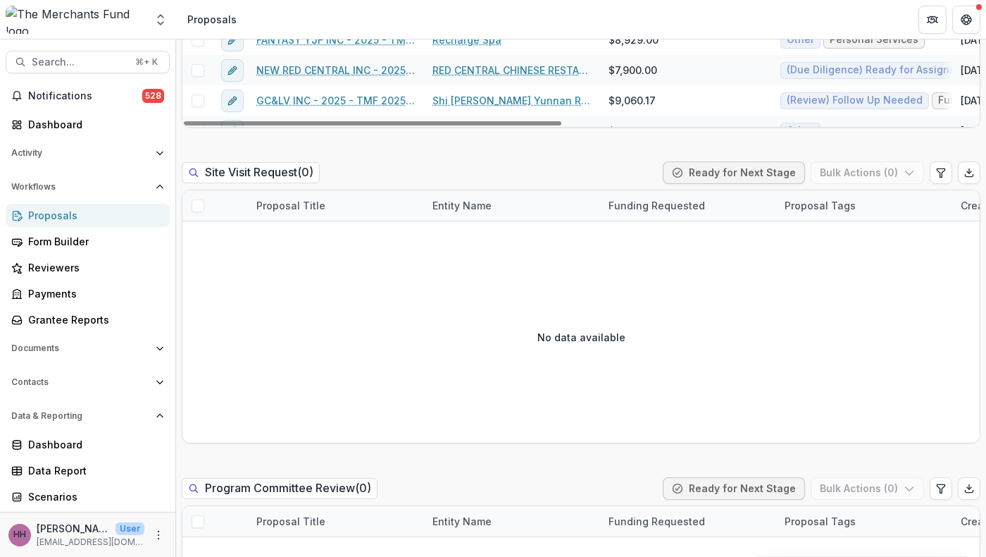
click at [489, 17] on link "Rebel & Wolf Cafe'" at bounding box center [479, 9] width 93 height 15
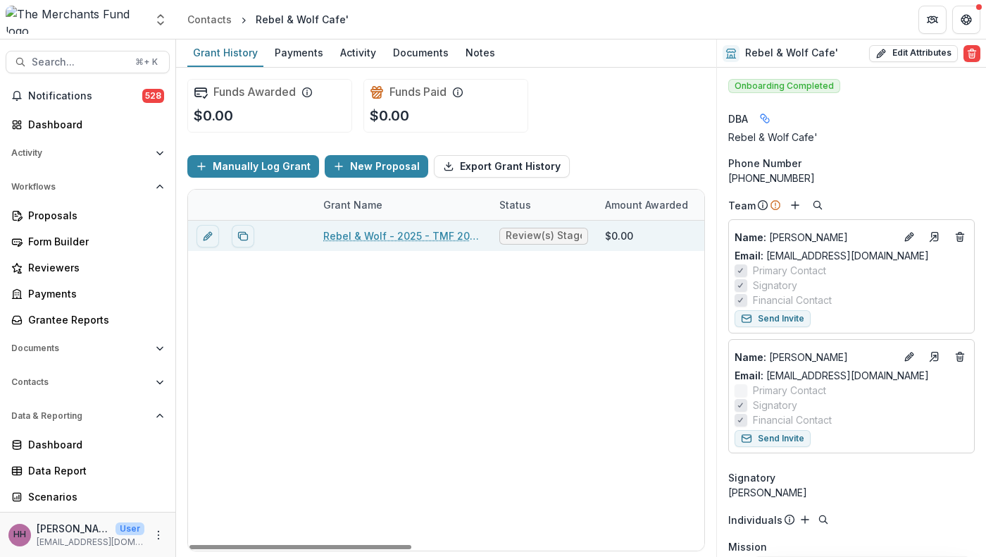
click at [394, 251] on div "Rebel & Wolf - 2025 - TMF 2025 Stabilization Grant Program" at bounding box center [402, 236] width 159 height 30
click at [394, 243] on link "Rebel & Wolf - 2025 - TMF 2025 Stabilization Grant Program" at bounding box center [402, 235] width 159 height 15
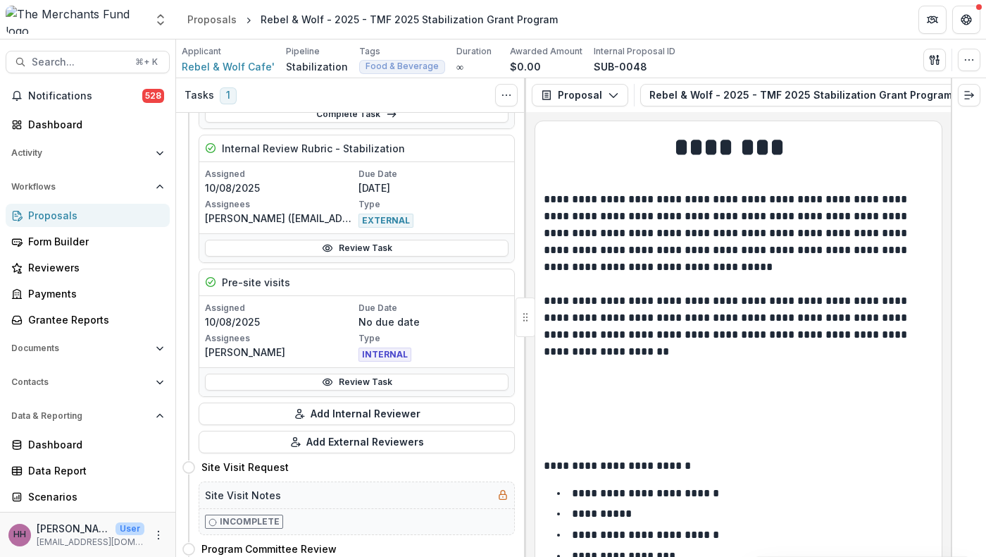
scroll to position [226, 0]
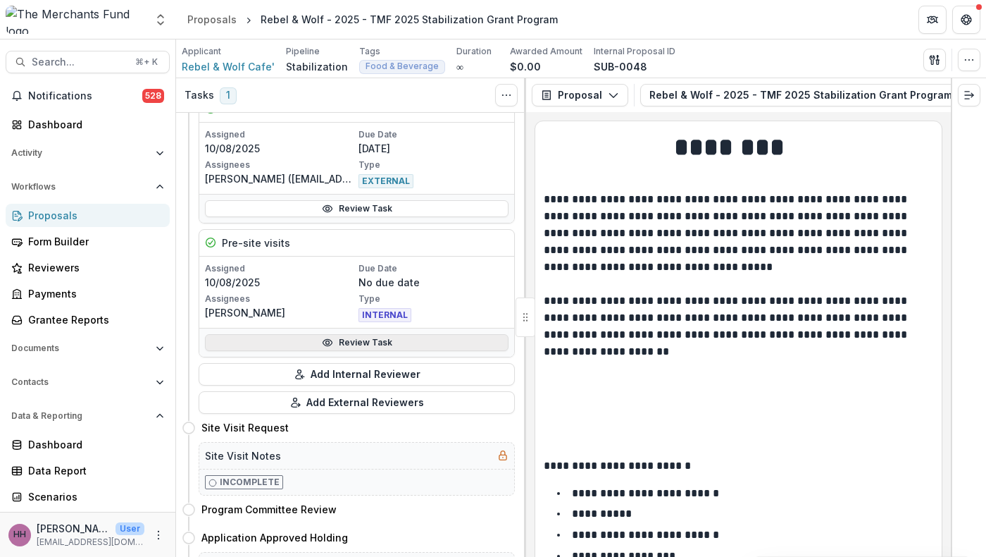
click at [381, 351] on link "Review Task" at bounding box center [357, 342] width 304 height 17
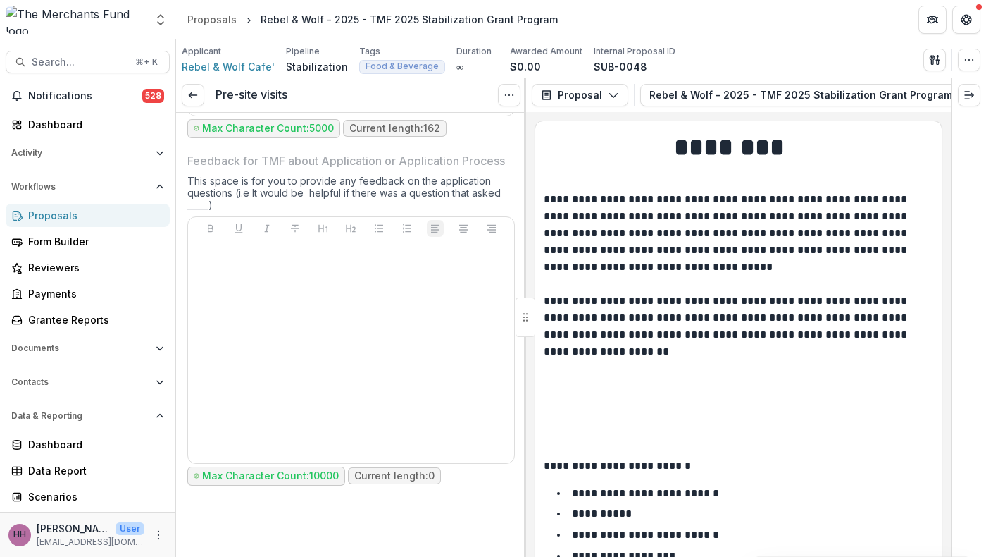
scroll to position [6915, 0]
drag, startPoint x: 474, startPoint y: 409, endPoint x: 436, endPoint y: 436, distance: 46.5
click at [435, 110] on div "**********" at bounding box center [351, 4] width 315 height 211
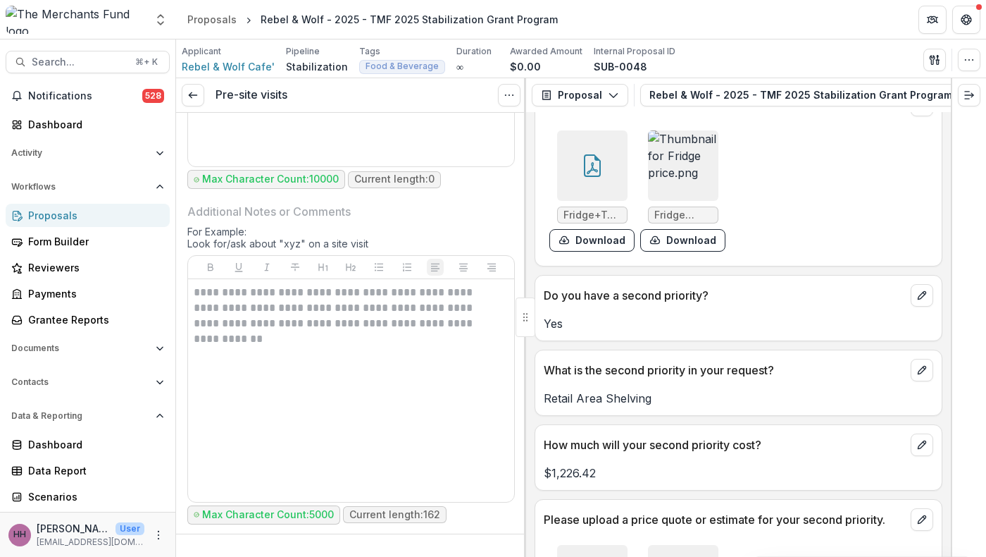
scroll to position [5694, 0]
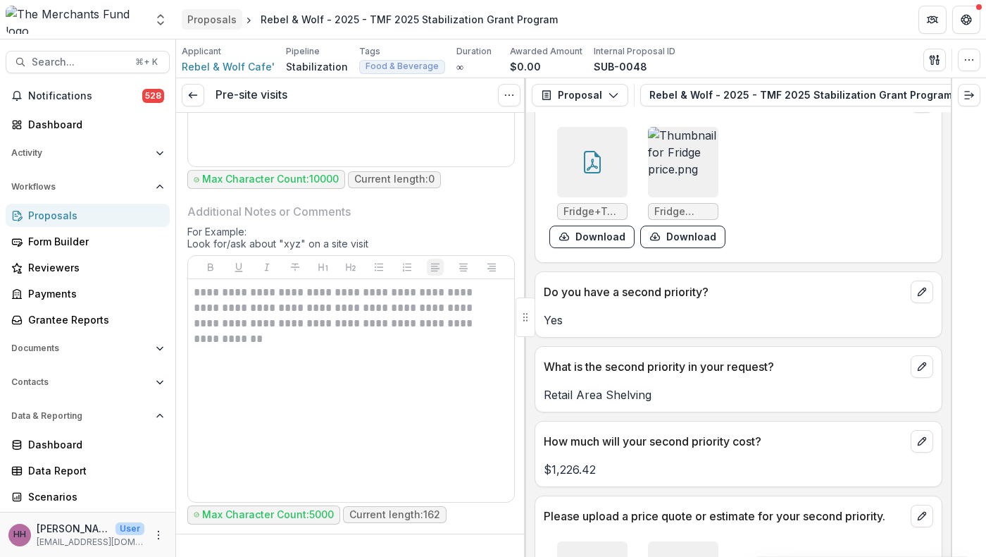
click at [218, 18] on div "Proposals" at bounding box center [211, 19] width 49 height 15
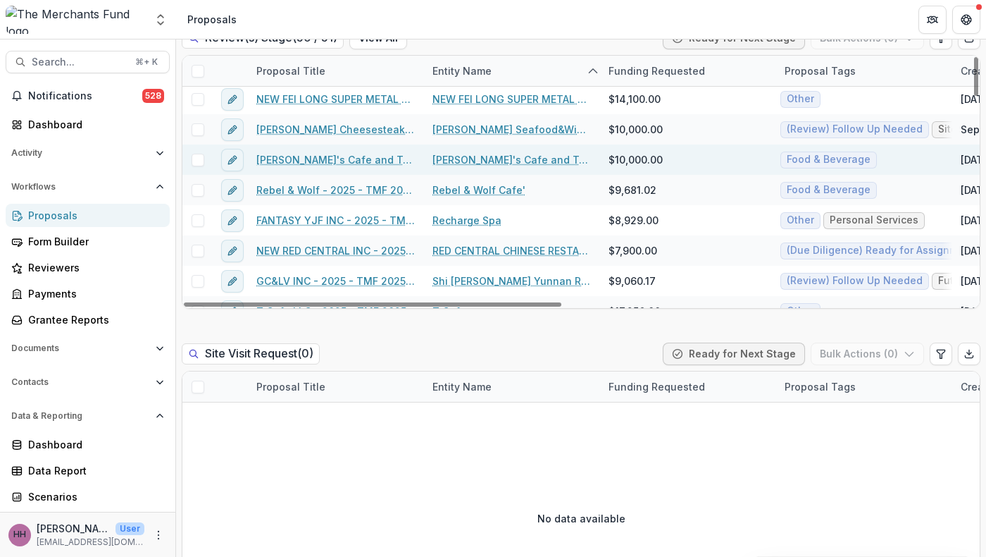
scroll to position [914, 0]
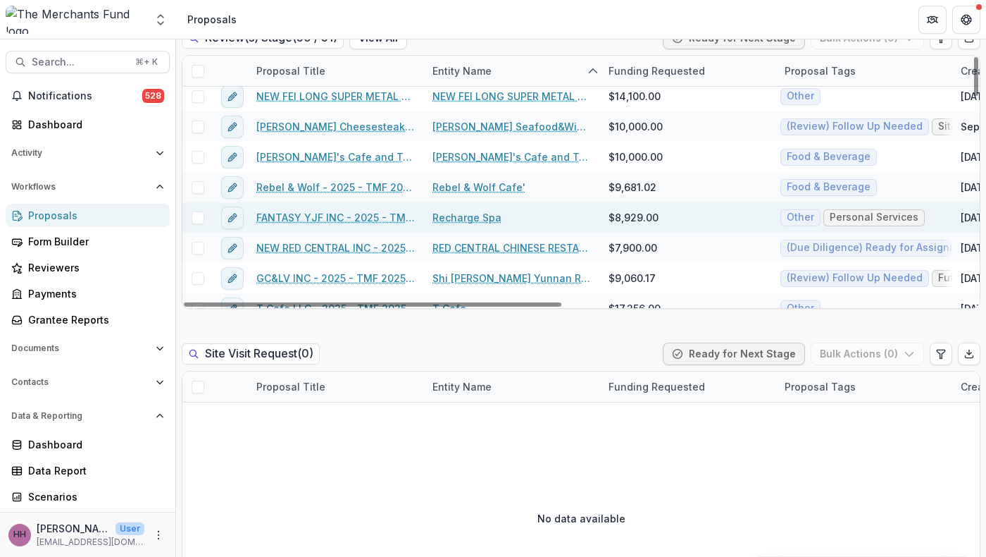
click at [483, 225] on link "Recharge Spa" at bounding box center [467, 217] width 69 height 15
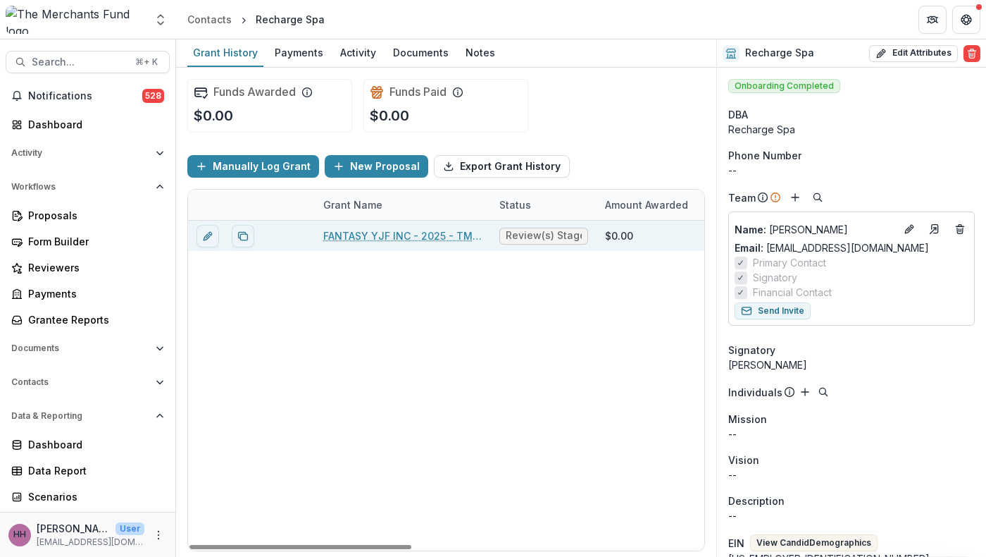
click at [428, 243] on link "FANTASY YJF INC - 2025 - TMF 2025 Stabilization Grant Program" at bounding box center [402, 235] width 159 height 15
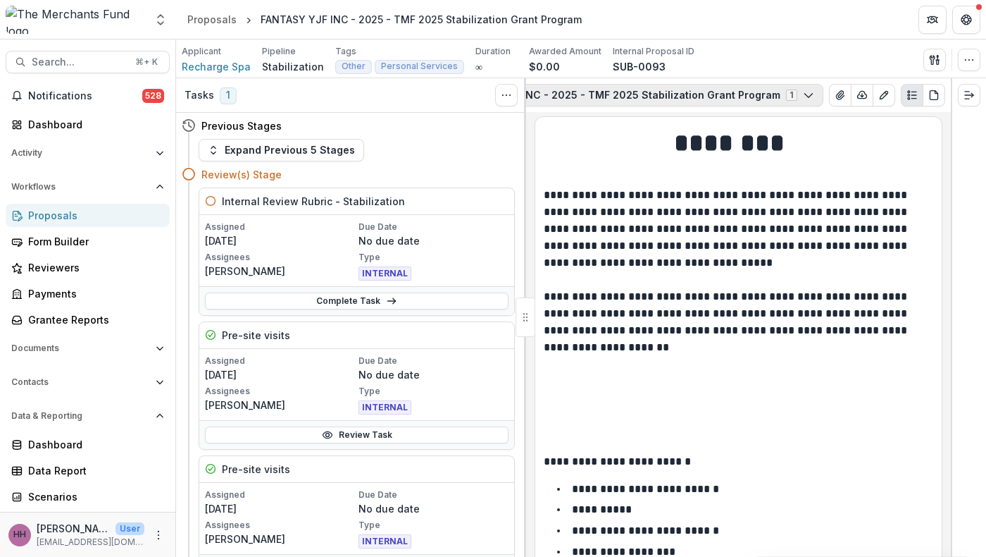
scroll to position [0, 325]
click at [829, 106] on button "View Attached Files" at bounding box center [840, 95] width 23 height 23
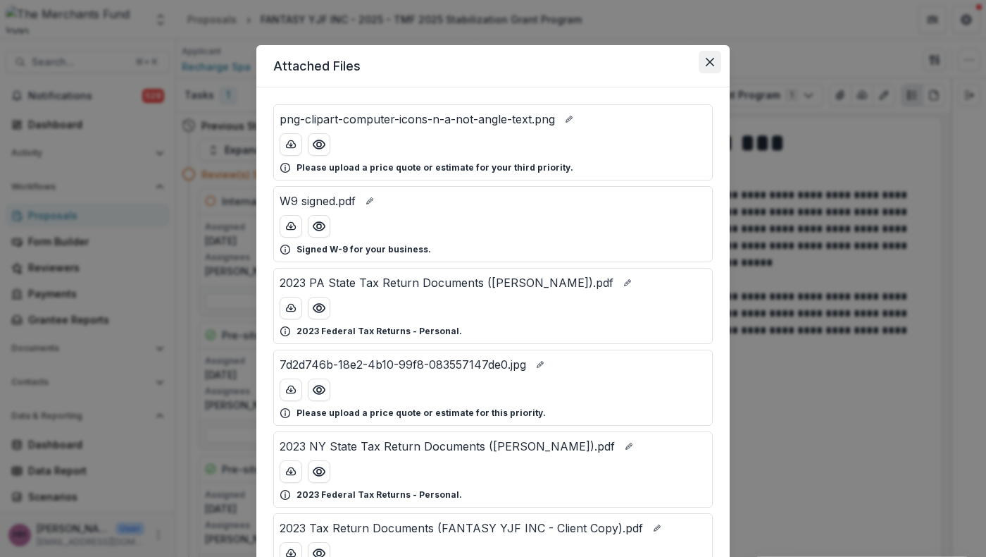
click at [714, 66] on icon "Close" at bounding box center [710, 62] width 8 height 8
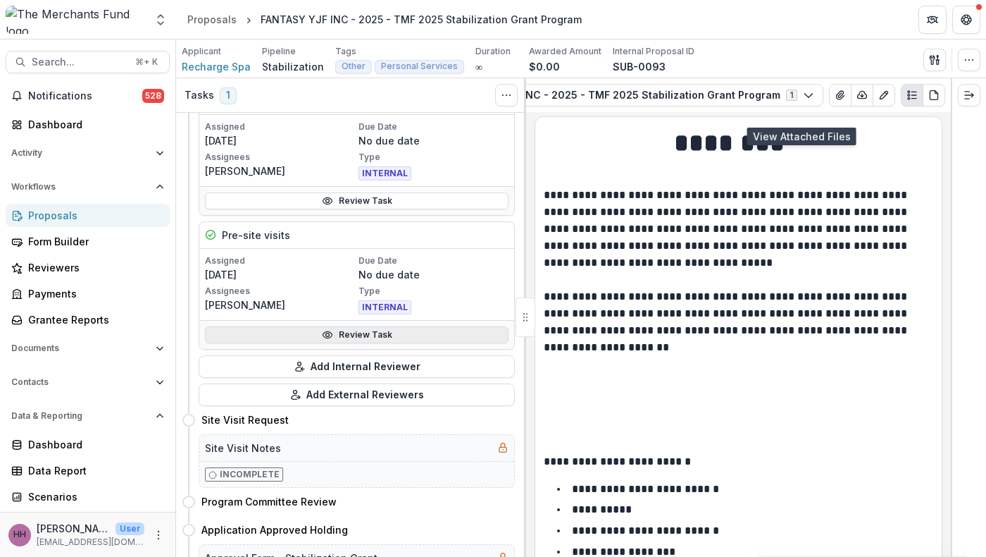
scroll to position [206, 0]
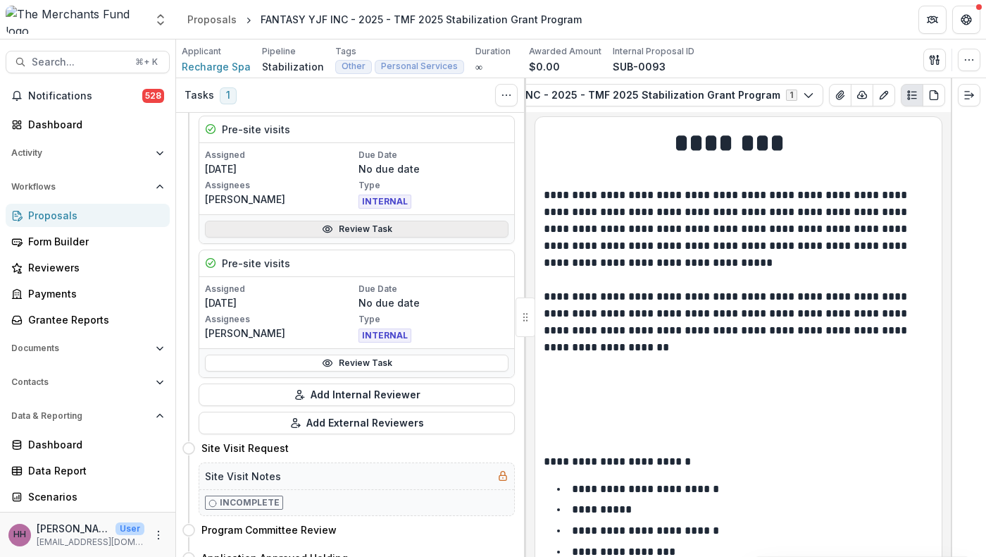
click at [345, 237] on link "Review Task" at bounding box center [357, 229] width 304 height 17
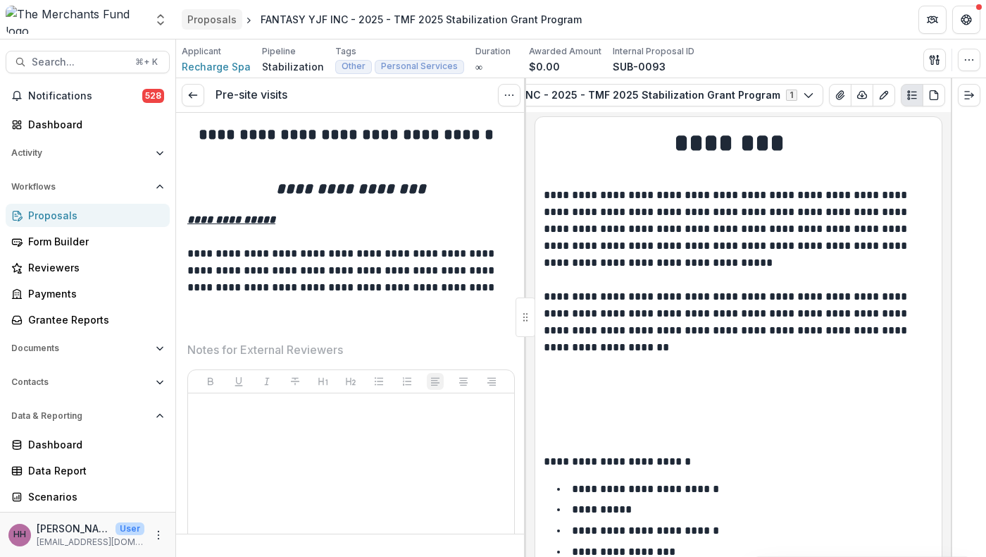
click at [230, 23] on div "Proposals" at bounding box center [211, 19] width 49 height 15
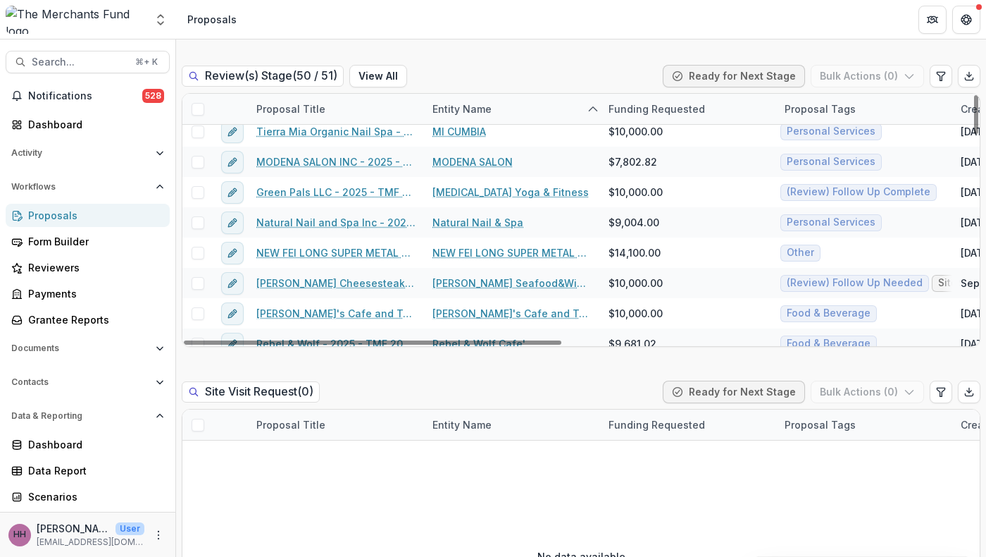
scroll to position [949, 0]
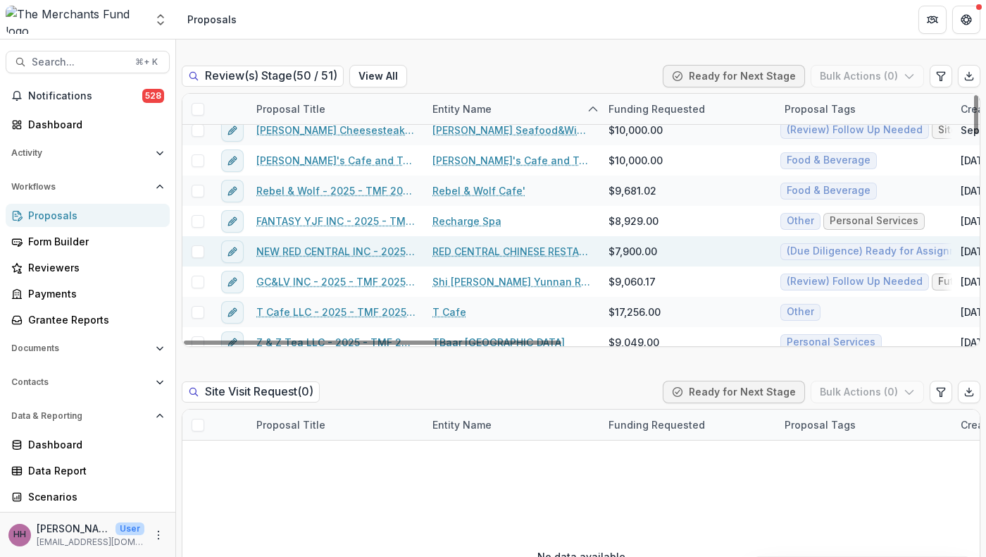
click at [542, 259] on link "RED CENTRAL CHINESE RESTAURANT" at bounding box center [512, 251] width 159 height 15
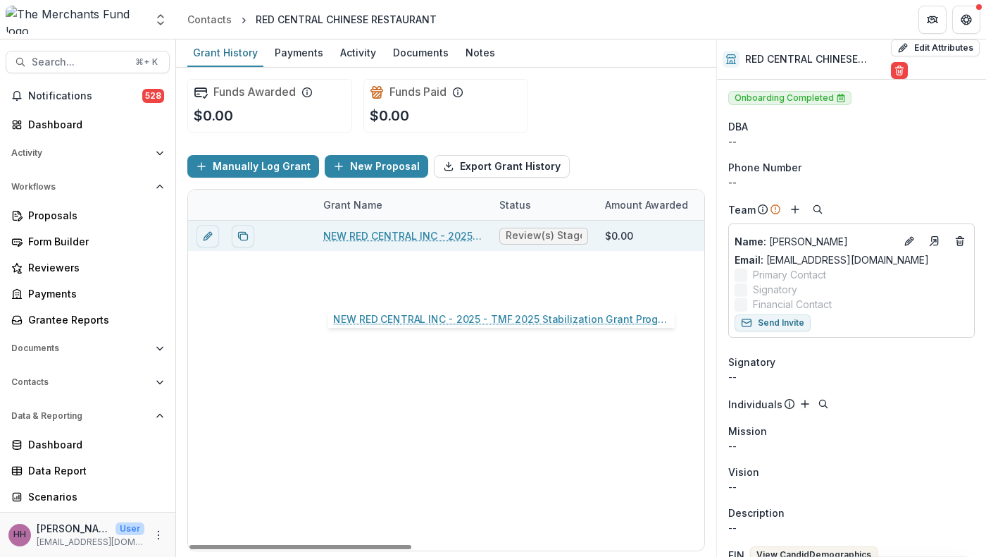
click at [428, 243] on link "NEW RED CENTRAL INC - 2025 - TMF 2025 Stabilization Grant Program" at bounding box center [402, 235] width 159 height 15
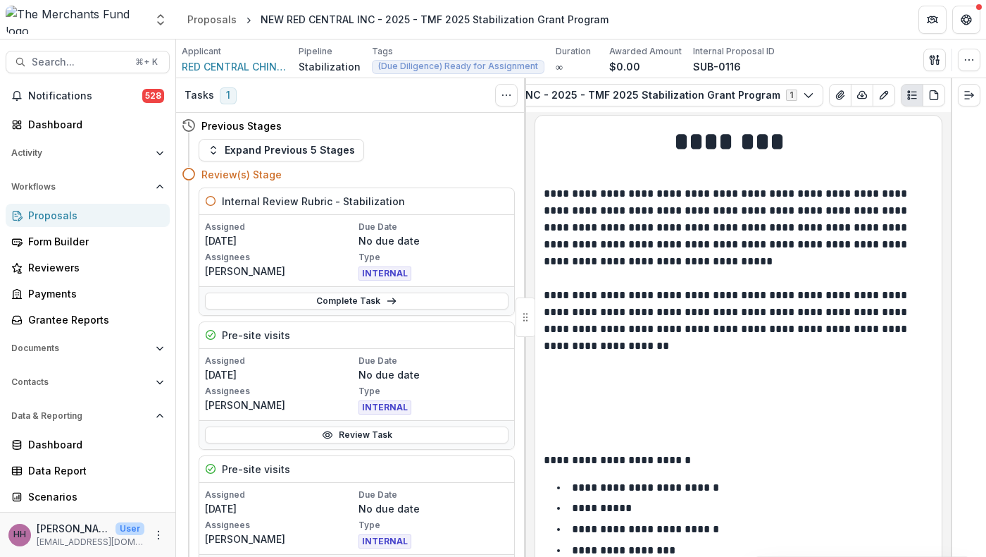
scroll to position [0, 361]
click at [835, 101] on icon "View Attached Files" at bounding box center [840, 94] width 11 height 11
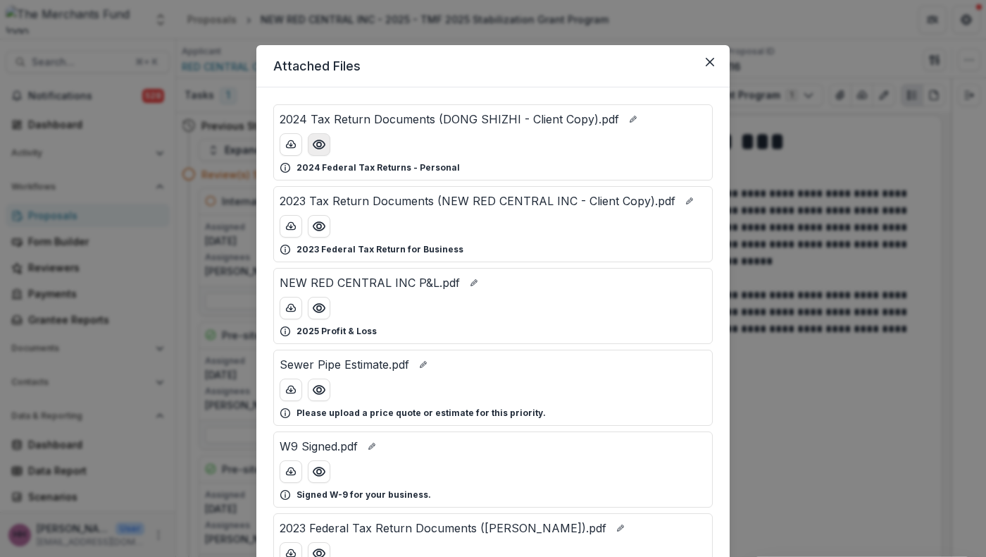
click at [317, 147] on circle "Preview 2024 Tax Return Documents (DONG SHIZHI - Client Copy).pdf" at bounding box center [319, 144] width 4 height 4
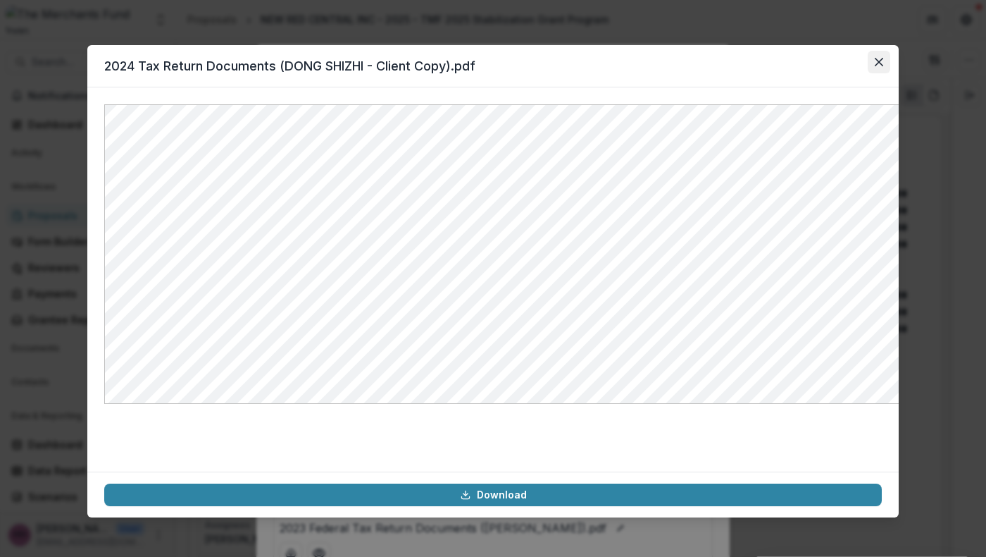
click at [890, 73] on button "Close" at bounding box center [879, 62] width 23 height 23
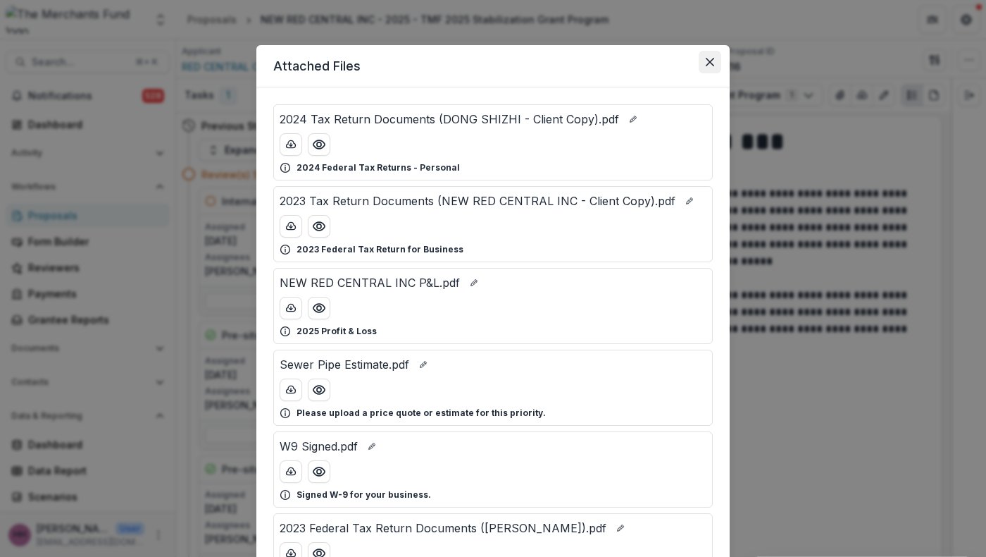
click at [714, 66] on icon "Close" at bounding box center [710, 62] width 8 height 8
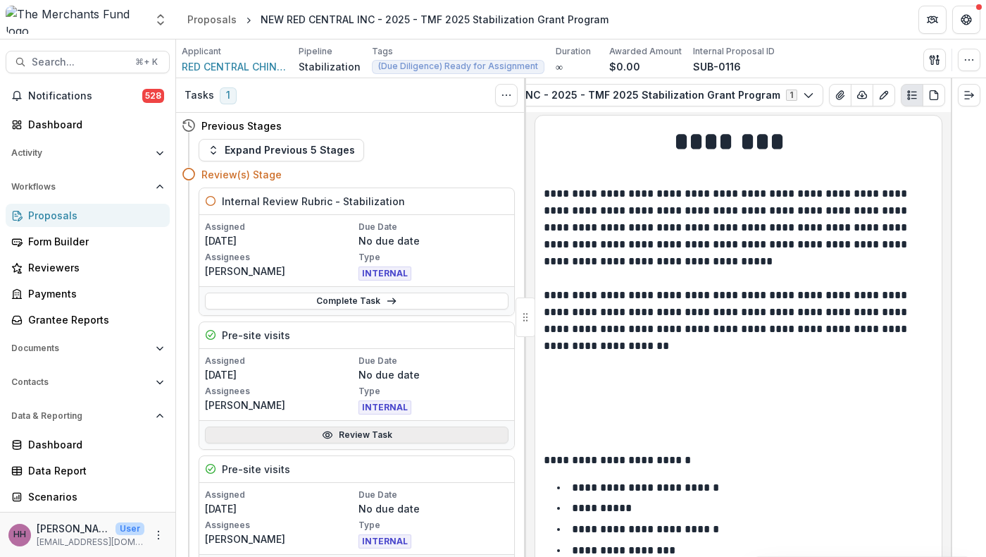
click at [372, 443] on link "Review Task" at bounding box center [357, 434] width 304 height 17
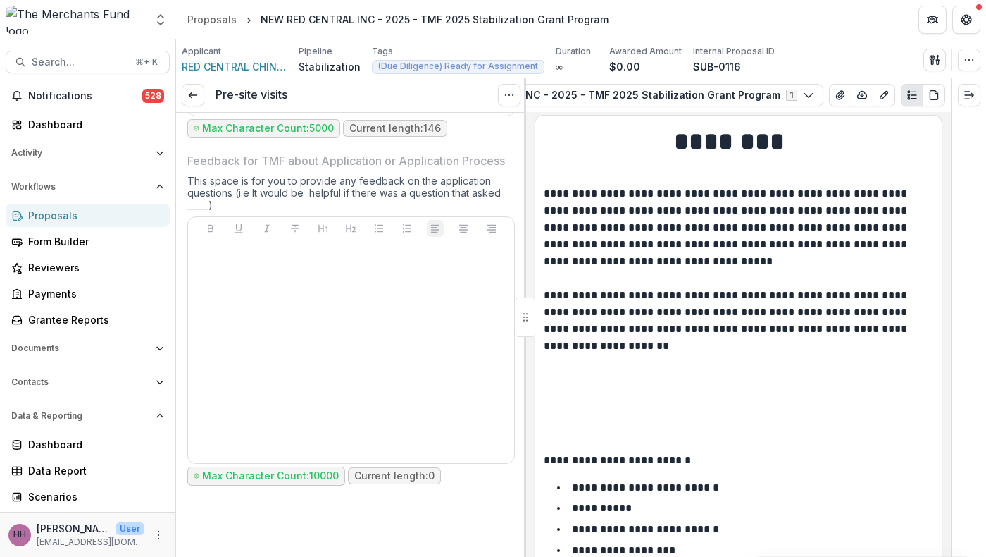
scroll to position [7463, 0]
click at [214, 18] on div "Proposals" at bounding box center [211, 19] width 49 height 15
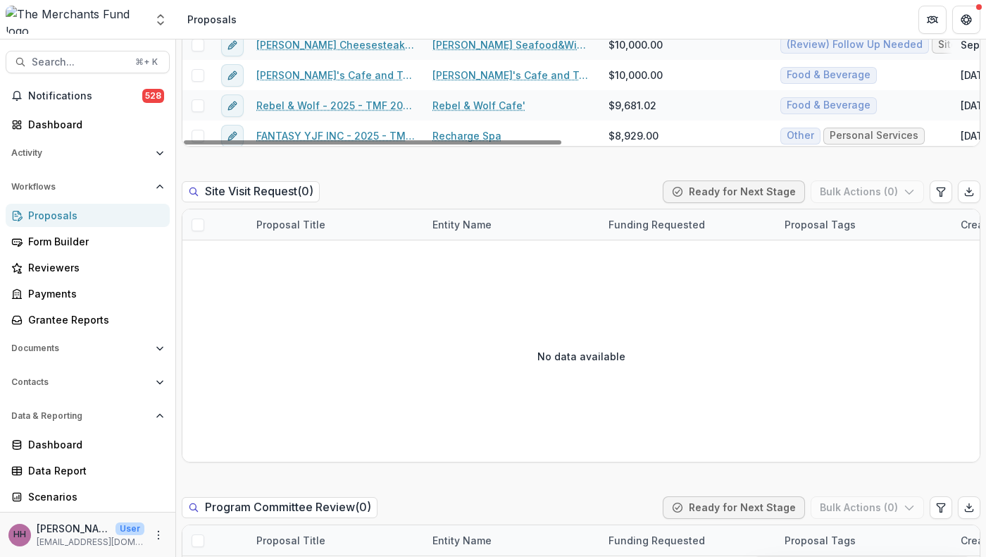
scroll to position [976, 0]
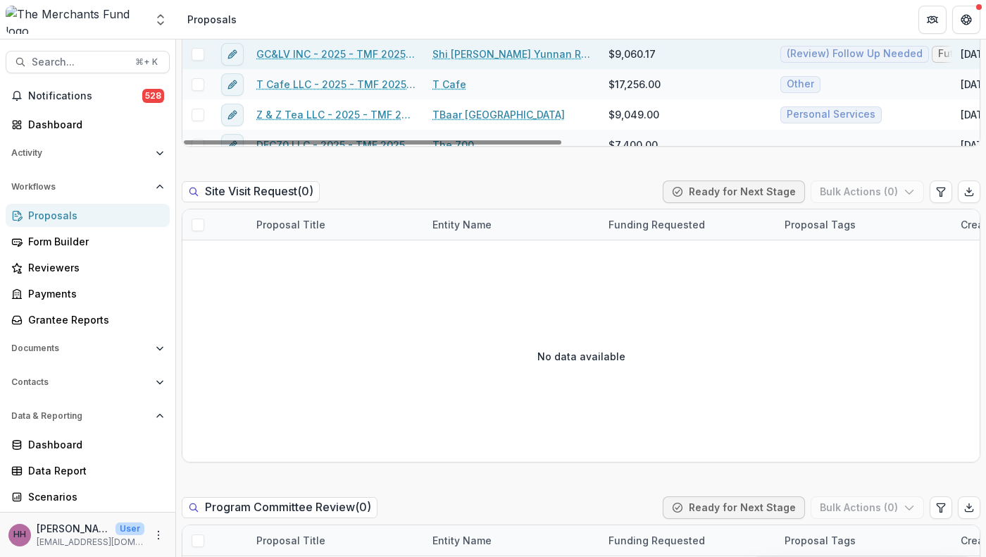
click at [502, 61] on link "Shi Miao Dao Yunnan Rice Noodle" at bounding box center [512, 53] width 159 height 15
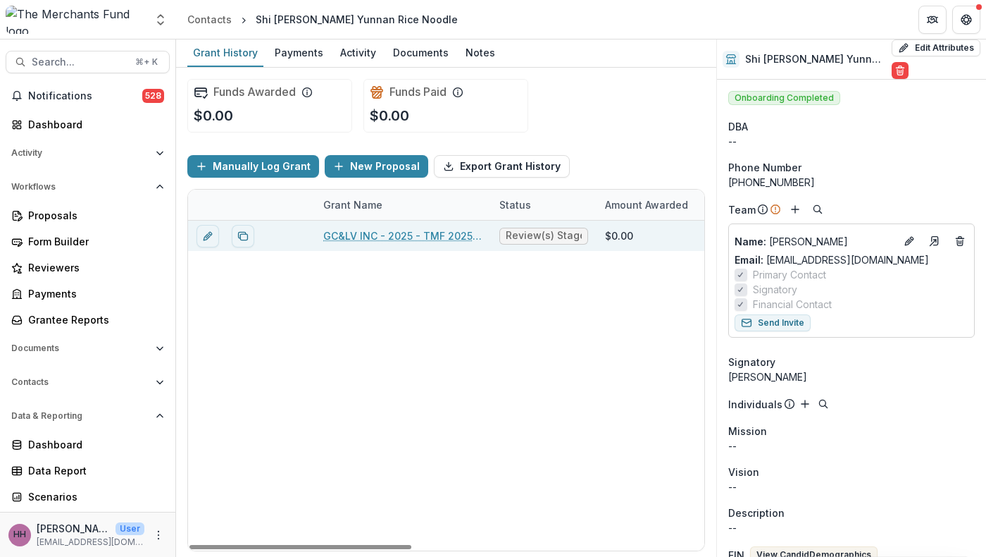
click at [424, 243] on link "GC&LV INC - 2025 - TMF 2025 Stabilization Grant Program" at bounding box center [402, 235] width 159 height 15
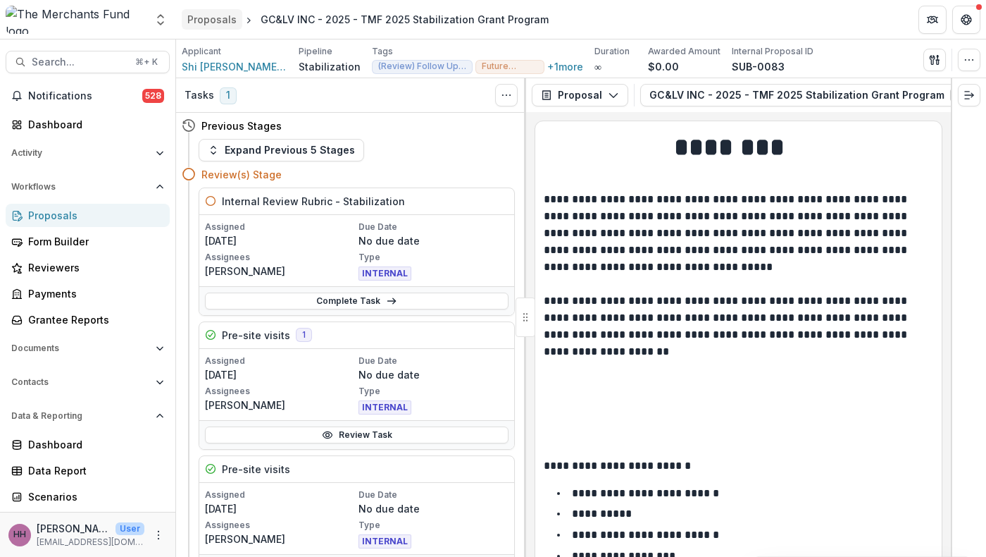
click at [217, 23] on div "Proposals" at bounding box center [211, 19] width 49 height 15
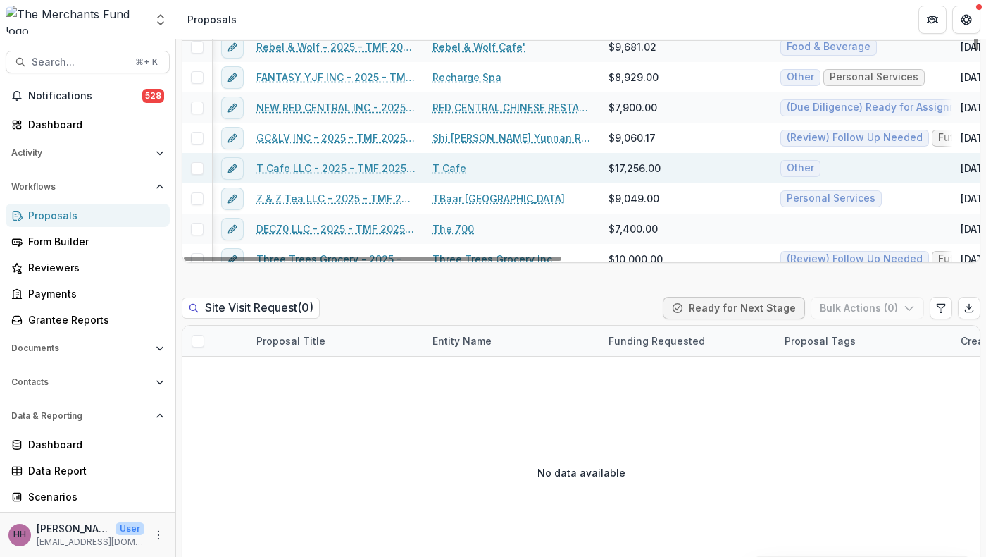
scroll to position [1009, 5]
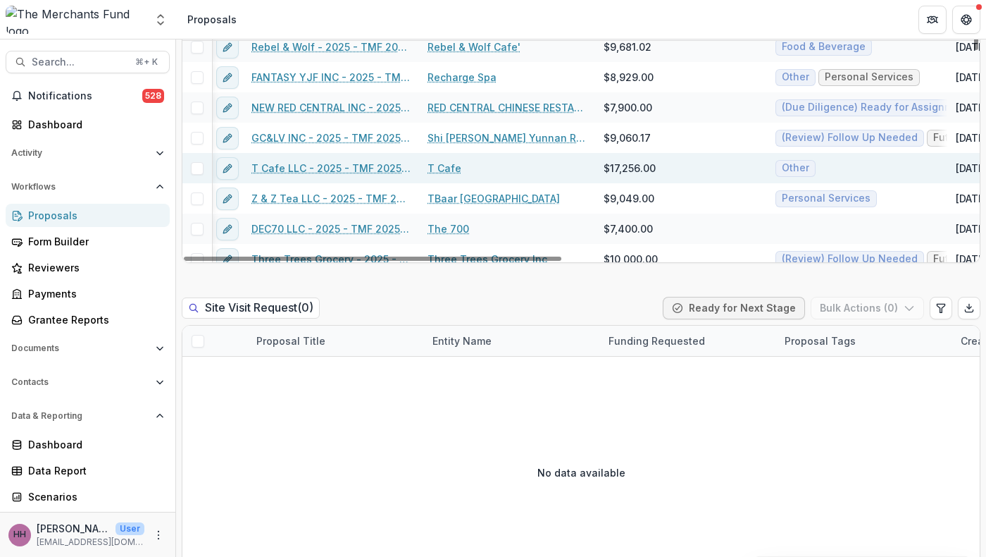
click at [449, 175] on link "T Cafe" at bounding box center [445, 168] width 34 height 15
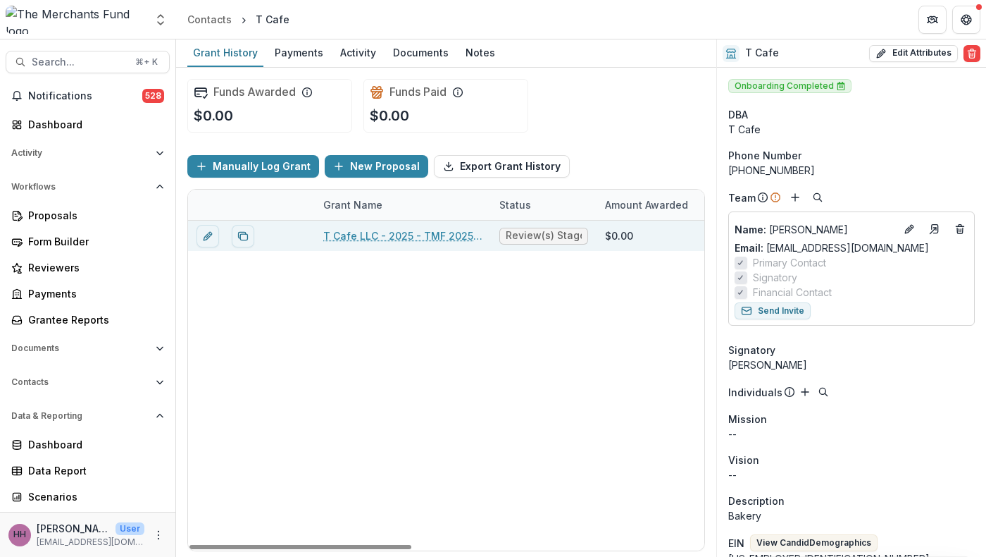
click at [361, 243] on link "T Cafe LLC - 2025 - TMF 2025 Stabilization Grant Program" at bounding box center [402, 235] width 159 height 15
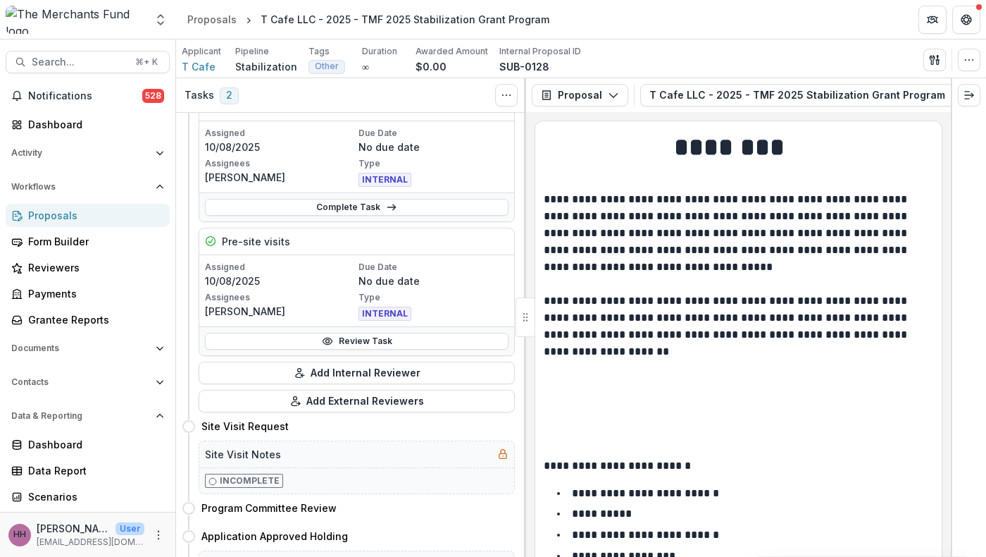
scroll to position [227, 0]
click at [213, 12] on div "Proposals" at bounding box center [211, 19] width 49 height 15
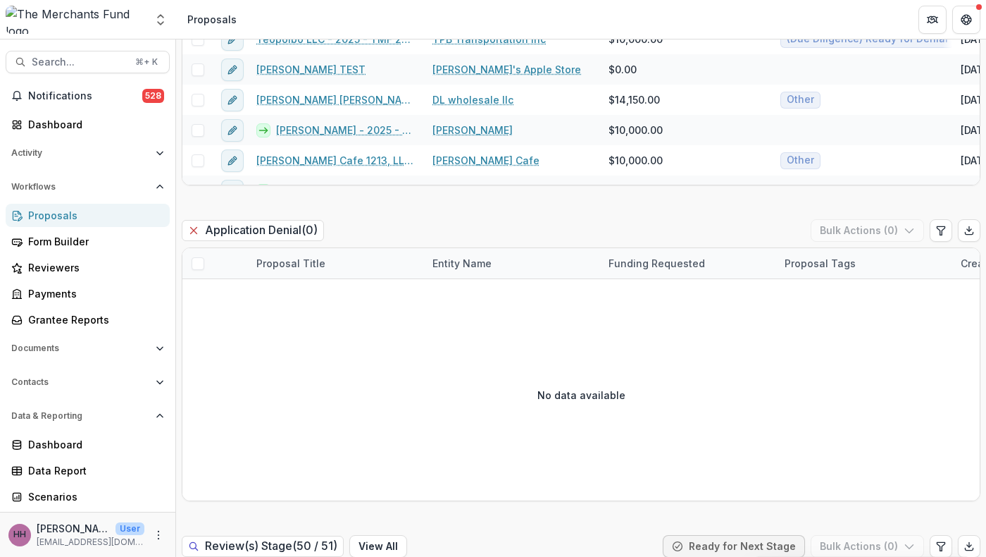
scroll to position [1534, 0]
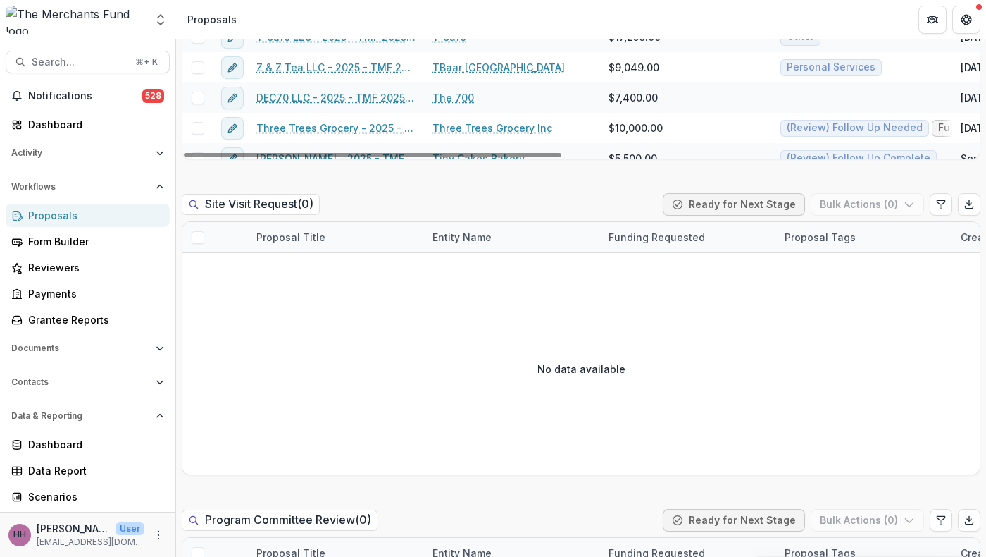
scroll to position [1038, 0]
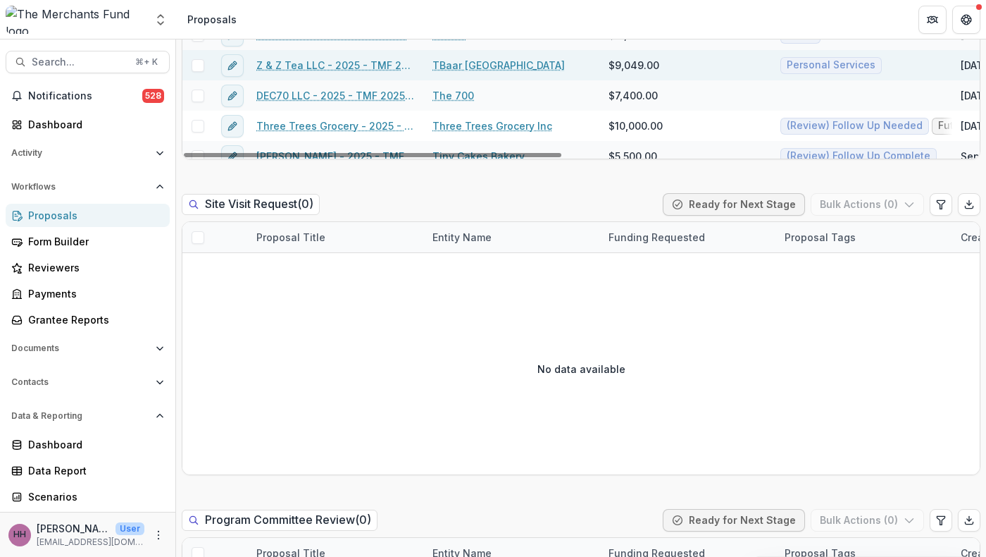
click at [486, 73] on link "TBaar Philadelphia" at bounding box center [499, 65] width 132 height 15
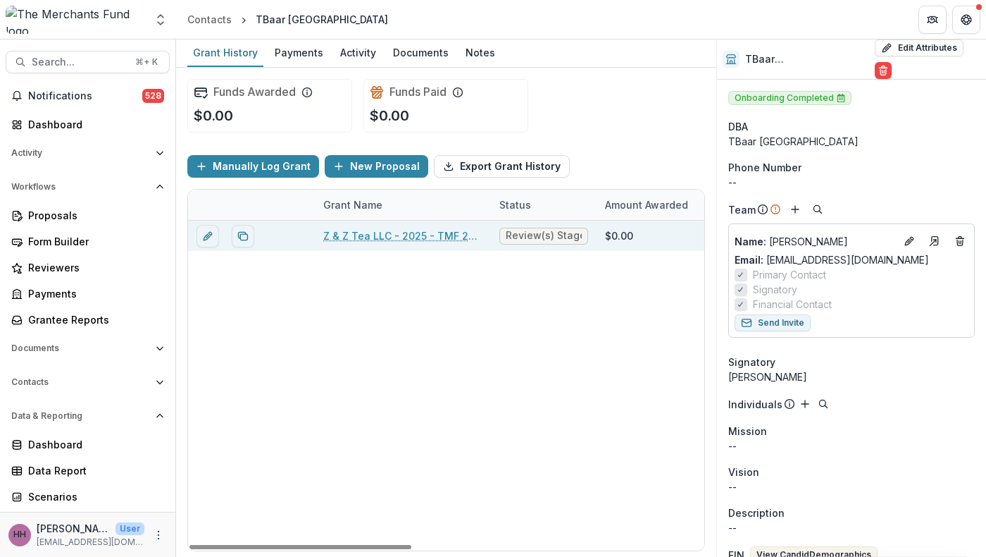
click at [414, 243] on link "Z & Z Tea LLC - 2025 - TMF 2025 Stabilization Grant Program" at bounding box center [402, 235] width 159 height 15
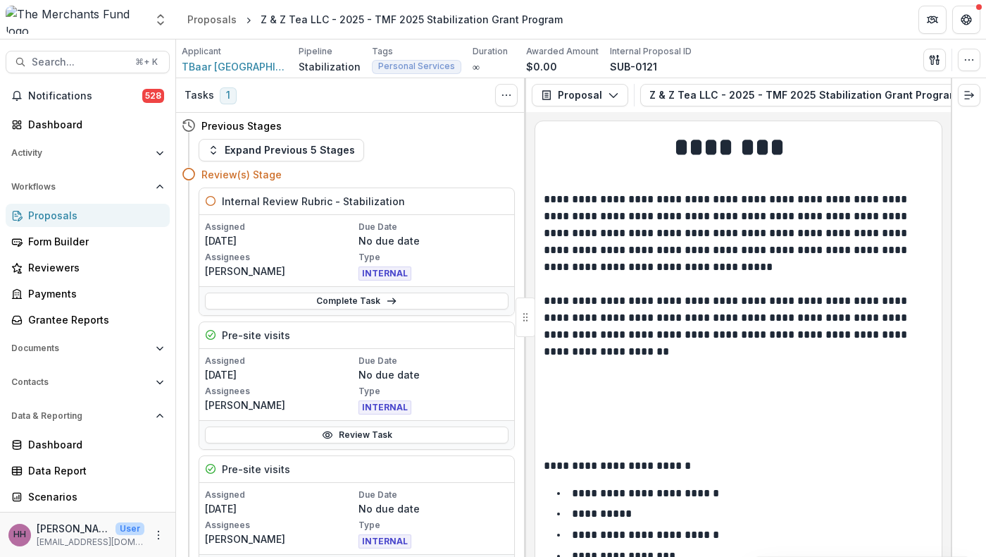
scroll to position [5, 0]
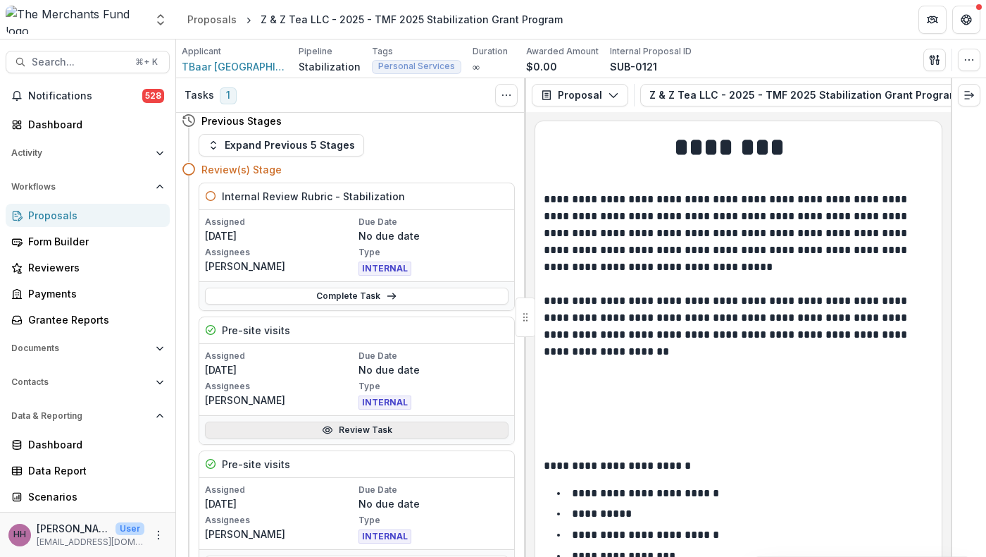
click at [349, 438] on link "Review Task" at bounding box center [357, 429] width 304 height 17
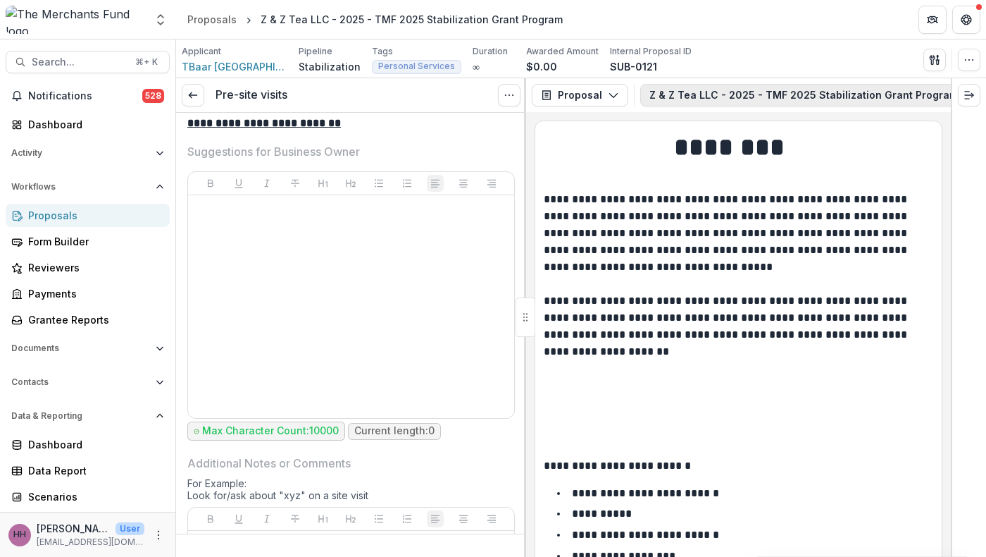
scroll to position [0, 299]
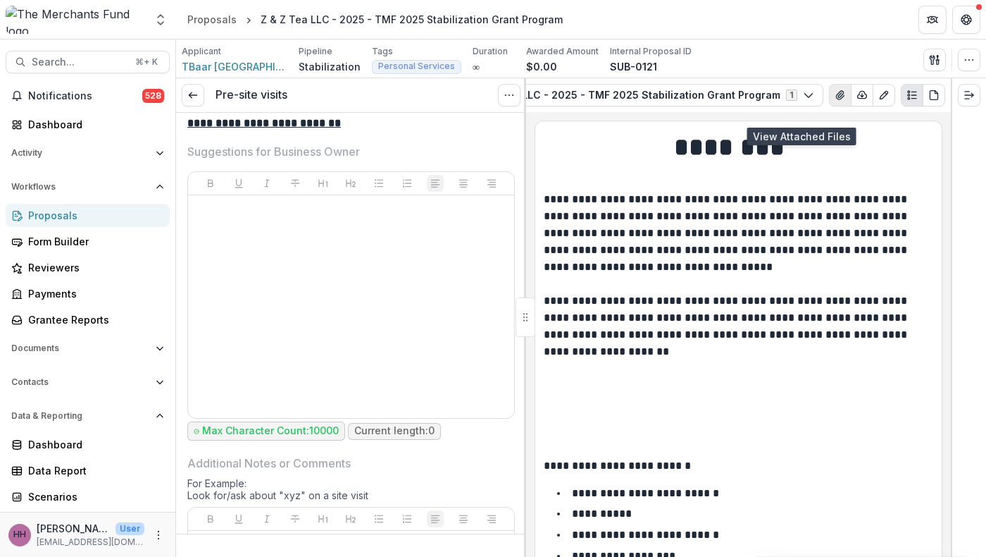
click at [836, 99] on icon "View Attached Files" at bounding box center [840, 95] width 8 height 8
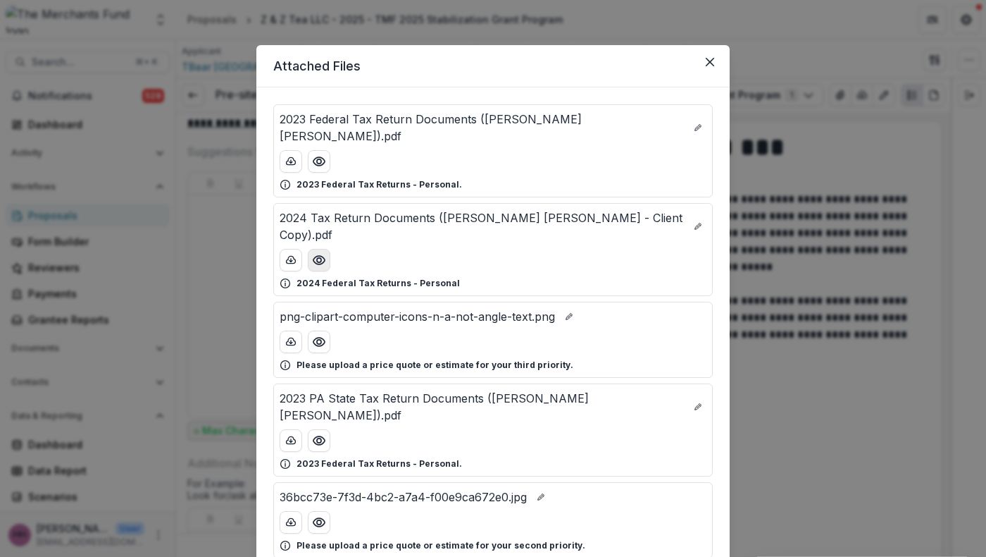
click at [312, 267] on icon "Preview 2024 Tax Return Documents (Zheng Ding Liang - Client Copy).pdf" at bounding box center [319, 260] width 14 height 14
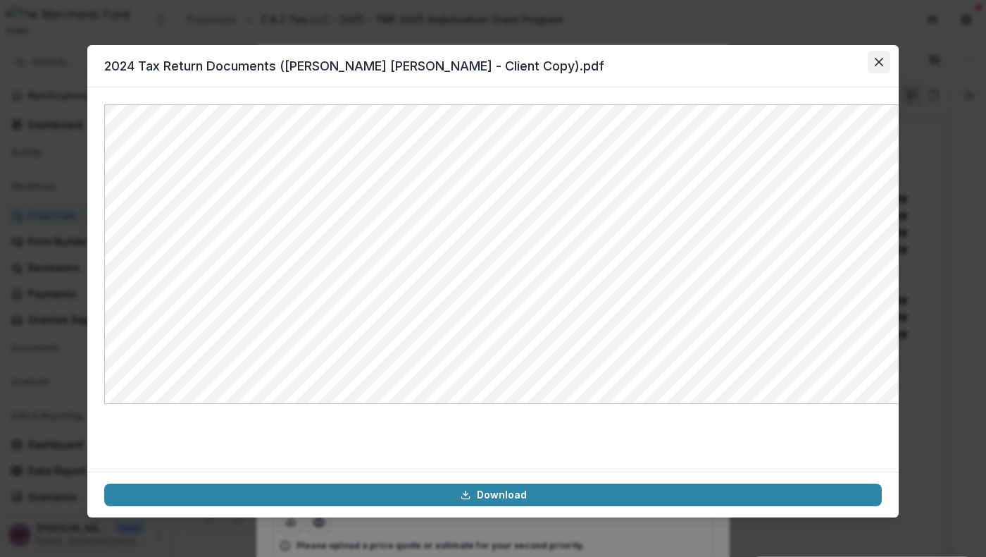
click at [883, 66] on icon "Close" at bounding box center [879, 62] width 8 height 8
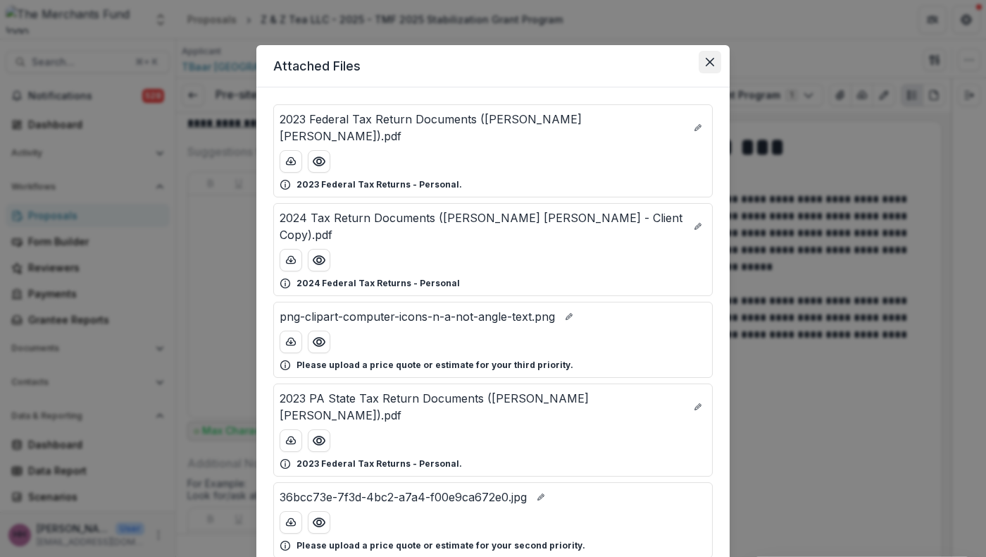
click at [721, 73] on button "Close" at bounding box center [710, 62] width 23 height 23
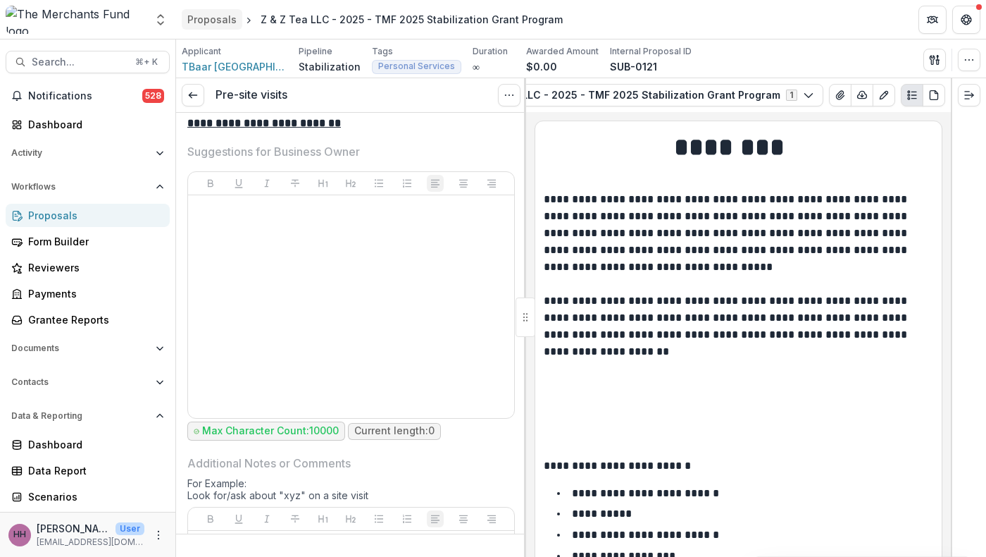
click at [220, 21] on div "Proposals" at bounding box center [211, 19] width 49 height 15
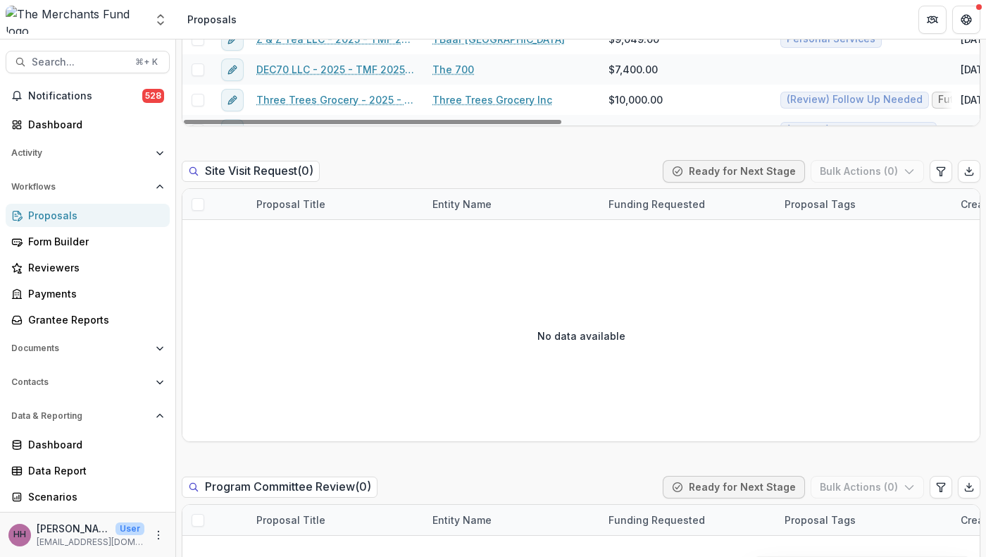
scroll to position [1026, 0]
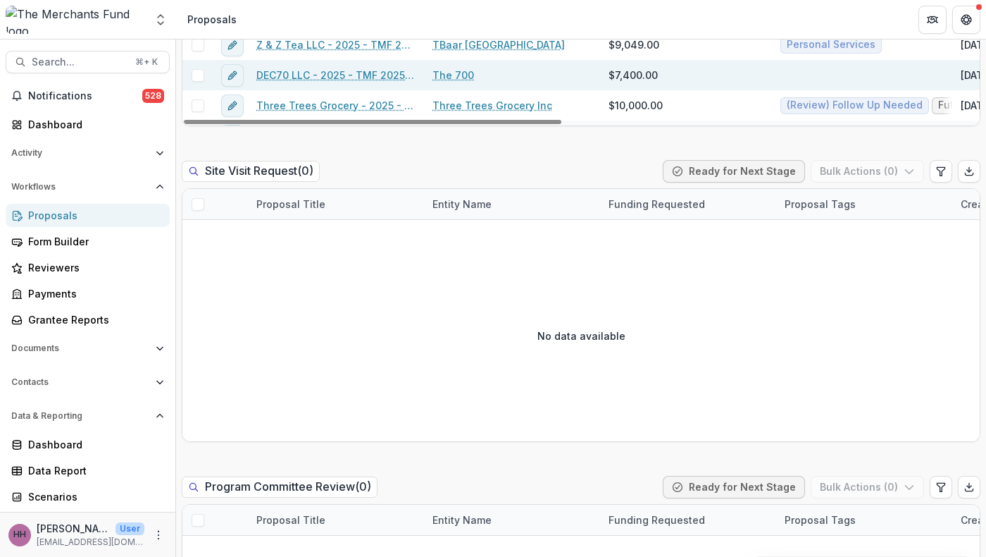
click at [474, 82] on link "The 700" at bounding box center [454, 75] width 42 height 15
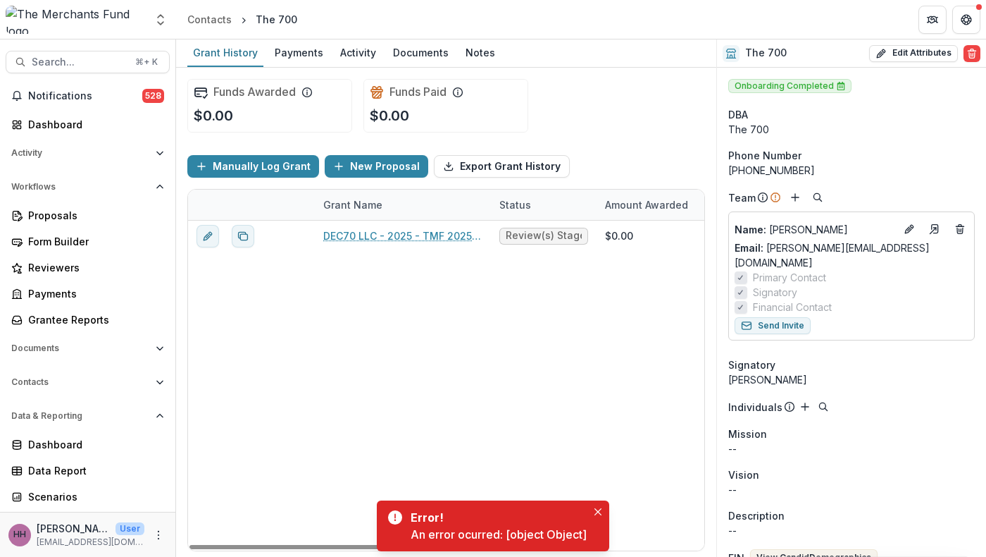
scroll to position [2, 5]
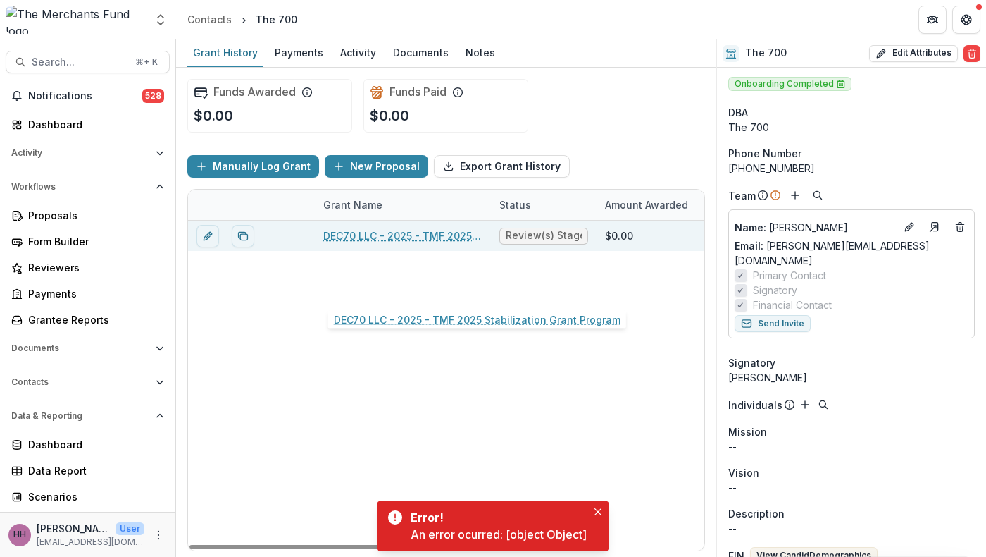
click at [441, 243] on link "DEC70 LLC - 2025 - TMF 2025 Stabilization Grant Program" at bounding box center [402, 235] width 159 height 15
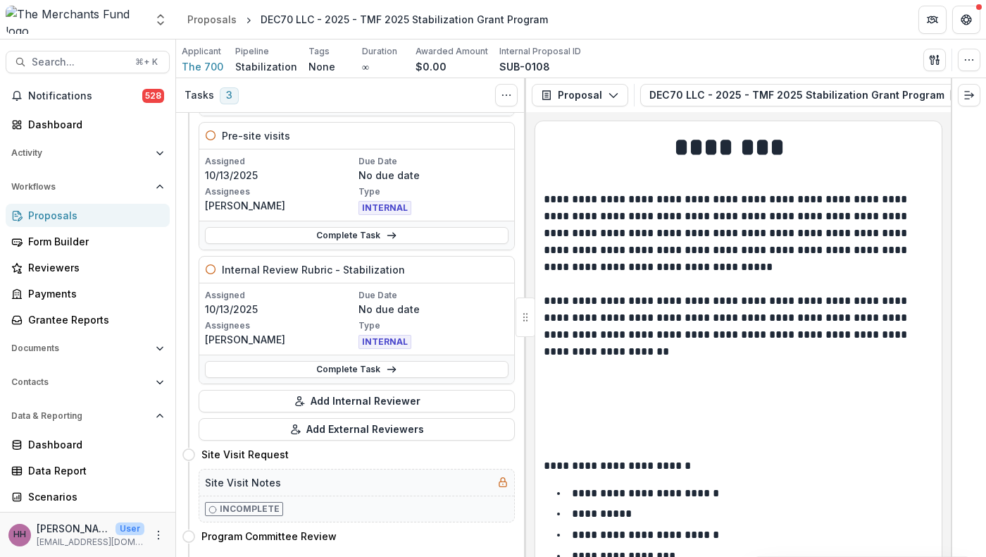
scroll to position [205, 0]
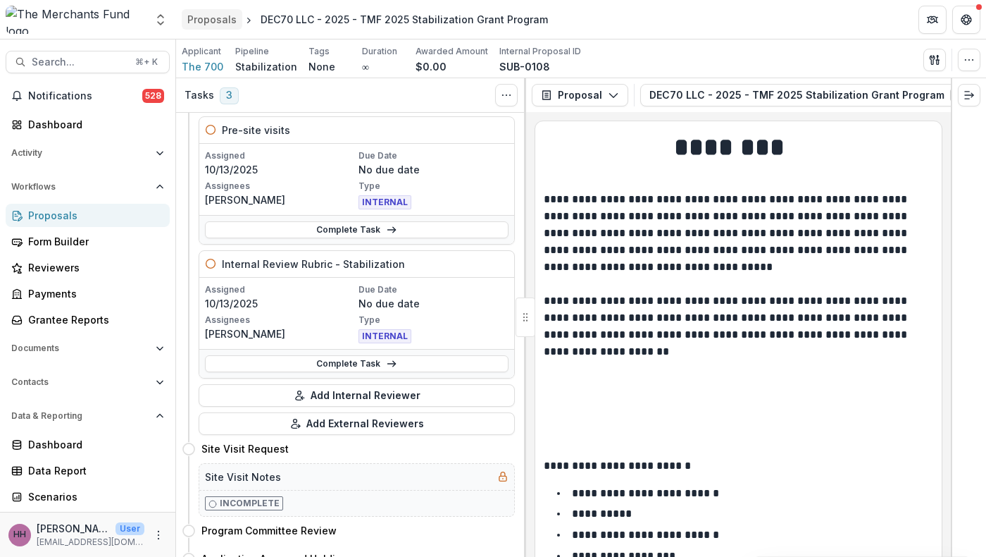
click at [217, 12] on div "Proposals" at bounding box center [211, 19] width 49 height 15
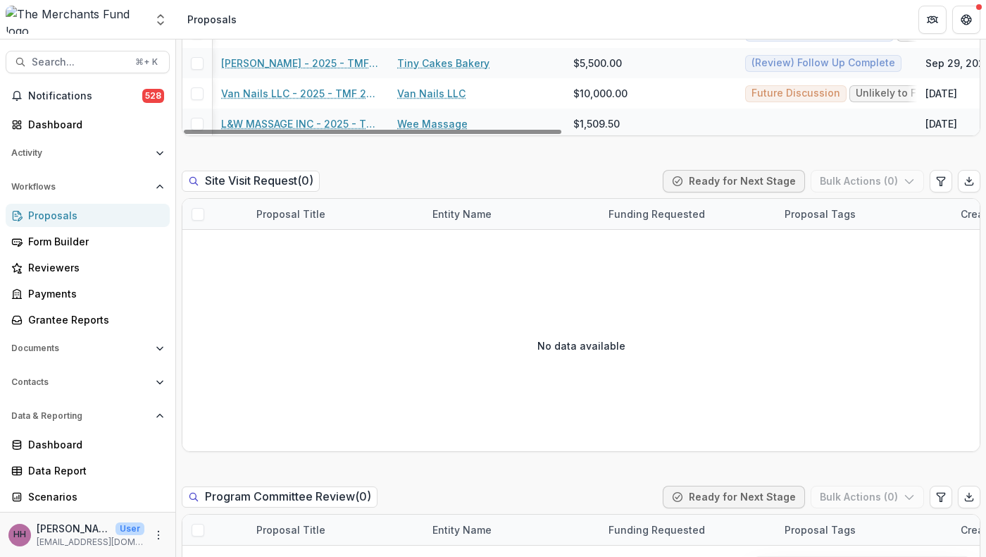
scroll to position [1108, 0]
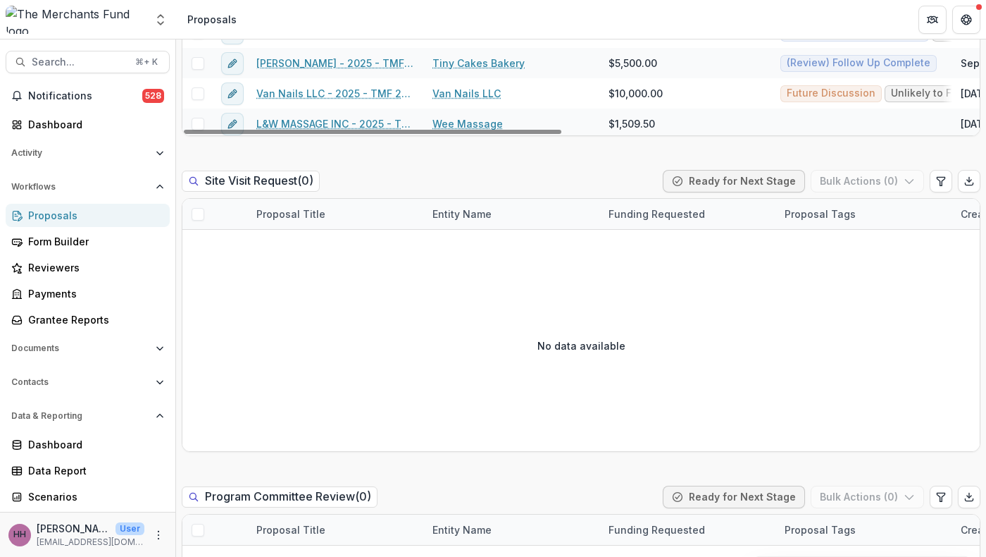
click at [466, 10] on link "The 700" at bounding box center [454, 2] width 42 height 15
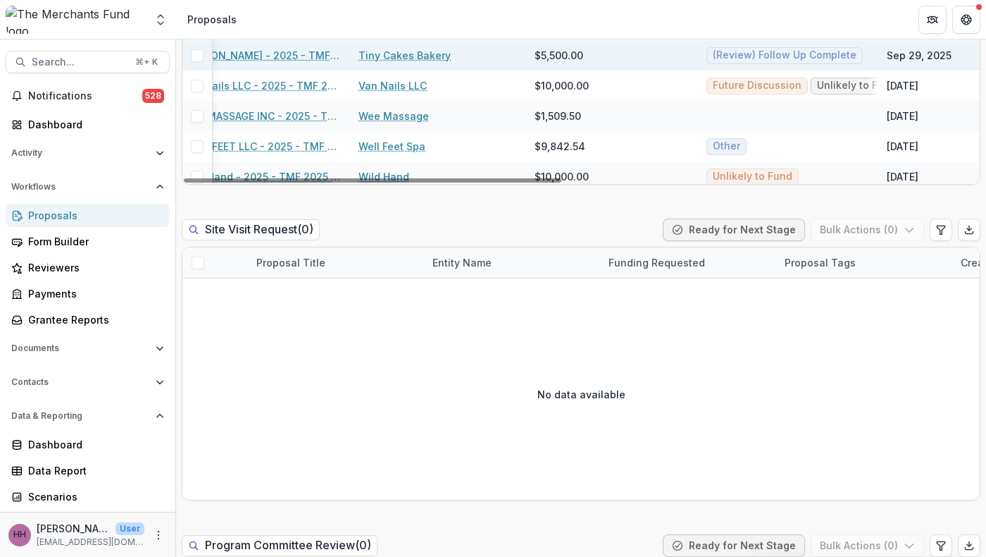
scroll to position [1165, 70]
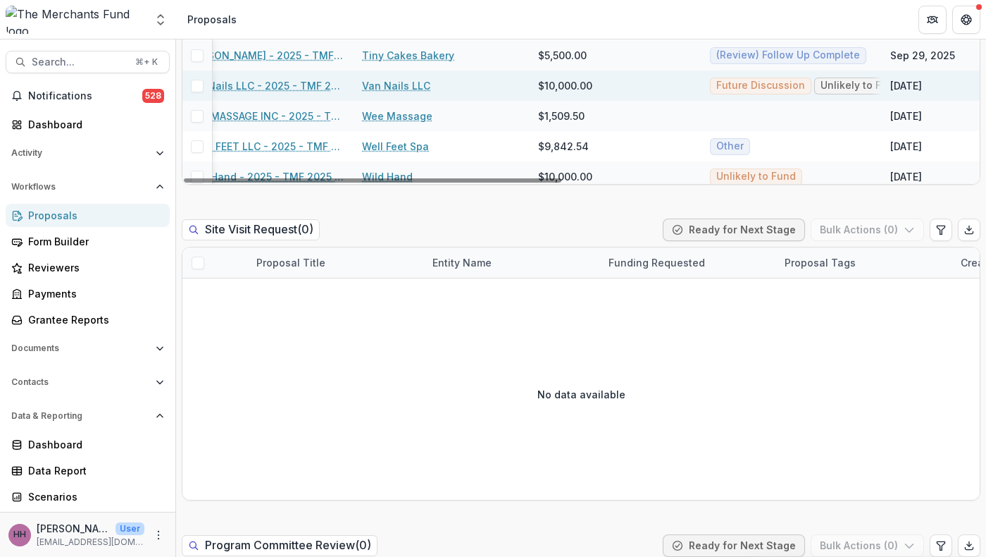
click at [430, 93] on link "Van Nails LLC" at bounding box center [396, 85] width 68 height 15
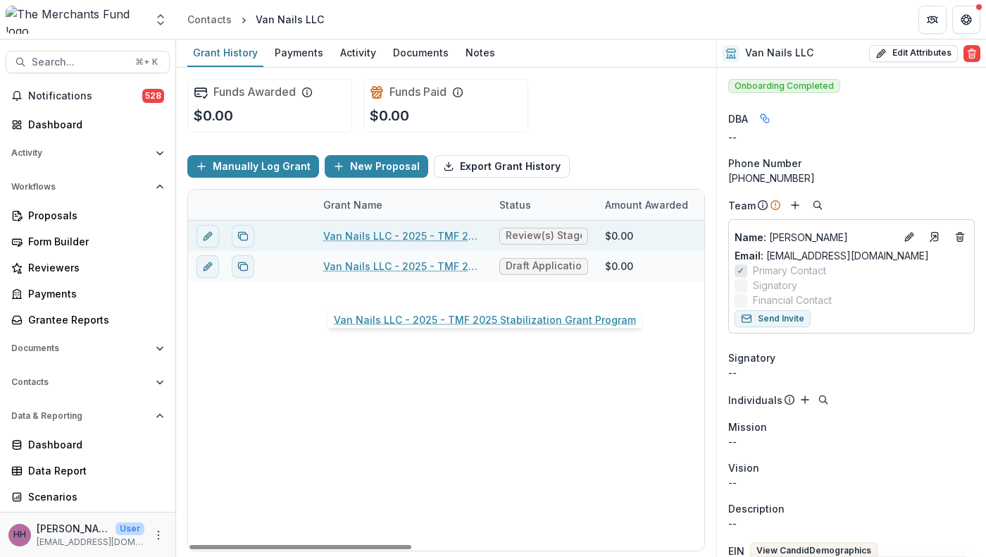
click at [408, 243] on link "Van Nails LLC - 2025 - TMF 2025 Stabilization Grant Program" at bounding box center [402, 235] width 159 height 15
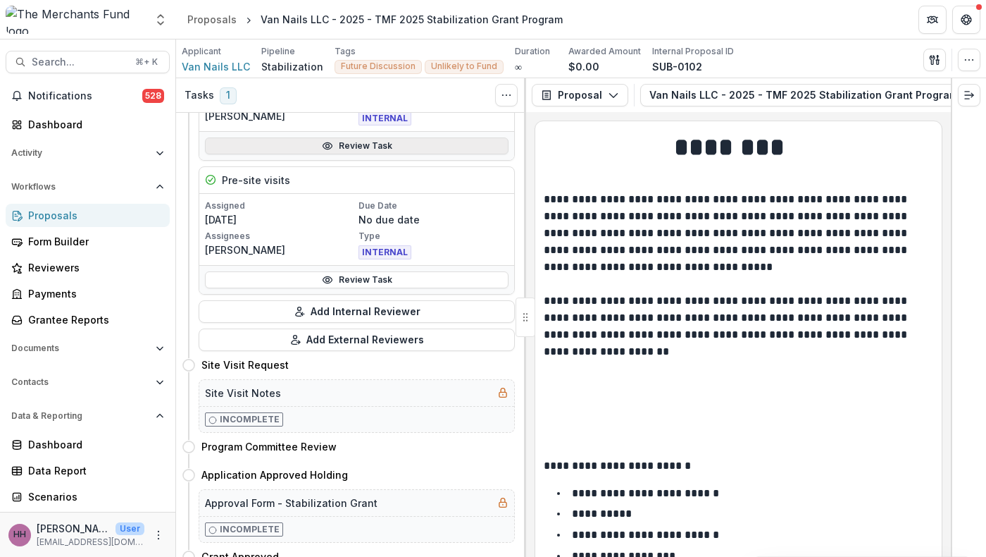
scroll to position [292, 0]
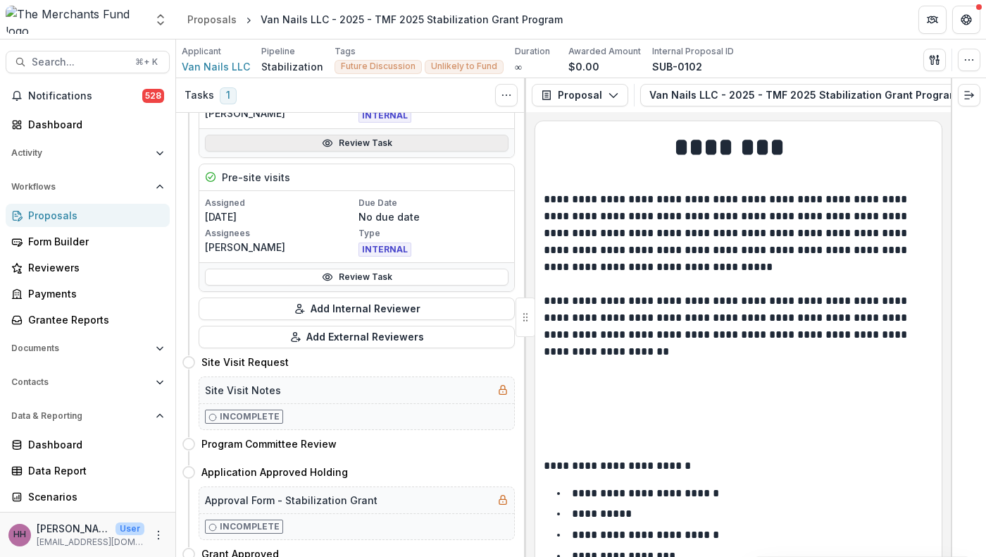
click at [354, 151] on link "Review Task" at bounding box center [357, 143] width 304 height 17
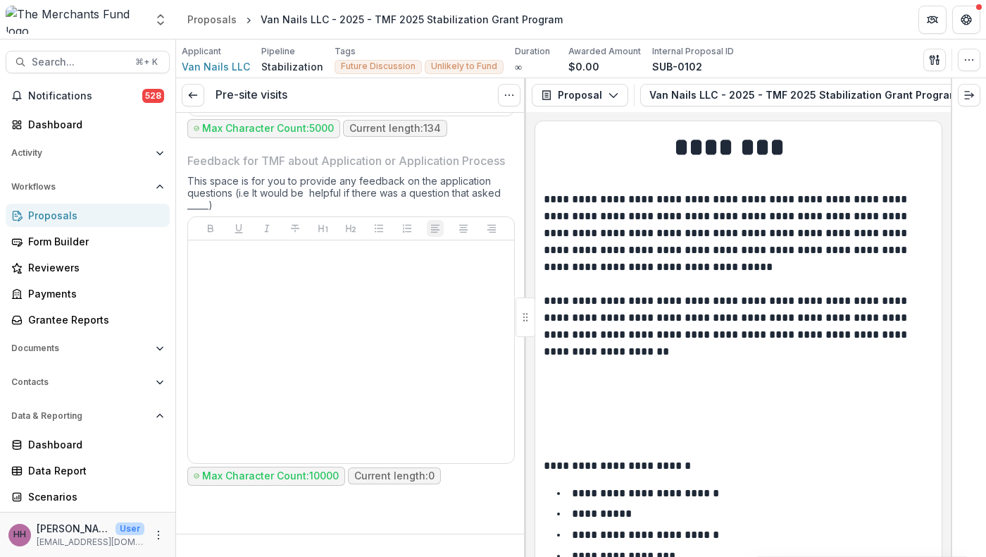
scroll to position [6939, 0]
drag, startPoint x: 342, startPoint y: 397, endPoint x: 247, endPoint y: 368, distance: 99.2
click at [247, 110] on div "**********" at bounding box center [351, 4] width 315 height 211
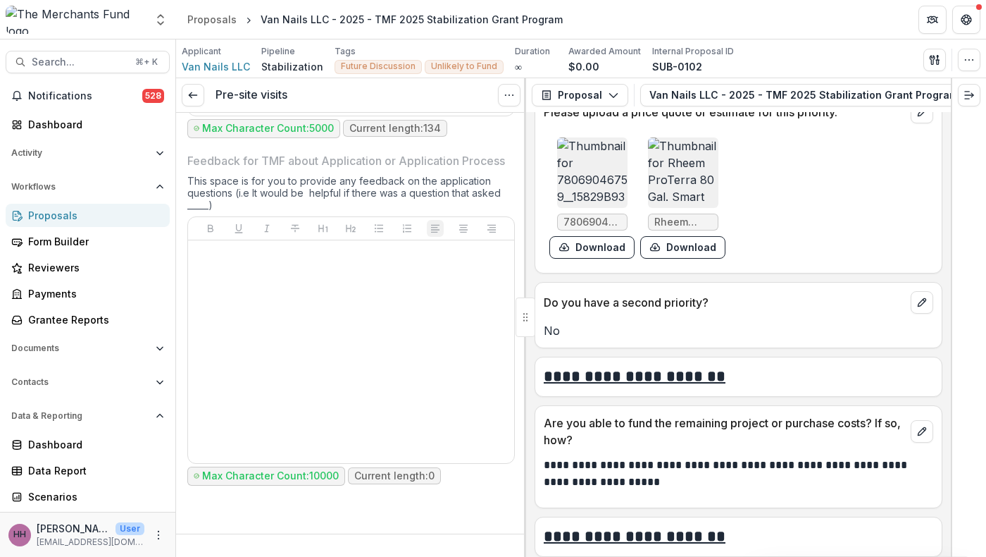
scroll to position [3815, 0]
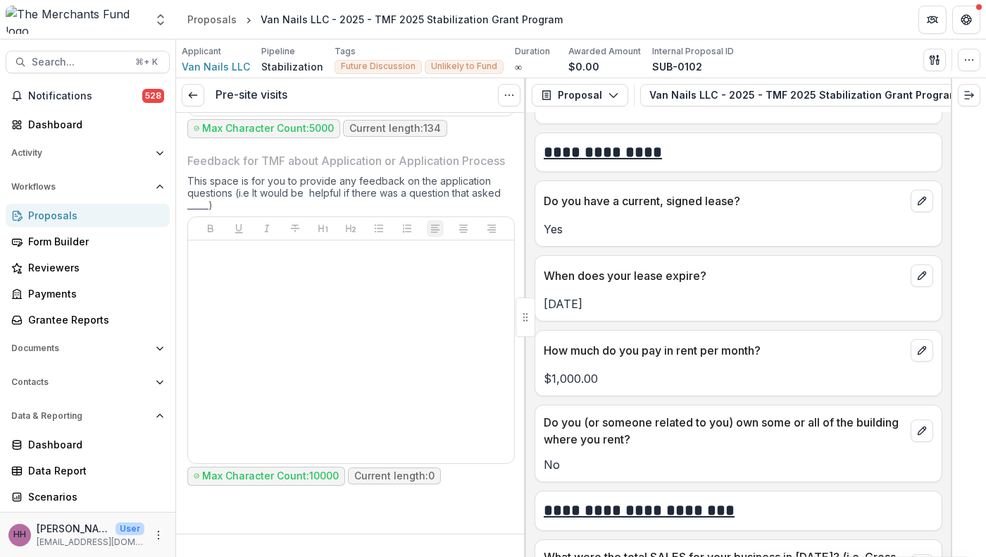
scroll to position [6939, 0]
click at [213, 20] on div "Proposals" at bounding box center [211, 19] width 49 height 15
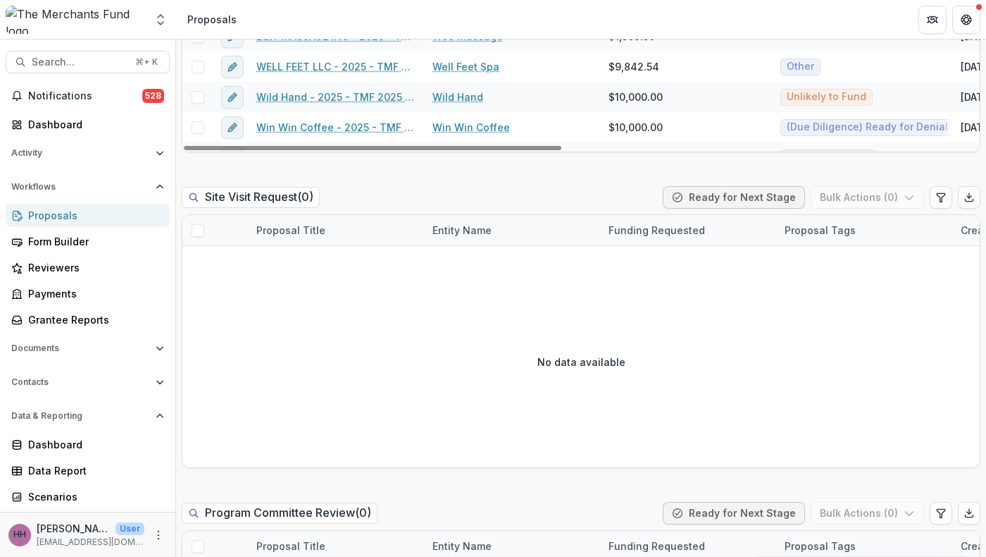
scroll to position [1215, 0]
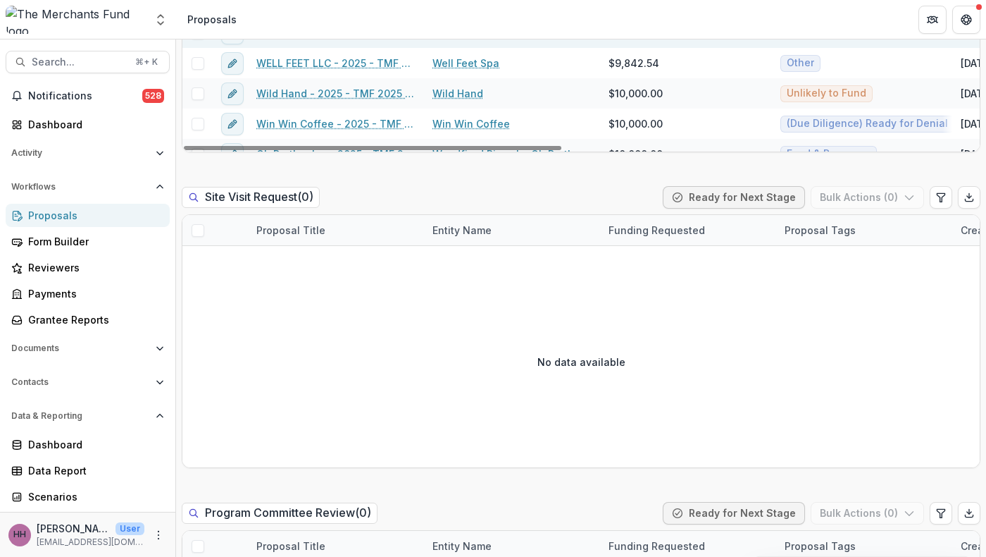
click at [468, 40] on link "Wee Massage" at bounding box center [468, 32] width 70 height 15
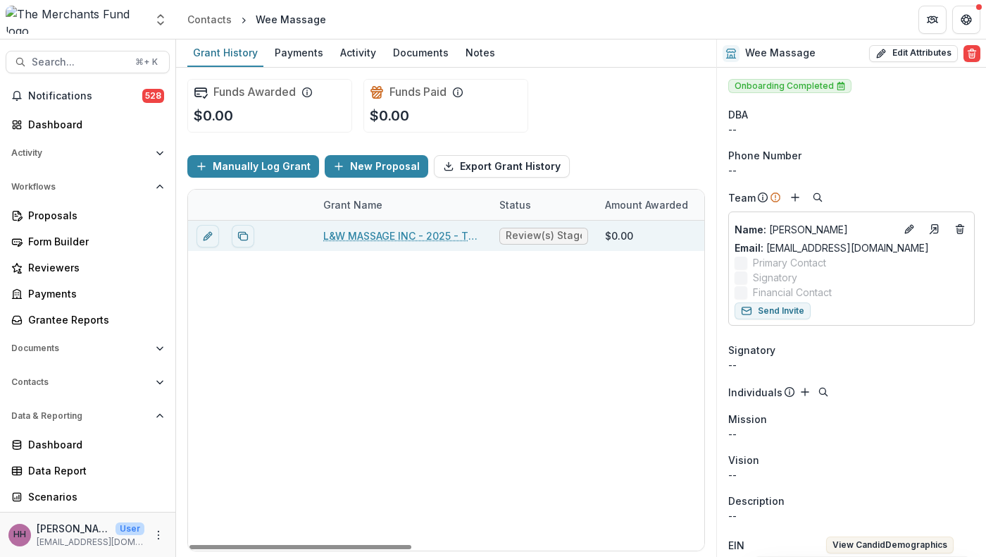
click at [391, 243] on link "L&W MASSAGE INC - 2025 - TMF 2025 Stabilization Grant Program" at bounding box center [402, 235] width 159 height 15
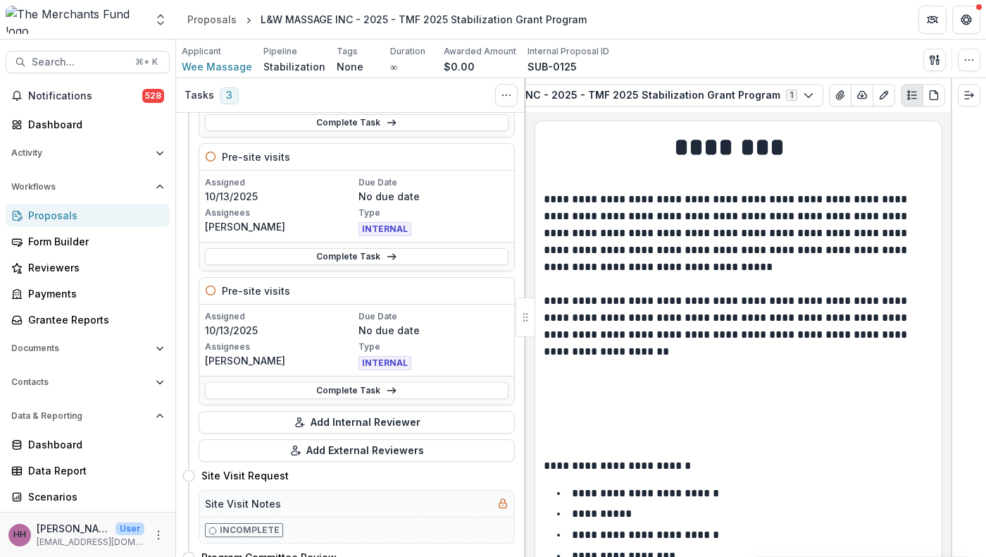
scroll to position [264, 0]
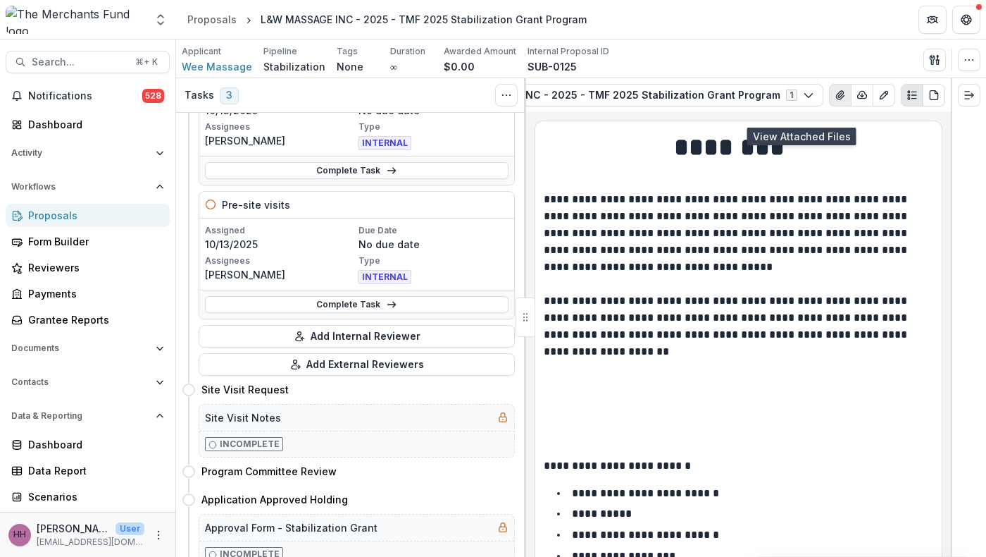
click at [835, 101] on icon "View Attached Files" at bounding box center [840, 94] width 11 height 11
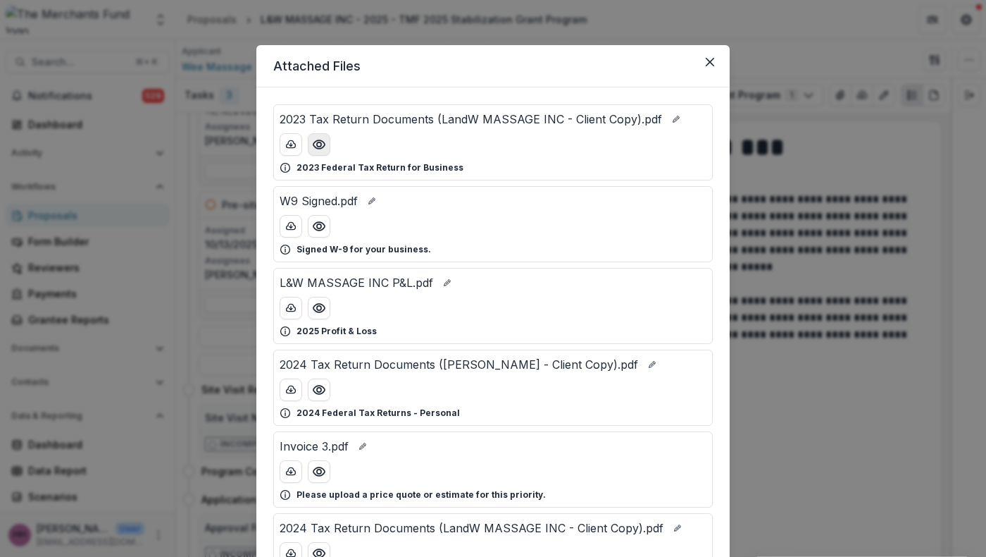
click at [312, 151] on icon "Preview 2023 Tax Return Documents (LandW MASSAGE INC - Client Copy).pdf" at bounding box center [319, 144] width 14 height 14
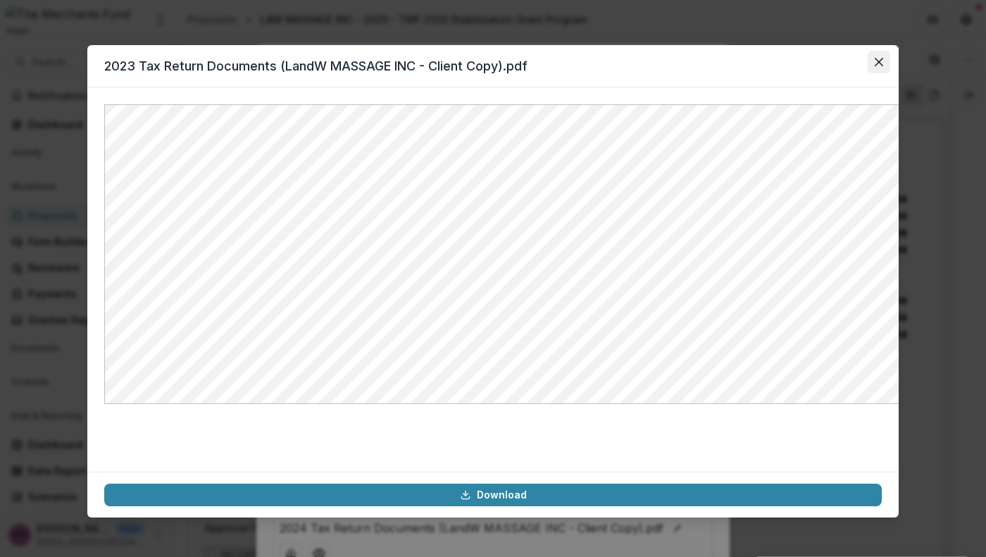
click at [890, 73] on button "Close" at bounding box center [879, 62] width 23 height 23
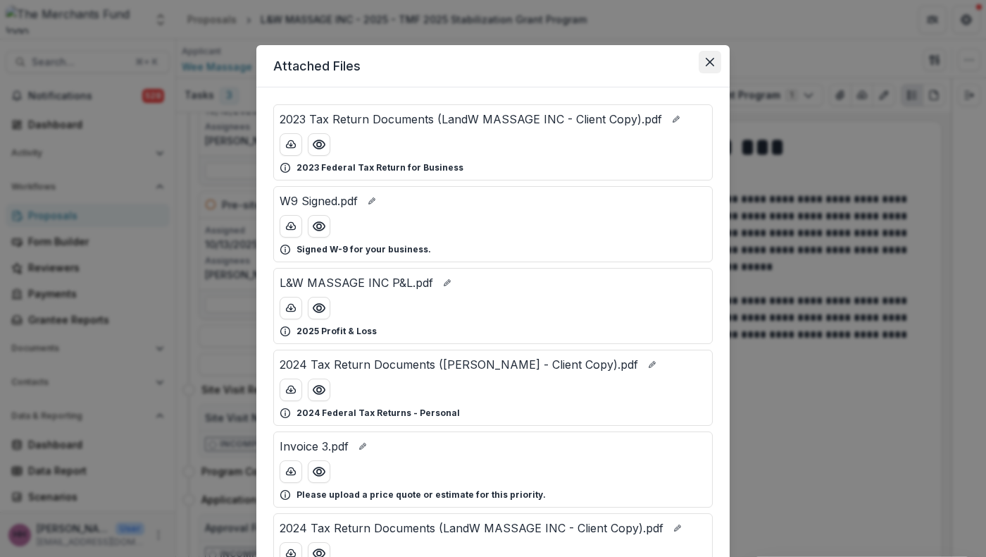
click at [721, 66] on button "Close" at bounding box center [710, 62] width 23 height 23
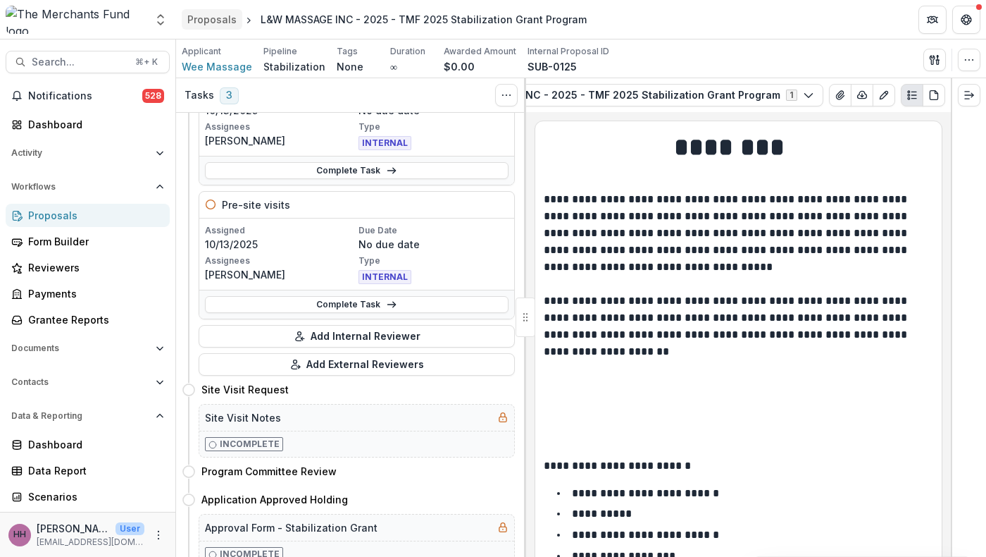
click at [206, 23] on div "Proposals" at bounding box center [211, 19] width 49 height 15
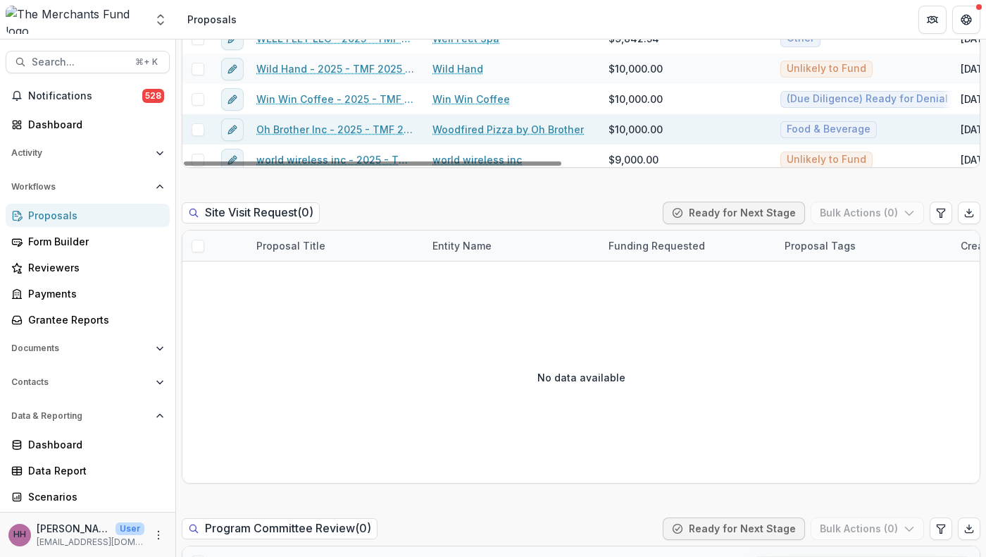
scroll to position [1253, 0]
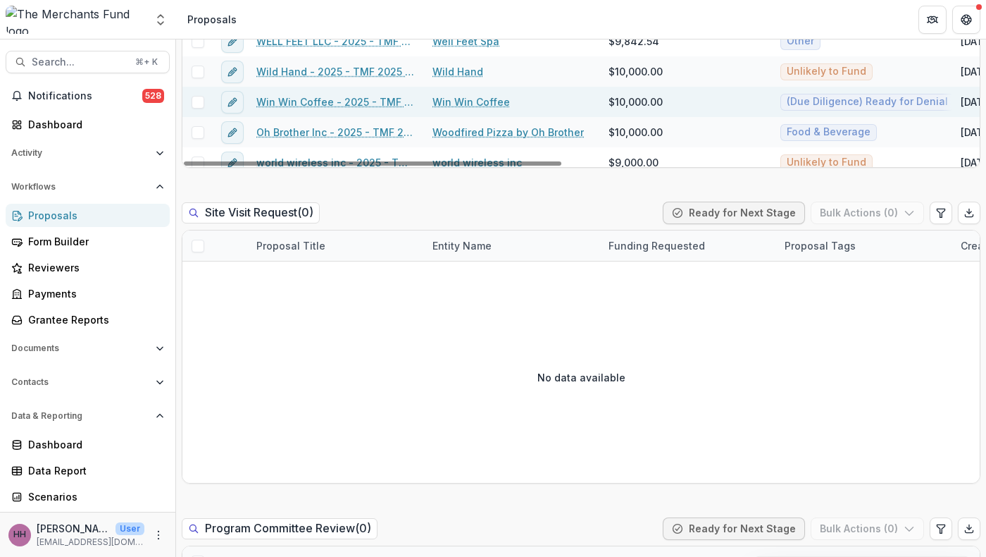
click at [509, 109] on link "Win Win Coffee" at bounding box center [471, 101] width 77 height 15
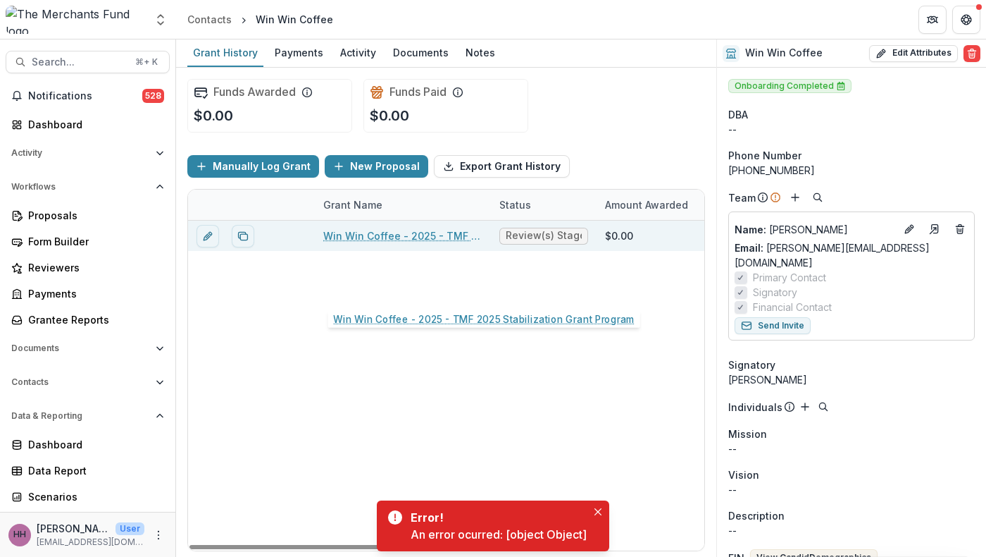
click at [439, 243] on link "Win Win Coffee - 2025 - TMF 2025 Stabilization Grant Program" at bounding box center [402, 235] width 159 height 15
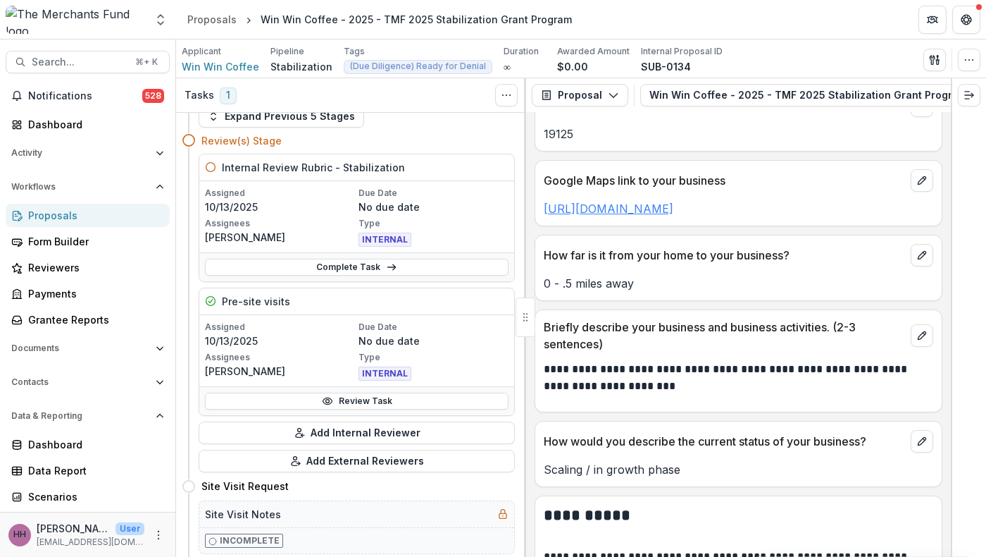
scroll to position [1072, 0]
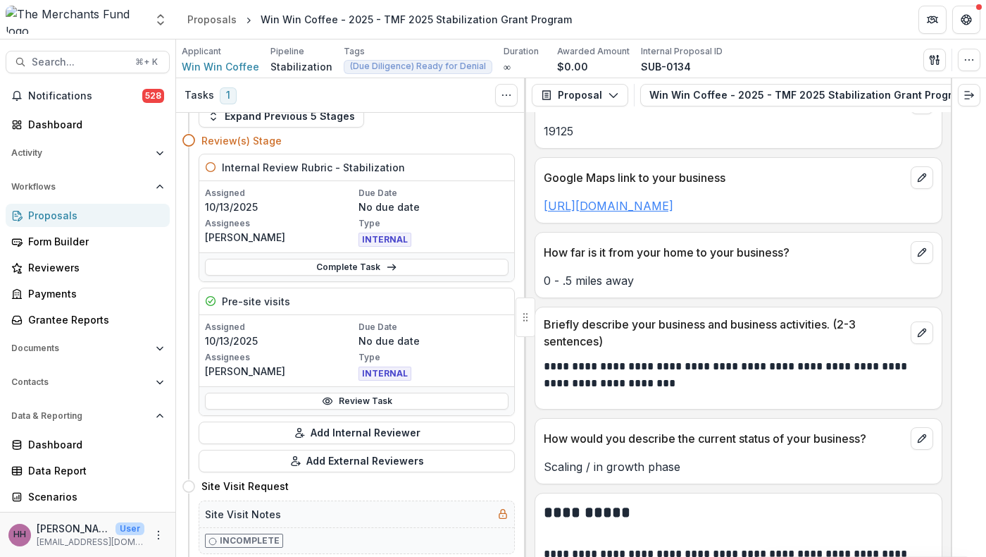
click at [673, 213] on link "https://maps.app.goo.gl/To6LWRxCAjP9YRxr7" at bounding box center [609, 206] width 130 height 14
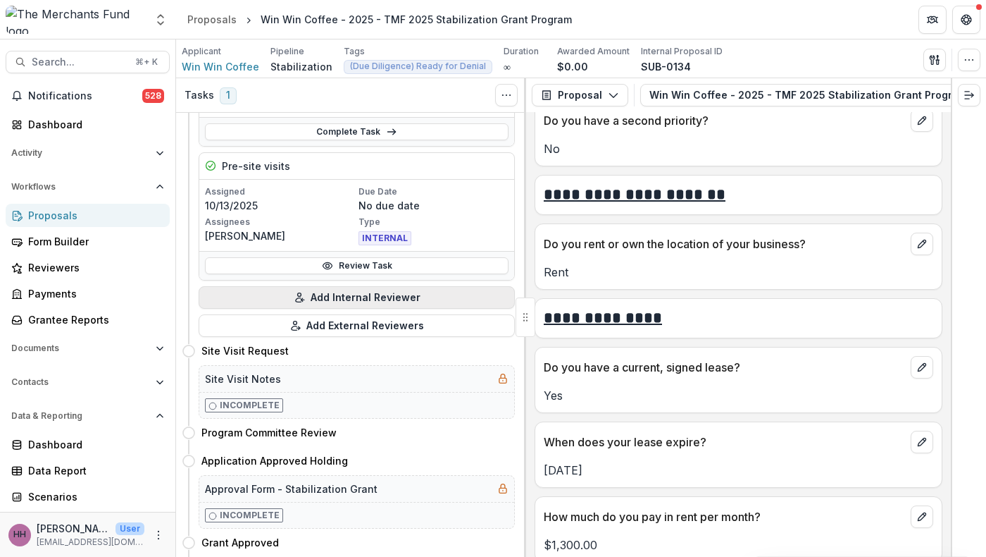
scroll to position [0, 0]
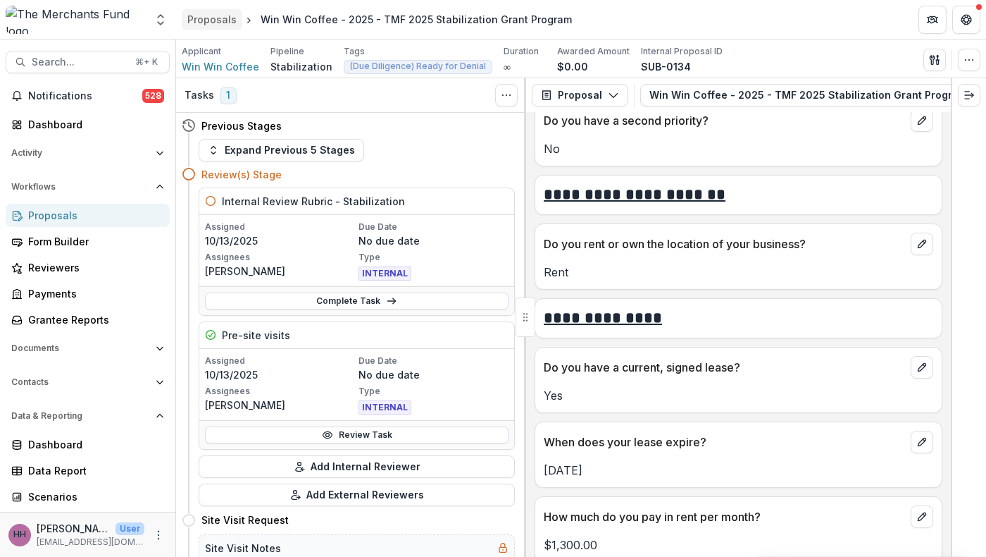
click at [229, 17] on div "Proposals" at bounding box center [211, 19] width 49 height 15
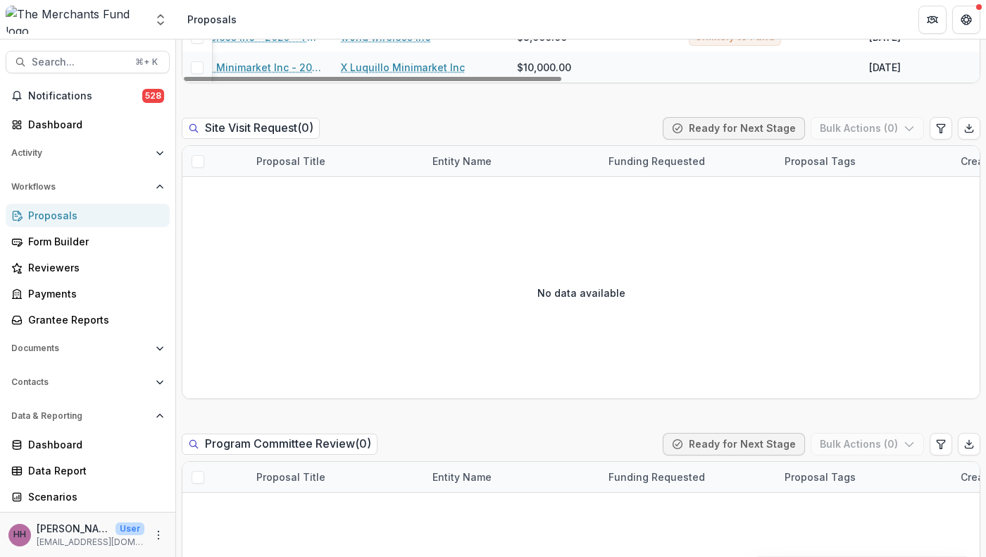
scroll to position [1299, 41]
click at [487, 14] on link "Woodfired Pizza by Oh Brother" at bounding box center [467, 6] width 151 height 15
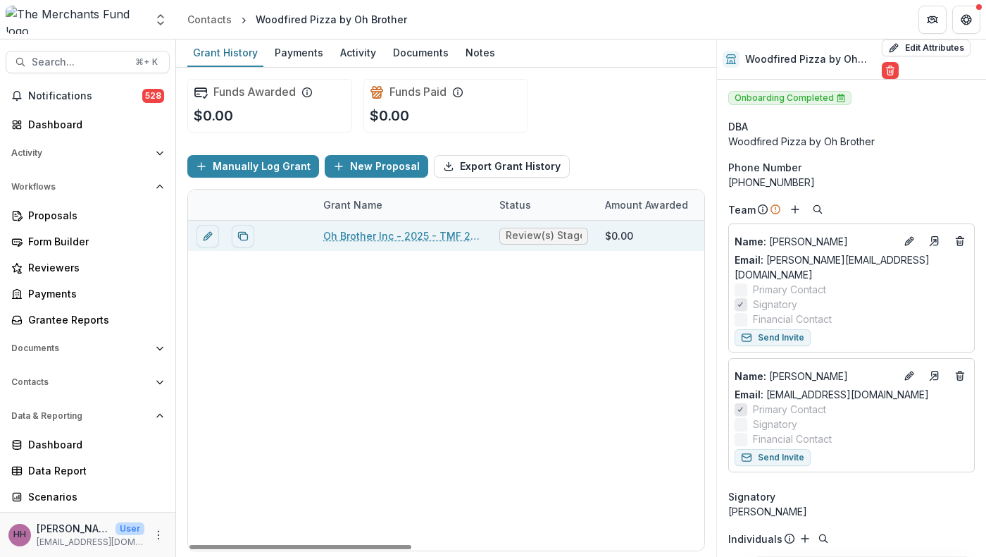
click at [396, 243] on link "Oh Brother Inc - 2025 - TMF 2025 Stabilization Grant Program" at bounding box center [402, 235] width 159 height 15
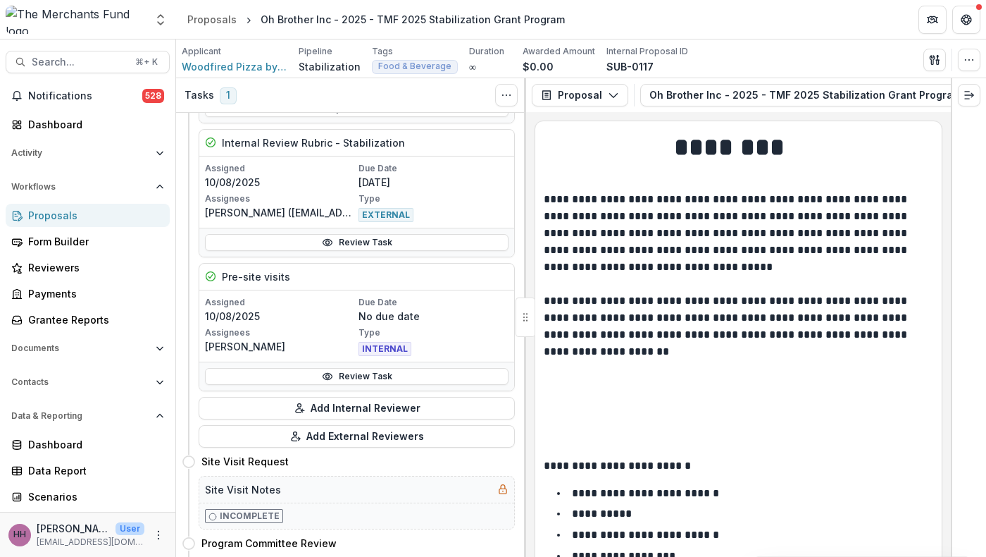
scroll to position [200, 0]
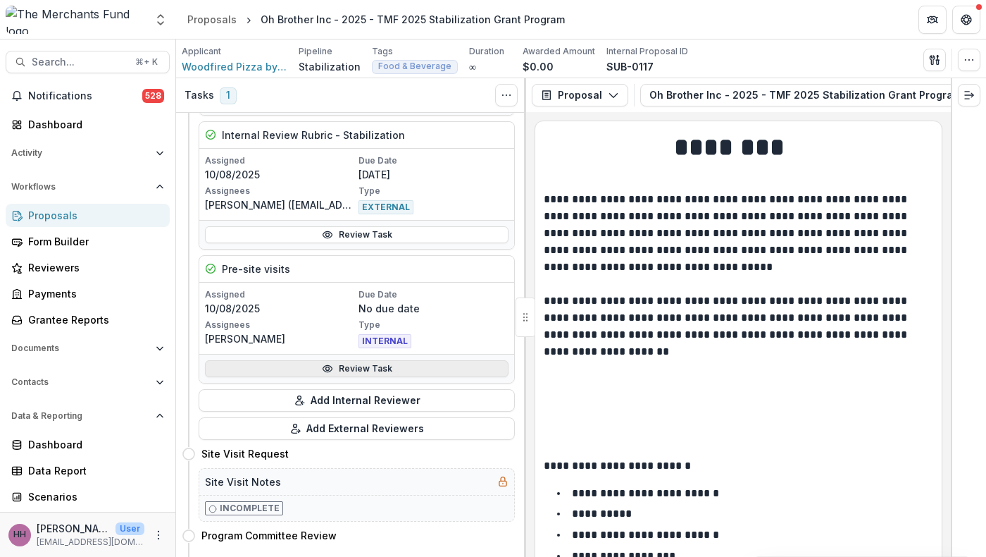
click at [397, 377] on link "Review Task" at bounding box center [357, 368] width 304 height 17
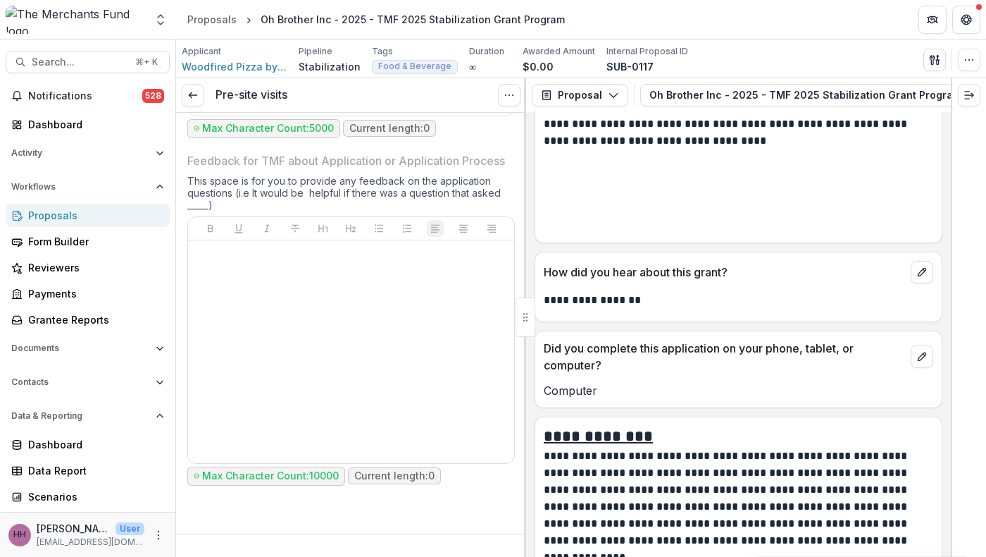
scroll to position [6579, 0]
click at [194, 95] on line at bounding box center [193, 95] width 8 height 0
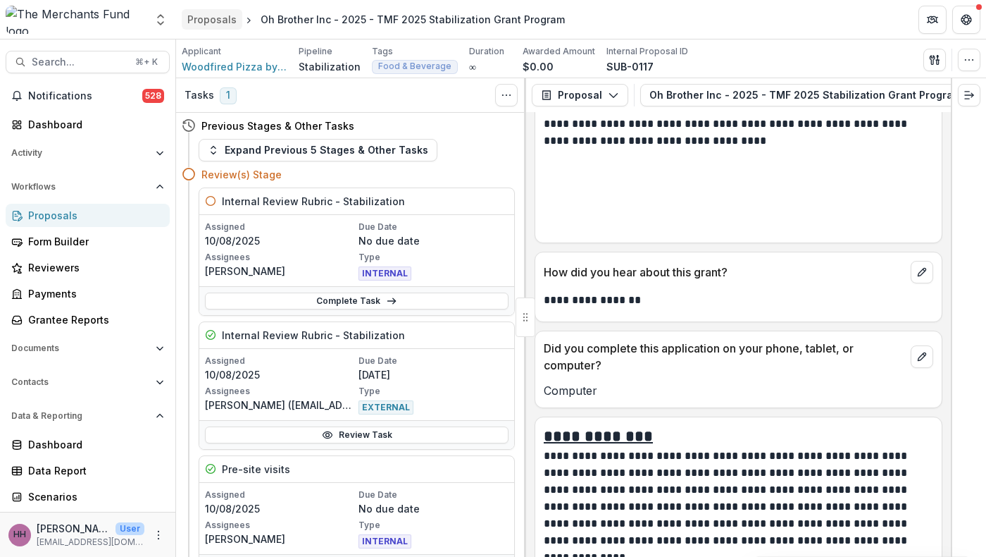
click at [218, 21] on div "Proposals" at bounding box center [211, 19] width 49 height 15
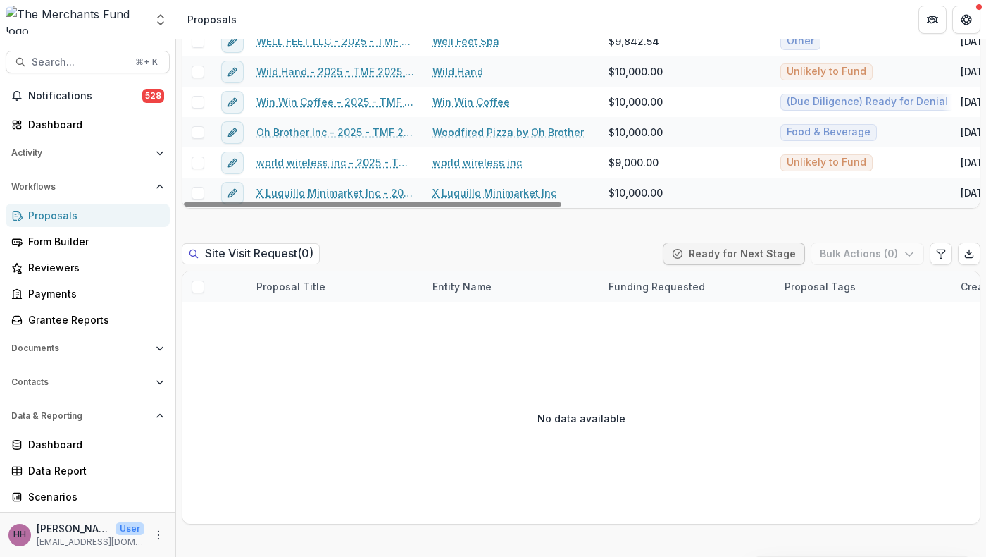
scroll to position [1997, 0]
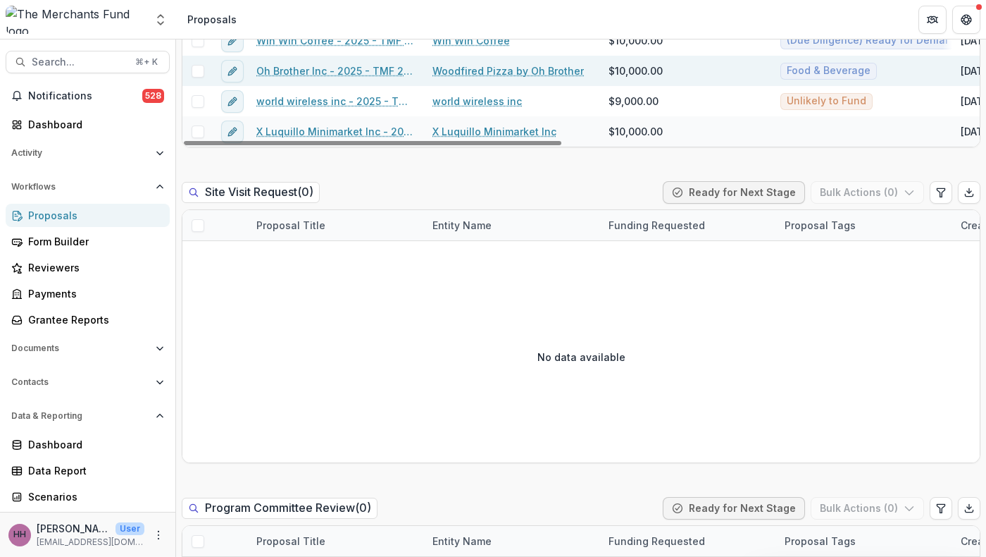
click at [525, 78] on link "Woodfired Pizza by Oh Brother" at bounding box center [508, 70] width 151 height 15
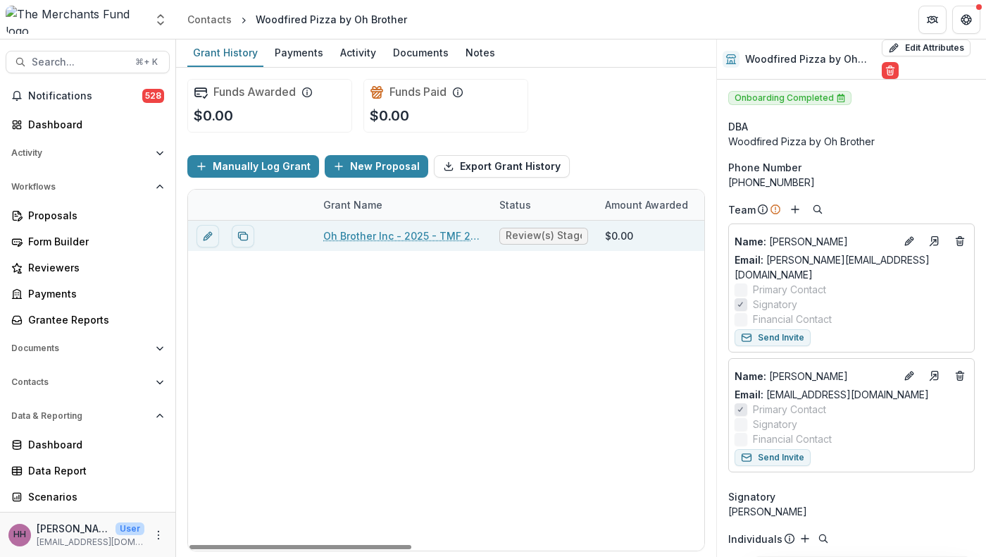
click at [406, 243] on link "Oh Brother Inc - 2025 - TMF 2025 Stabilization Grant Program" at bounding box center [402, 235] width 159 height 15
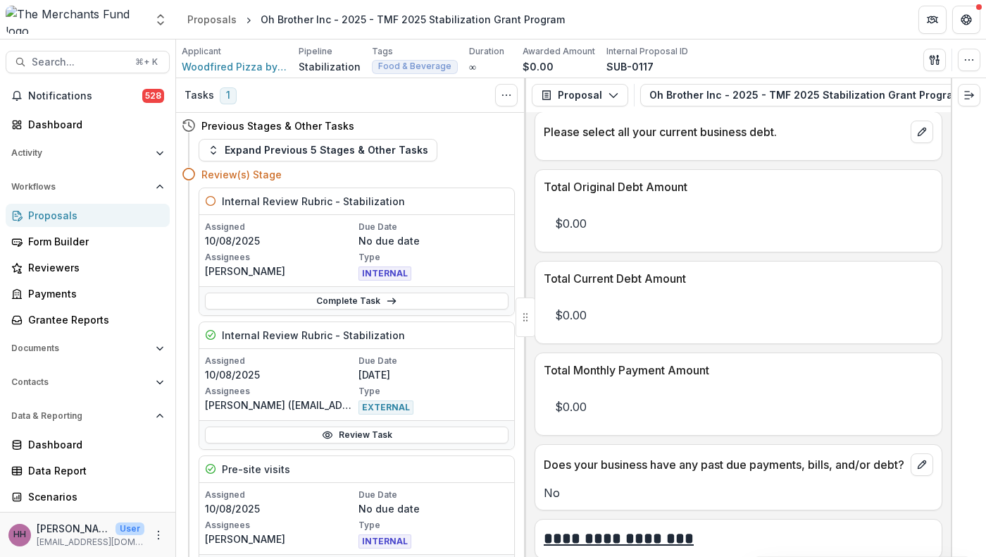
scroll to position [7747, 0]
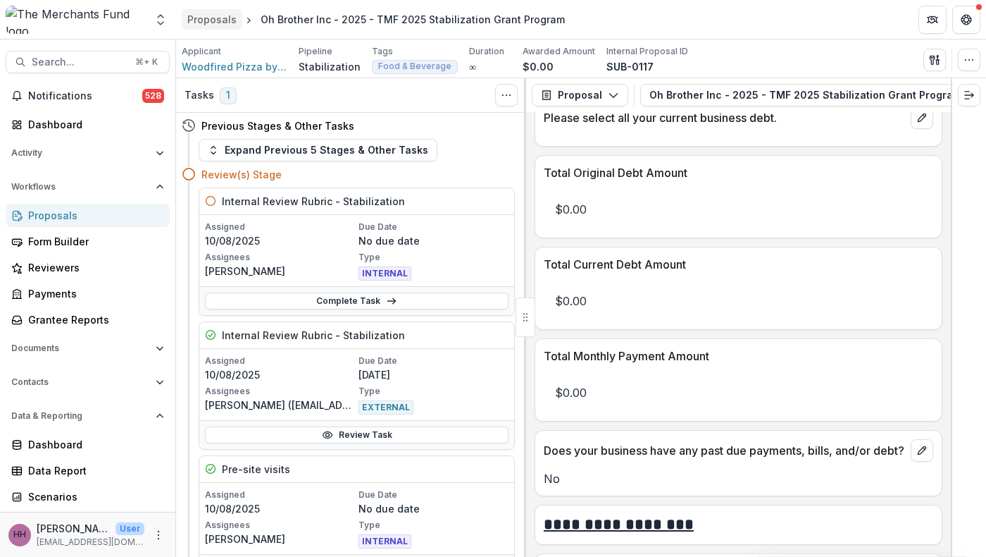
click at [231, 9] on link "Proposals" at bounding box center [212, 19] width 61 height 20
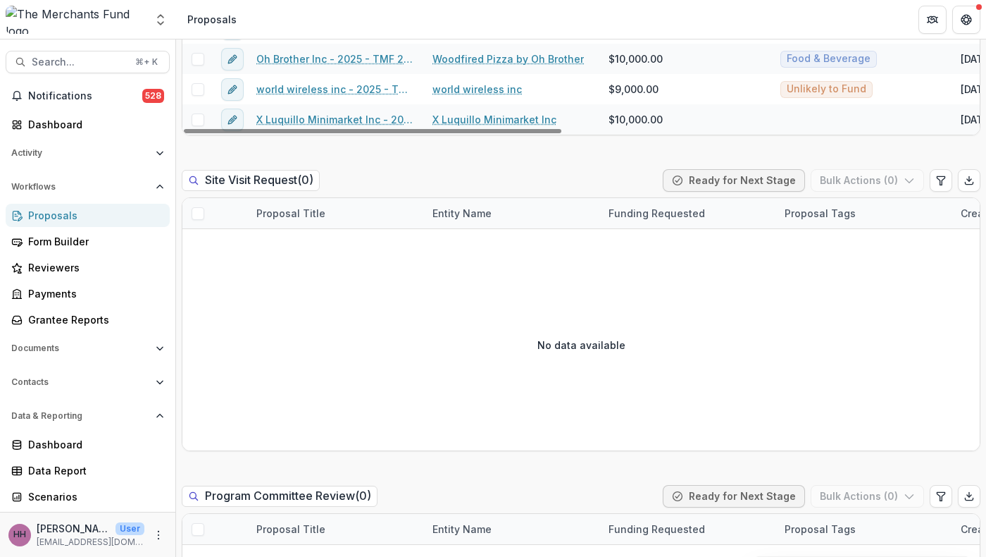
scroll to position [2015, 0]
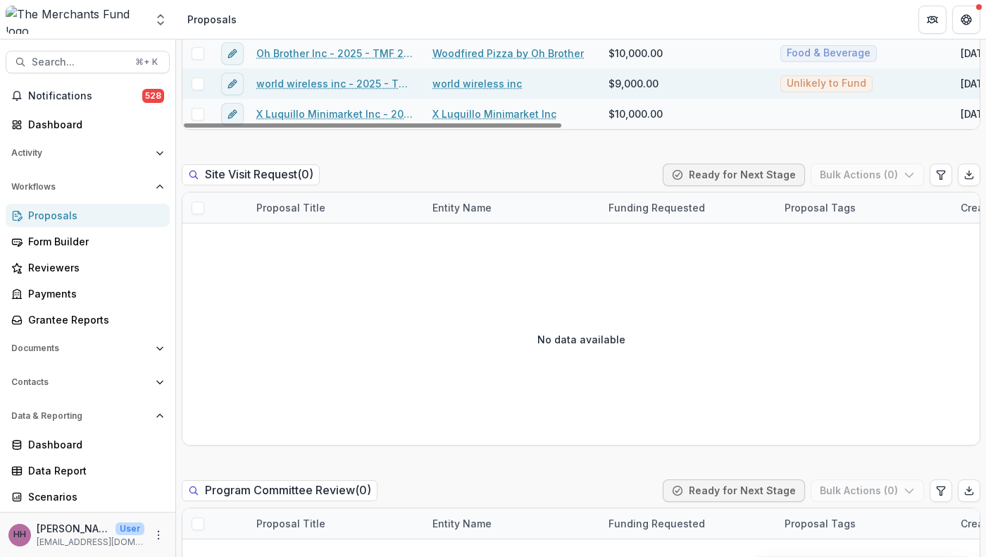
click at [474, 91] on link "world wireless inc" at bounding box center [477, 83] width 89 height 15
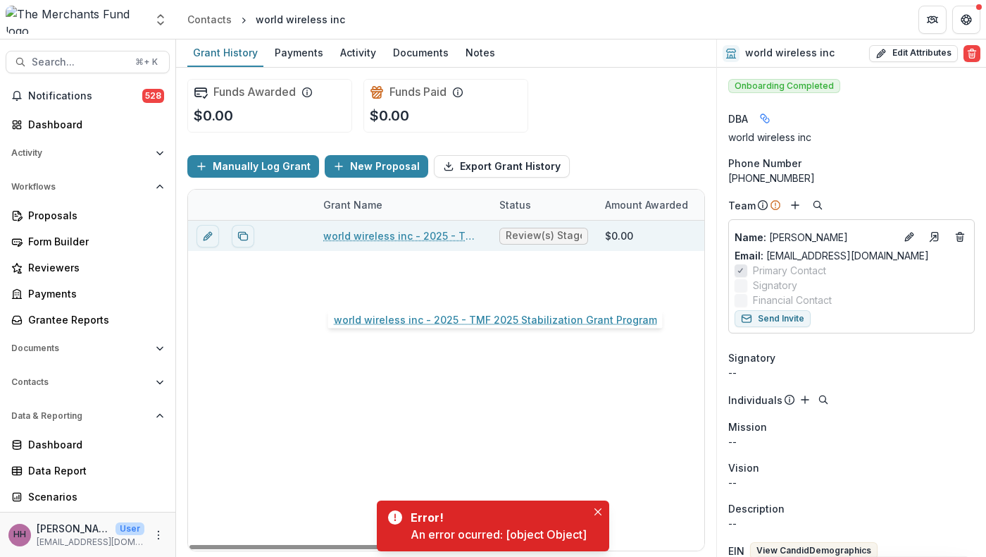
click at [396, 243] on link "world wireless inc - 2025 - TMF 2025 Stabilization Grant Program" at bounding box center [402, 235] width 159 height 15
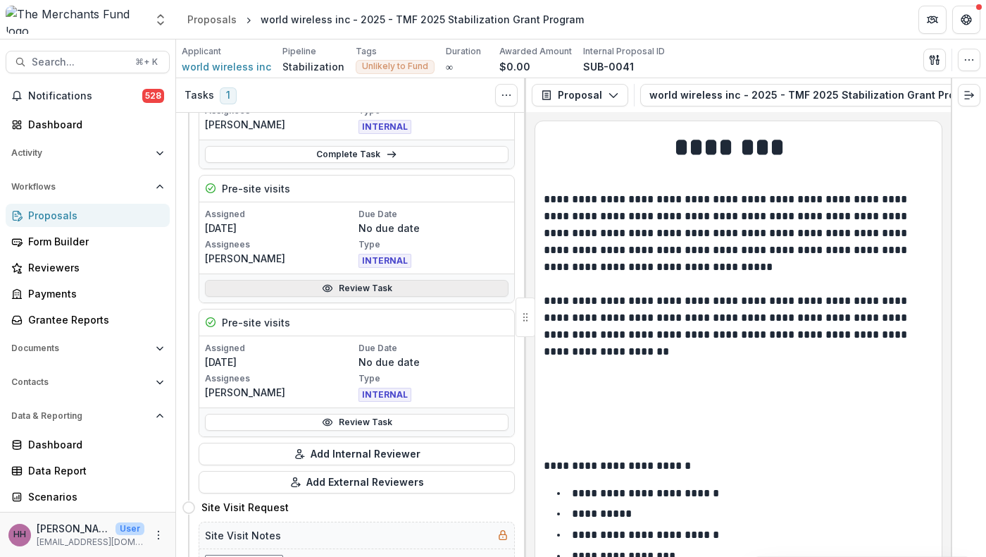
scroll to position [148, 0]
click at [329, 295] on link "Review Task" at bounding box center [357, 286] width 304 height 17
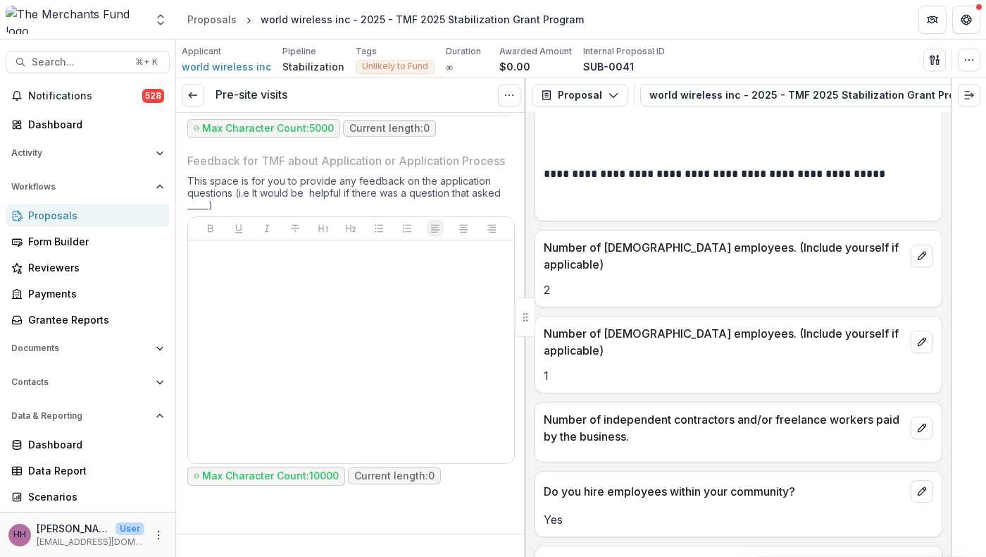
scroll to position [6337, 0]
click at [204, 106] on link at bounding box center [193, 95] width 23 height 23
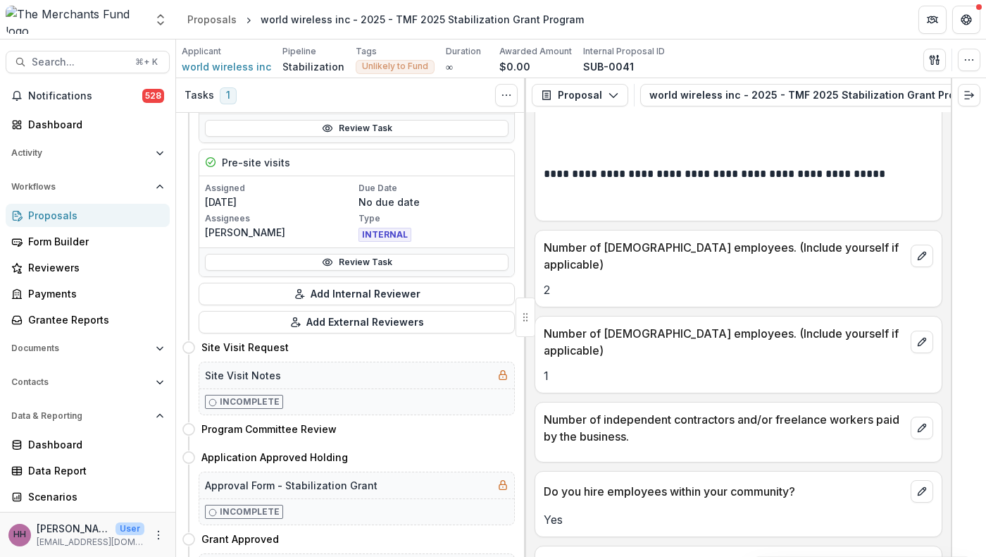
scroll to position [307, 0]
click at [335, 270] on link "Review Task" at bounding box center [357, 261] width 304 height 17
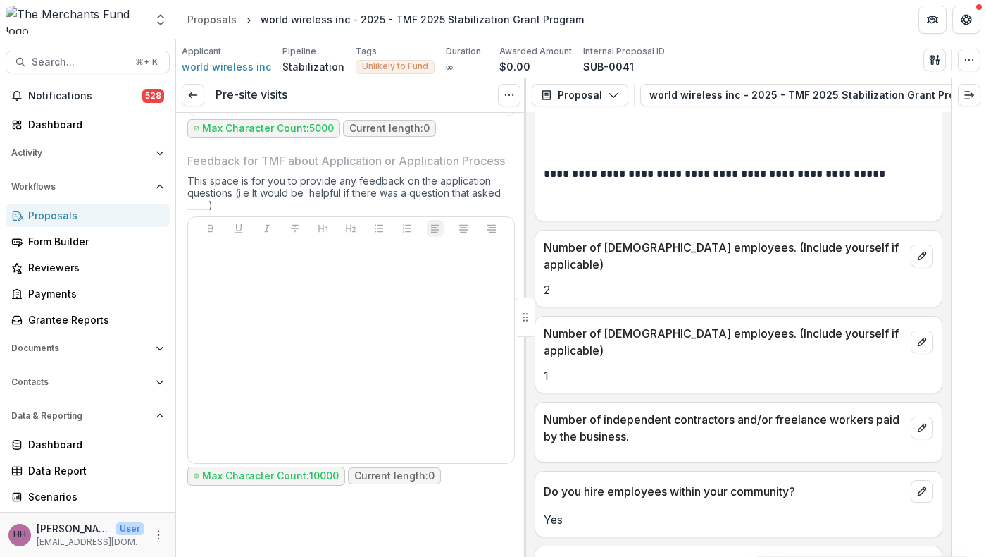
scroll to position [6916, 0]
click at [197, 95] on line at bounding box center [193, 95] width 8 height 0
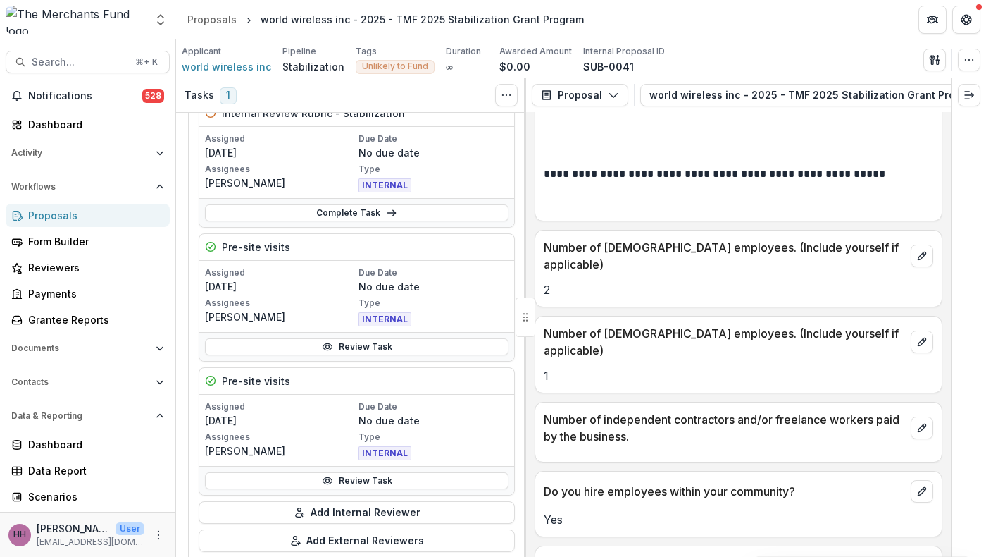
scroll to position [167, 0]
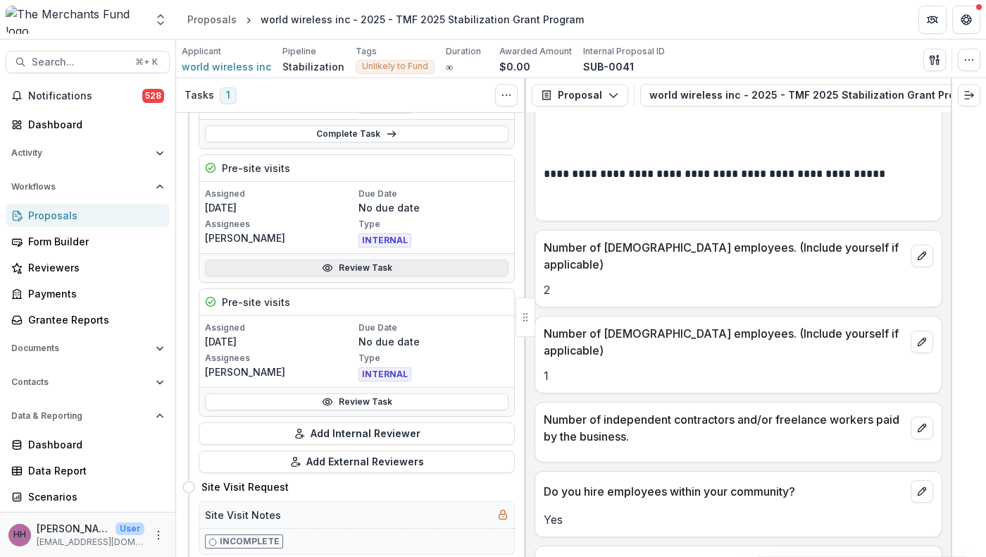
click at [380, 276] on link "Review Task" at bounding box center [357, 267] width 304 height 17
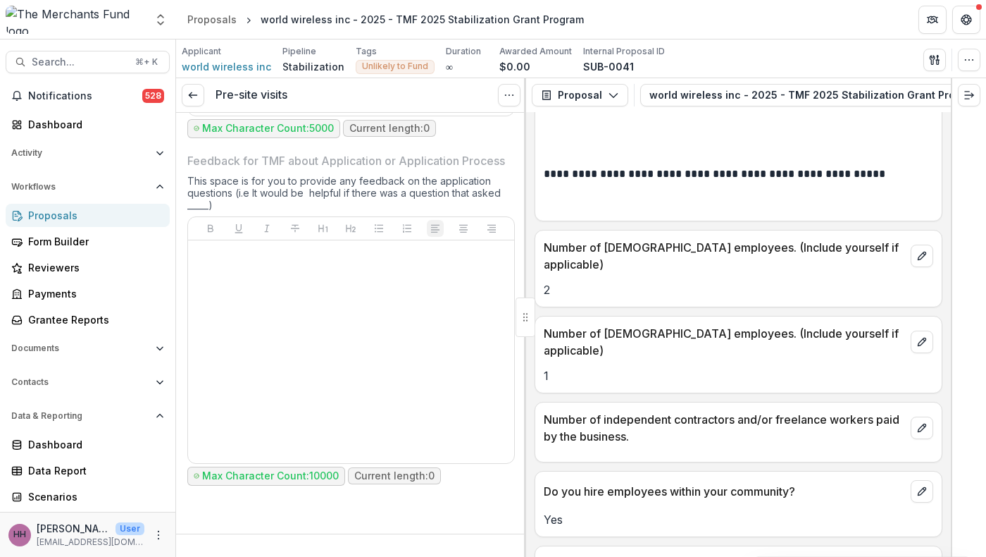
scroll to position [7082, 0]
click at [202, 18] on div "Proposals" at bounding box center [211, 19] width 49 height 15
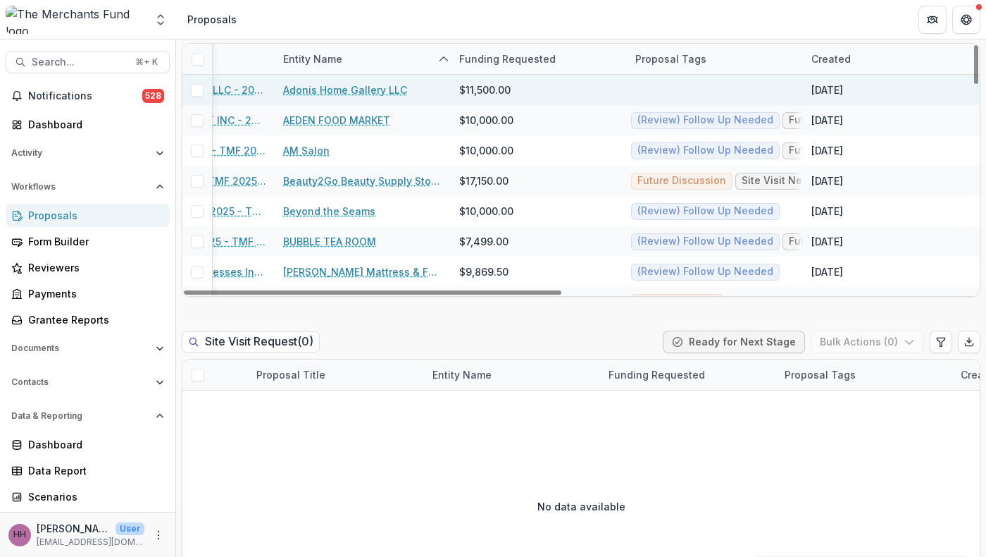
scroll to position [0, 185]
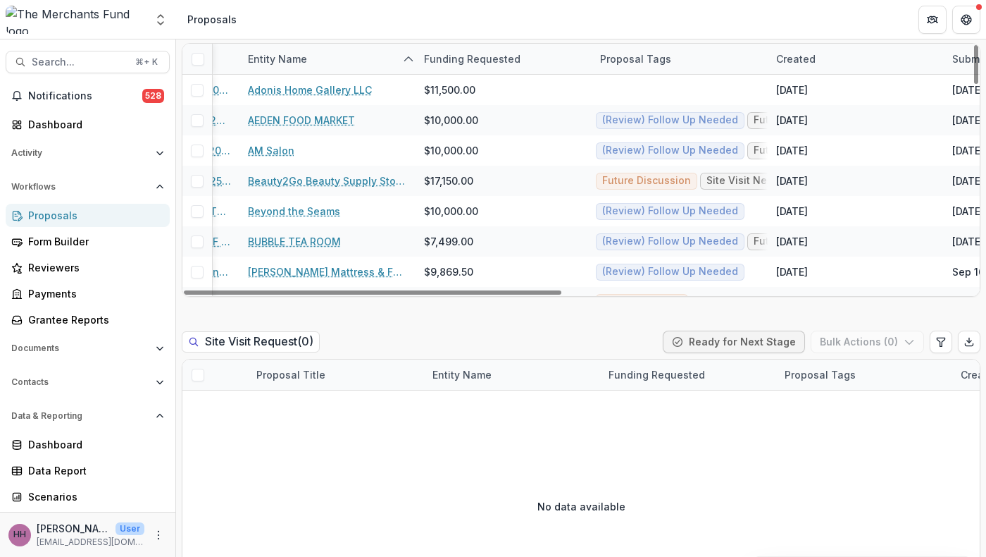
click at [614, 66] on div "Proposal Tags" at bounding box center [636, 58] width 88 height 15
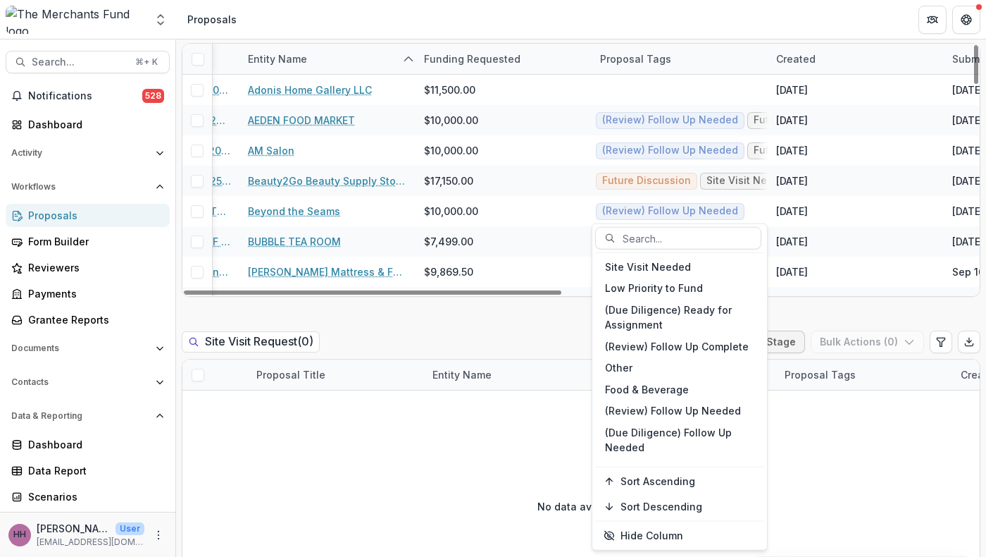
scroll to position [0, 0]
click at [626, 244] on div "Search..." at bounding box center [688, 238] width 145 height 20
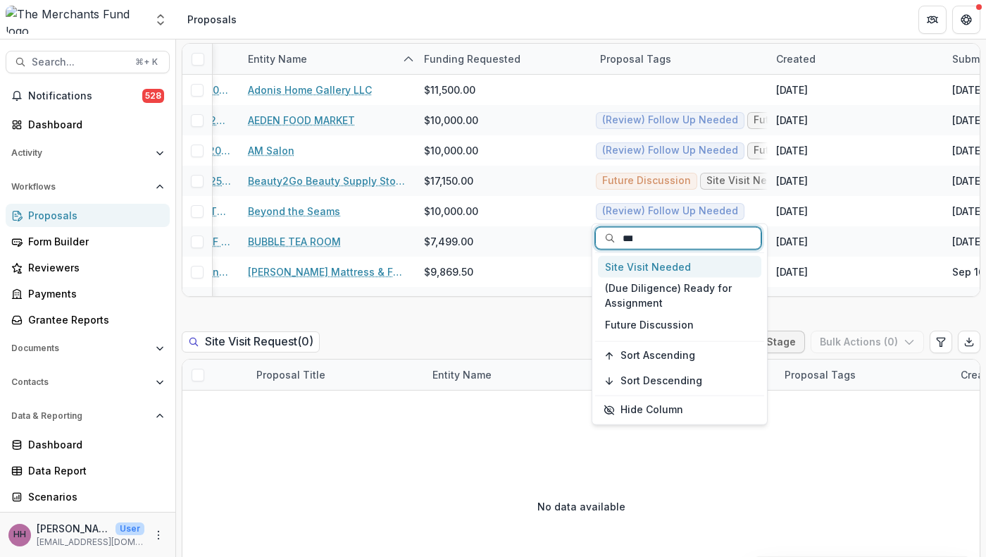
type input "****"
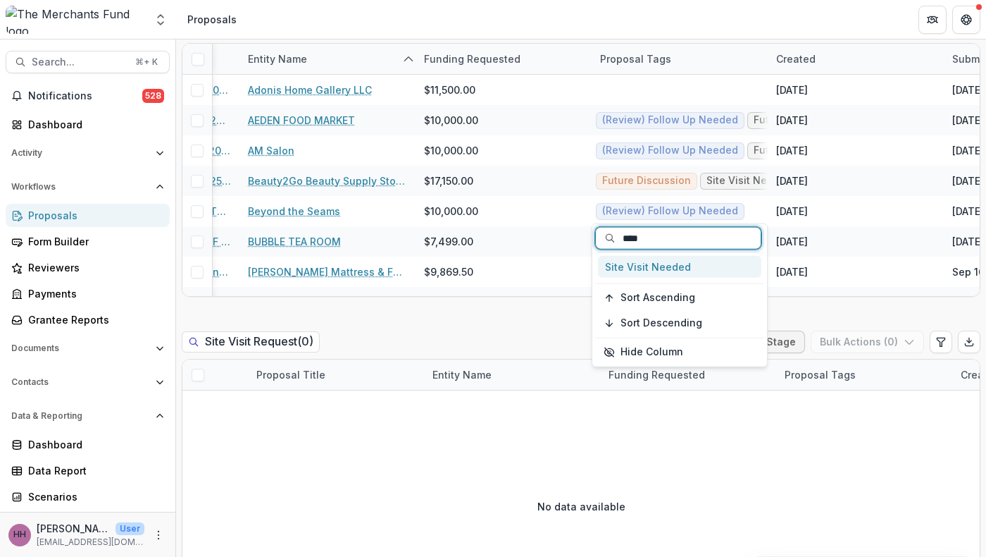
click at [633, 276] on div "Site Visit Needed" at bounding box center [679, 267] width 163 height 22
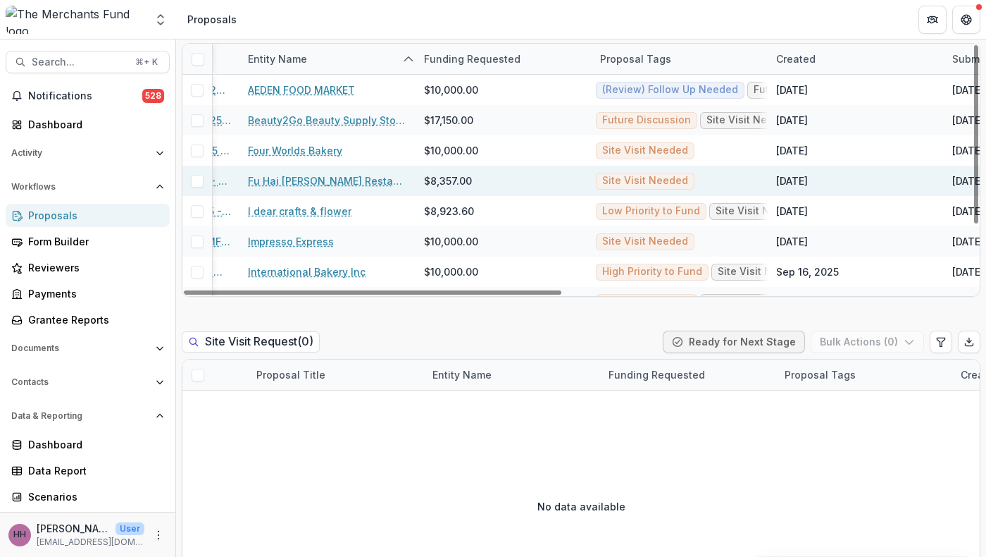
click at [544, 196] on div "$8,357.00" at bounding box center [504, 181] width 176 height 30
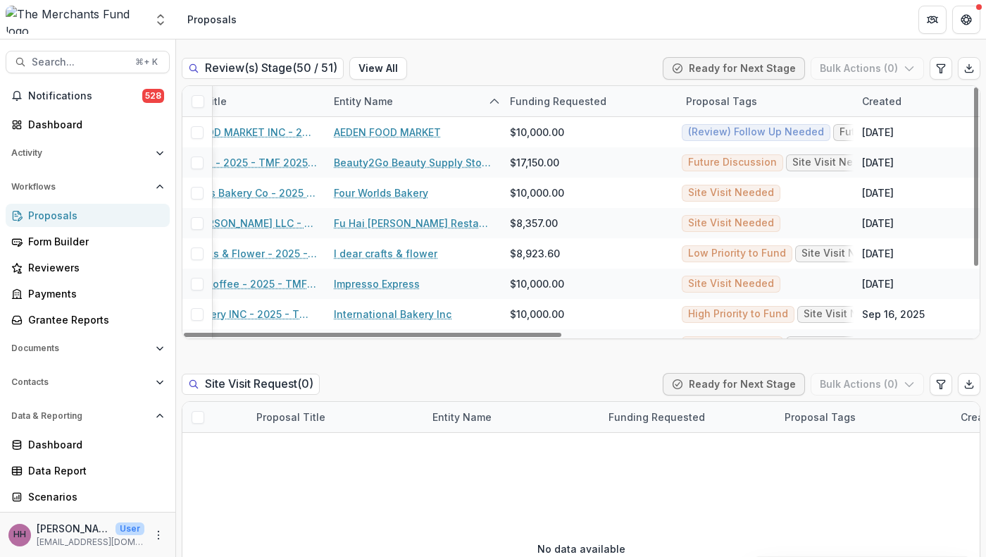
scroll to position [0, 121]
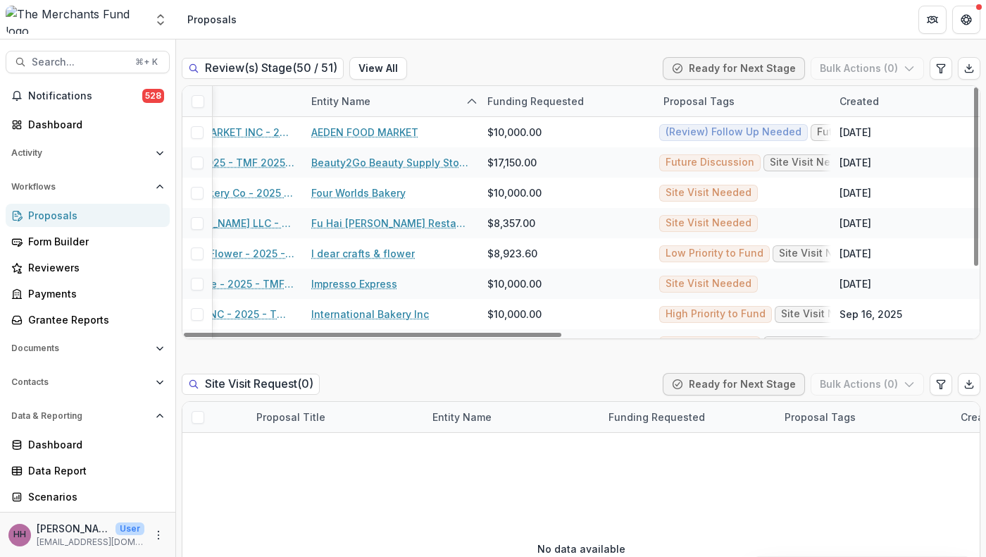
click at [734, 108] on div "Proposal Tags" at bounding box center [699, 101] width 88 height 15
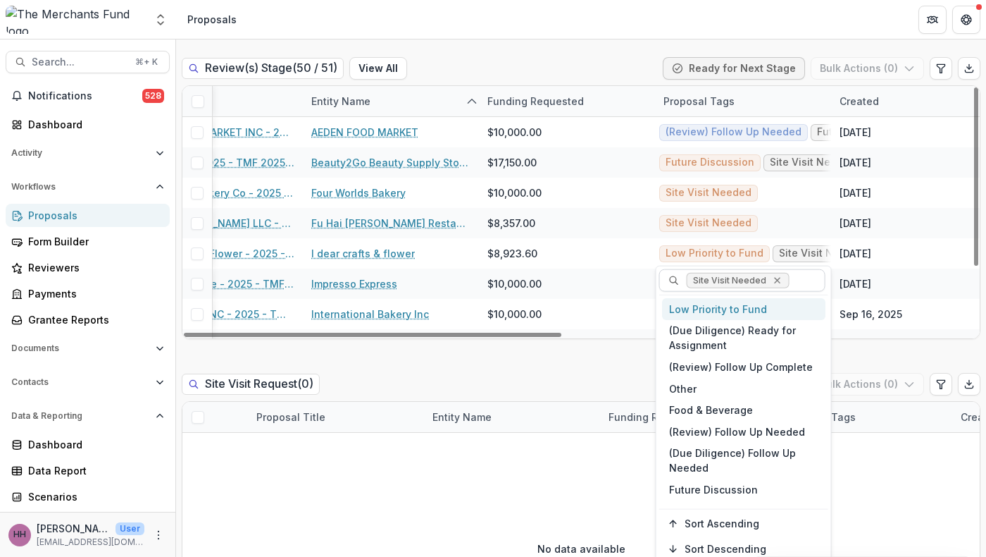
click at [781, 282] on icon "Remove Site Visit Needed" at bounding box center [777, 280] width 6 height 6
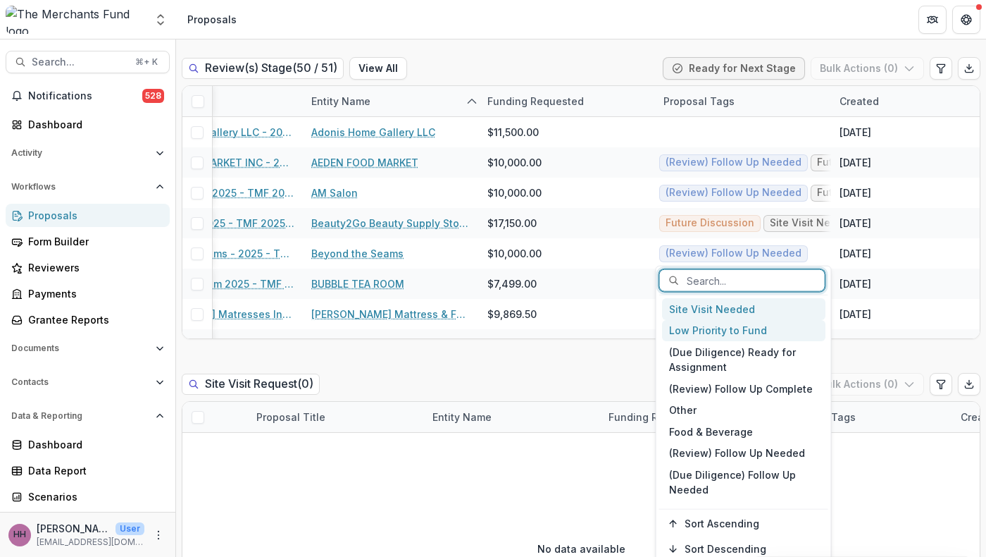
click at [761, 341] on div "Low Priority to Fund" at bounding box center [743, 330] width 163 height 22
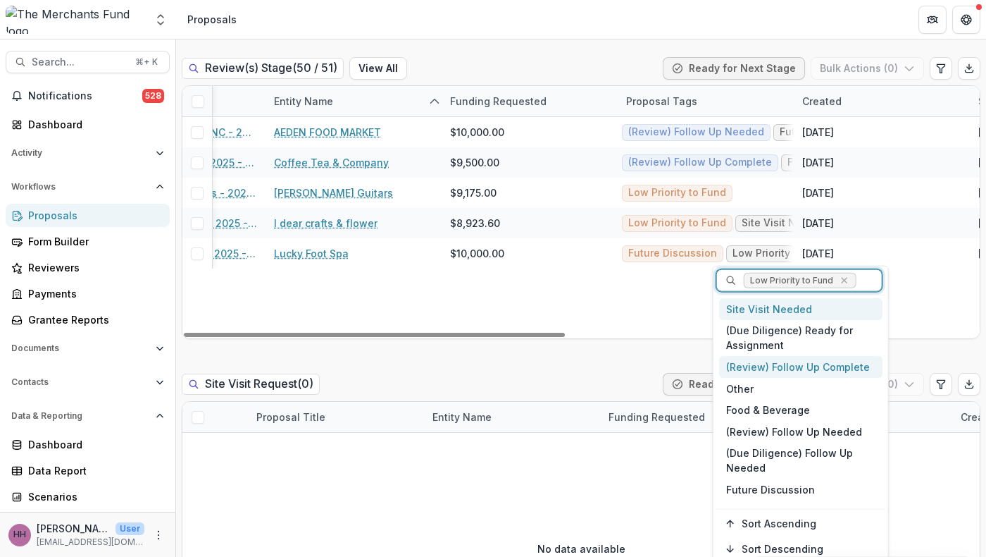
scroll to position [0, 297]
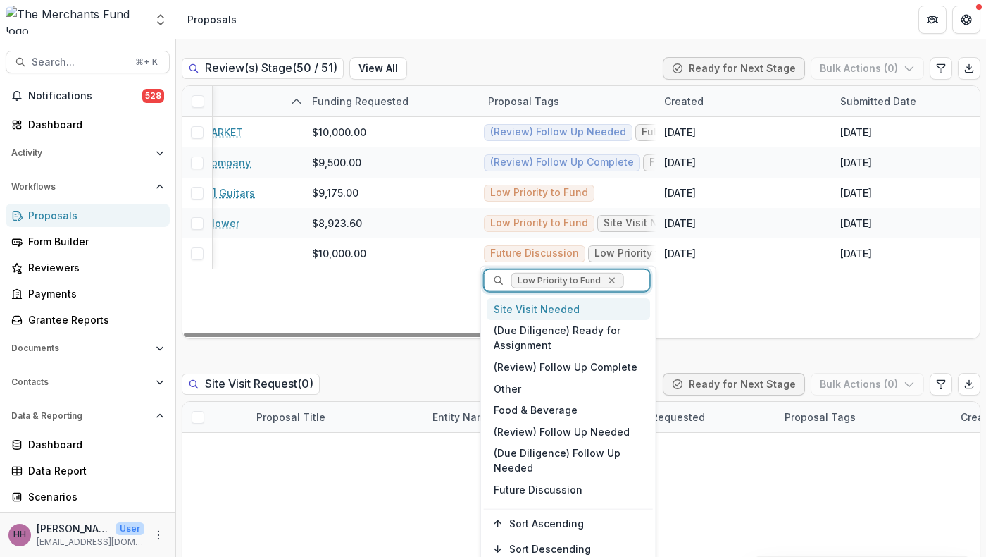
click at [617, 280] on icon "Remove Low Priority to Fund" at bounding box center [611, 280] width 11 height 11
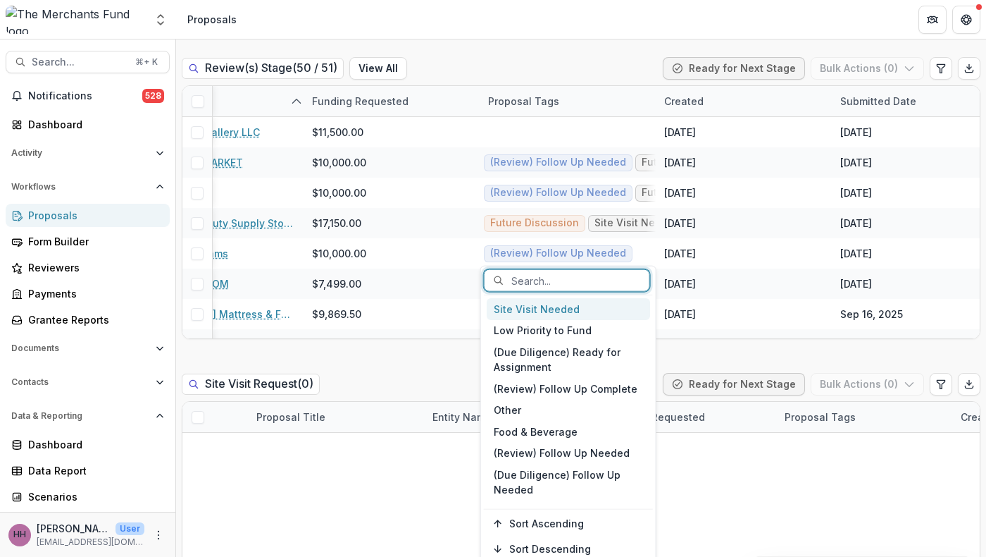
click at [578, 320] on div "Site Visit Needed" at bounding box center [568, 309] width 163 height 22
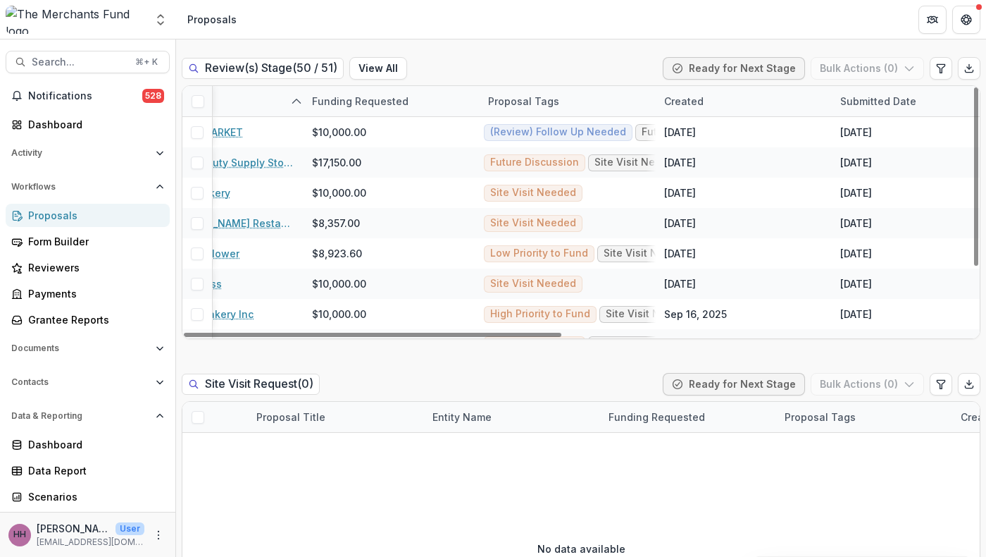
click at [509, 85] on div "Review(s) Stage ( 50 / 51 ) View All Ready for Next Stage Bulk Actions ( 0 )" at bounding box center [581, 71] width 799 height 28
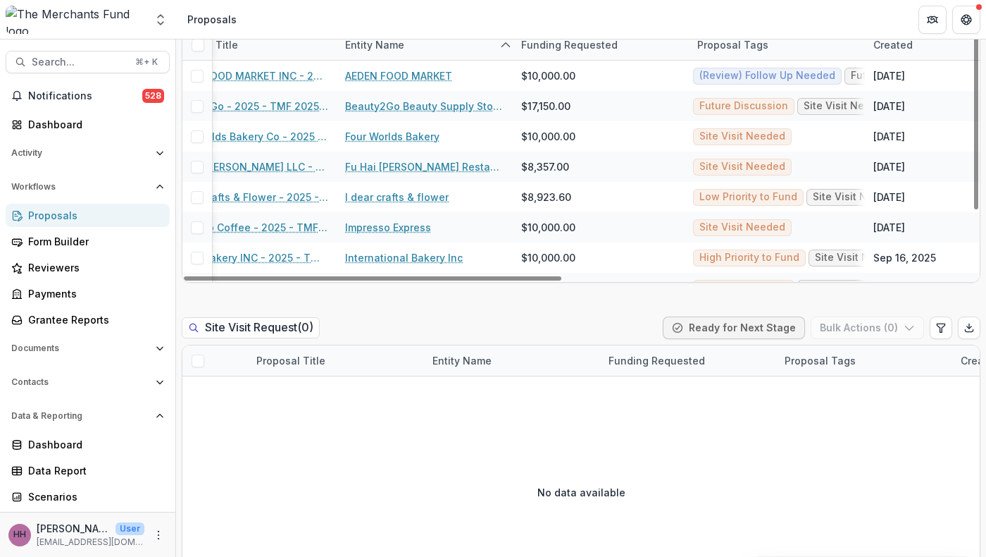
scroll to position [0, 100]
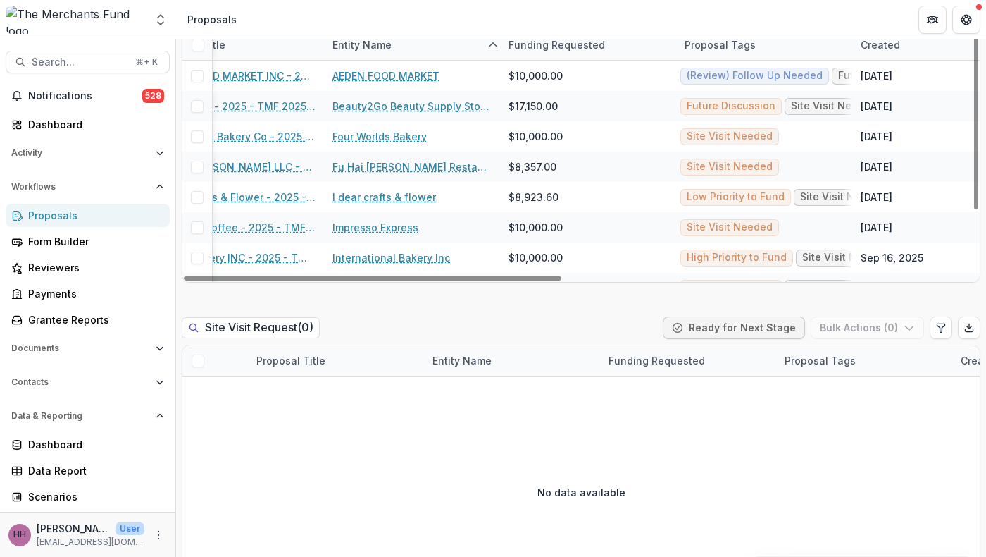
click at [758, 52] on div "Proposal Tags" at bounding box center [720, 44] width 88 height 15
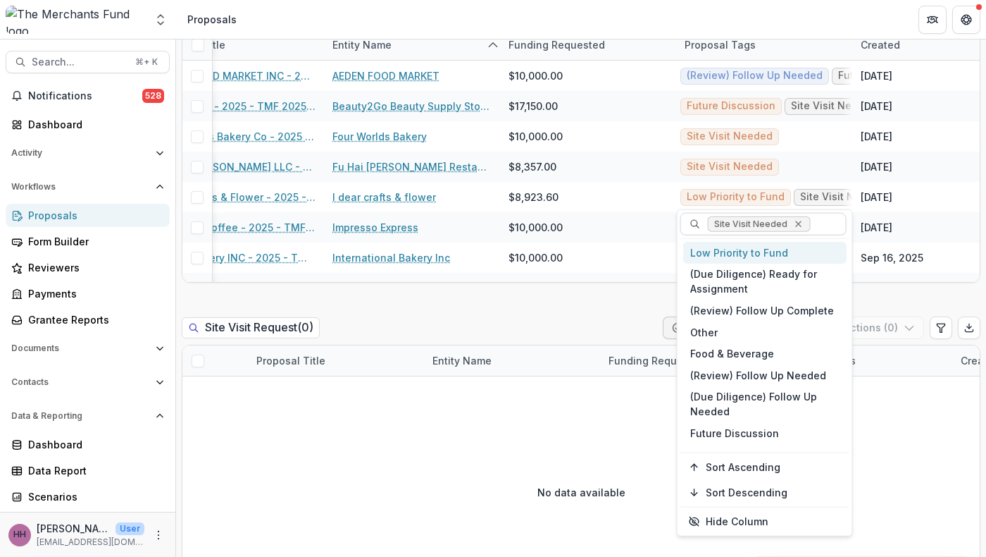
click at [804, 230] on icon "Remove Site Visit Needed" at bounding box center [798, 223] width 11 height 11
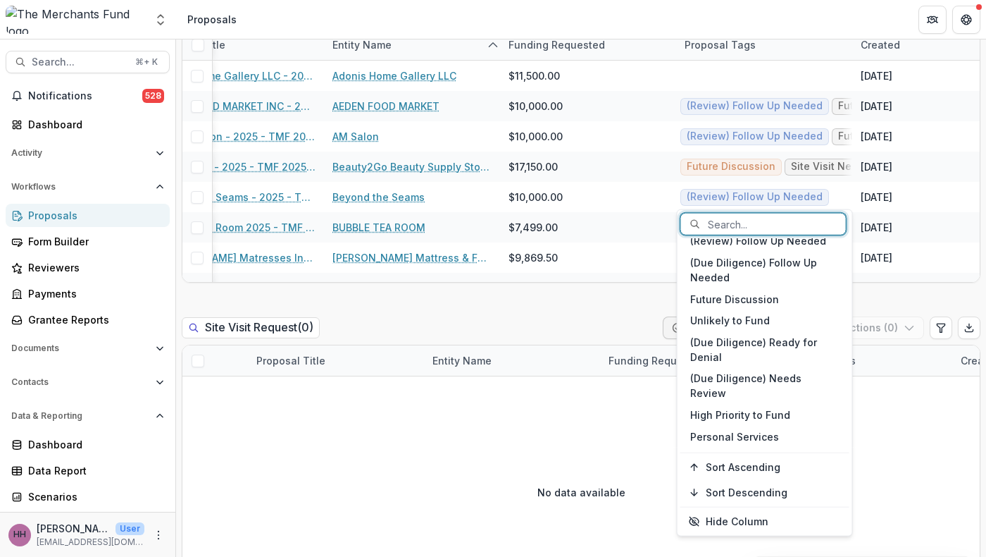
scroll to position [284, 0]
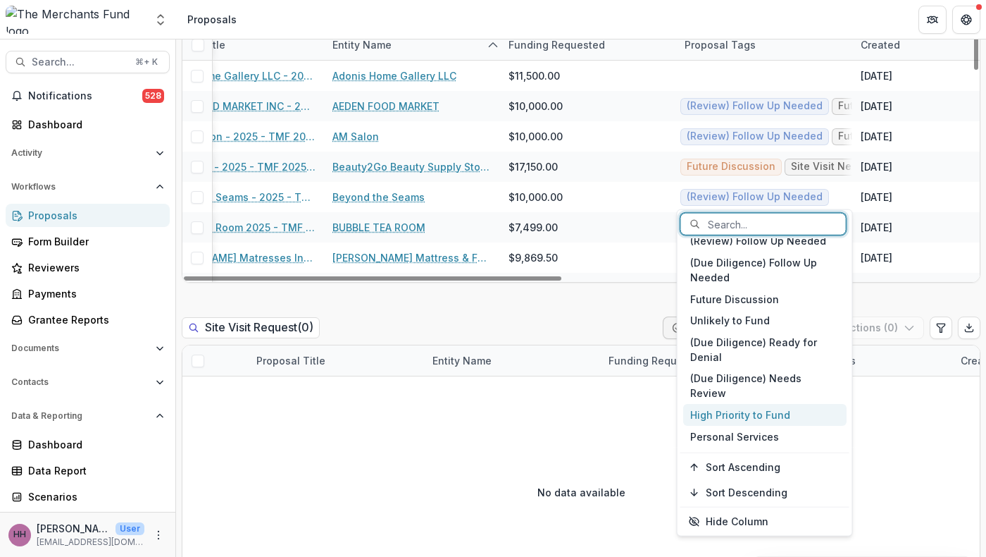
click at [745, 409] on div "High Priority to Fund" at bounding box center [764, 415] width 163 height 22
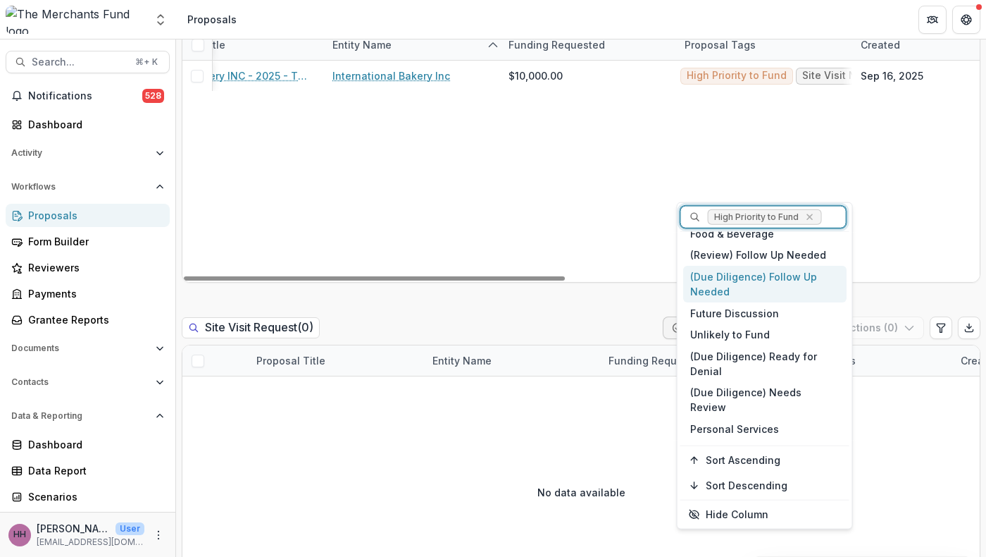
scroll to position [1869, 0]
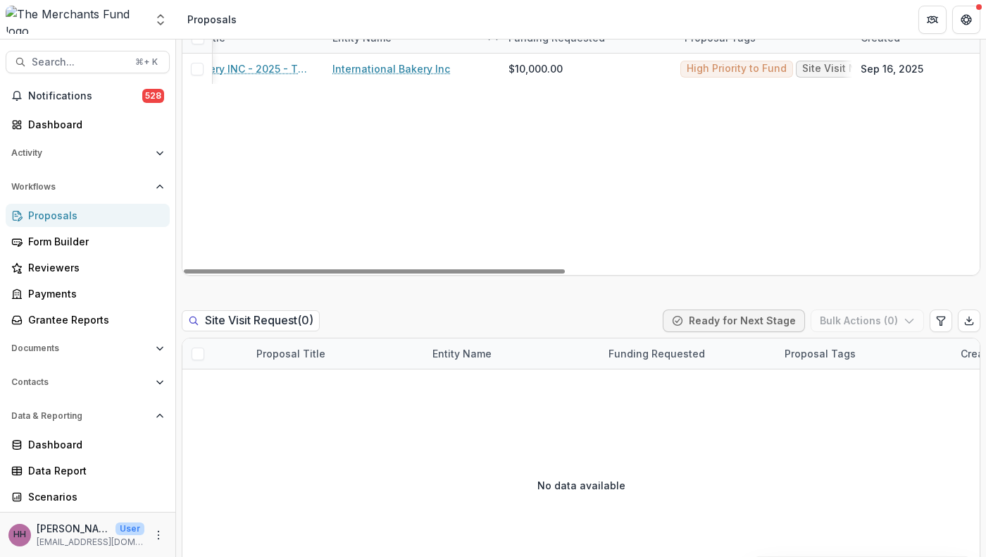
click at [895, 275] on div "LY Bakery INC - 2025 - TMF 2025 Stabilization Grant Program International Baker…" at bounding box center [907, 164] width 1651 height 221
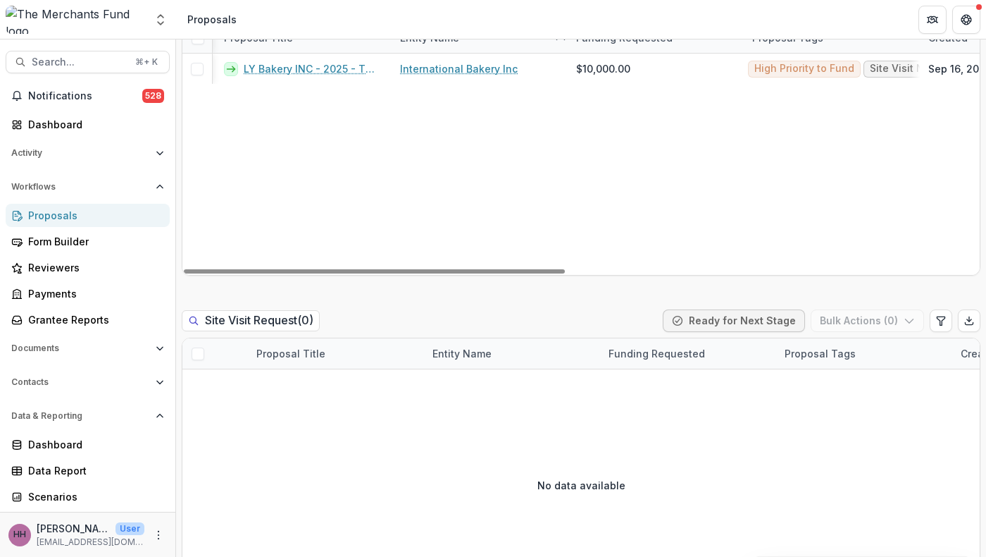
scroll to position [0, 0]
click at [827, 45] on div "Proposal Tags" at bounding box center [820, 37] width 88 height 15
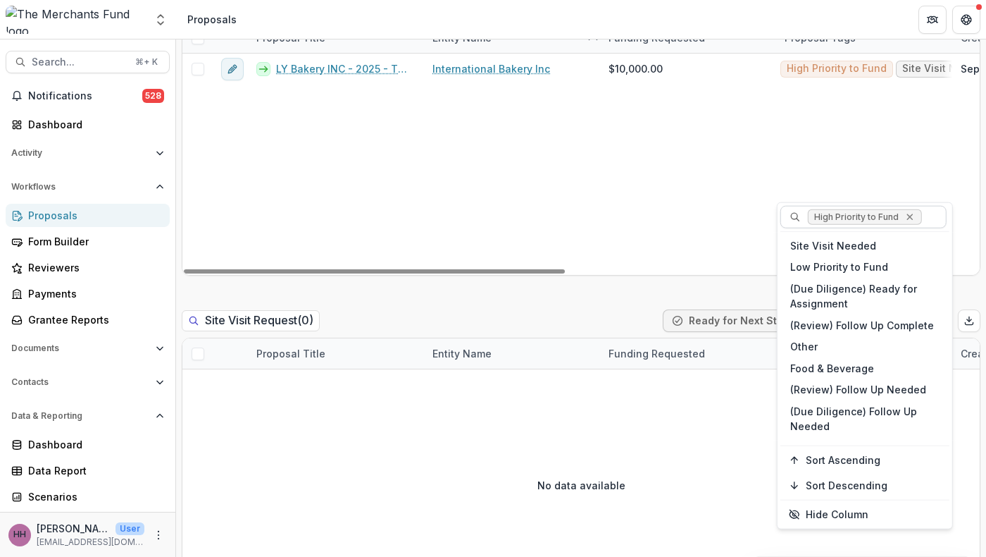
click at [913, 220] on icon "Remove High Priority to Fund" at bounding box center [910, 216] width 6 height 6
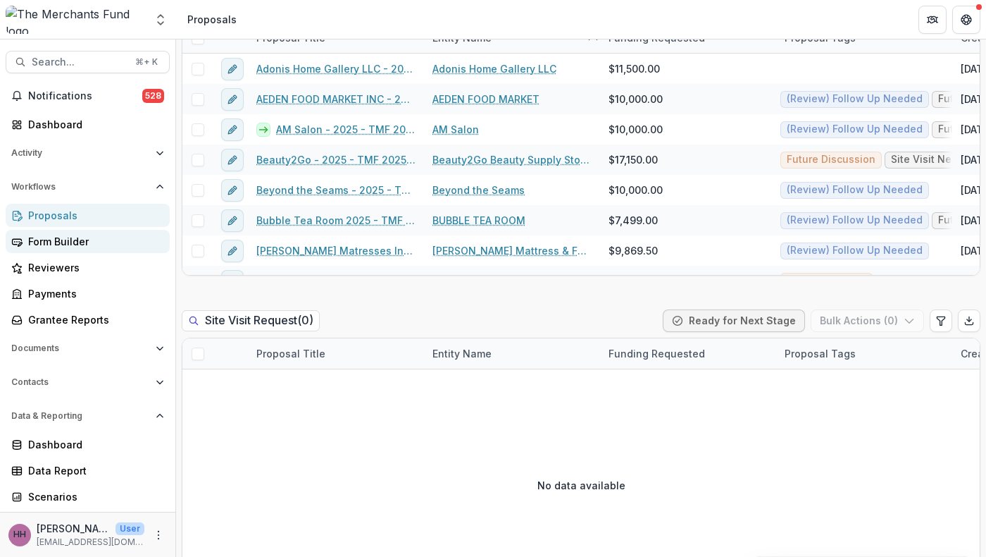
scroll to position [128, 0]
